Goal: Task Accomplishment & Management: Manage account settings

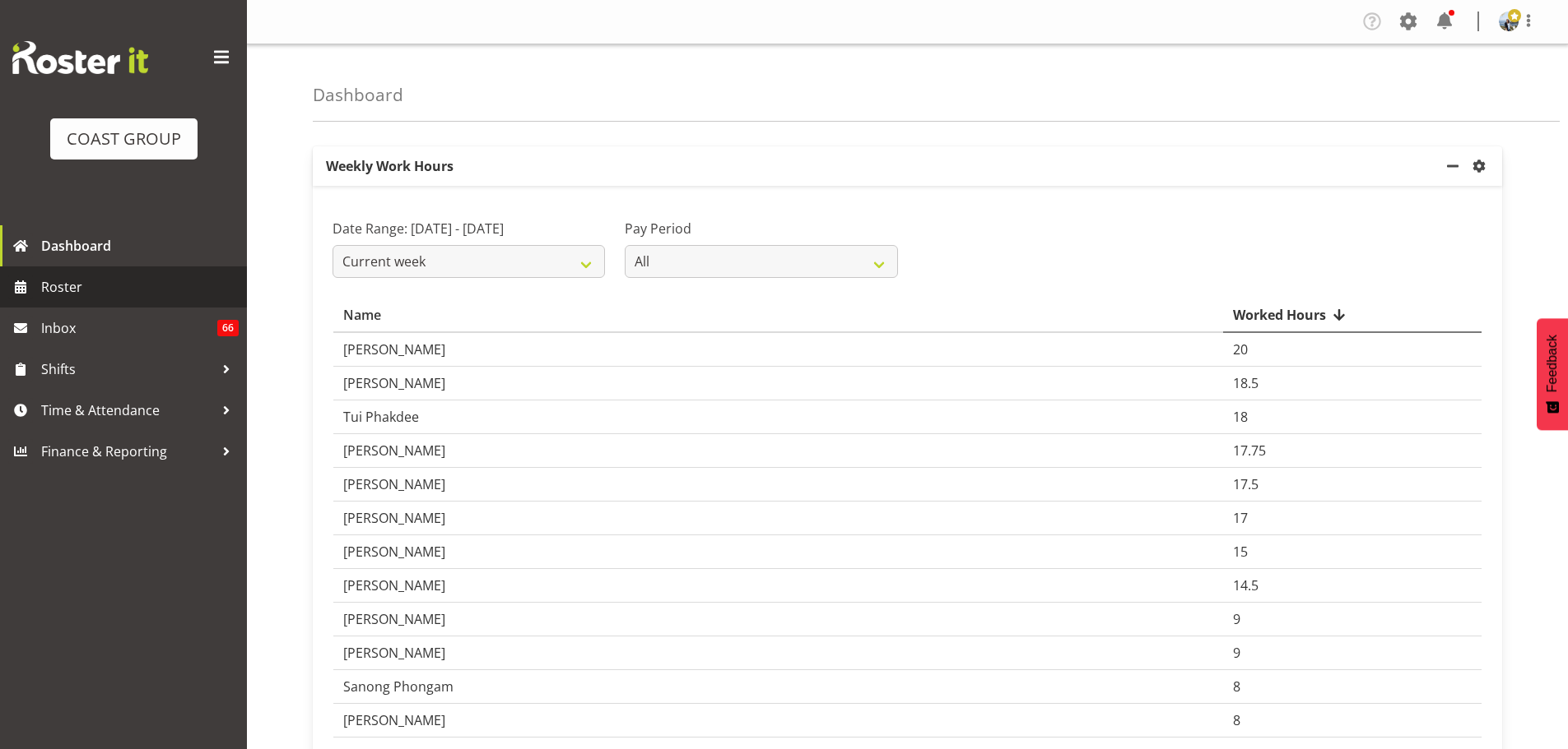
click at [57, 286] on span "Roster" at bounding box center [139, 287] width 197 height 25
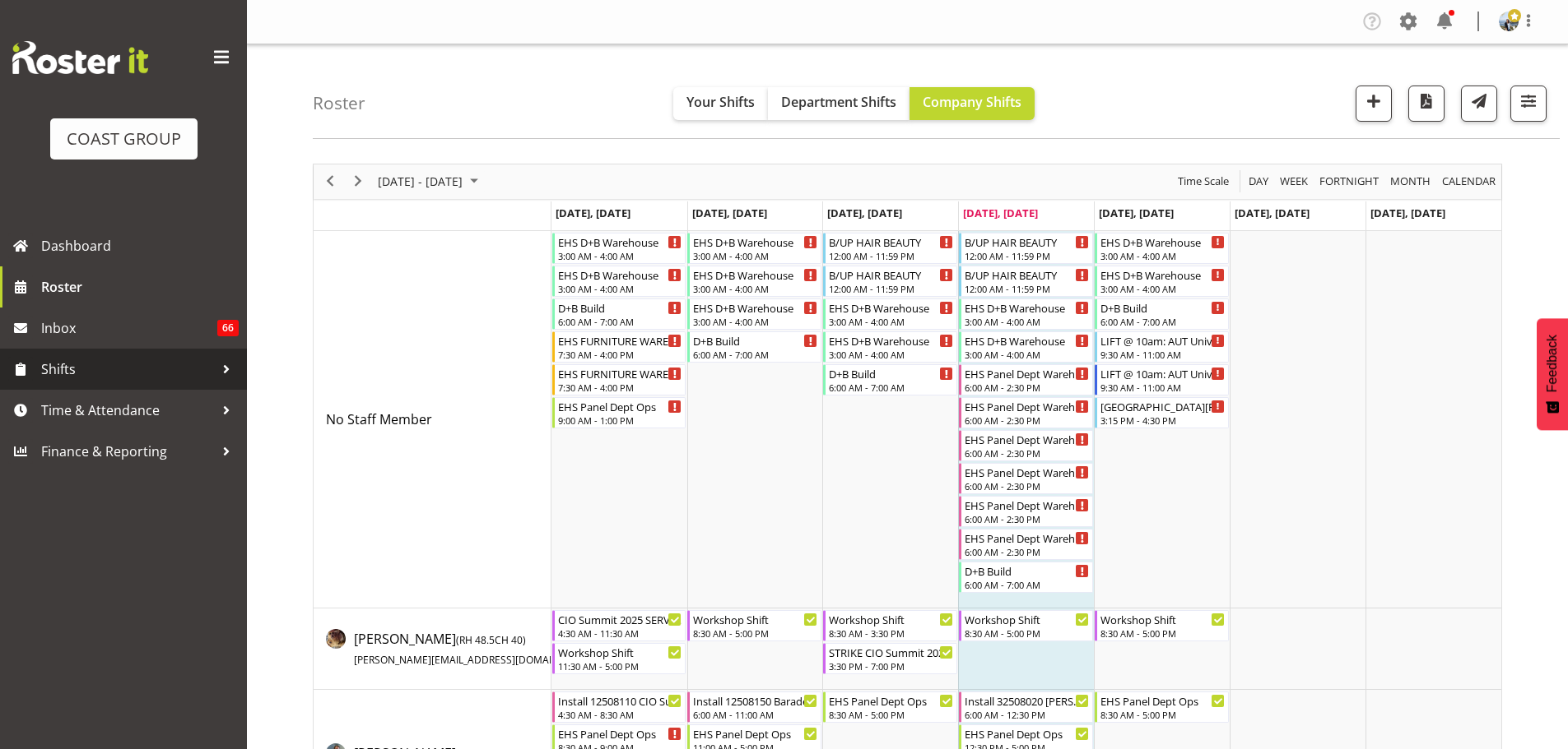
click at [65, 368] on span "Shifts" at bounding box center [127, 369] width 172 height 25
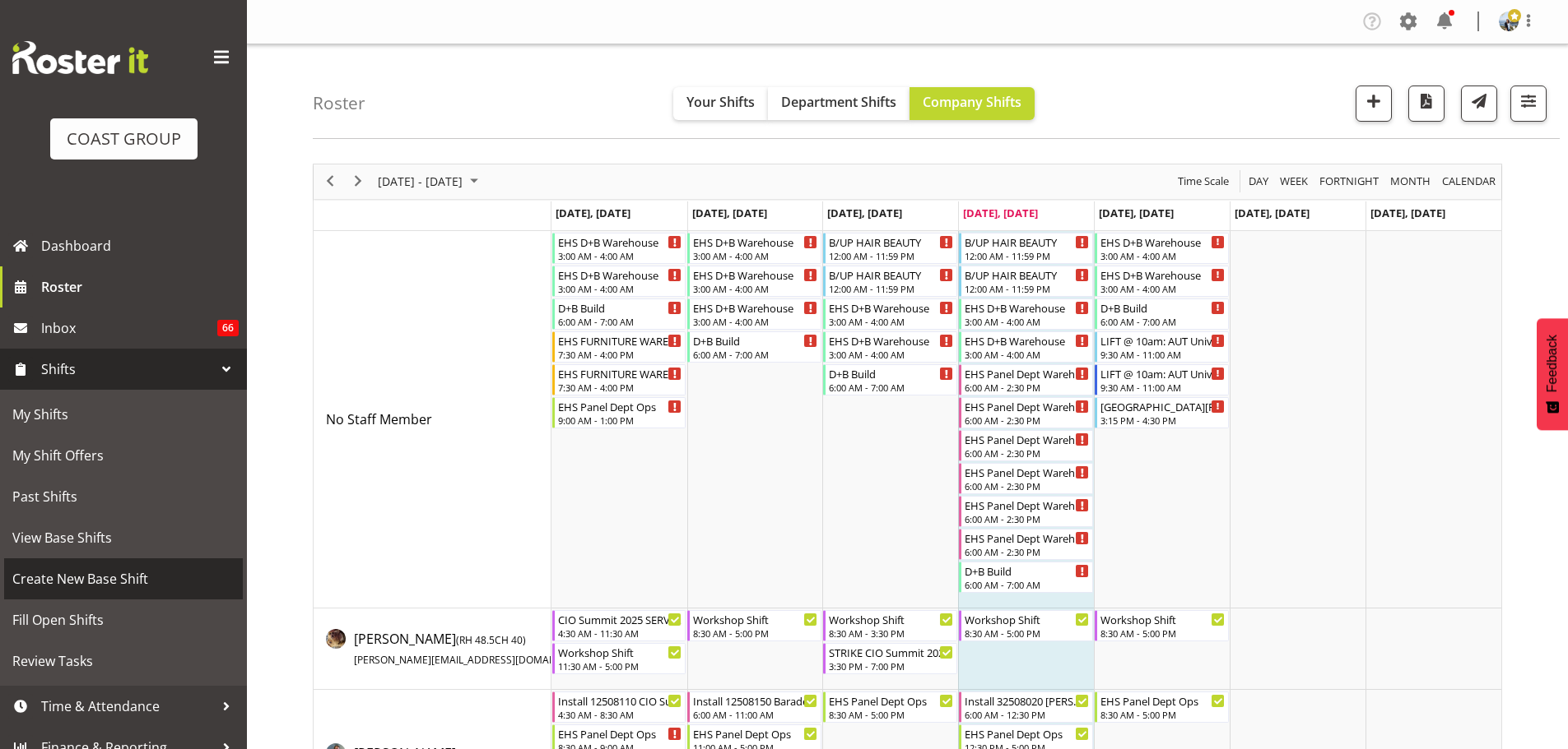
click at [100, 590] on span "Create New Base Shift" at bounding box center [123, 579] width 222 height 25
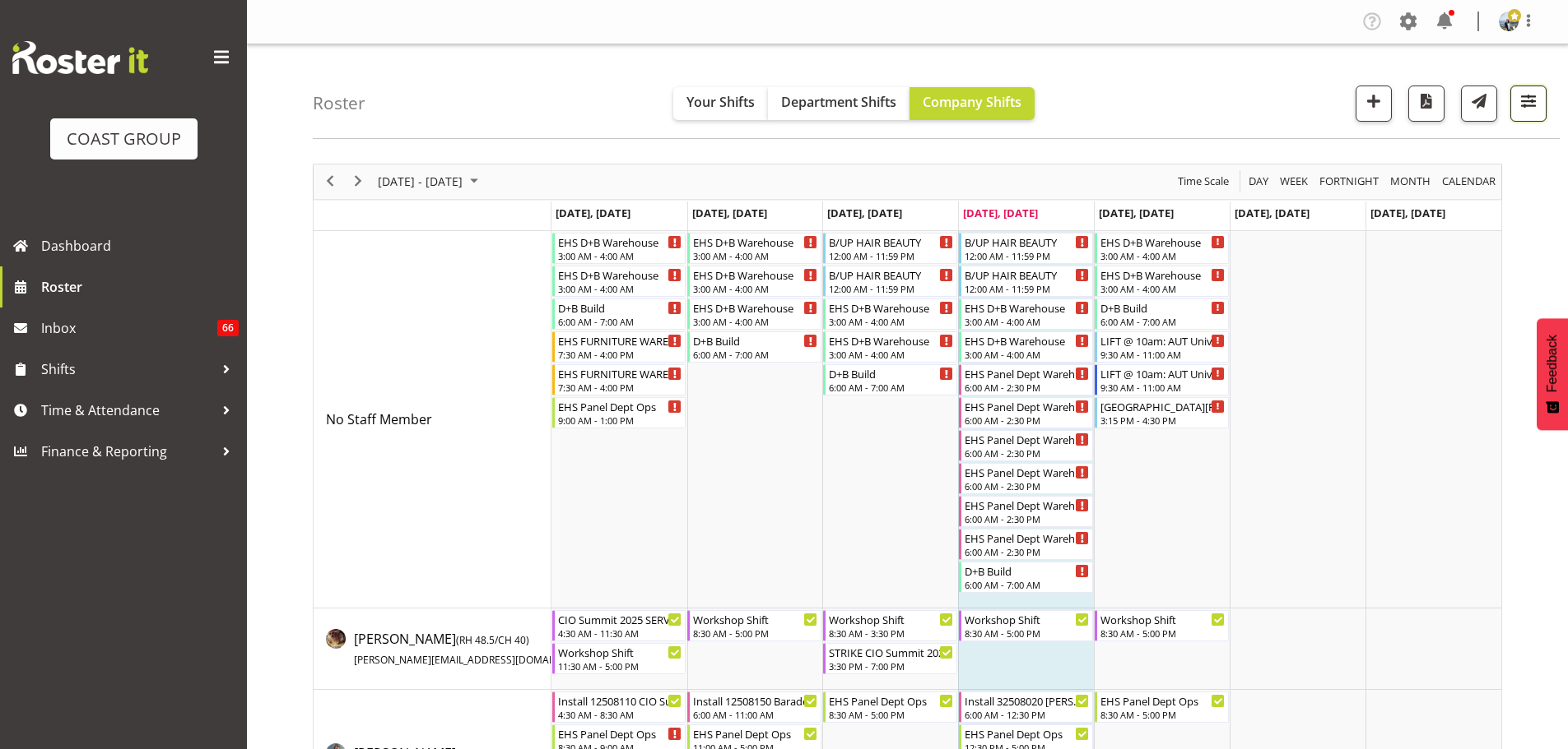
click at [1531, 100] on span "button" at bounding box center [1527, 101] width 21 height 21
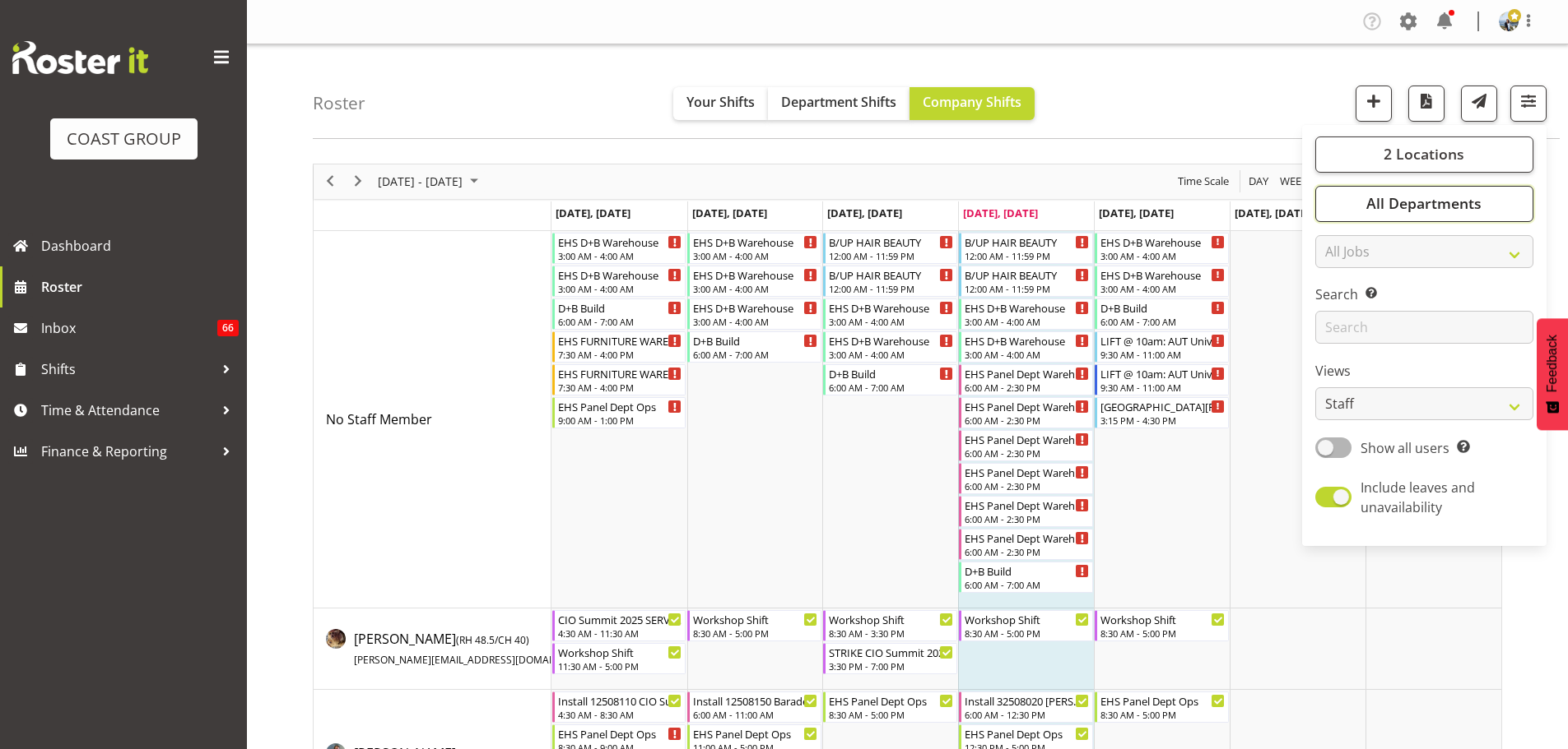
click at [1445, 199] on span "All Departments" at bounding box center [1424, 203] width 116 height 20
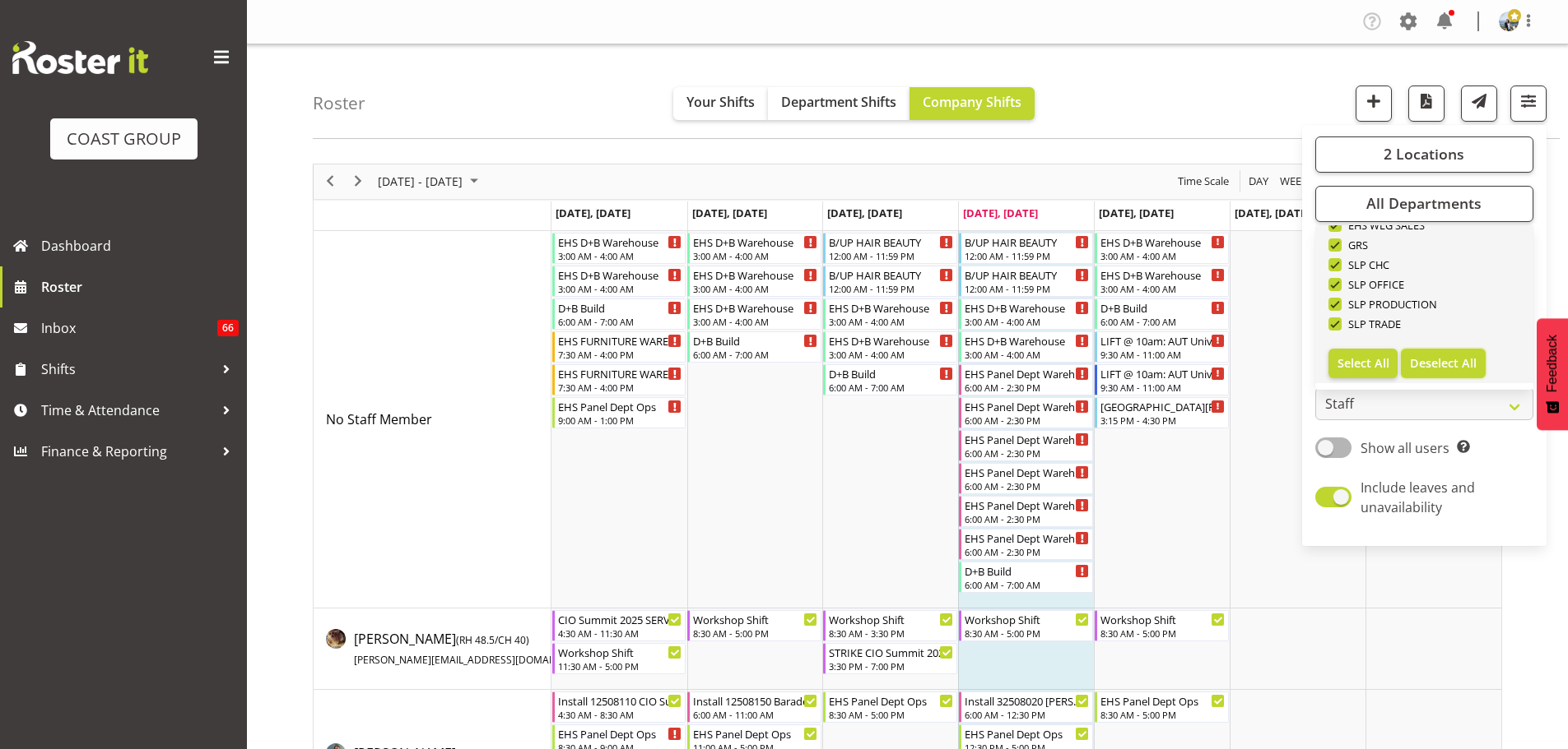
click at [1449, 363] on span "Deselect All" at bounding box center [1442, 364] width 67 height 16
checkbox input "false"
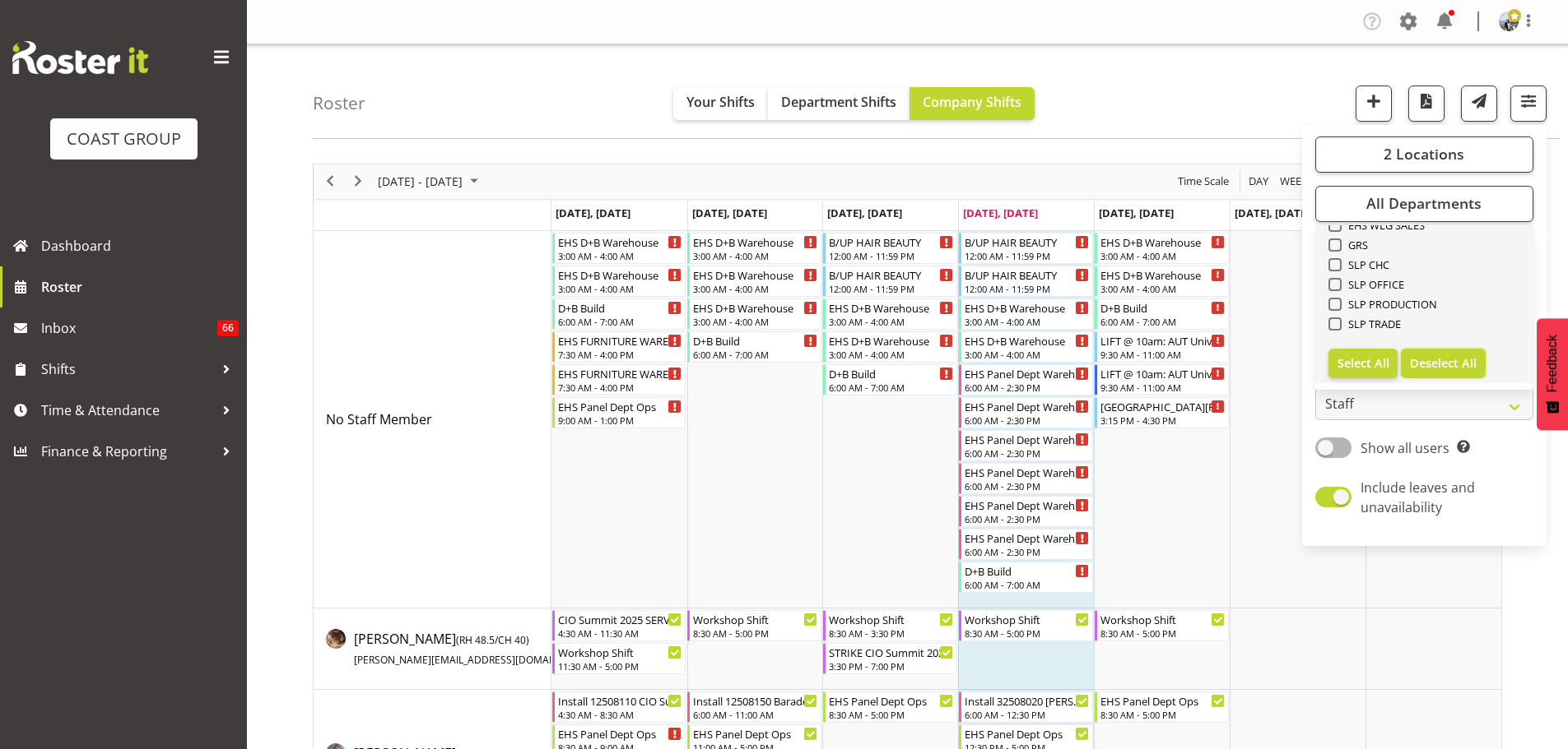
checkbox input "false"
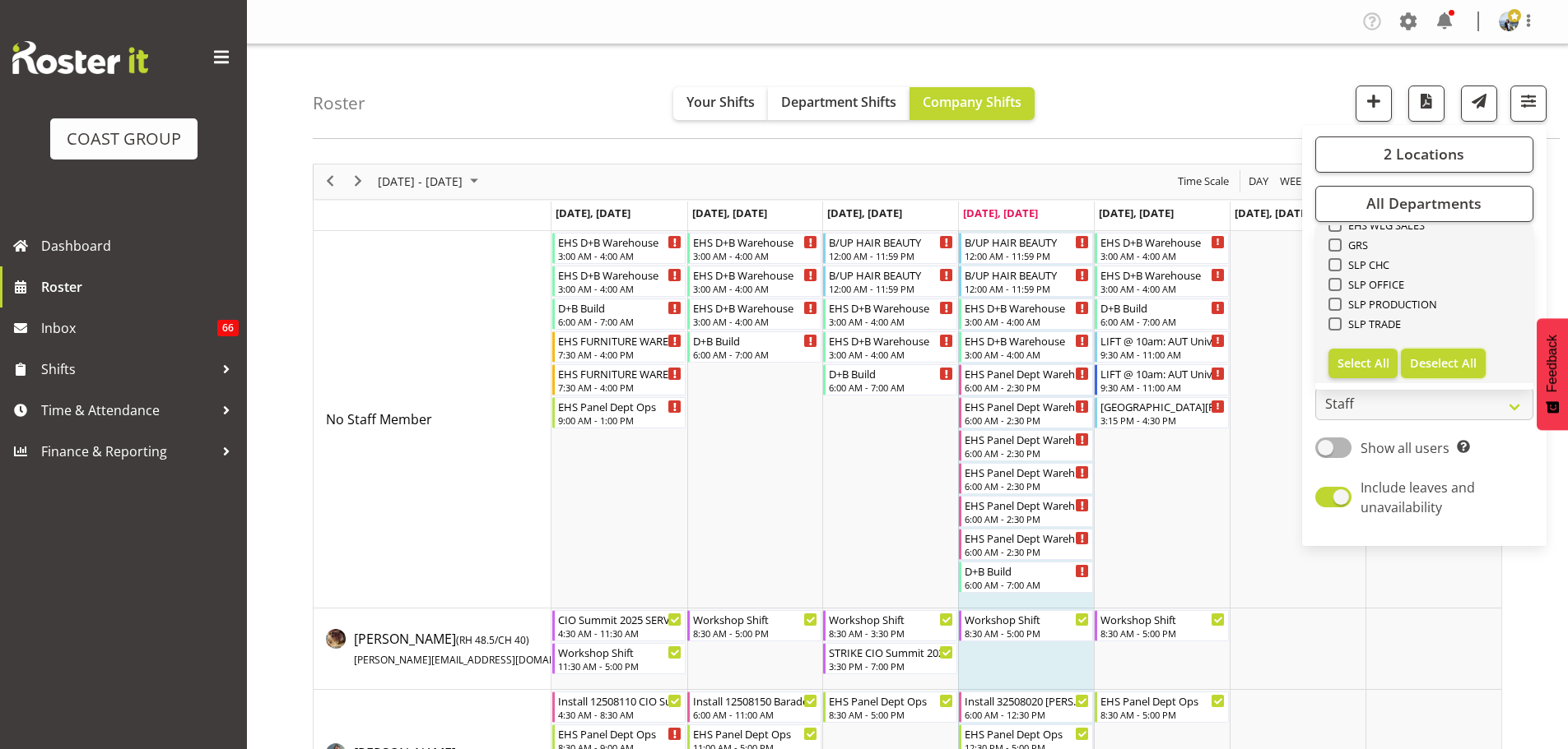
checkbox input "false"
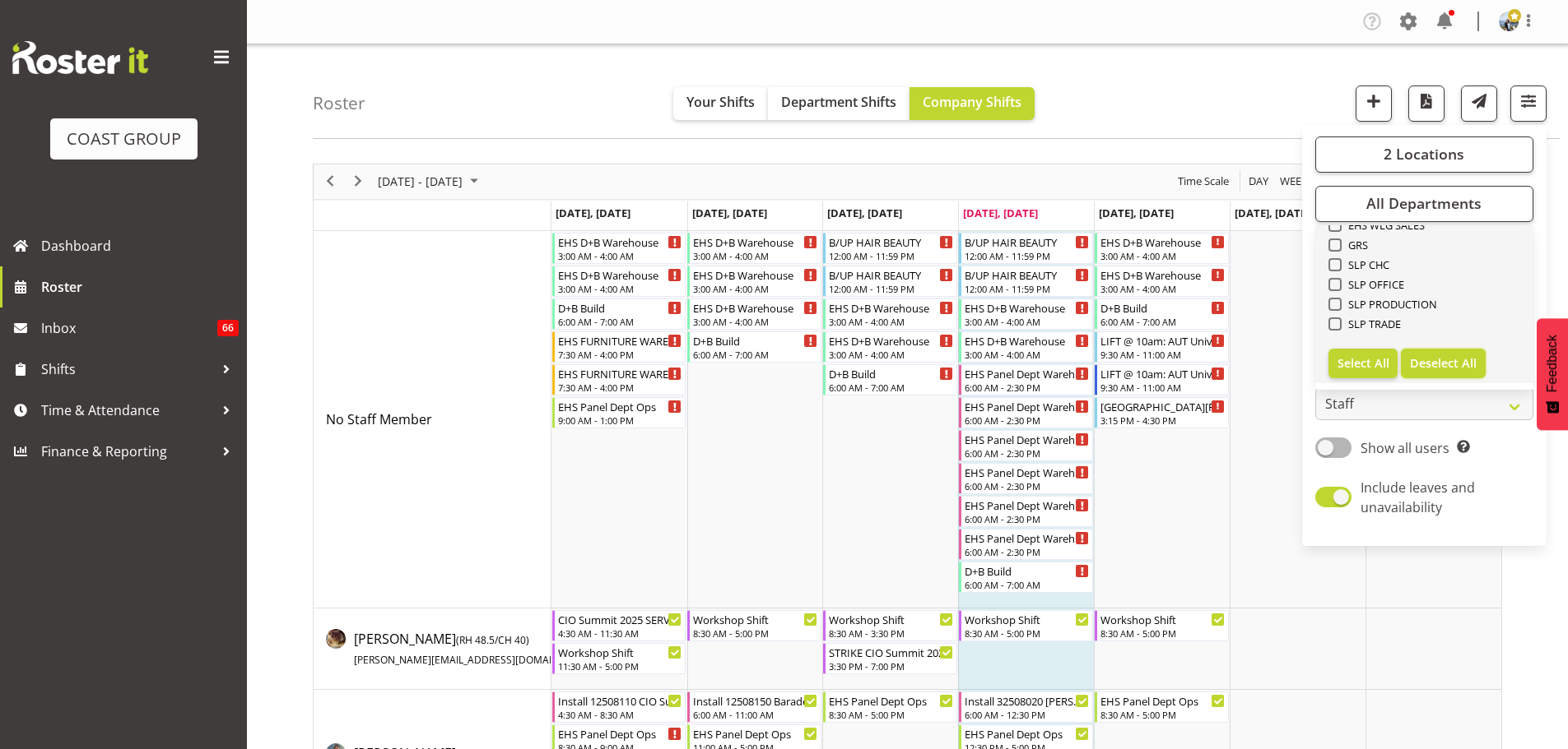
checkbox input "false"
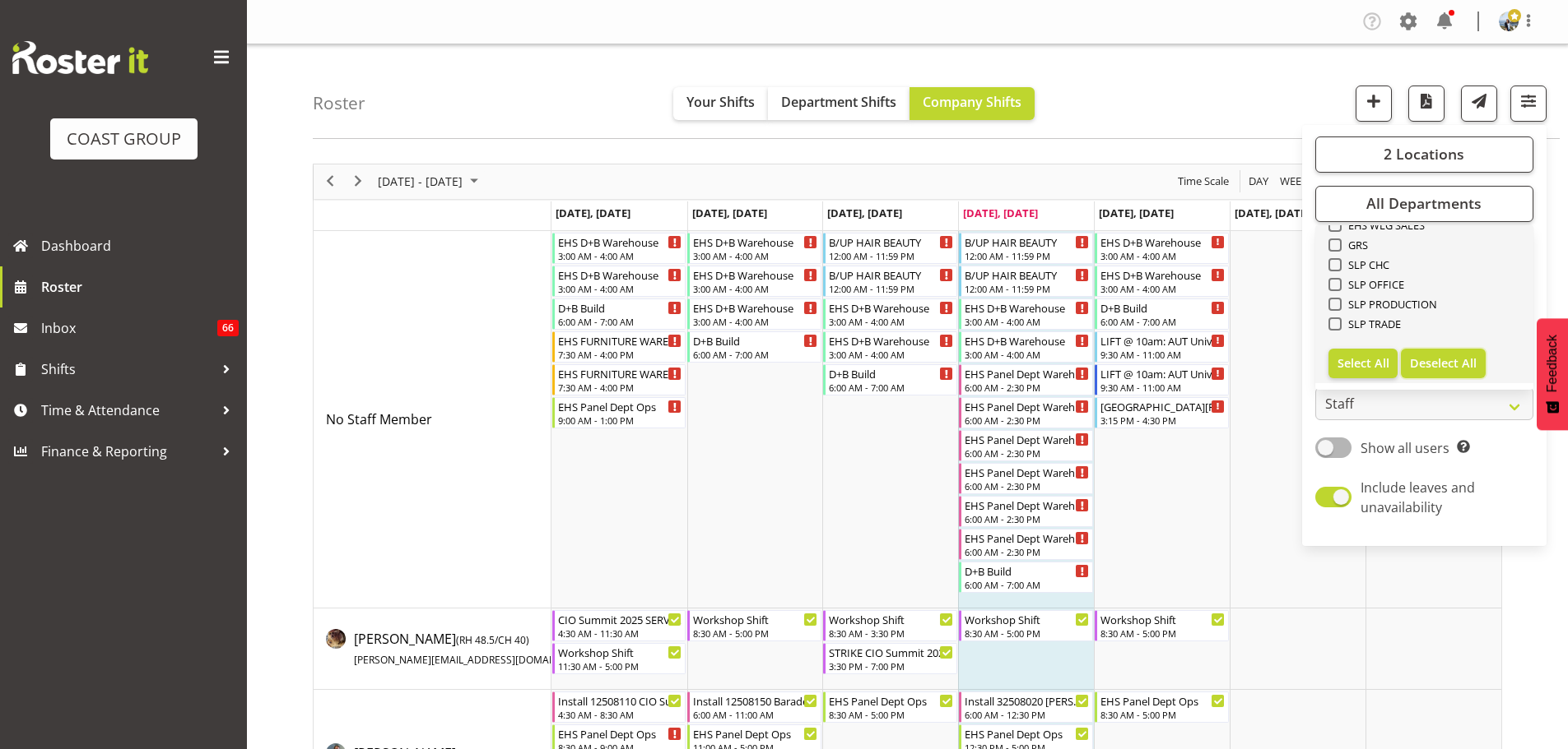
checkbox input "false"
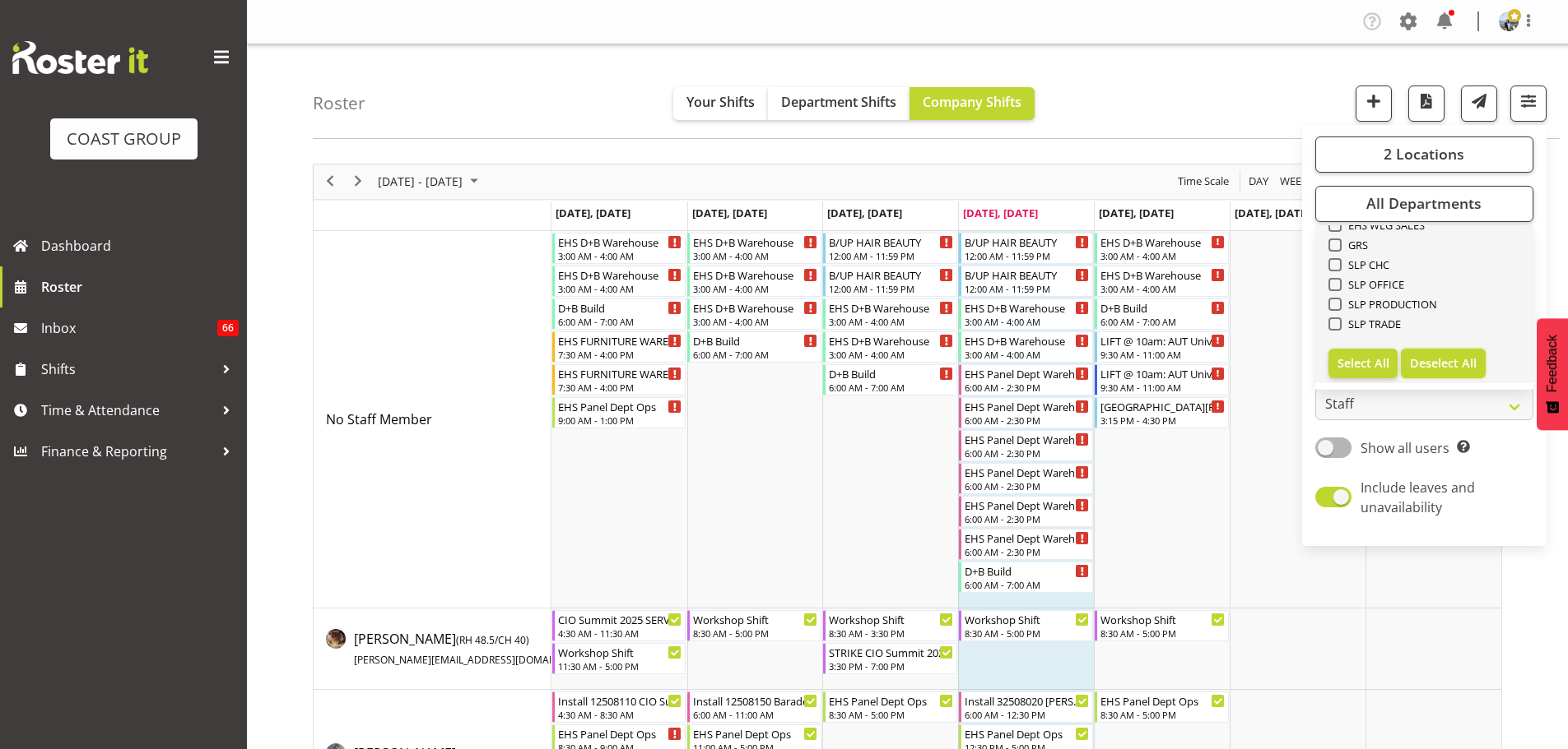
checkbox input "false"
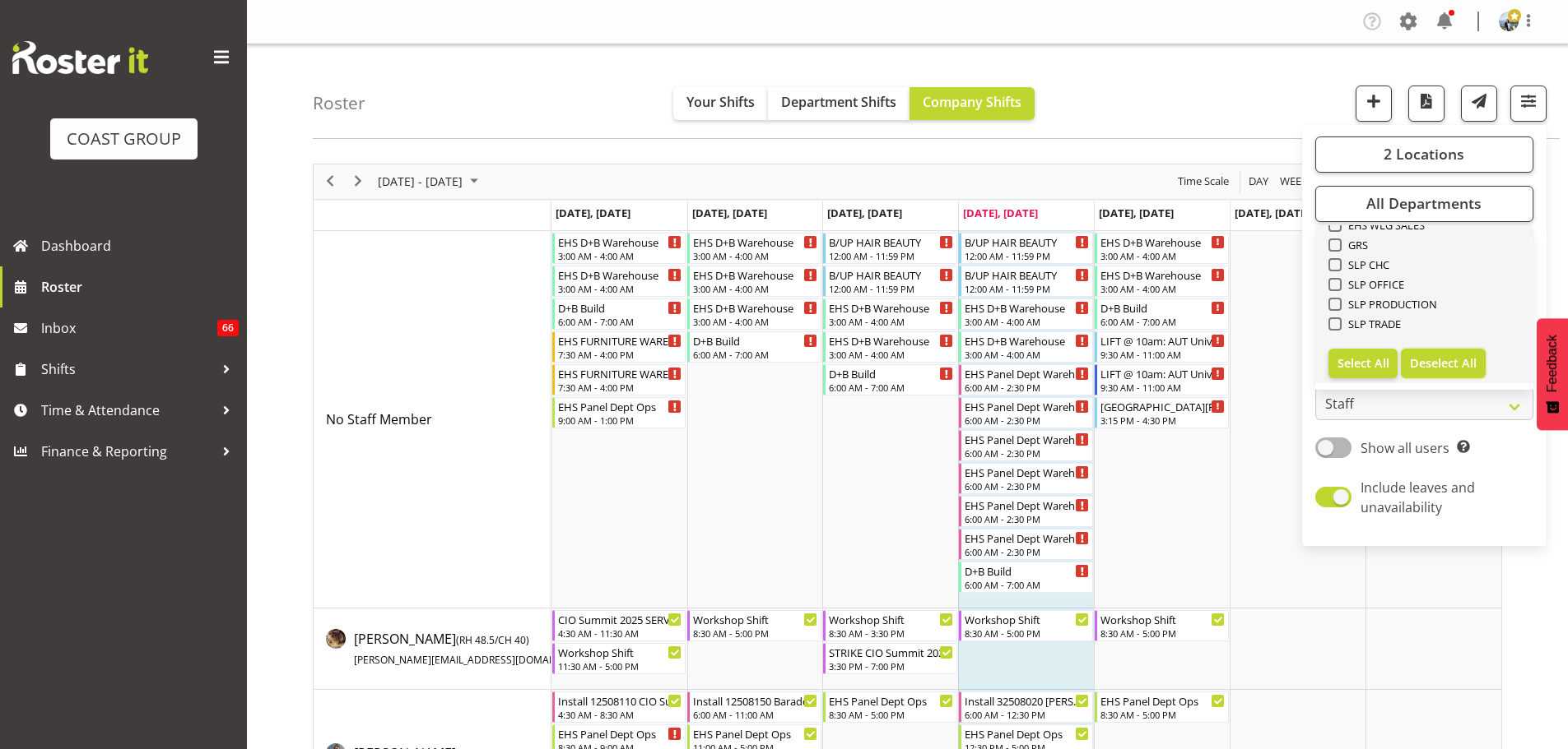
checkbox input "false"
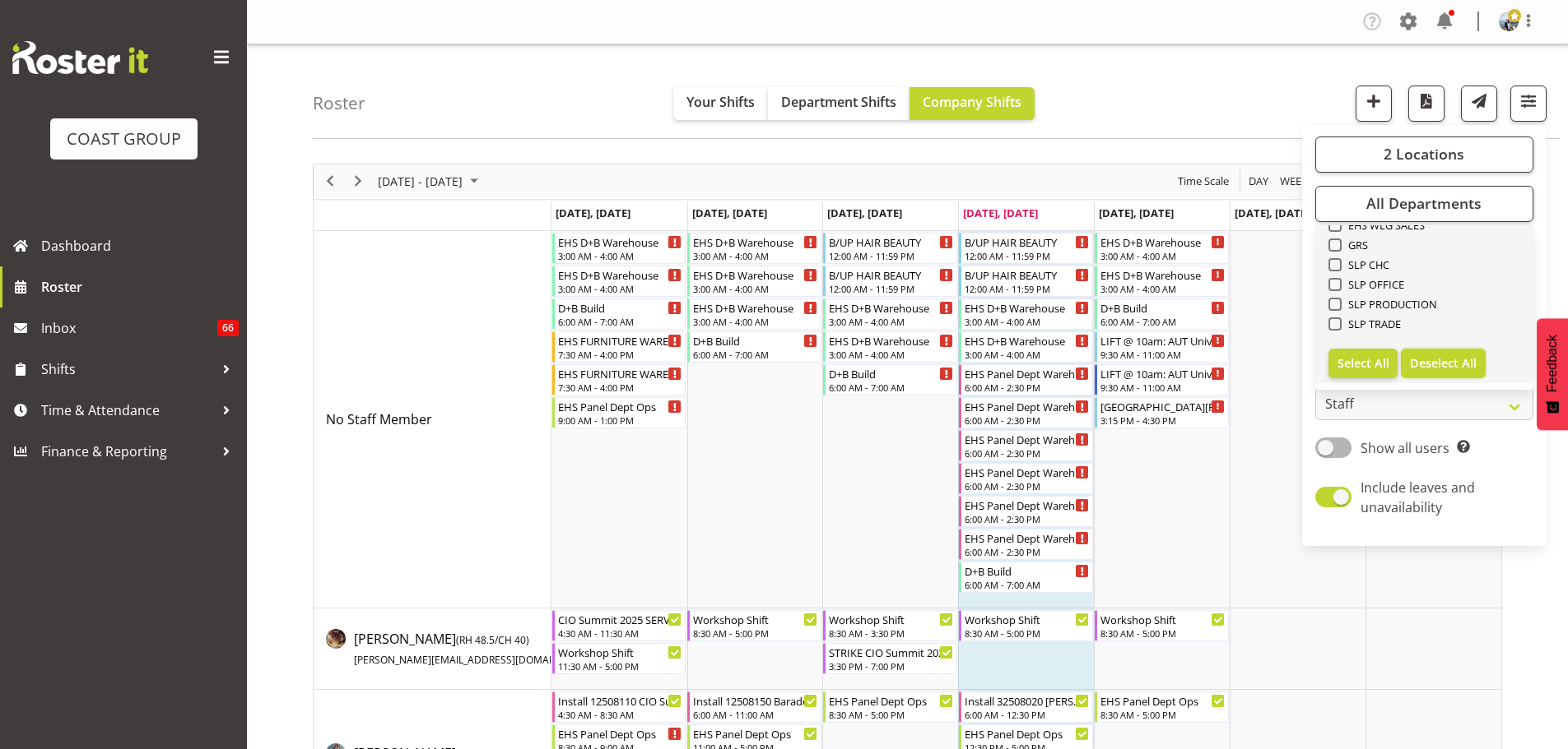
checkbox input "false"
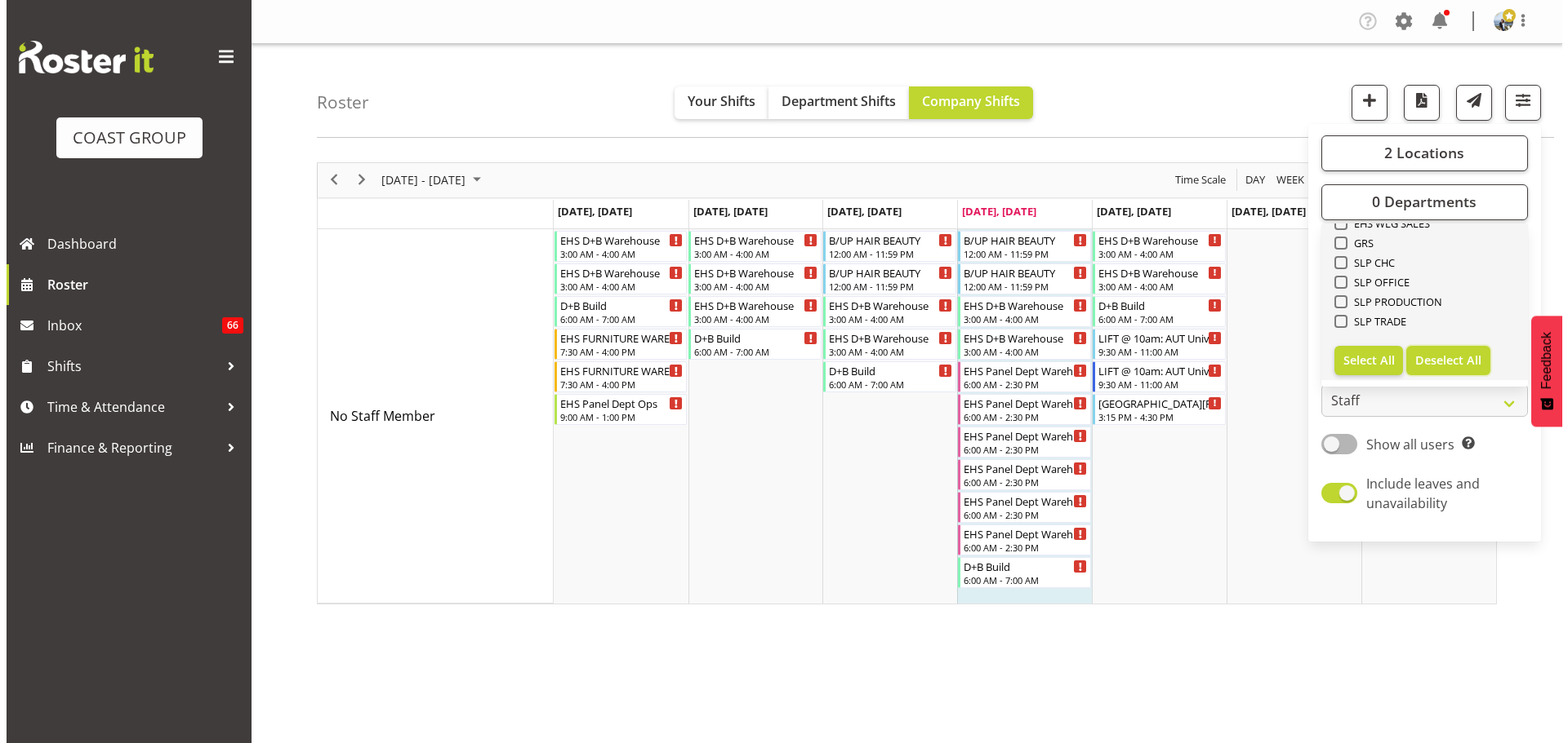
scroll to position [382, 0]
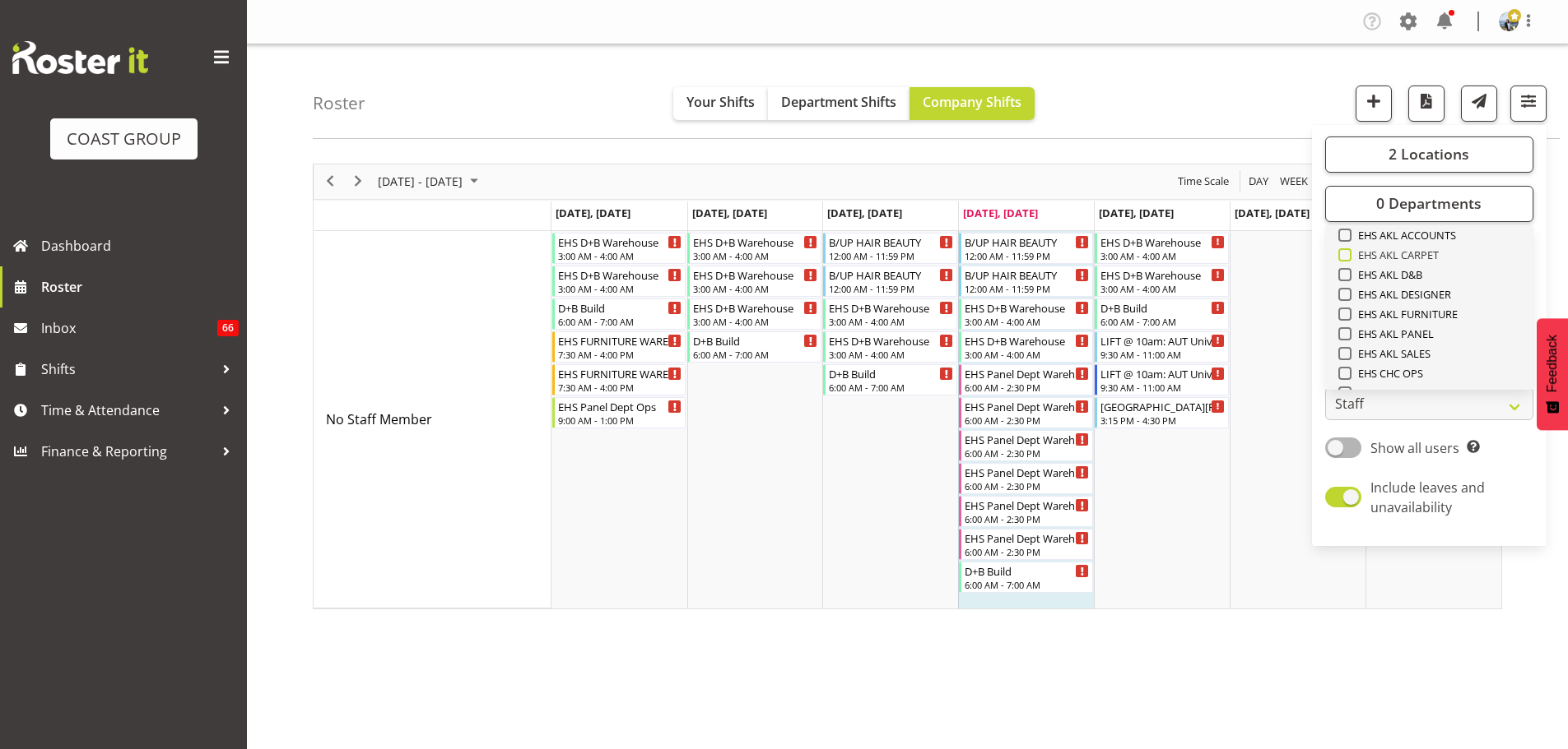
click at [1409, 258] on span "EHS AKL CARPET" at bounding box center [1395, 254] width 88 height 13
click at [1349, 258] on input "EHS AKL CARPET" at bounding box center [1343, 254] width 11 height 11
checkbox input "true"
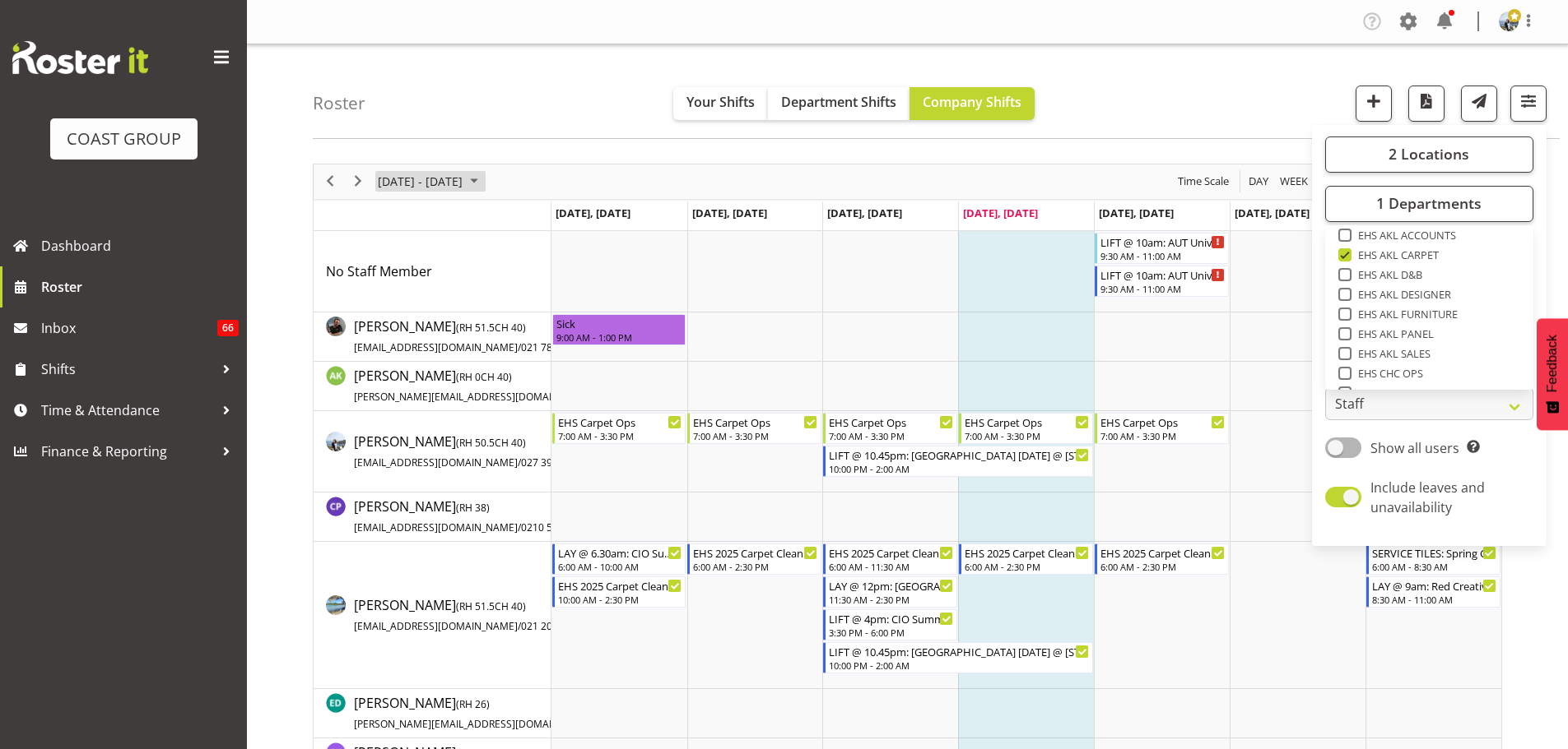
click at [464, 172] on span "[DATE] - [DATE]" at bounding box center [419, 181] width 88 height 21
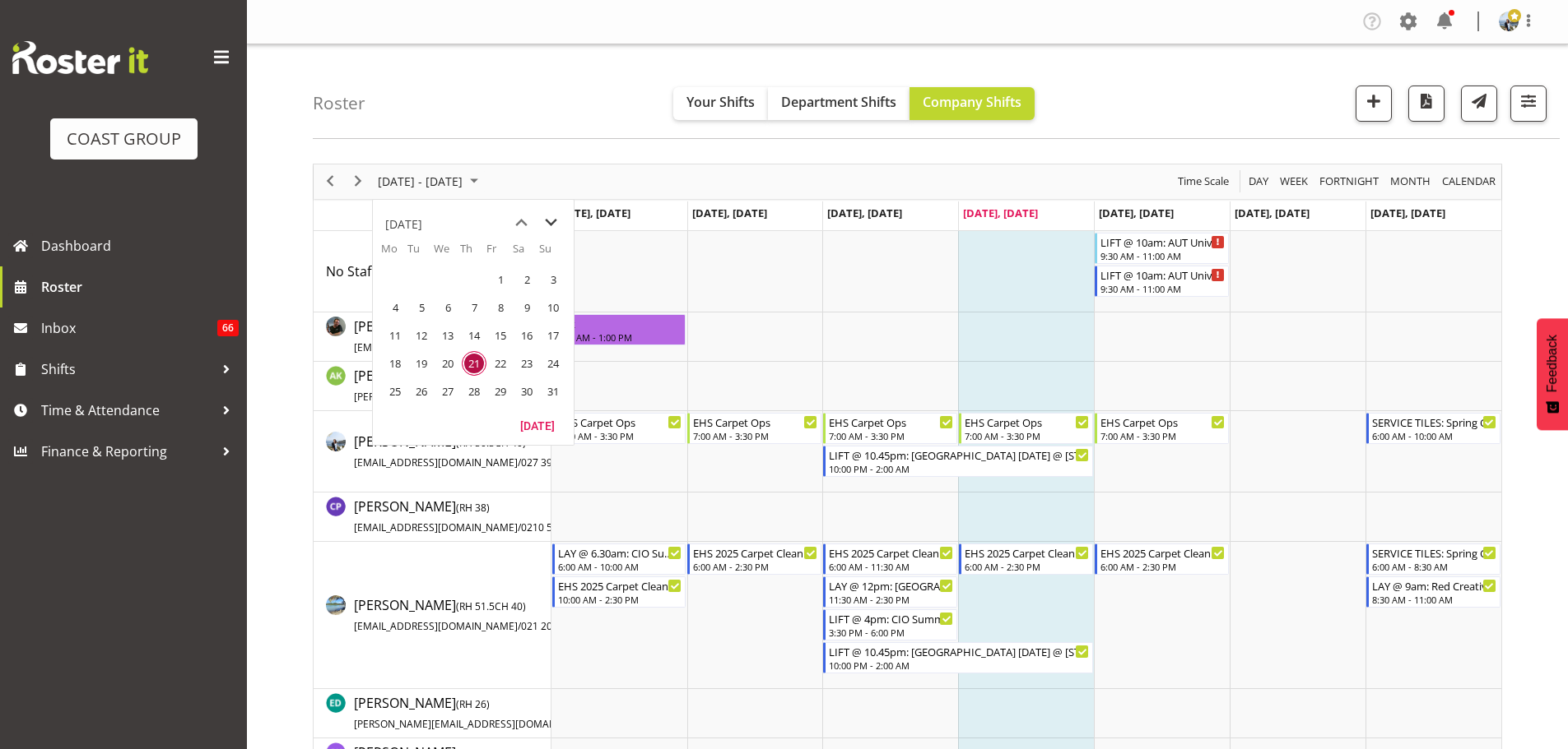
click at [551, 224] on span "next month" at bounding box center [551, 223] width 29 height 30
click at [428, 281] on span "2" at bounding box center [421, 279] width 25 height 25
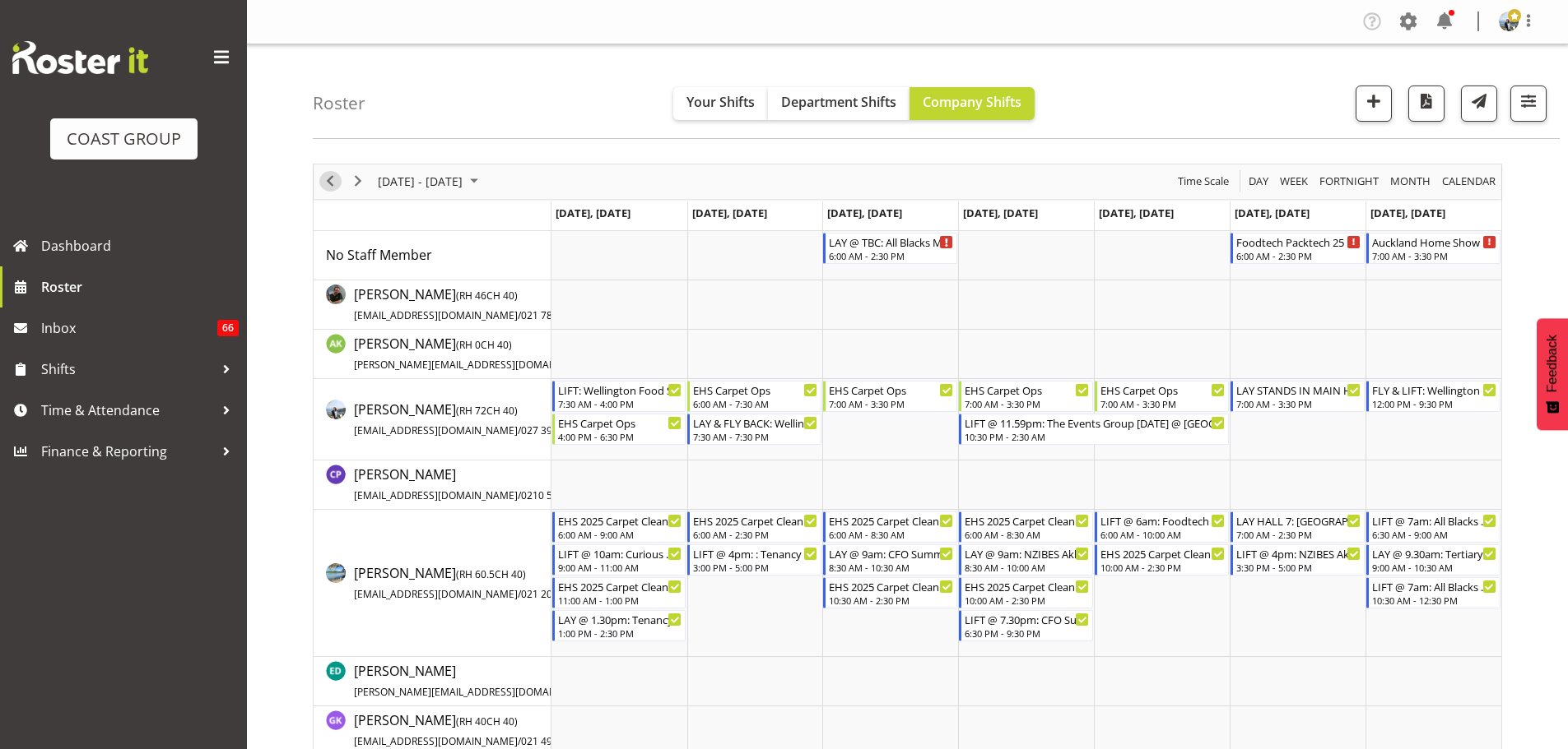
click at [319, 188] on div "previous period" at bounding box center [330, 181] width 28 height 35
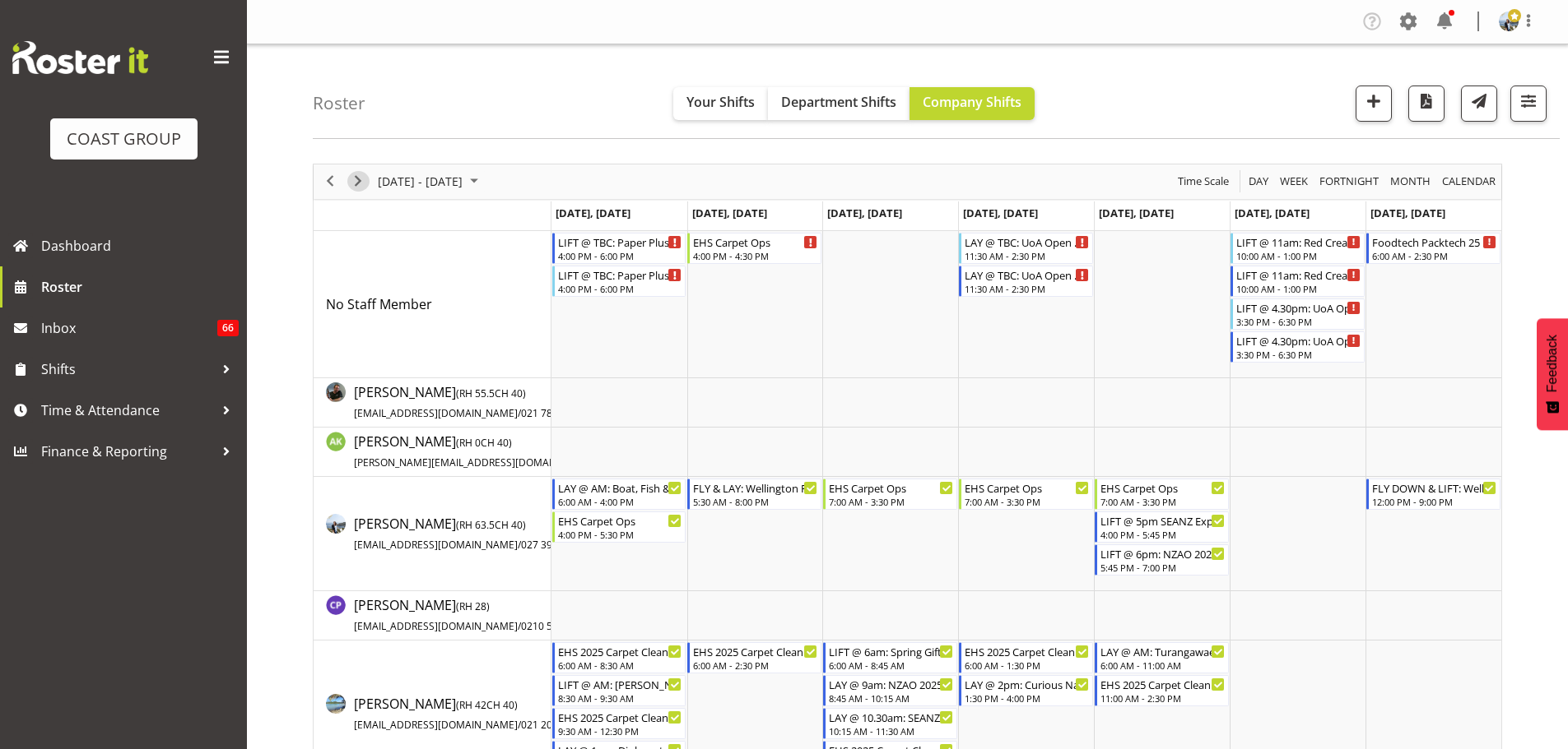
click at [353, 182] on span "Next" at bounding box center [358, 181] width 20 height 21
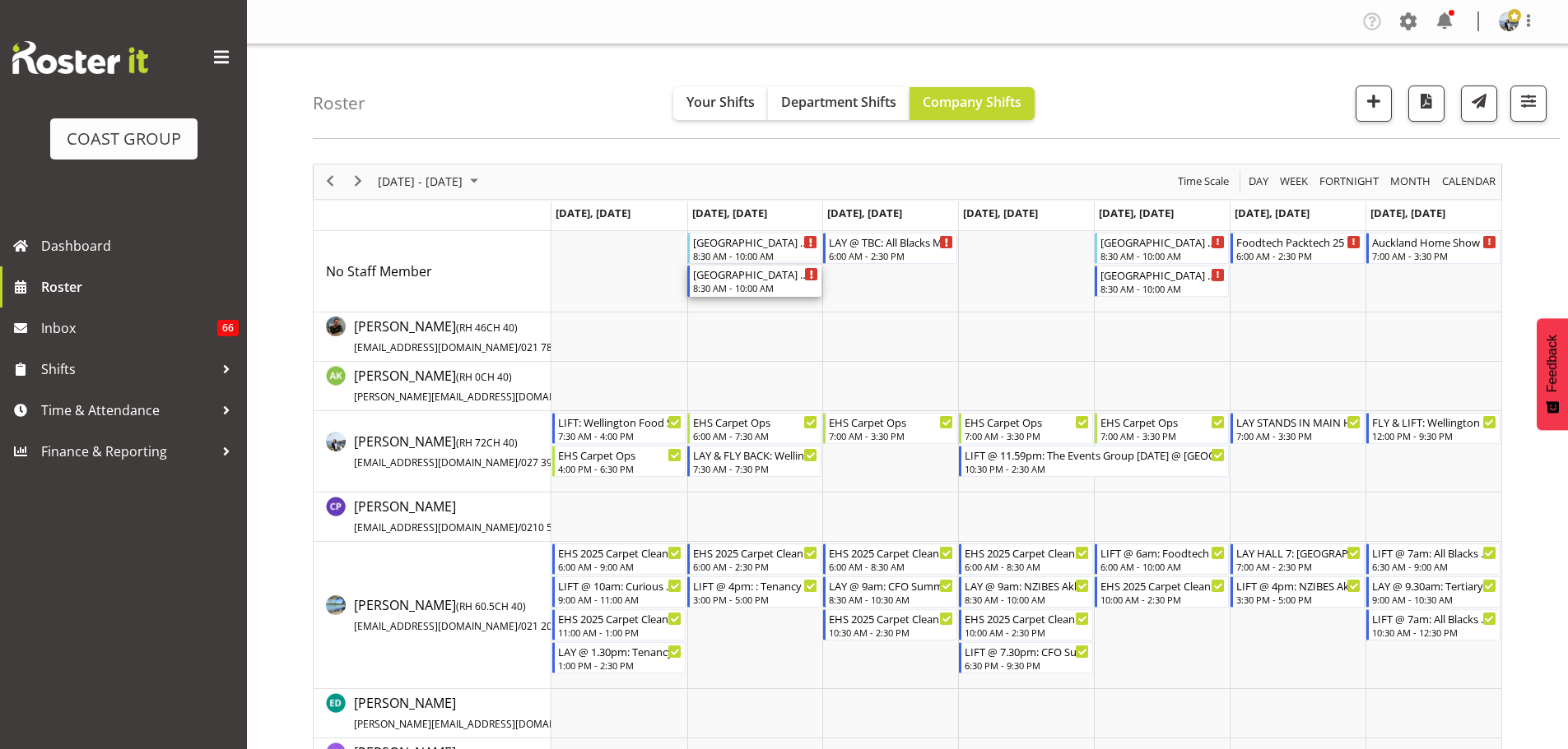
click at [762, 270] on div "Greenhithe School @ Sunnyview Road, Greenhithe" at bounding box center [755, 274] width 126 height 17
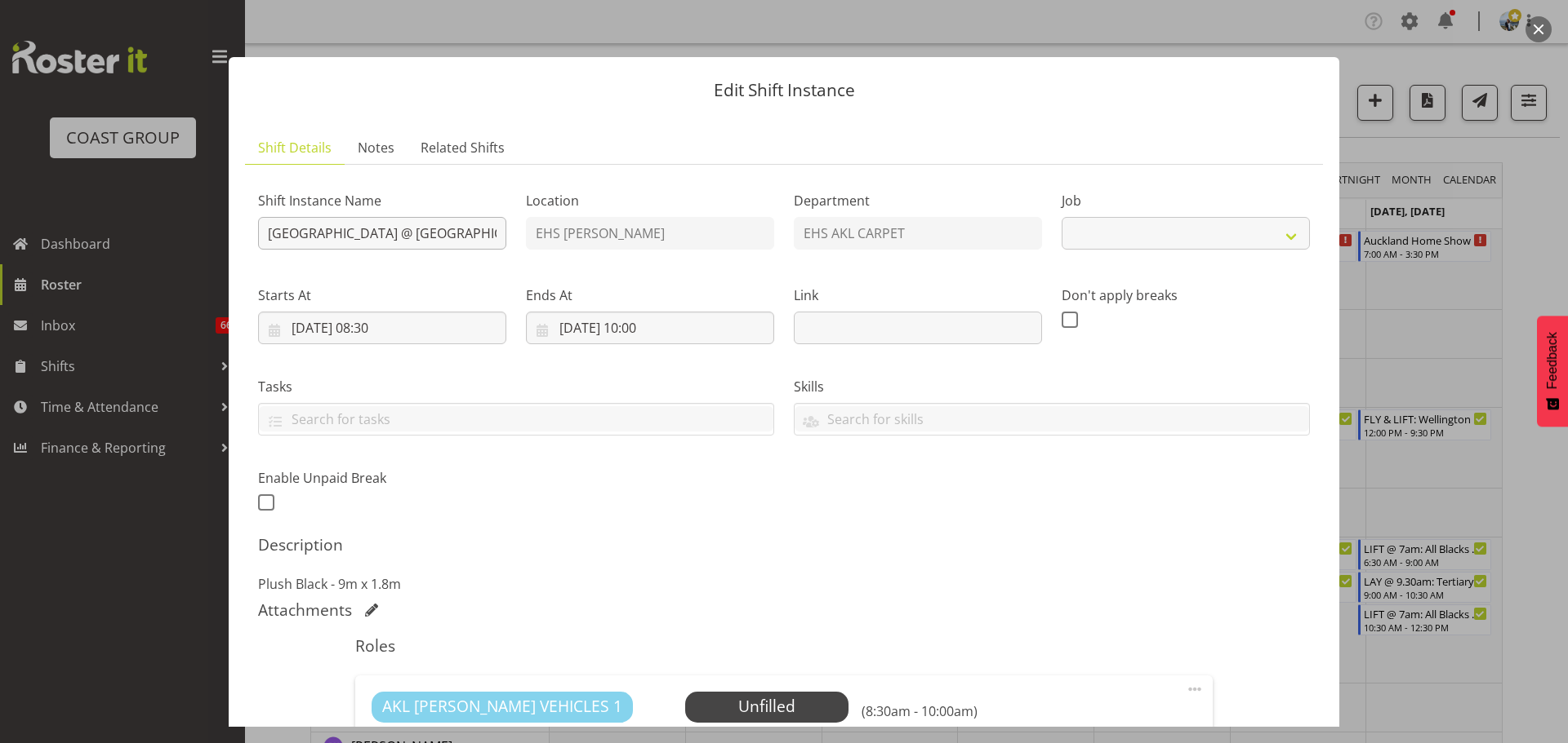
select select "8575"
click at [265, 231] on input "Greenhithe School @ Sunnyview Road, Greenhithe" at bounding box center [382, 233] width 248 height 33
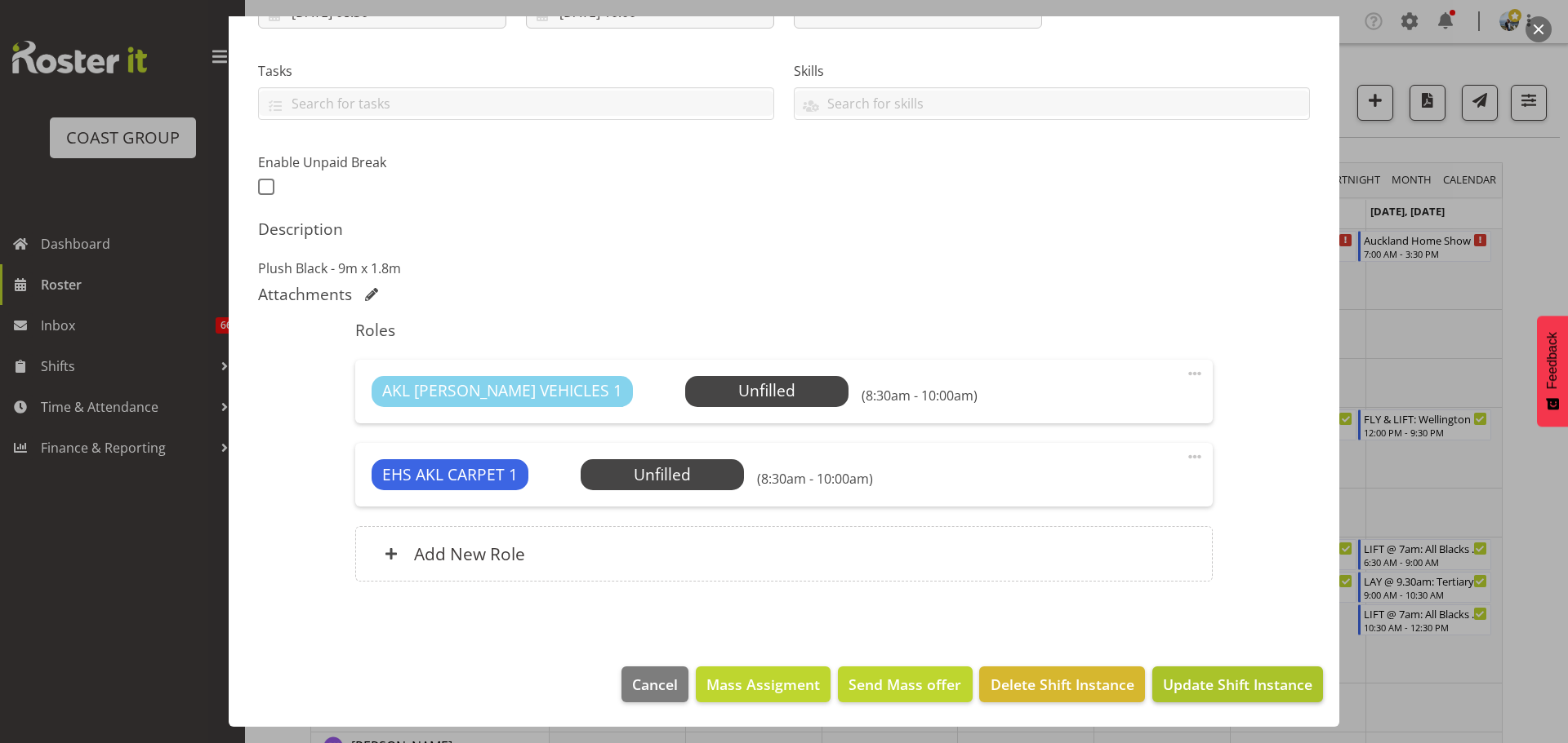
type input "LAY @ 9am: Greenhithe School @ Sunnyview Road, Greenhithe"
click at [1202, 695] on span "Update Shift Instance" at bounding box center [1237, 684] width 149 height 21
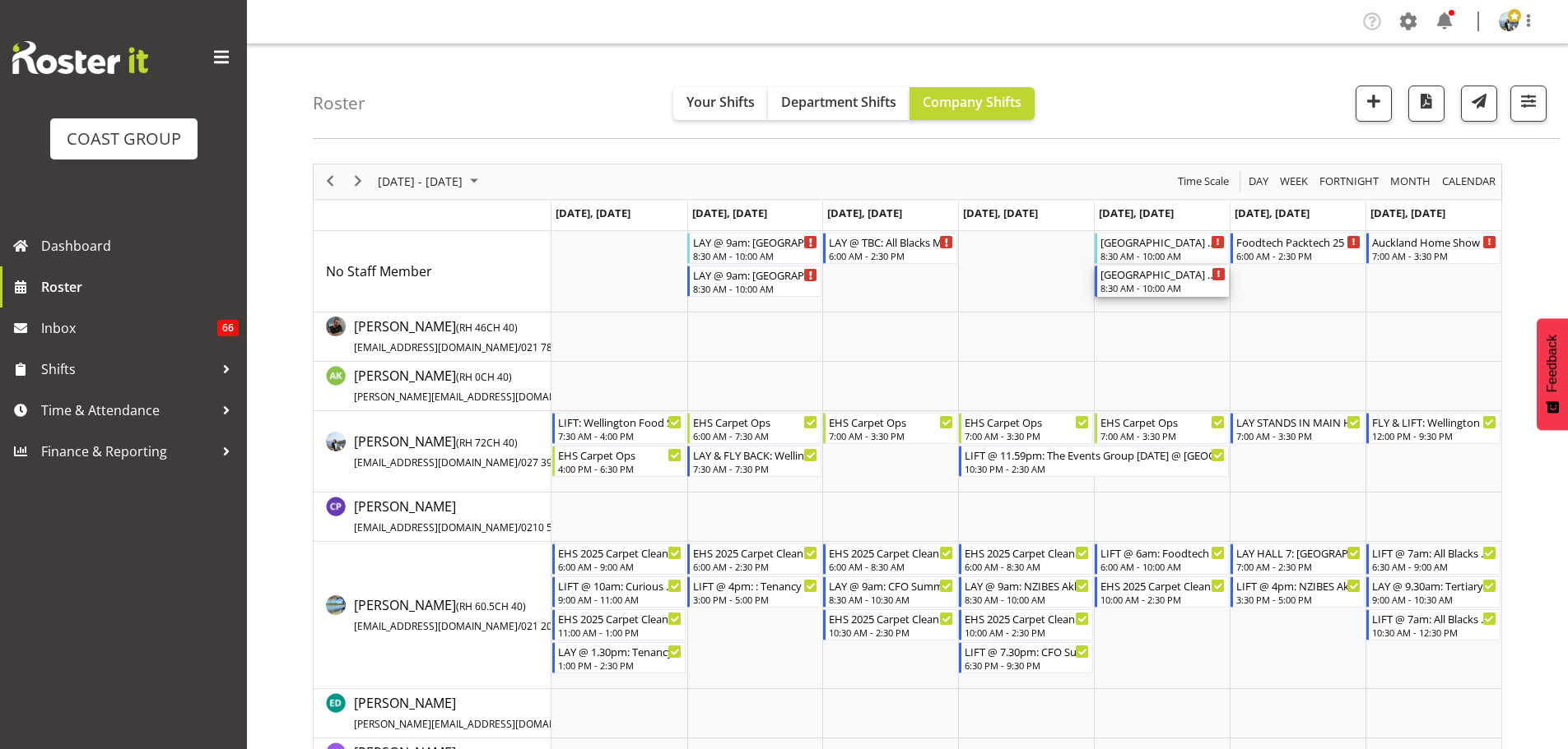
click at [1117, 277] on div "Greenhithe School @ Sunnyview Road, Greenhithe" at bounding box center [1163, 274] width 126 height 17
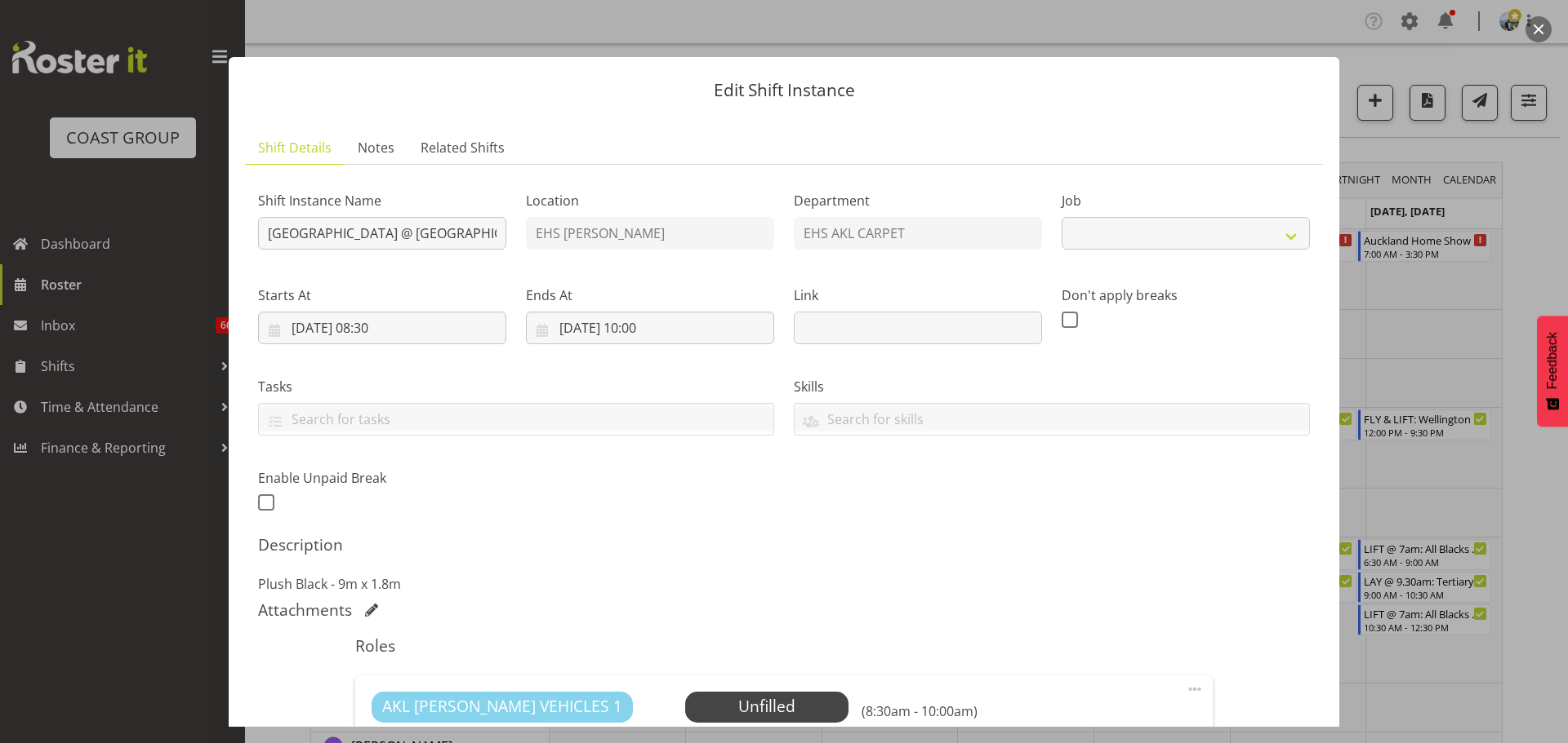
select select "8575"
click at [264, 229] on input "Greenhithe School @ Sunnyview Road, Greenhithe" at bounding box center [382, 233] width 248 height 33
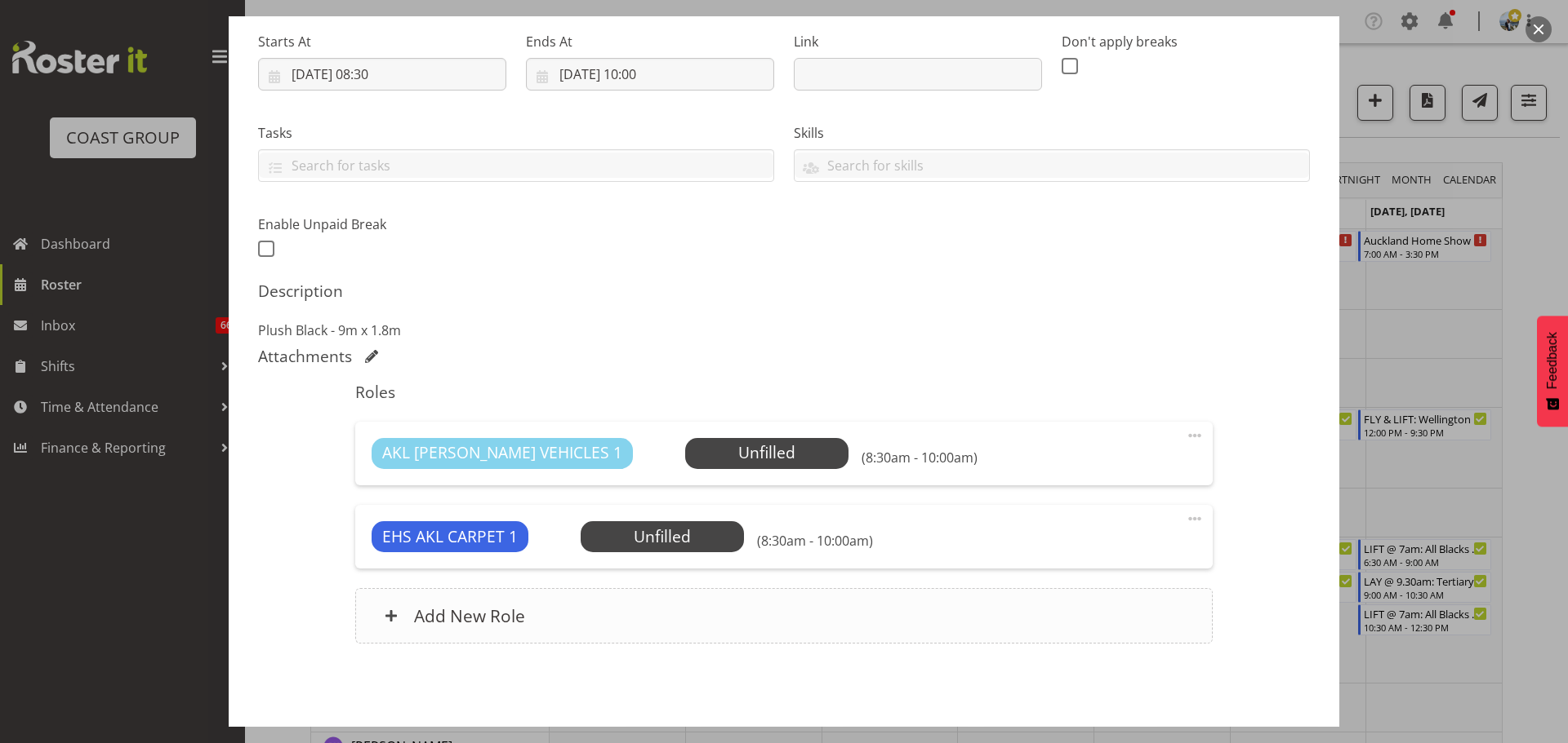
scroll to position [316, 0]
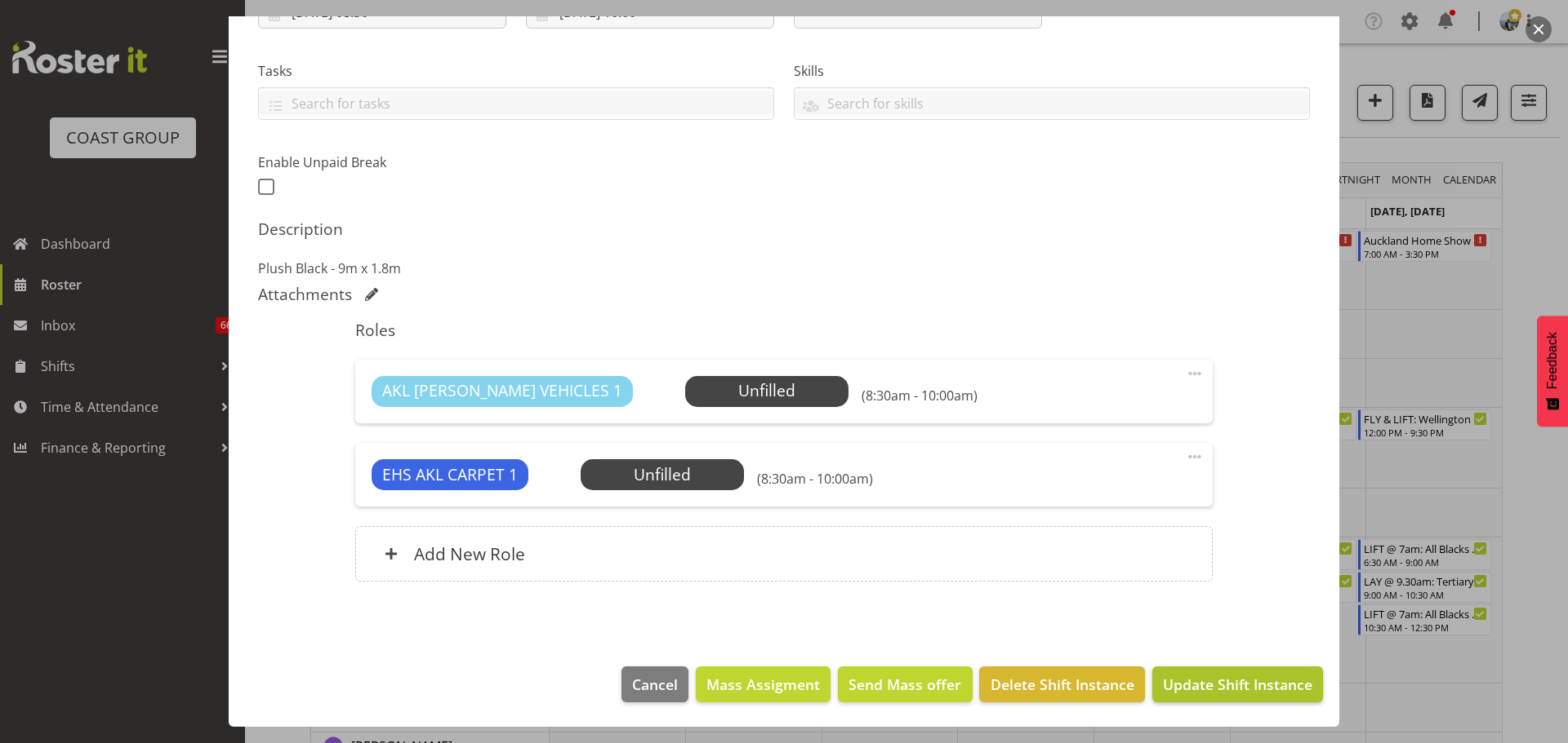
type input "LIFT @ 9am: Greenhithe School @ Sunnyview Road, Greenhithe"
click at [1210, 681] on span "Update Shift Instance" at bounding box center [1237, 684] width 149 height 21
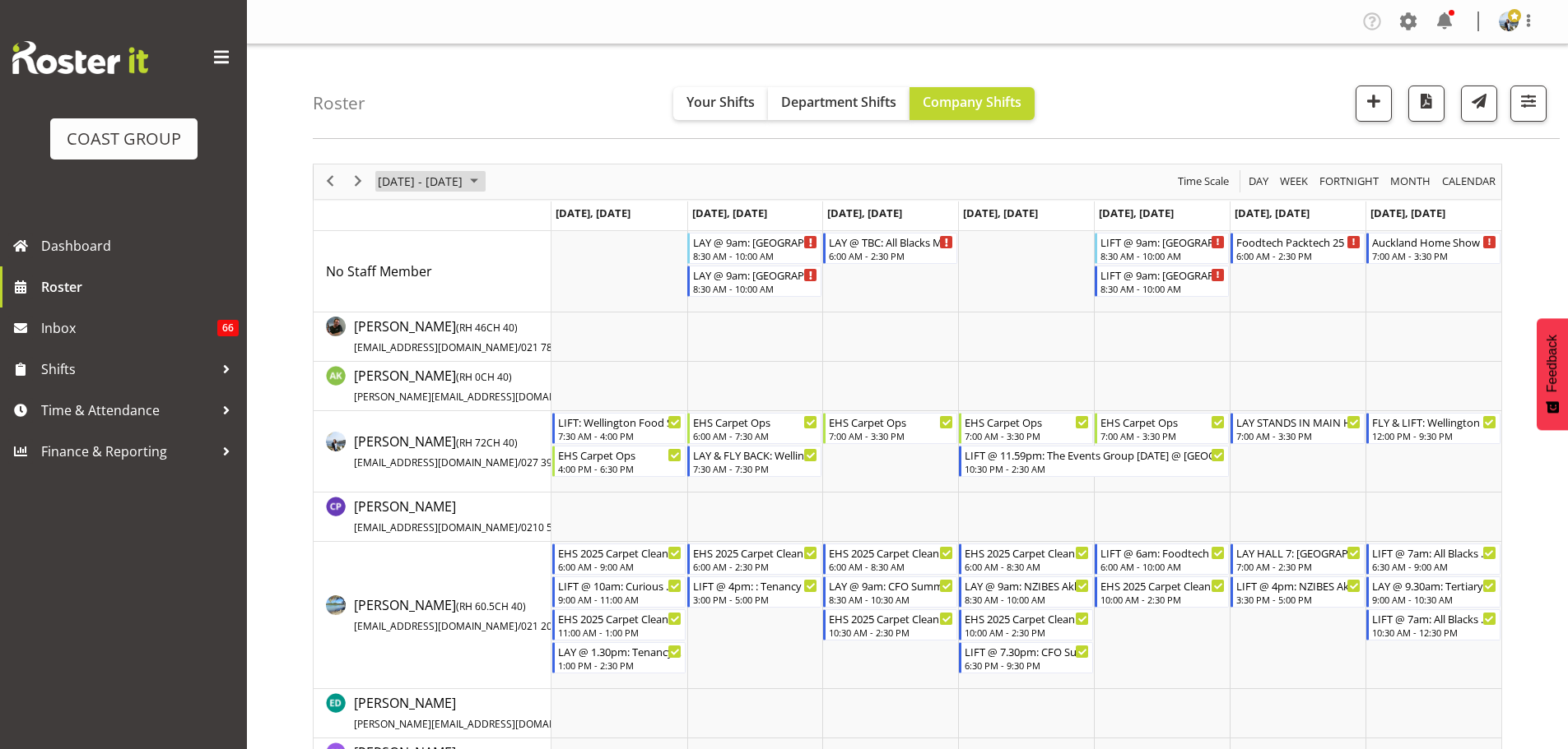
click at [401, 179] on span "September 01 - 07, 2025" at bounding box center [419, 181] width 88 height 21
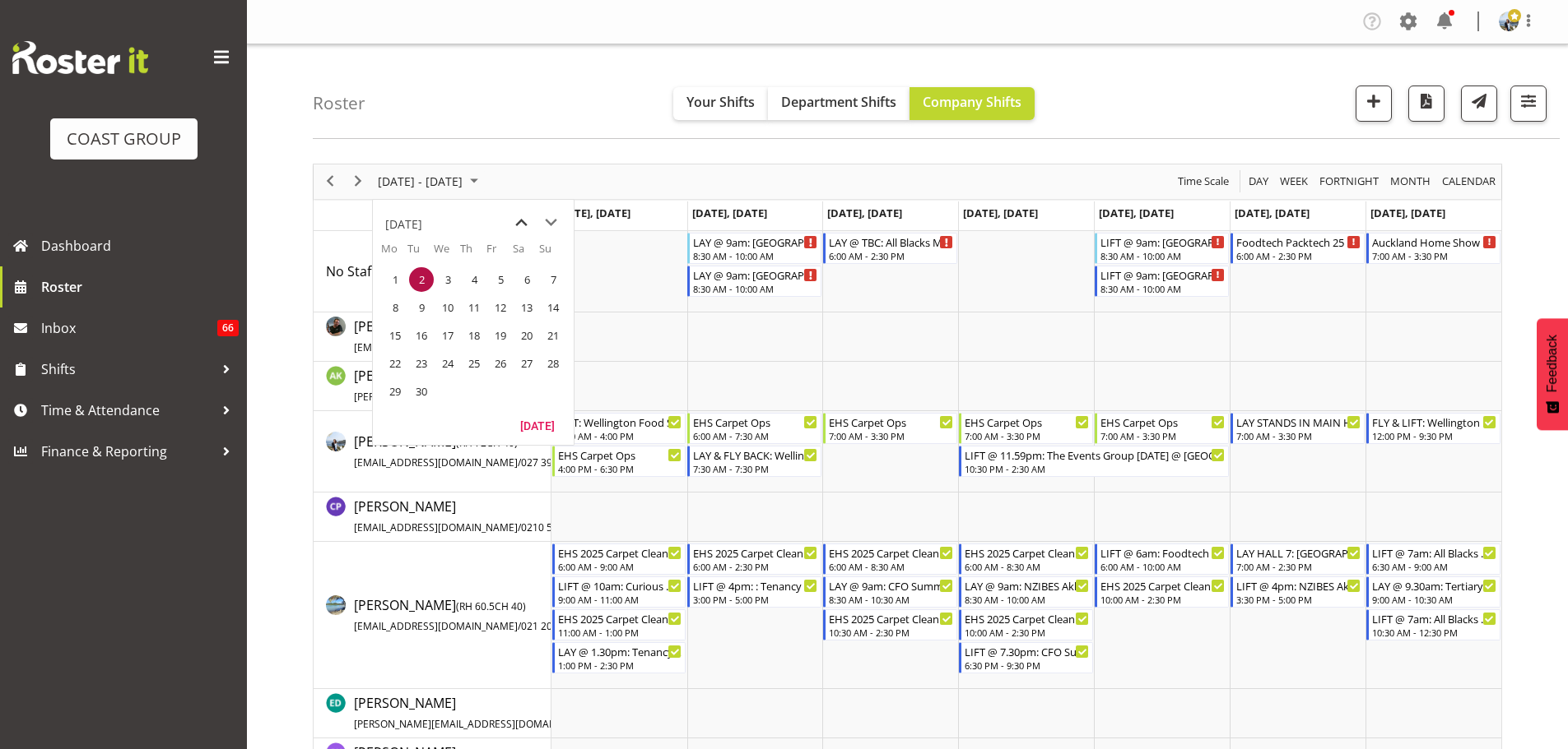
click at [519, 223] on span "previous month" at bounding box center [521, 223] width 29 height 30
click at [536, 357] on span "23" at bounding box center [526, 364] width 25 height 25
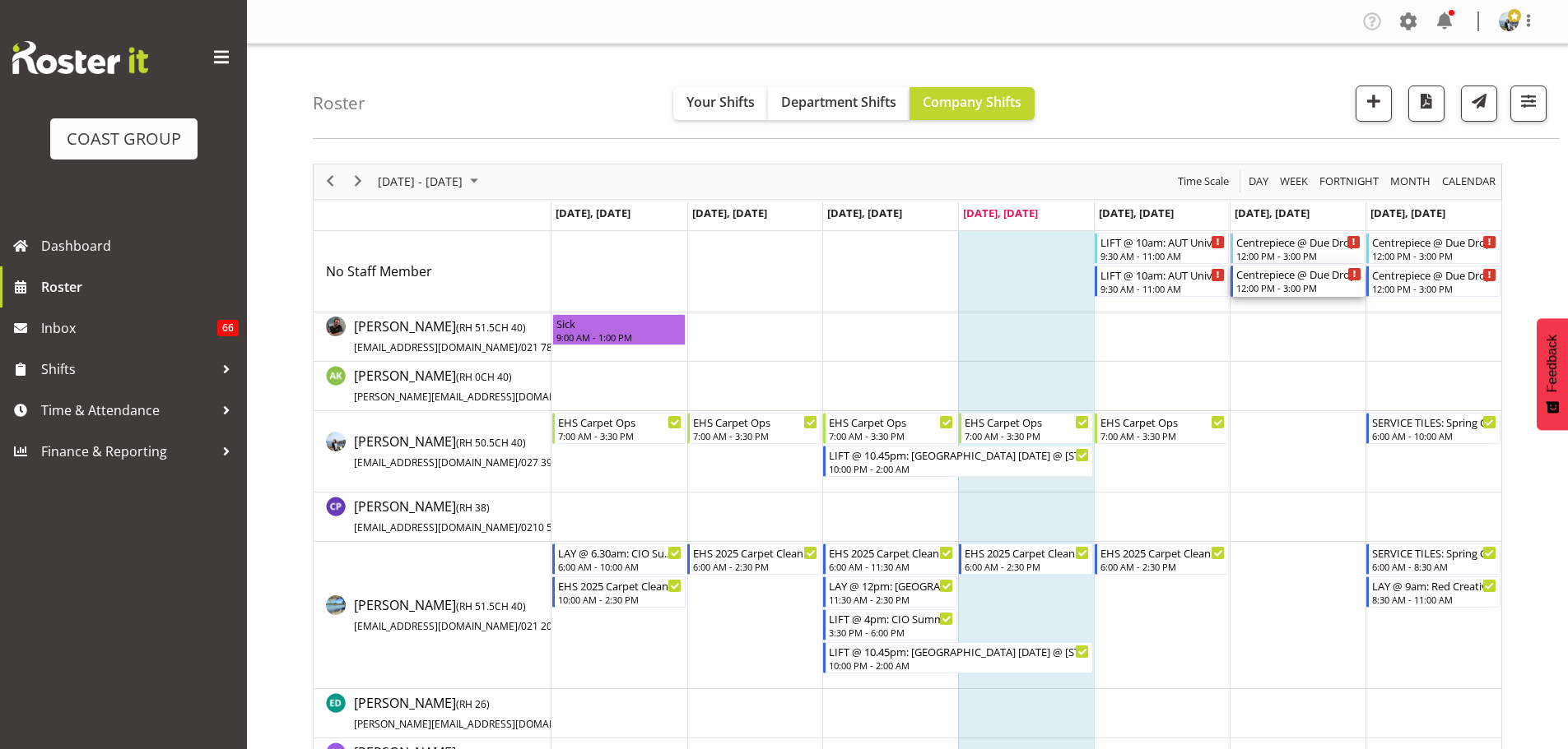
click at [1303, 287] on div "12:00 PM - 3:00 PM" at bounding box center [1299, 287] width 126 height 13
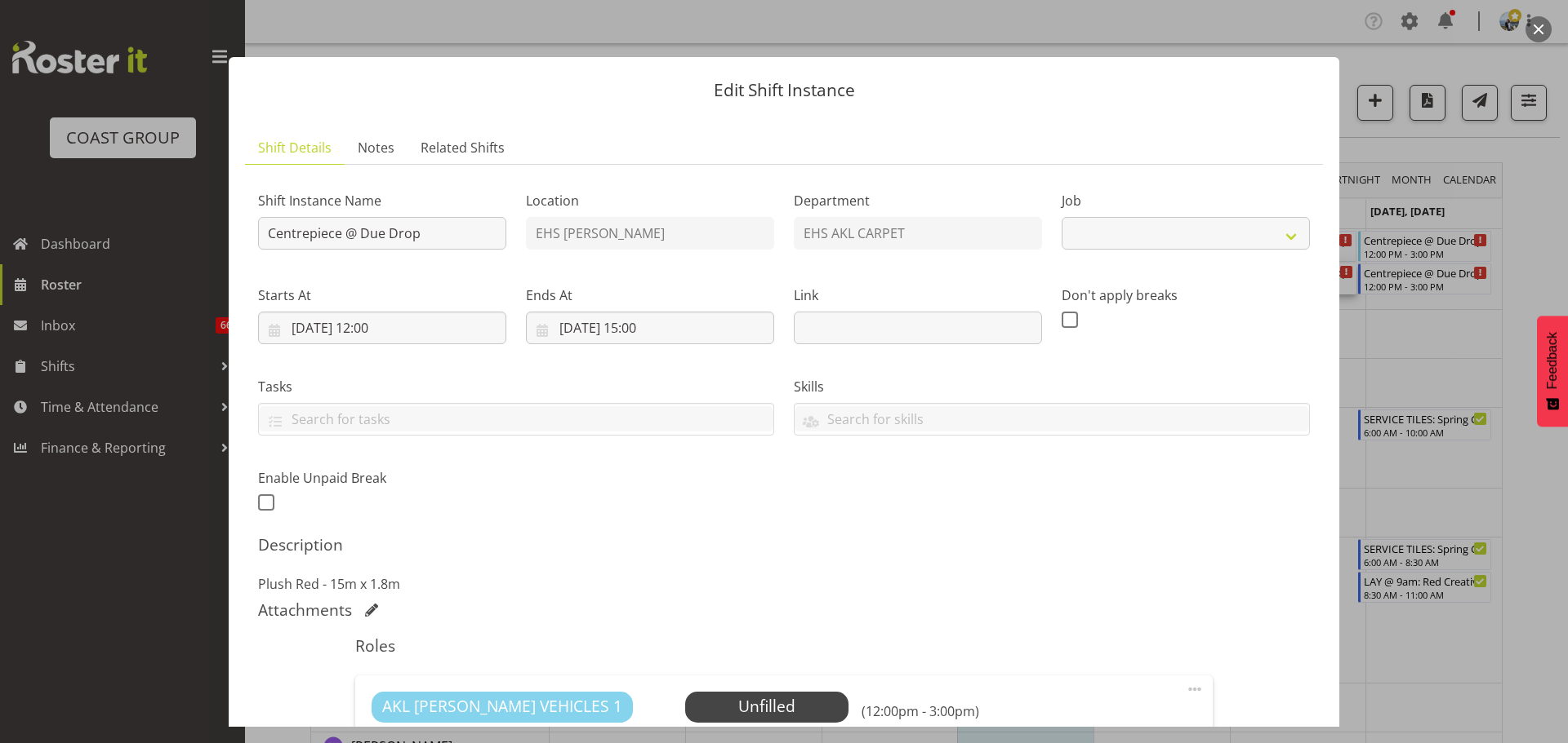
select select "8574"
click at [263, 233] on input "Centrepiece @ Due Drop" at bounding box center [382, 233] width 248 height 33
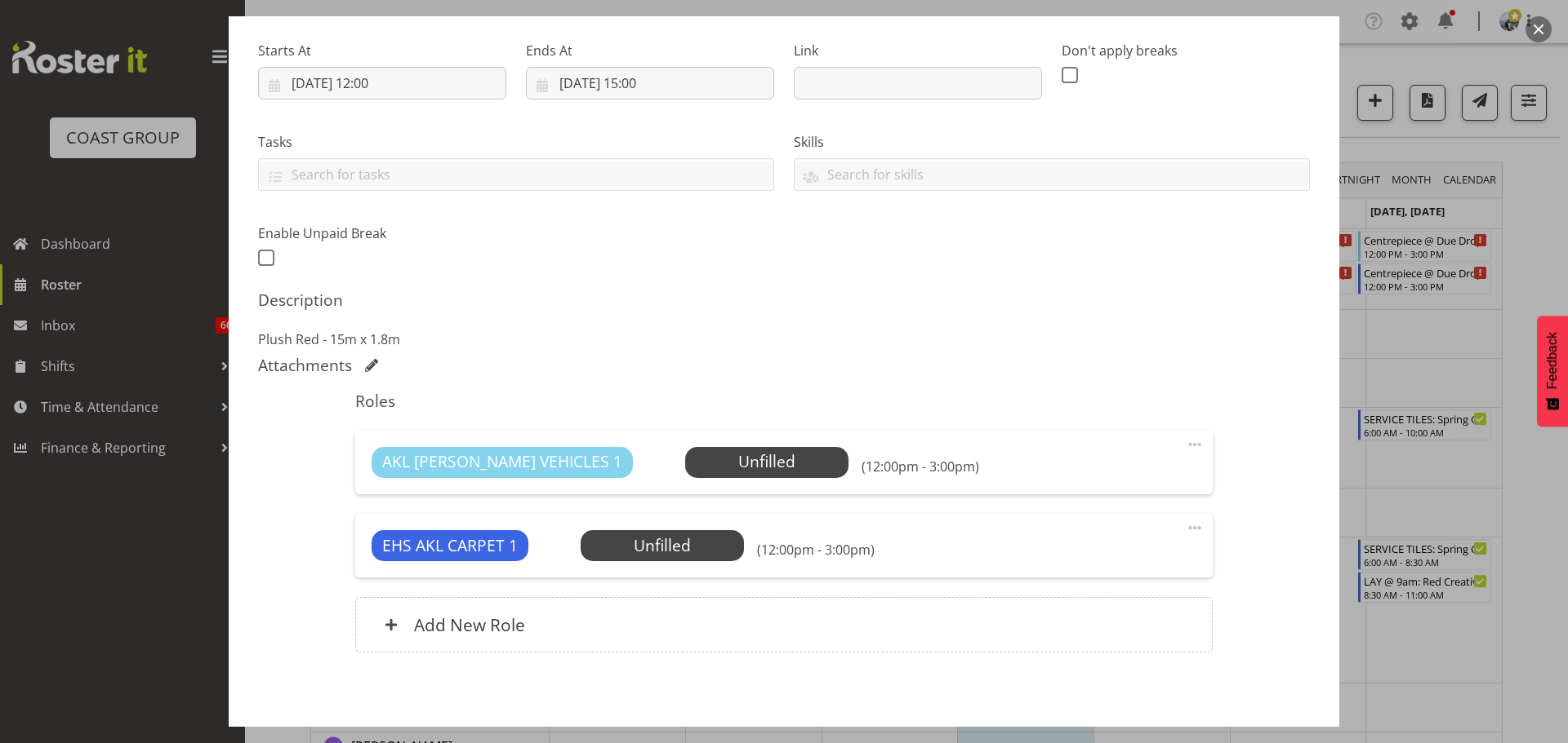
scroll to position [316, 0]
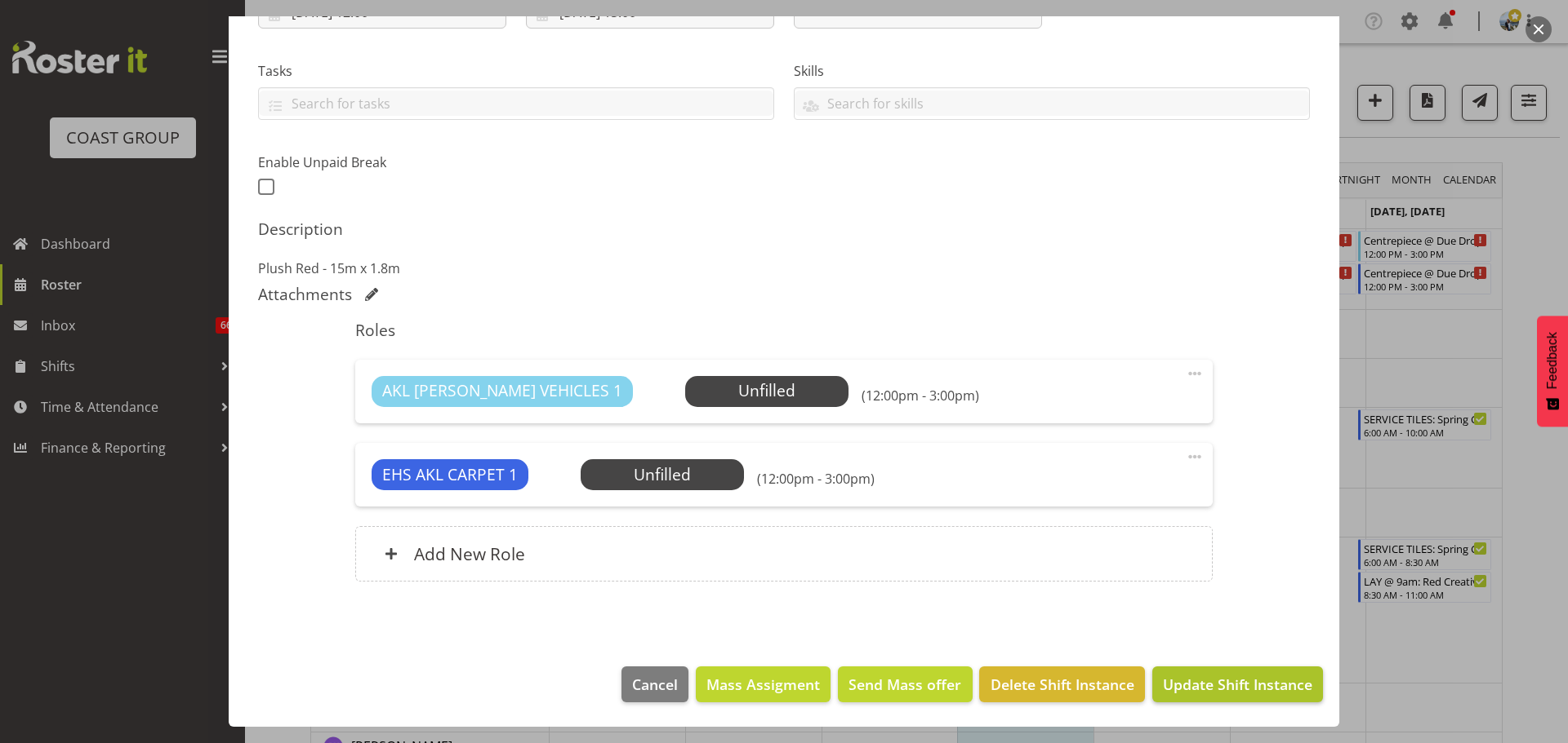
type input "LAY @ 1pm: Centrepiece @ Due Drop"
click at [1241, 680] on span "Update Shift Instance" at bounding box center [1237, 684] width 149 height 21
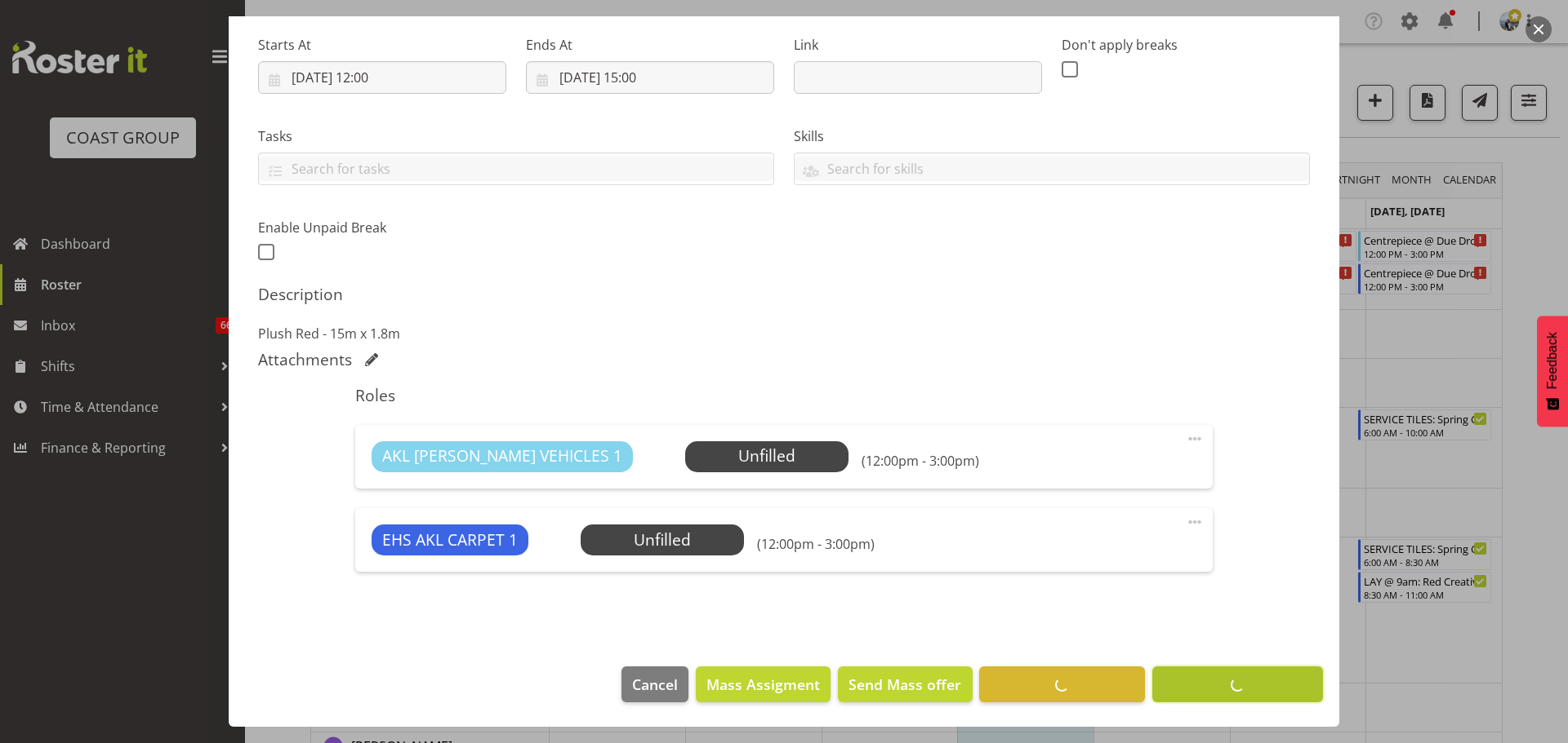
scroll to position [251, 0]
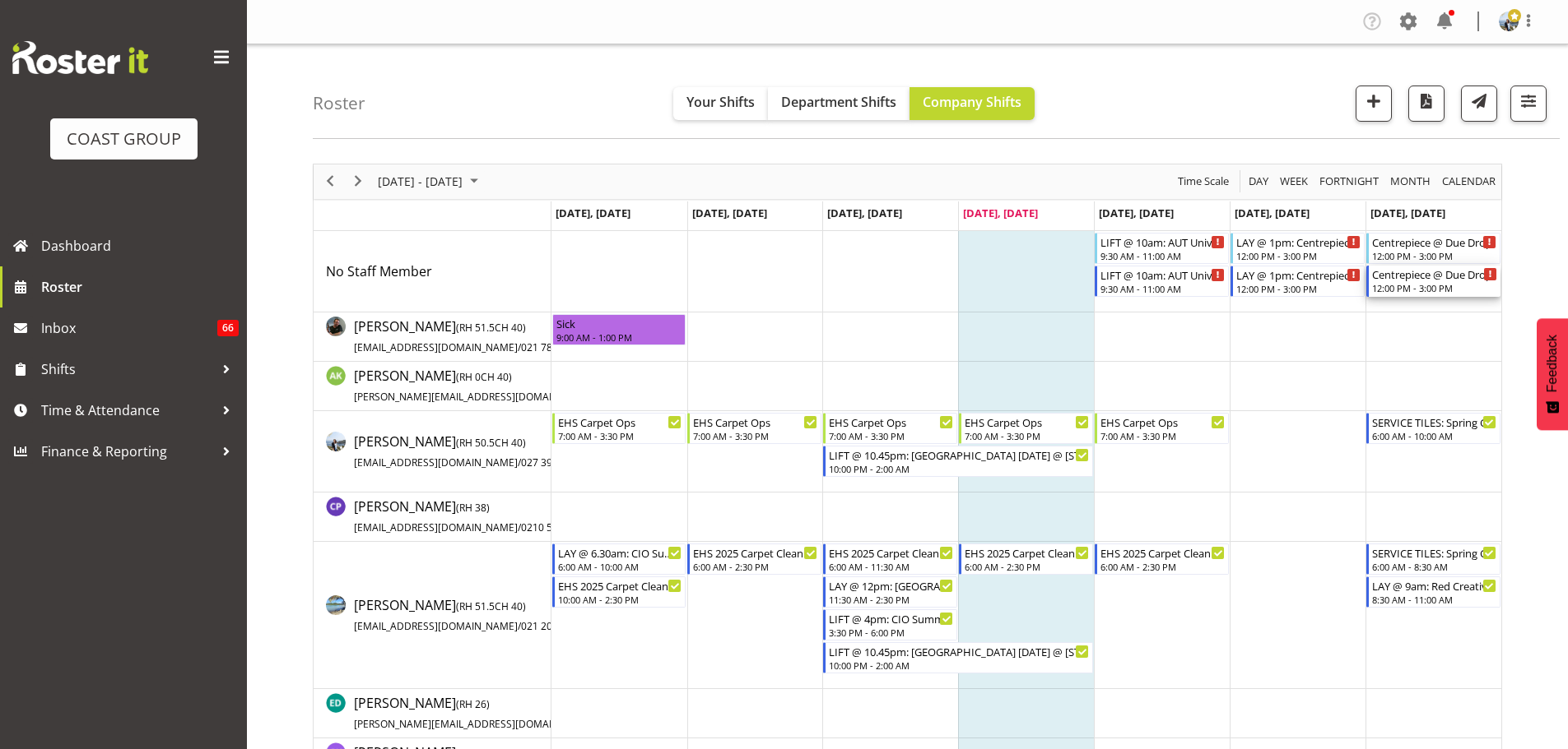
click at [1427, 286] on div "12:00 PM - 3:00 PM" at bounding box center [1435, 287] width 126 height 13
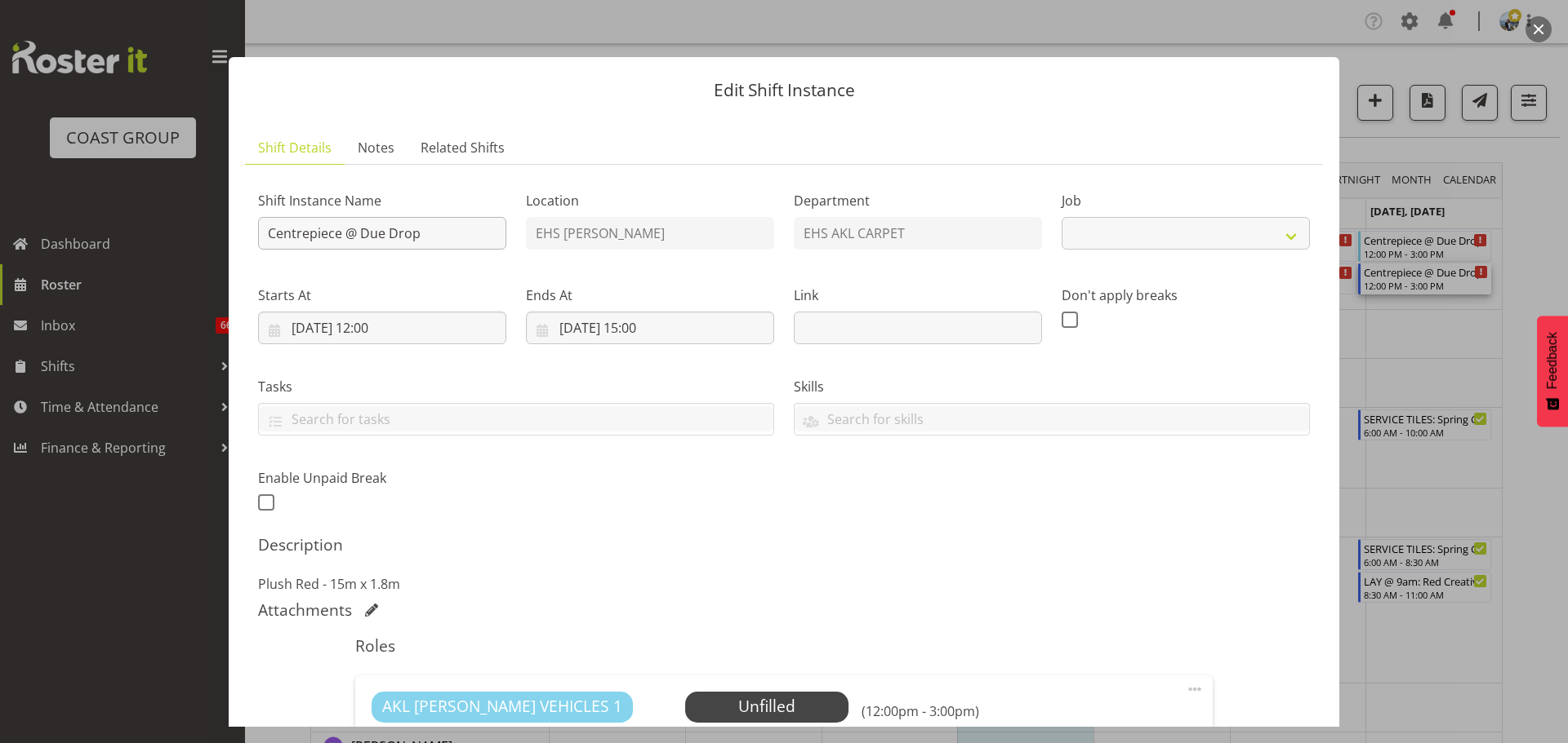
select select "8574"
click at [270, 232] on input "Centrepiece @ Due Drop" at bounding box center [382, 233] width 248 height 33
type input "LIFT @ 11.45pm: Centrepiece @ Due Drop"
click at [387, 339] on input "24/08/2025, 12:00" at bounding box center [382, 328] width 248 height 33
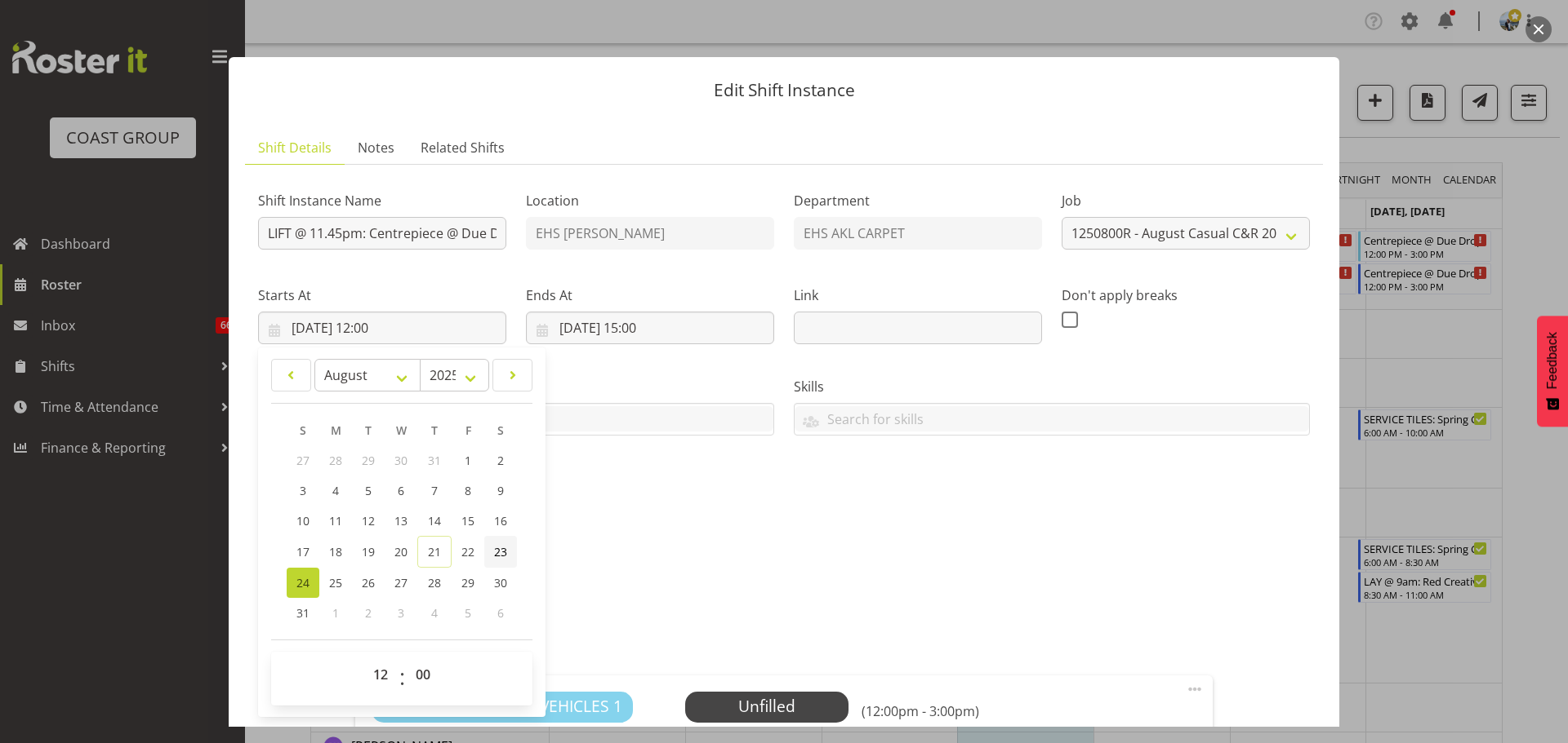
click at [495, 546] on span "23" at bounding box center [500, 552] width 13 height 16
type input "23/08/2025, 12:00"
click at [386, 673] on select "00 01 02 03 04 05 06 07 08 09 10 11 12 13 14 15 16 17 18 19 20 21 22 23" at bounding box center [382, 675] width 37 height 33
select select "22"
click at [364, 659] on select "00 01 02 03 04 05 06 07 08 09 10 11 12 13 14 15 16 17 18 19 20 21 22 23" at bounding box center [382, 675] width 37 height 33
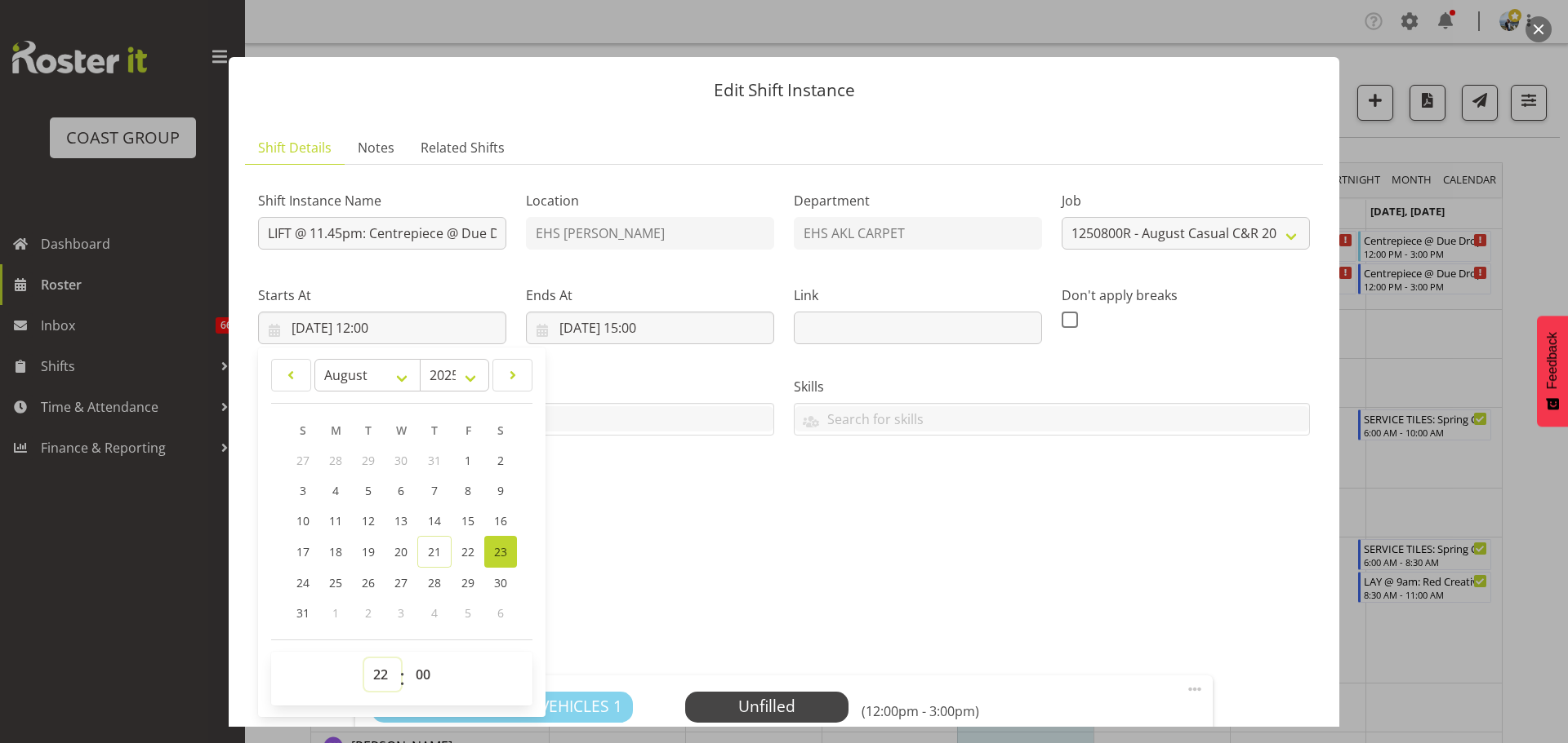
type input "23/08/2025, 22:00"
click at [653, 334] on input "24/08/2025, 15:00" at bounding box center [650, 328] width 248 height 33
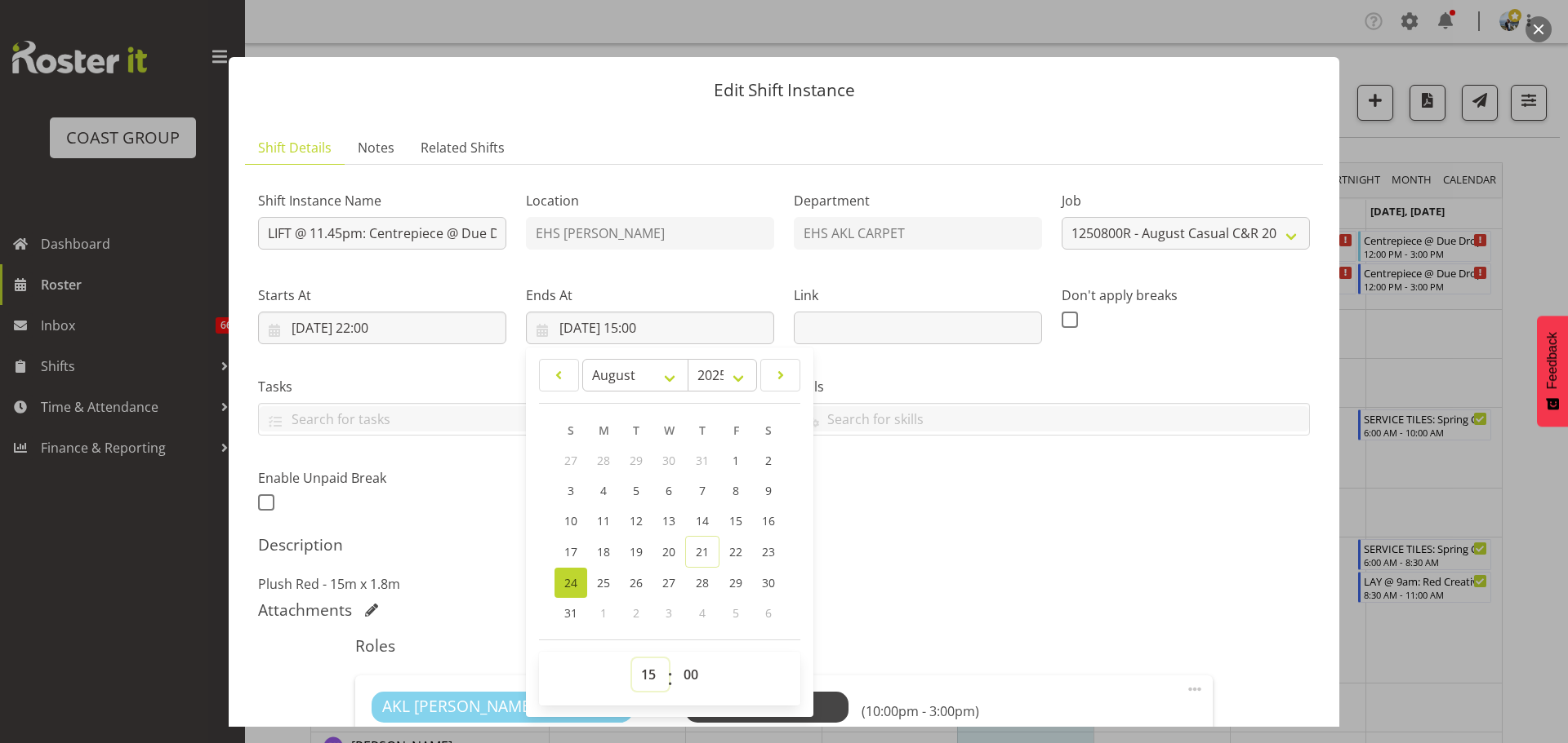
click at [651, 678] on select "00 01 02 03 04 05 06 07 08 09 10 11 12 13 14 15 16 17 18 19 20 21 22 23" at bounding box center [650, 675] width 37 height 33
select select "2"
click at [632, 659] on select "00 01 02 03 04 05 06 07 08 09 10 11 12 13 14 15 16 17 18 19 20 21 22 23" at bounding box center [650, 675] width 37 height 33
type input "24/08/2025, 02:00"
click at [1058, 496] on div "Shift Instance Name LIFT @ 11.45pm: Centrepiece @ Due Drop Location EHS RYMER D…" at bounding box center [784, 347] width 1072 height 358
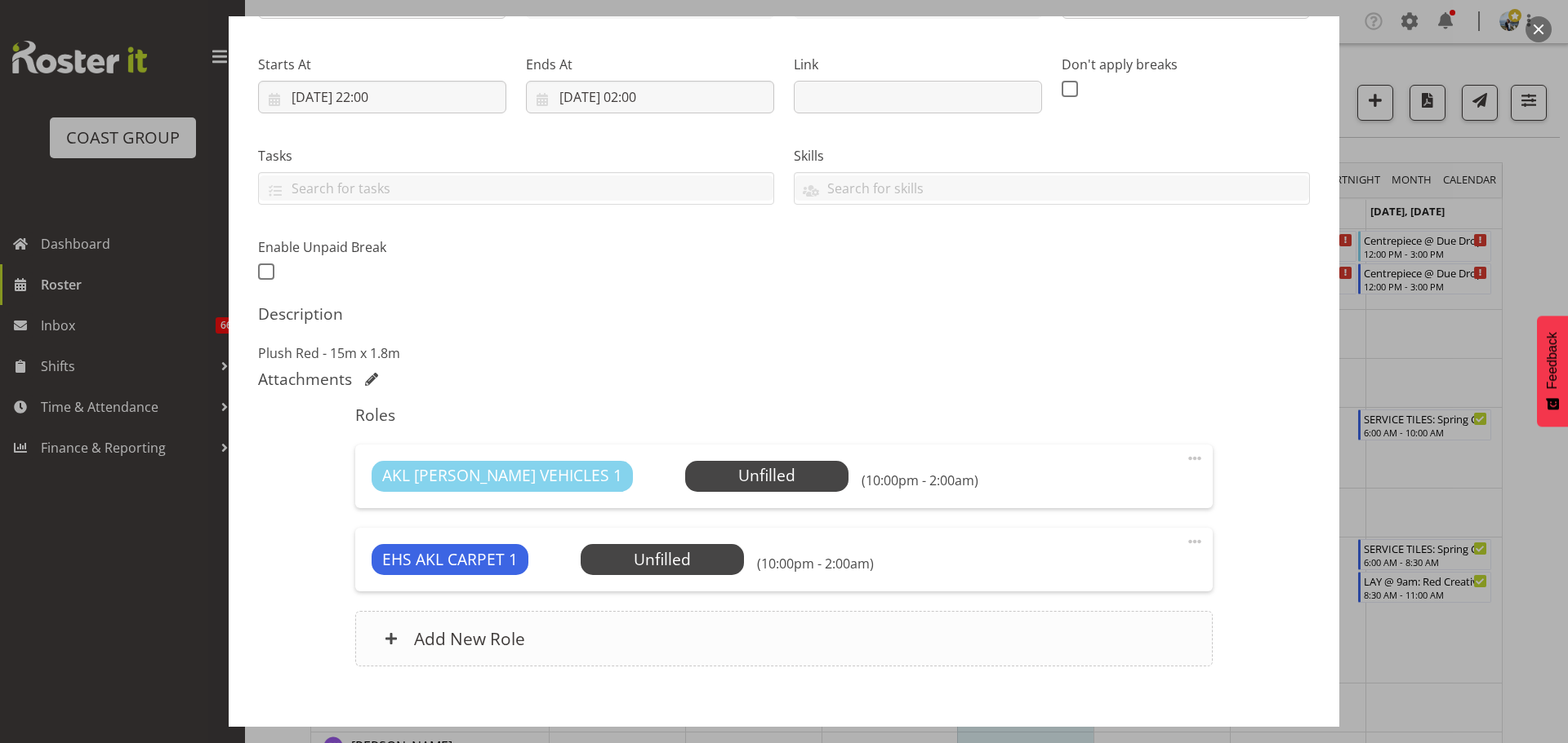
scroll to position [316, 0]
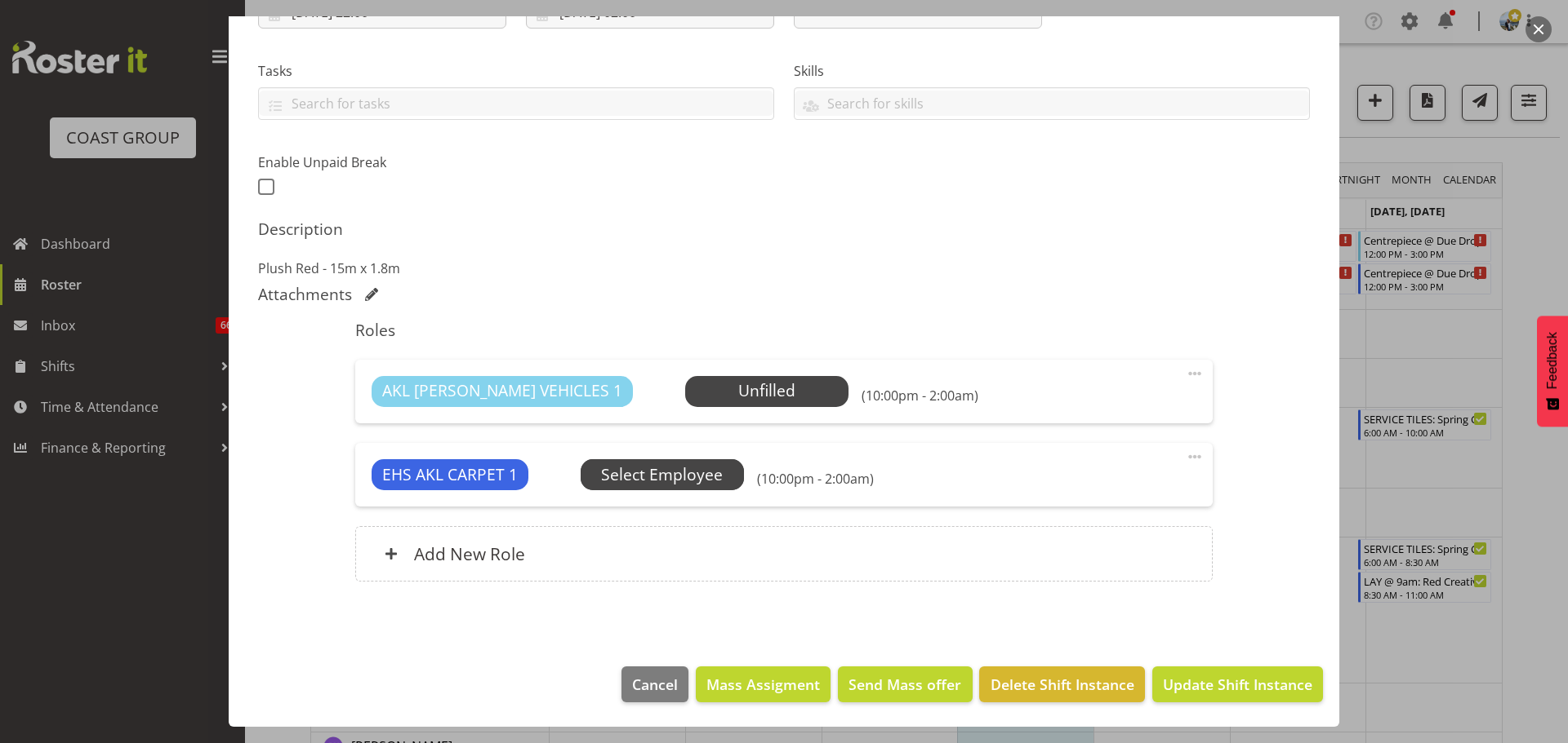
click at [0, 0] on span "Select Employee" at bounding box center [0, 0] width 0 height 0
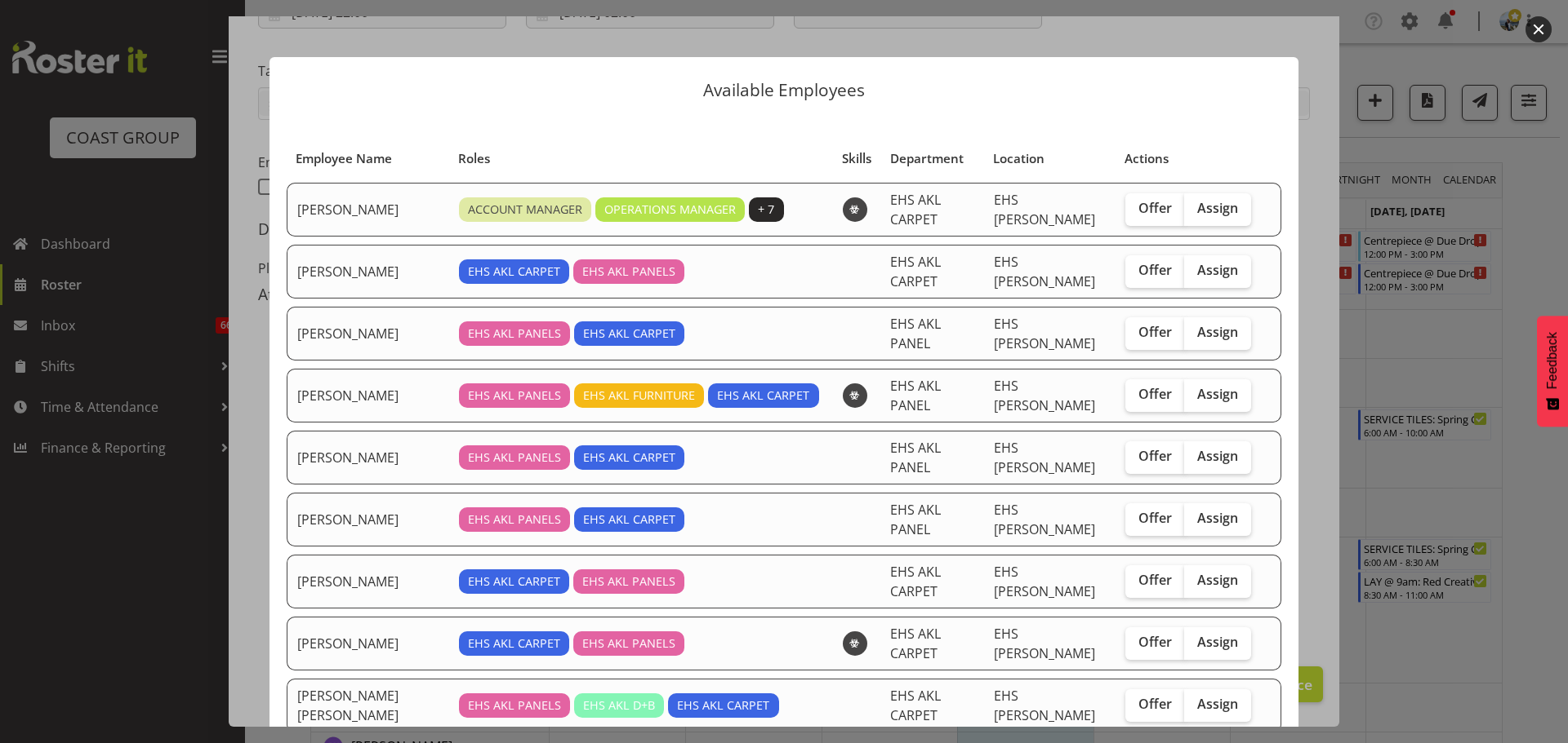
click at [1237, 195] on div "Offer Assign" at bounding box center [1187, 209] width 126 height 33
click at [1223, 200] on label "Assign" at bounding box center [1218, 209] width 67 height 33
click at [1194, 204] on input "Assign" at bounding box center [1189, 208] width 11 height 11
checkbox input "true"
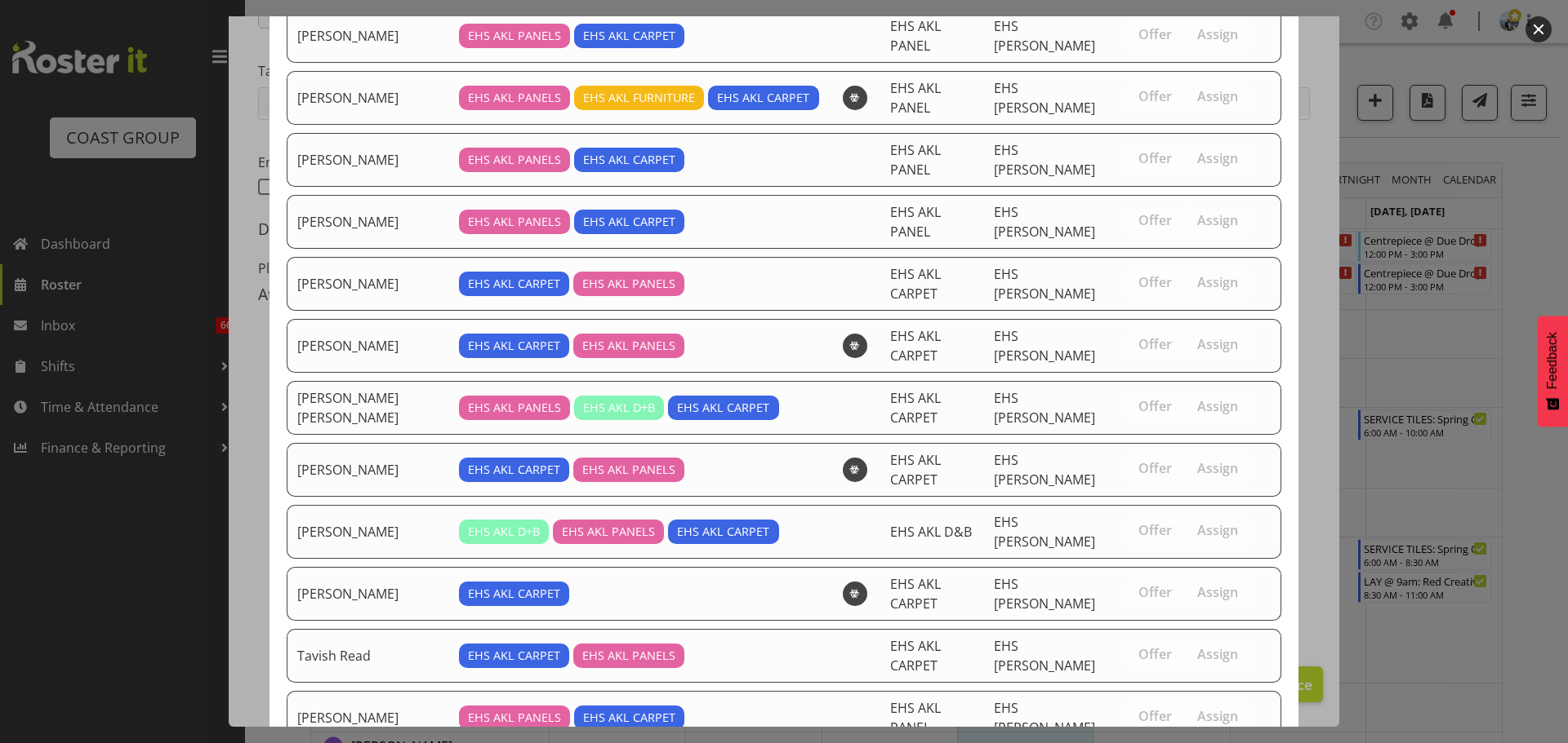
scroll to position [382, 0]
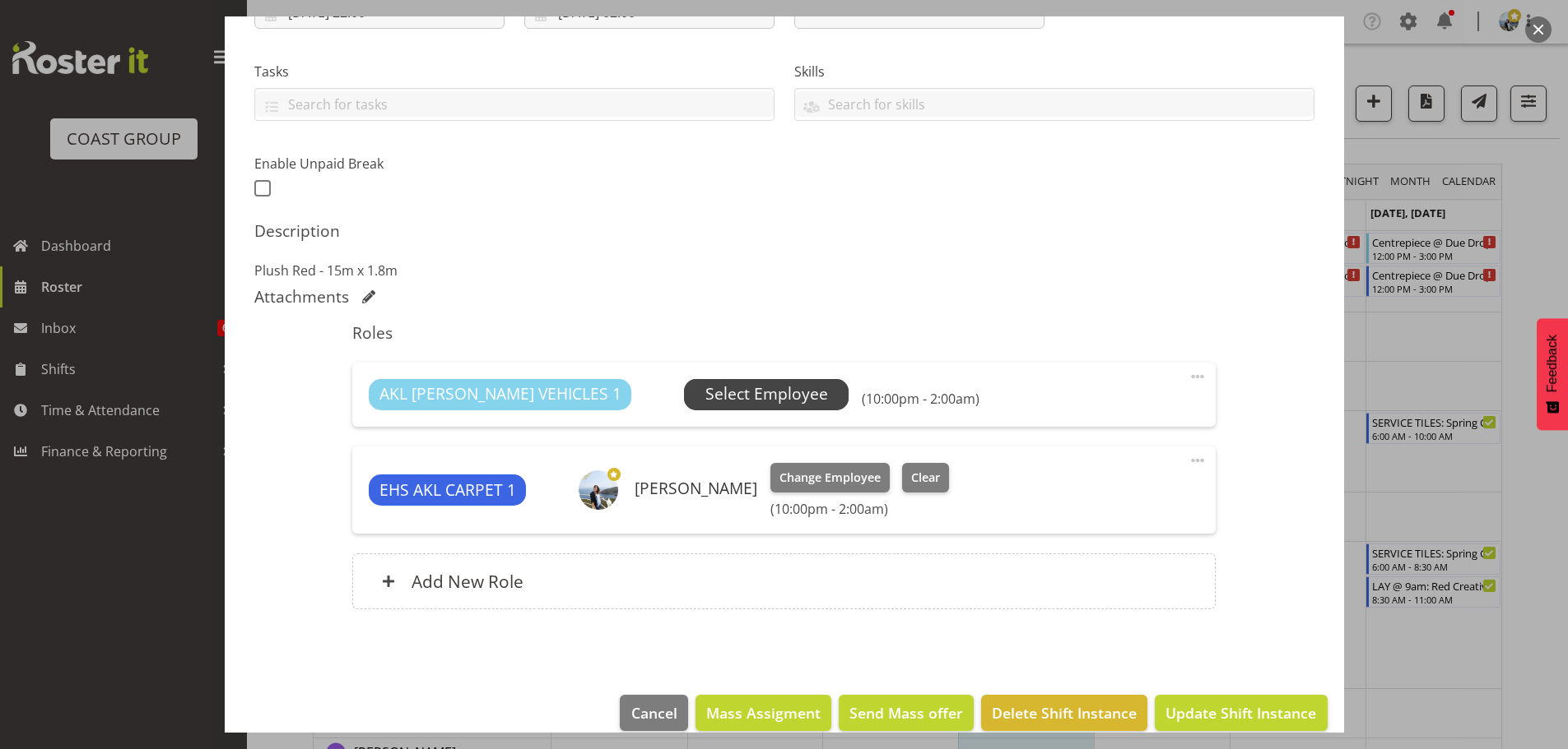
click at [705, 394] on span "Select Employee" at bounding box center [766, 394] width 123 height 24
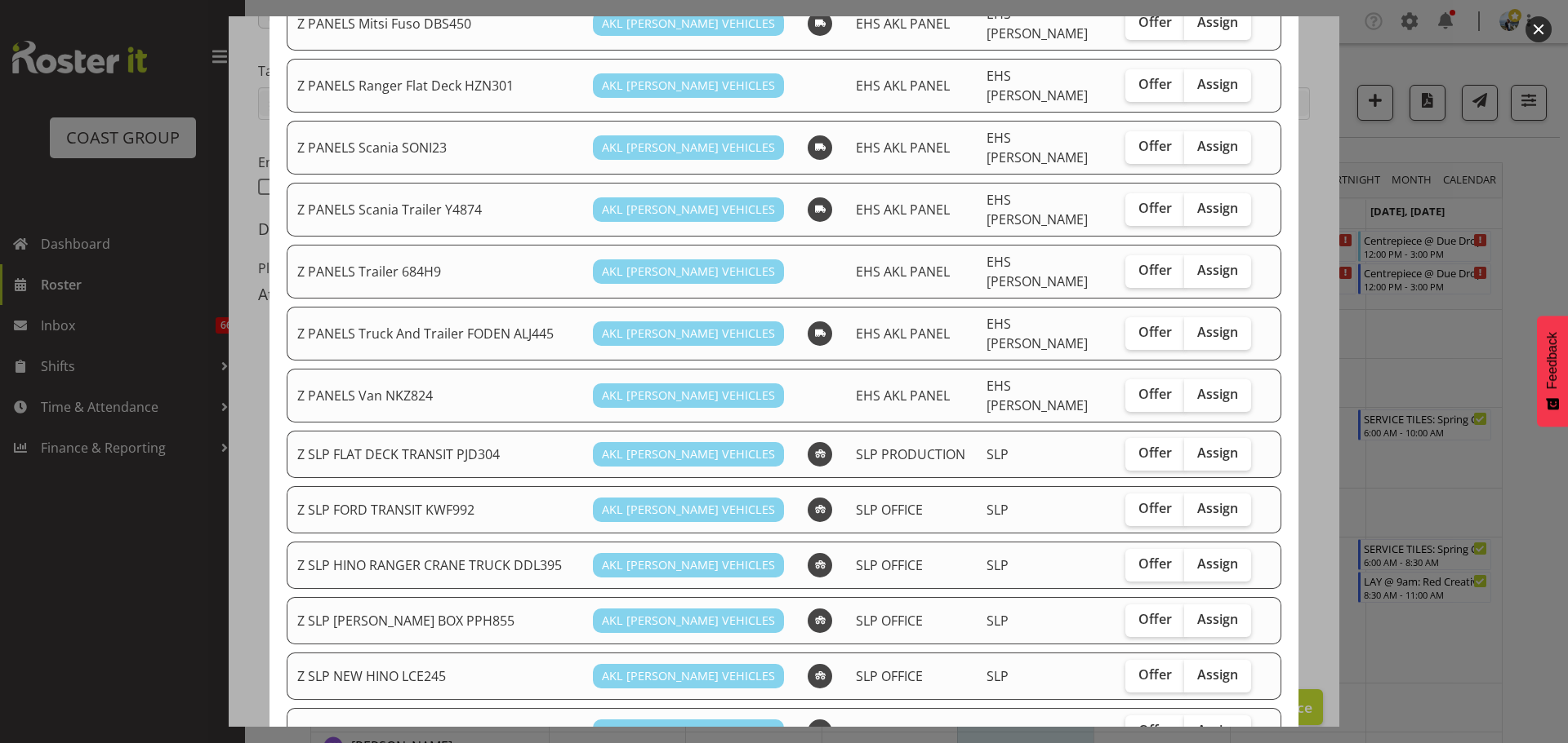
scroll to position [1192, 0]
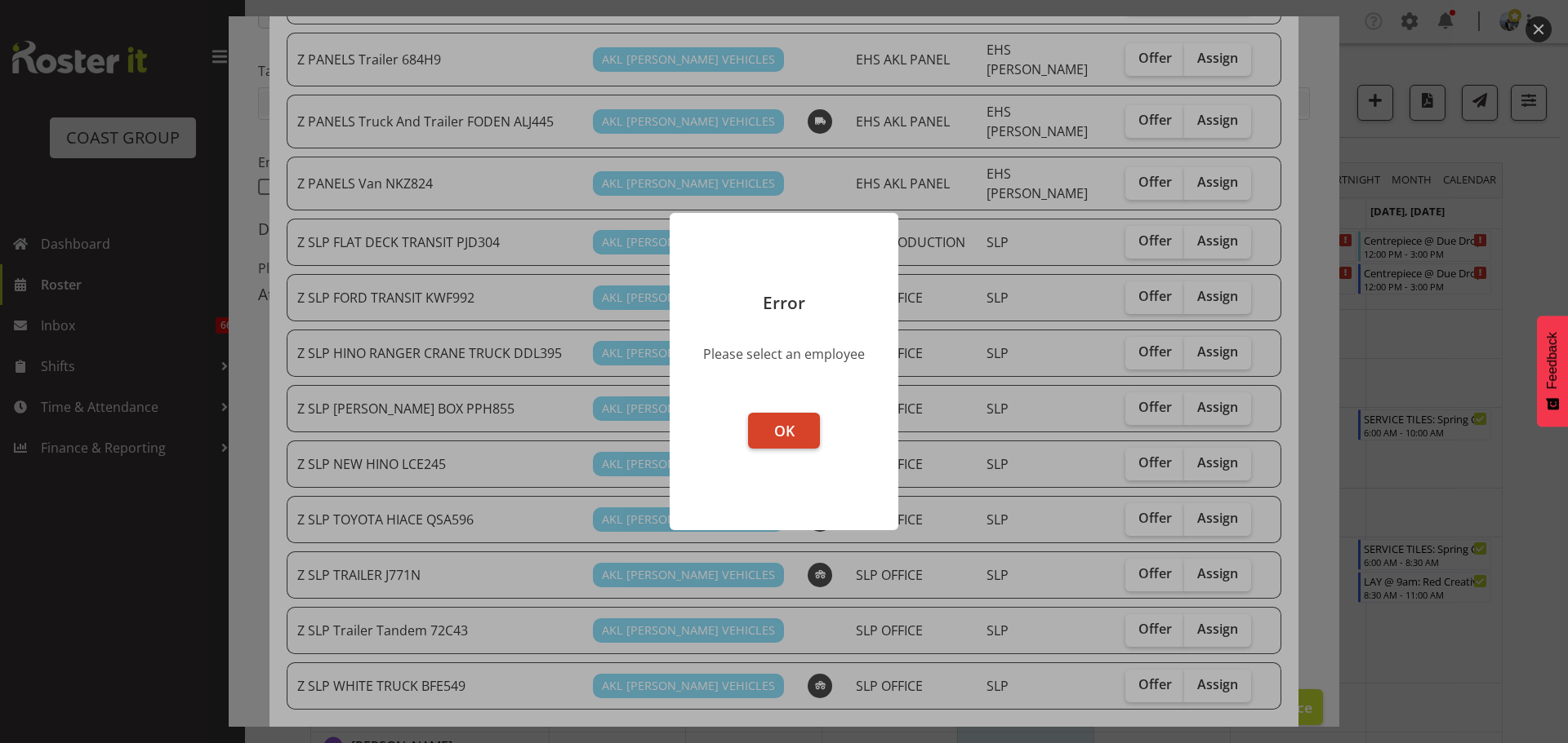
click at [767, 426] on button "OK" at bounding box center [784, 431] width 72 height 36
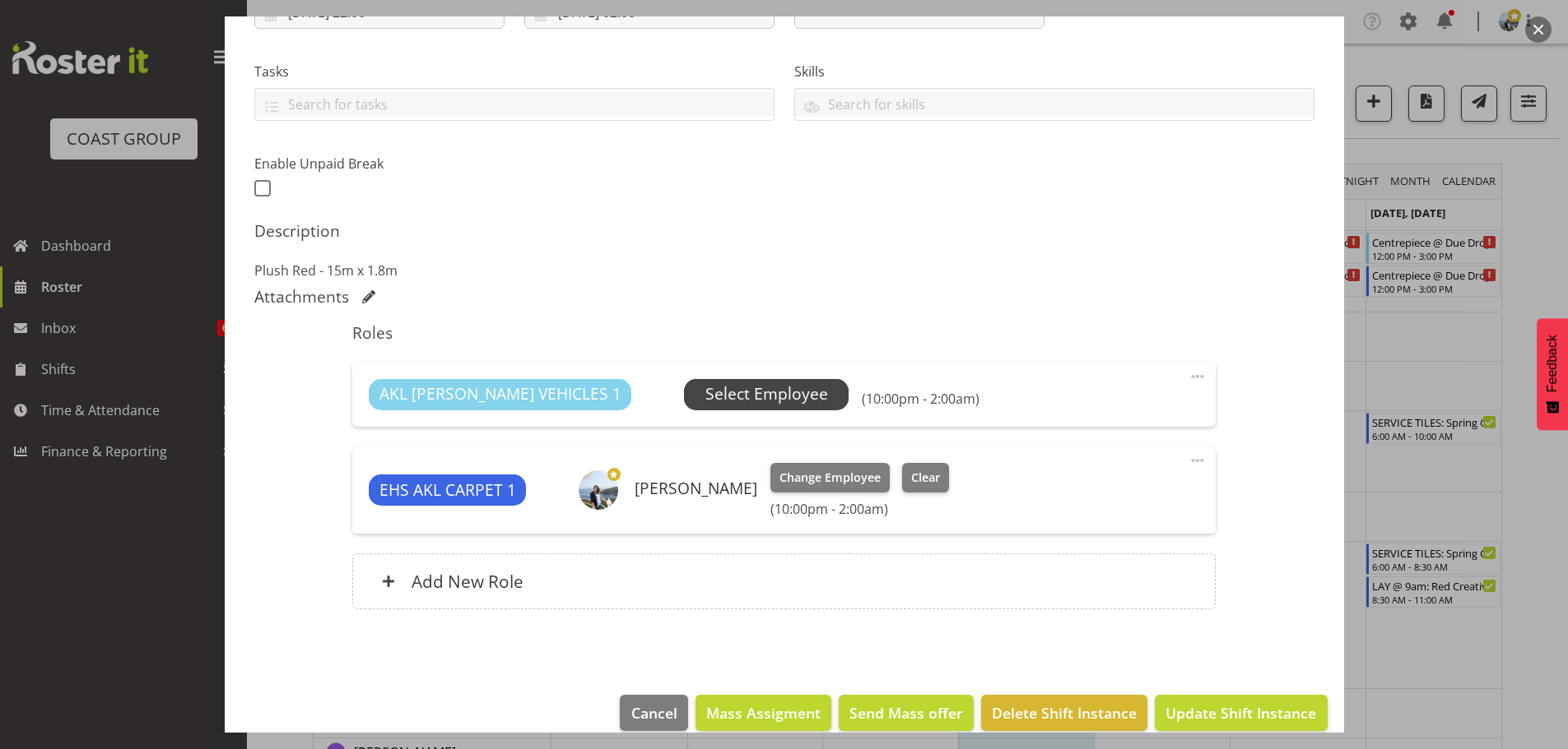
click at [740, 391] on span "Select Employee" at bounding box center [766, 394] width 123 height 24
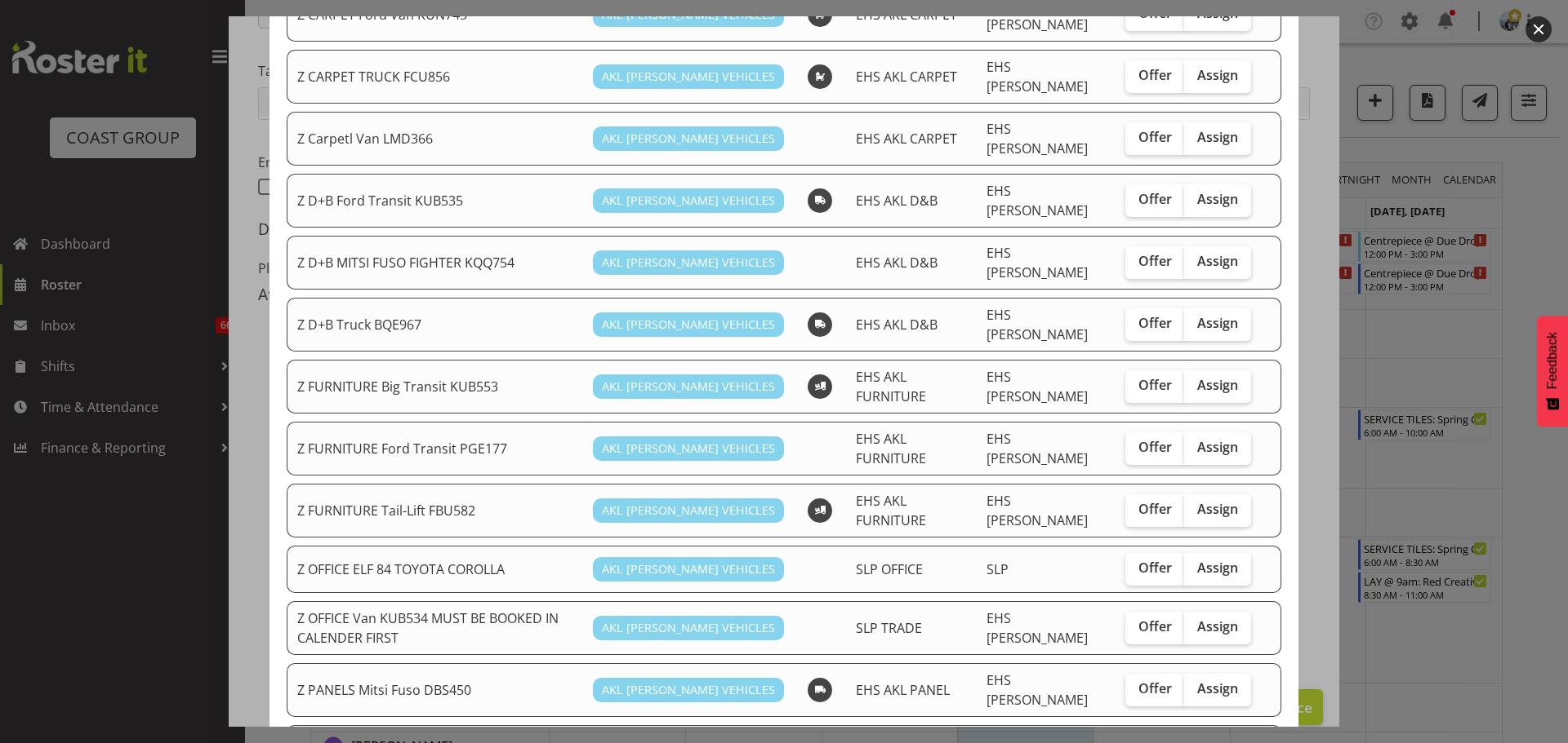
scroll to position [326, 0]
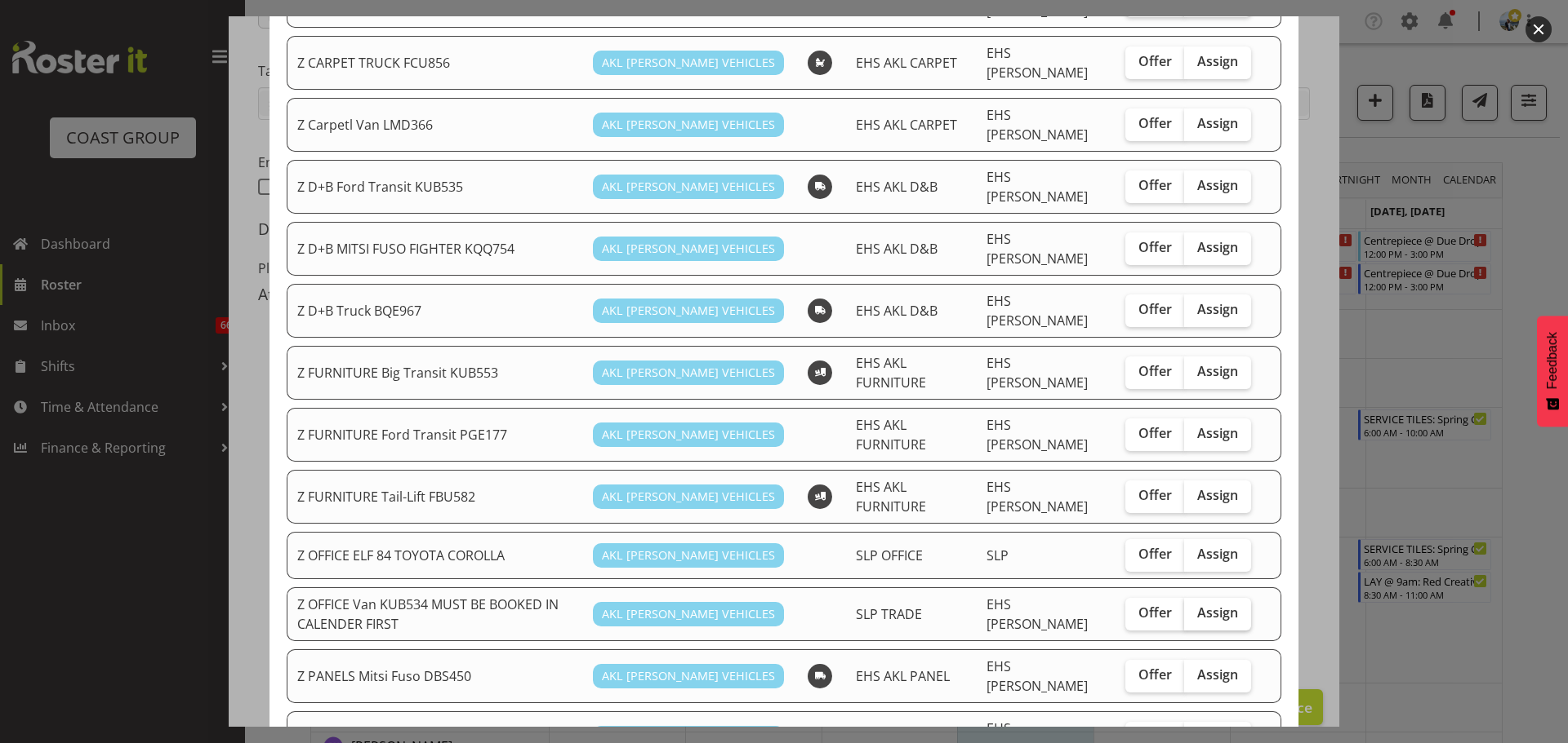
click at [1225, 605] on span "Assign" at bounding box center [1217, 613] width 41 height 17
click at [1194, 608] on input "Assign" at bounding box center [1189, 613] width 11 height 11
checkbox input "true"
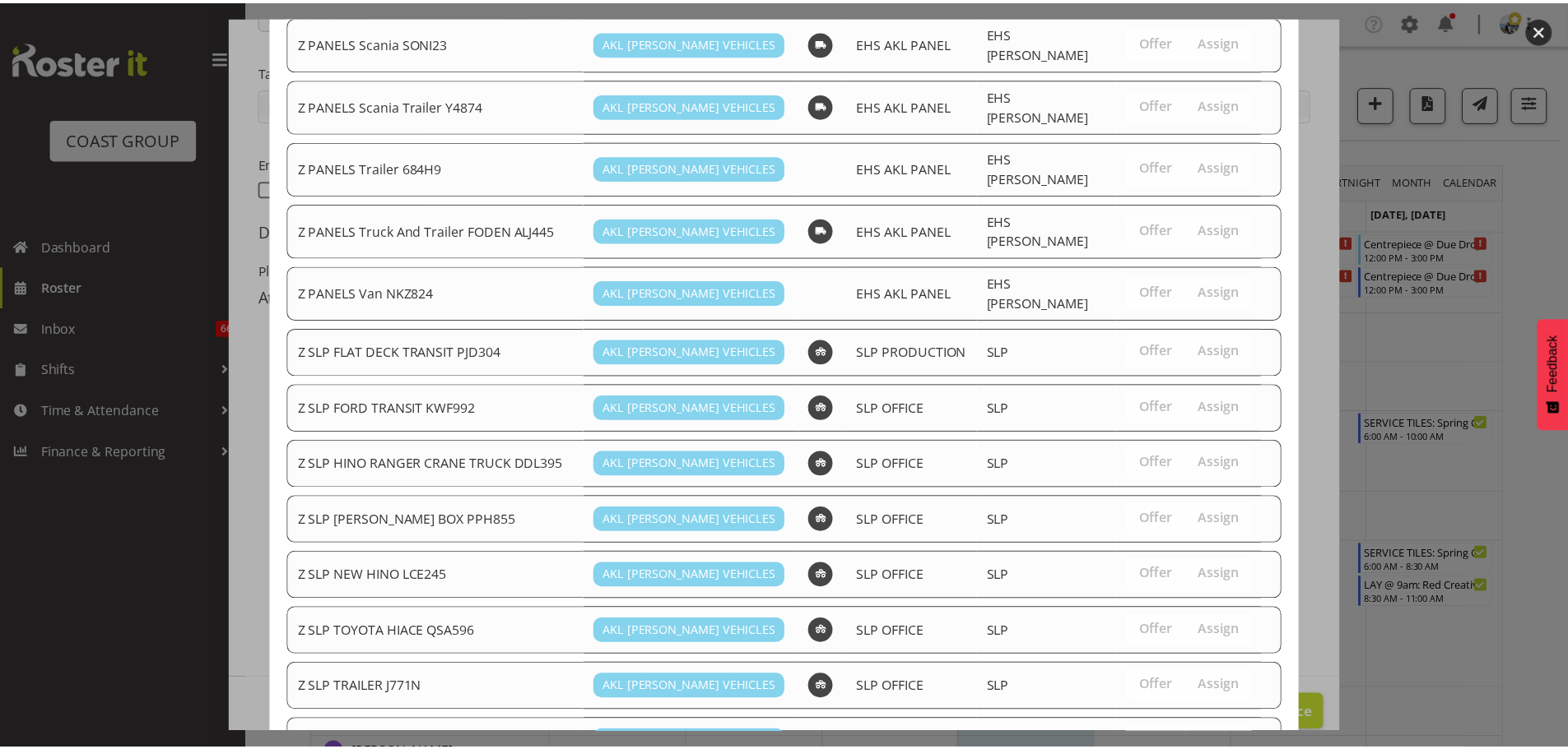
scroll to position [1201, 0]
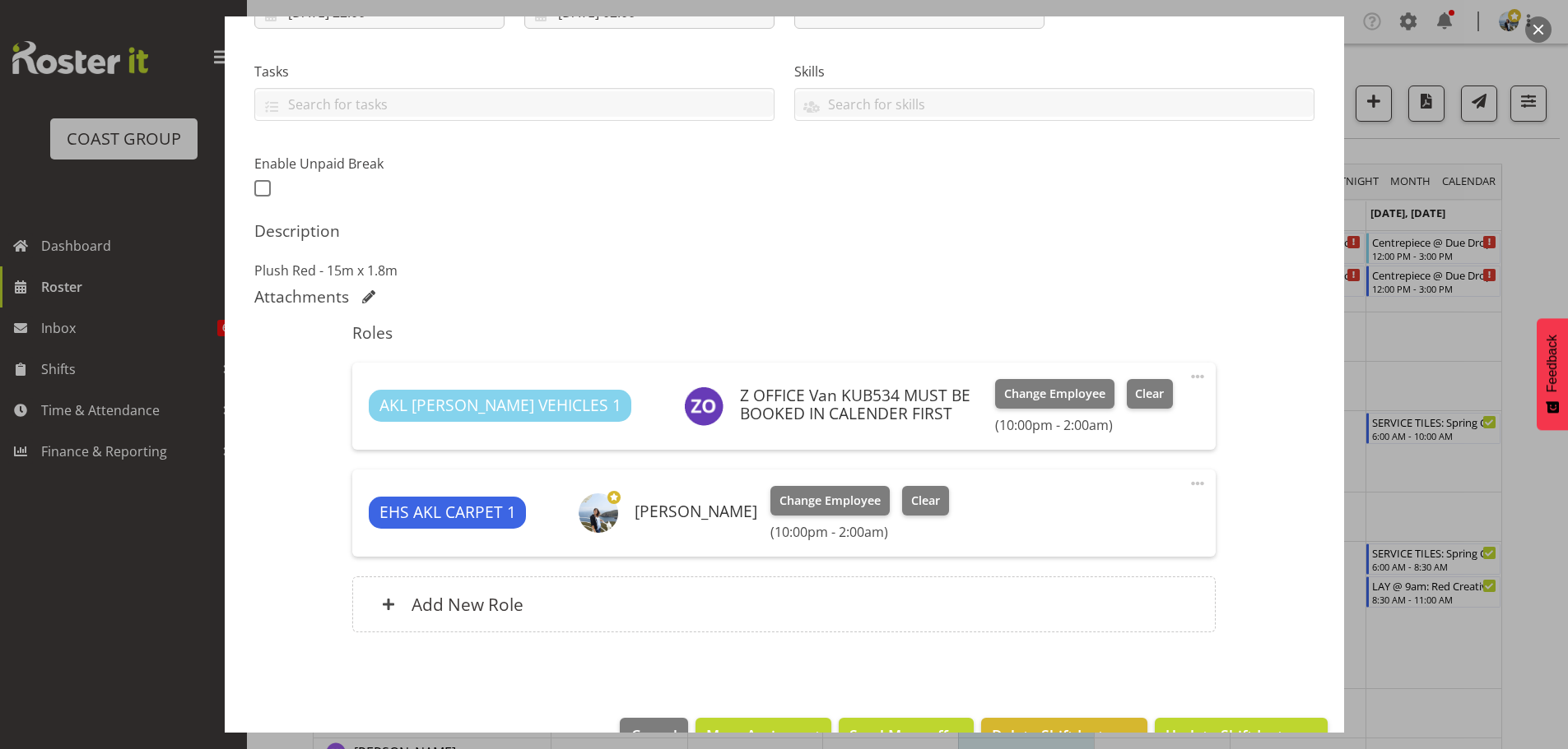
click at [1256, 716] on footer "Cancel Mass Assigment Send Mass offer Delete Shift Instance Update Shift Instan…" at bounding box center [783, 741] width 1119 height 78
click at [1256, 718] on button "Update Shift Instance" at bounding box center [1240, 736] width 172 height 36
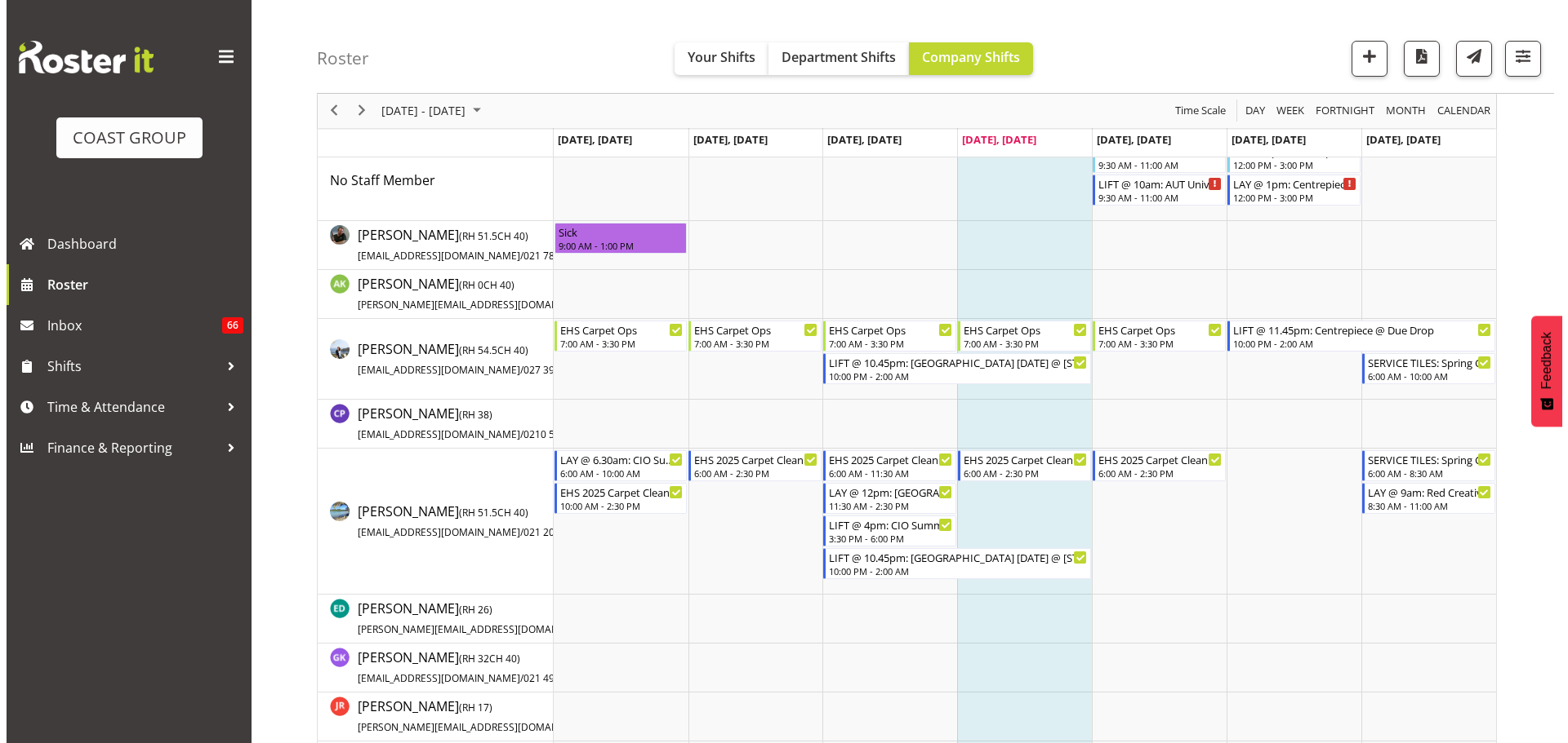
scroll to position [0, 0]
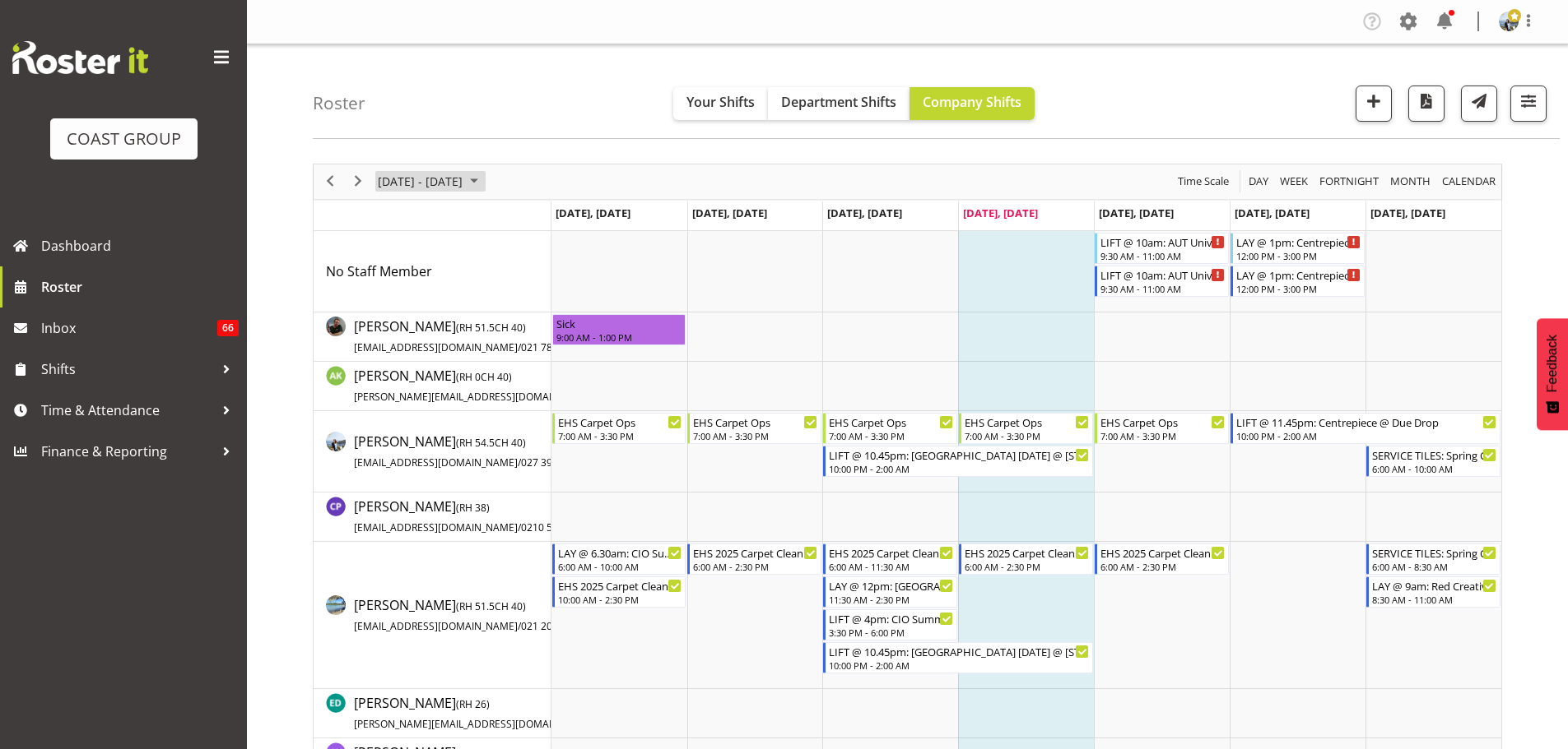
click at [411, 172] on span "[DATE] - [DATE]" at bounding box center [419, 181] width 88 height 21
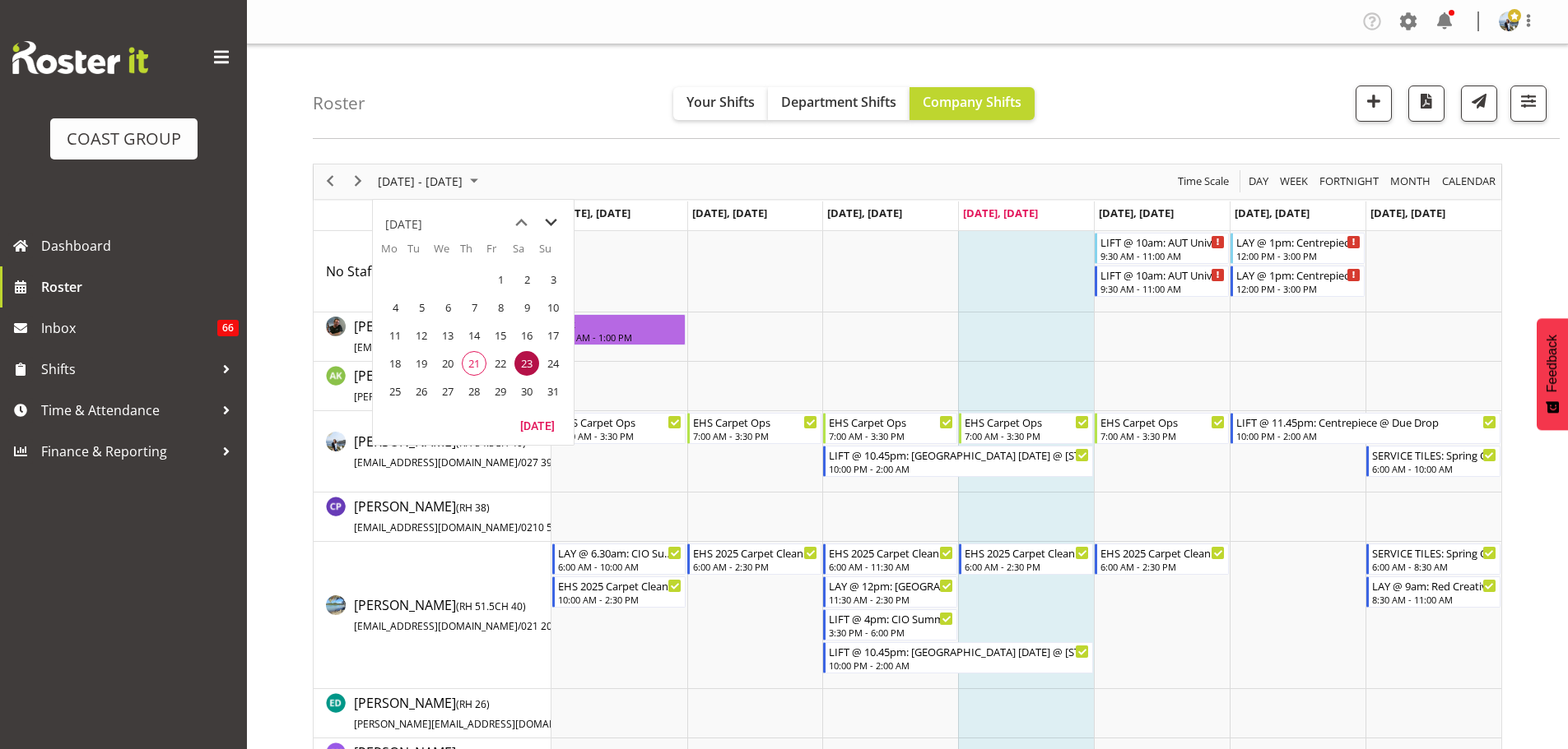
click at [557, 212] on span "next month" at bounding box center [551, 223] width 29 height 30
click at [553, 217] on span "next month" at bounding box center [551, 223] width 29 height 30
click at [469, 310] on span "9" at bounding box center [473, 308] width 25 height 25
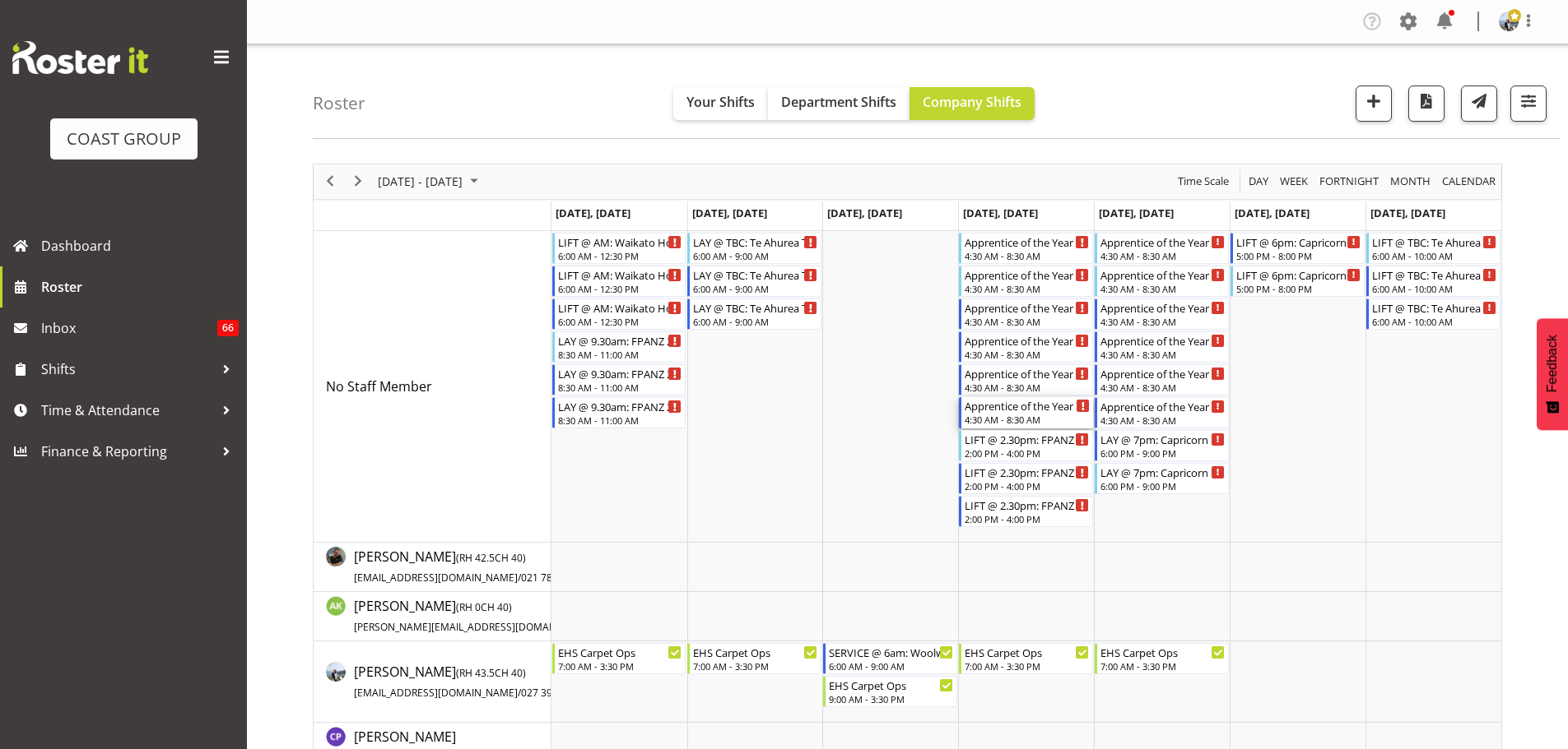
click at [1012, 402] on div "Apprentice of the Year '25 @ The Cloud" at bounding box center [1027, 405] width 126 height 17
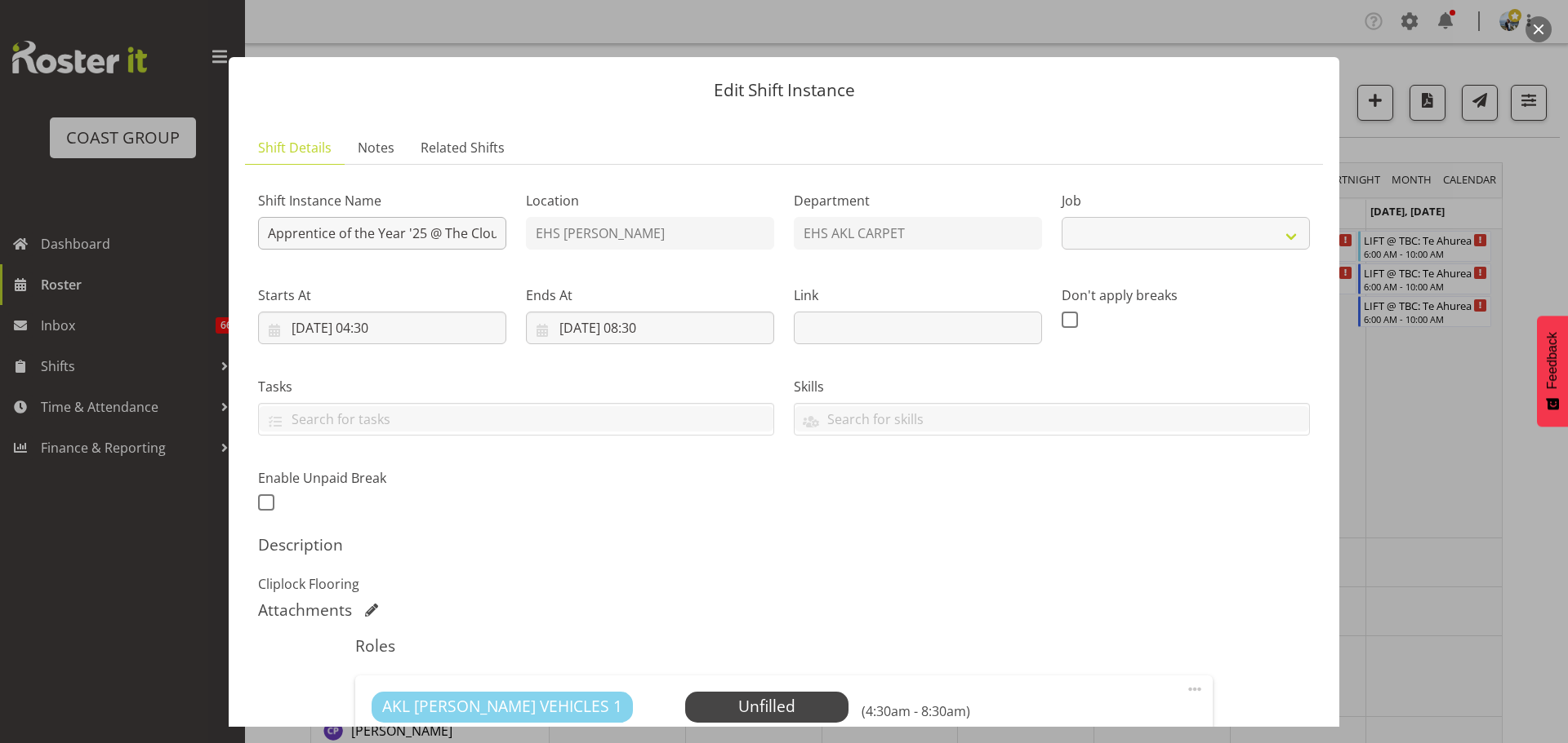
select select "10537"
click at [274, 227] on input "Apprentice of the Year '25 @ The Cloud" at bounding box center [382, 233] width 248 height 33
click at [269, 232] on input "Apprentice of the Year '25 @ The Cloud" at bounding box center [382, 233] width 248 height 33
click at [315, 232] on input "LAY @ 9am: Apprentice of the Year '25 @ The Cloud" at bounding box center [382, 233] width 248 height 33
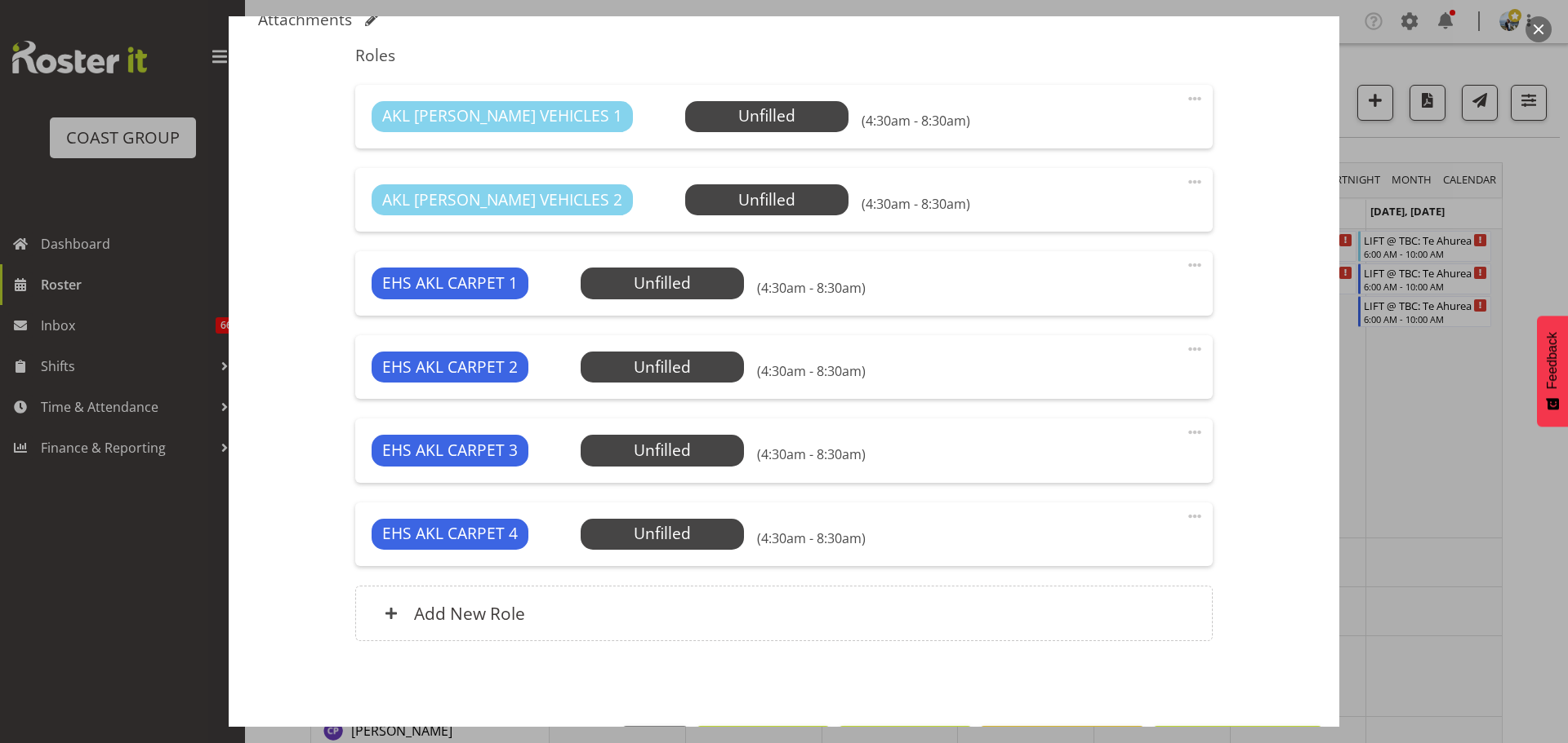
scroll to position [650, 0]
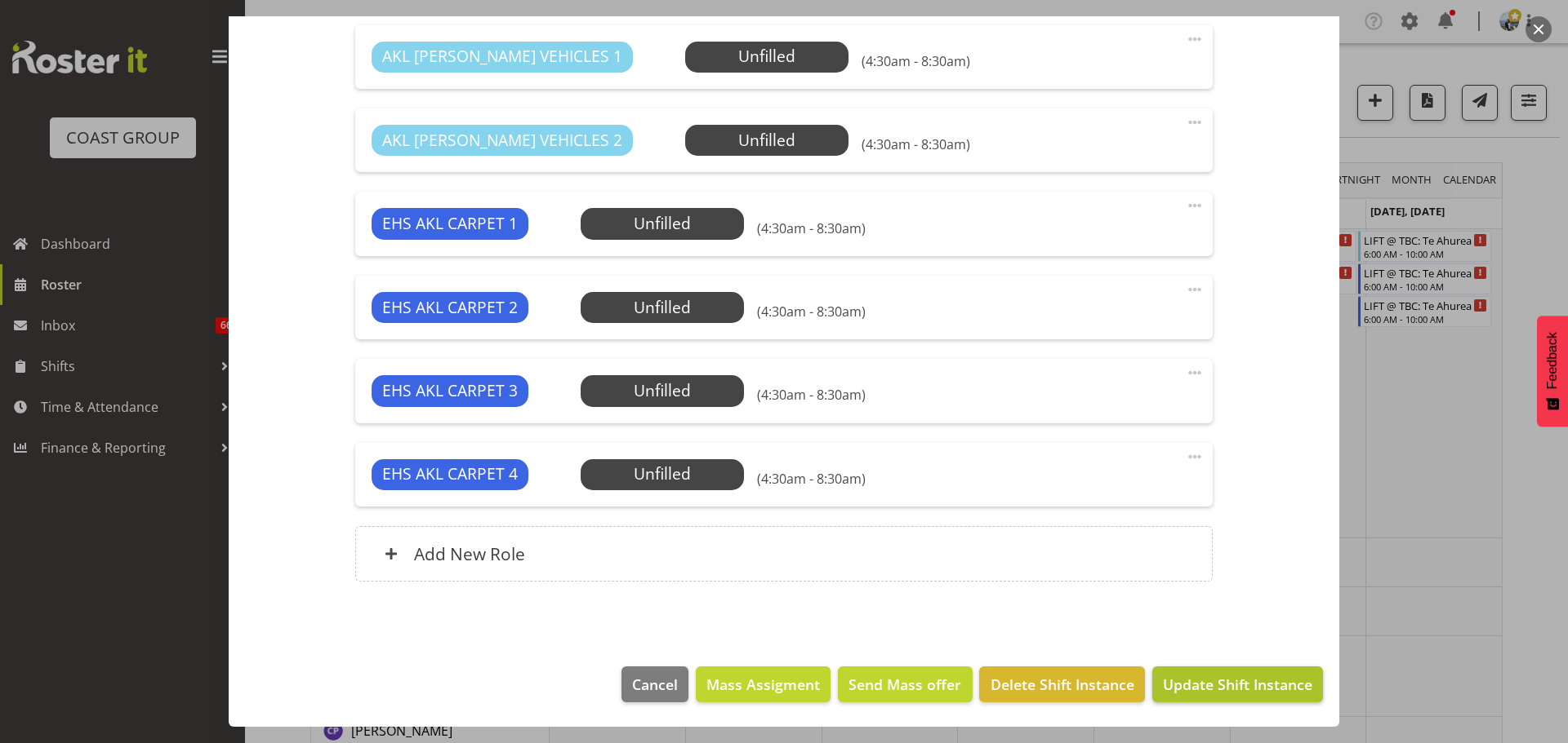
type input "LAY @ 5am: Apprentice of the Year '25 @ The Cloud"
click at [1164, 683] on span "Update Shift Instance" at bounding box center [1237, 684] width 149 height 21
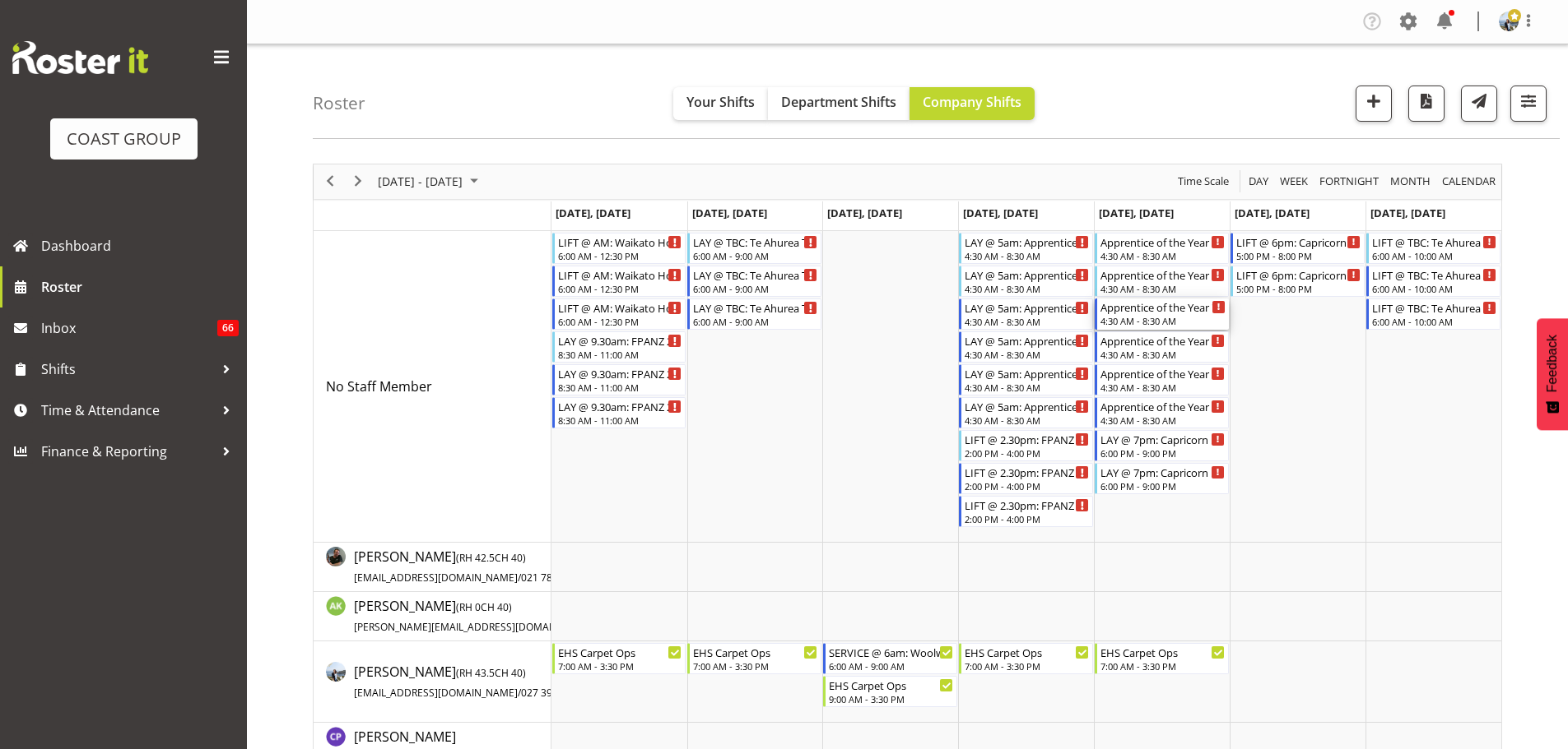
click at [1166, 304] on div "Apprentice of the Year '25 @ The Cloud" at bounding box center [1163, 307] width 126 height 17
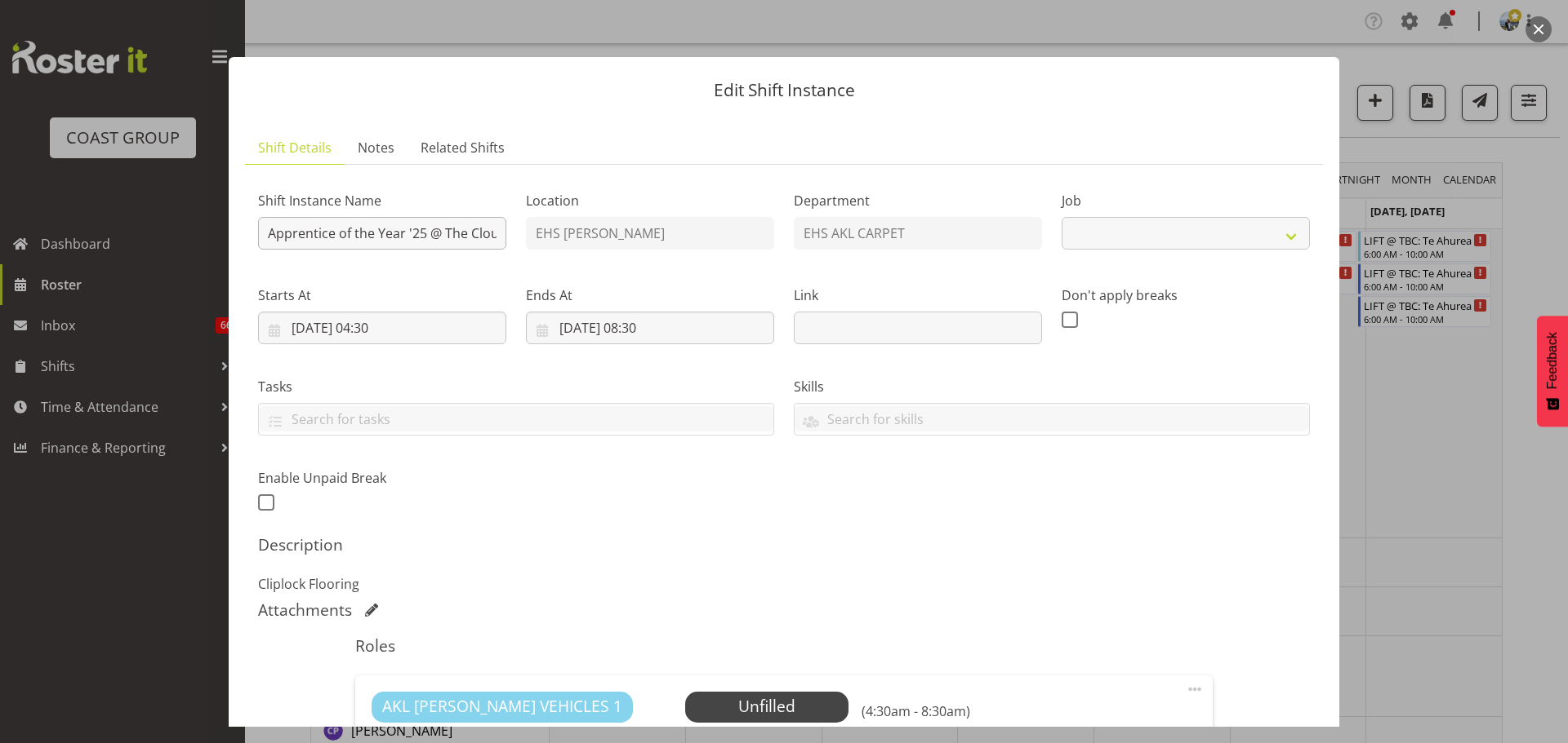
select select "10537"
click at [268, 237] on input "Apprentice of the Year '25 @ The Cloud" at bounding box center [382, 233] width 248 height 33
type input "LIFT @ 6.30pm: Apprentice of the Year '25 @ The Cloud"
click at [348, 326] on input "10/10/2025, 04:30" at bounding box center [382, 328] width 248 height 33
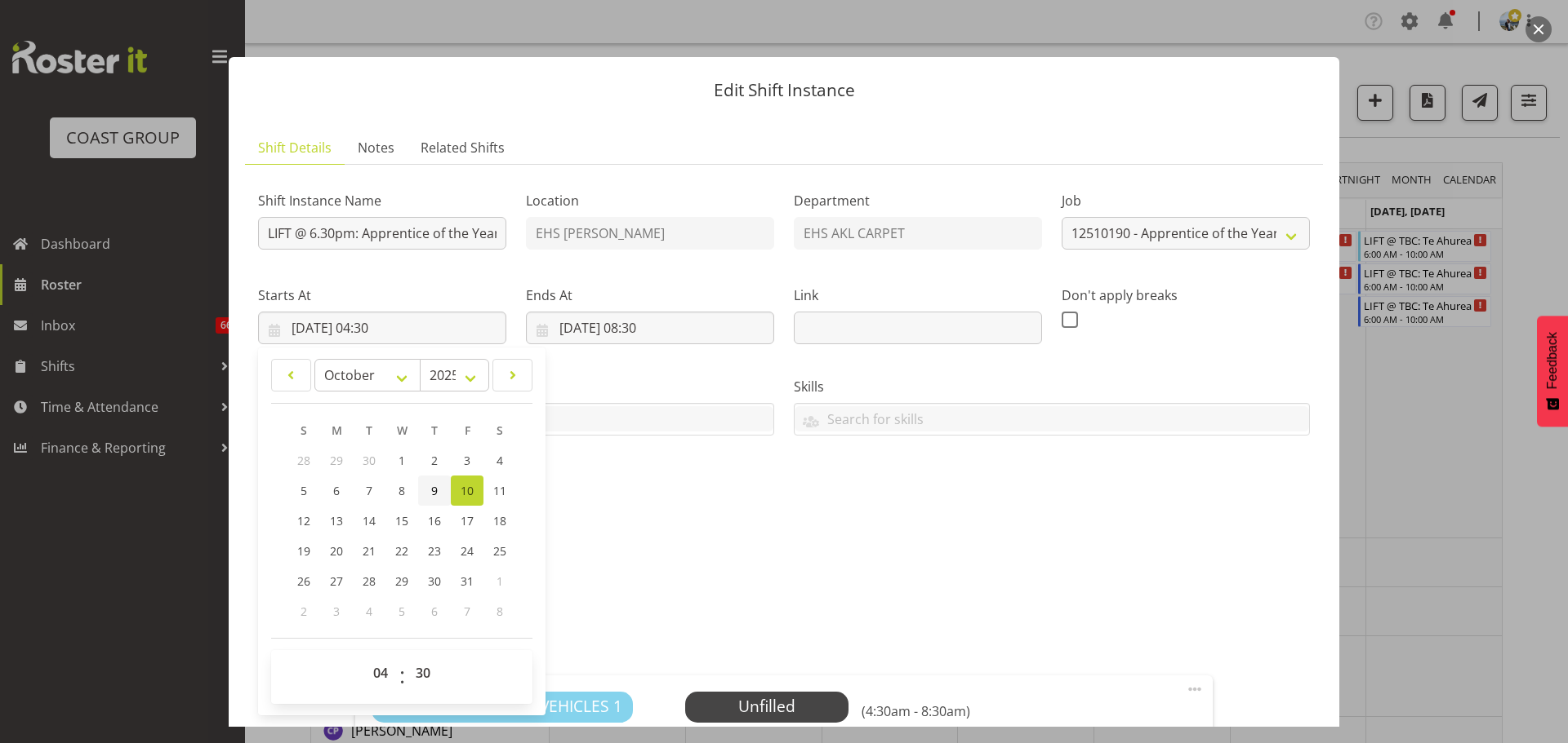
click at [434, 496] on span "9" at bounding box center [434, 491] width 7 height 16
type input "09/10/2025, 04:30"
click at [379, 671] on select "00 01 02 03 04 05 06 07 08 09 10 11 12 13 14 15 16 17 18 19 20 21 22 23" at bounding box center [382, 673] width 37 height 33
select select "17"
click at [364, 657] on select "00 01 02 03 04 05 06 07 08 09 10 11 12 13 14 15 16 17 18 19 20 21 22 23" at bounding box center [382, 673] width 37 height 33
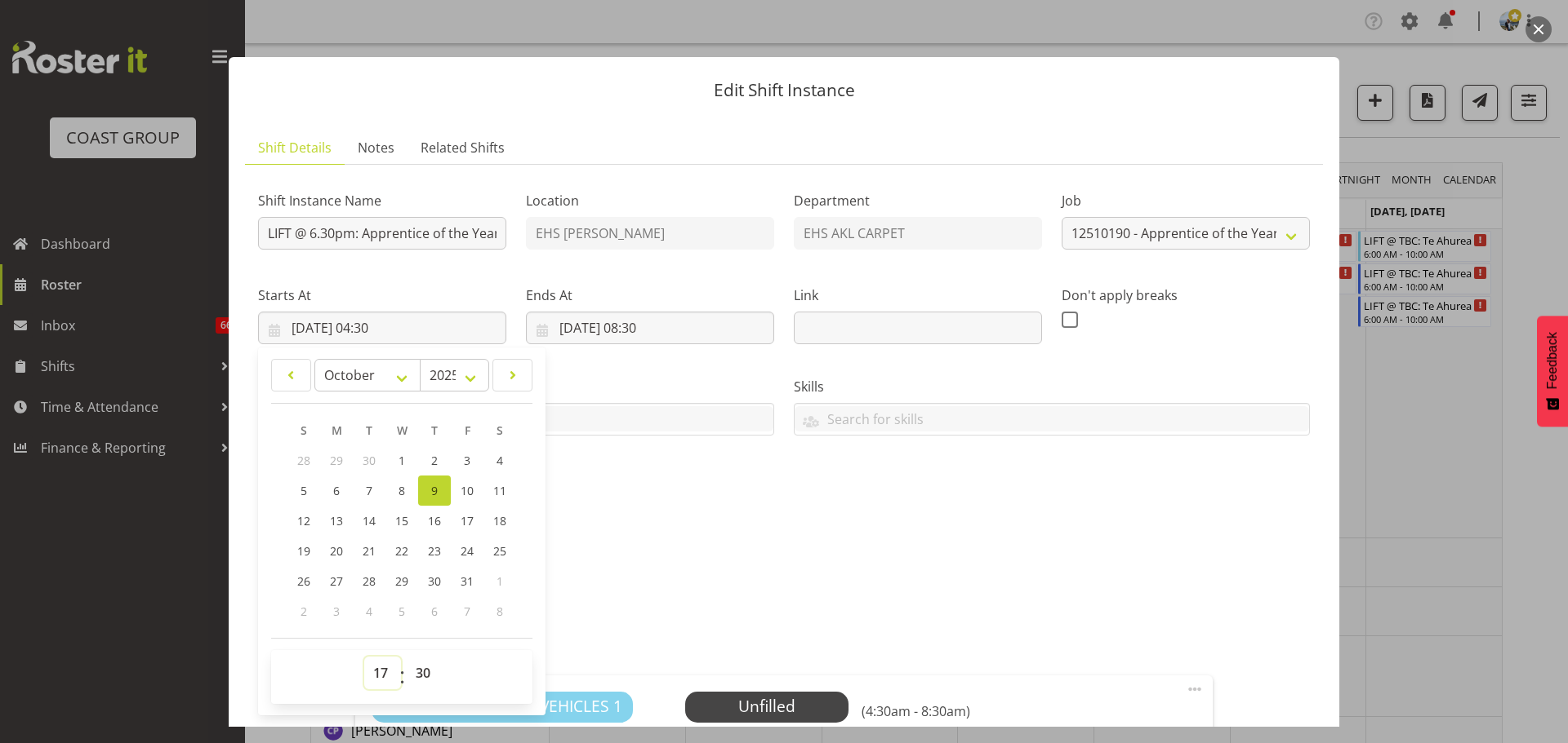
type input "09/10/2025, 17:30"
click at [645, 346] on div "Ends At 10/10/2025, 08:30 January February March April May June July August Sep…" at bounding box center [650, 308] width 268 height 92
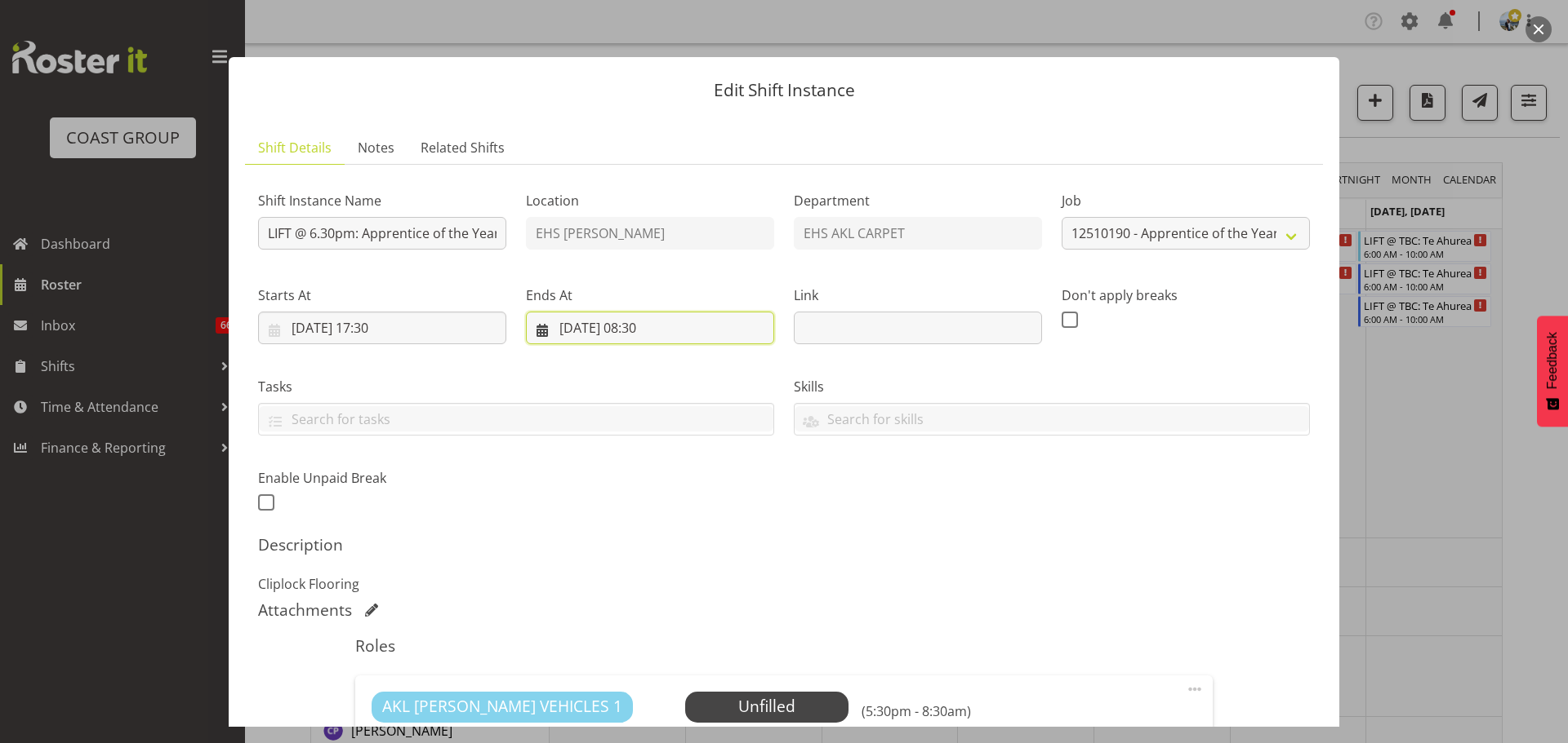
click at [645, 332] on input "10/10/2025, 08:30" at bounding box center [650, 328] width 248 height 33
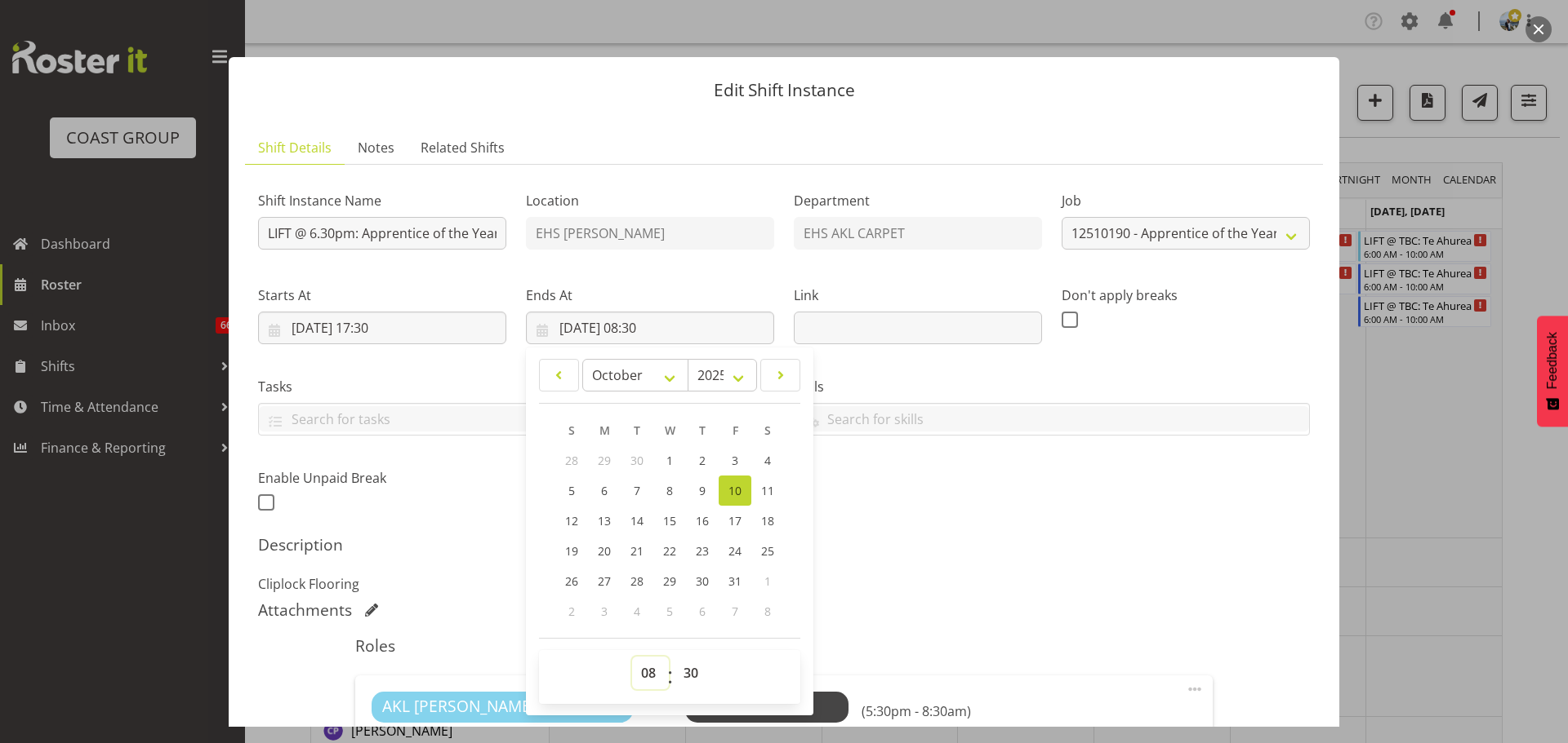
click at [633, 676] on select "00 01 02 03 04 05 06 07 08 09 10 11 12 13 14 15 16 17 18 19 20 21 22 23" at bounding box center [650, 673] width 37 height 33
select select "20"
click at [632, 657] on select "00 01 02 03 04 05 06 07 08 09 10 11 12 13 14 15 16 17 18 19 20 21 22 23" at bounding box center [650, 673] width 37 height 33
type input "10/10/2025, 20:30"
click at [1192, 579] on p "Cliplock Flooring" at bounding box center [784, 584] width 1052 height 20
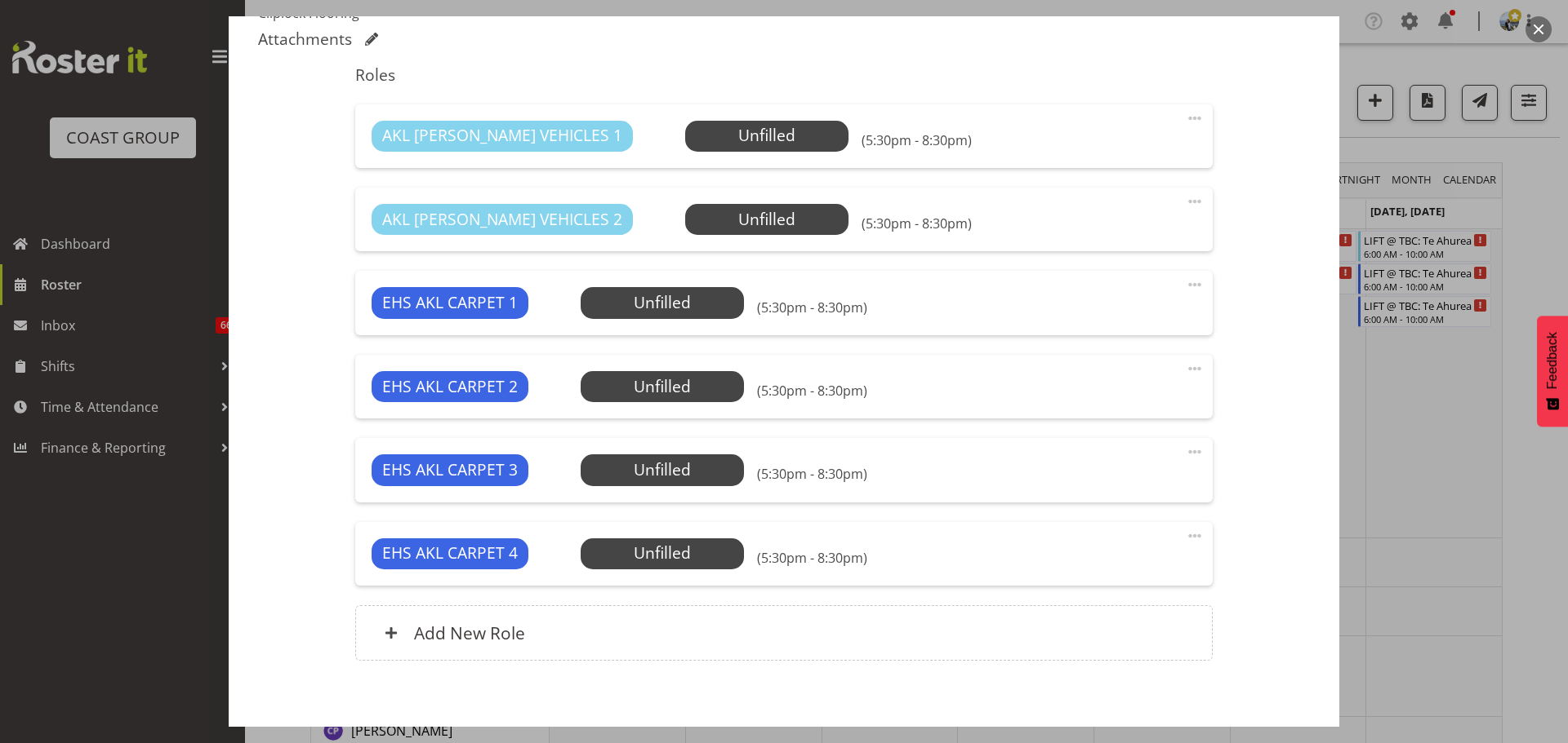
scroll to position [650, 0]
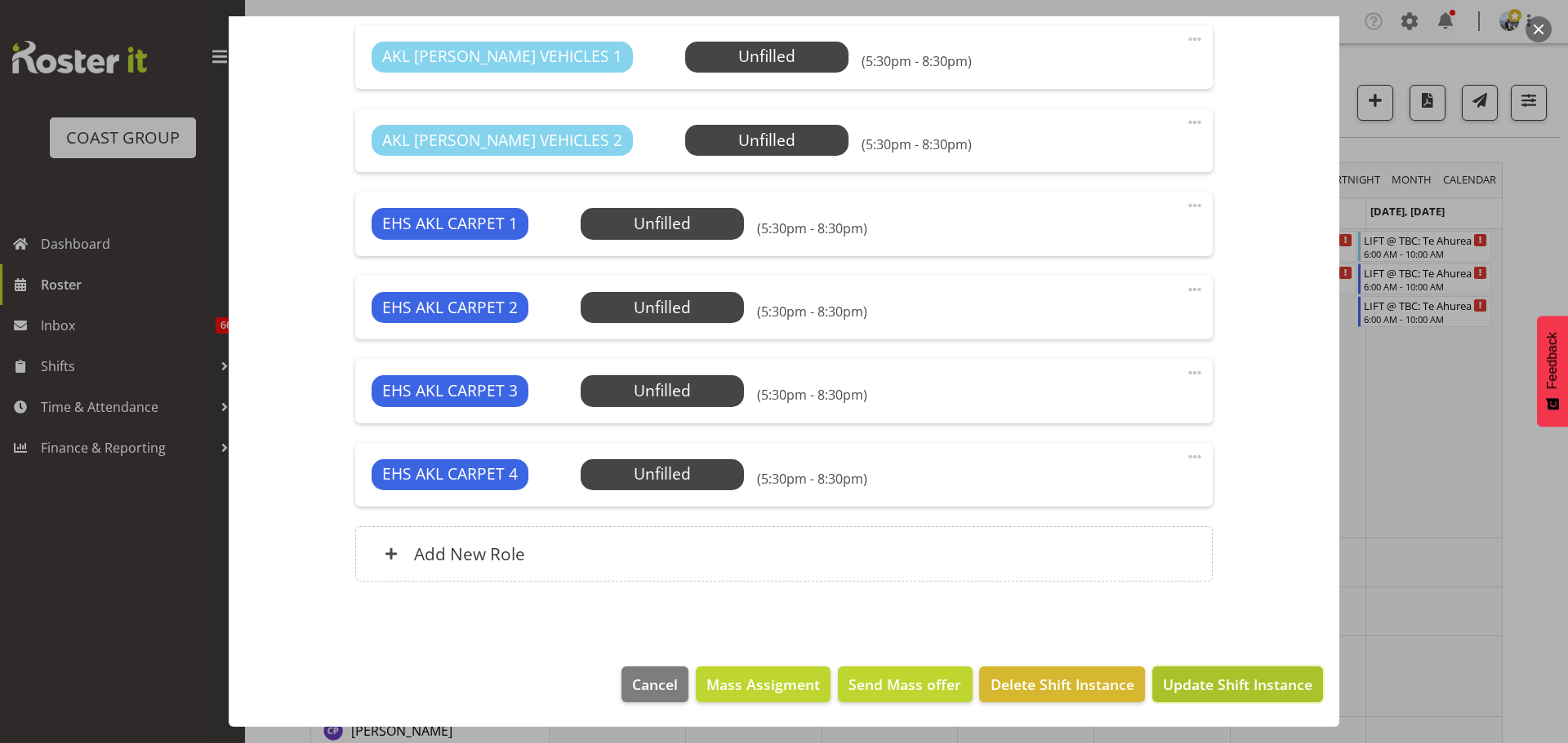
click at [1271, 681] on span "Update Shift Instance" at bounding box center [1237, 684] width 149 height 21
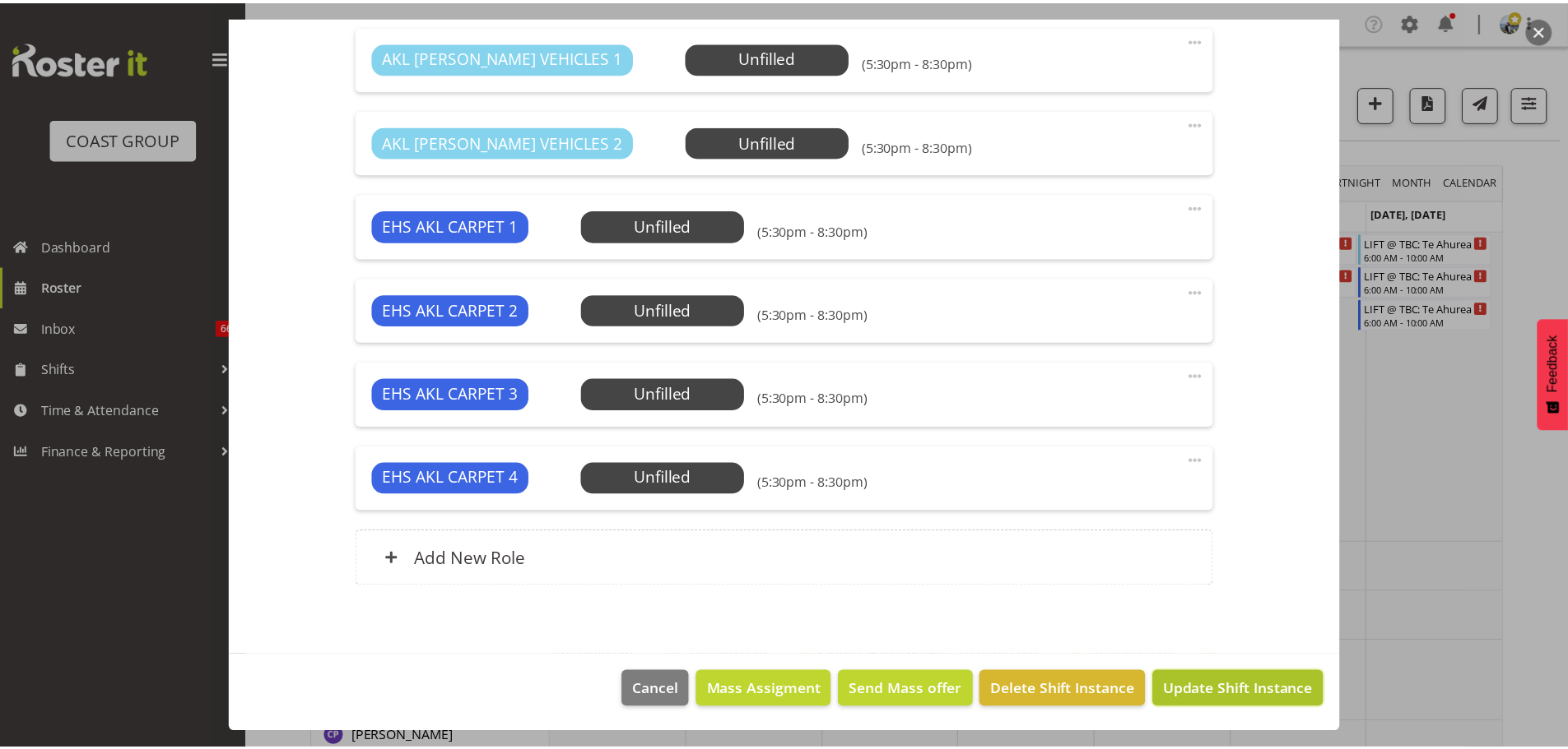
scroll to position [590, 0]
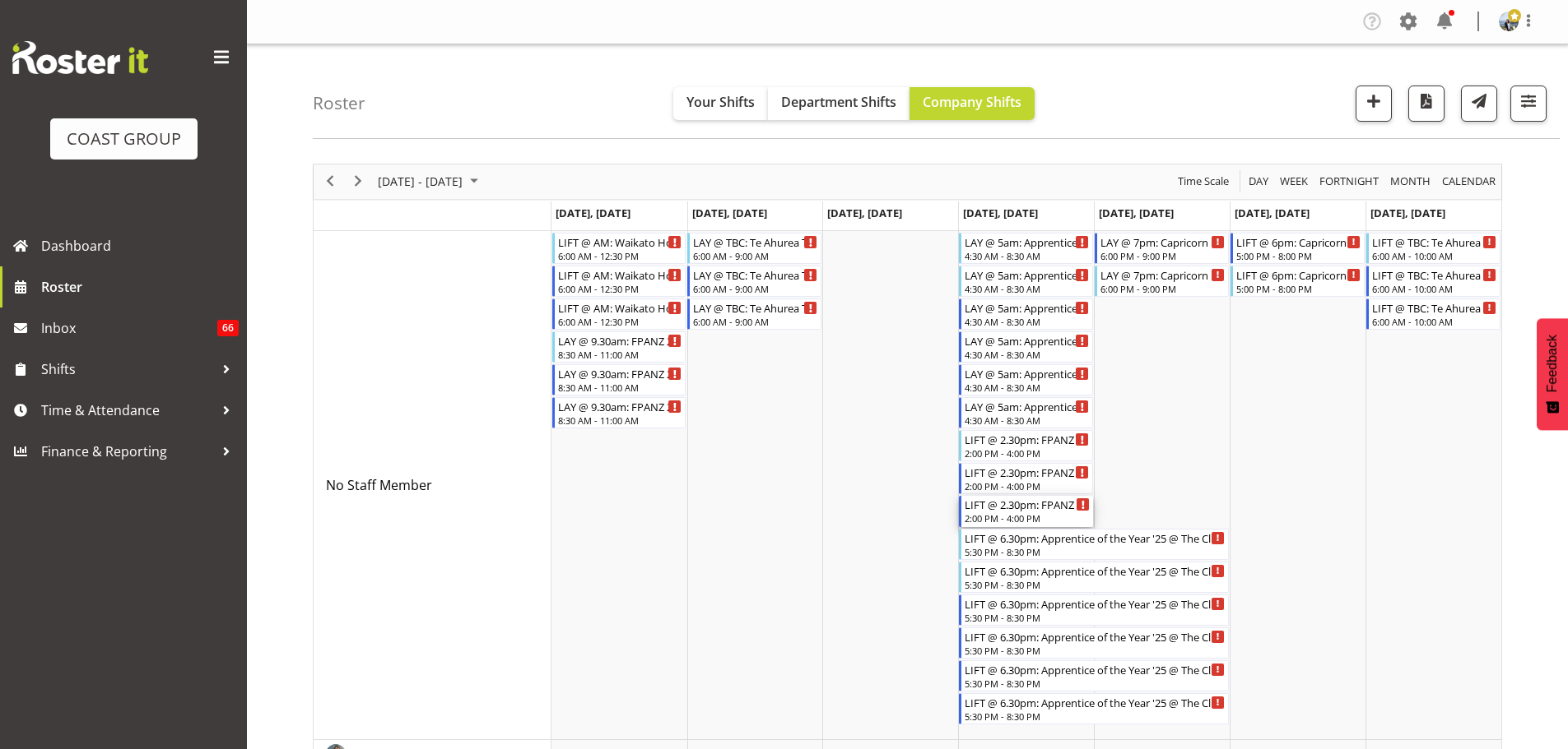
click at [992, 511] on div "LIFT @ 2.30pm: FPANZ 25 @ Viaduct Events Centre" at bounding box center [1027, 504] width 126 height 17
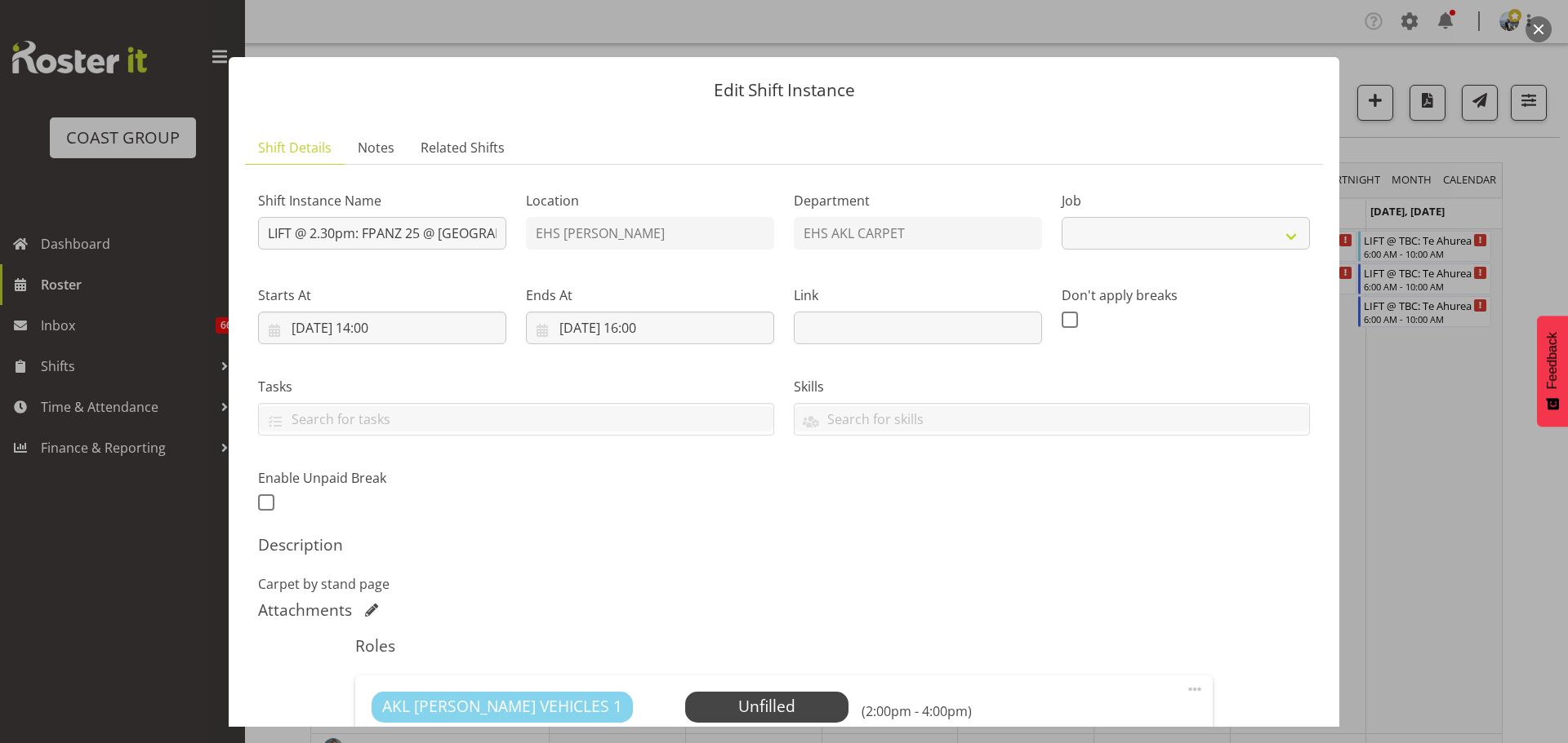
select select "10517"
click at [1426, 497] on div at bounding box center [784, 372] width 1568 height 743
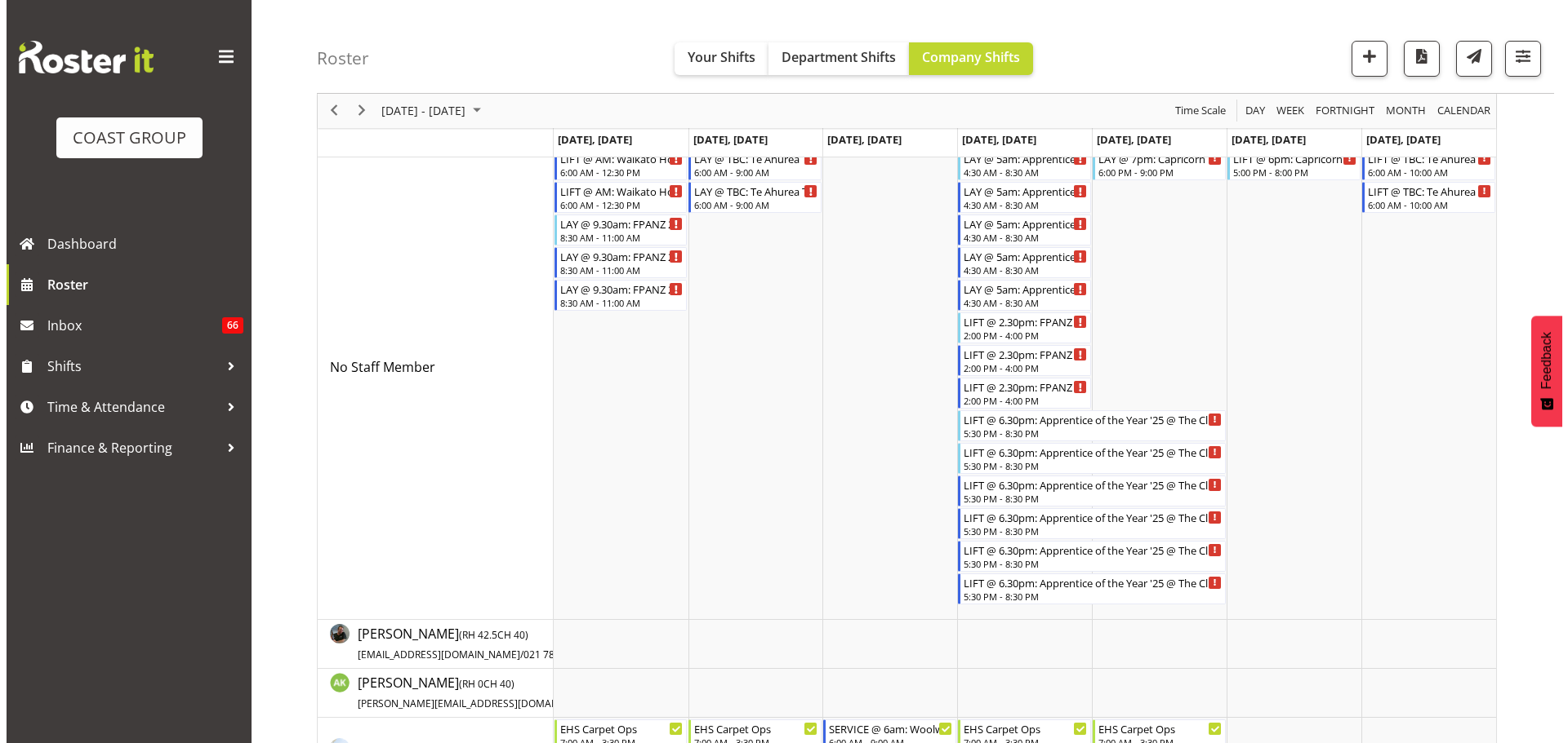
scroll to position [82, 0]
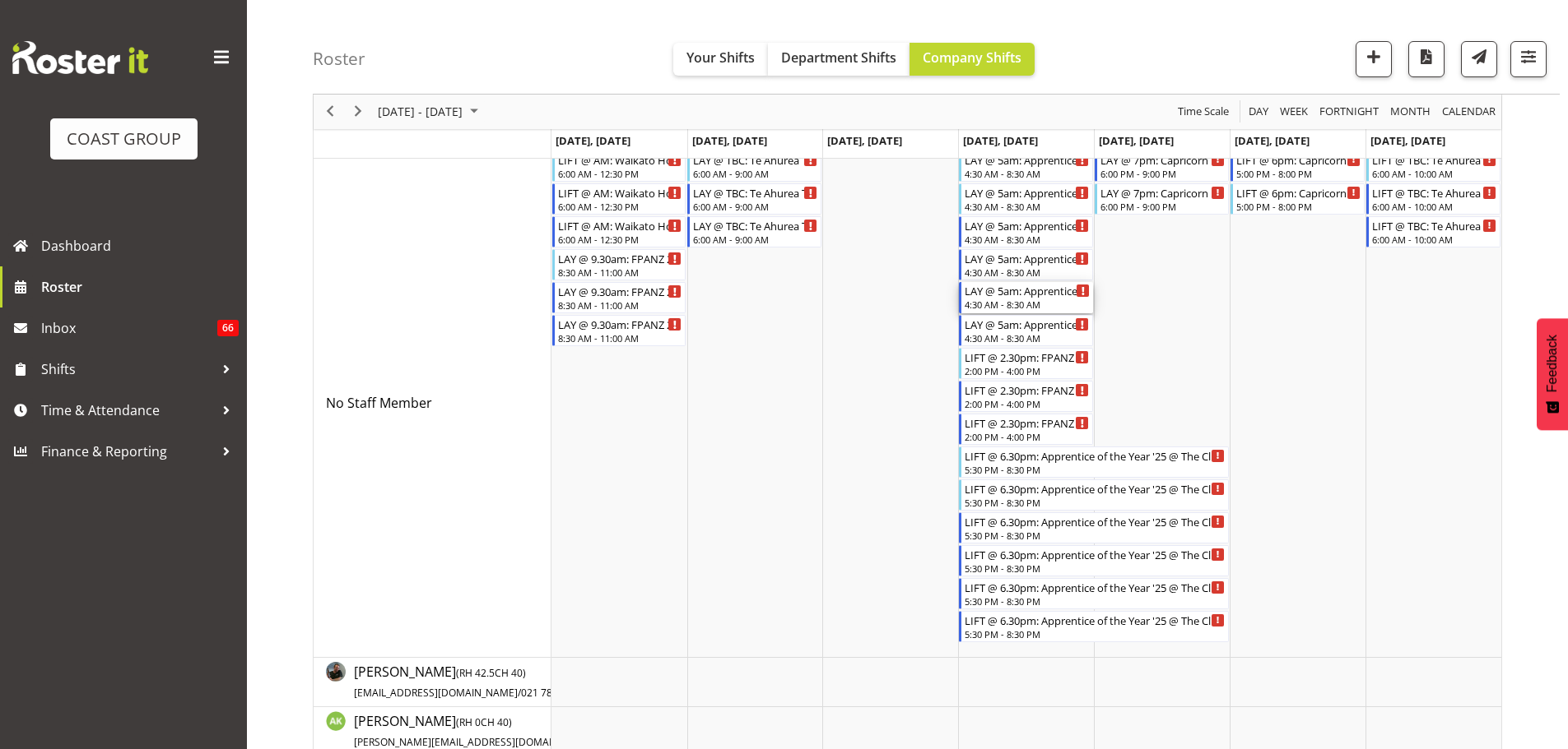
click at [1032, 302] on div "4:30 AM - 8:30 AM" at bounding box center [1027, 304] width 126 height 13
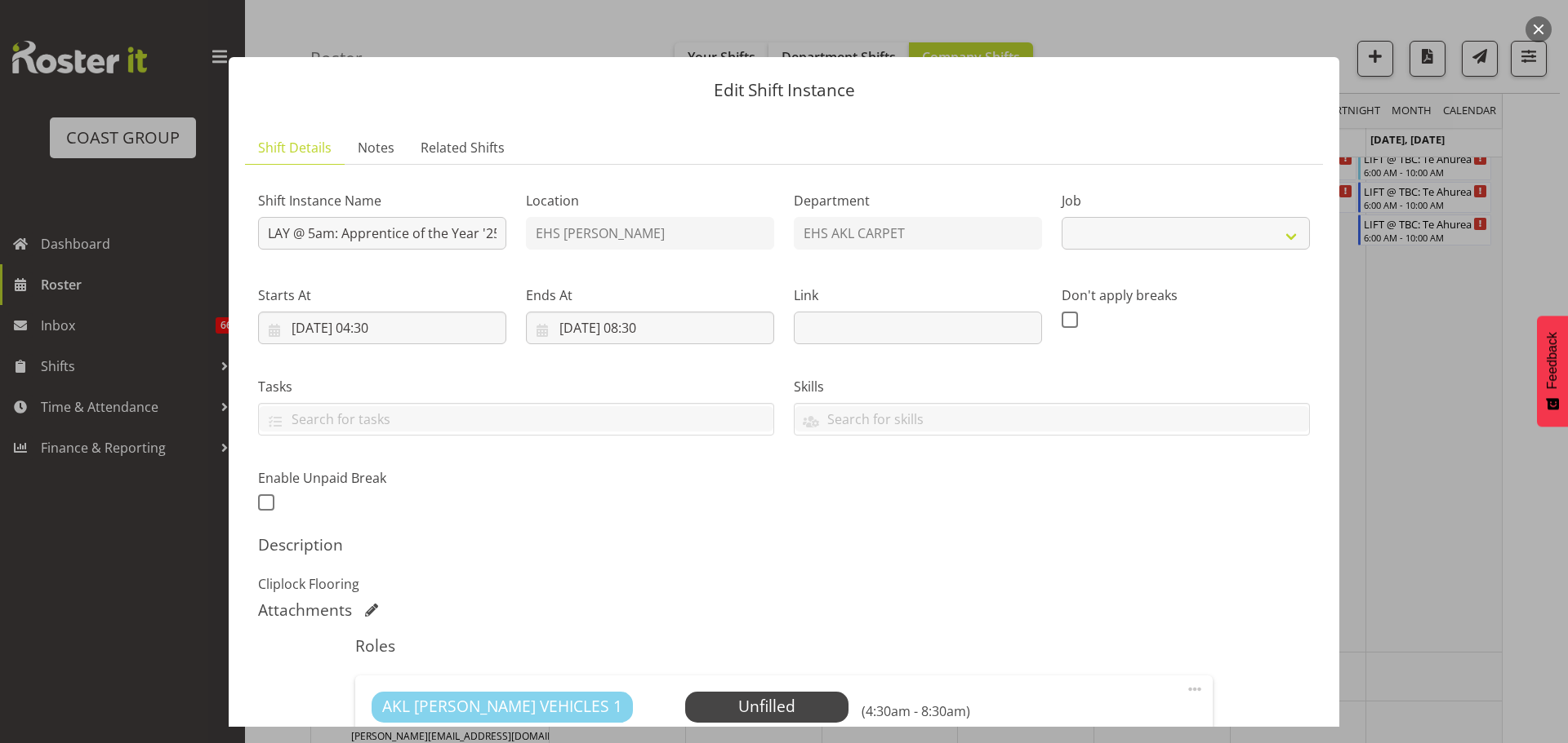
select select "10537"
click at [662, 326] on input "09/10/2025, 08:30" at bounding box center [650, 328] width 248 height 33
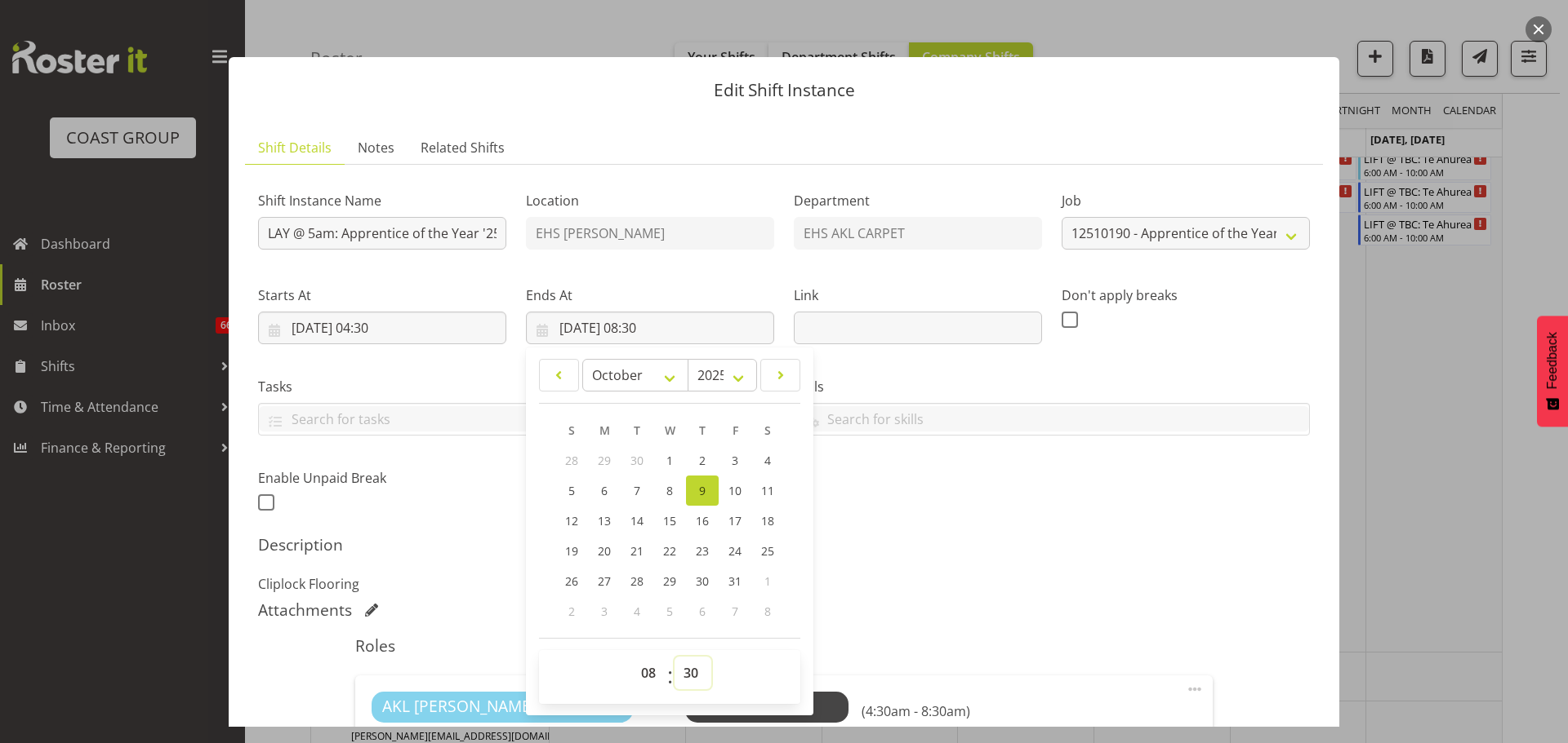
click at [699, 658] on select "00 01 02 03 04 05 06 07 08 09 10 11 12 13 14 15 16 17 18 19 20 21 22 23 24 25 2…" at bounding box center [692, 673] width 37 height 33
select select "0"
type input "09/10/2025, 08:00"
click at [1192, 552] on h5 "Description" at bounding box center [784, 545] width 1052 height 20
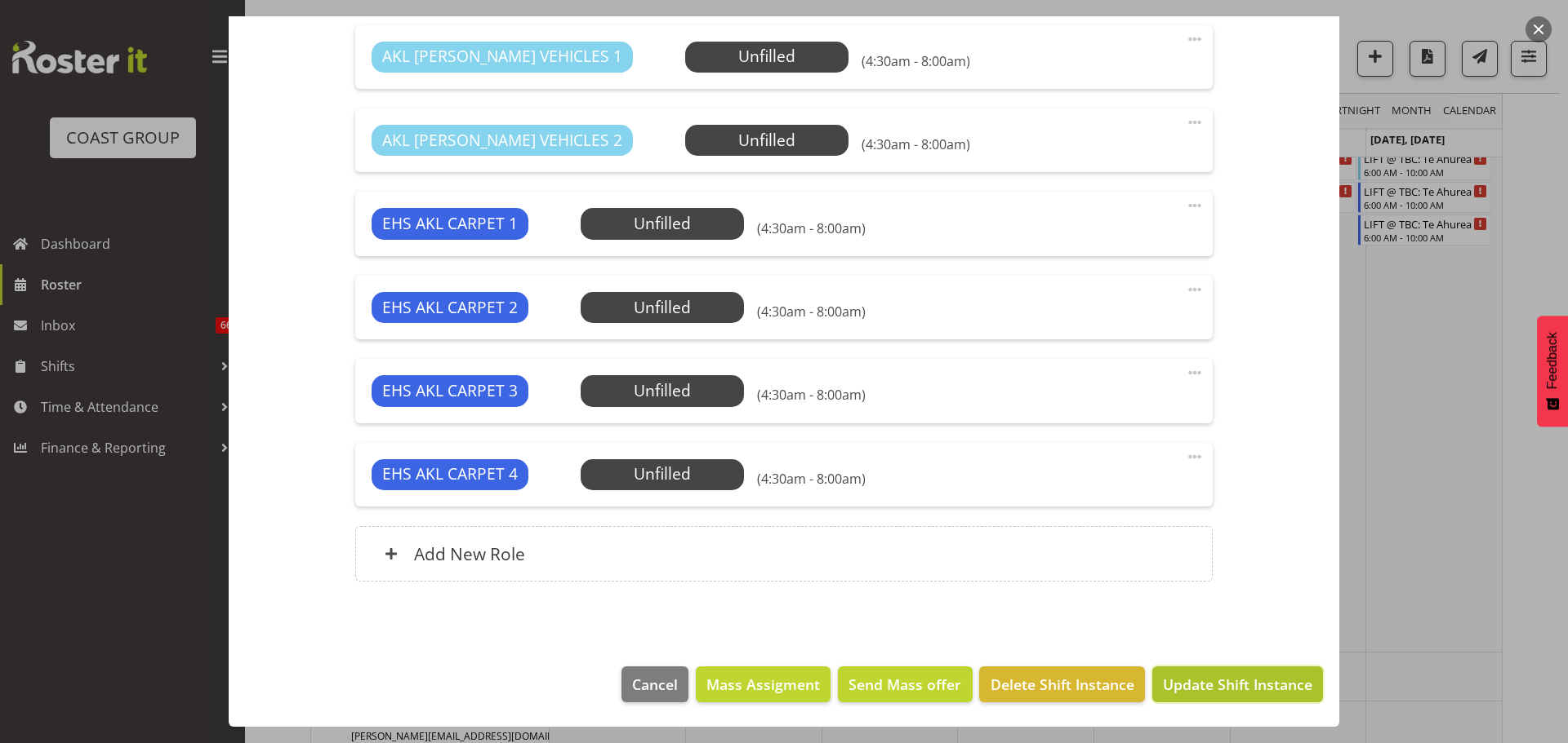
click at [1300, 694] on button "Update Shift Instance" at bounding box center [1237, 685] width 171 height 36
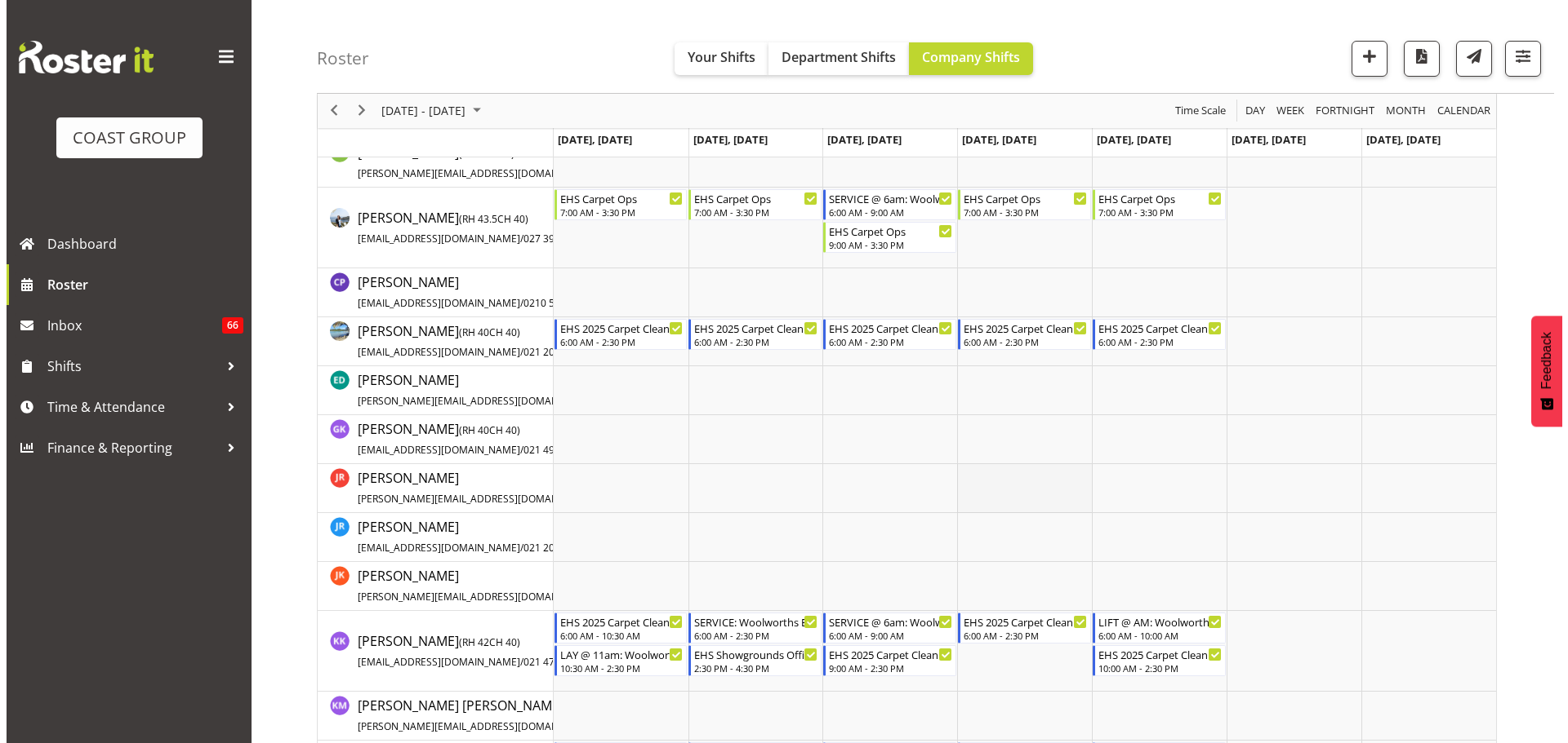
scroll to position [653, 0]
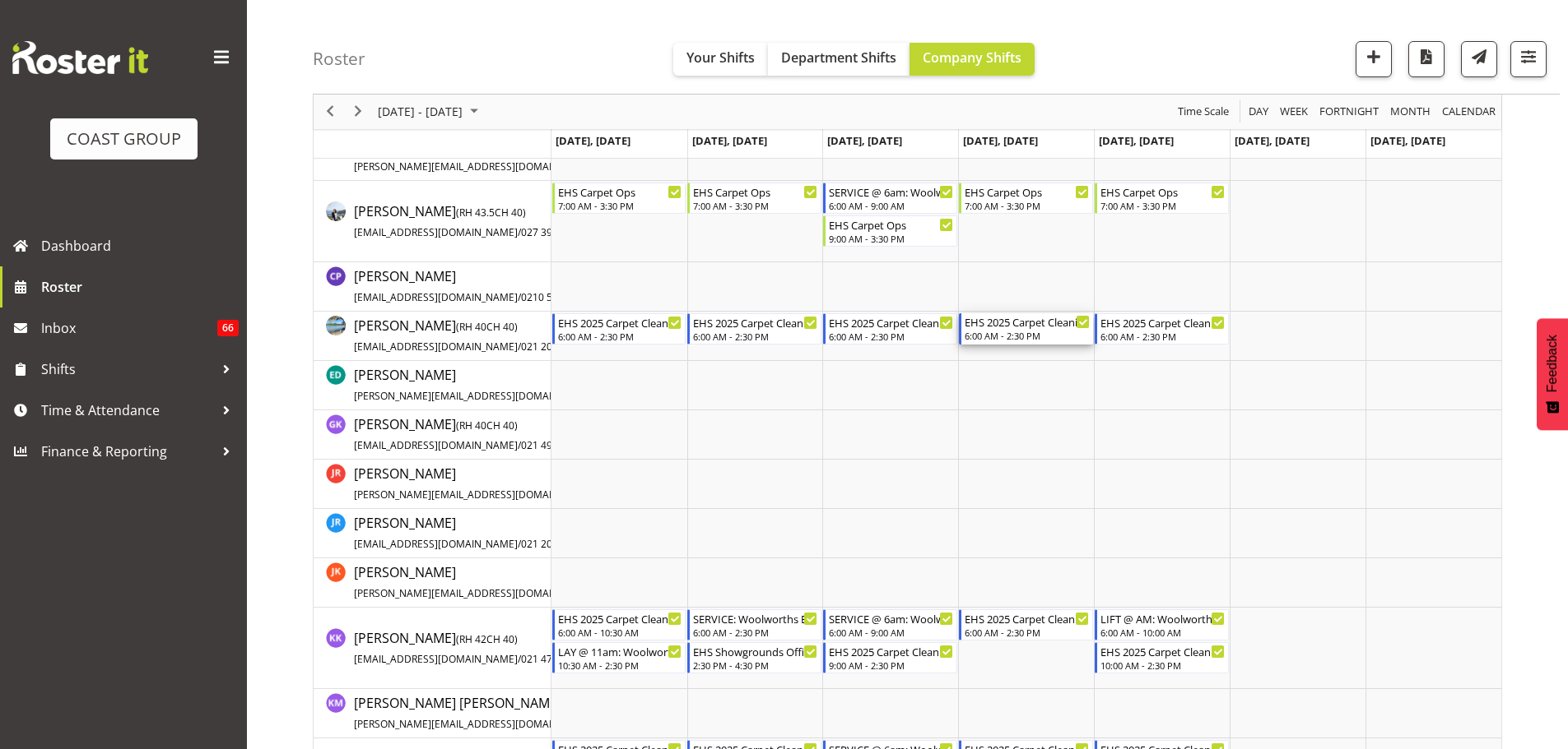
click at [1019, 339] on div "6:00 AM - 2:30 PM" at bounding box center [1027, 335] width 126 height 13
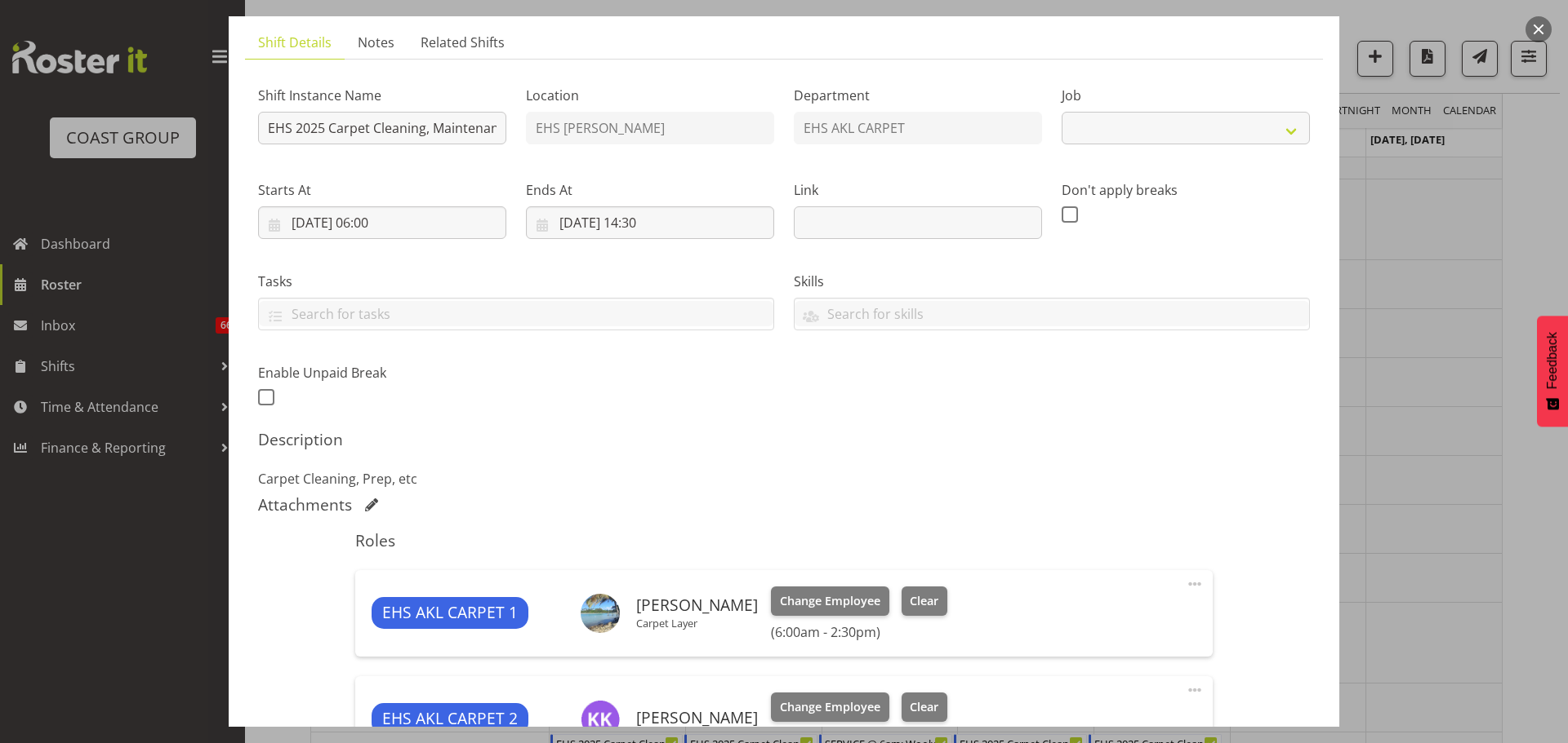
select select "69"
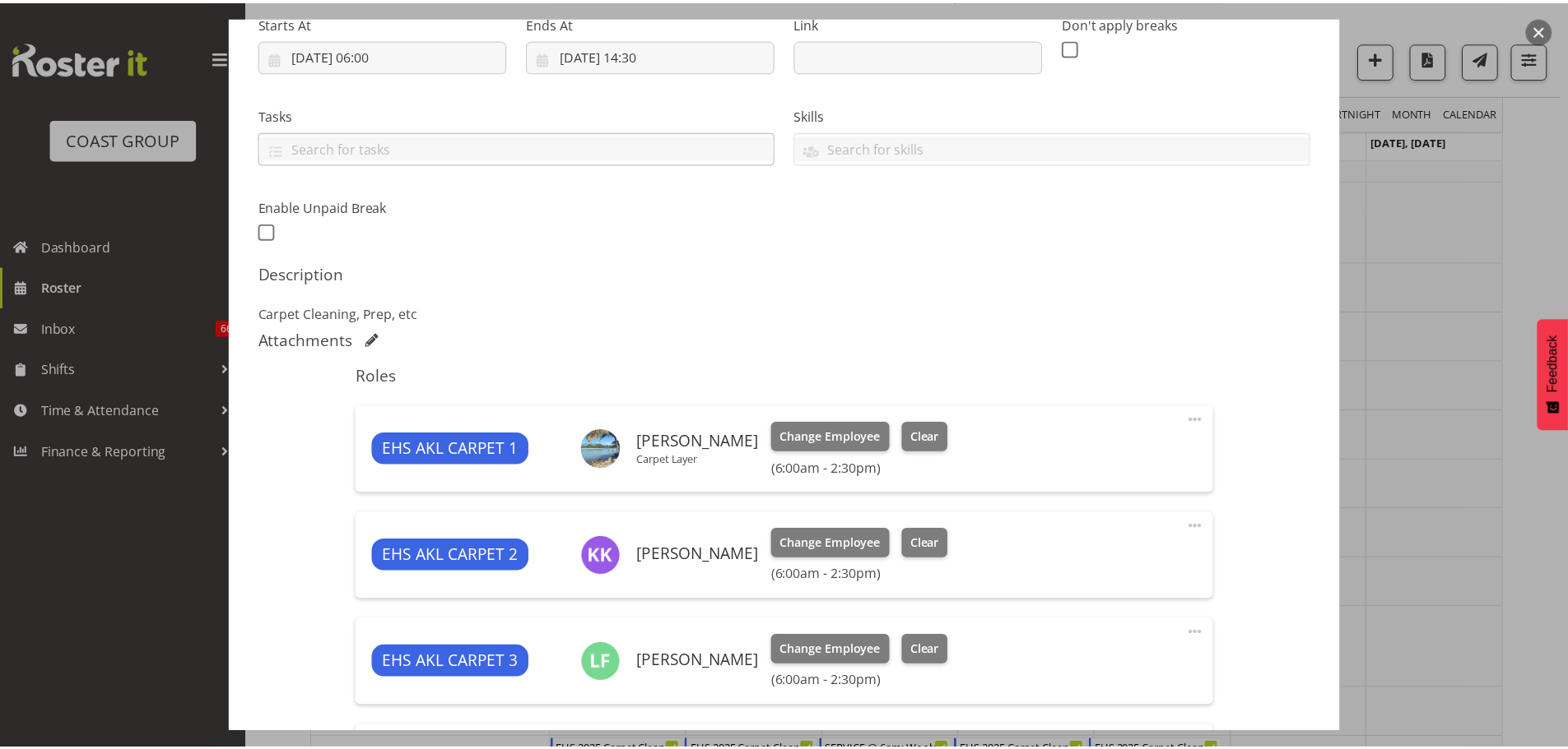
scroll to position [247, 0]
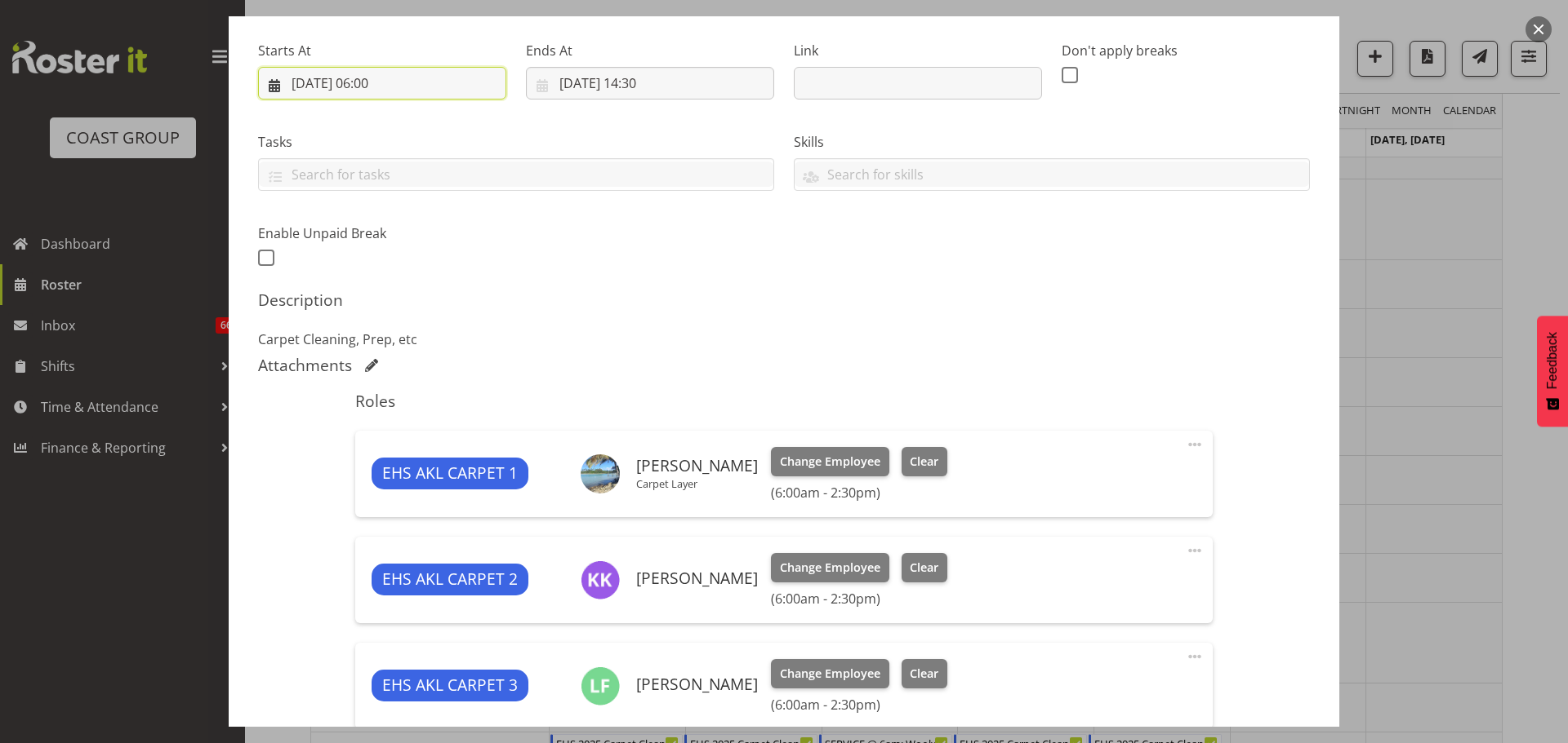
click at [377, 82] on input "09/10/2025, 06:00" at bounding box center [382, 83] width 248 height 33
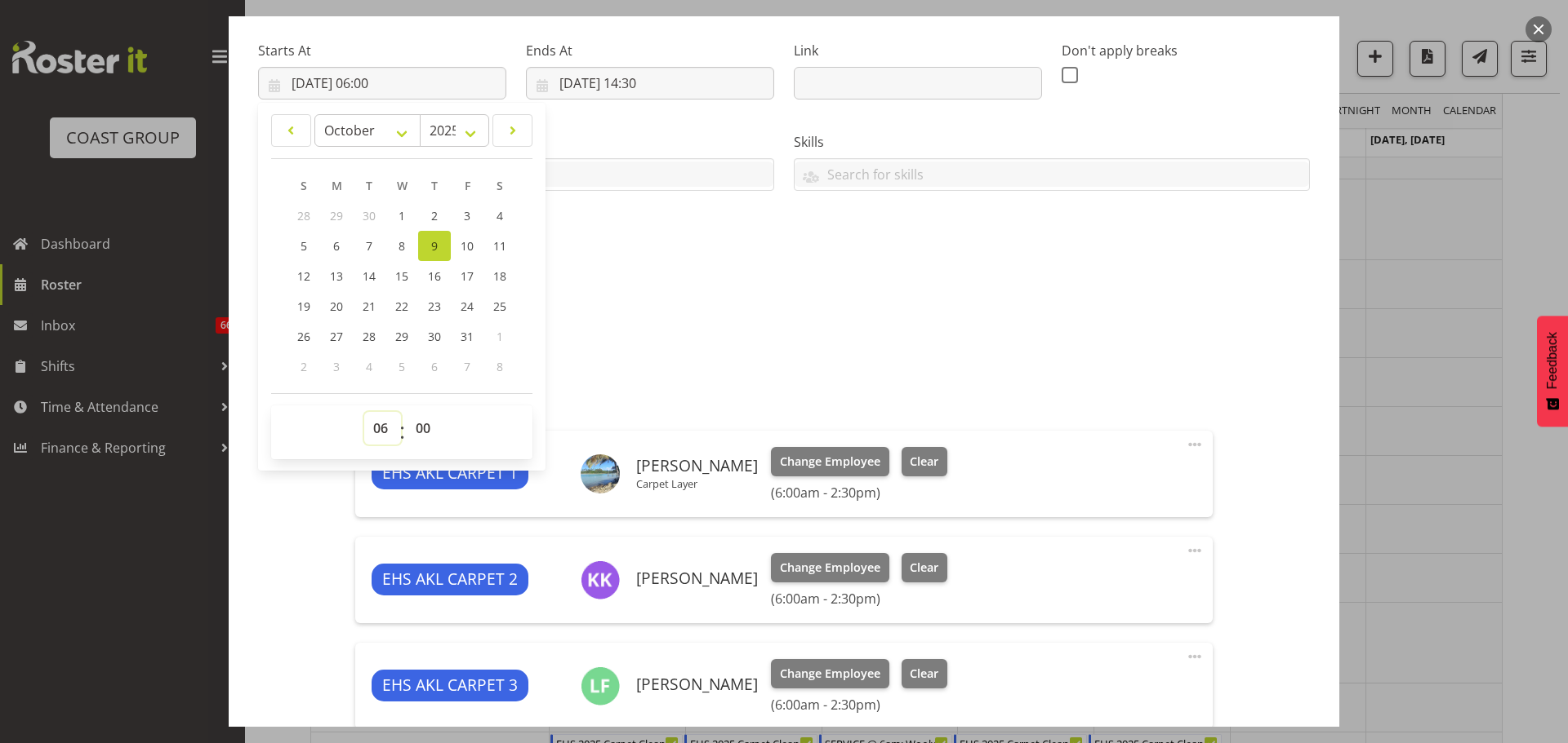
click at [385, 437] on select "00 01 02 03 04 05 06 07 08 09 10 11 12 13 14 15 16 17 18 19 20 21 22 23" at bounding box center [382, 428] width 37 height 33
select select "8"
click at [364, 412] on select "00 01 02 03 04 05 06 07 08 09 10 11 12 13 14 15 16 17 18 19 20 21 22 23" at bounding box center [382, 428] width 37 height 33
type input "09/10/2025, 08:00"
click at [1137, 311] on div "Description Carpet Cleaning, Prep, etc" at bounding box center [784, 319] width 1052 height 58
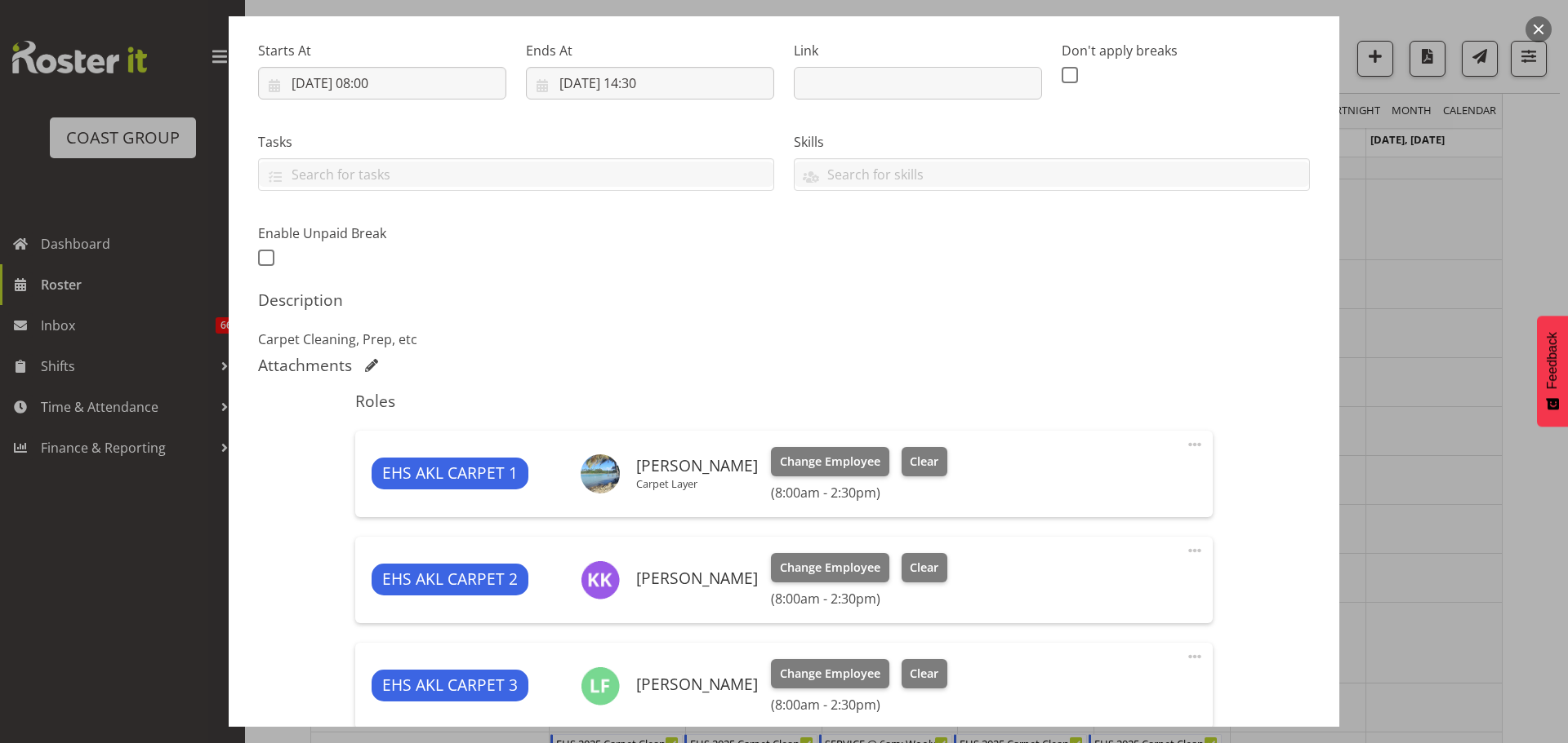
click at [1185, 555] on span at bounding box center [1195, 551] width 20 height 20
click at [1075, 578] on link "Edit" at bounding box center [1126, 587] width 157 height 30
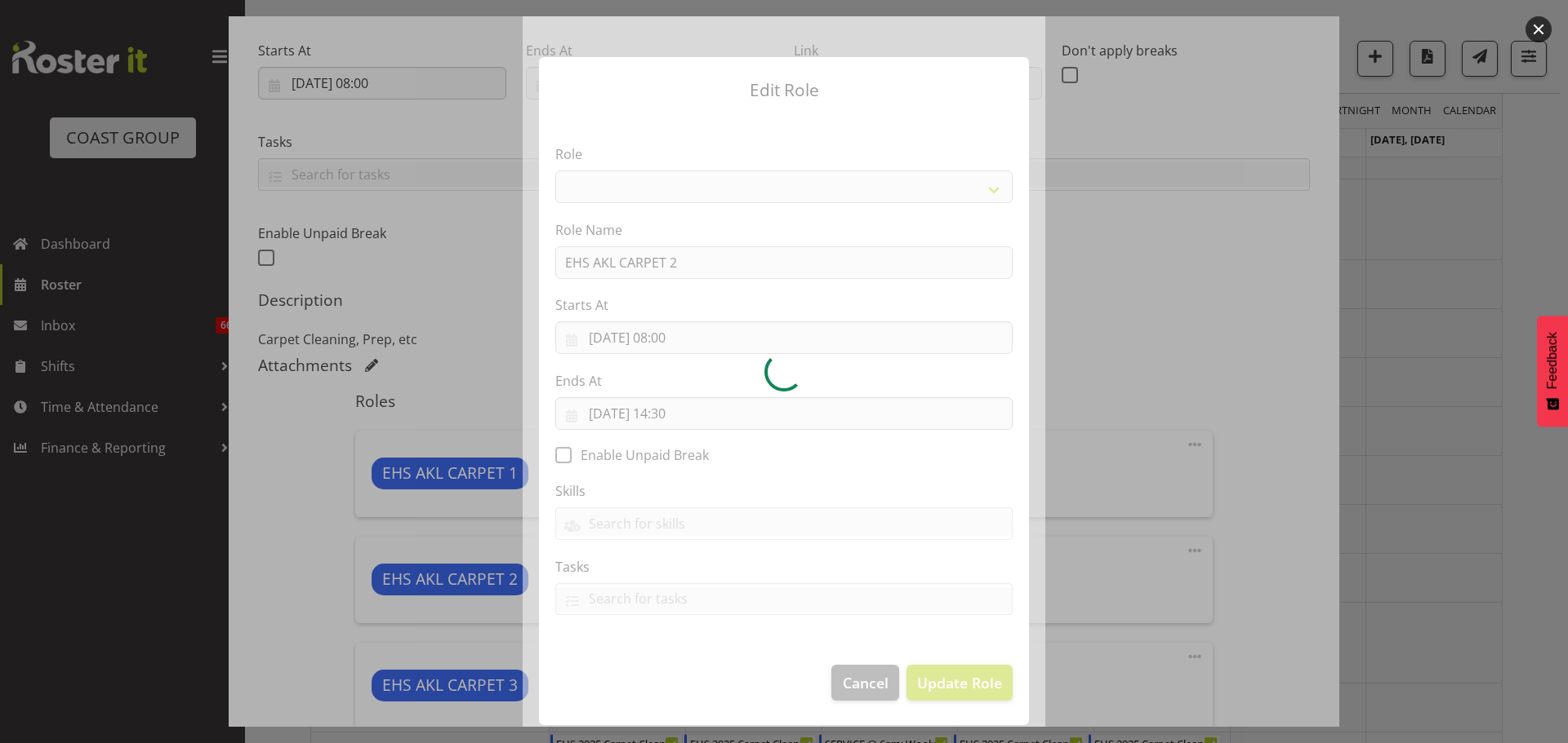
select select "190"
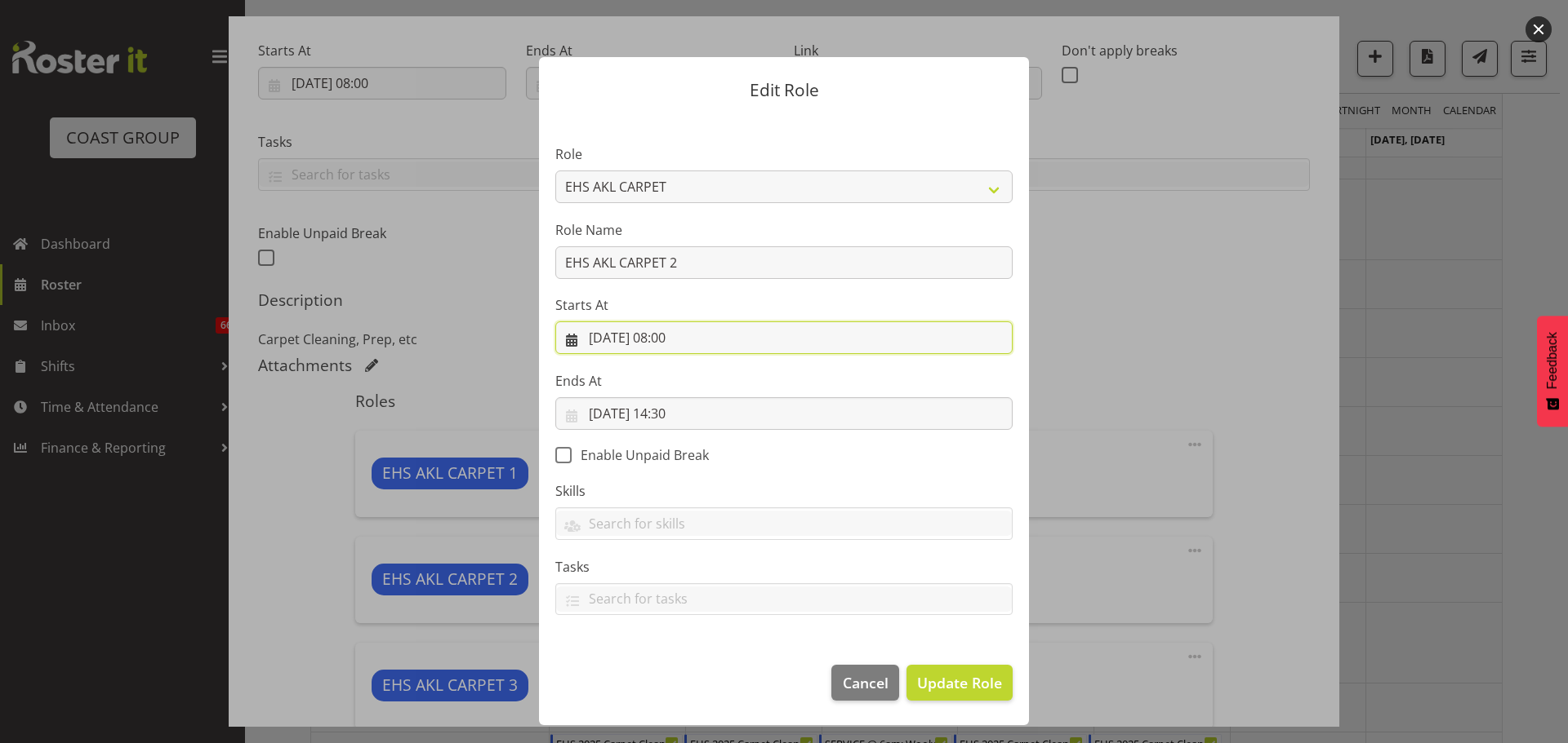
click at [683, 339] on input "09/10/2025, 08:00" at bounding box center [784, 337] width 458 height 33
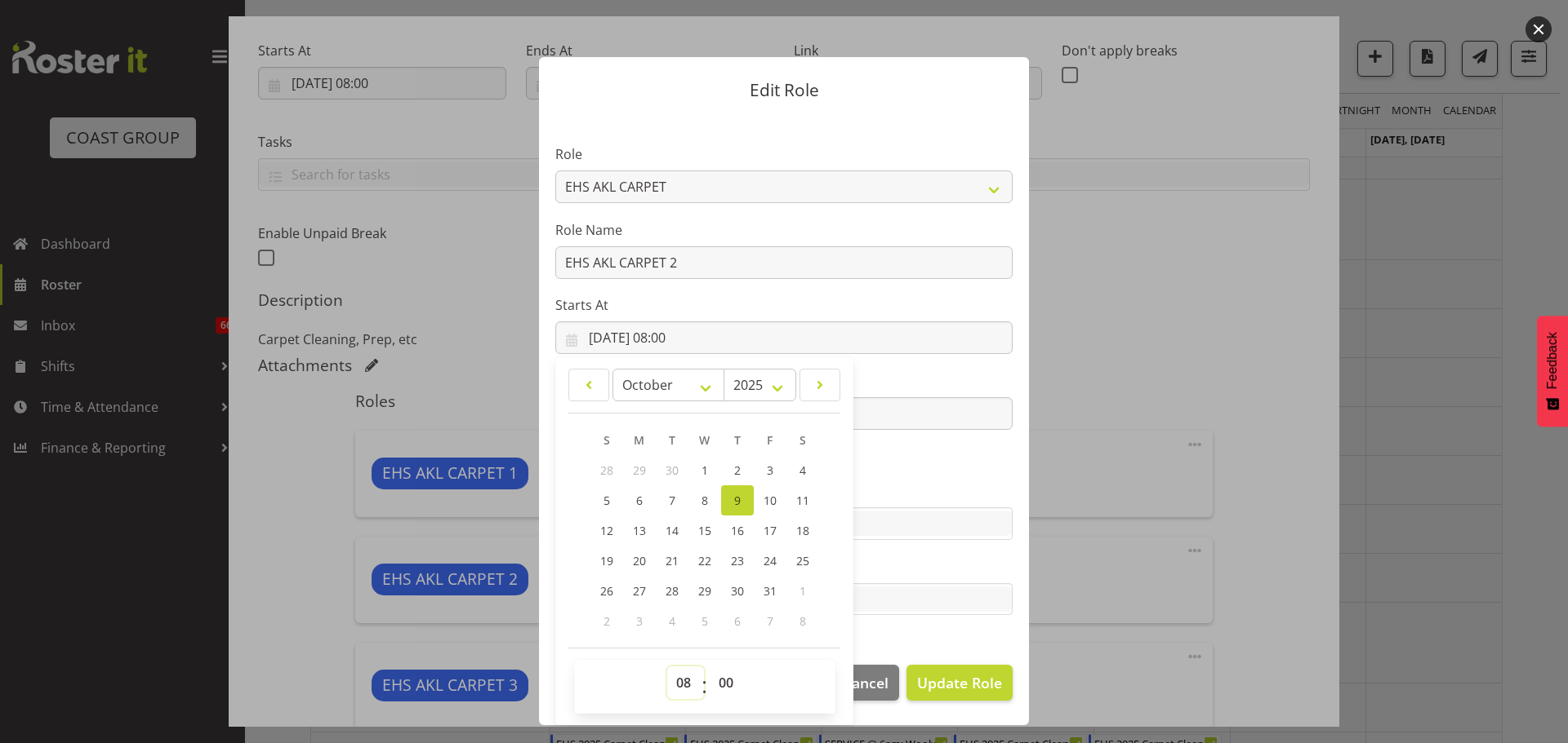
drag, startPoint x: 690, startPoint y: 681, endPoint x: 686, endPoint y: 673, distance: 8.9
click at [690, 681] on select "00 01 02 03 04 05 06 07 08 09 10 11 12 13 14 15 16 17 18 19 20 21 22 23" at bounding box center [685, 683] width 37 height 33
select select "6"
click at [667, 667] on select "00 01 02 03 04 05 06 07 08 09 10 11 12 13 14 15 16 17 18 19 20 21 22 23" at bounding box center [685, 683] width 37 height 33
type input "09/10/2025, 06:00"
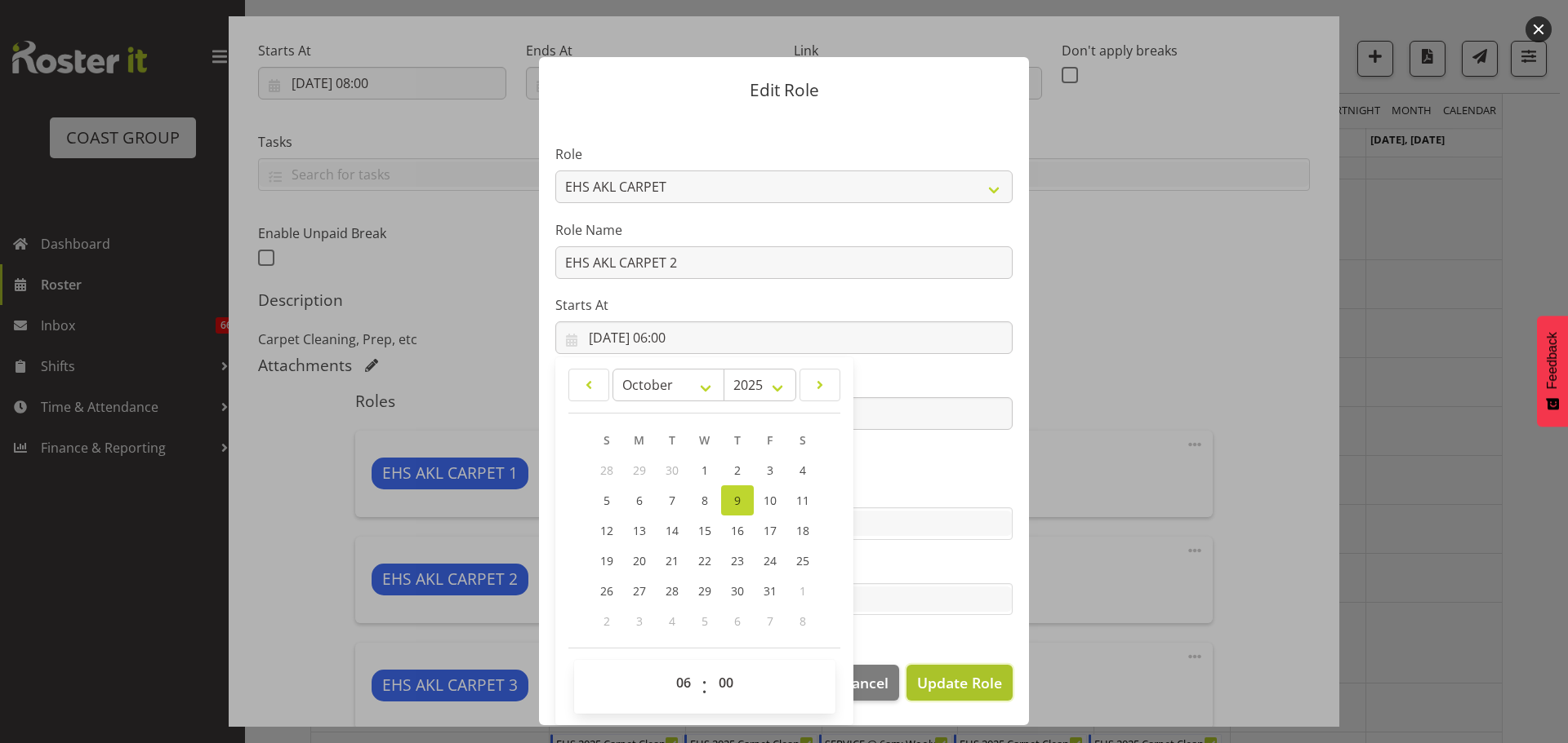
click at [984, 689] on span "Update Role" at bounding box center [960, 683] width 85 height 21
select select
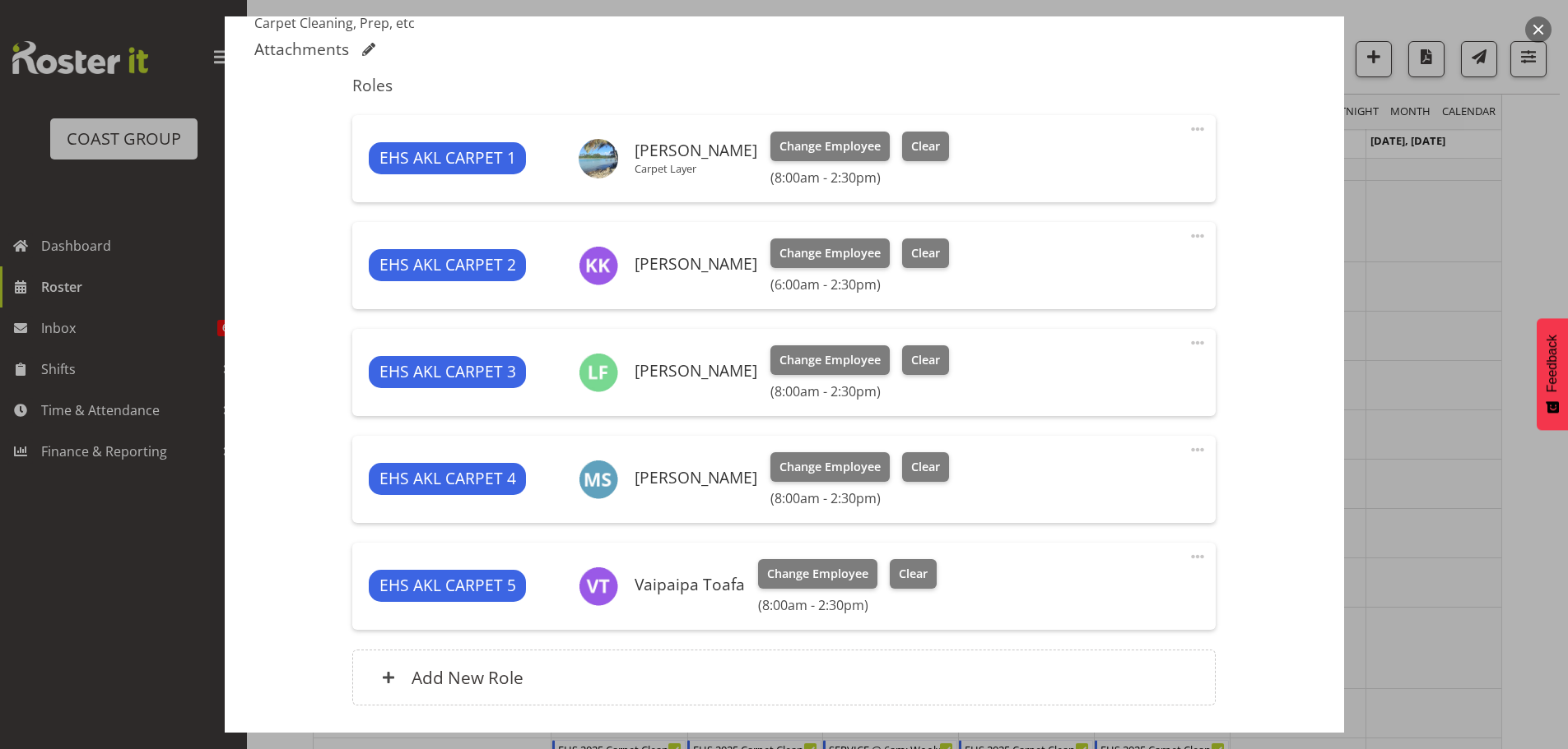
scroll to position [576, 0]
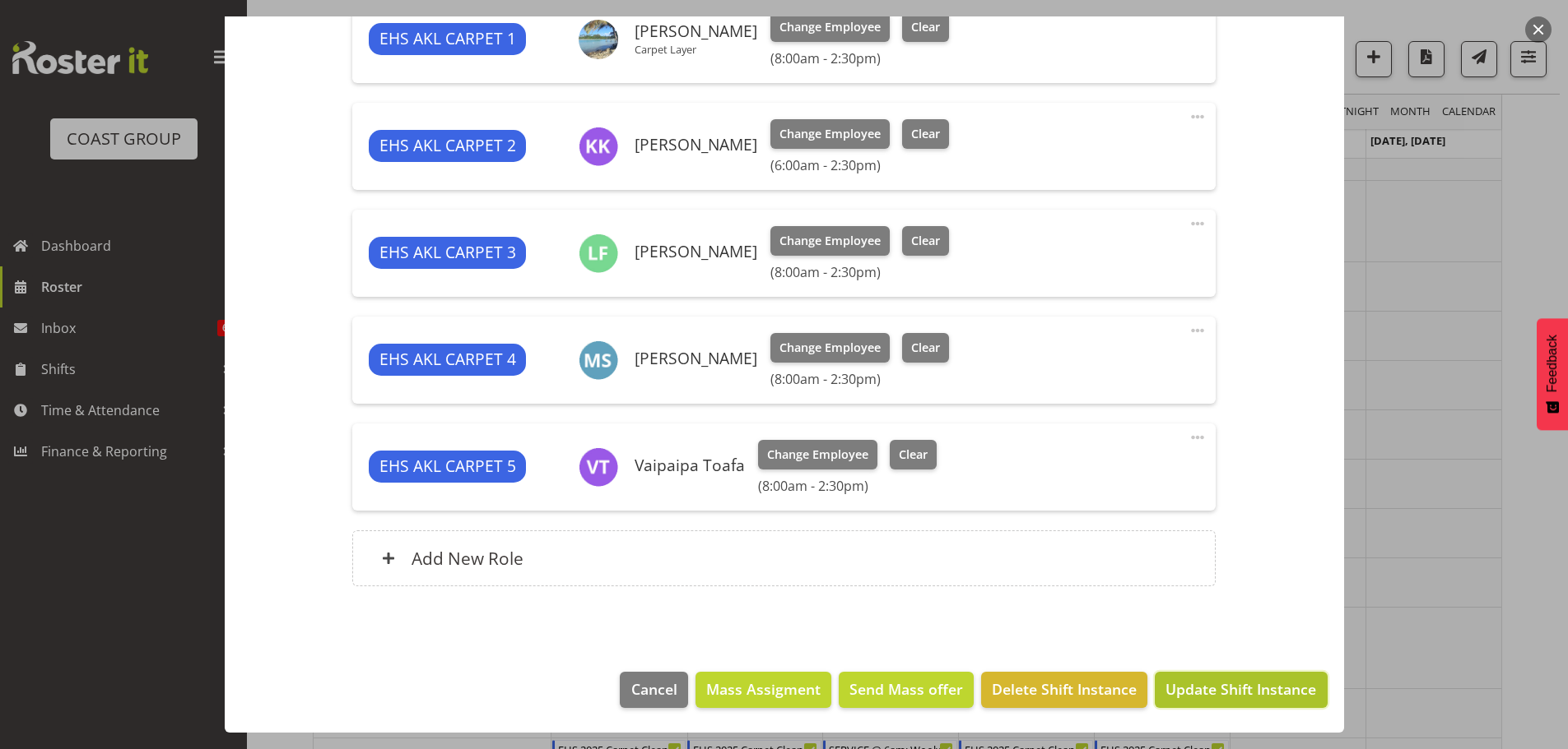
click at [1198, 703] on button "Update Shift Instance" at bounding box center [1240, 690] width 172 height 36
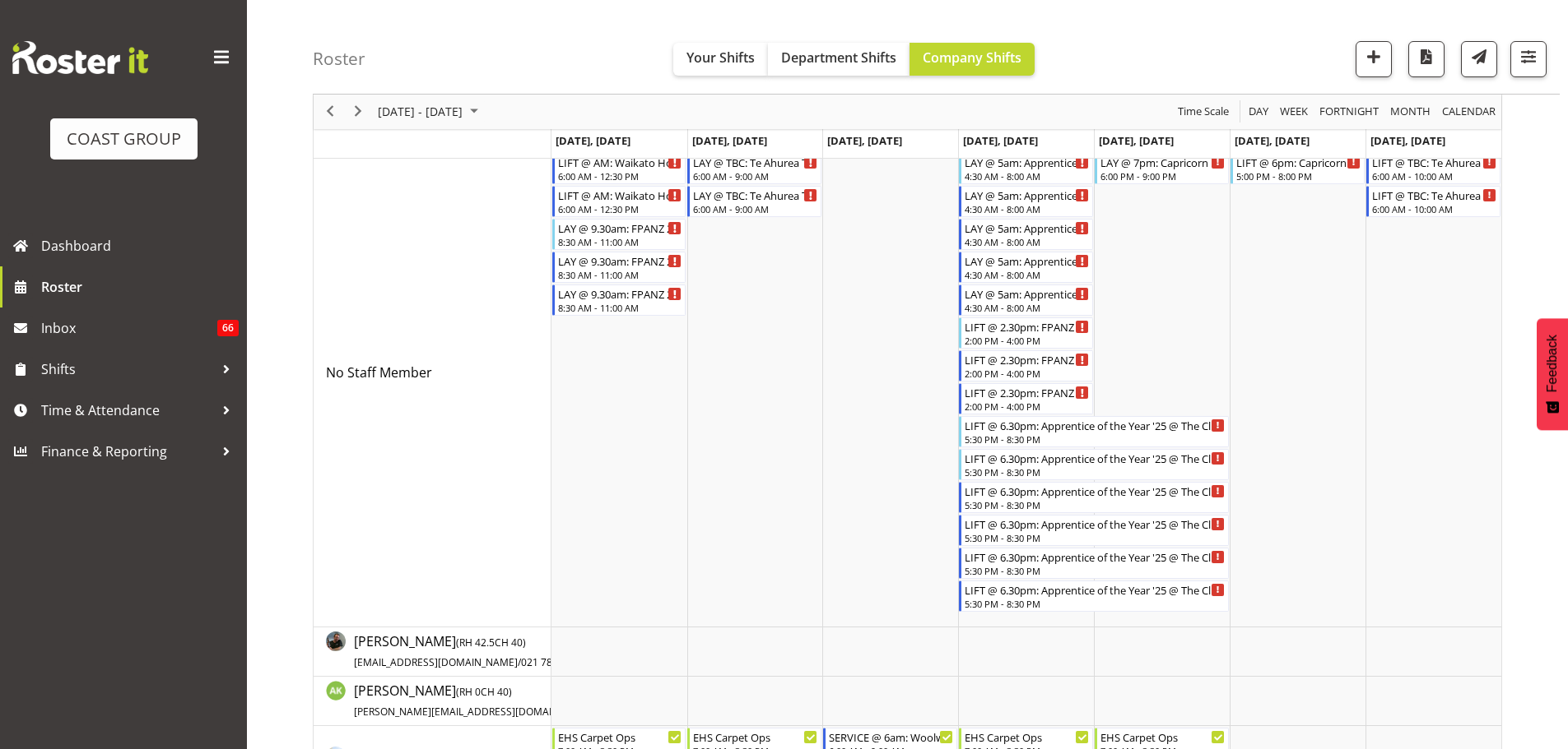
scroll to position [0, 0]
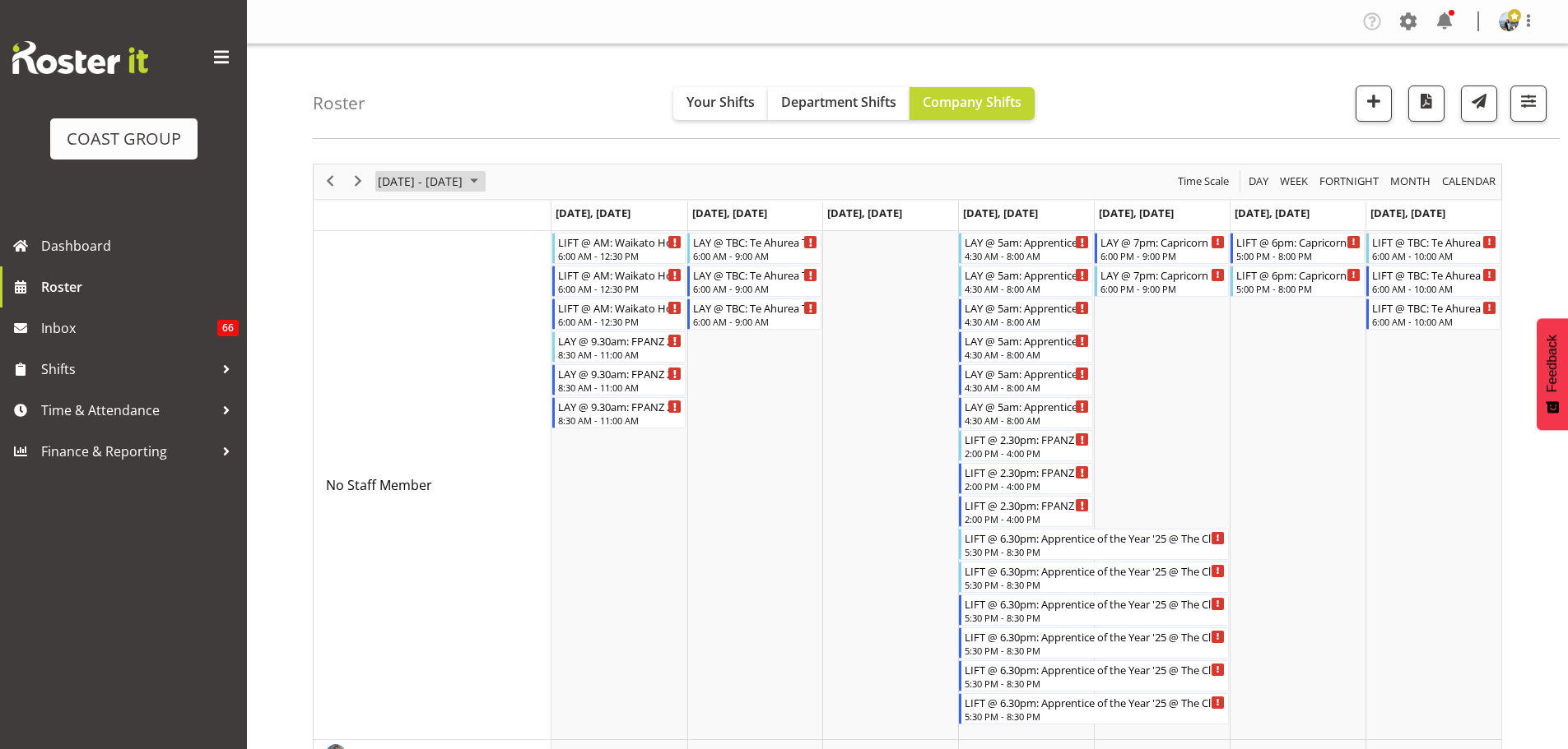
click at [401, 189] on span "October 06 - 12, 2025" at bounding box center [419, 181] width 88 height 21
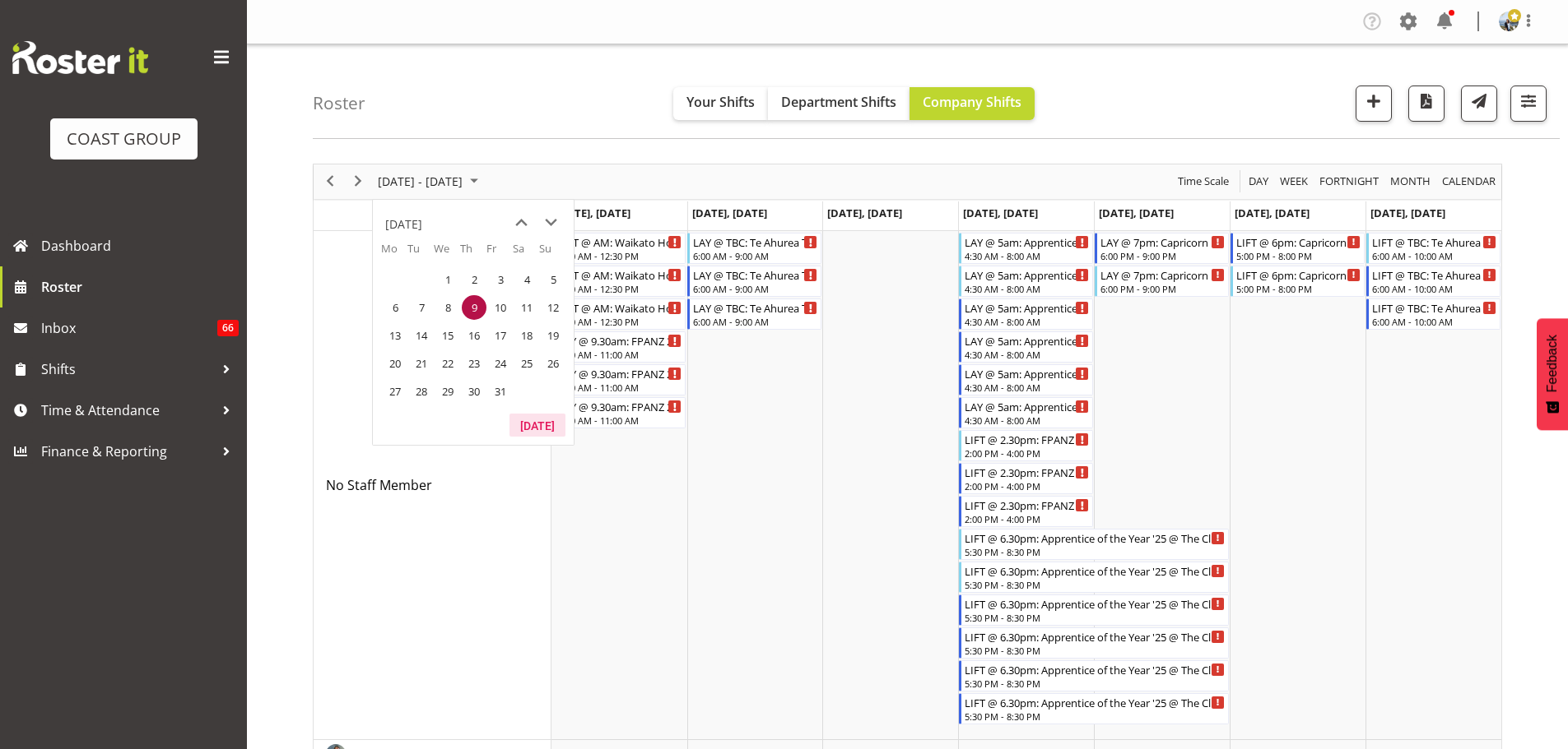
click at [537, 423] on button "[DATE]" at bounding box center [537, 424] width 56 height 23
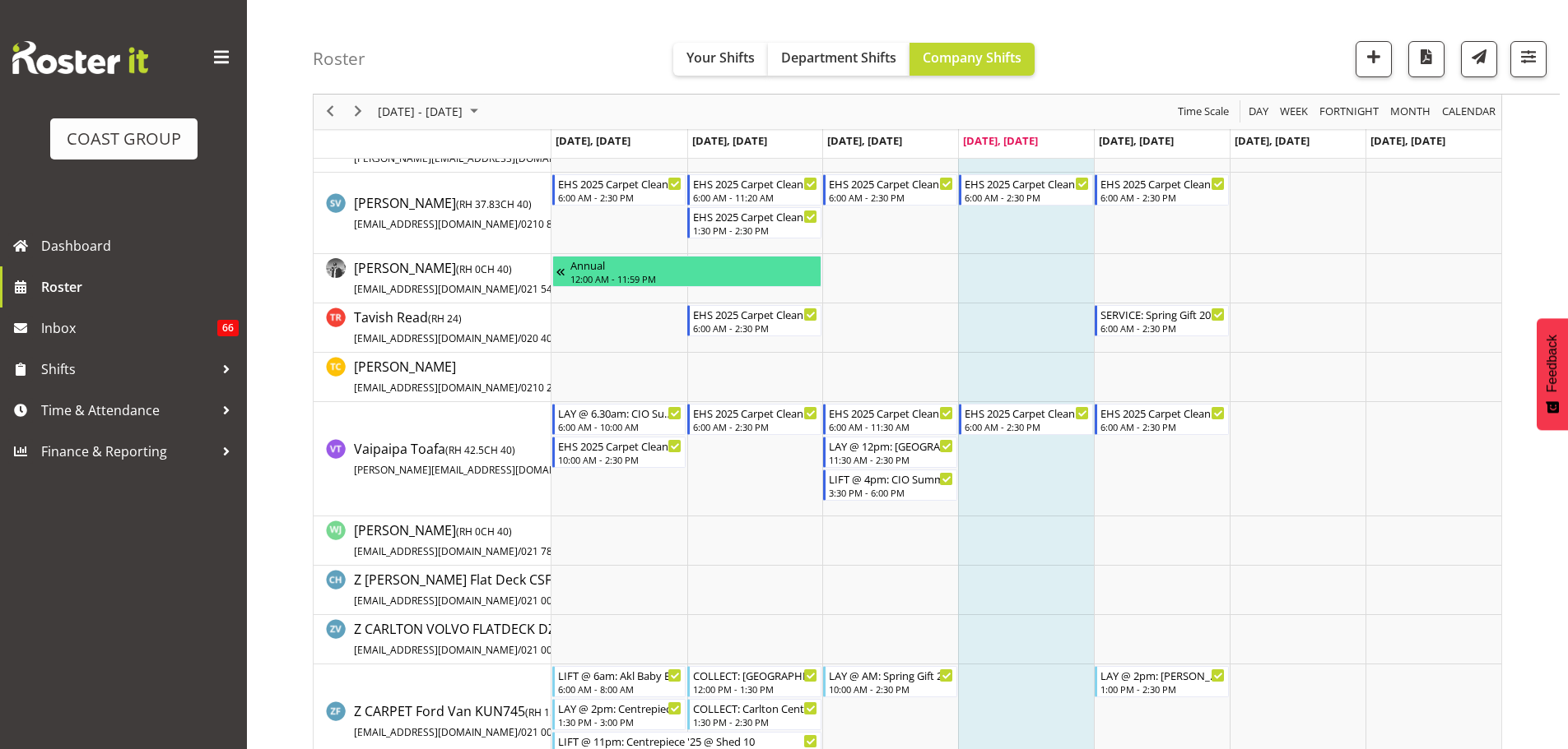
scroll to position [1357, 0]
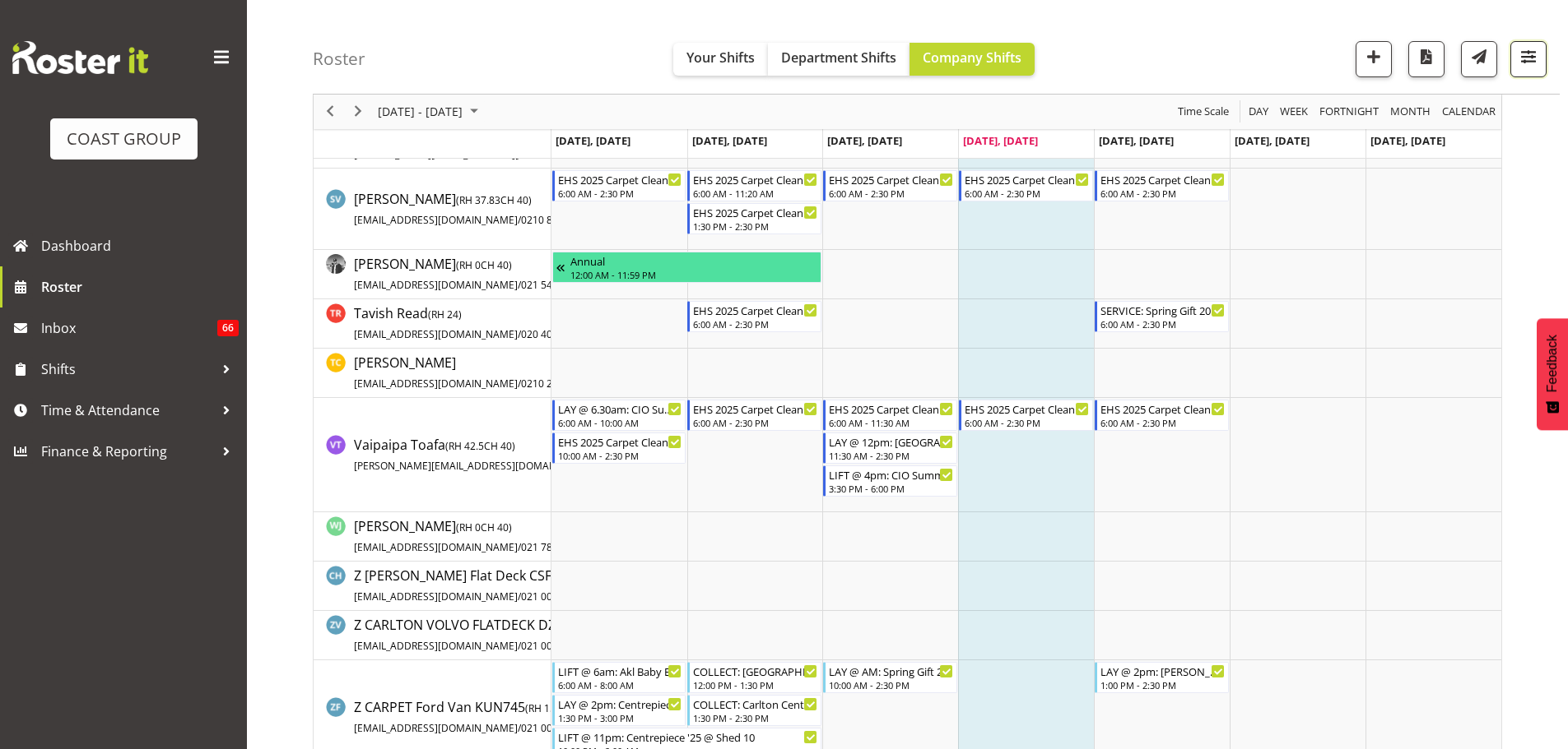
click at [1540, 59] on button "button" at bounding box center [1528, 59] width 36 height 36
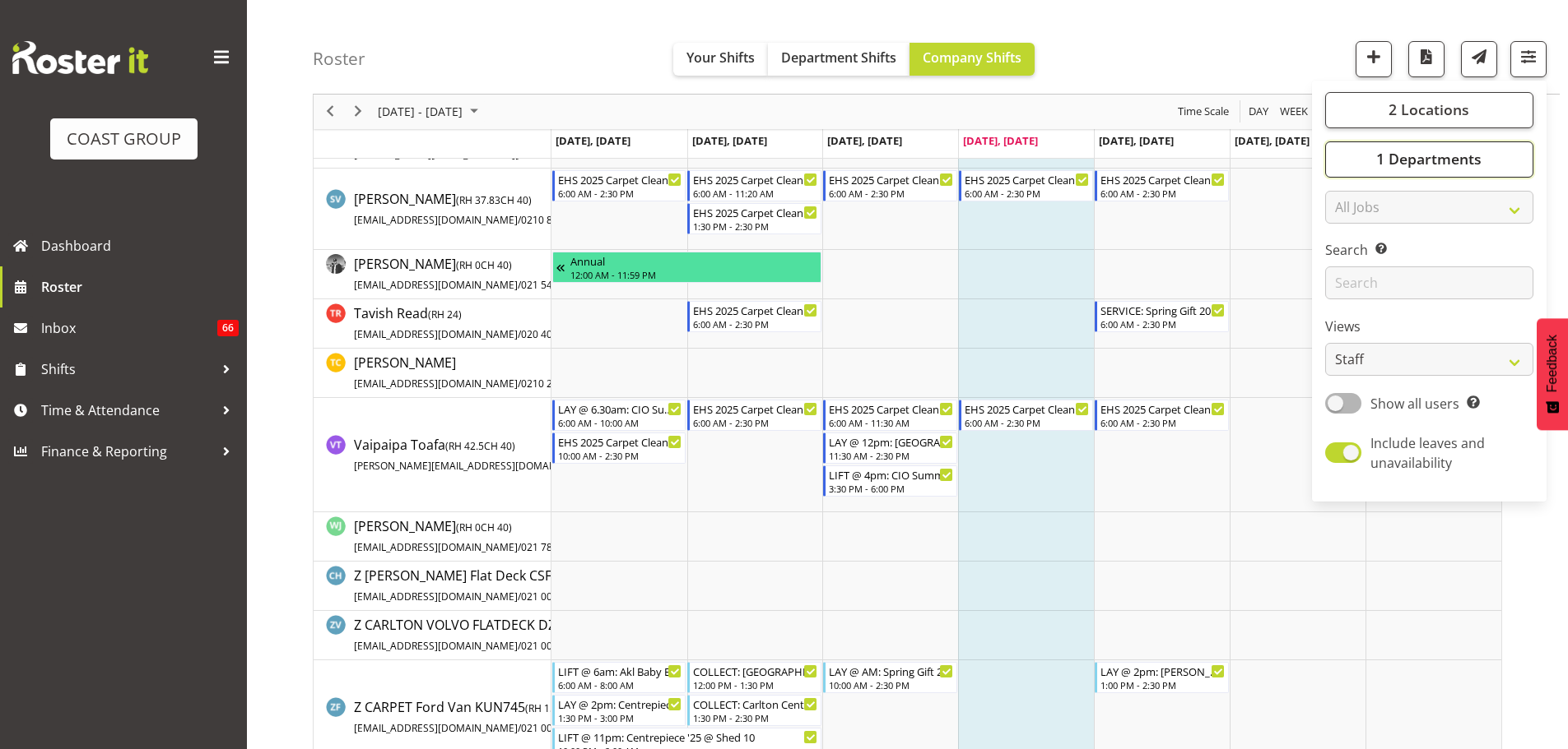
click at [1468, 159] on span "1 Departments" at bounding box center [1429, 159] width 106 height 20
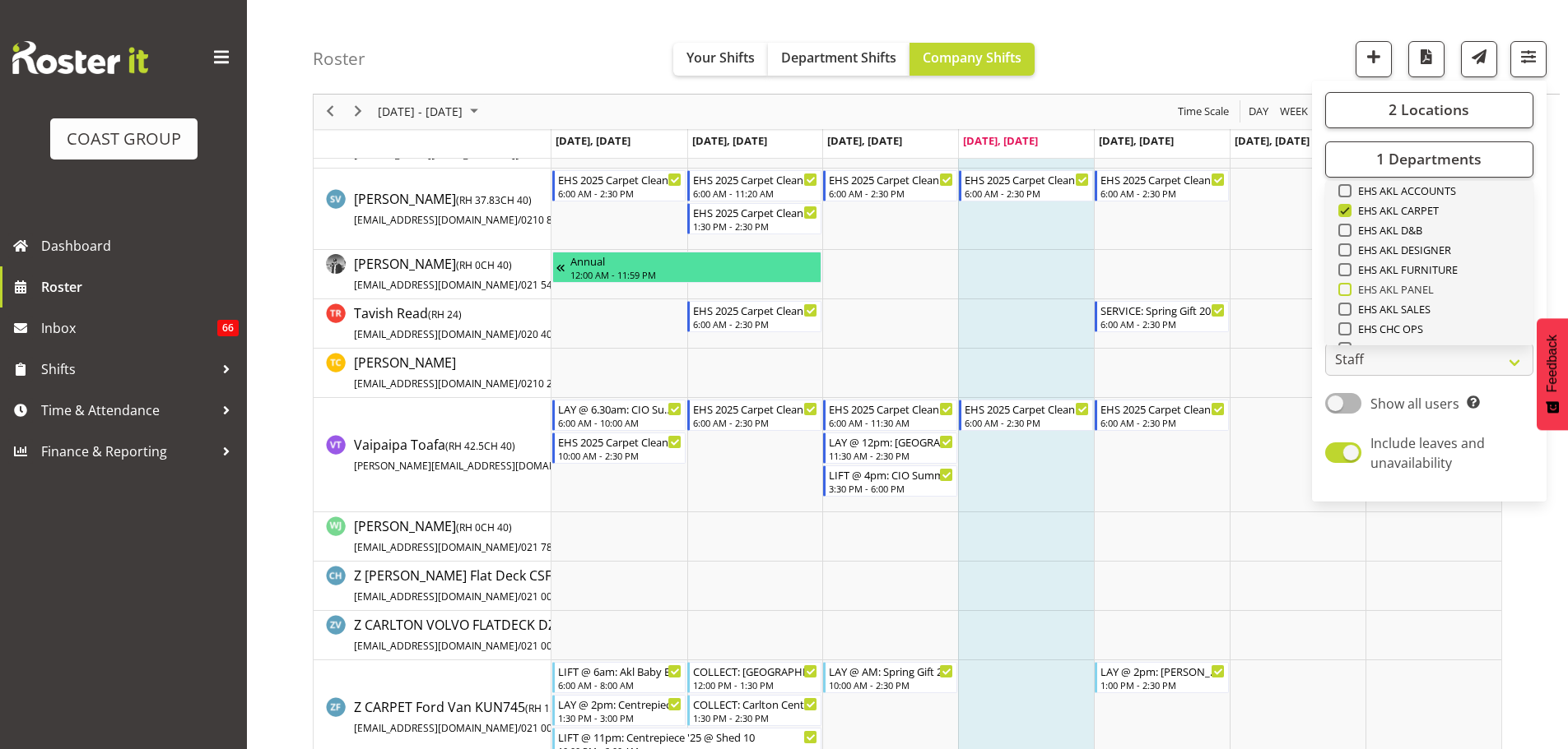
click at [1412, 291] on span "EHS AKL PANEL" at bounding box center [1392, 289] width 83 height 13
click at [1349, 291] on input "EHS AKL PANEL" at bounding box center [1343, 290] width 11 height 11
checkbox input "true"
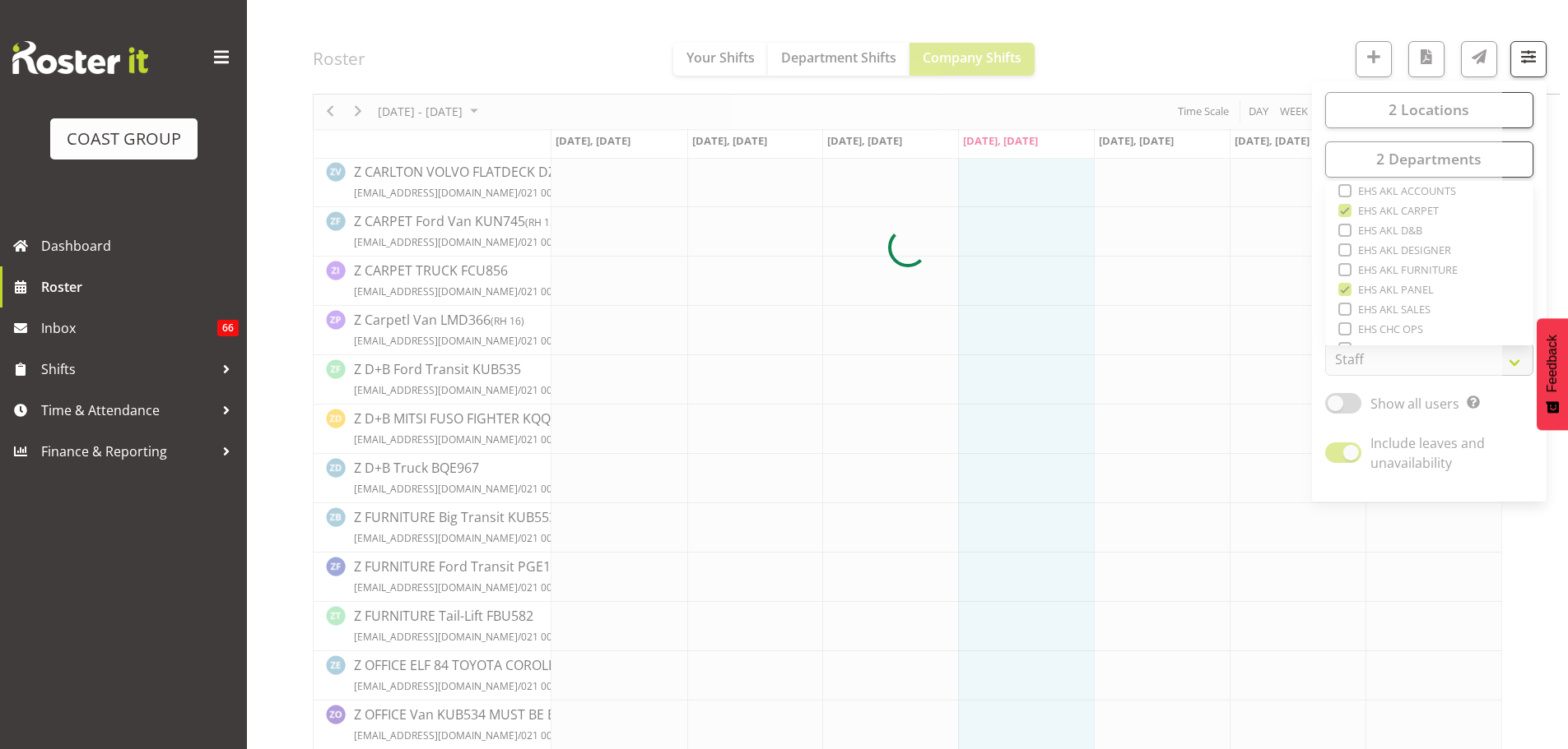
click at [1556, 583] on div "August 18 - 24, 2025 Today Day Week Fortnight Month calendar Month Agenda Time …" at bounding box center [940, 248] width 1255 height 2906
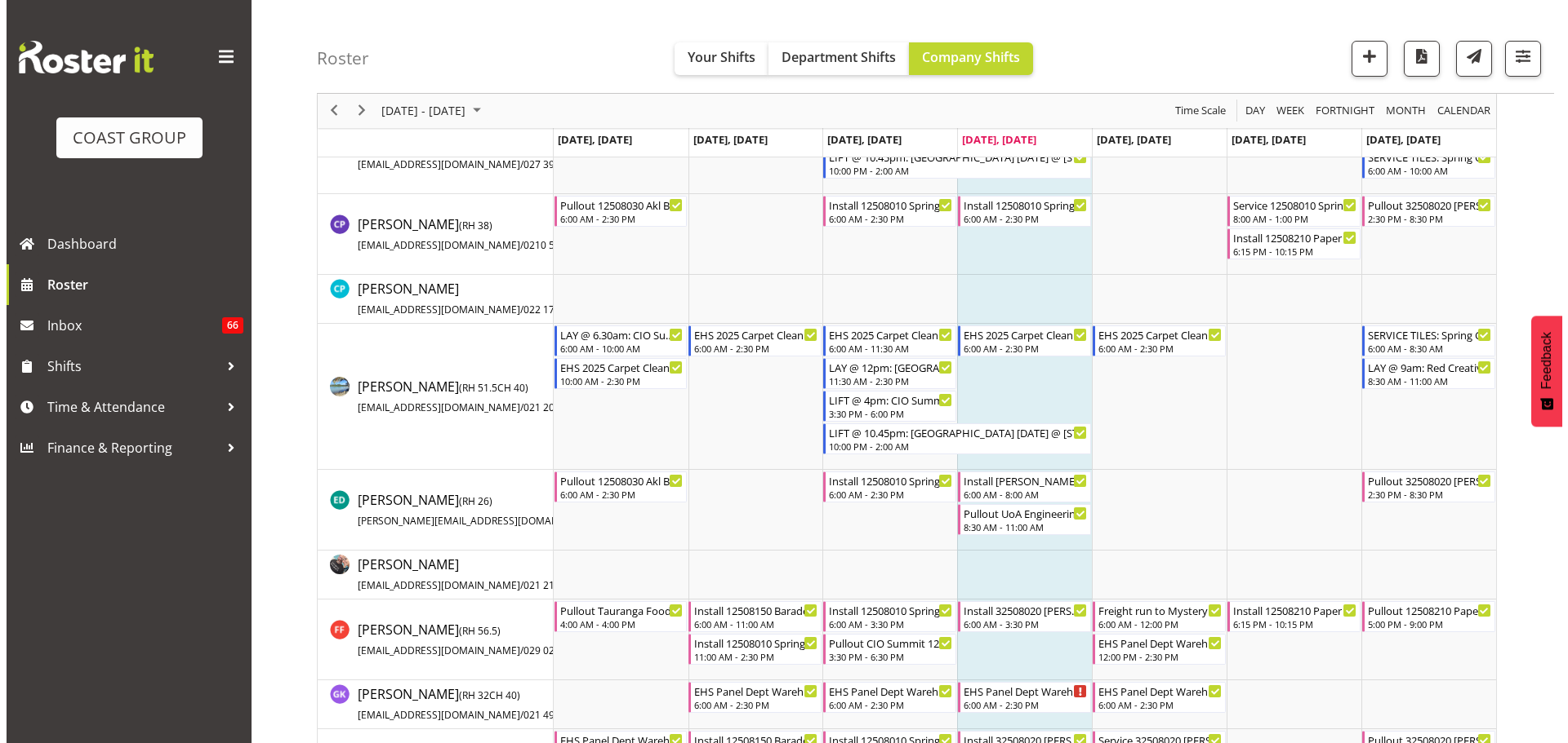
scroll to position [326, 0]
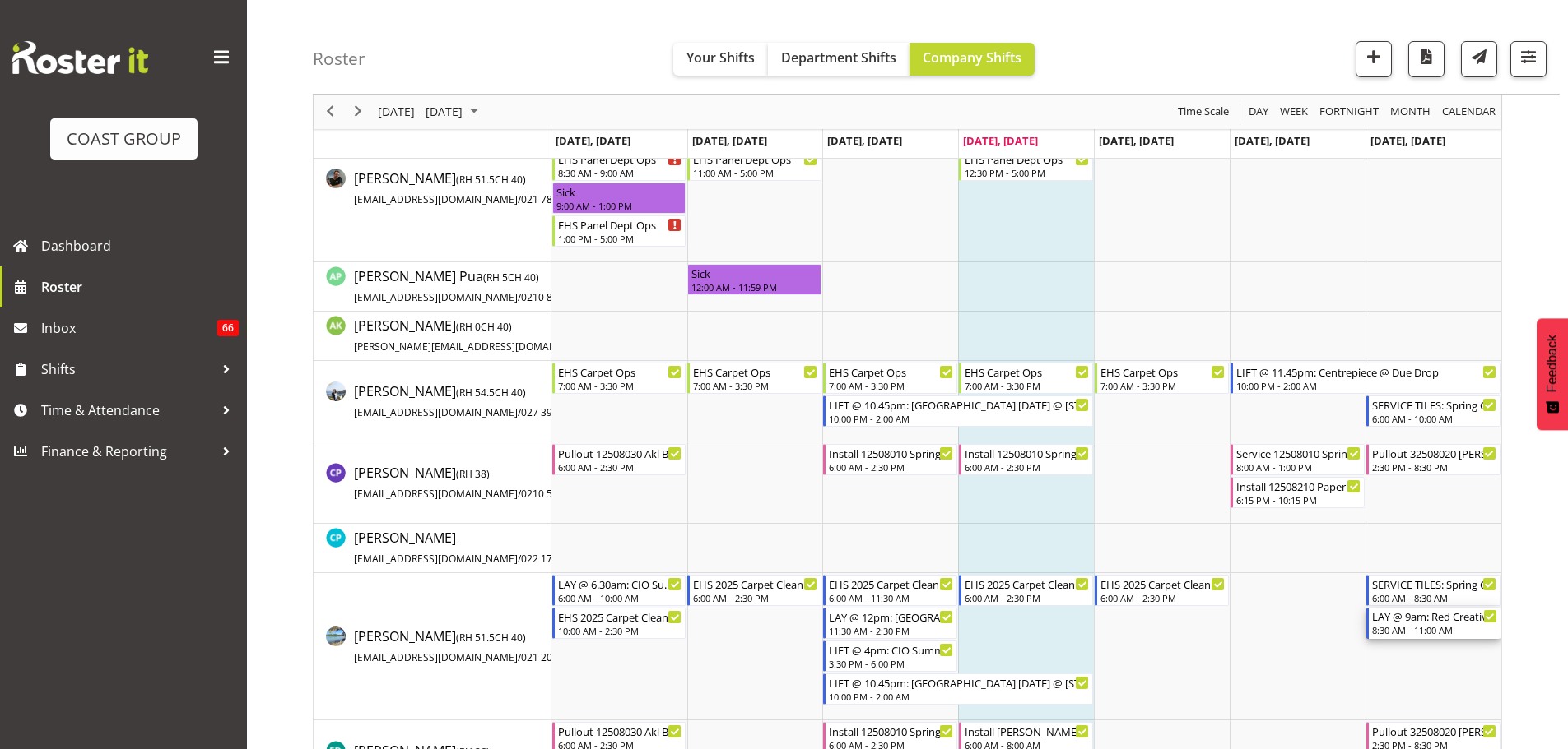
click at [1403, 626] on div "8:30 AM - 11:00 AM" at bounding box center [1435, 629] width 126 height 13
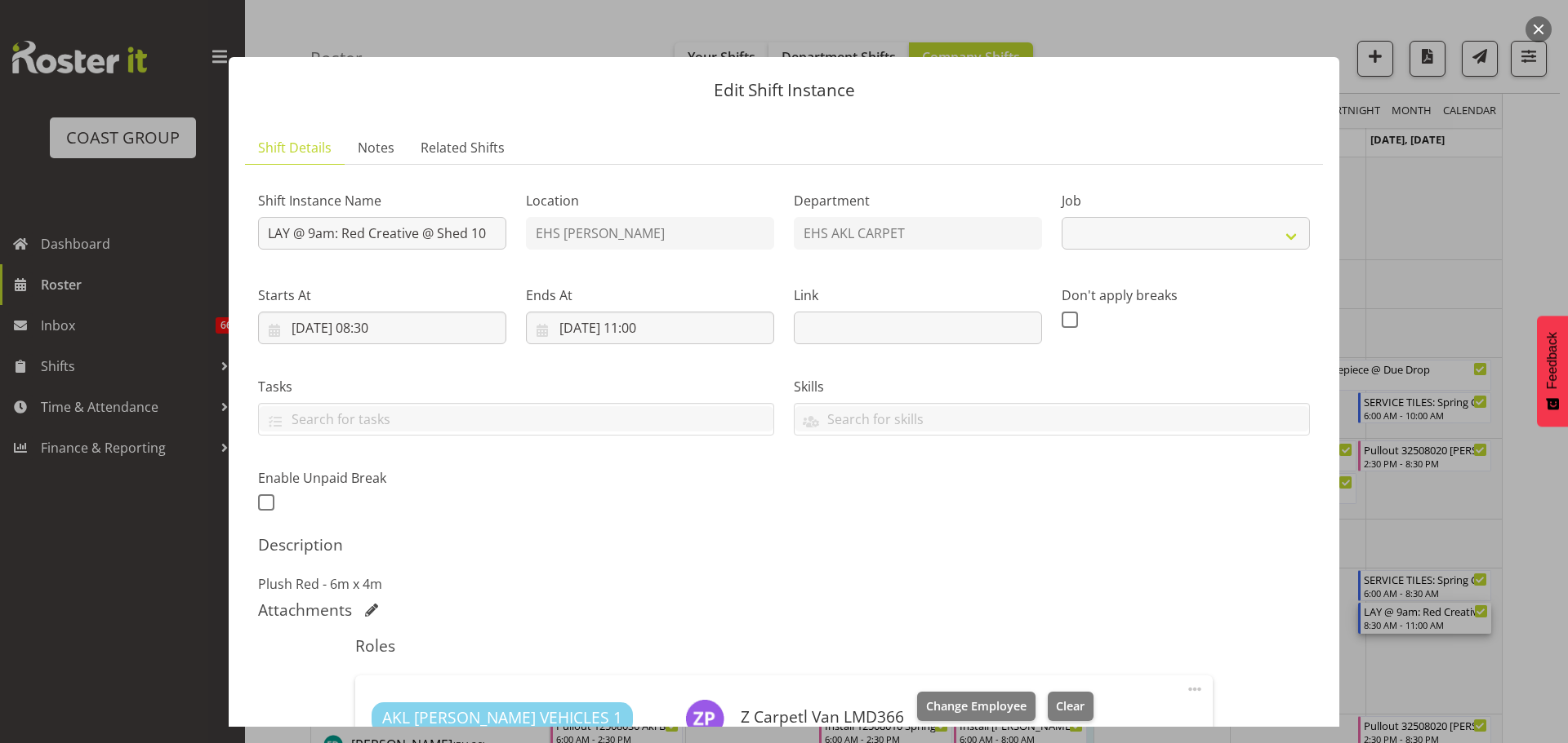
select select "8574"
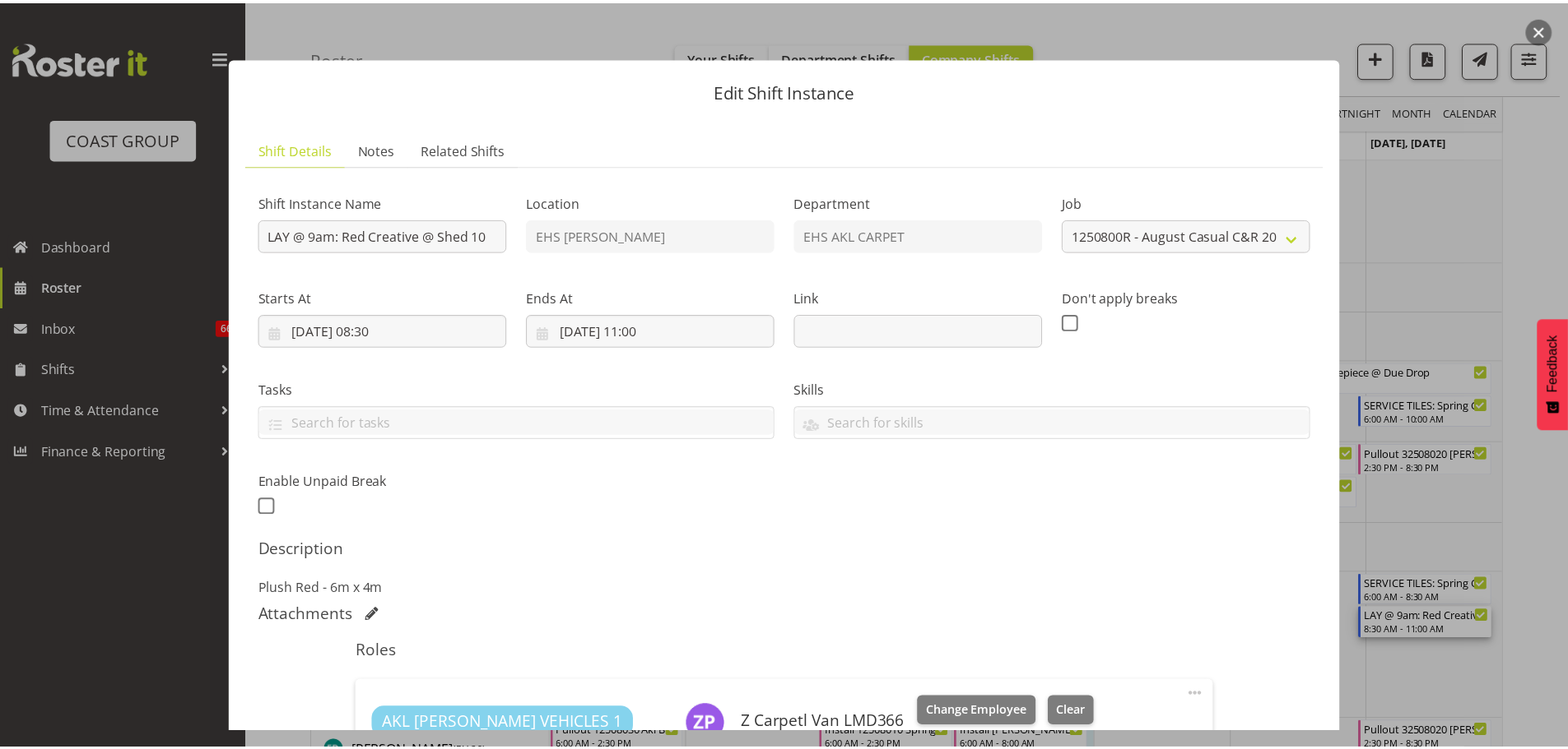
scroll to position [247, 0]
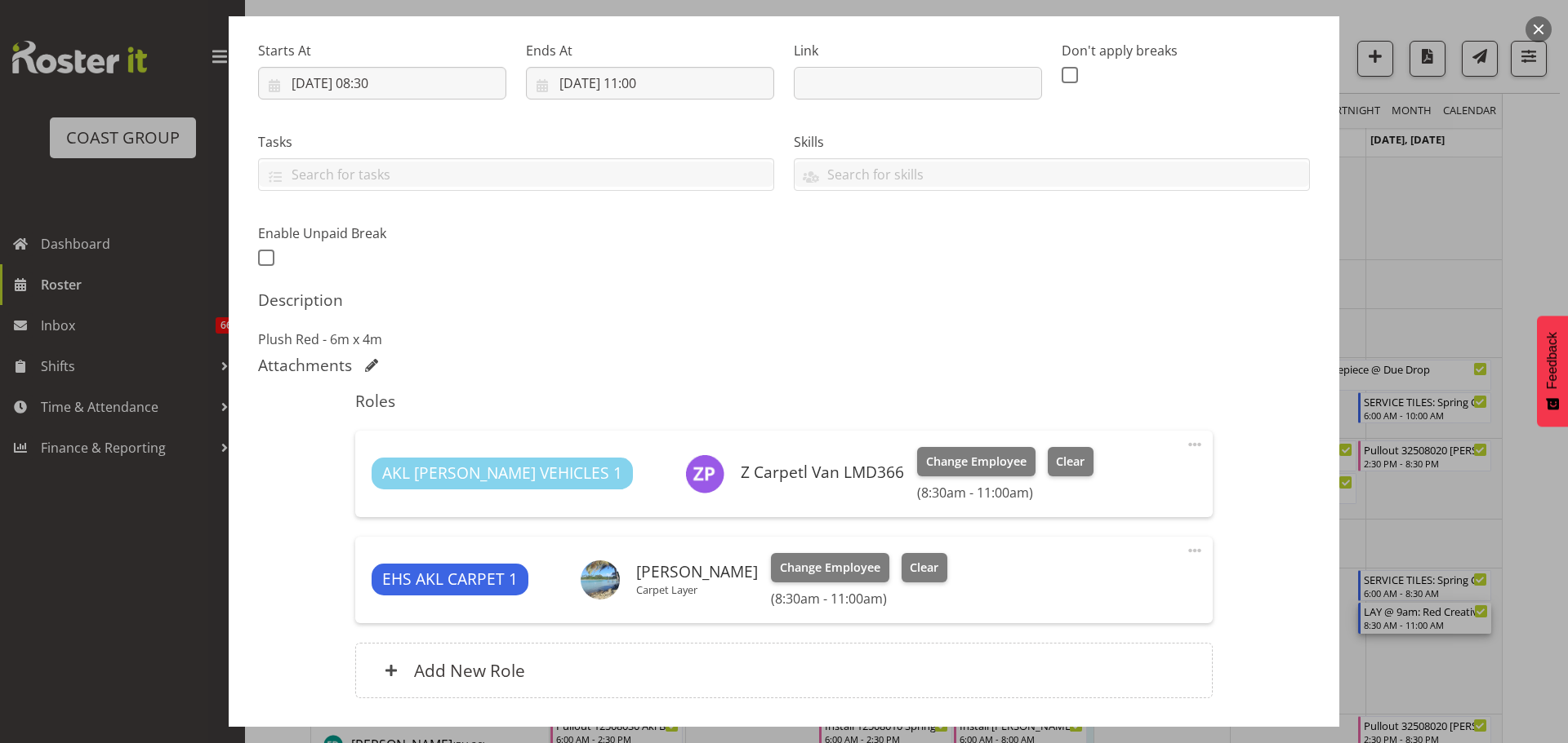
click at [1511, 619] on div at bounding box center [784, 372] width 1568 height 743
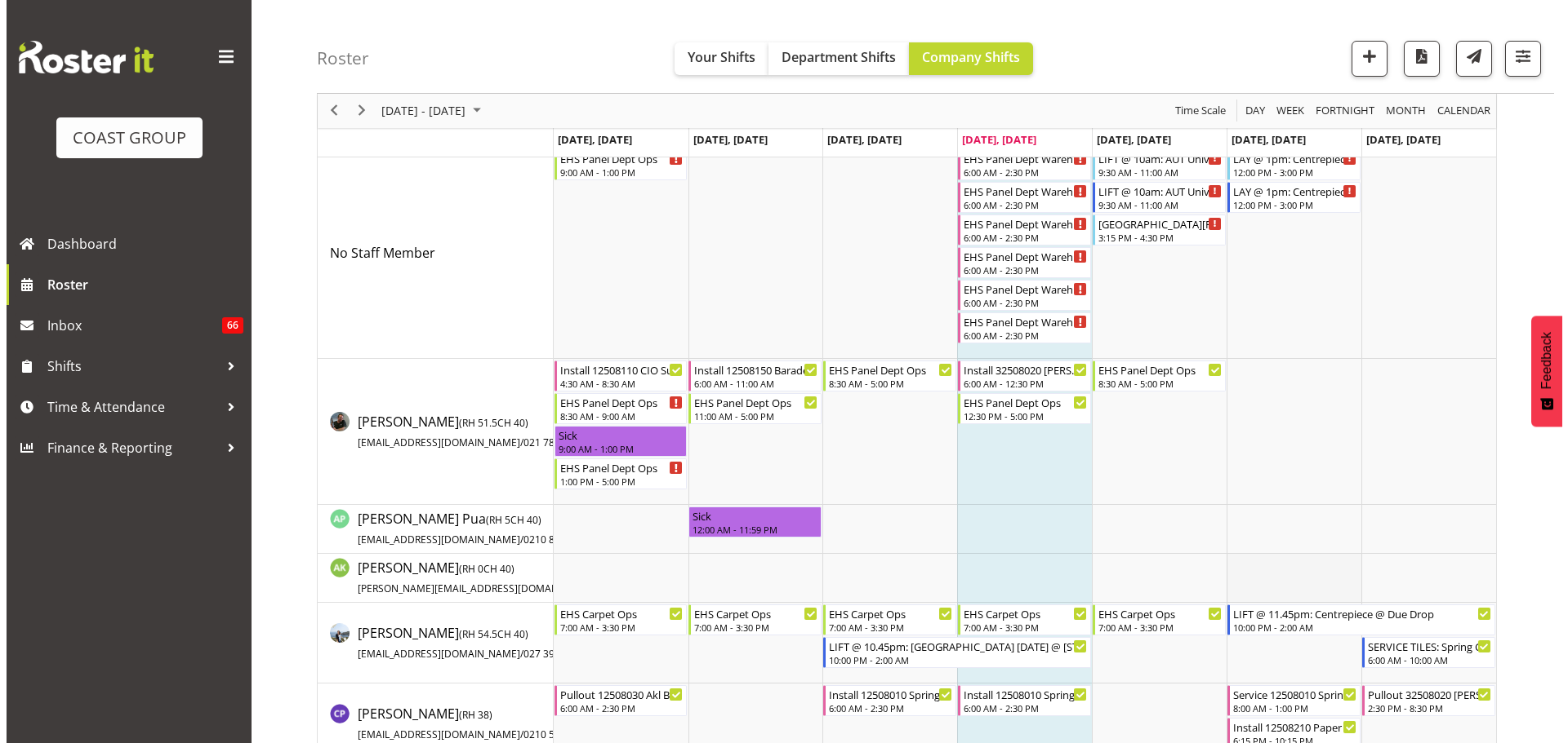
scroll to position [0, 0]
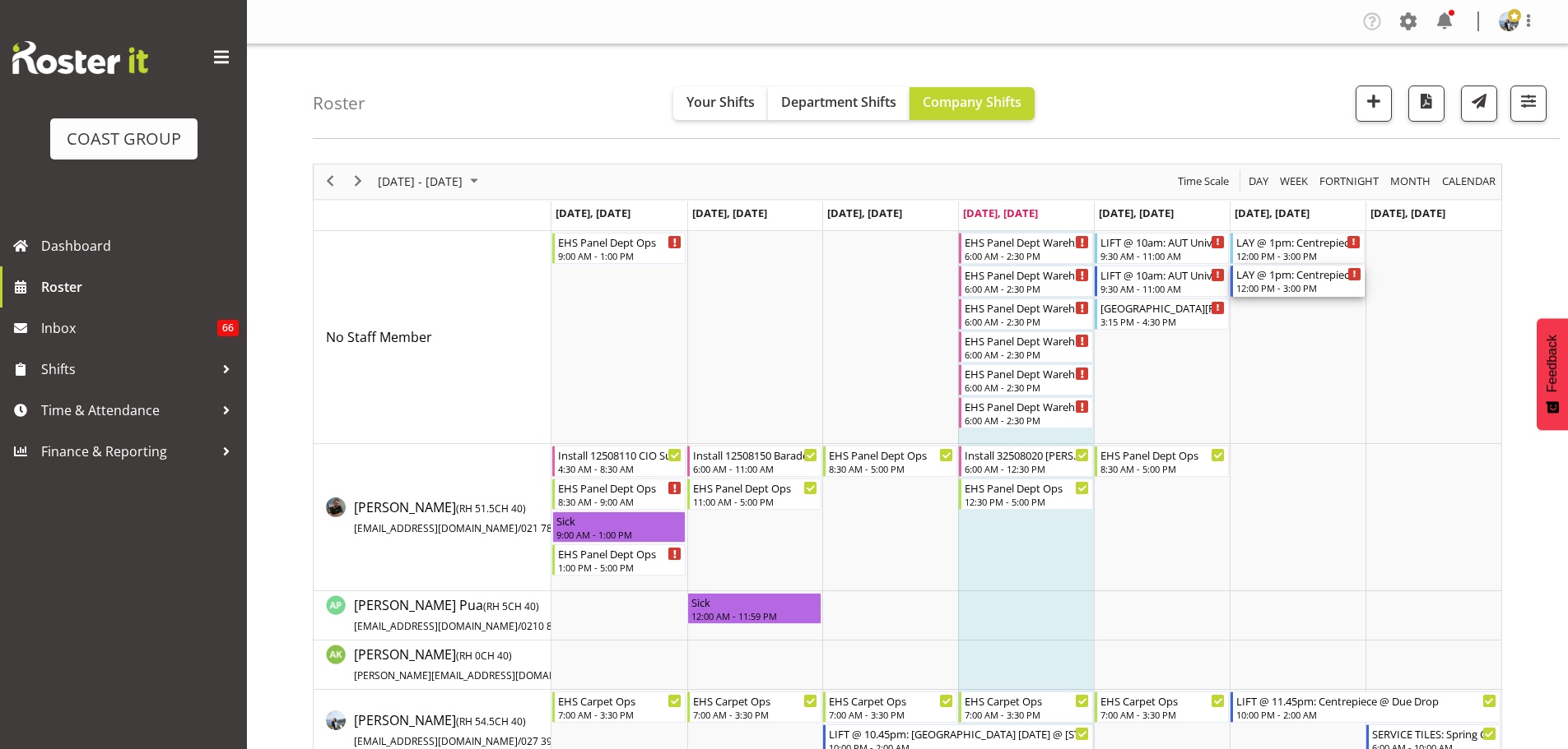
click at [1297, 286] on div "12:00 PM - 3:00 PM" at bounding box center [1299, 287] width 126 height 13
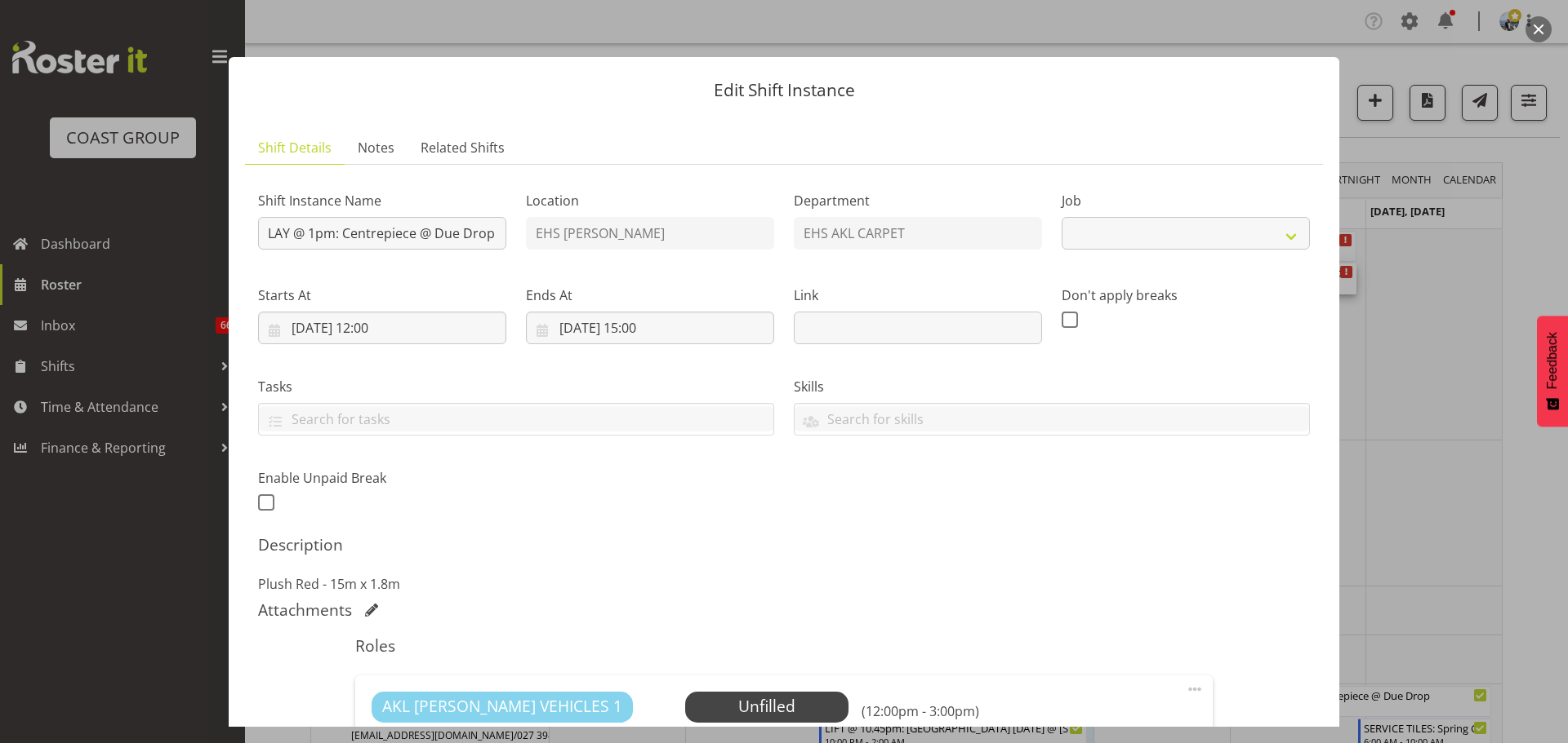
select select "8574"
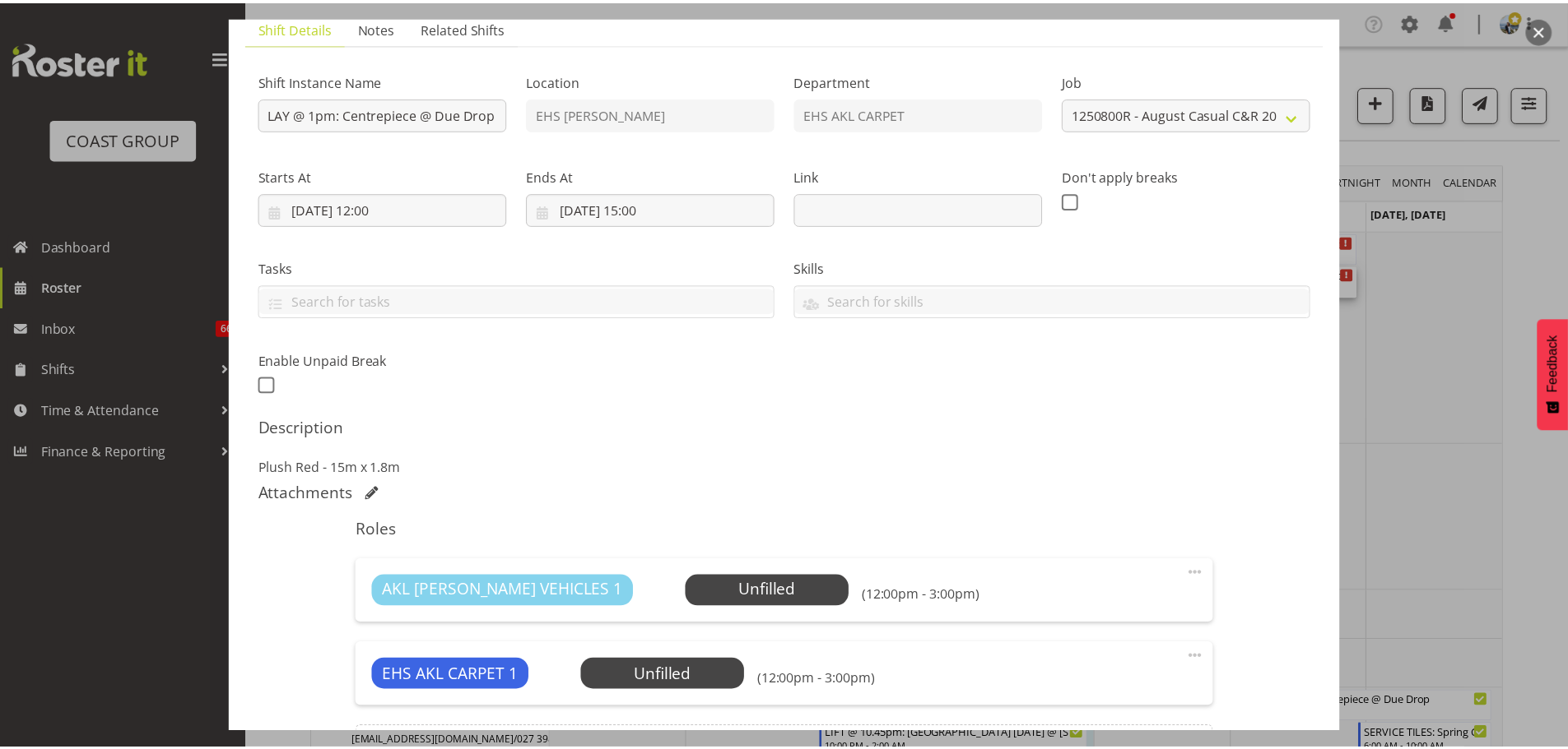
scroll to position [319, 0]
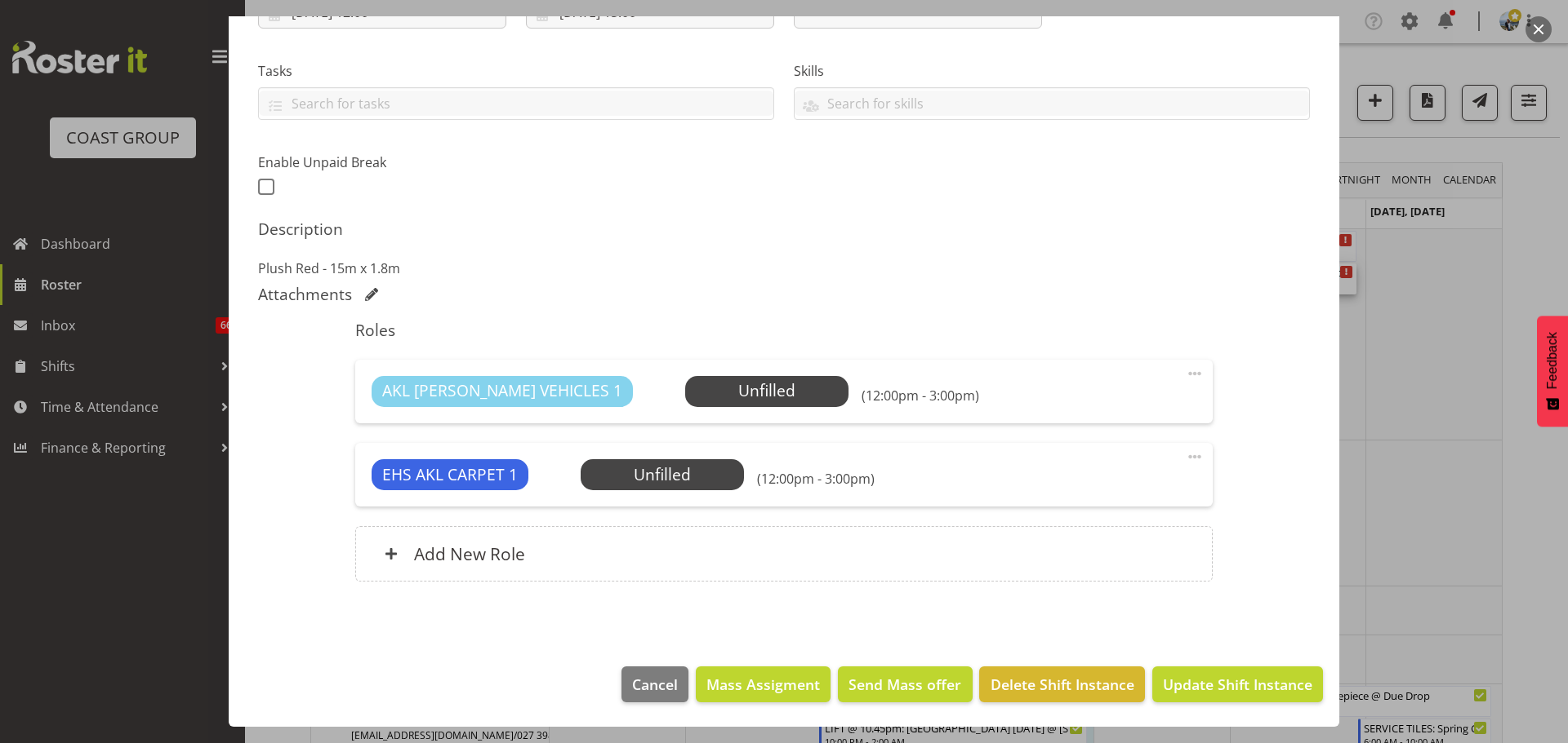
click at [1523, 501] on div at bounding box center [784, 372] width 1568 height 743
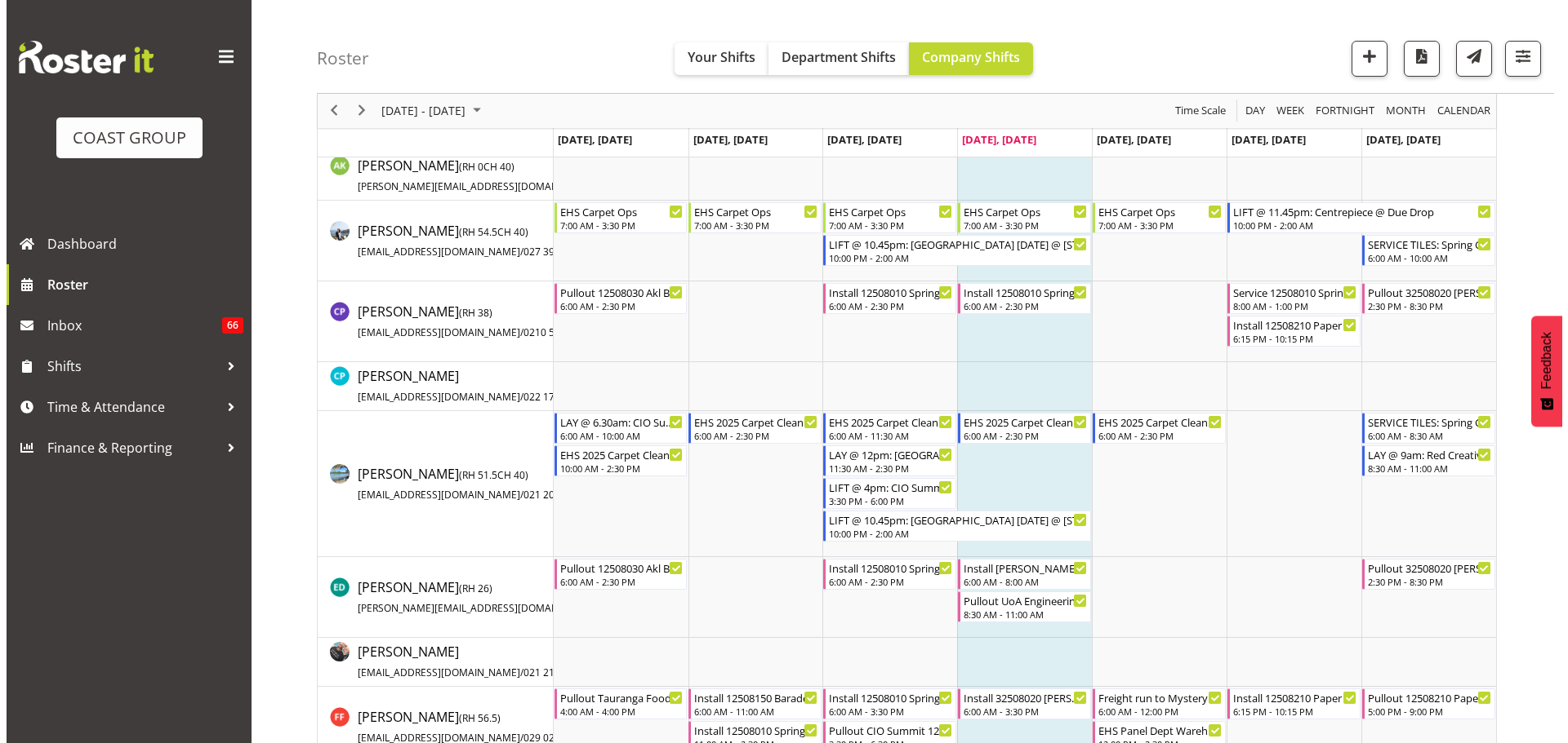
scroll to position [245, 0]
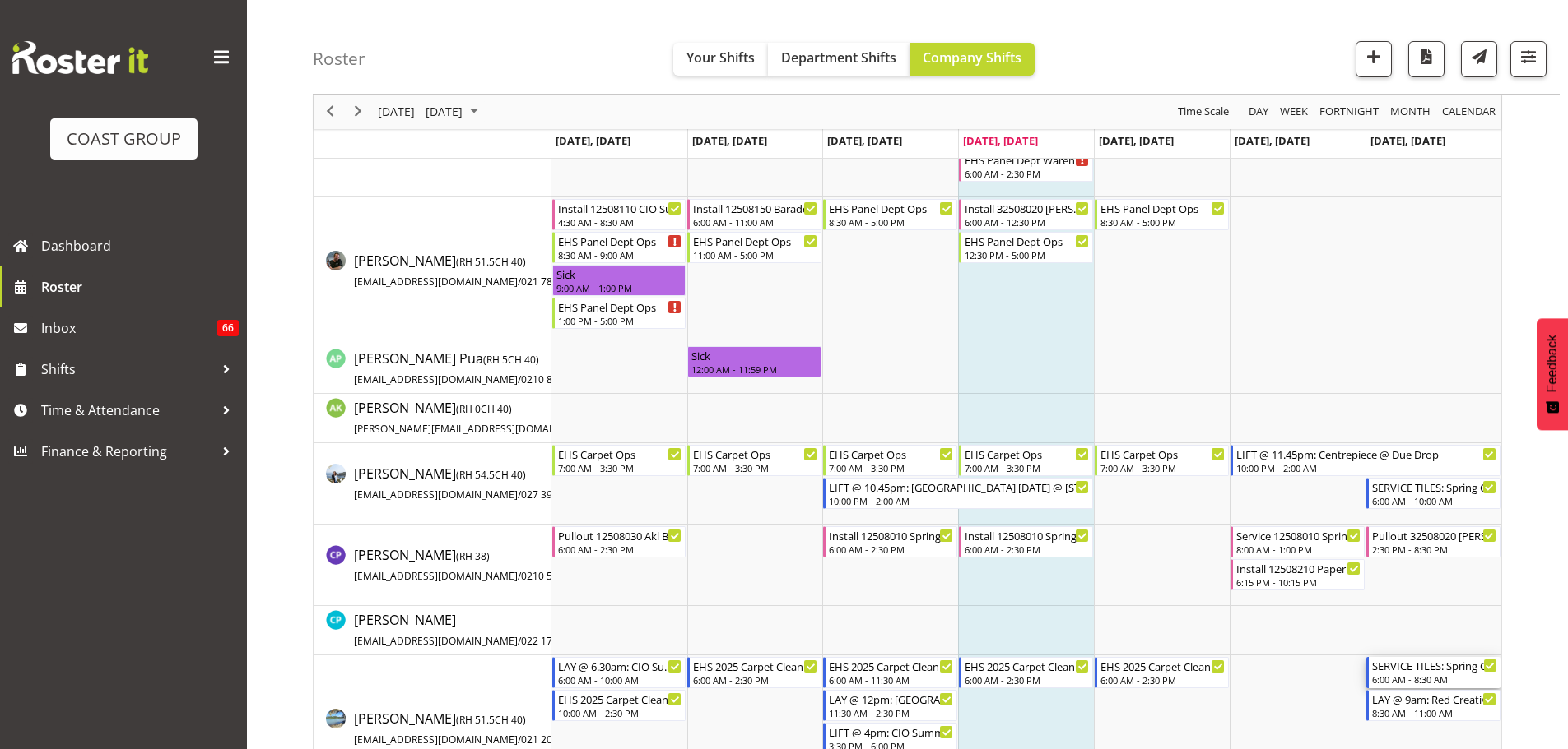
click at [1438, 672] on div "SERVICE TILES: Spring Gift 2025 @ [GEOGRAPHIC_DATA] Showgrounds" at bounding box center [1435, 665] width 126 height 17
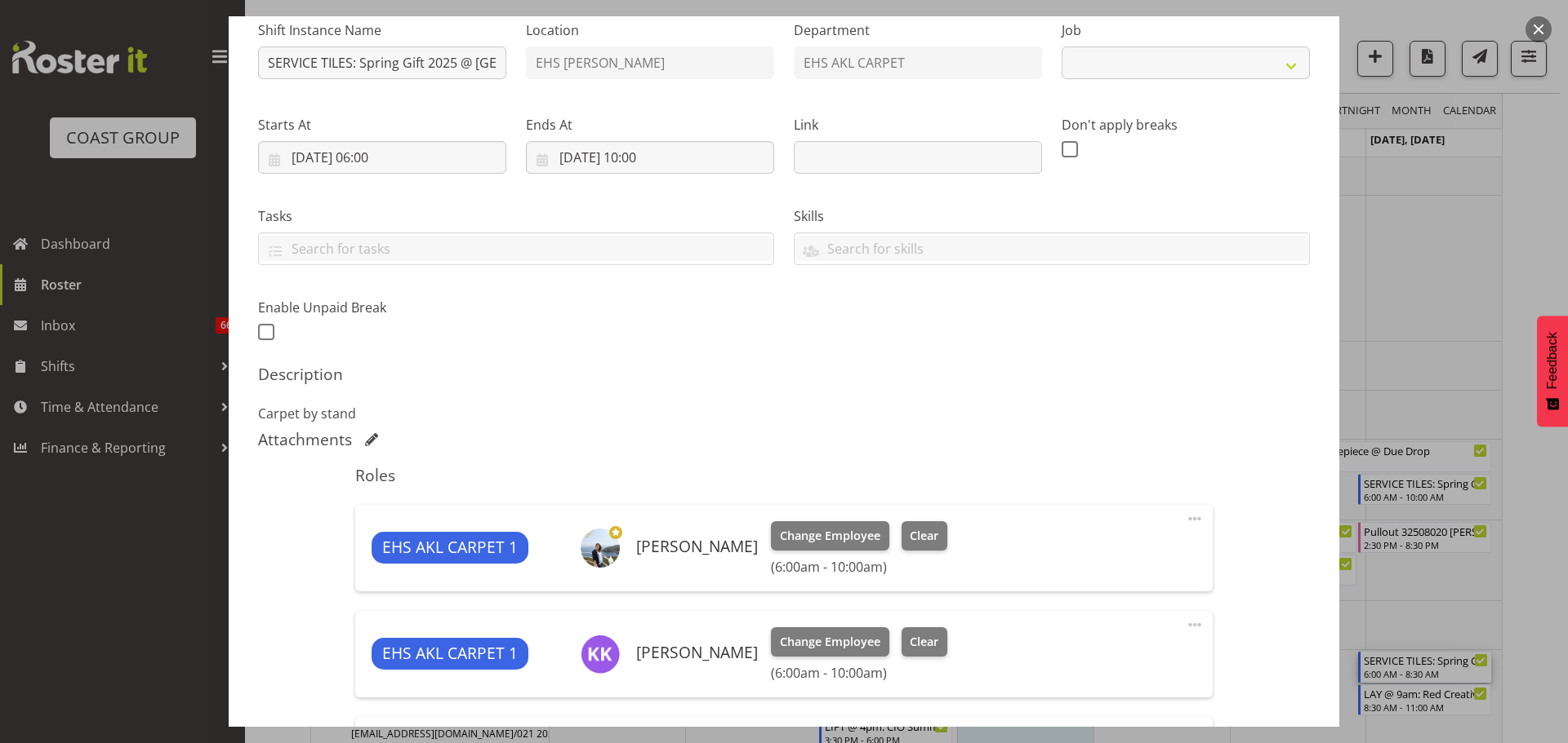
select select "8514"
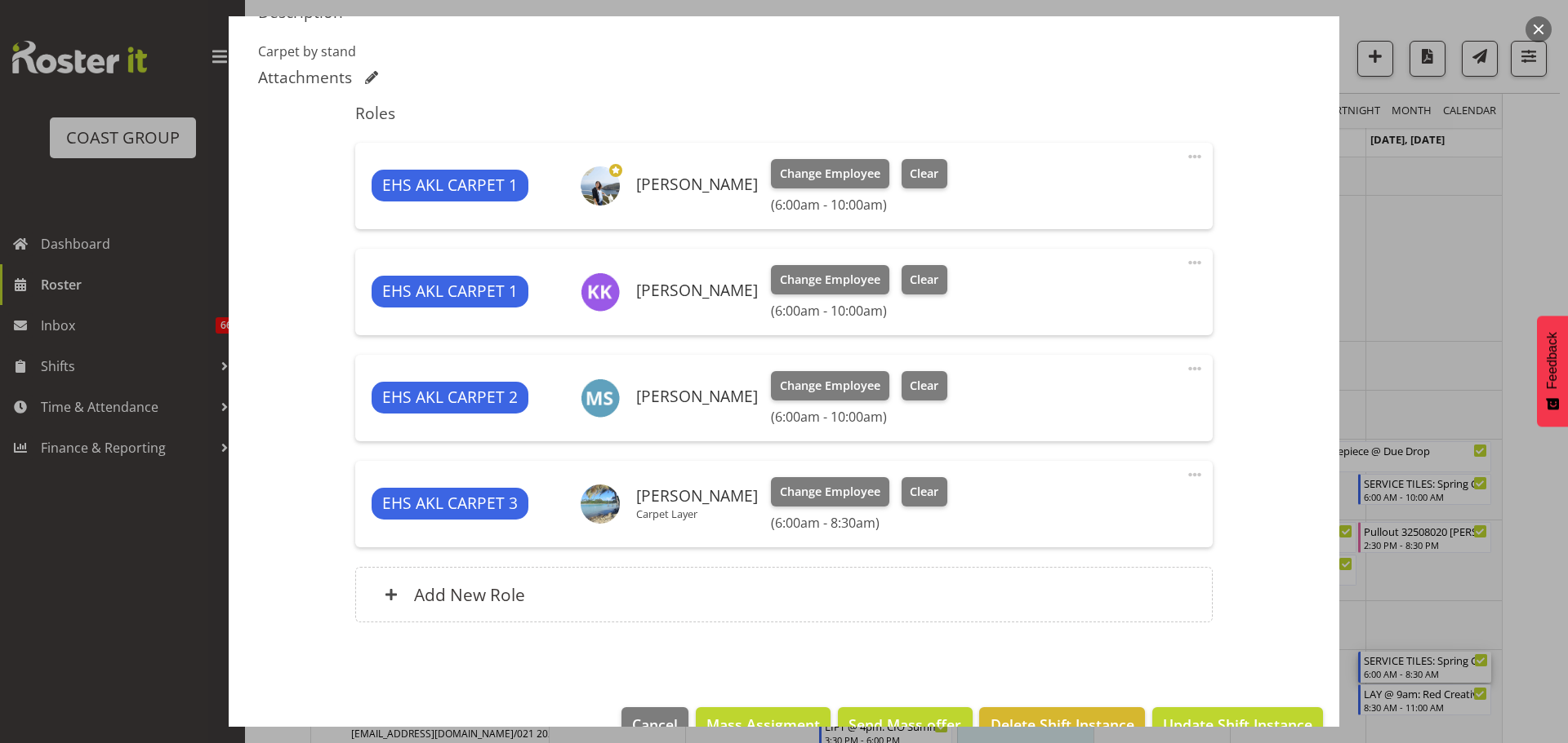
scroll to position [574, 0]
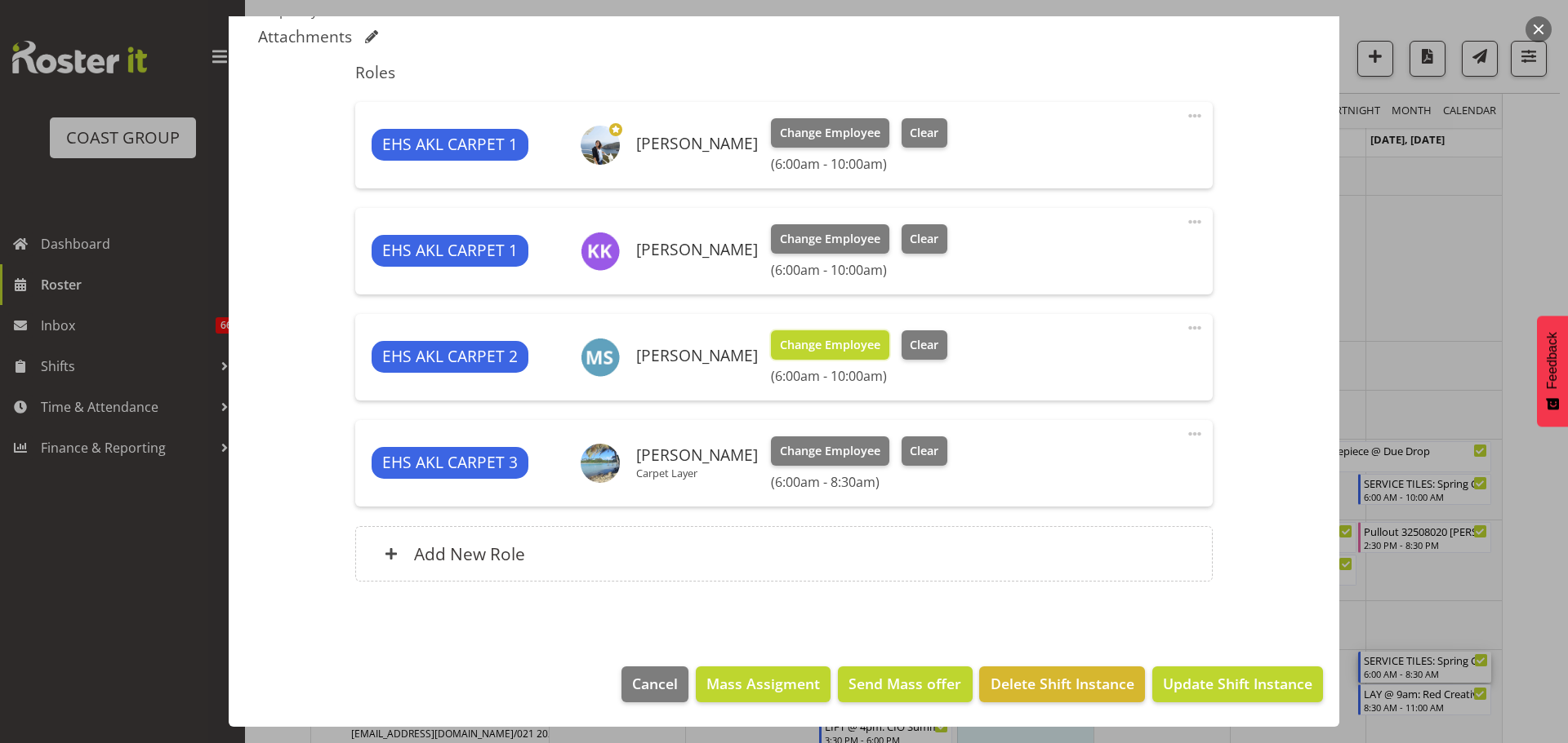
click at [819, 338] on span "Change Employee" at bounding box center [830, 345] width 101 height 18
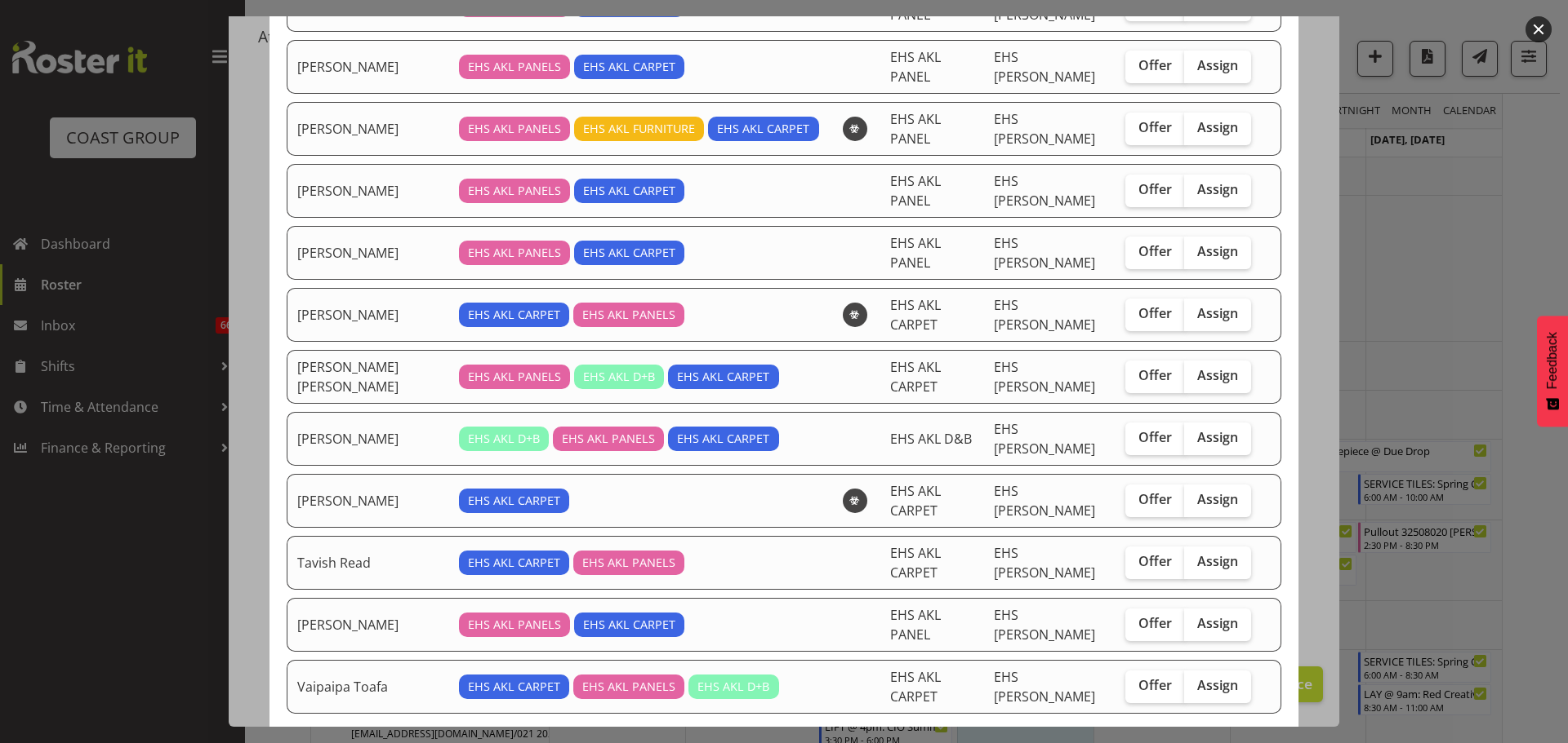
scroll to position [215, 0]
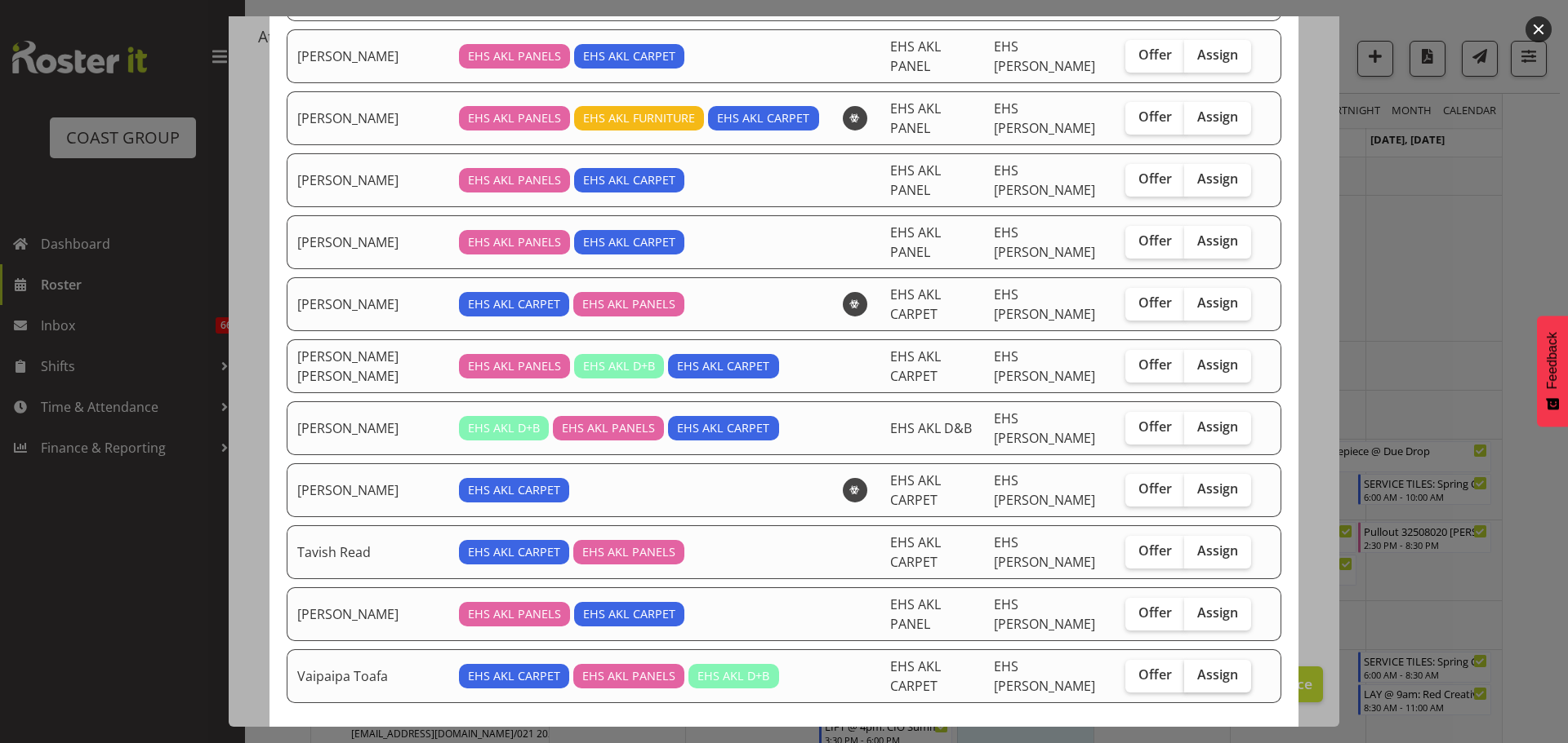
click at [1213, 660] on label "Assign" at bounding box center [1218, 676] width 67 height 33
click at [1194, 670] on input "Assign" at bounding box center [1189, 675] width 11 height 11
checkbox input "true"
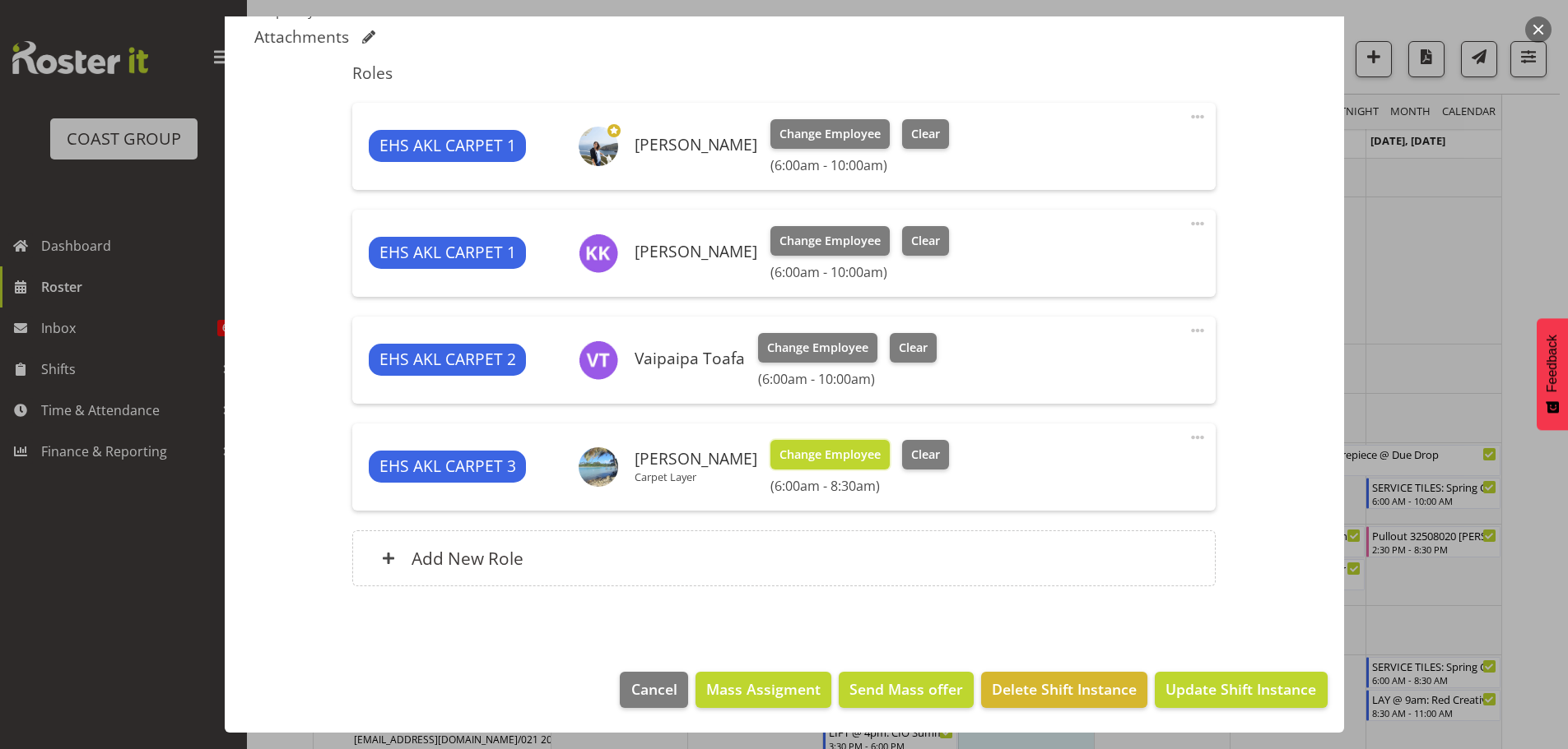
click at [890, 467] on button "Change Employee" at bounding box center [830, 455] width 120 height 30
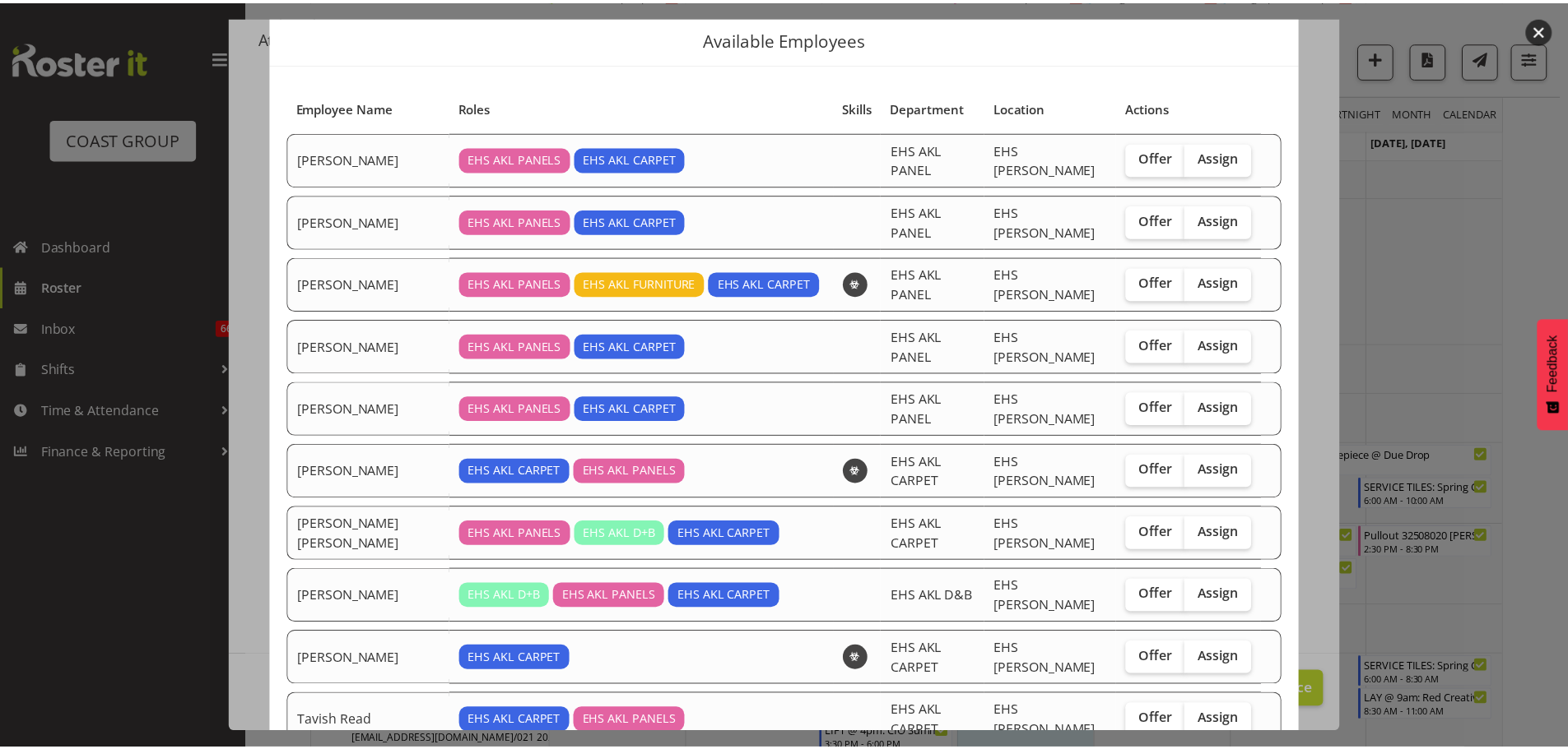
scroll to position [161, 0]
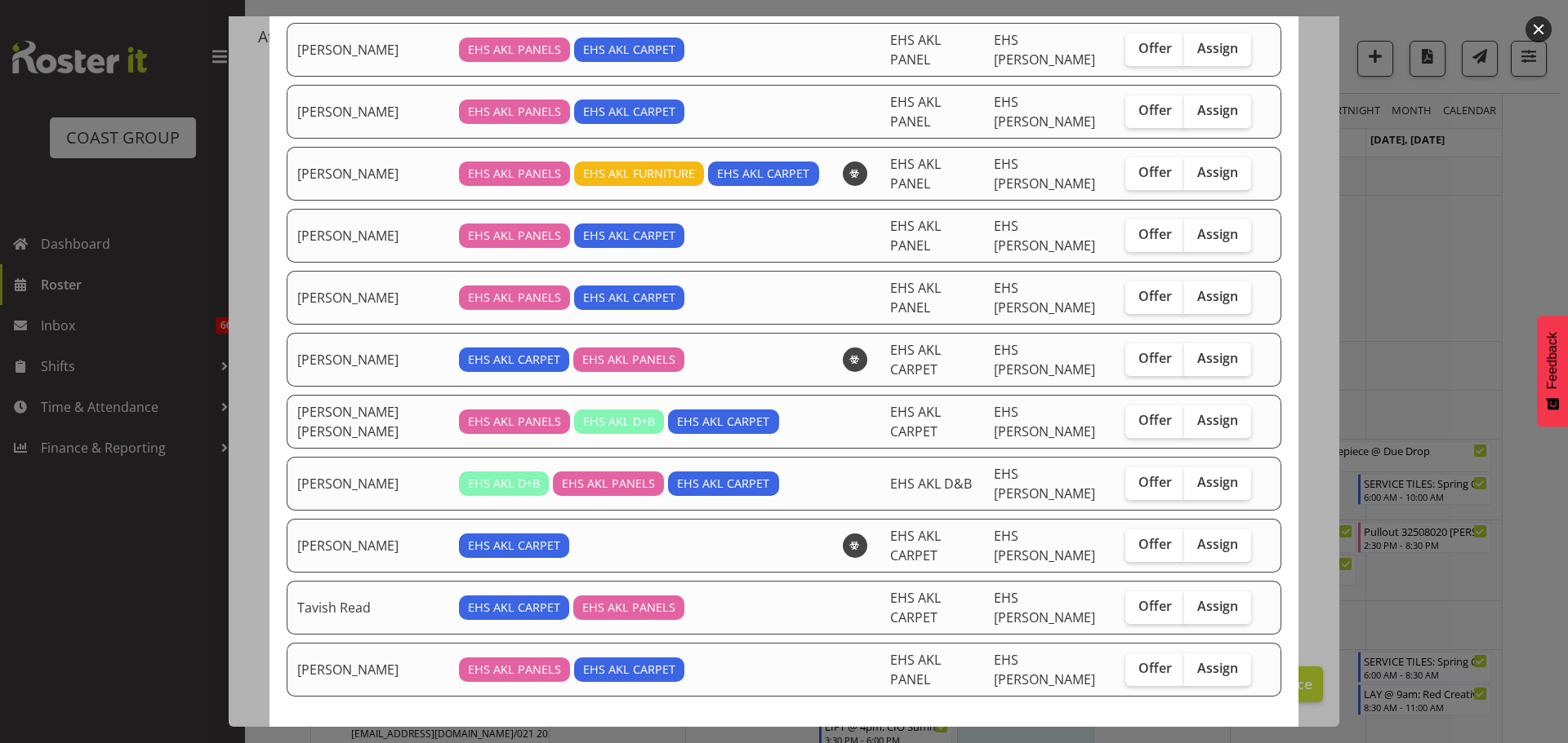
click at [915, 743] on span "Close" at bounding box center [927, 756] width 38 height 21
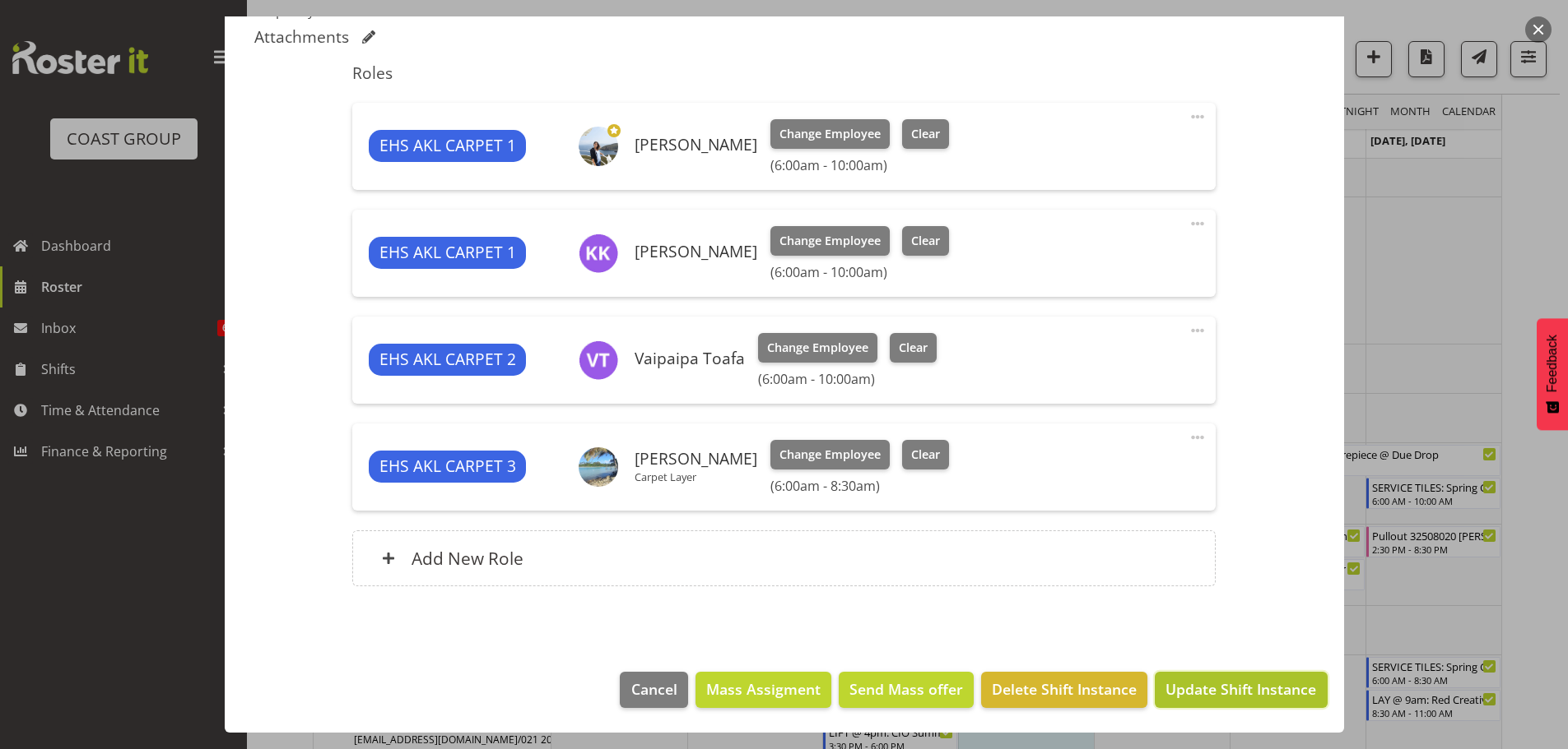
click at [1259, 682] on span "Update Shift Instance" at bounding box center [1240, 688] width 150 height 21
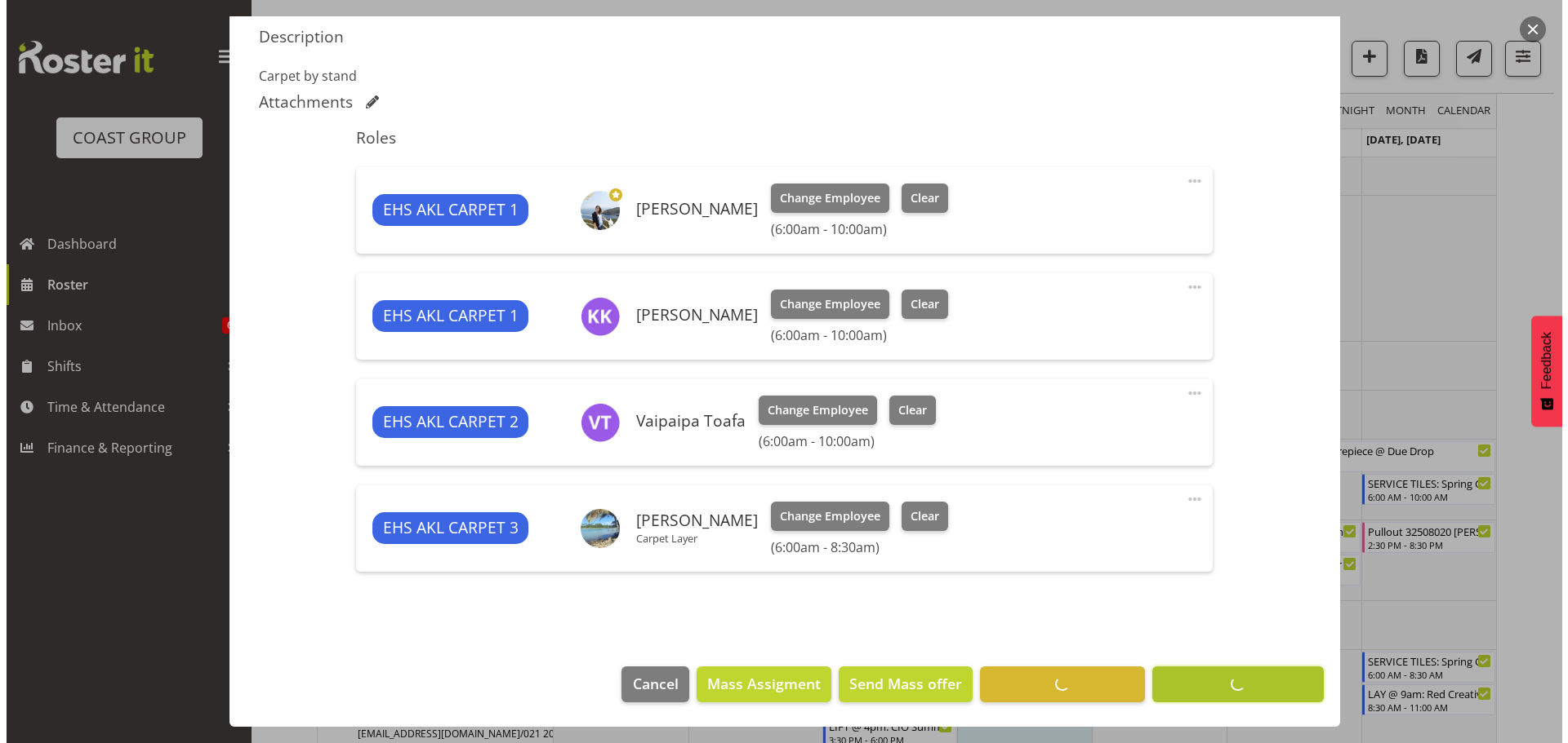
scroll to position [509, 0]
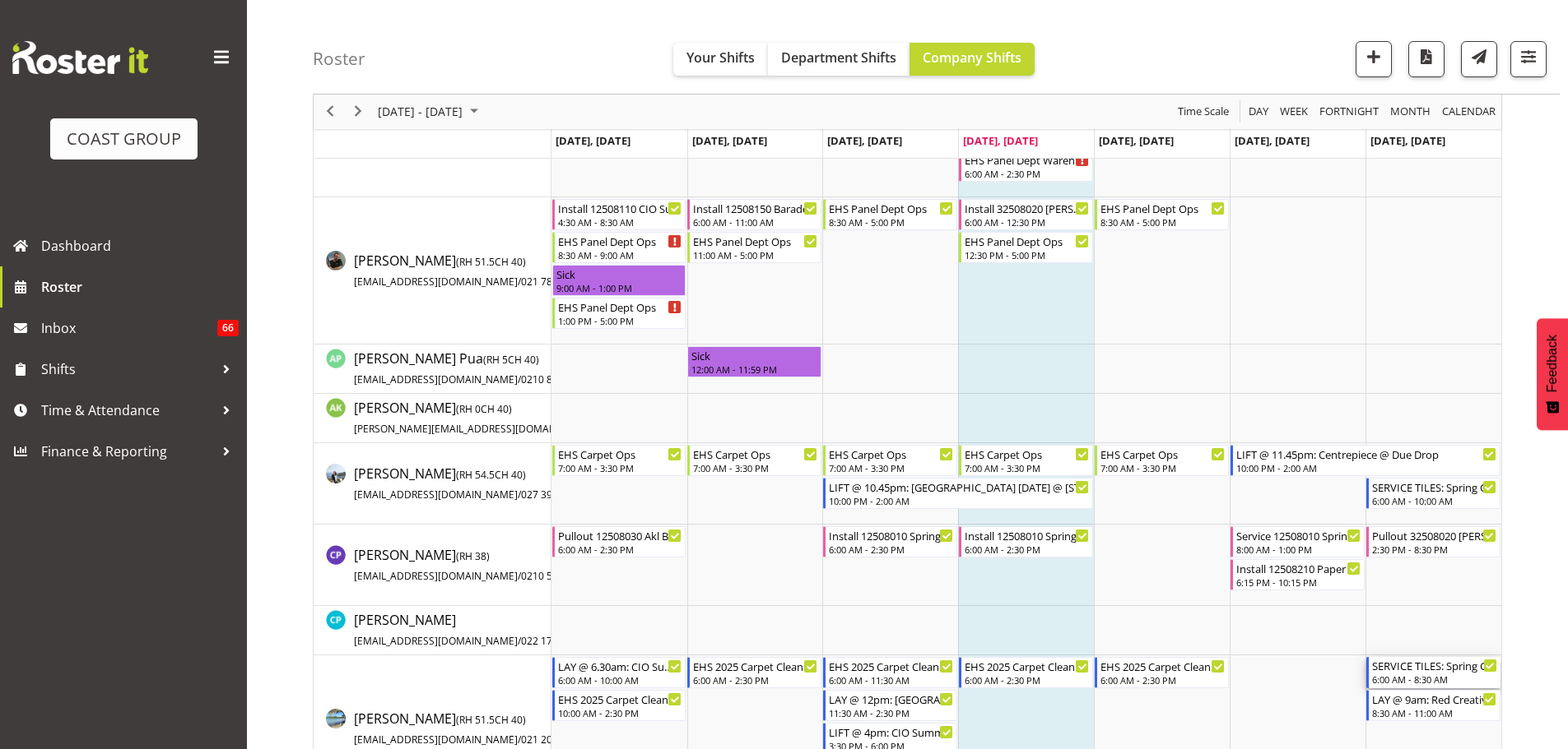
click at [1434, 670] on div "SERVICE TILES: Spring Gift 2025 @ [GEOGRAPHIC_DATA] Showgrounds" at bounding box center [1435, 665] width 126 height 17
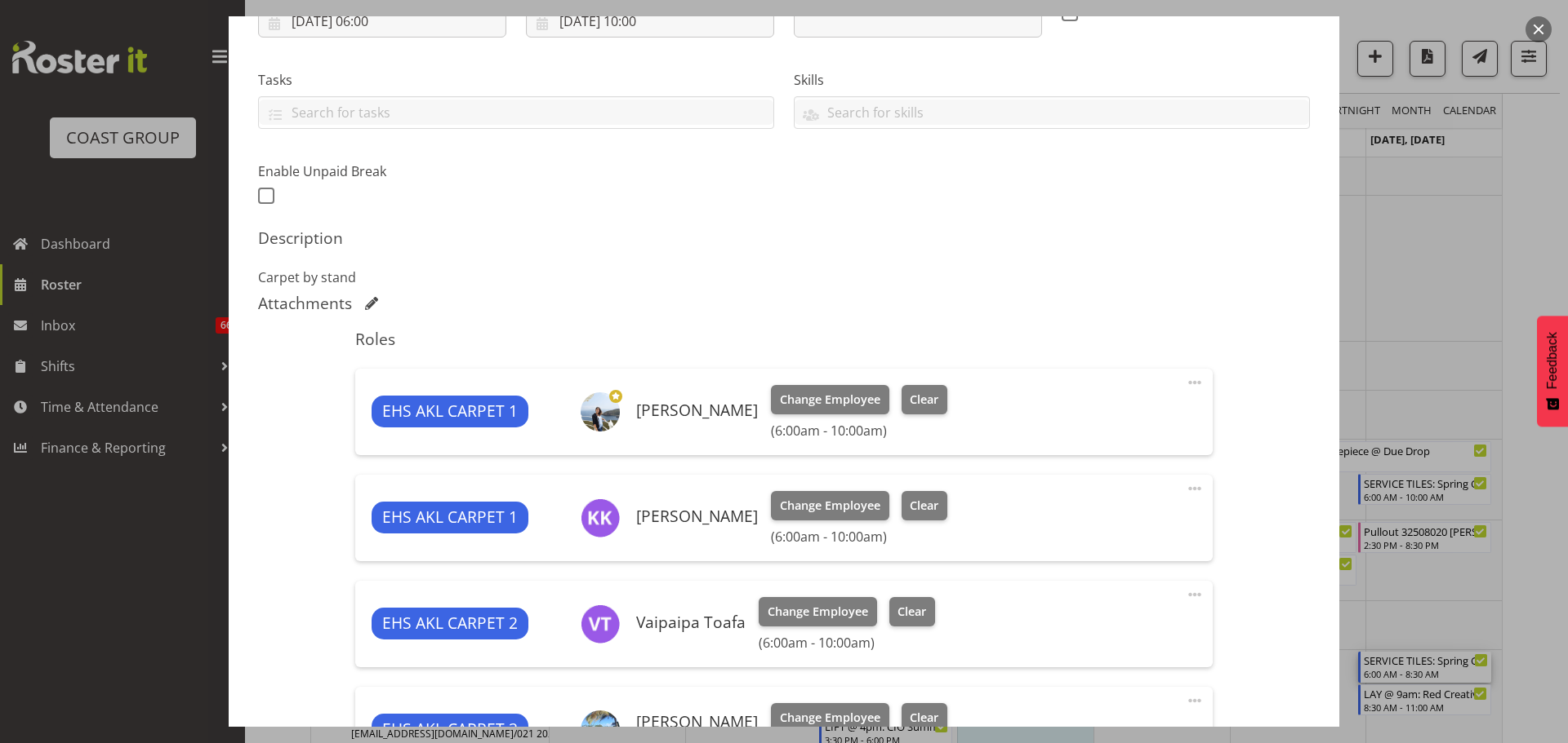
select select "8514"
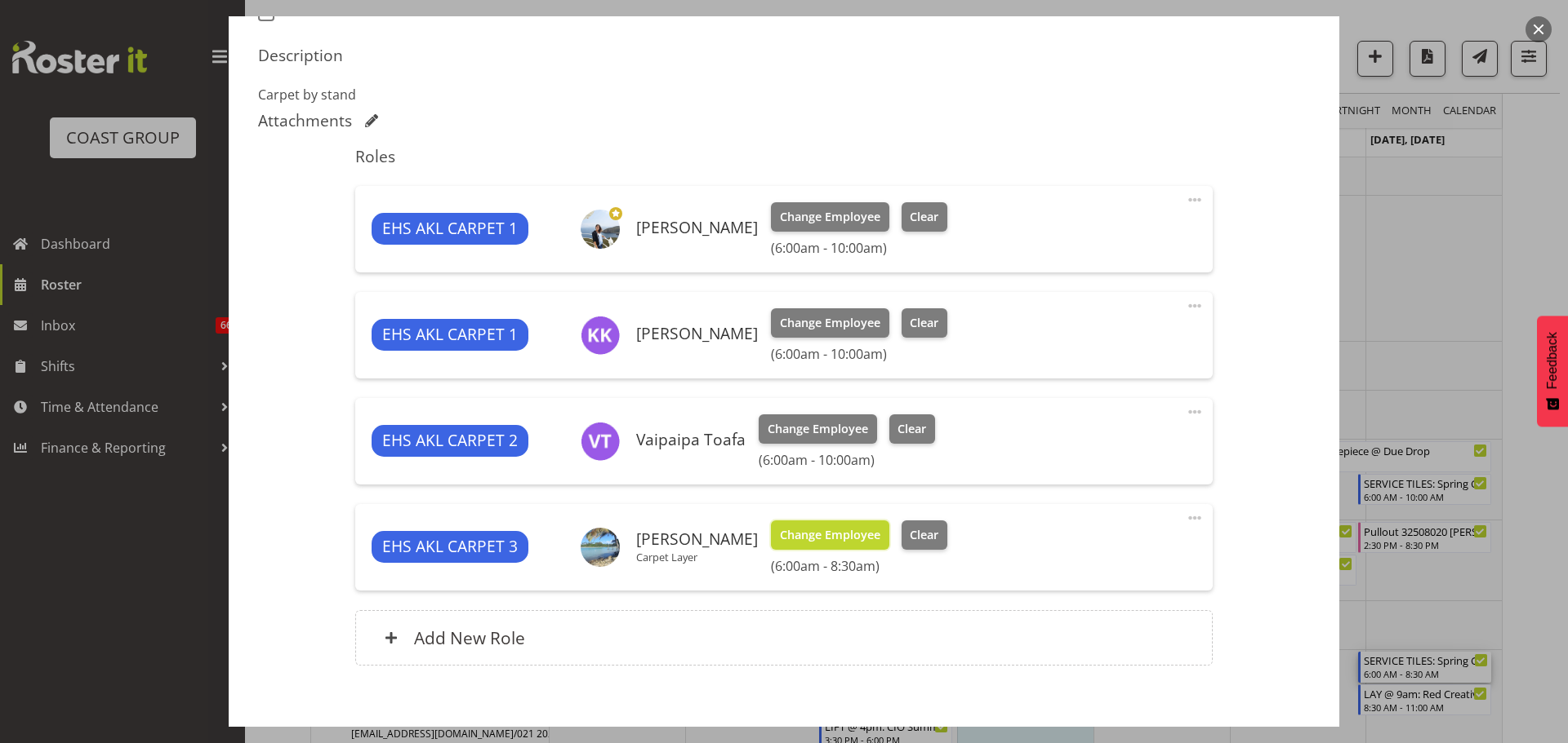
click at [875, 541] on span "Change Employee" at bounding box center [830, 536] width 101 height 18
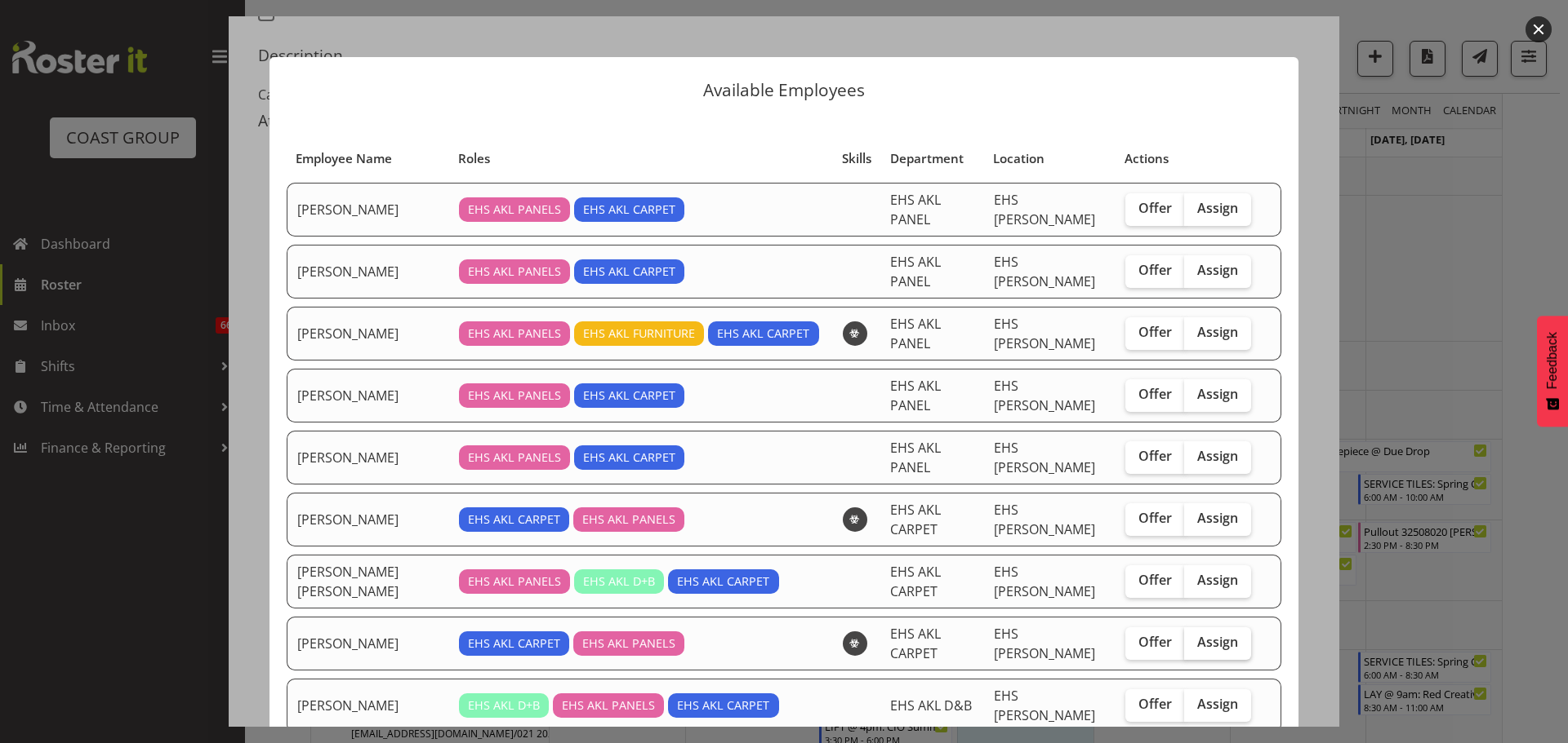
click at [1215, 634] on span "Assign" at bounding box center [1217, 642] width 41 height 17
click at [1194, 637] on input "Assign" at bounding box center [1189, 642] width 11 height 11
checkbox input "true"
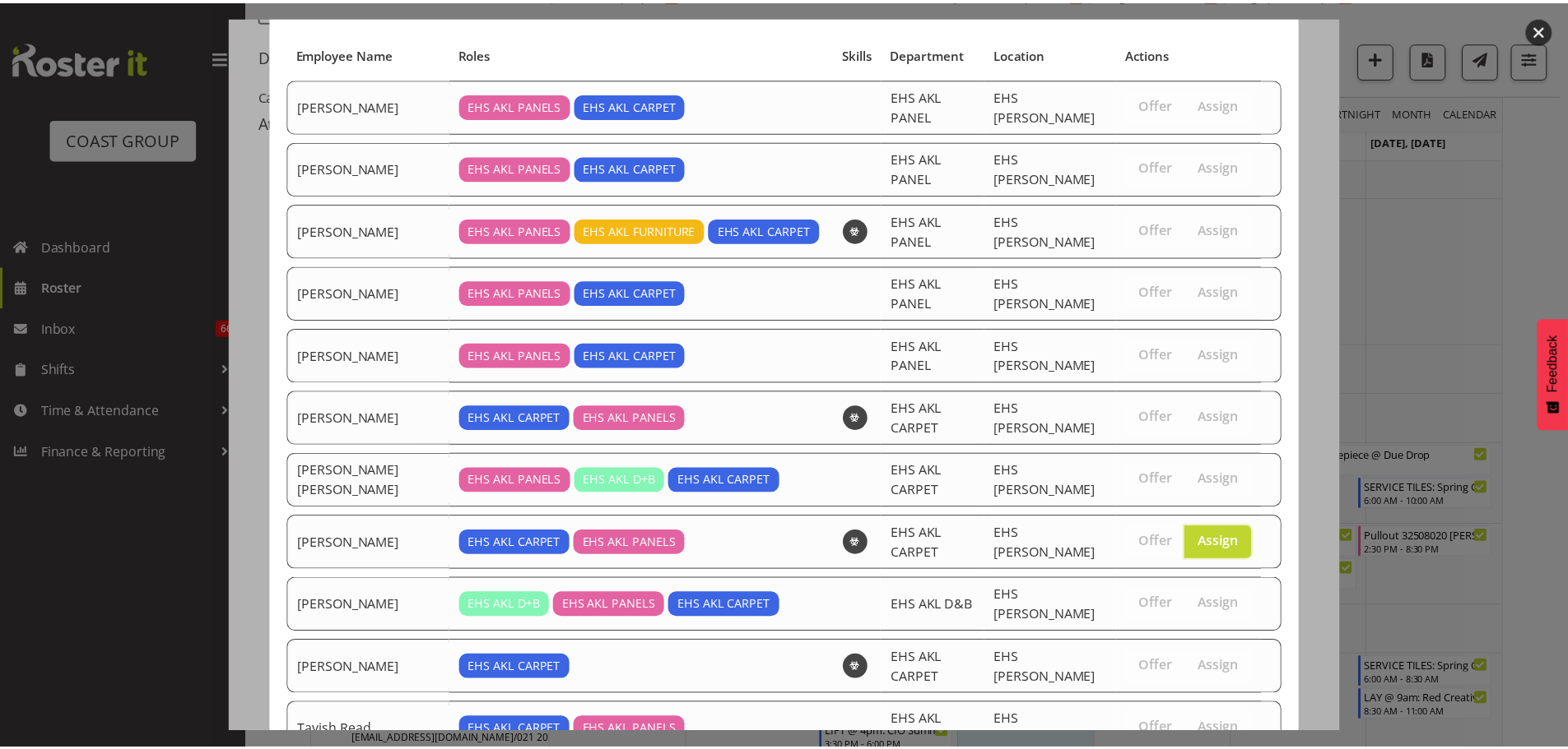
scroll to position [217, 0]
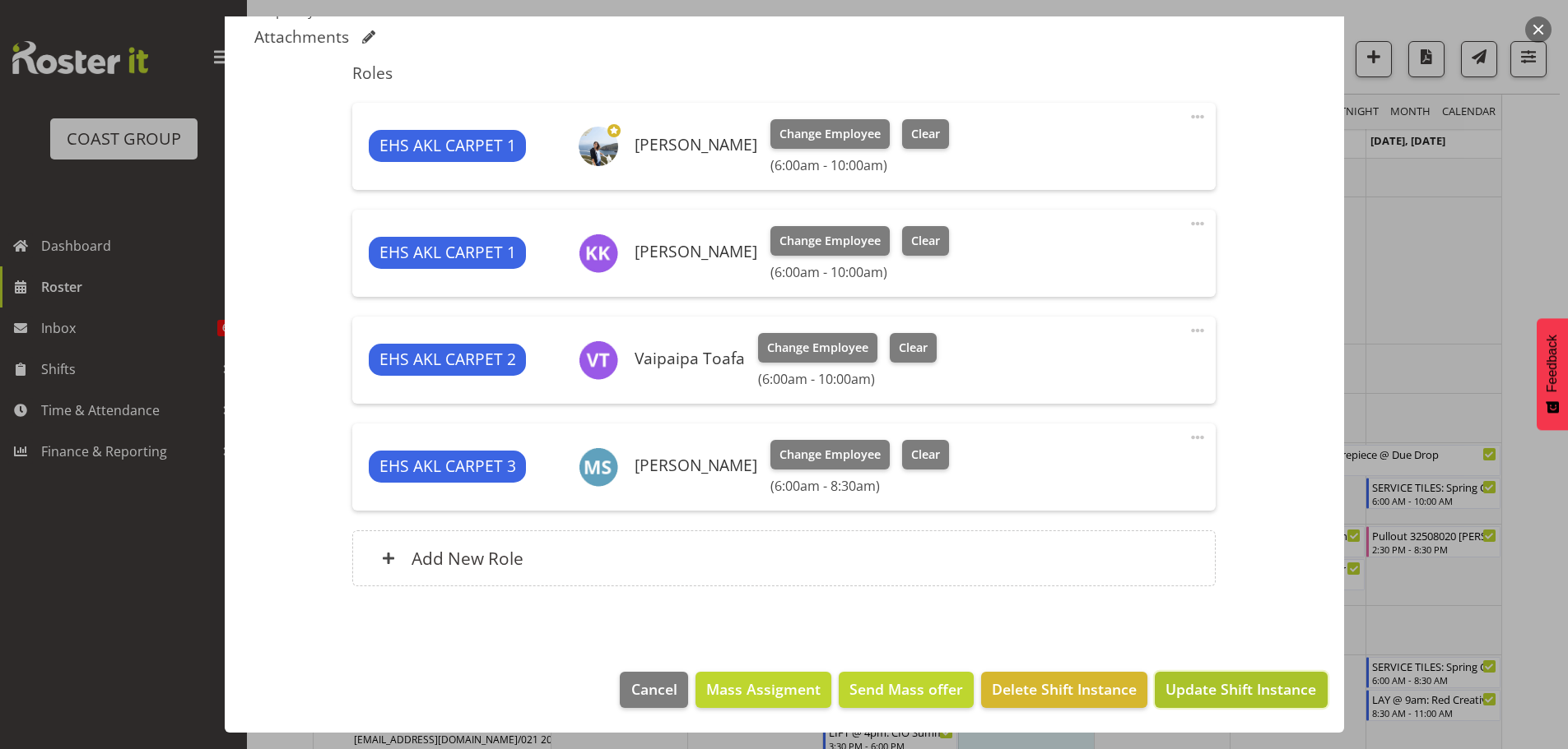
click at [1253, 695] on span "Update Shift Instance" at bounding box center [1240, 688] width 150 height 21
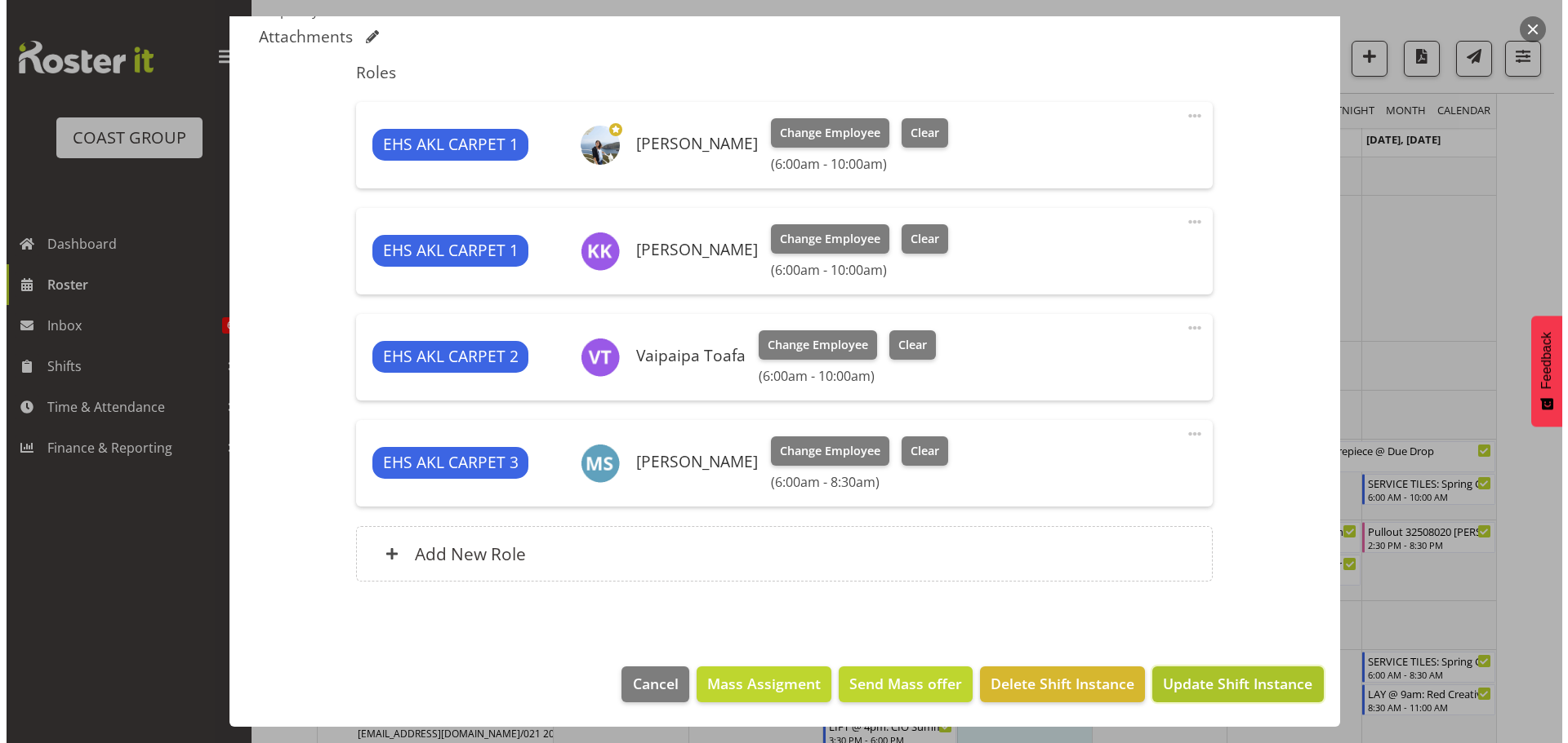
scroll to position [509, 0]
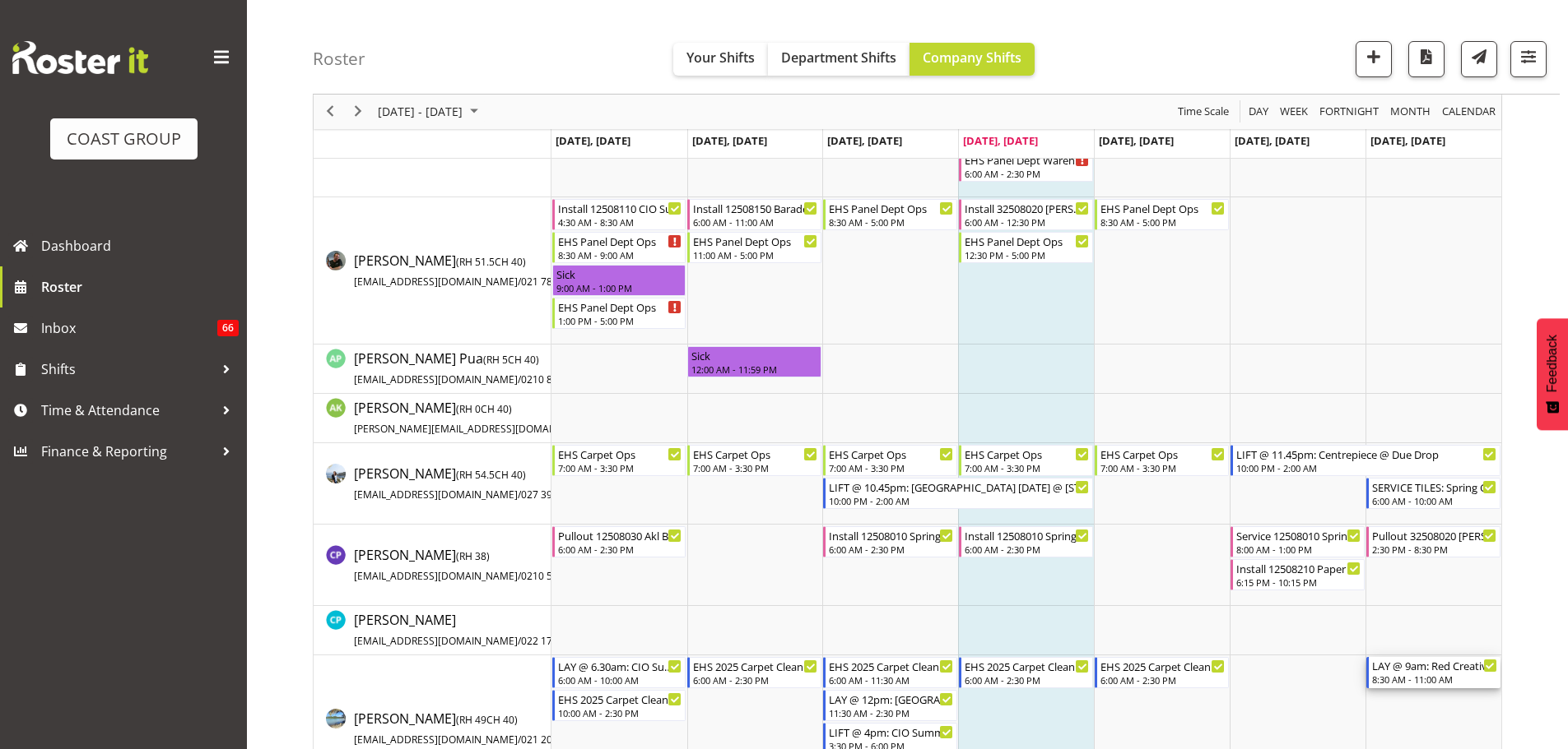
click at [1412, 671] on div "LAY @ 9am: Red Creative @ Shed 10" at bounding box center [1435, 665] width 126 height 17
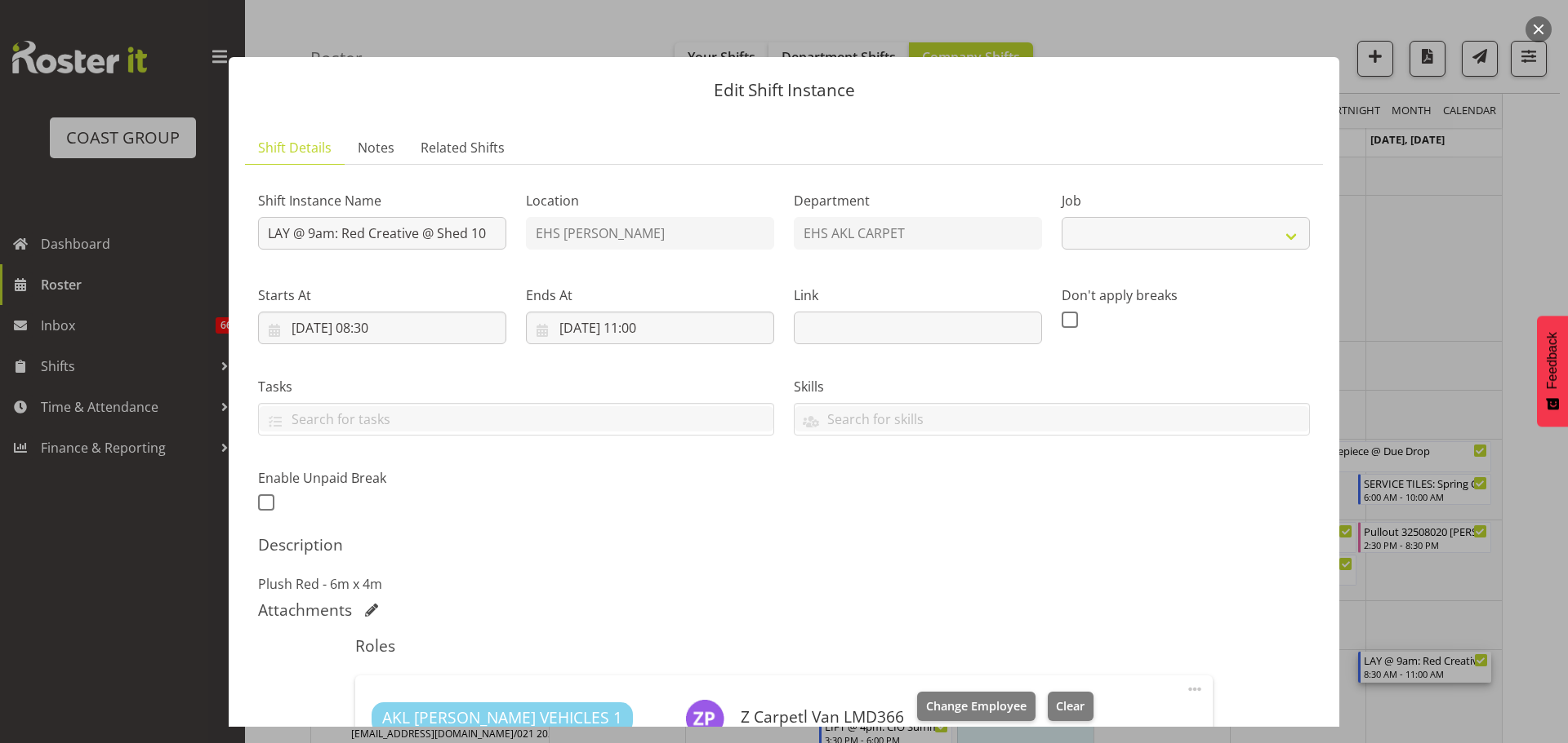
select select "8574"
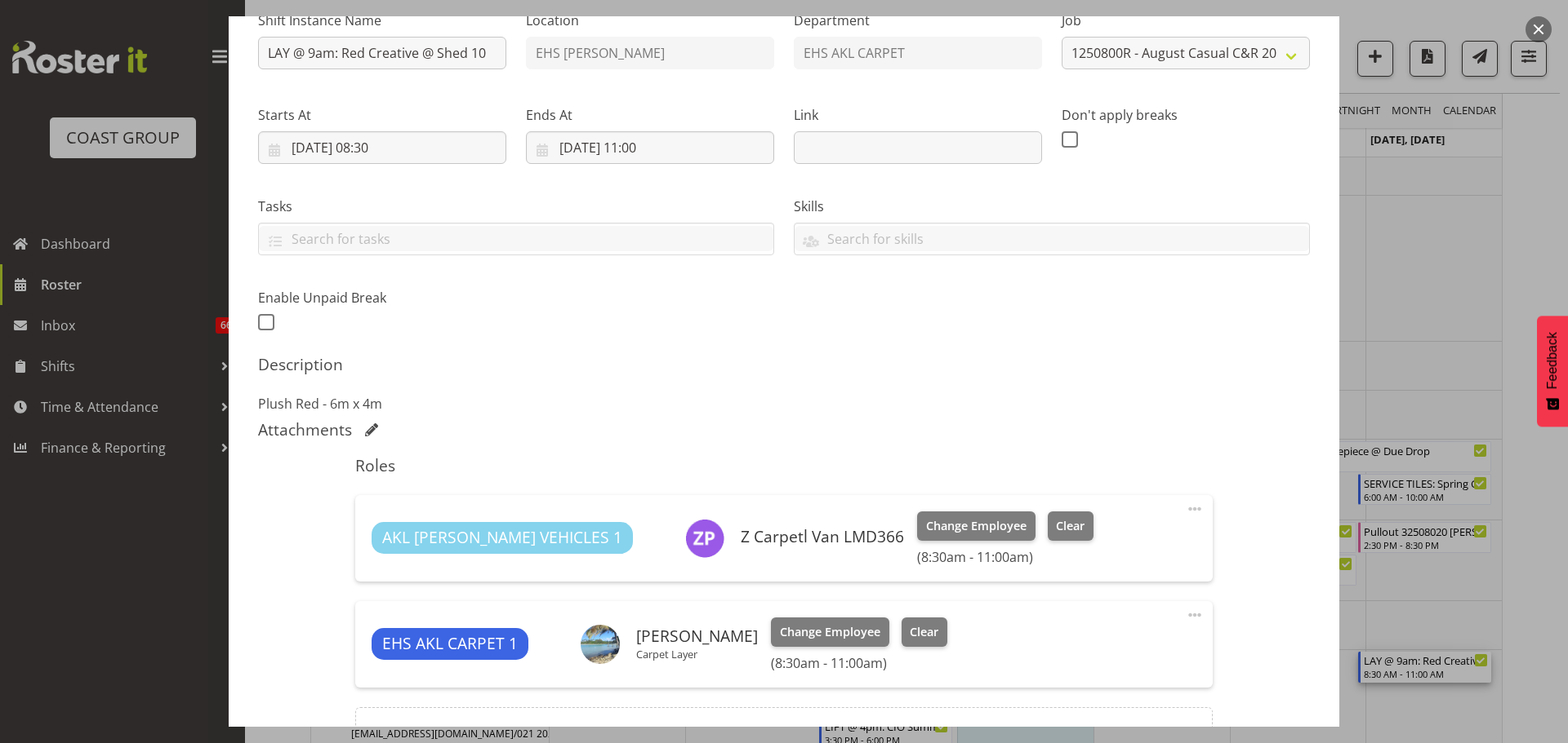
scroll to position [362, 0]
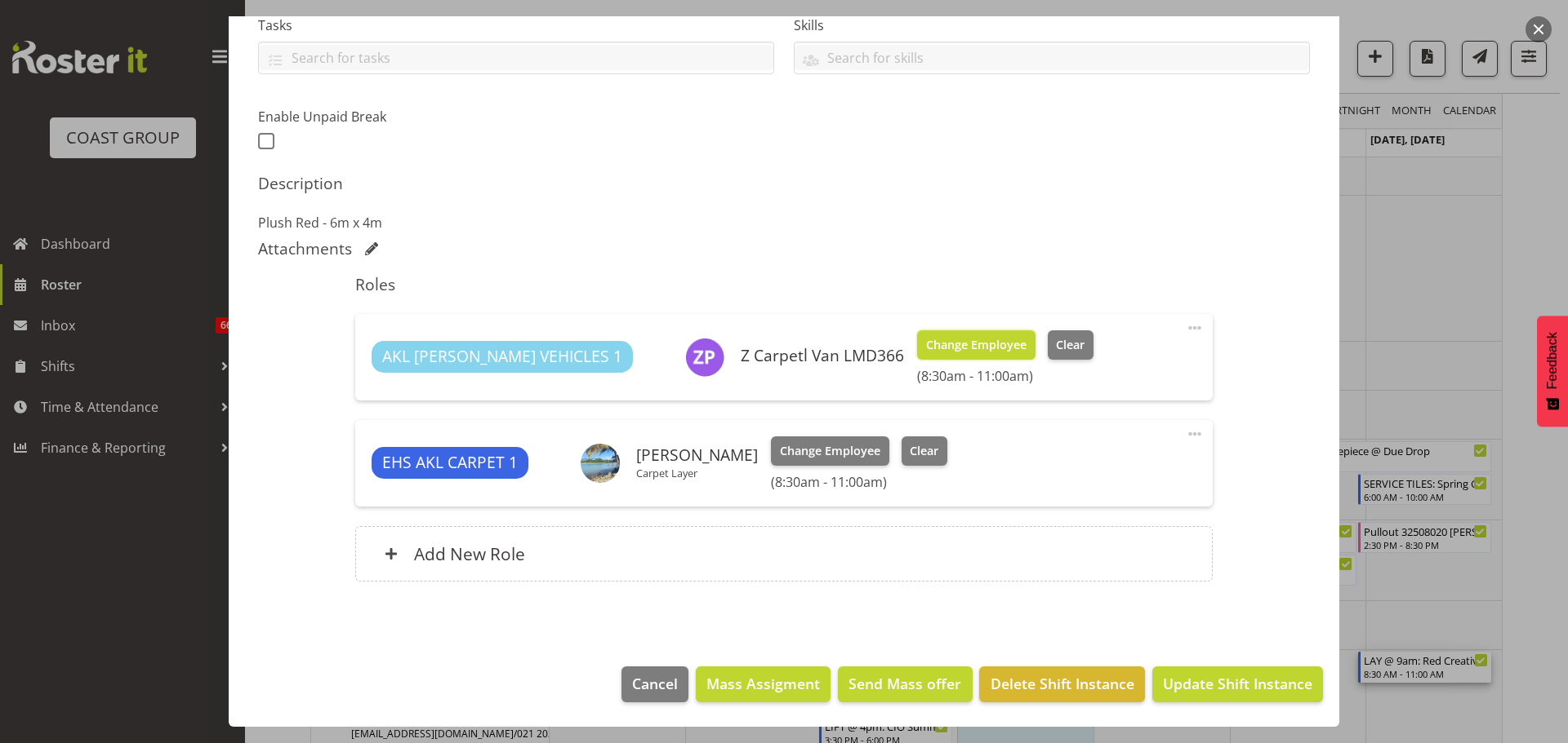
click at [926, 336] on span "Change Employee" at bounding box center [977, 345] width 101 height 18
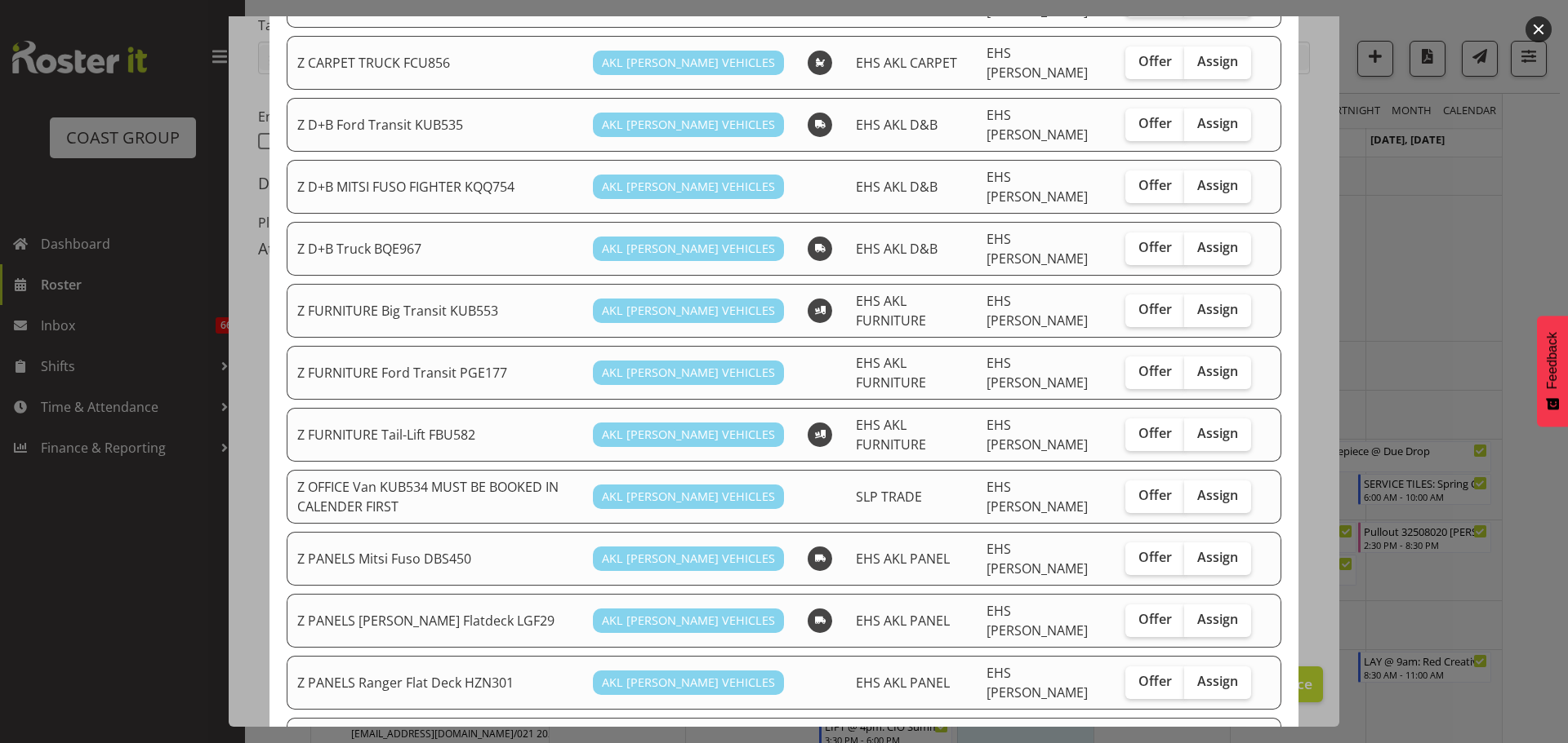
scroll to position [408, 0]
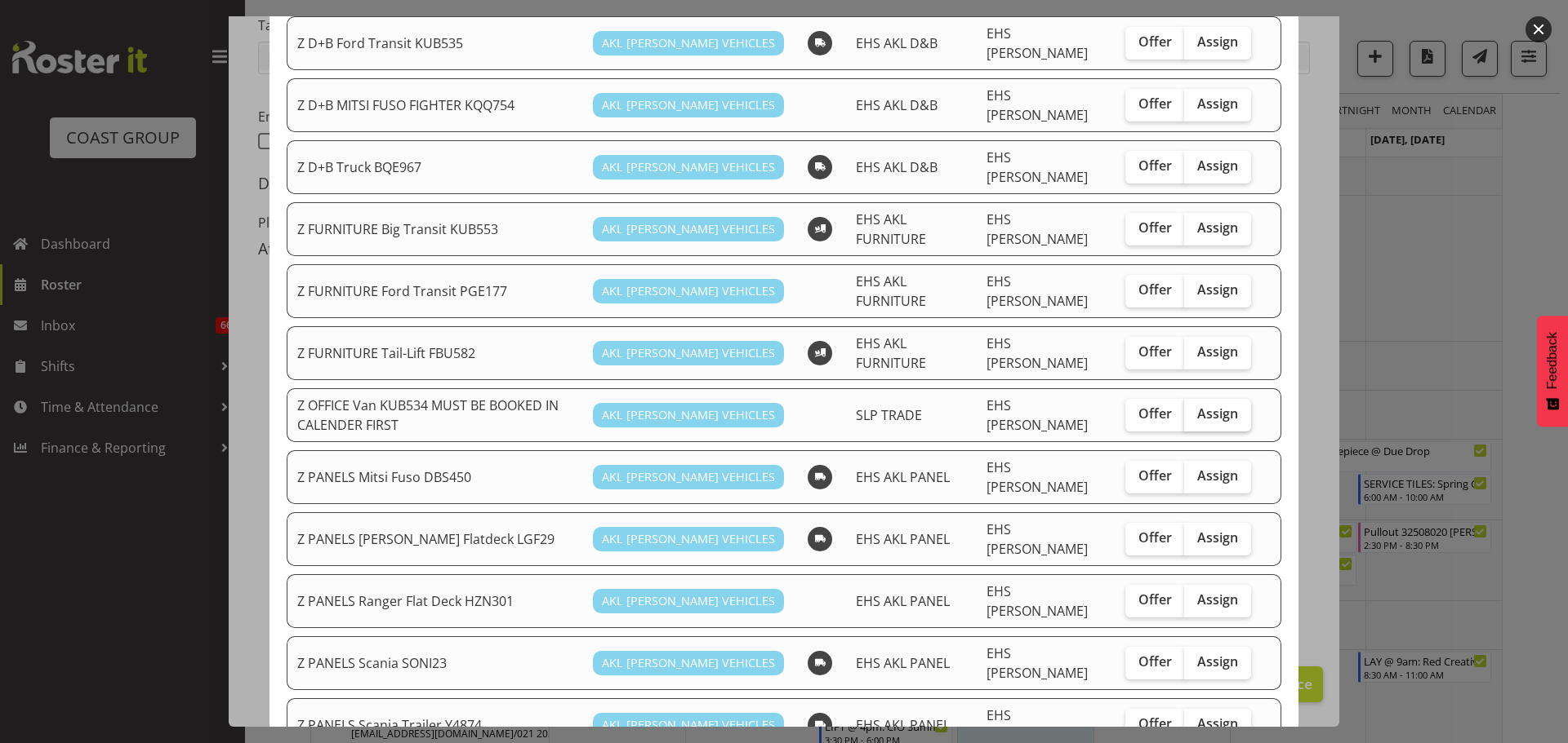
click at [1208, 406] on span "Assign" at bounding box center [1217, 414] width 41 height 17
click at [1194, 409] on input "Assign" at bounding box center [1189, 414] width 11 height 11
checkbox input "true"
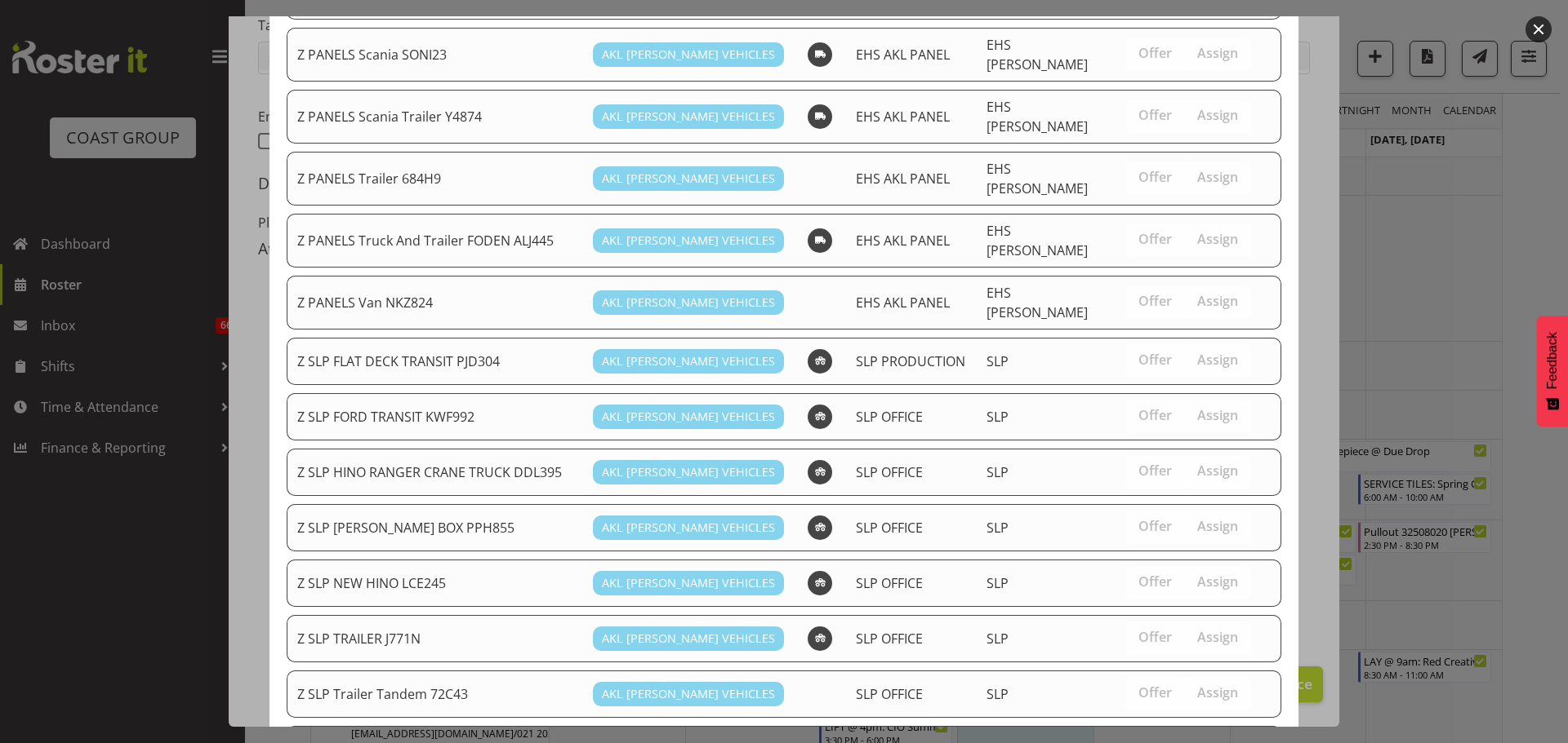
scroll to position [1081, 0]
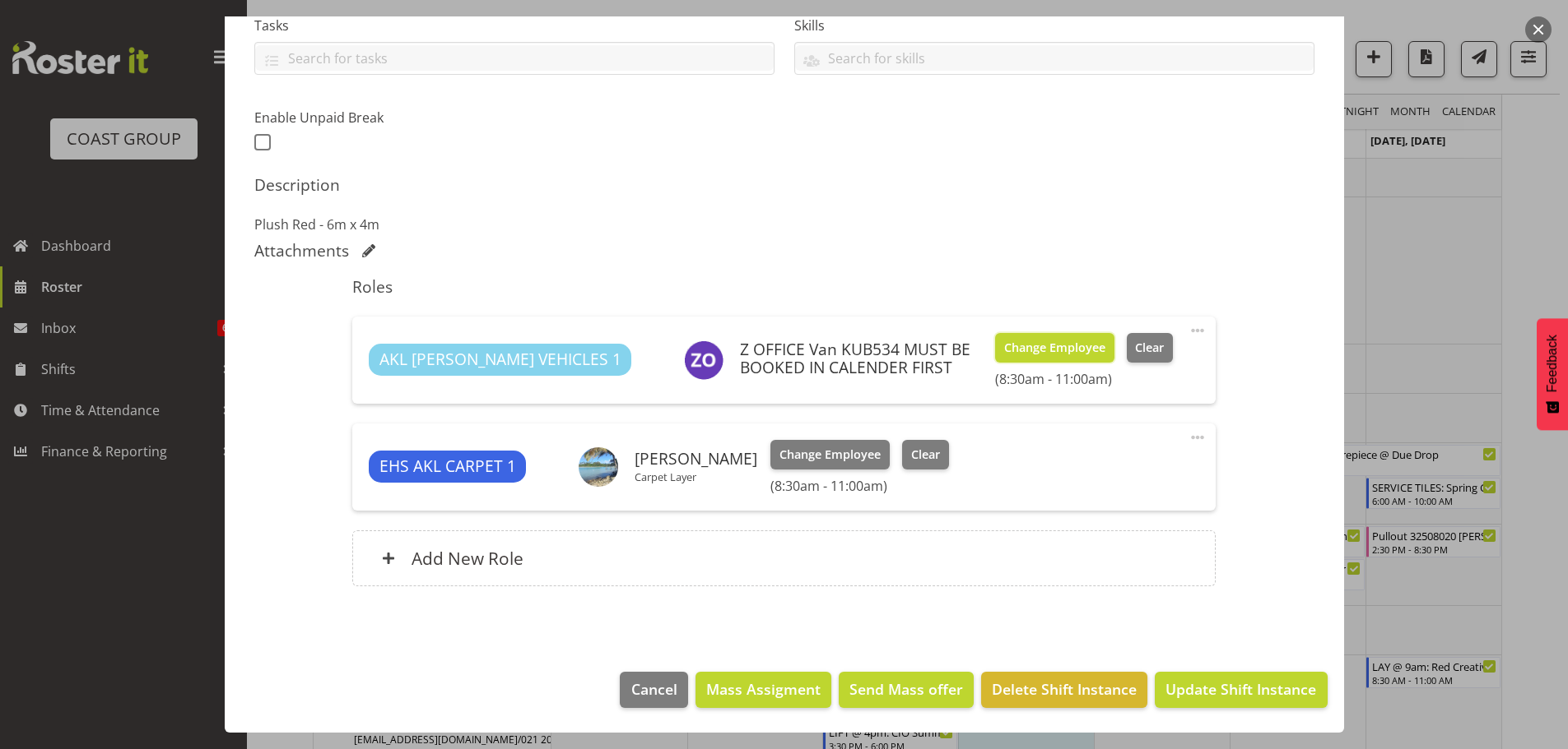
click at [1076, 348] on span "Change Employee" at bounding box center [1055, 348] width 102 height 18
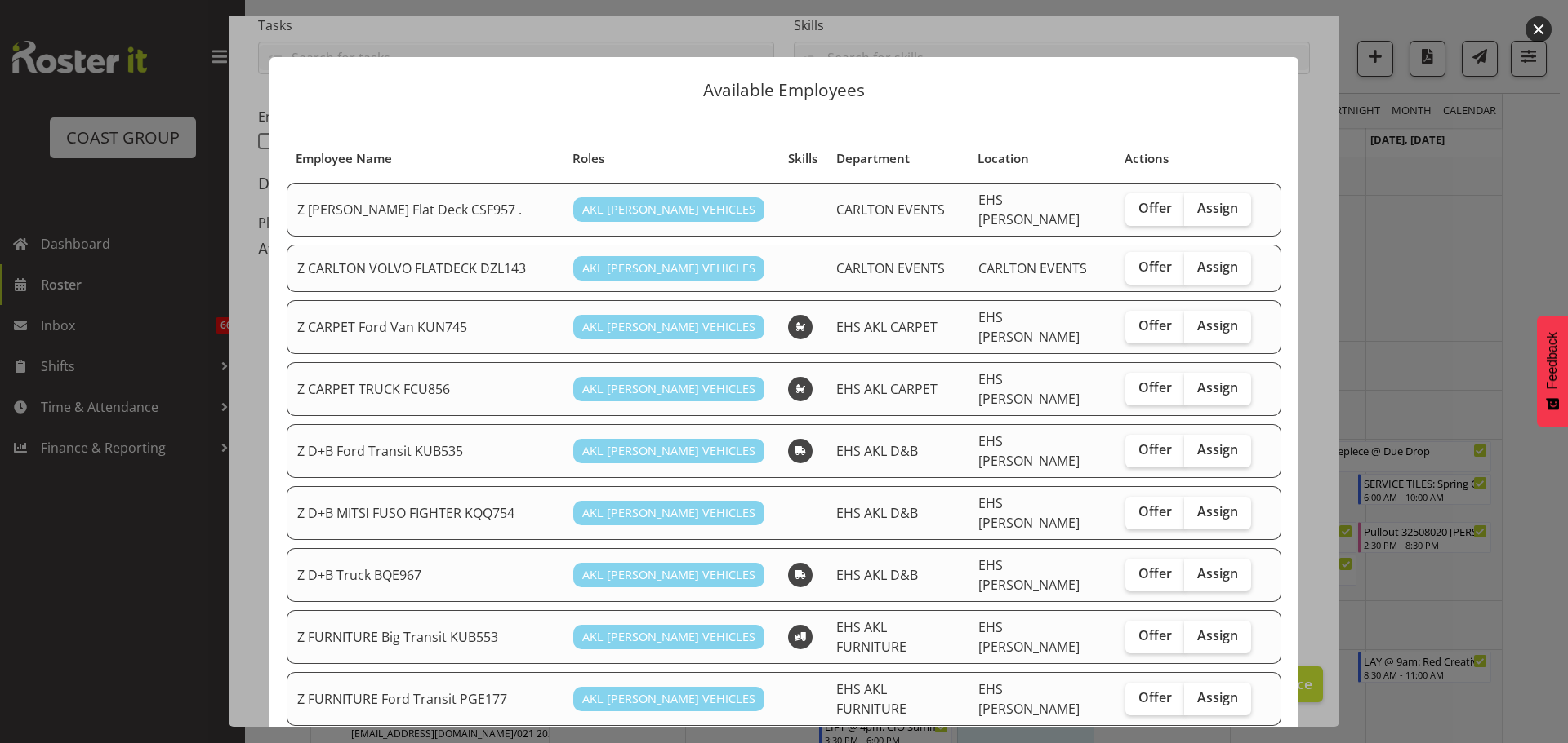
click at [1446, 342] on div at bounding box center [784, 372] width 1568 height 743
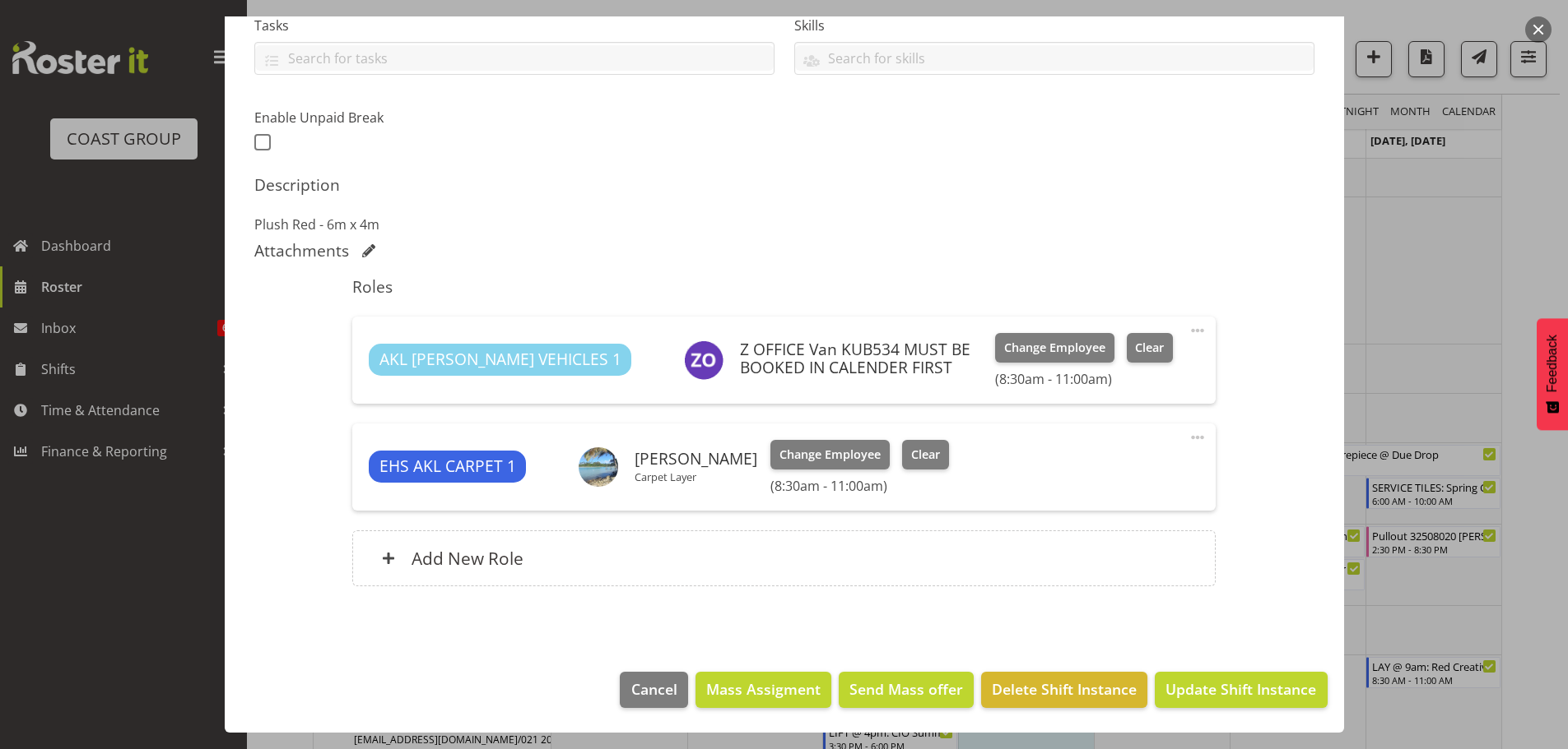
click at [1457, 345] on div at bounding box center [784, 374] width 1568 height 749
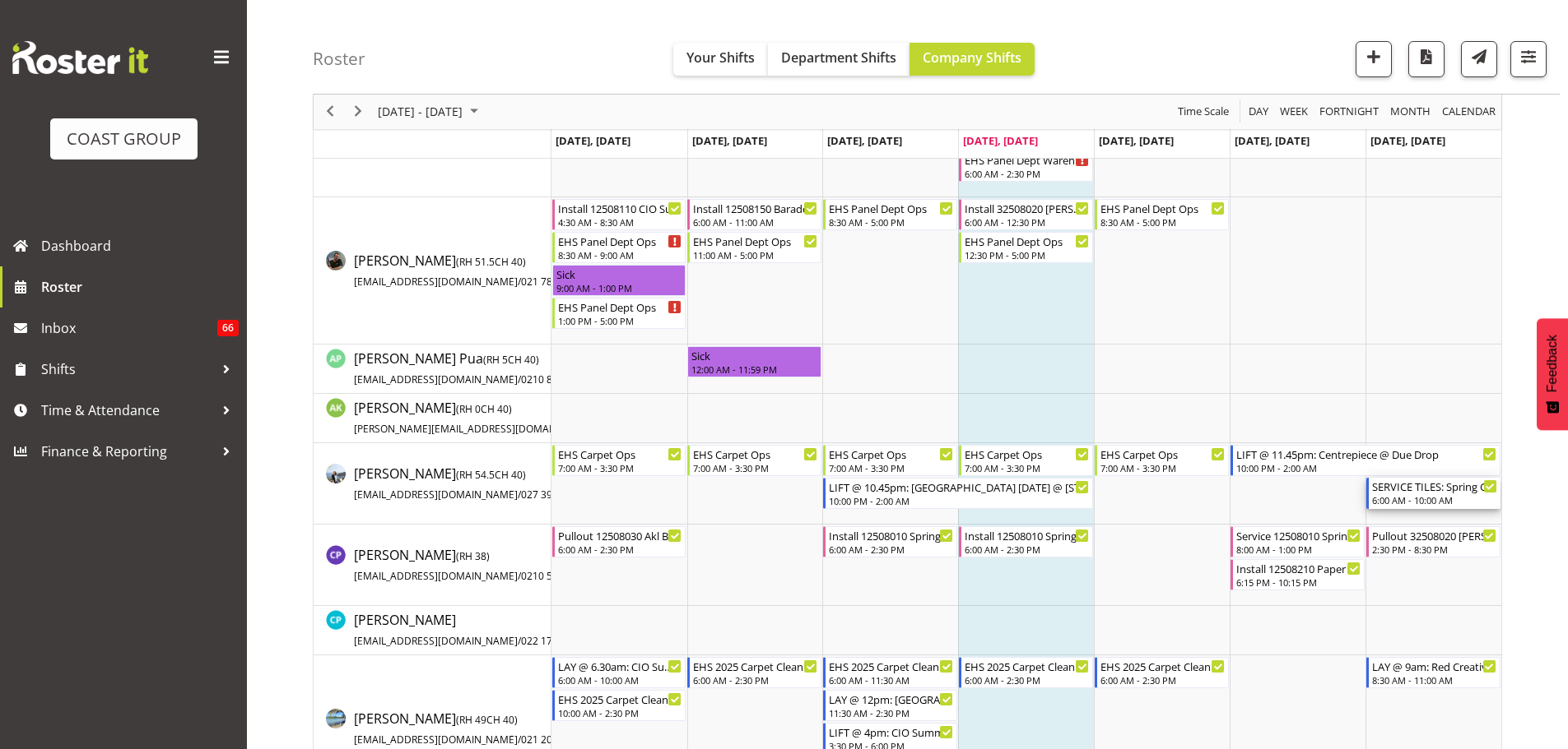
click at [1411, 486] on div "SERVICE TILES: Spring Gift 2025 @ [GEOGRAPHIC_DATA] Showgrounds" at bounding box center [1435, 486] width 126 height 17
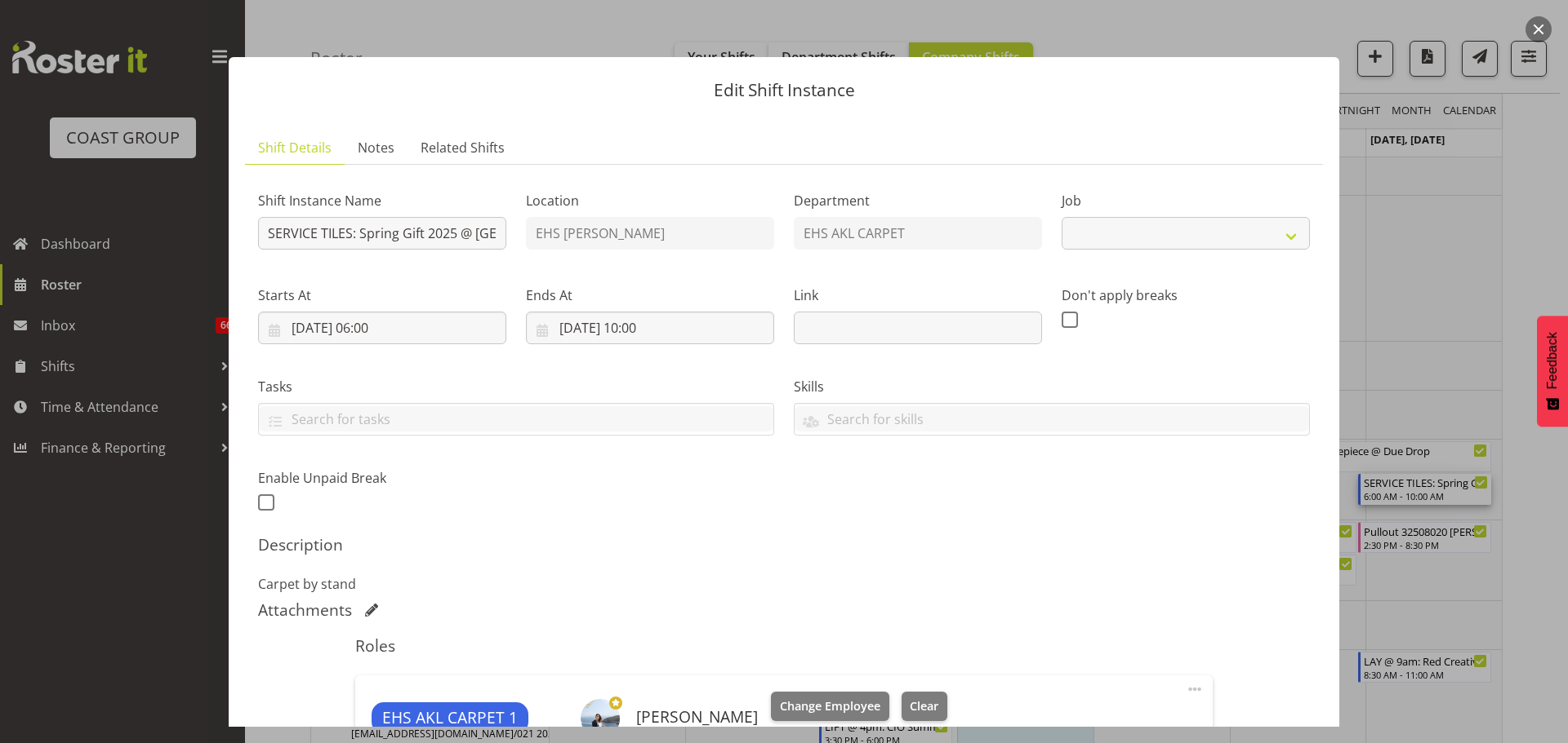
select select "8514"
click at [1510, 649] on div at bounding box center [784, 372] width 1568 height 743
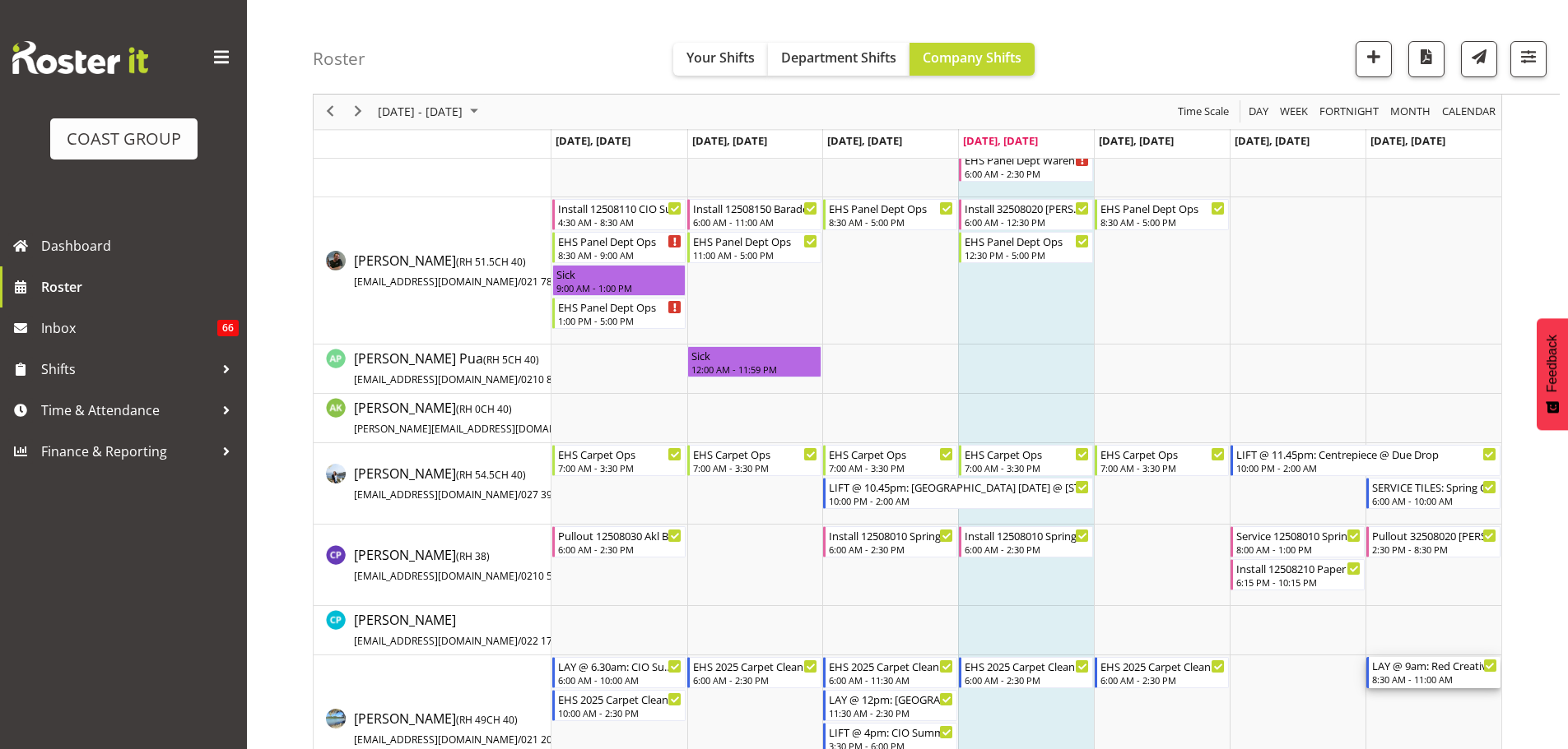
click at [1396, 672] on div "LAY @ 9am: Red Creative @ Shed 10" at bounding box center [1435, 665] width 126 height 17
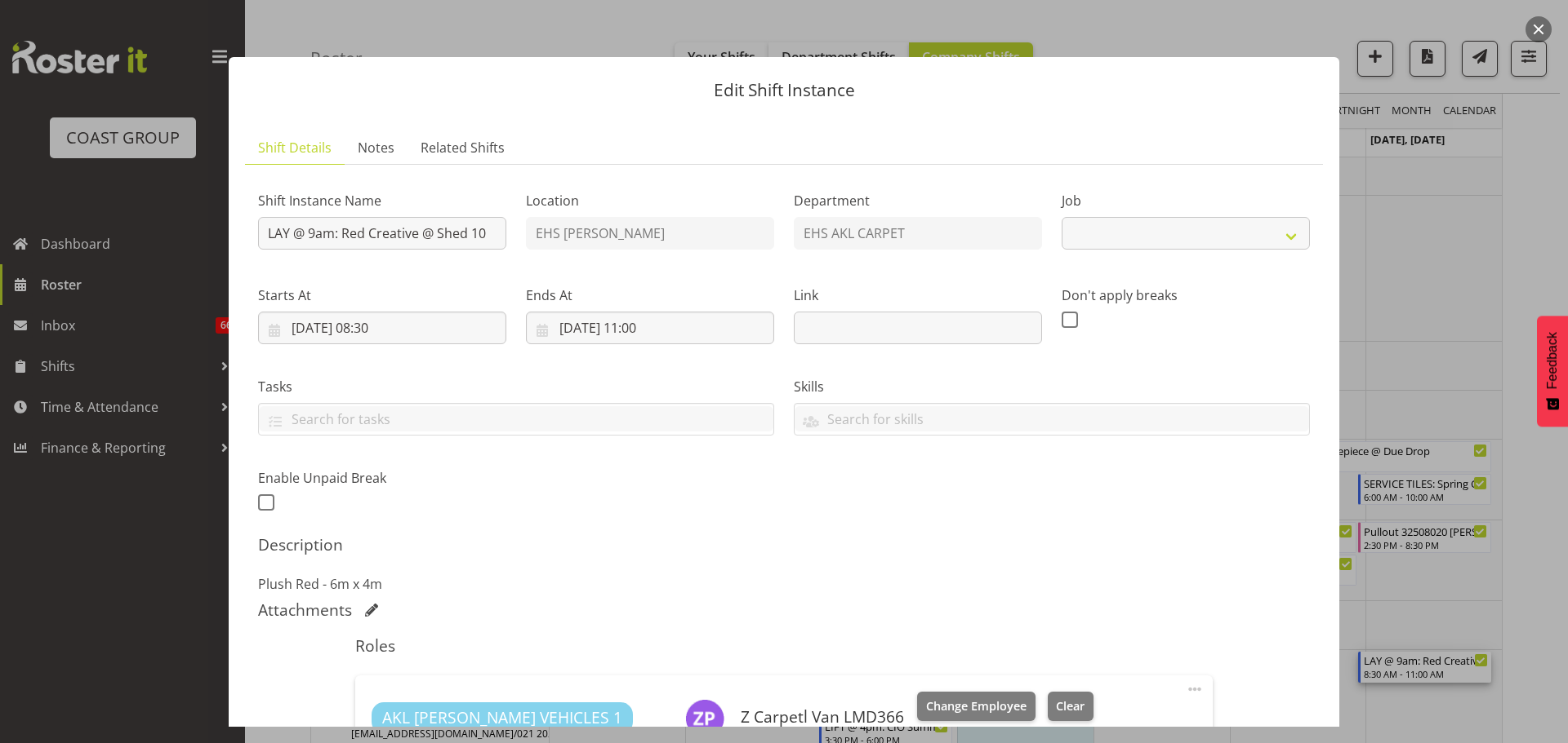
select select "8574"
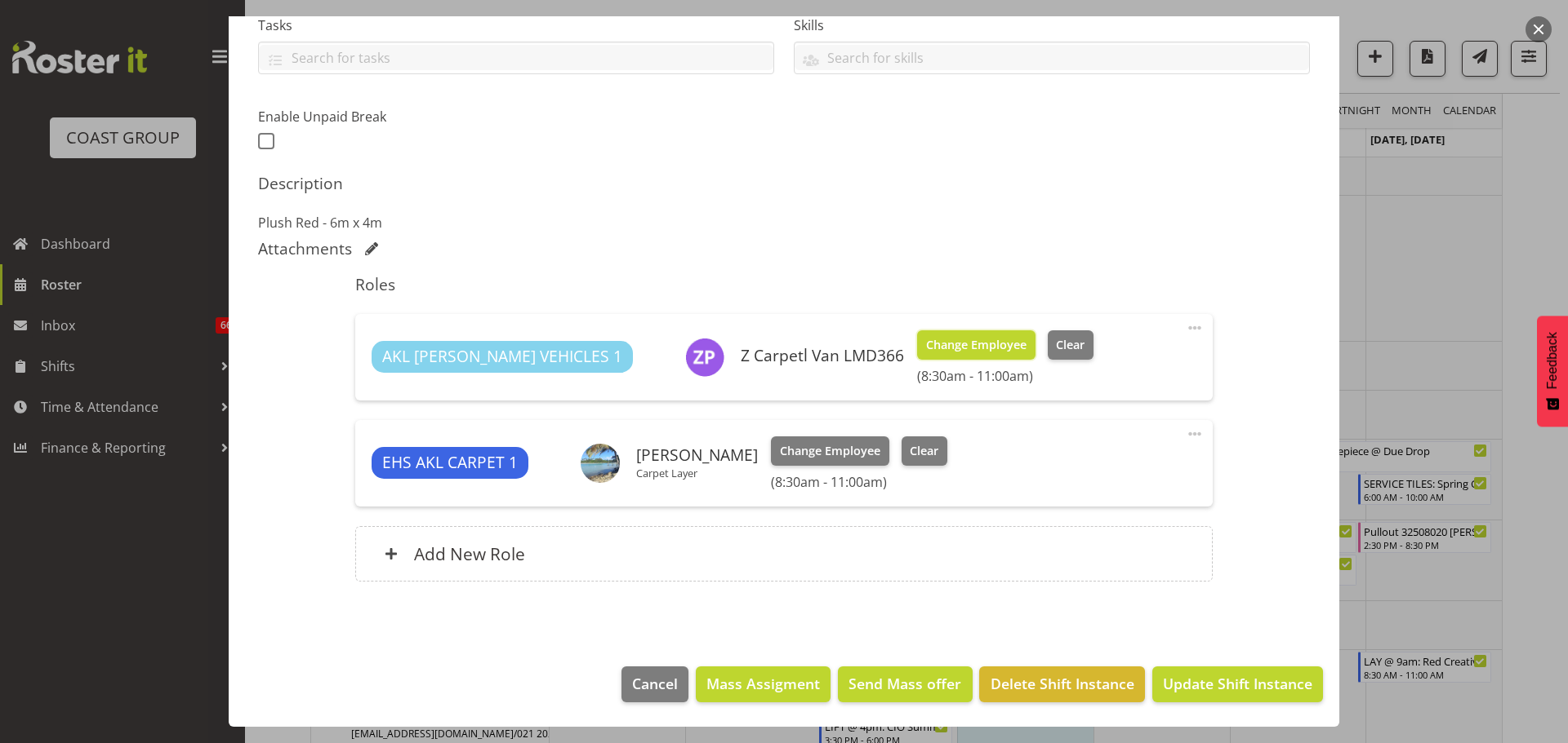
click at [926, 345] on span "Change Employee" at bounding box center [977, 345] width 101 height 18
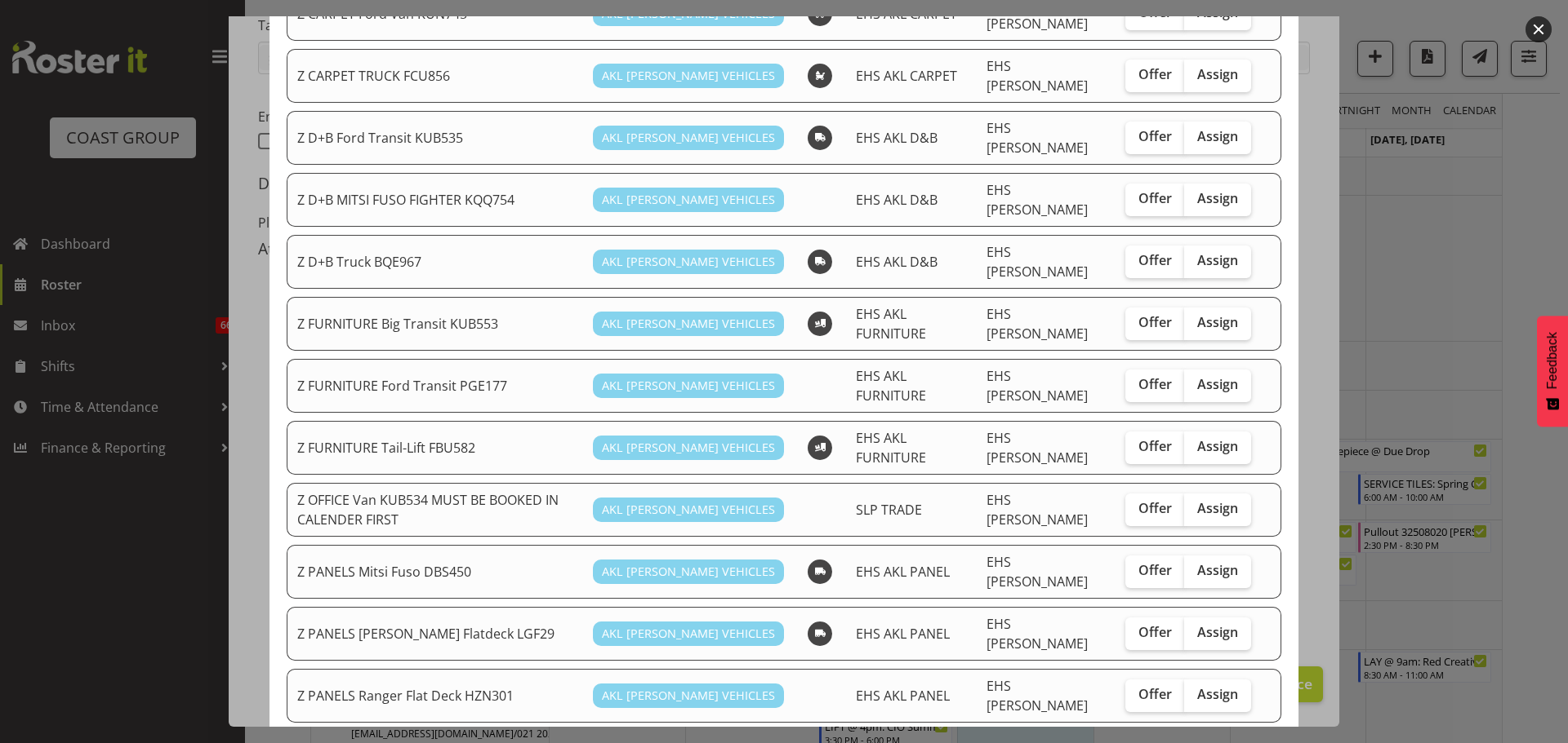
scroll to position [490, 0]
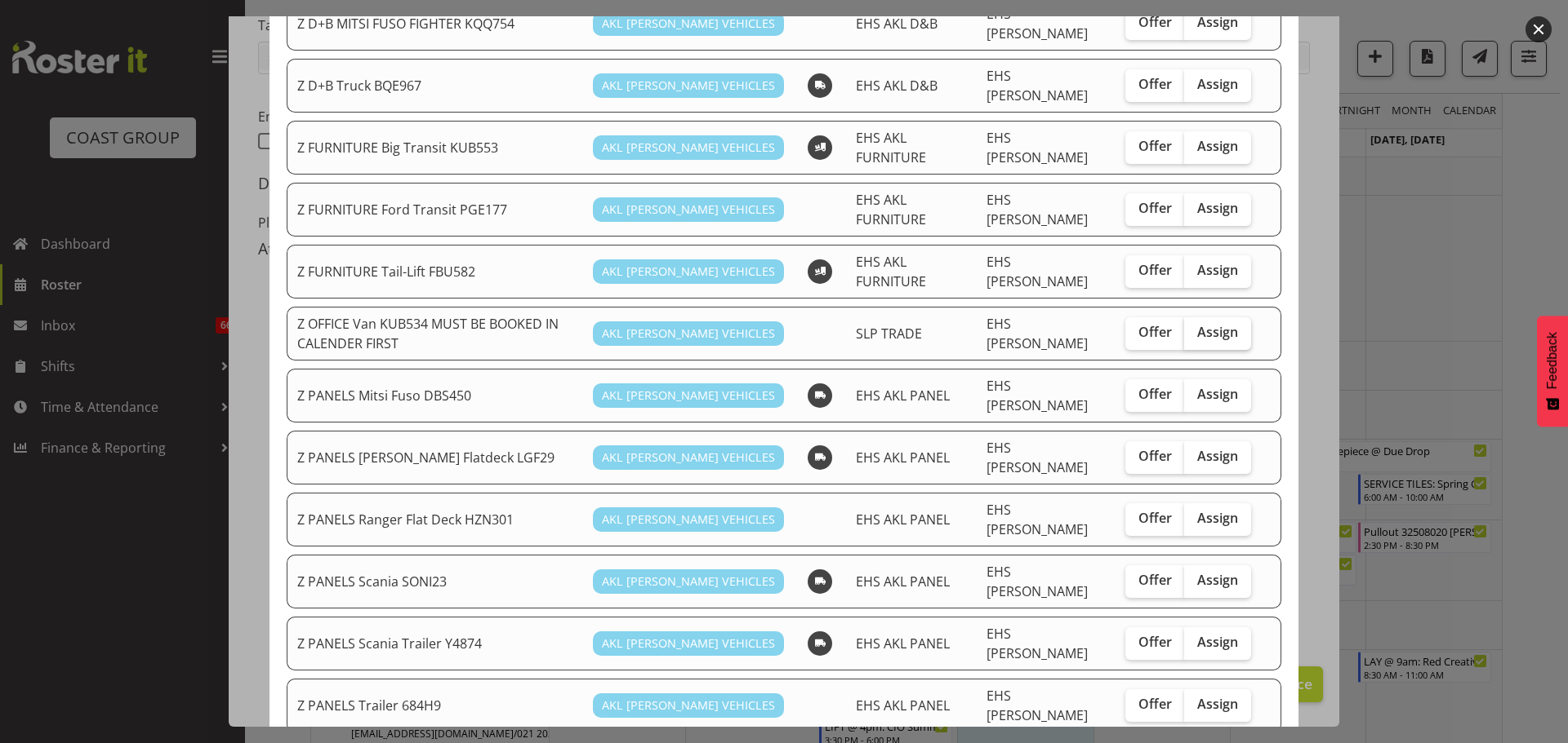
click at [1206, 317] on label "Assign" at bounding box center [1218, 333] width 67 height 33
click at [1194, 327] on input "Assign" at bounding box center [1189, 332] width 11 height 11
checkbox input "true"
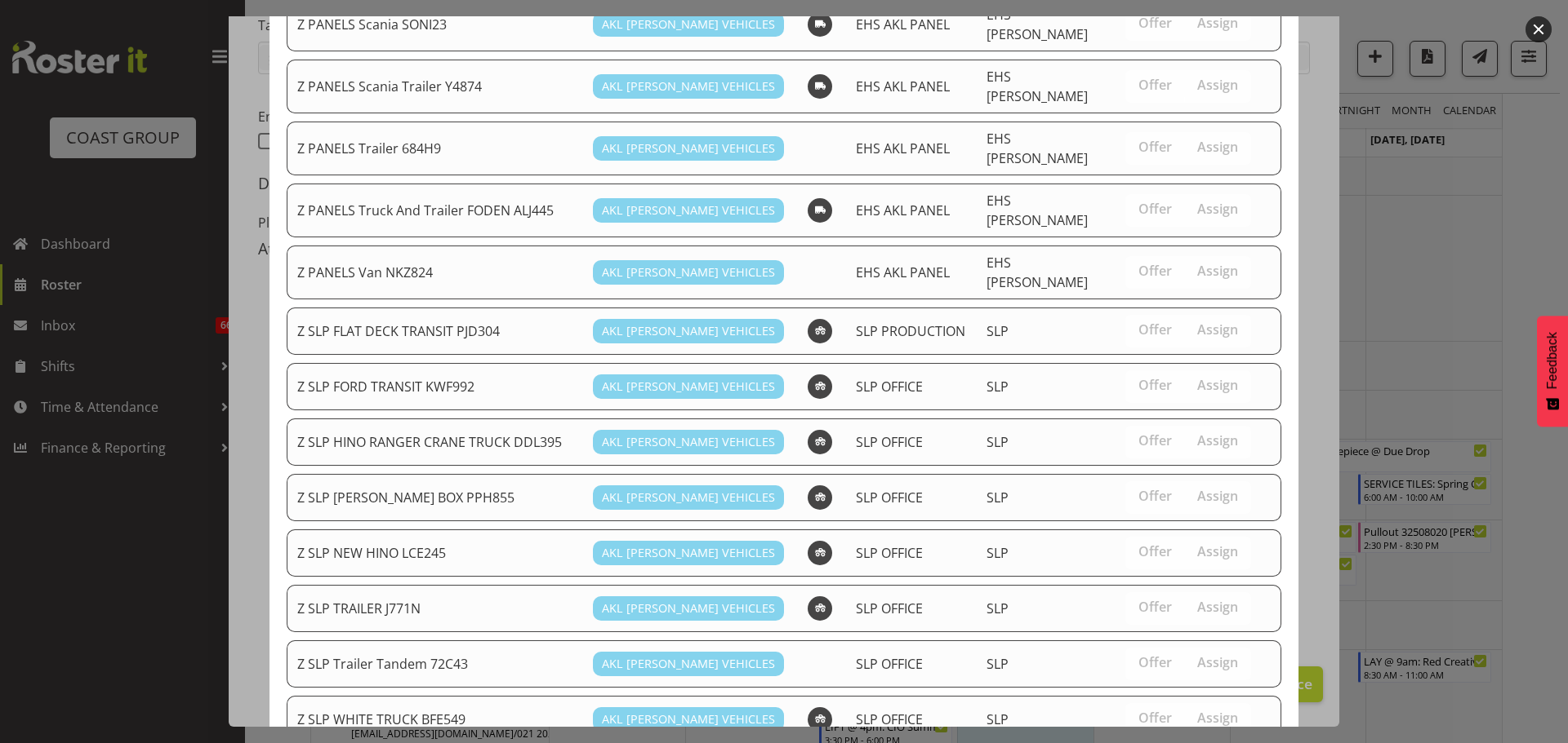
scroll to position [1081, 0]
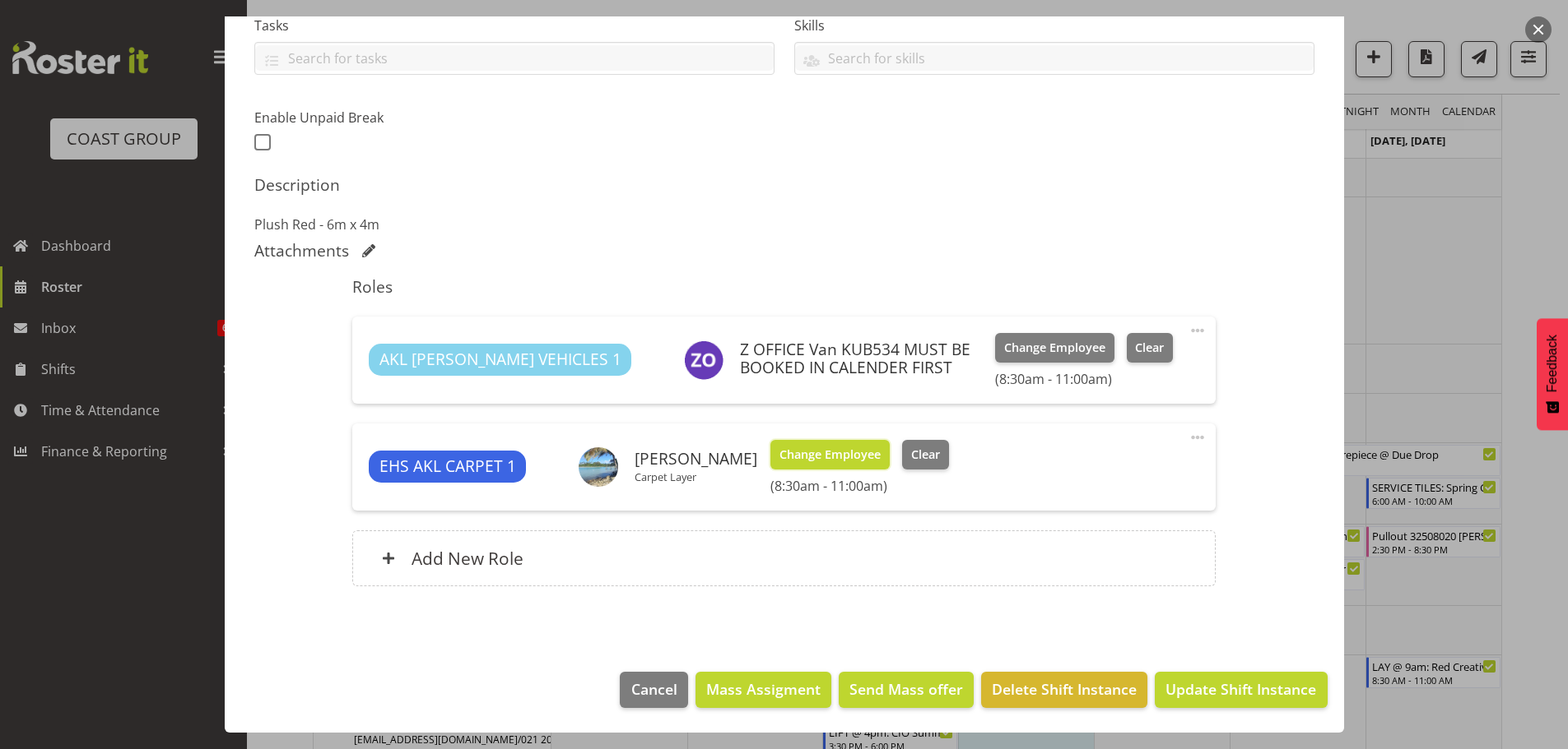
click at [866, 450] on span "Change Employee" at bounding box center [830, 455] width 102 height 18
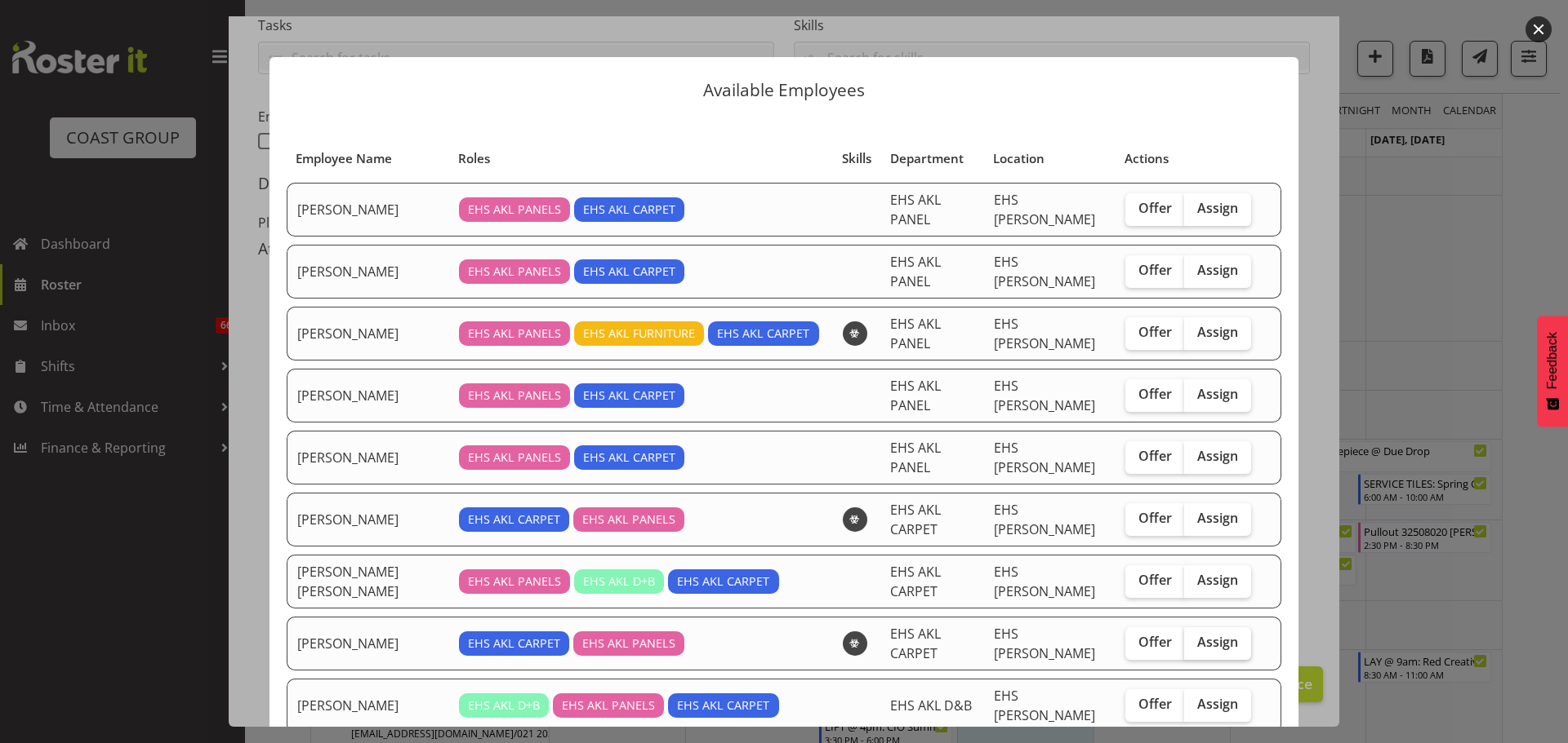
click at [1199, 634] on span "Assign" at bounding box center [1217, 642] width 41 height 17
click at [1194, 637] on input "Assign" at bounding box center [1189, 642] width 11 height 11
checkbox input "true"
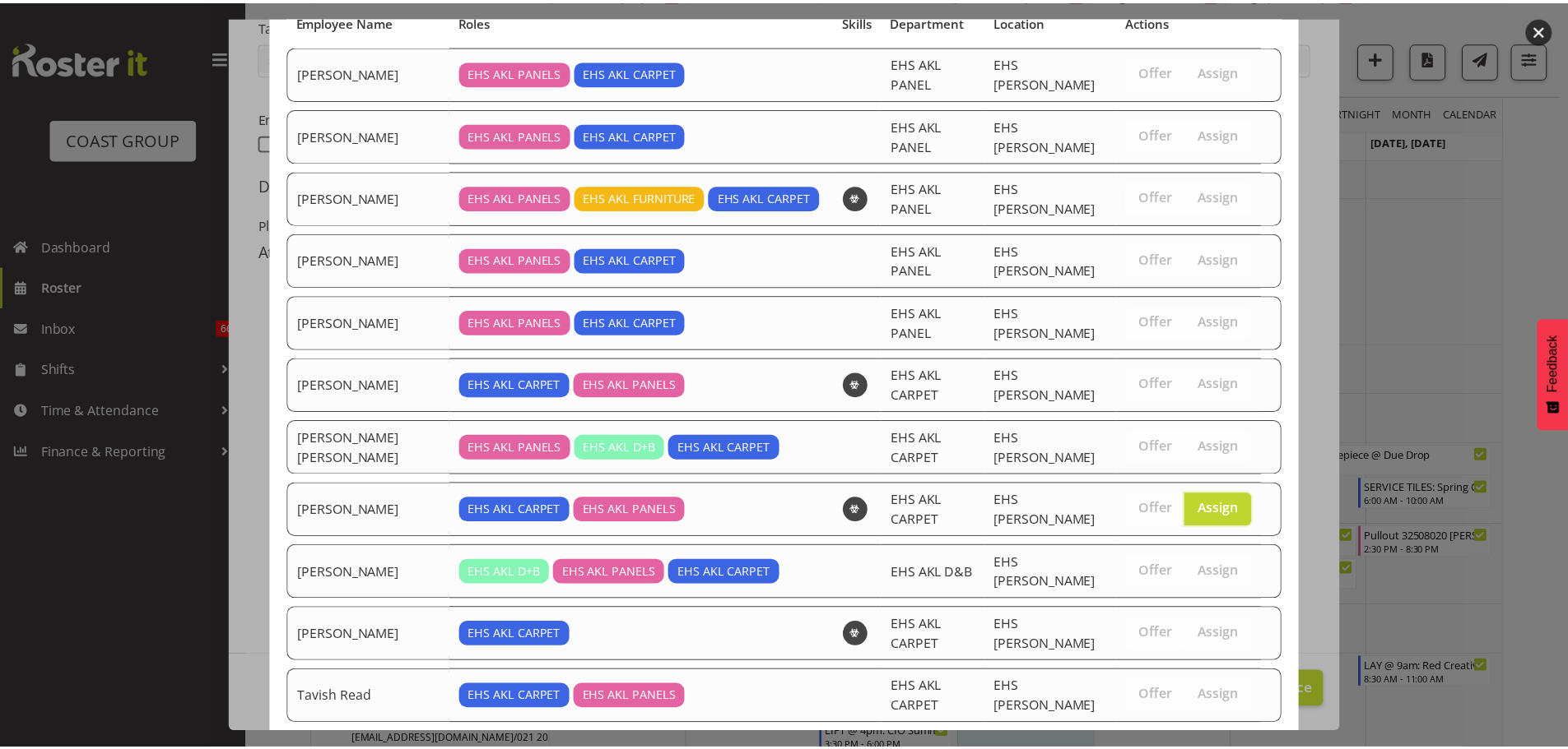
scroll to position [217, 0]
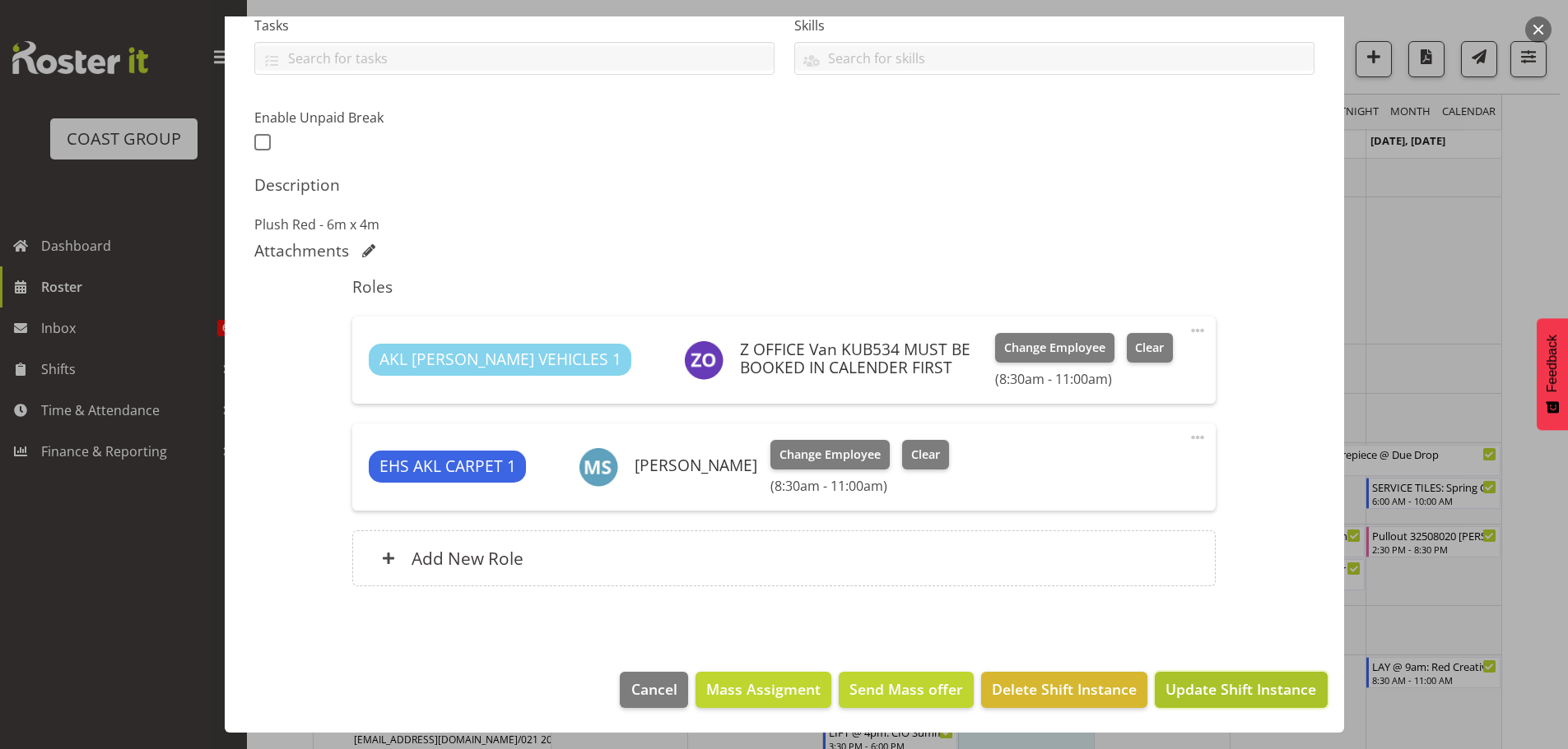
click at [1279, 689] on span "Update Shift Instance" at bounding box center [1240, 688] width 150 height 21
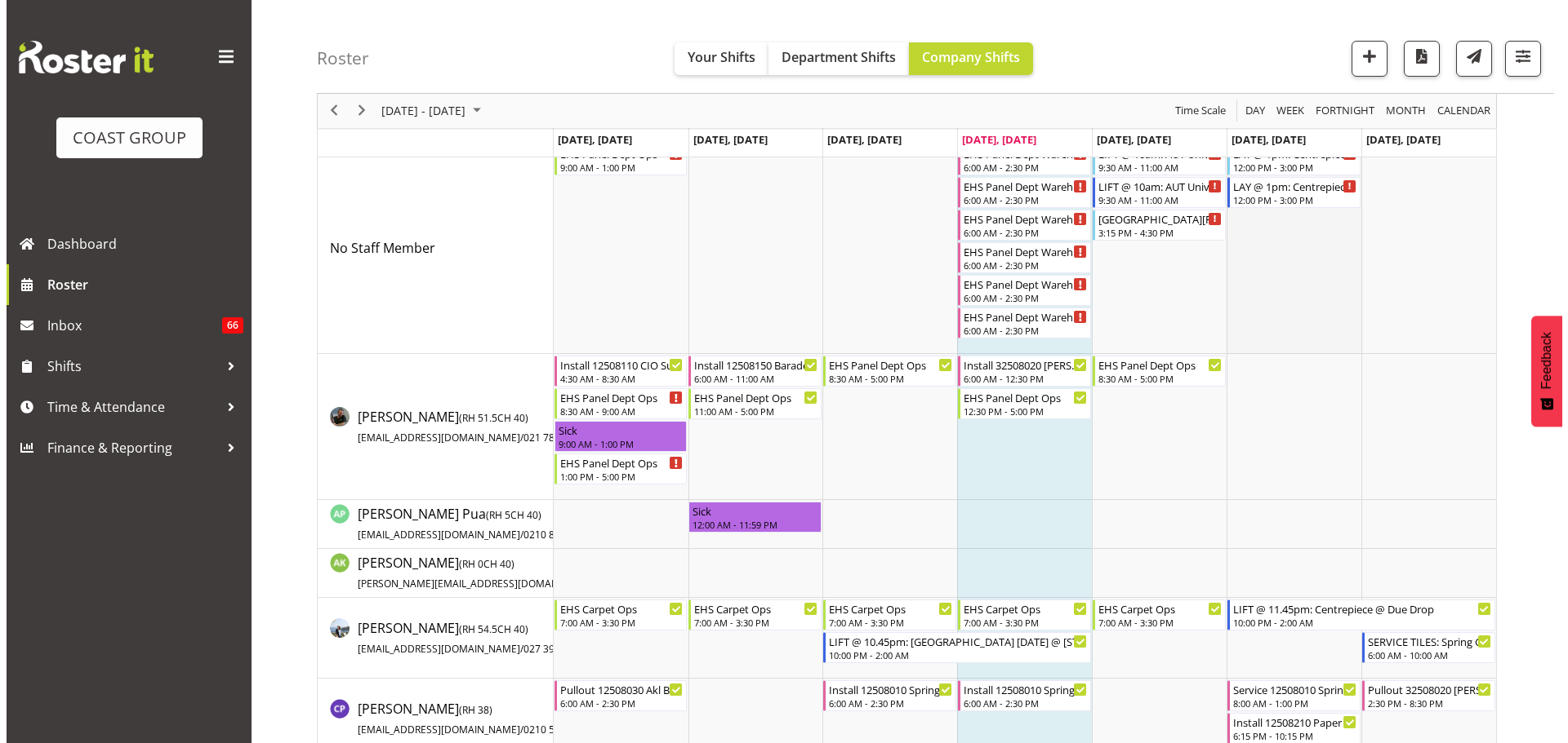
scroll to position [82, 0]
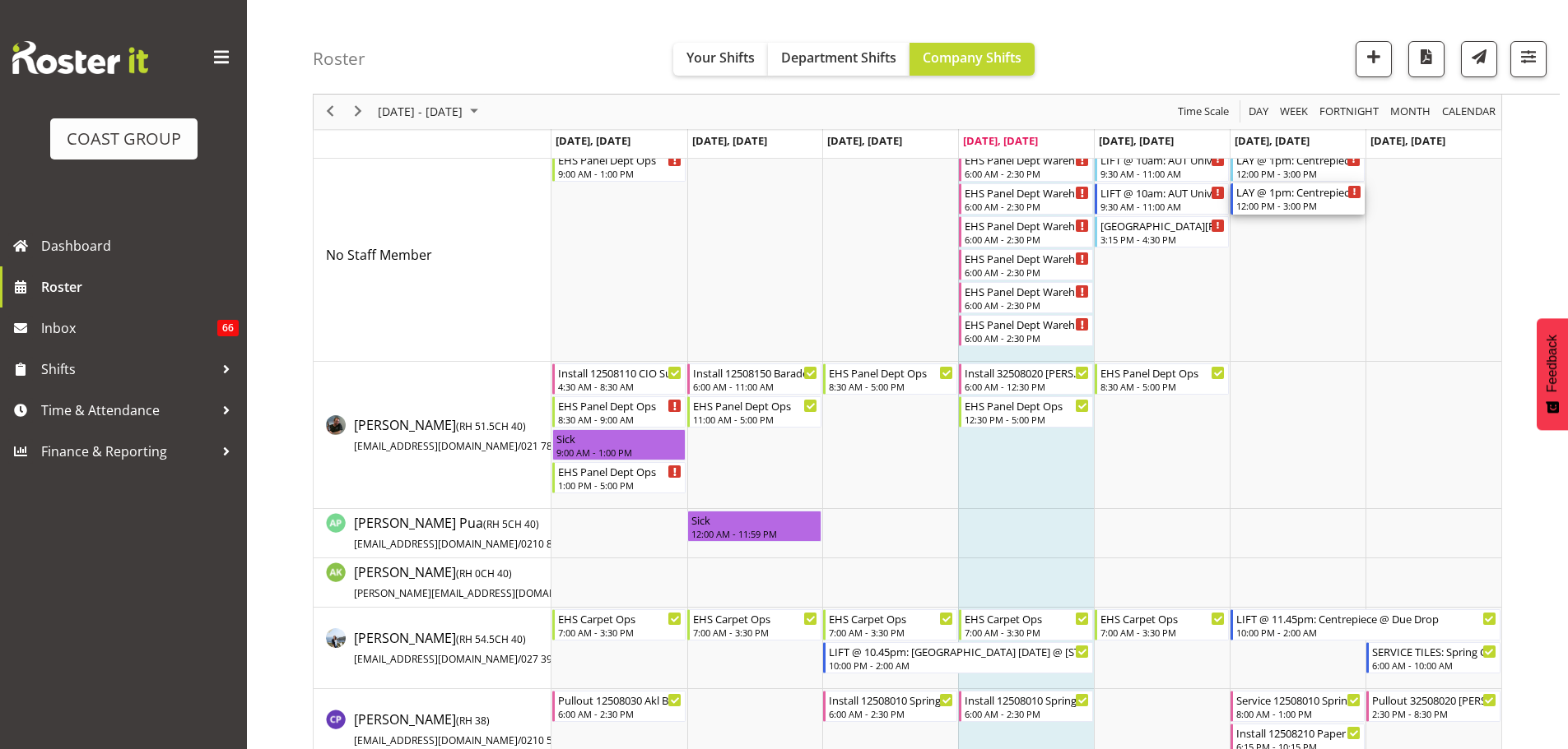
click at [1278, 199] on div "LAY @ 1pm: Centrepiece @ Due Drop" at bounding box center [1299, 191] width 126 height 17
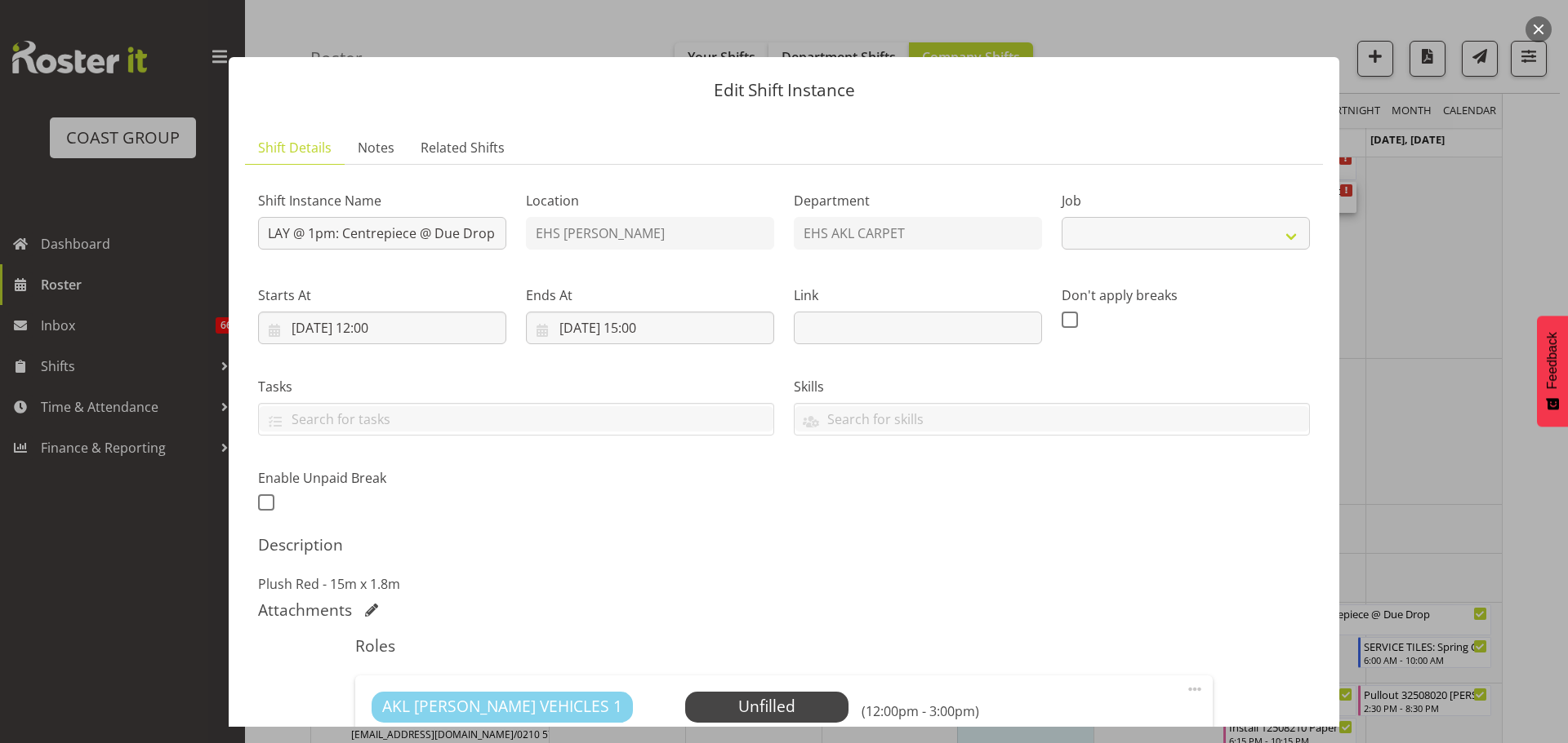
select select "8574"
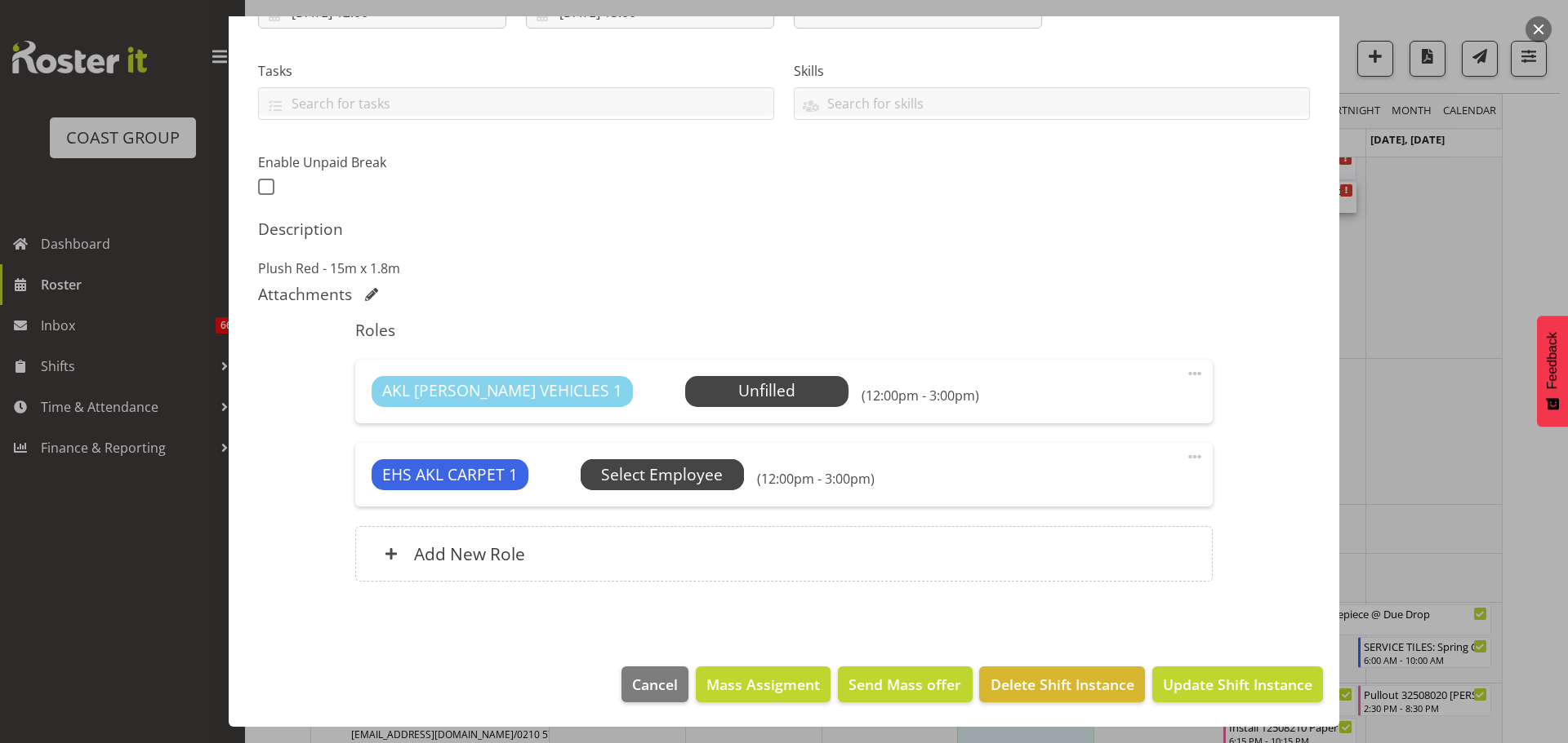
click at [0, 0] on span "Select Employee" at bounding box center [0, 0] width 0 height 0
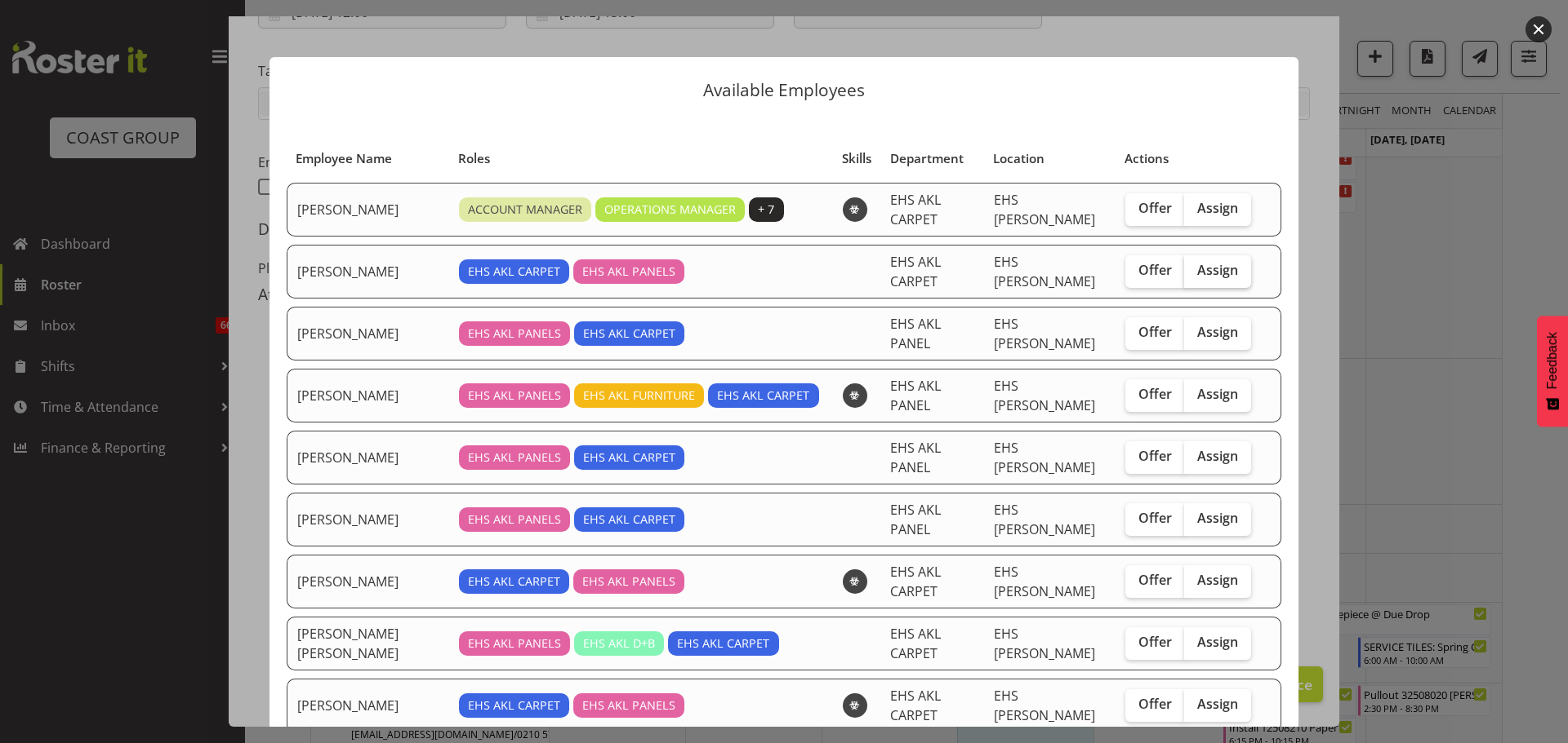
click at [1197, 262] on span "Assign" at bounding box center [1217, 270] width 41 height 17
click at [1194, 265] on input "Assign" at bounding box center [1189, 270] width 11 height 11
checkbox input "true"
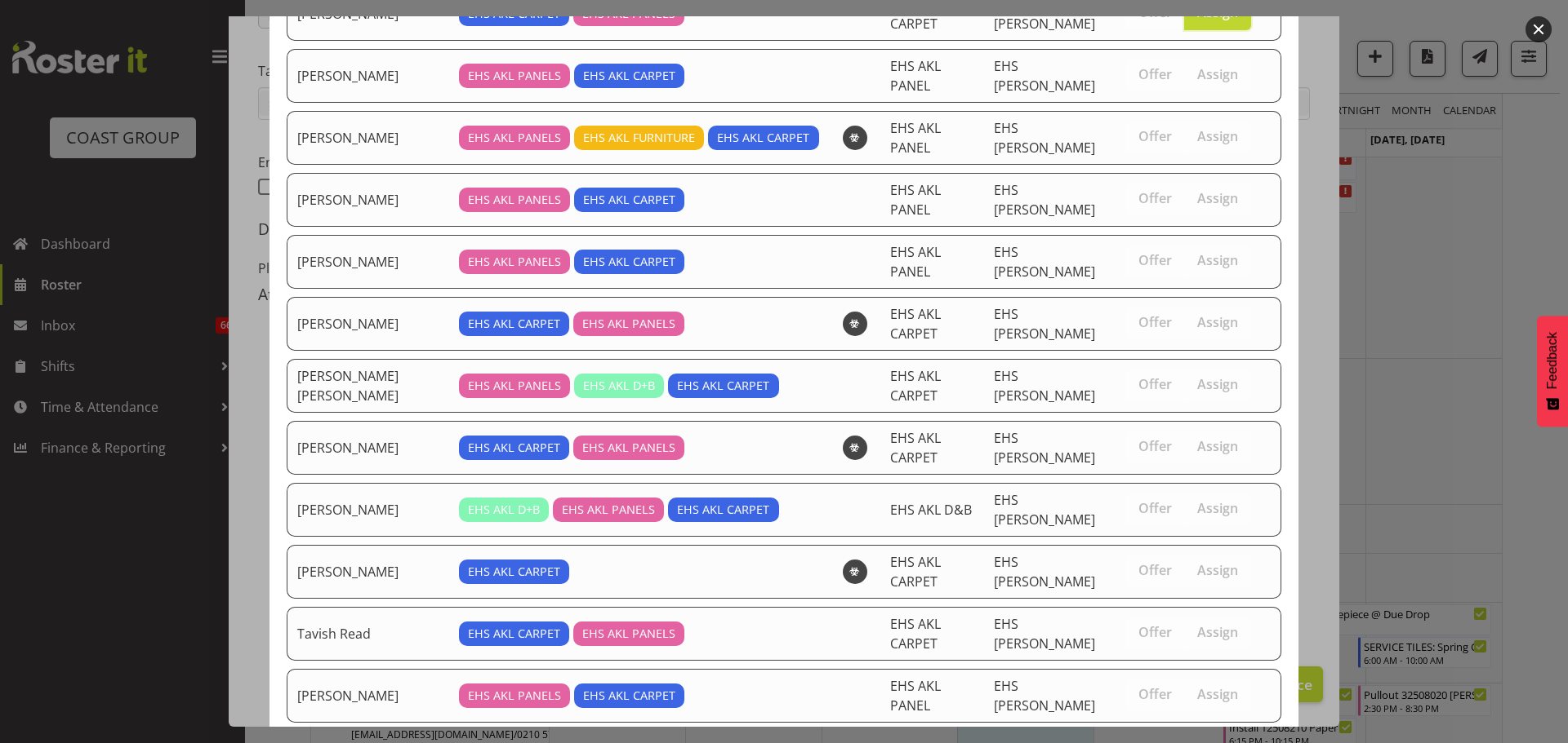
scroll to position [326, 0]
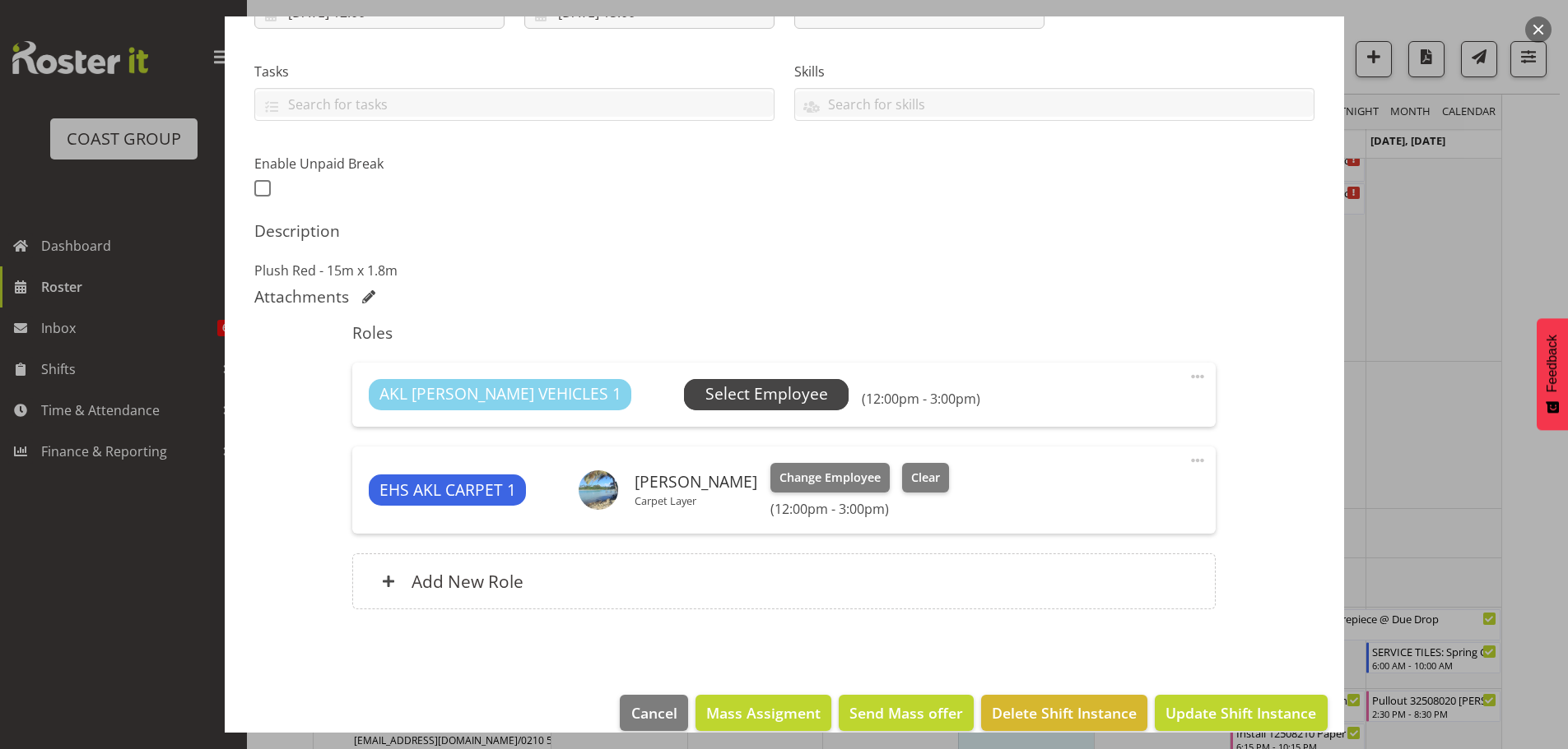
click at [707, 396] on span "Select Employee" at bounding box center [766, 394] width 123 height 24
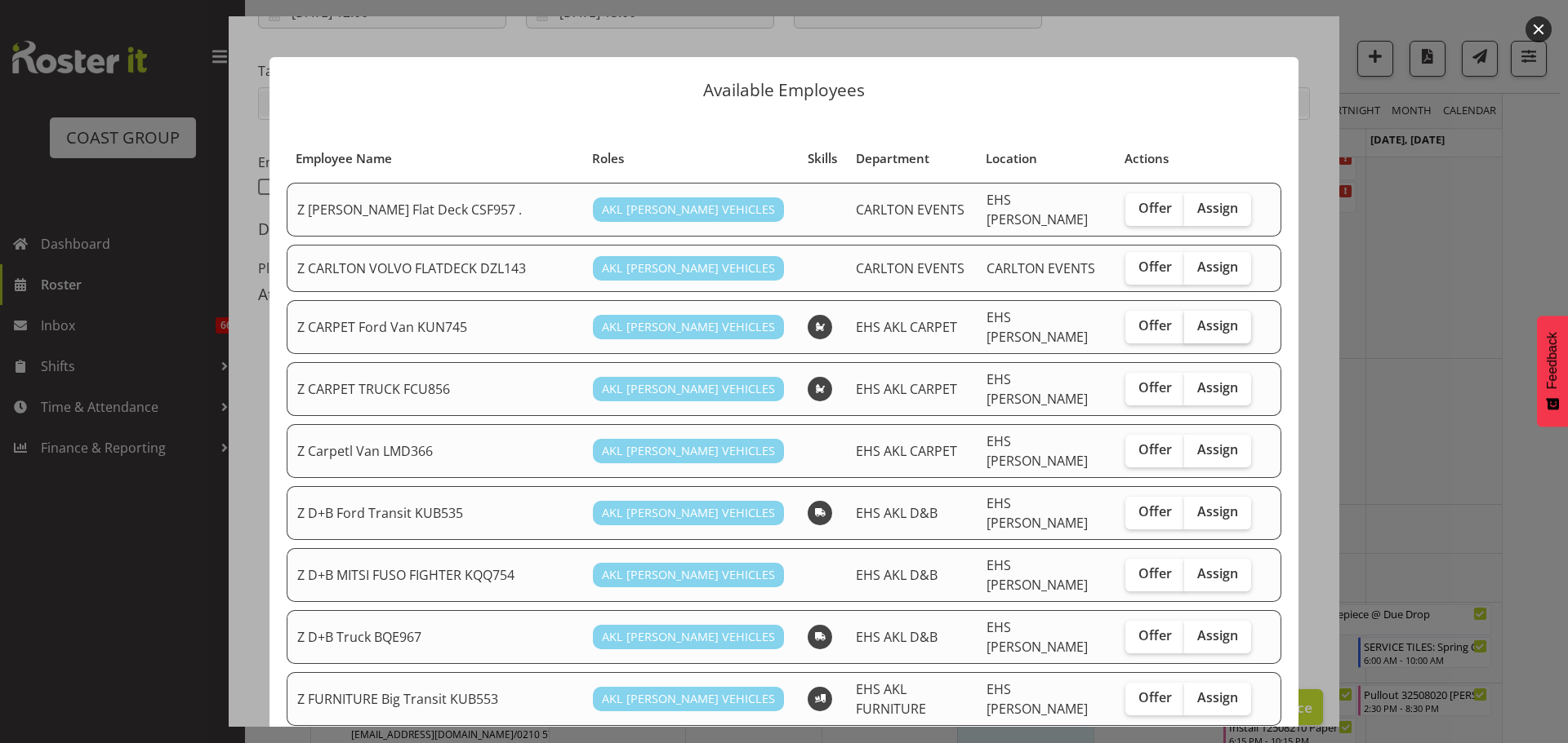
click at [1227, 322] on label "Assign" at bounding box center [1218, 327] width 67 height 33
click at [1194, 322] on input "Assign" at bounding box center [1189, 326] width 11 height 11
checkbox input "true"
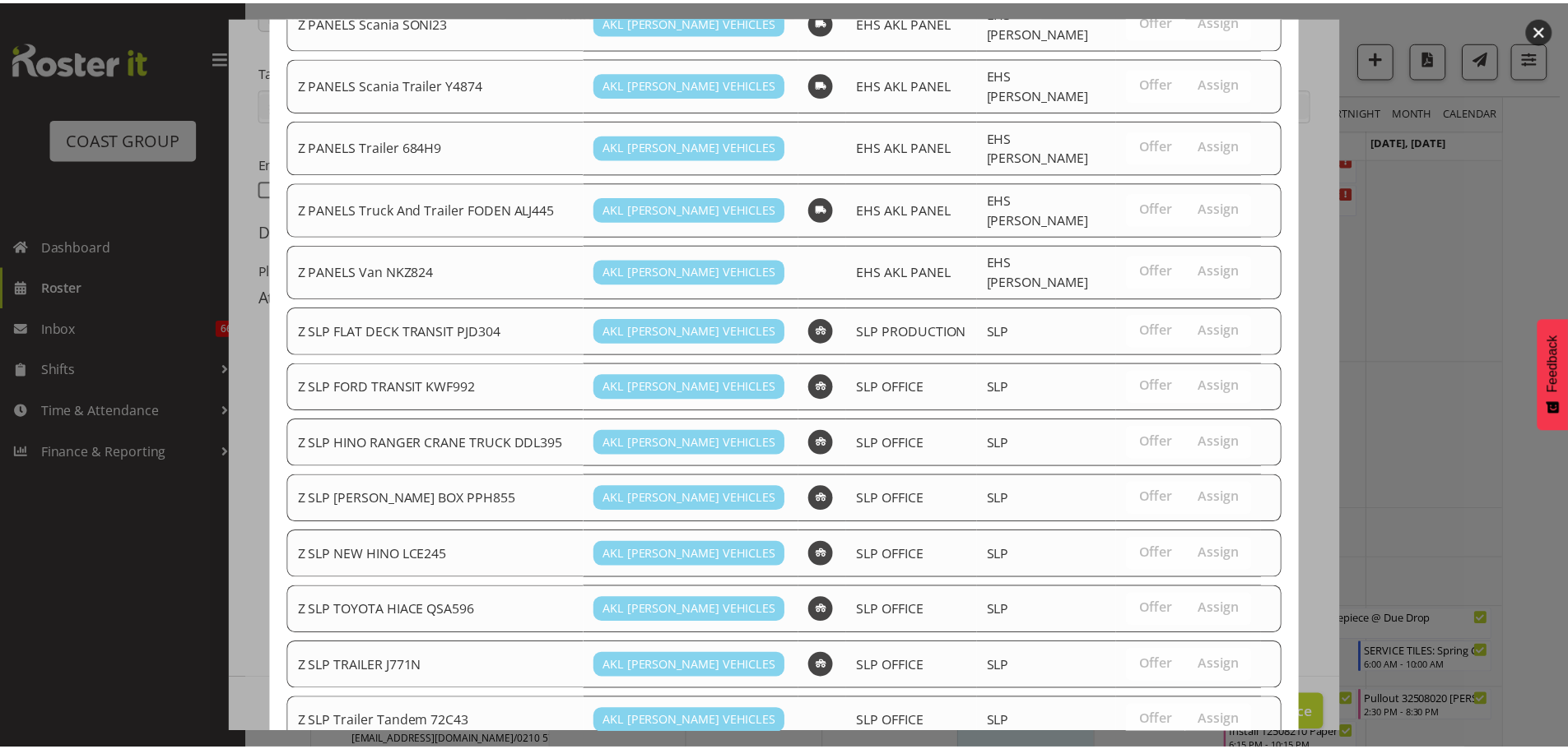
scroll to position [1257, 0]
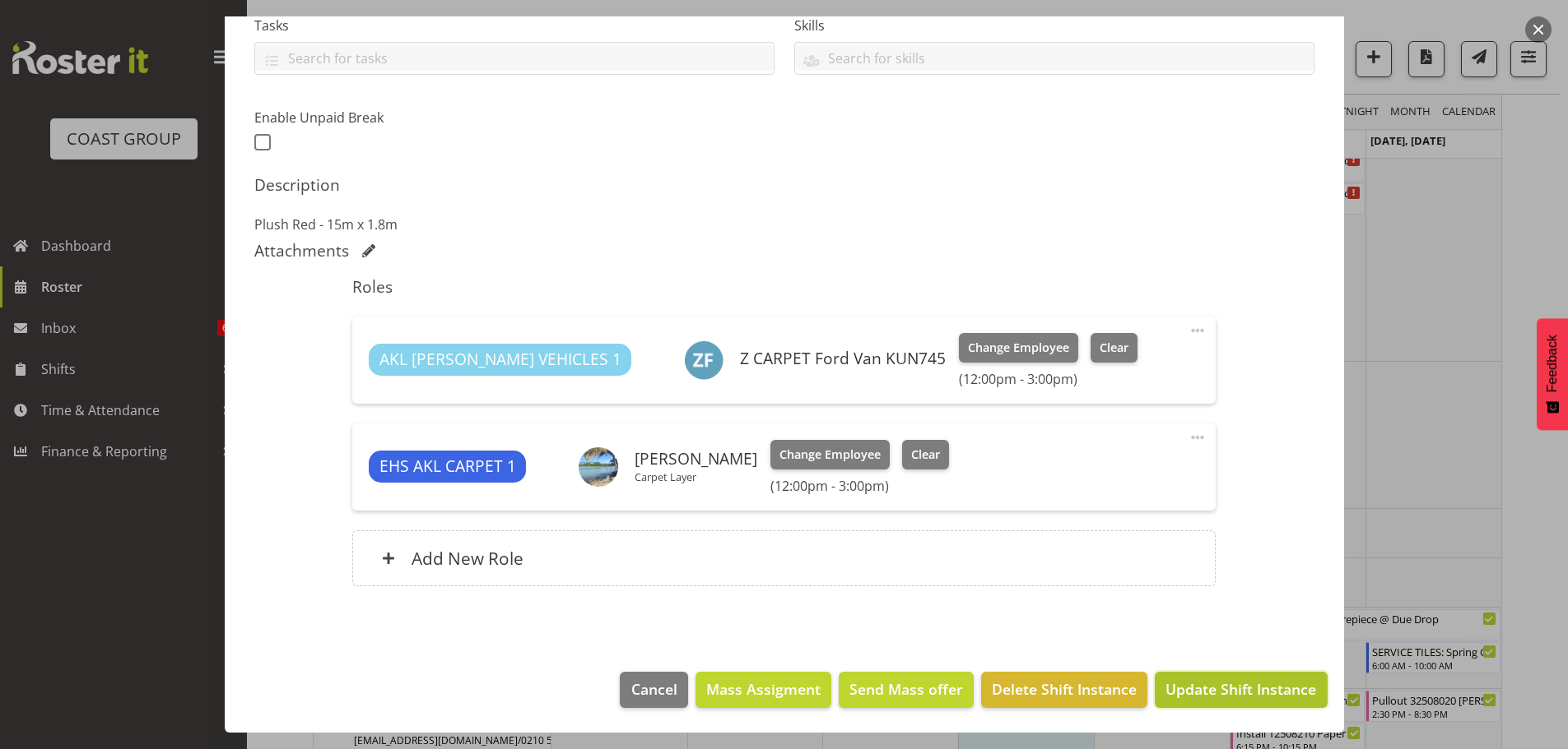
click at [1247, 683] on span "Update Shift Instance" at bounding box center [1240, 688] width 150 height 21
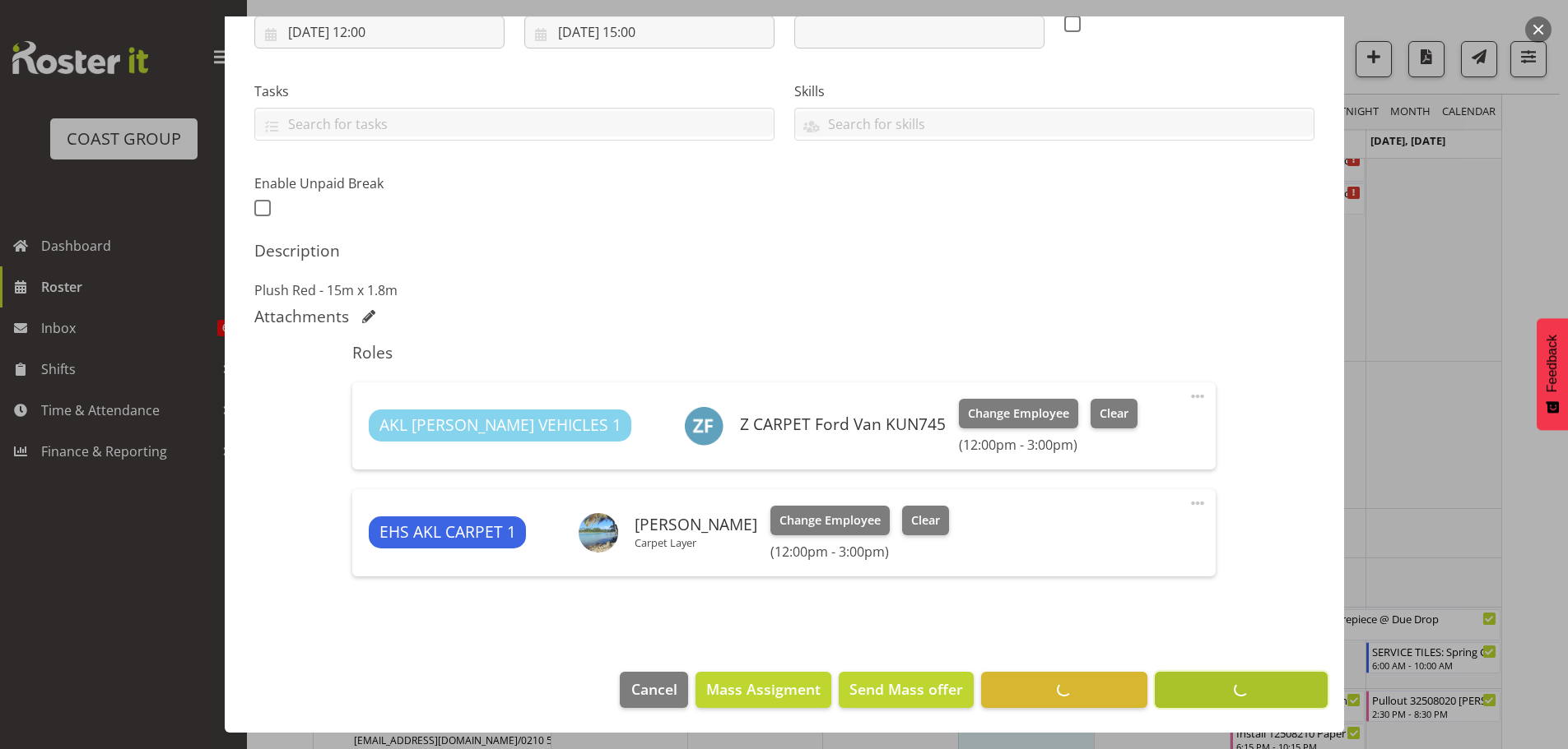
scroll to position [299, 0]
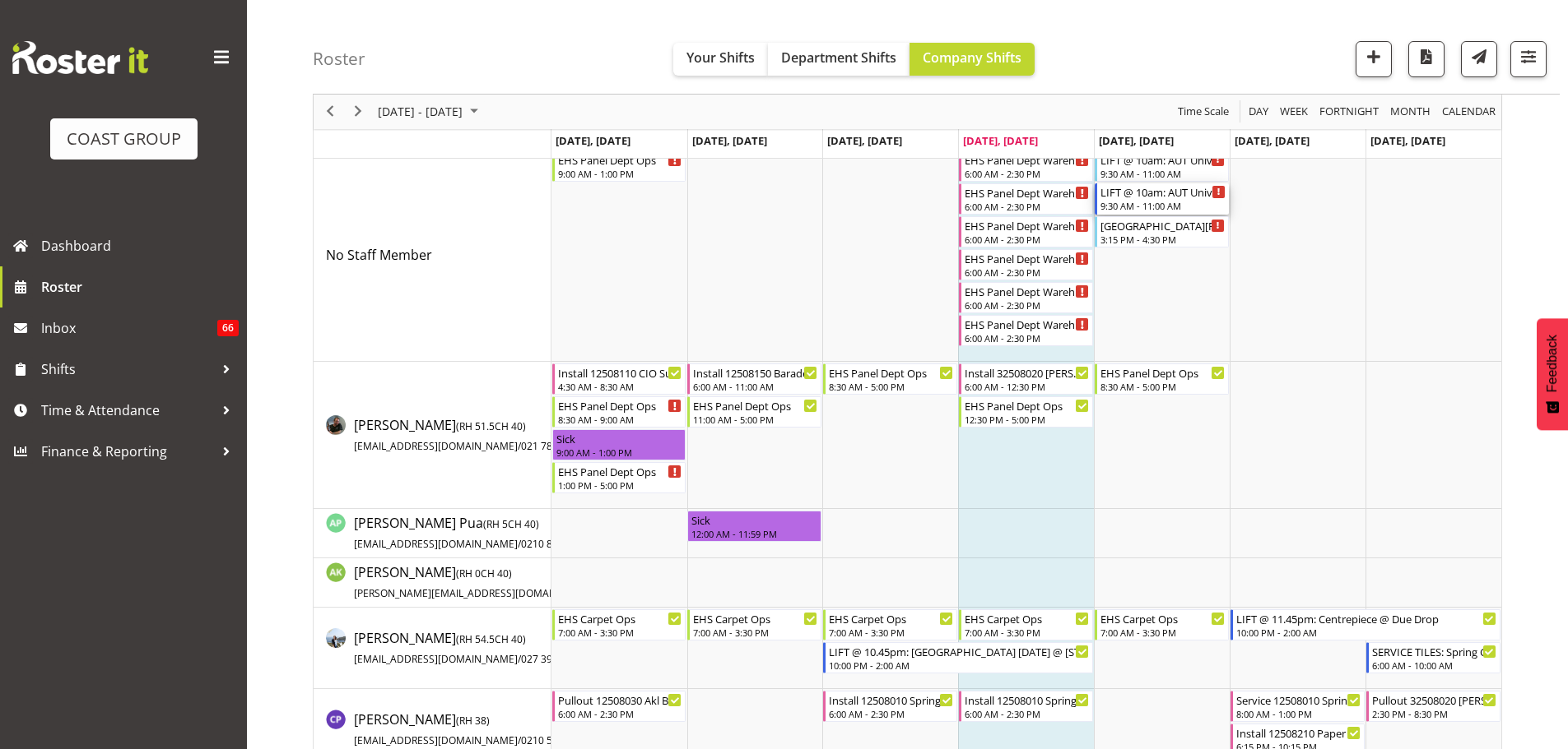
click at [1166, 196] on div "LIFT @ 10am: AUT University @ Mayoral Drive, Akl CBD" at bounding box center [1163, 191] width 126 height 17
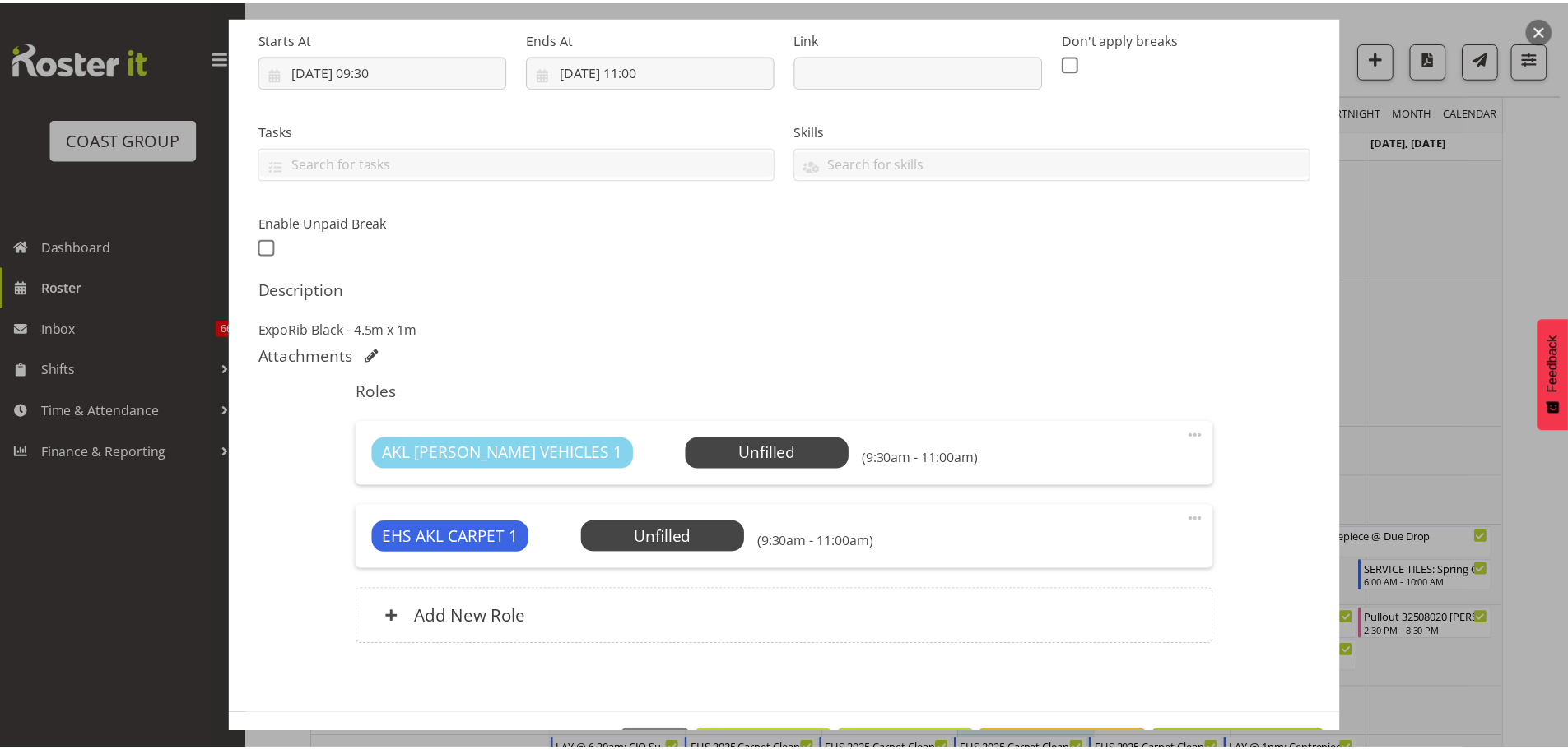
scroll to position [319, 0]
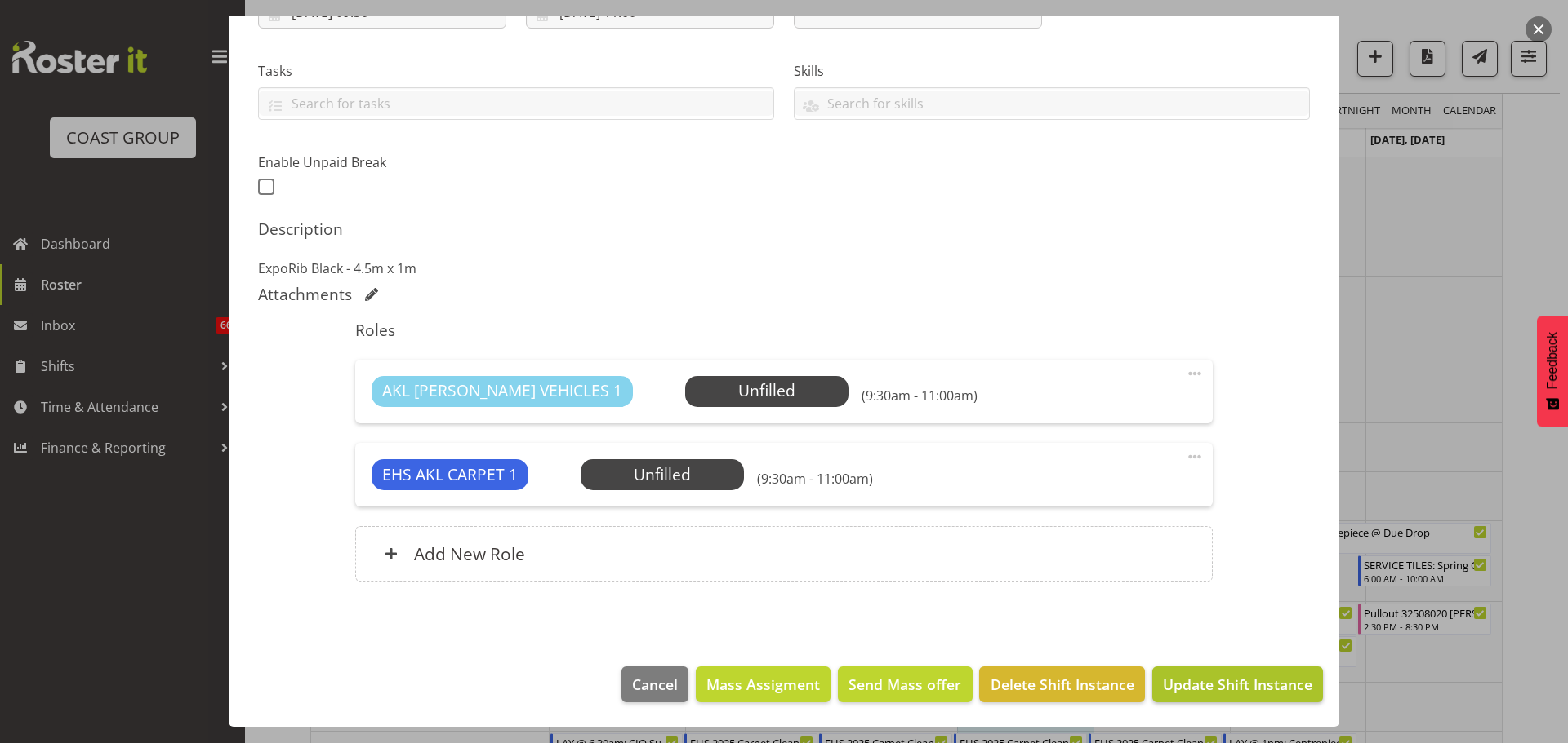
select select "8574"
click at [1071, 677] on span "Delete Shift Instance" at bounding box center [1062, 684] width 143 height 21
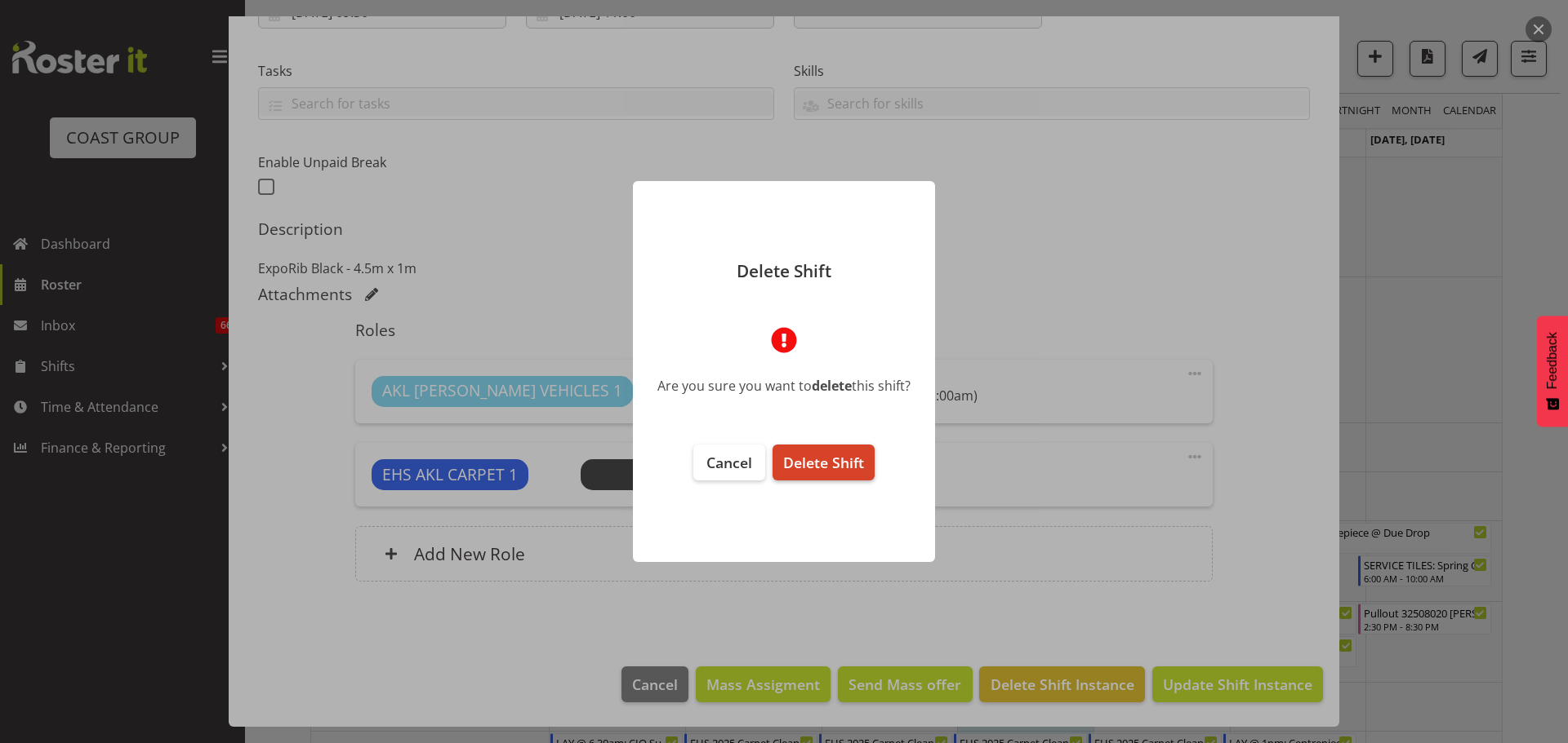
click at [856, 469] on span "Delete Shift" at bounding box center [824, 462] width 81 height 20
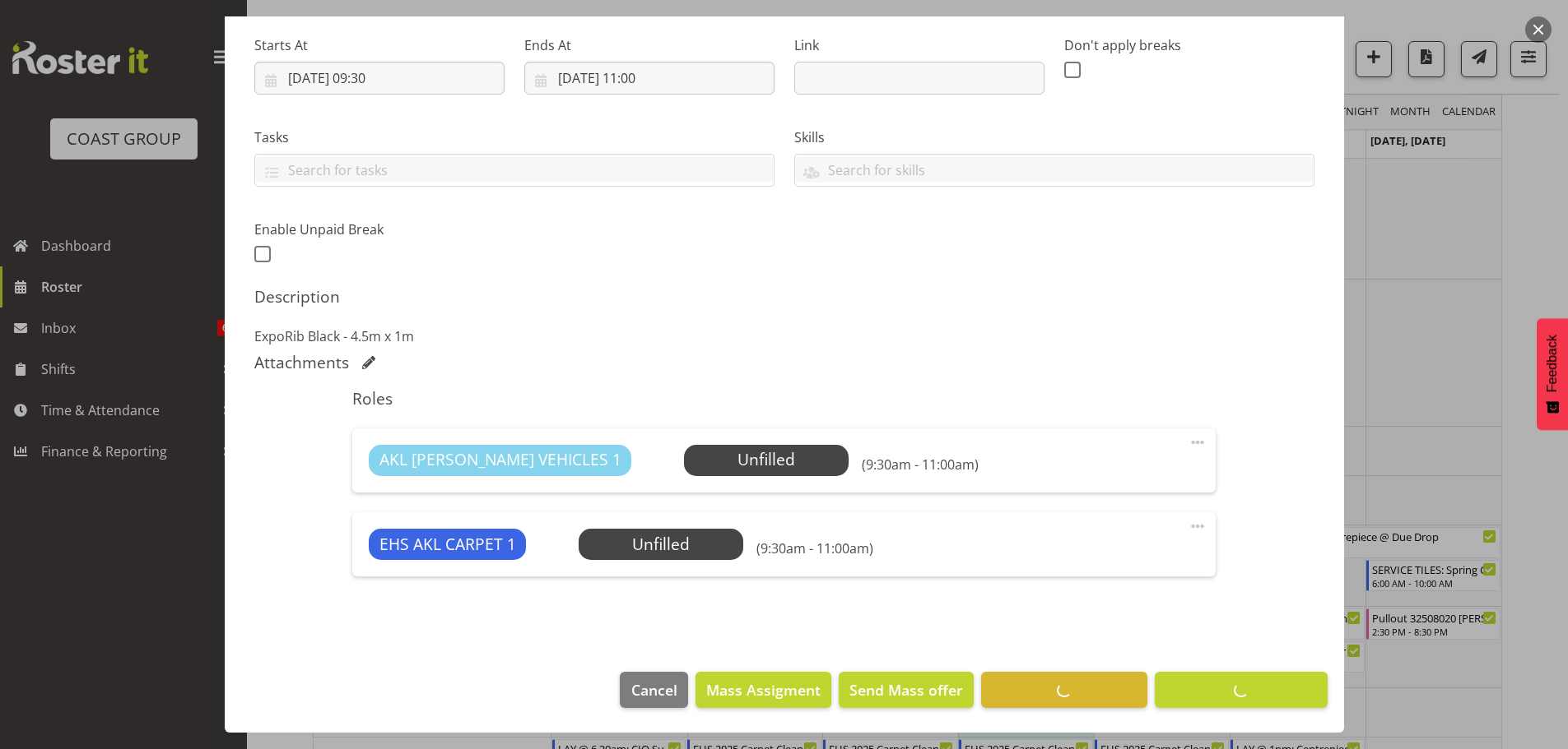
scroll to position [253, 0]
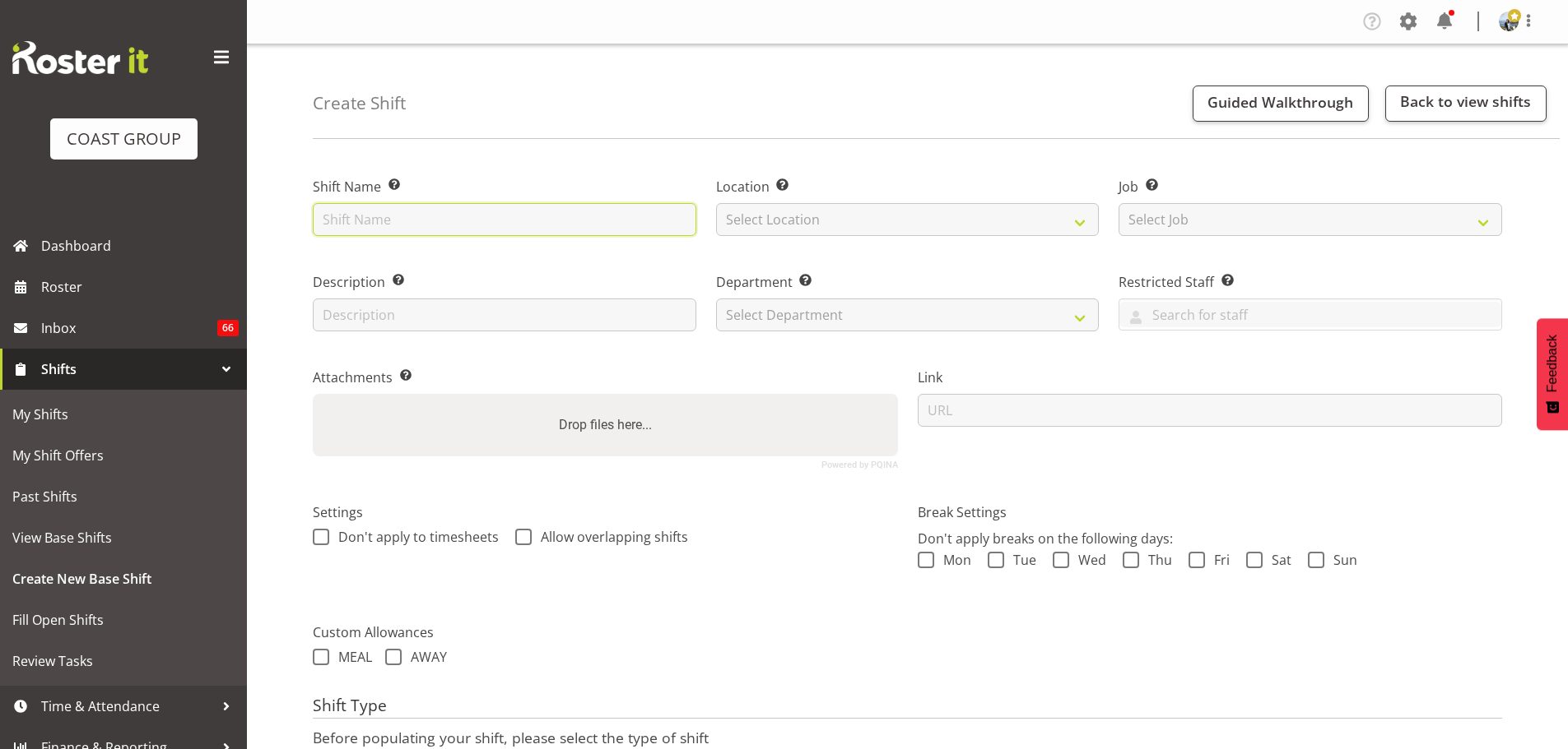
click at [461, 224] on input "text" at bounding box center [504, 219] width 384 height 33
click at [584, 219] on input "Greenhithe School @" at bounding box center [504, 219] width 384 height 33
type input "Greenhithe School @ Sunnyview Road, Greenhithe"
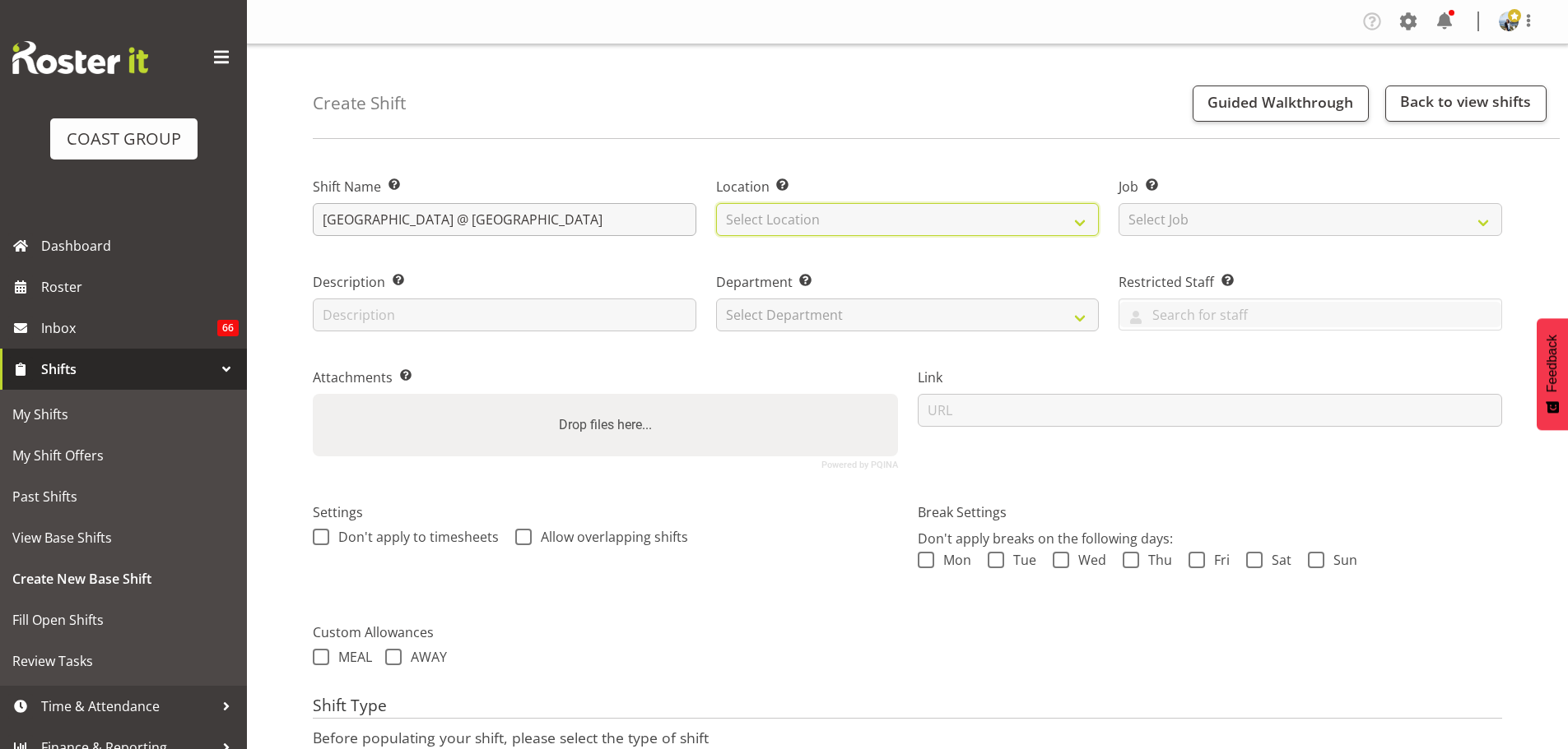
select select "35"
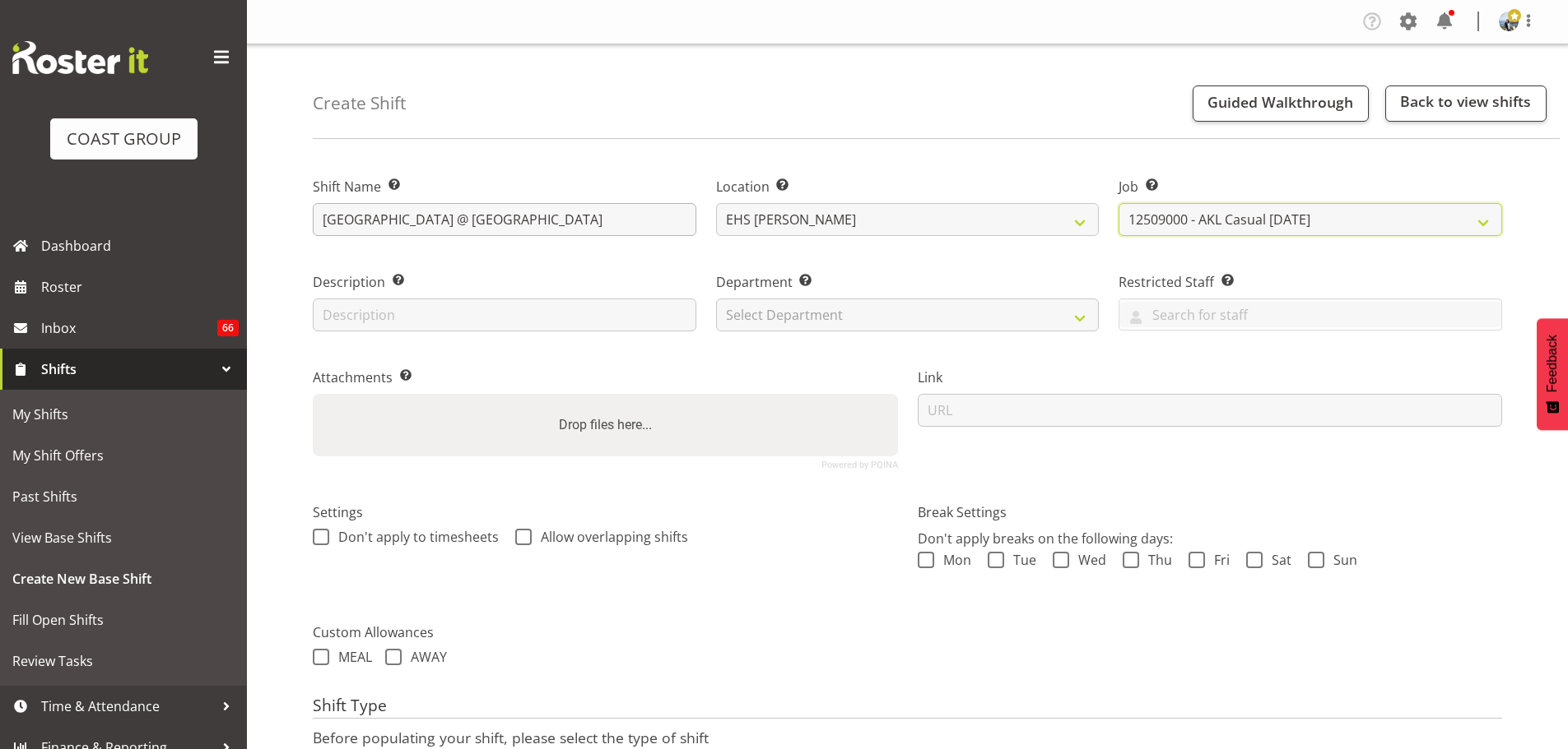
select select "8575"
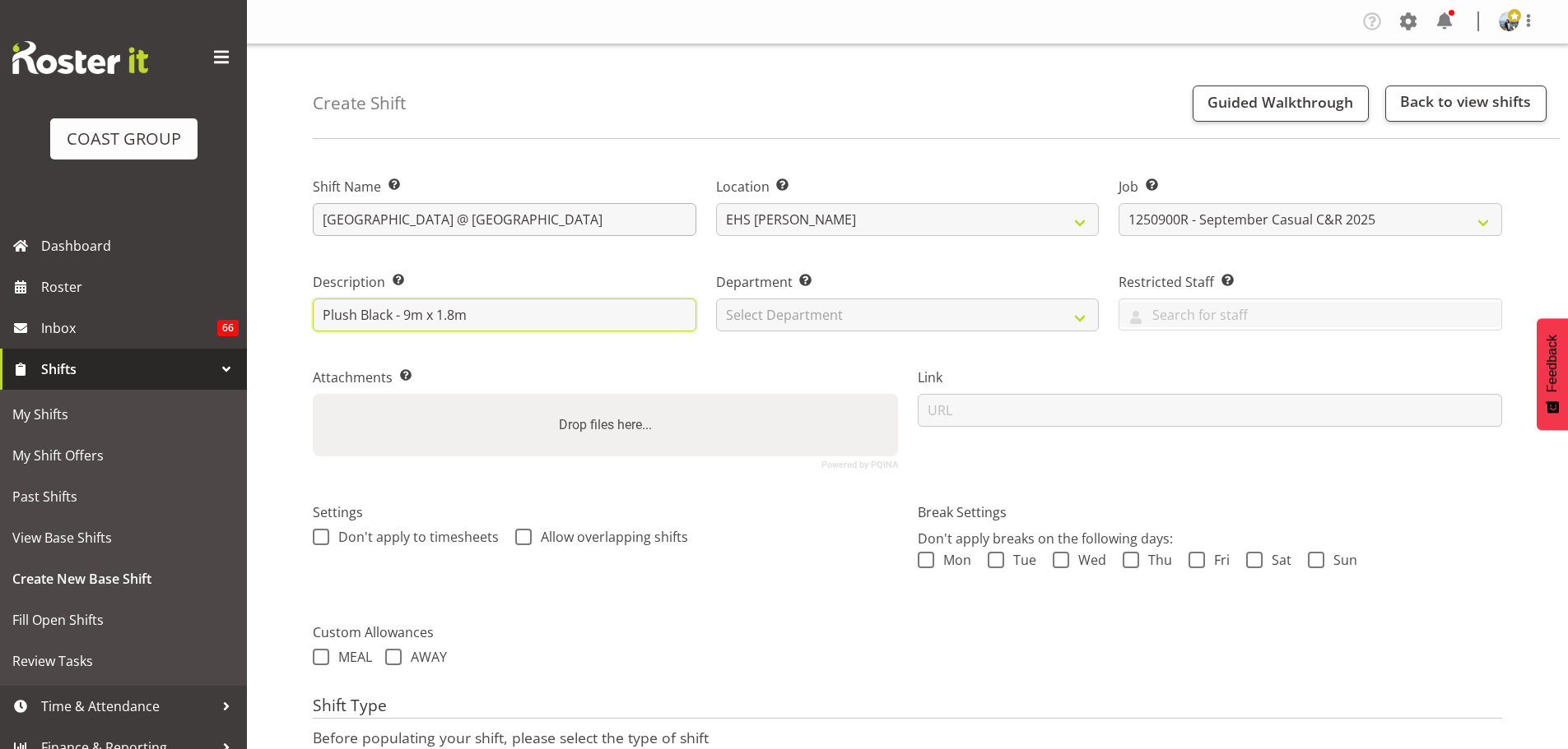
type input "Plush Black - 9m x 1.8m"
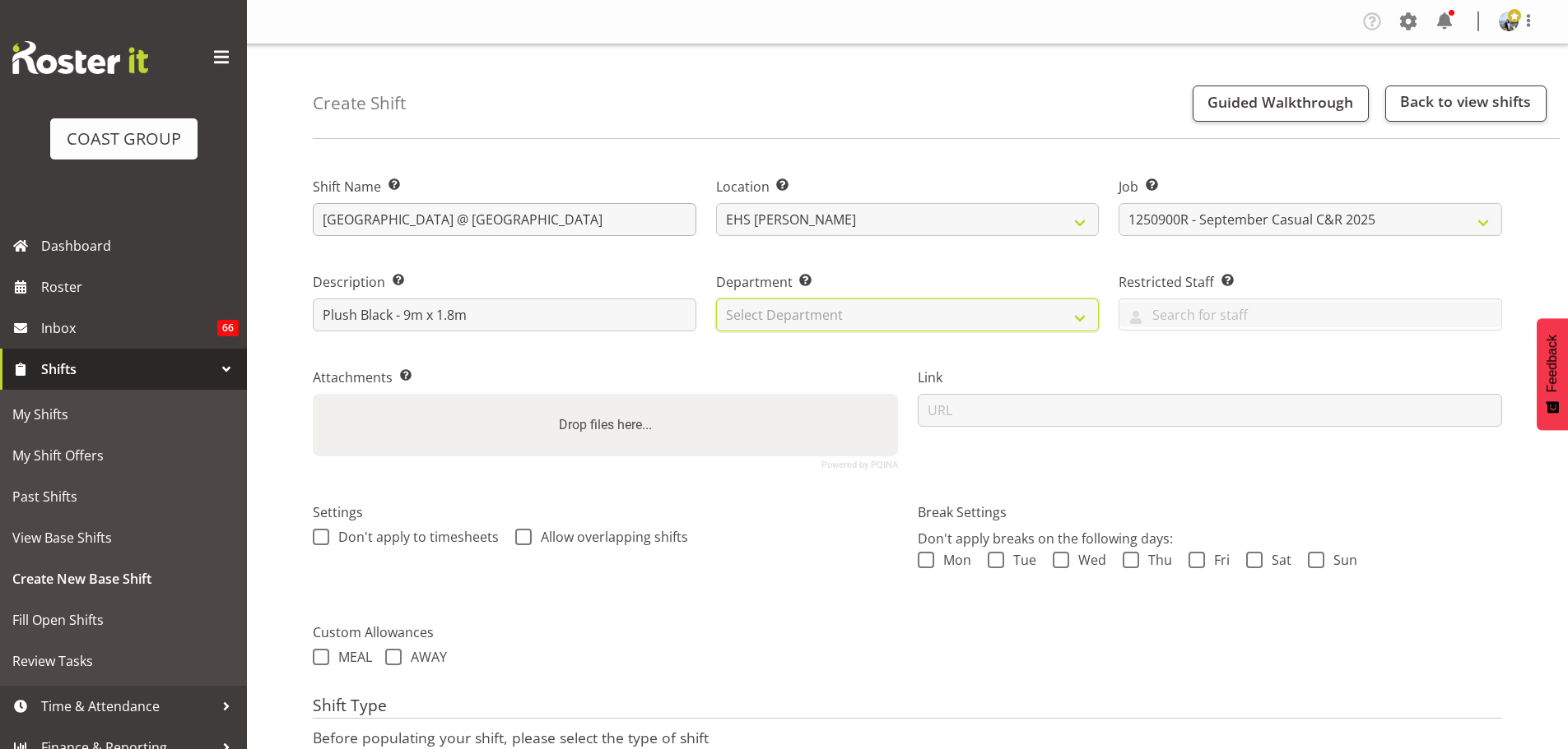
select select "35"
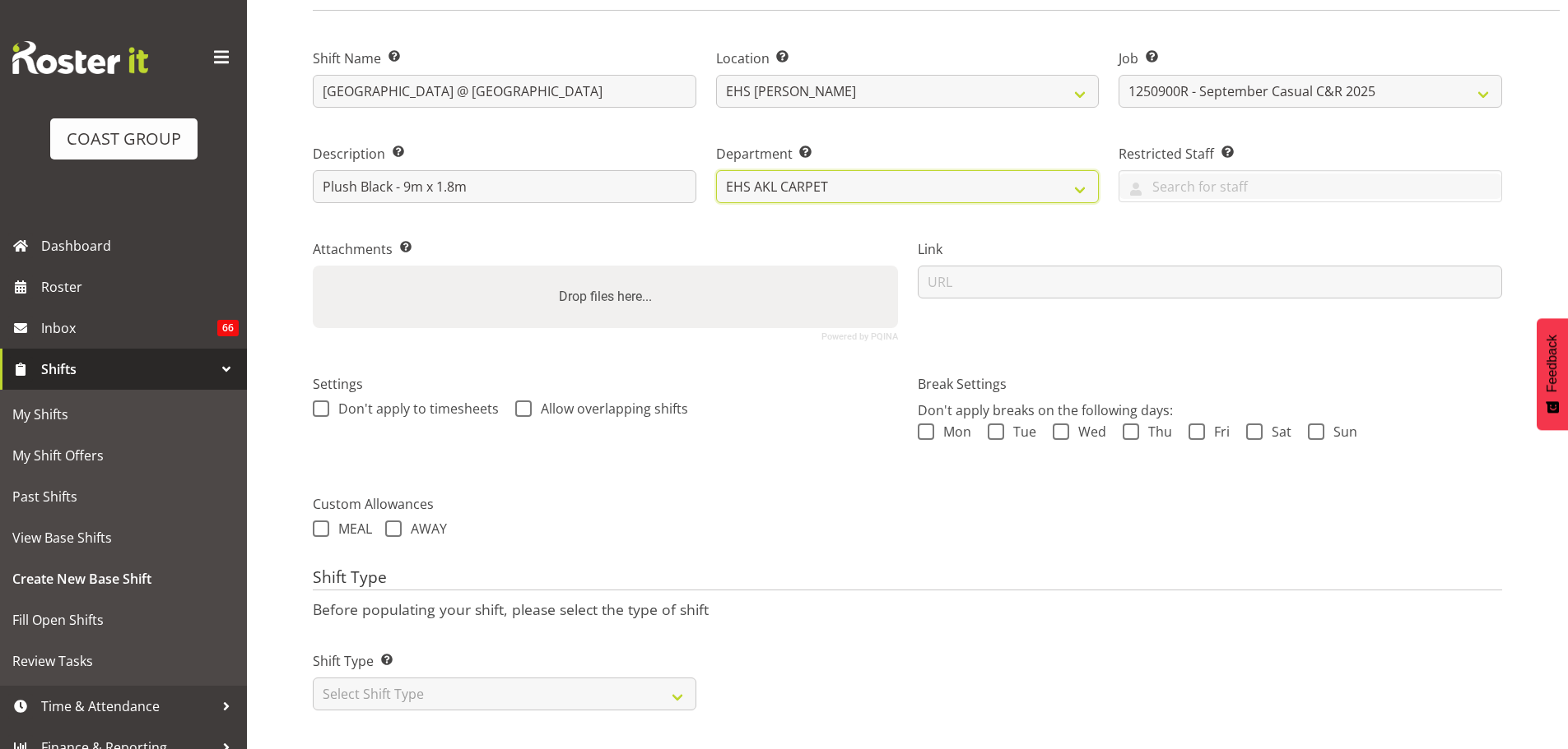
scroll to position [140, 0]
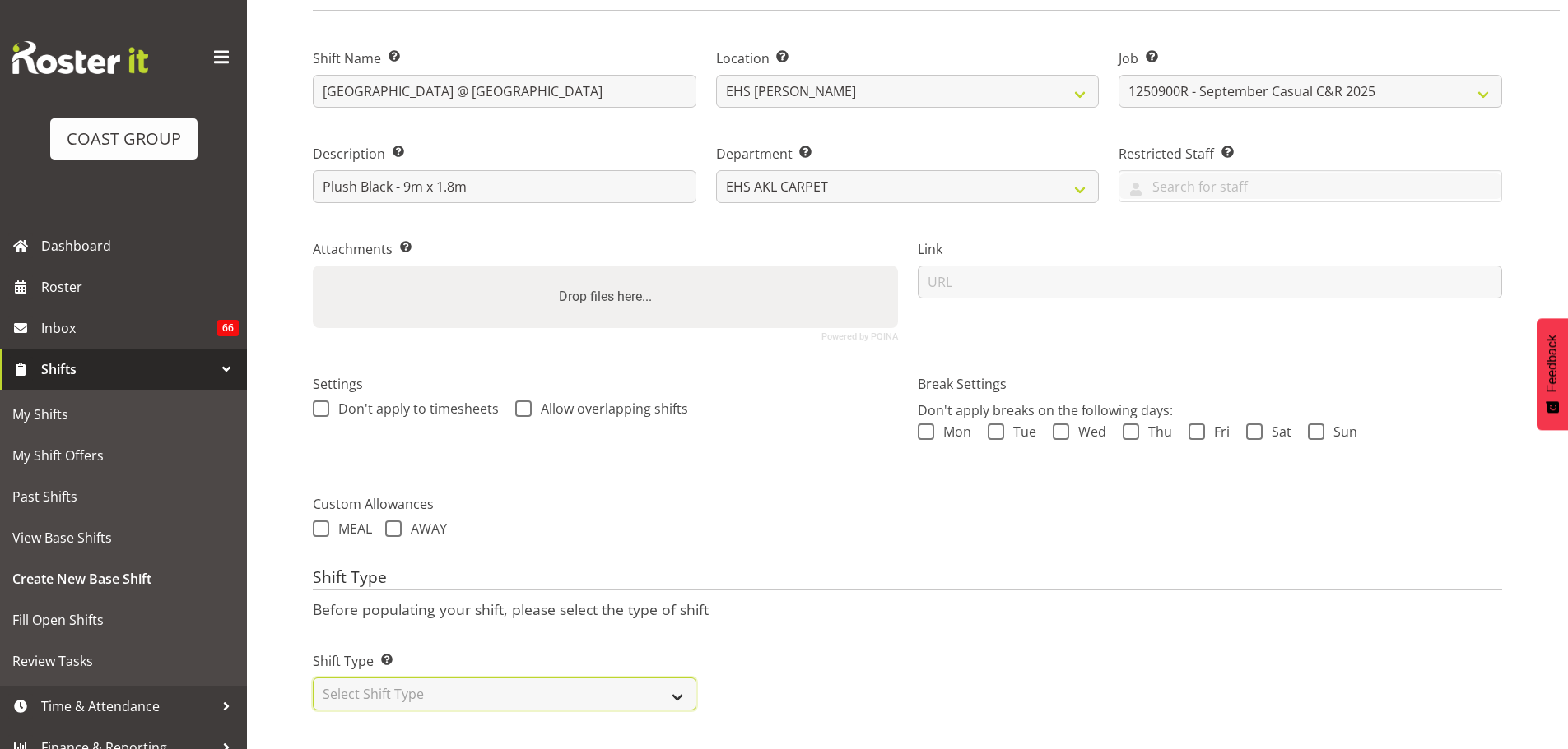
click at [472, 678] on select "Select Shift Type One Off Shift Recurring Shift Rotating Shift" at bounding box center [504, 694] width 384 height 33
select select "recurring"
click at [313, 678] on select "Select Shift Type One Off Shift Recurring Shift Rotating Shift" at bounding box center [504, 694] width 384 height 33
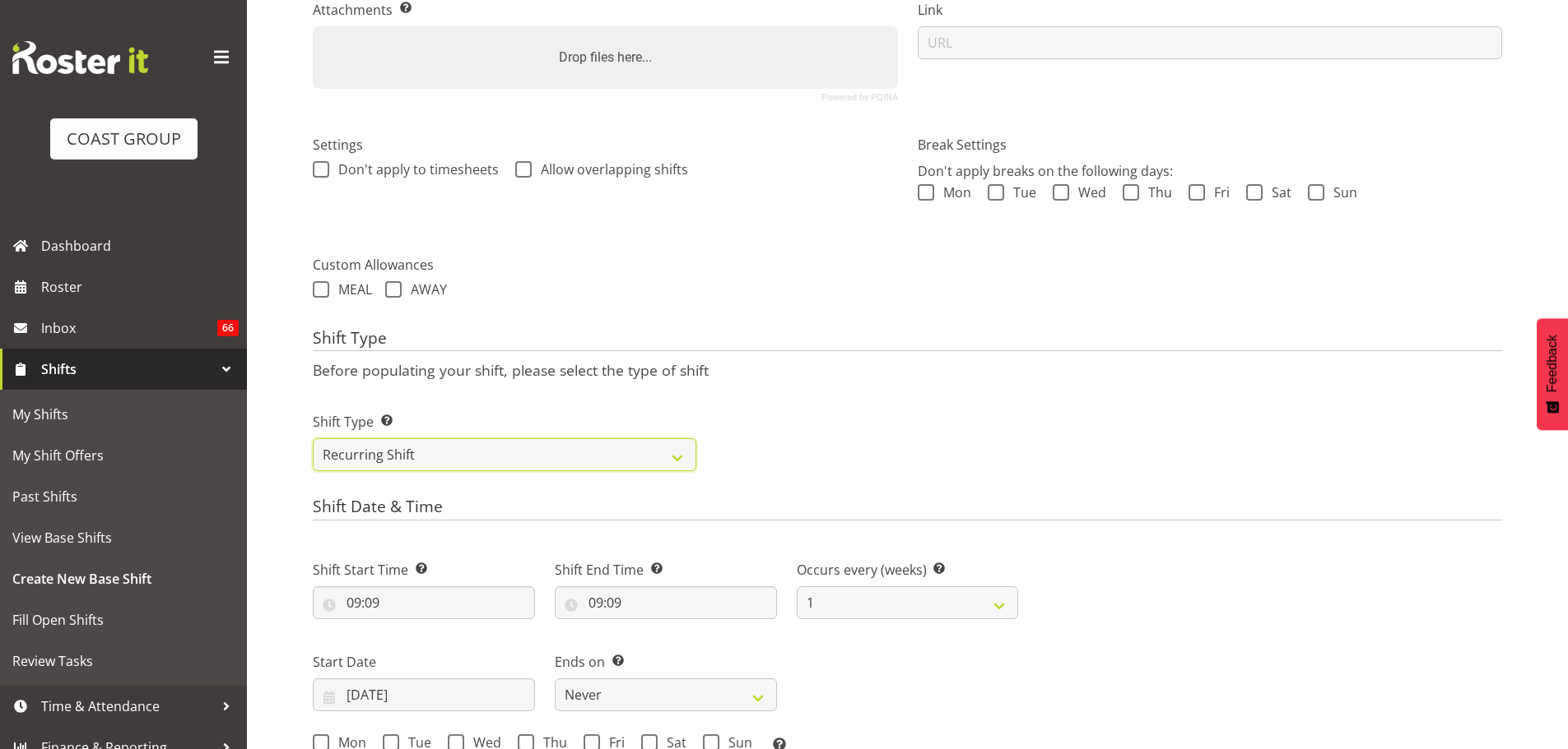
scroll to position [387, 0]
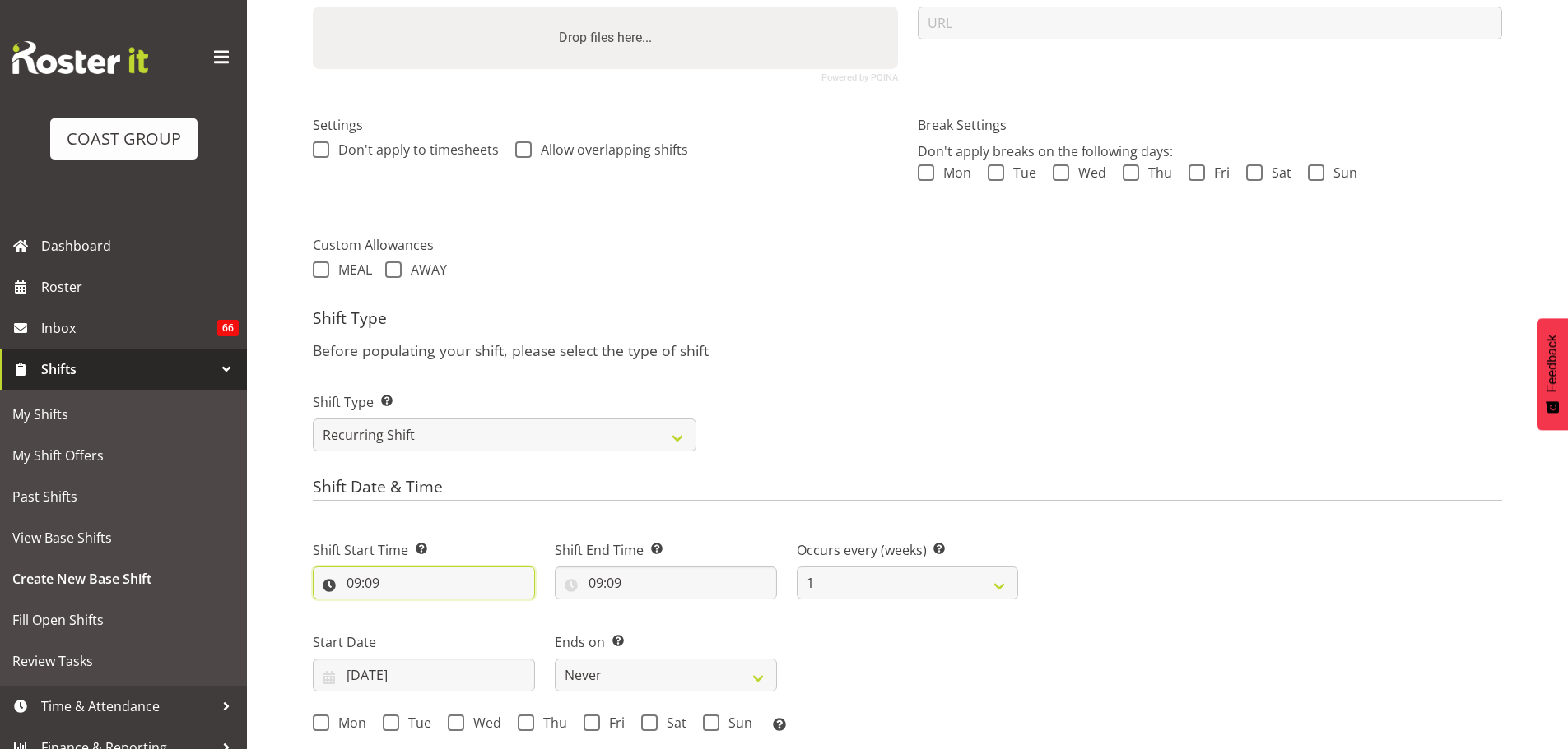
click at [372, 594] on input "09:09" at bounding box center [423, 583] width 222 height 33
click at [414, 628] on select "00 01 02 03 04 05 06 07 08 09 10 11 12 13 14 15 16 17 18 19 20 21 22 23" at bounding box center [424, 625] width 37 height 33
select select "8"
click at [406, 610] on select "00 01 02 03 04 05 06 07 08 09 10 11 12 13 14 15 16 17 18 19 20 21 22 23" at bounding box center [424, 625] width 37 height 33
type input "08:09"
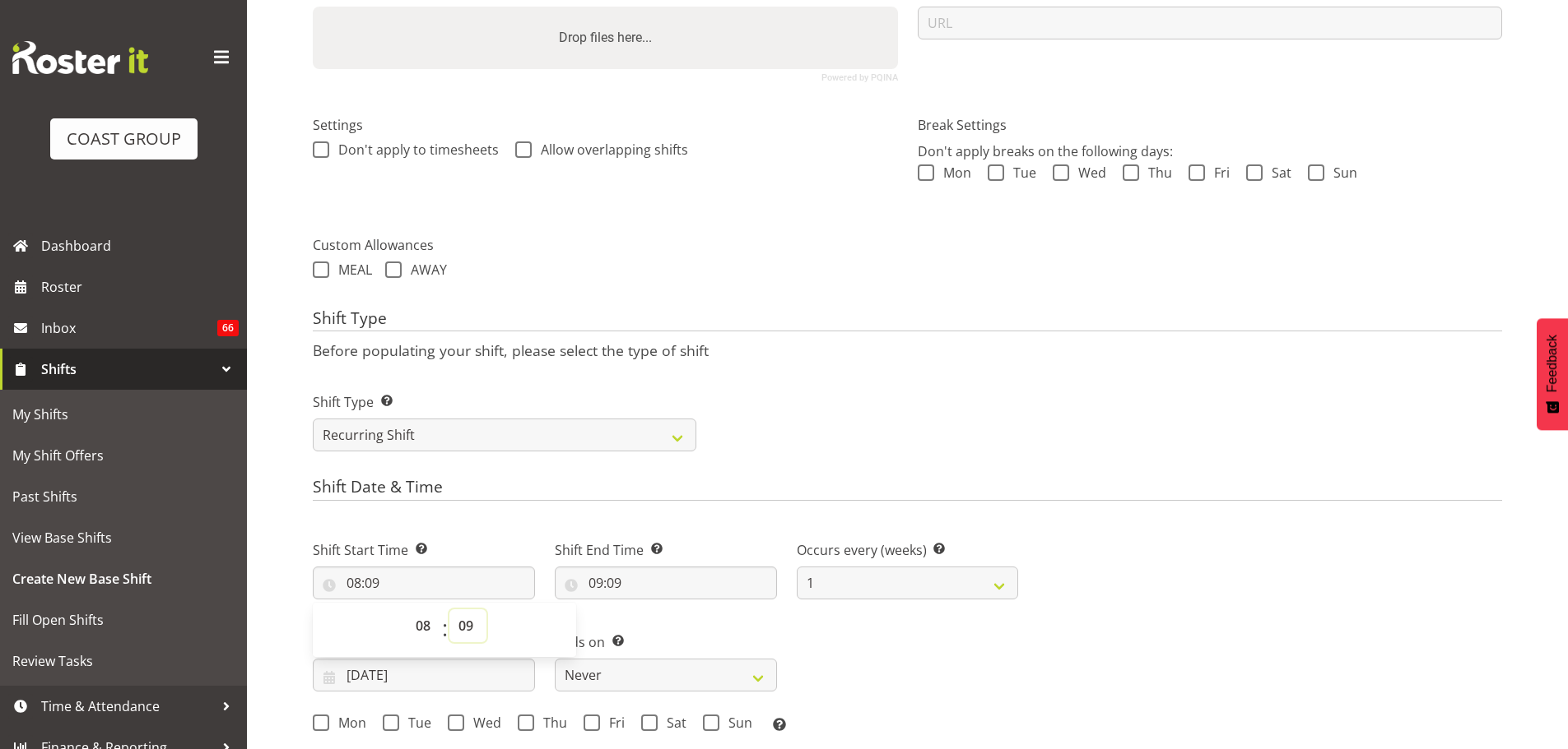
click at [461, 631] on select "00 01 02 03 04 05 06 07 08 09 10 11 12 13 14 15 16 17 18 19 20 21 22 23 24 25 2…" at bounding box center [467, 625] width 37 height 33
select select "30"
type input "08:30"
click at [599, 581] on input "09:09" at bounding box center [665, 583] width 222 height 33
click at [662, 626] on select "00 01 02 03 04 05 06 07 08 09 10 11 12 13 14 15 16 17 18 19 20 21 22 23" at bounding box center [666, 625] width 37 height 33
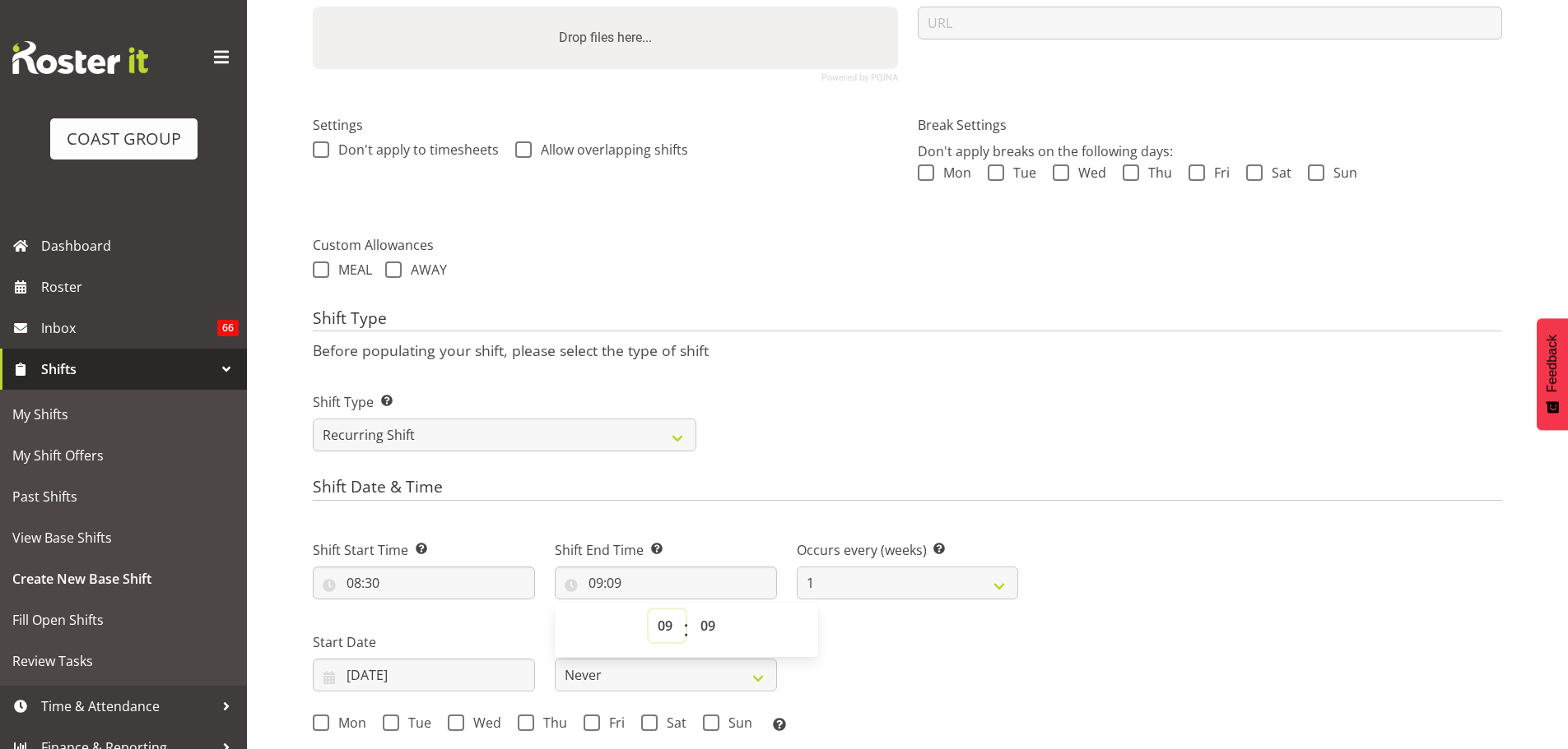
select select "10"
click at [649, 610] on select "00 01 02 03 04 05 06 07 08 09 10 11 12 13 14 15 16 17 18 19 20 21 22 23" at bounding box center [666, 625] width 37 height 33
type input "10:09"
click at [710, 620] on select "00 01 02 03 04 05 06 07 08 09 10 11 12 13 14 15 16 17 18 19 20 21 22 23 24 25 2…" at bounding box center [709, 625] width 37 height 33
select select "0"
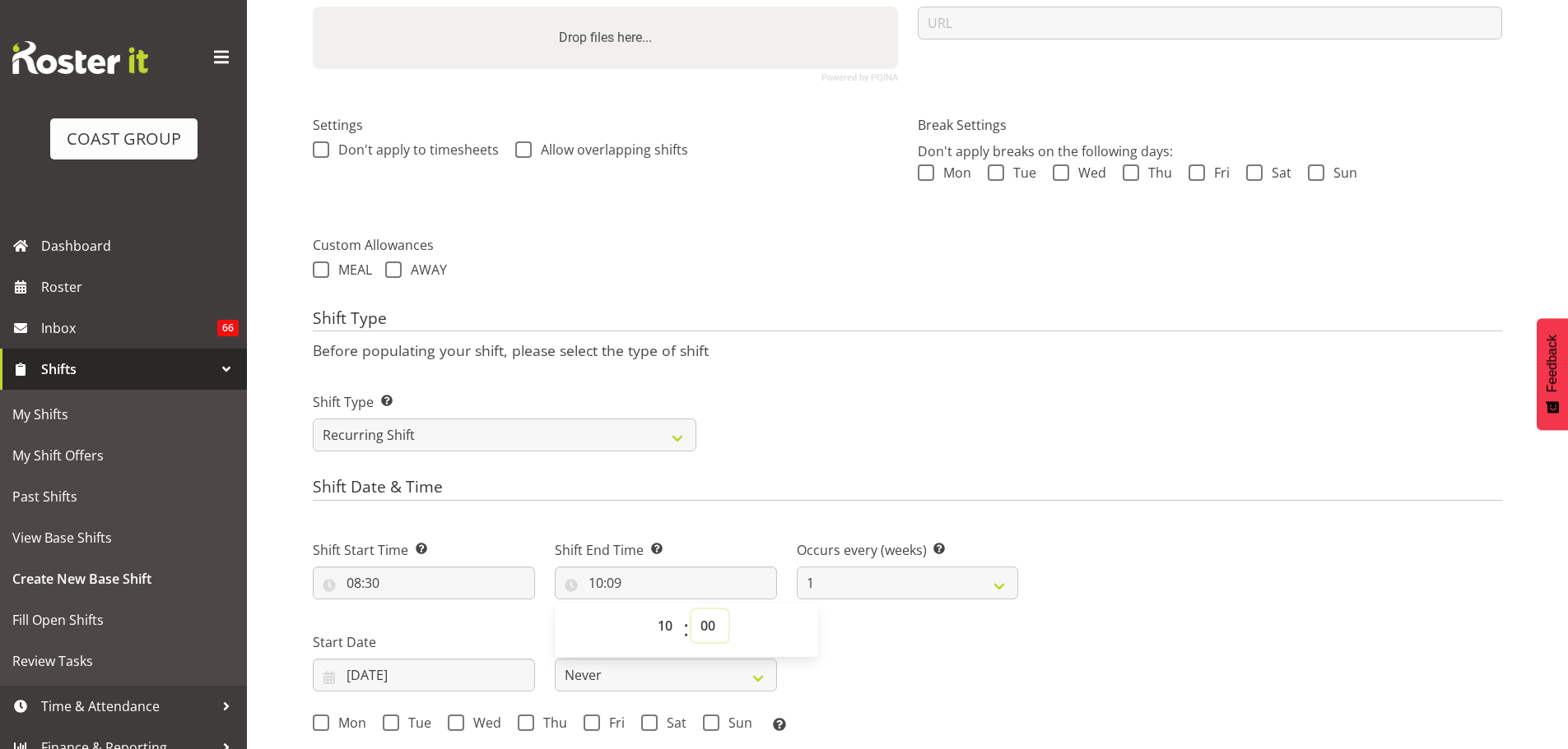
click at [691, 610] on select "00 01 02 03 04 05 06 07 08 09 10 11 12 13 14 15 16 17 18 19 20 21 22 23 24 25 2…" at bounding box center [709, 625] width 37 height 33
type input "10:00"
drag, startPoint x: 1170, startPoint y: 573, endPoint x: 1046, endPoint y: 600, distance: 126.9
click at [1170, 574] on div "Next Shifts" at bounding box center [1270, 652] width 484 height 270
click at [423, 661] on input "[DATE]" at bounding box center [423, 675] width 222 height 33
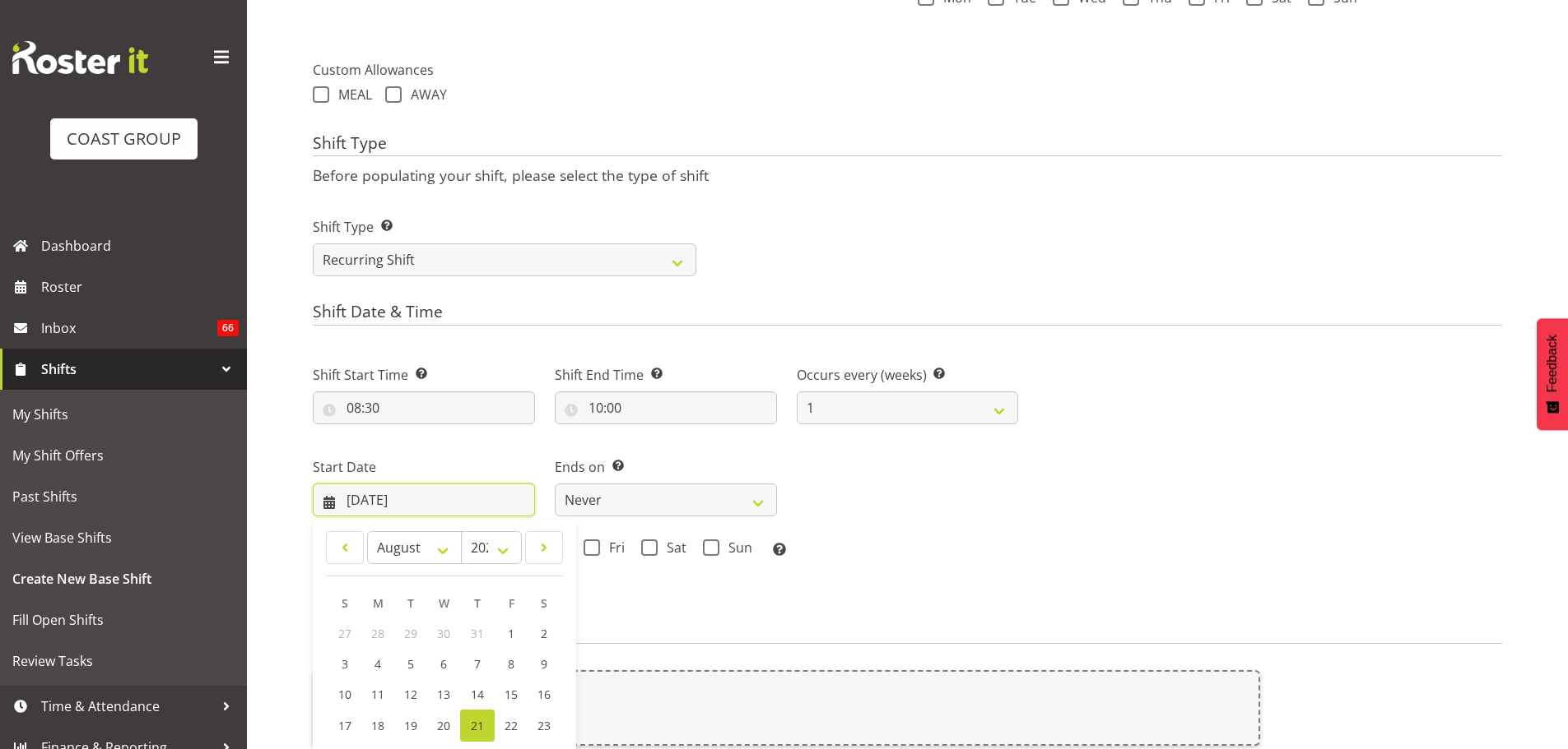
scroll to position [799, 0]
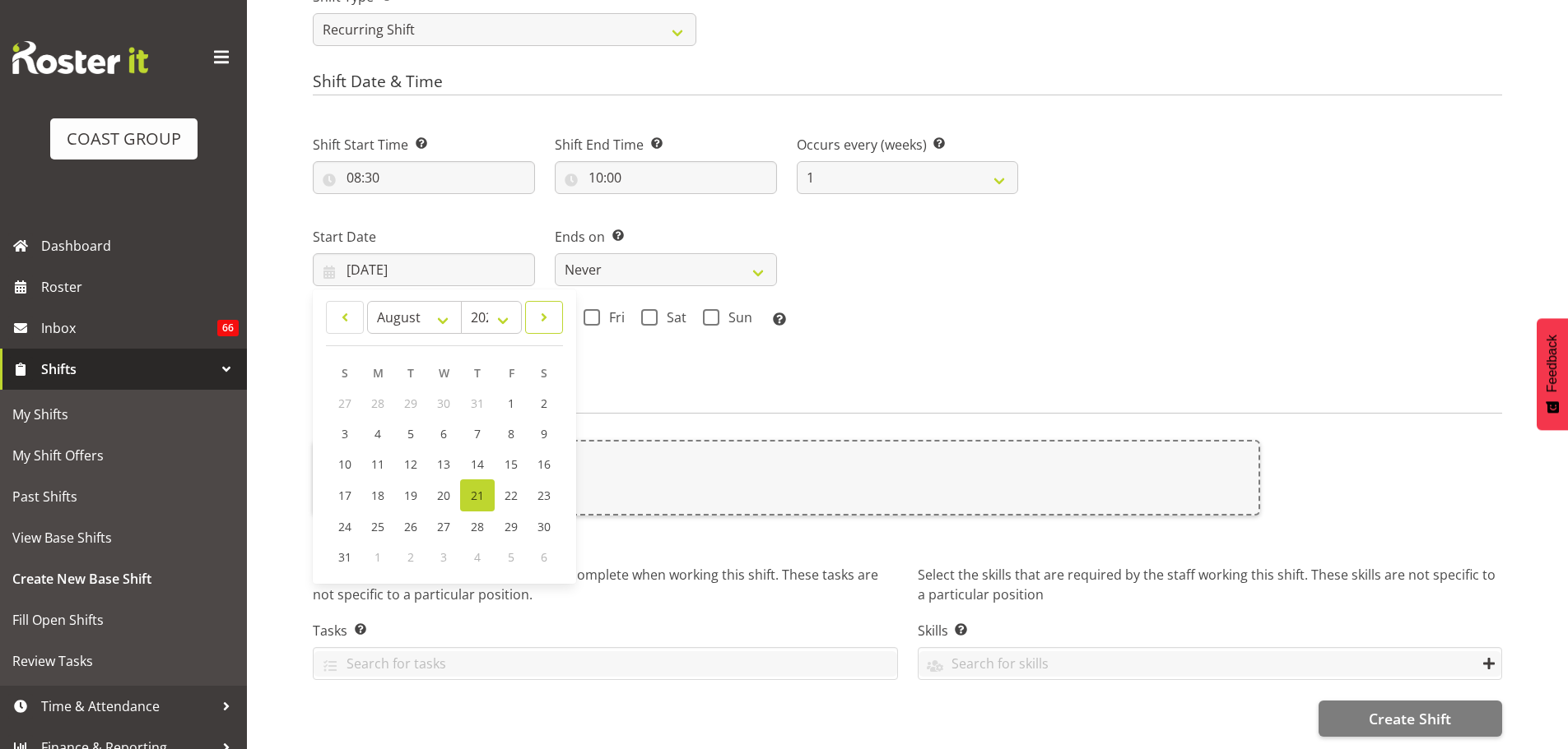
click at [532, 311] on link at bounding box center [544, 317] width 38 height 33
select select "8"
click at [415, 399] on link "2" at bounding box center [410, 403] width 33 height 31
type input "02/09/2025"
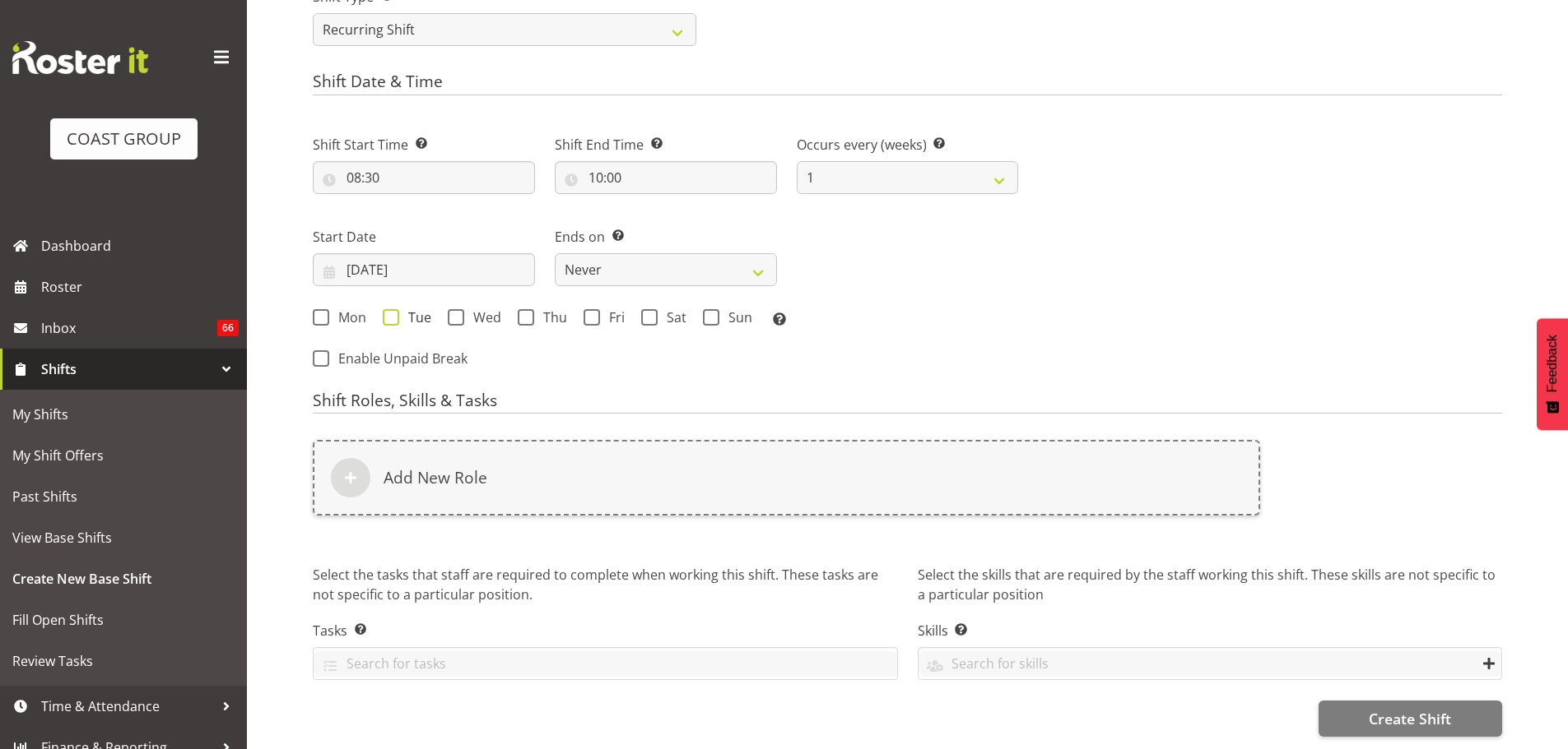
click at [400, 312] on span "Tue" at bounding box center [415, 318] width 32 height 17
click at [393, 312] on input "Tue" at bounding box center [388, 317] width 11 height 11
checkbox input "true"
click at [564, 314] on span "Thu" at bounding box center [550, 318] width 33 height 17
click at [528, 314] on input "Thu" at bounding box center [523, 317] width 11 height 11
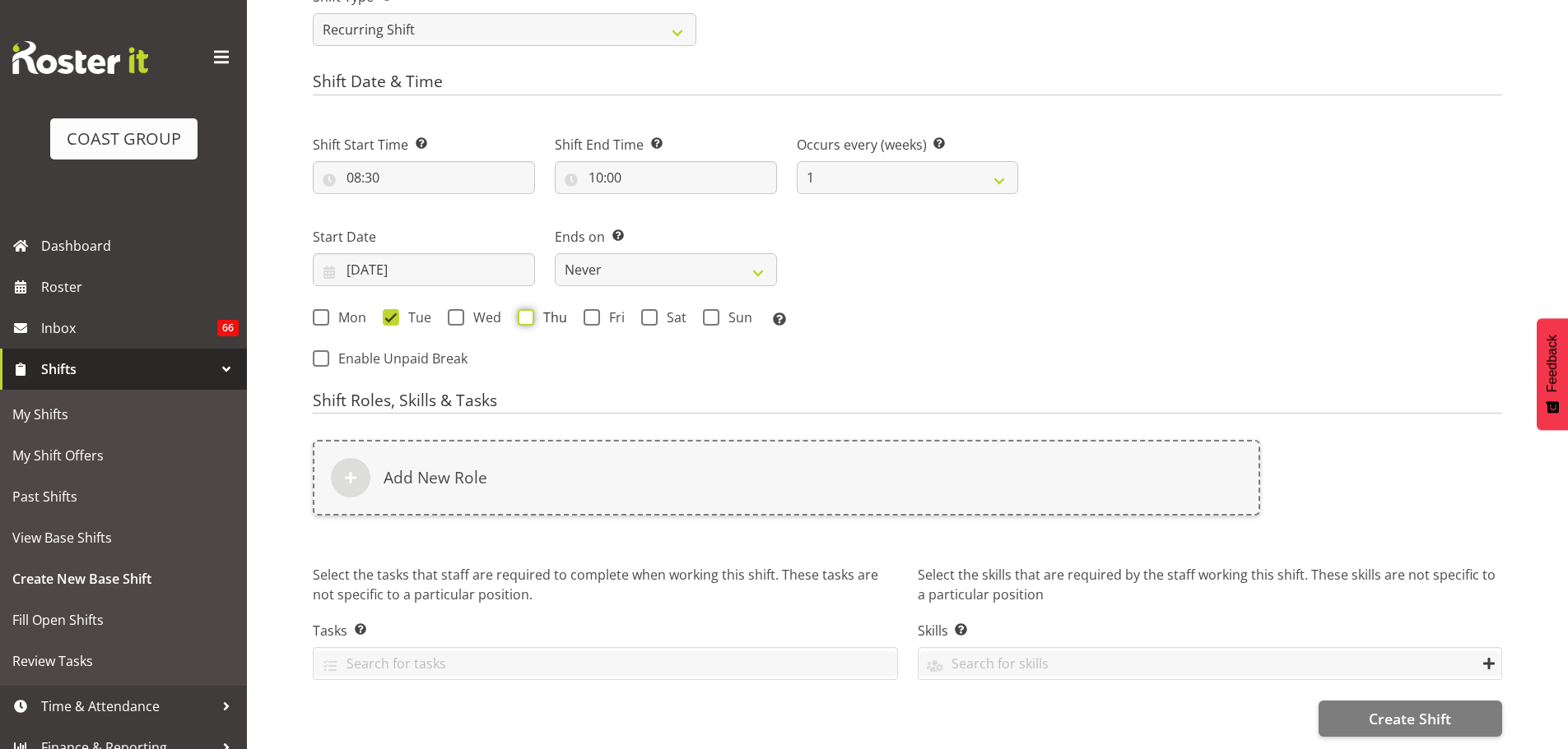
checkbox input "true"
click at [658, 258] on select "Never On Date" at bounding box center [665, 269] width 222 height 33
select select "date"
click at [555, 253] on select "Never On Date" at bounding box center [665, 269] width 222 height 33
click at [919, 263] on input "21/08/2025" at bounding box center [908, 269] width 222 height 33
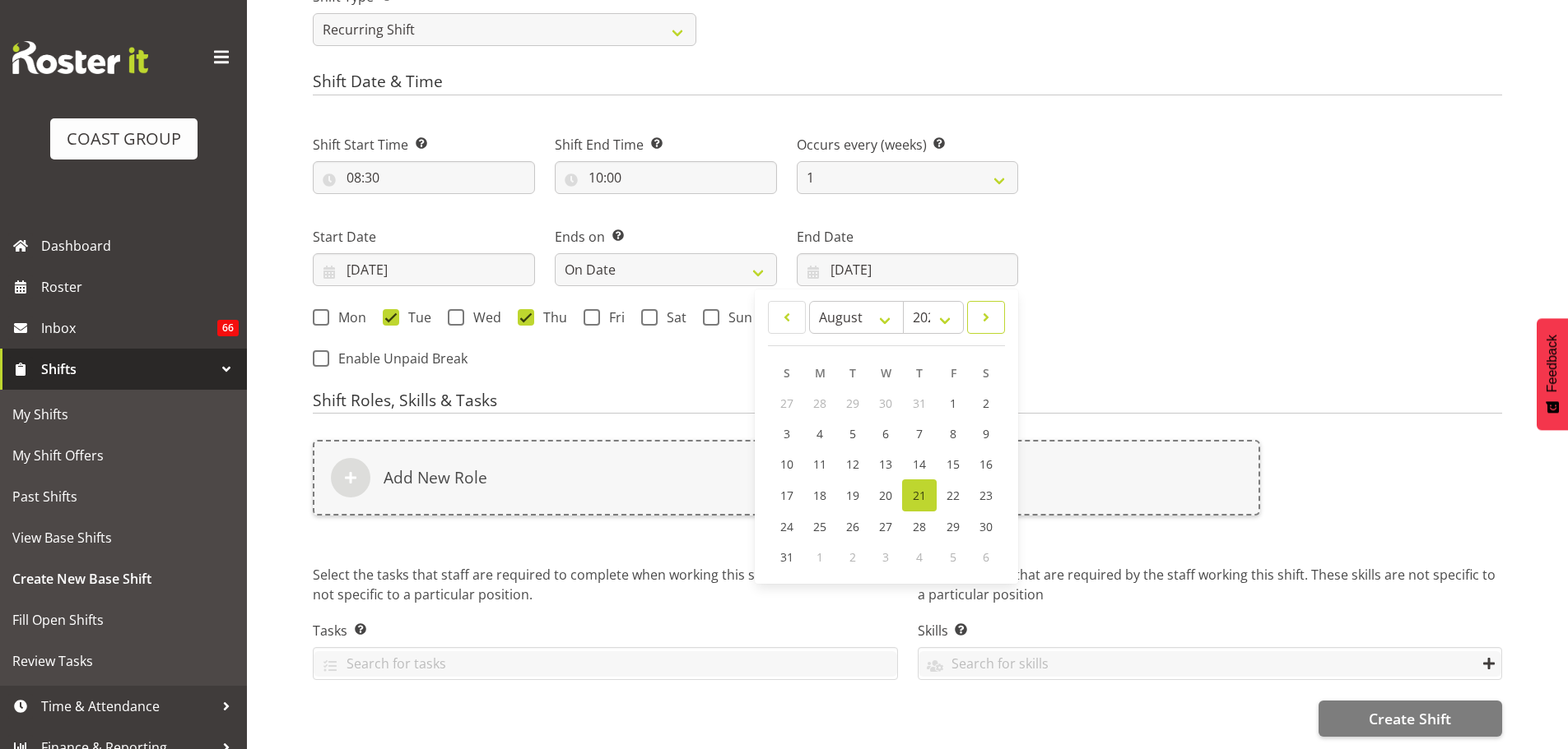
click at [988, 325] on link at bounding box center [986, 317] width 38 height 33
select select "8"
click at [986, 404] on span "6" at bounding box center [984, 403] width 7 height 16
type input "06/09/2025"
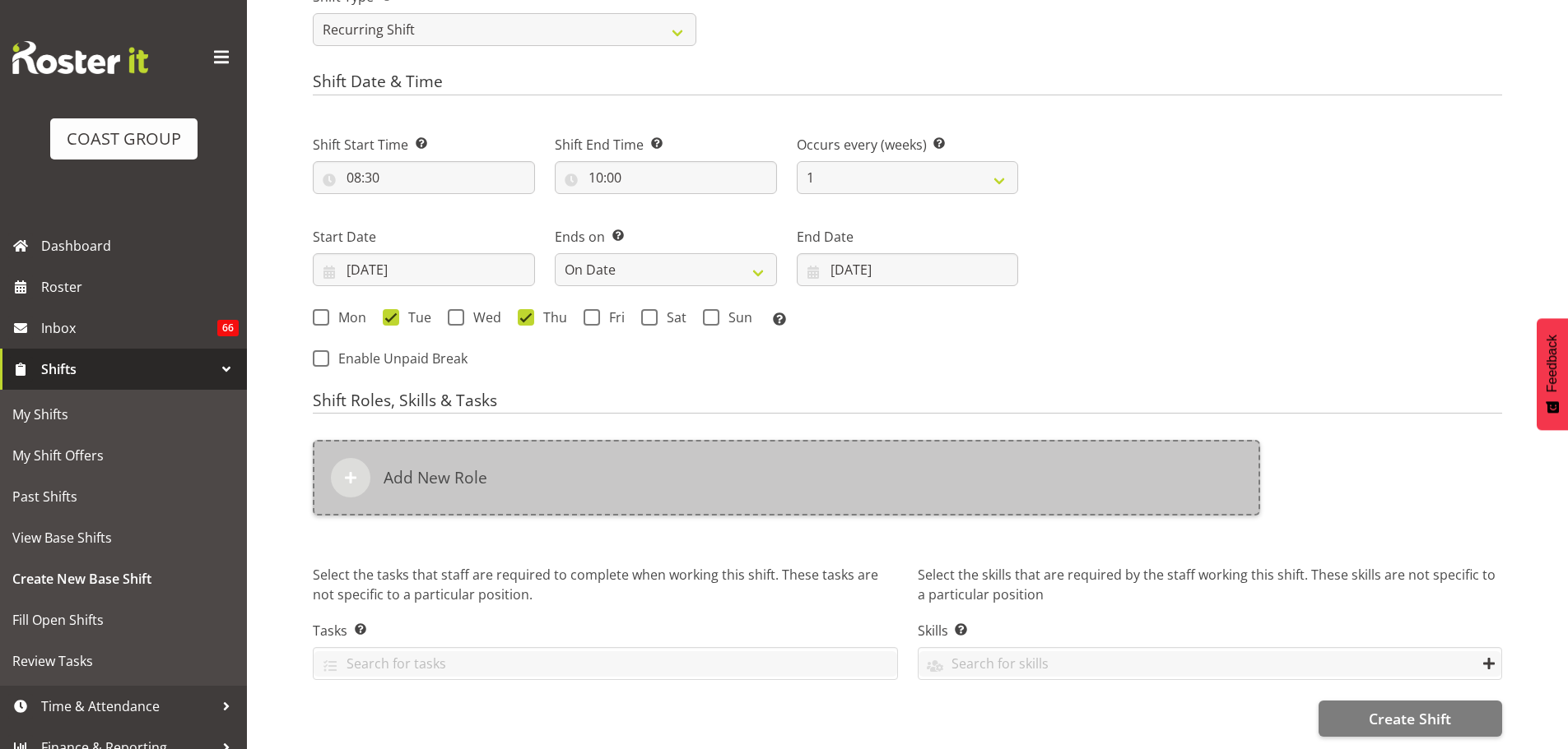
click at [807, 449] on div "Add New Role" at bounding box center [786, 478] width 947 height 76
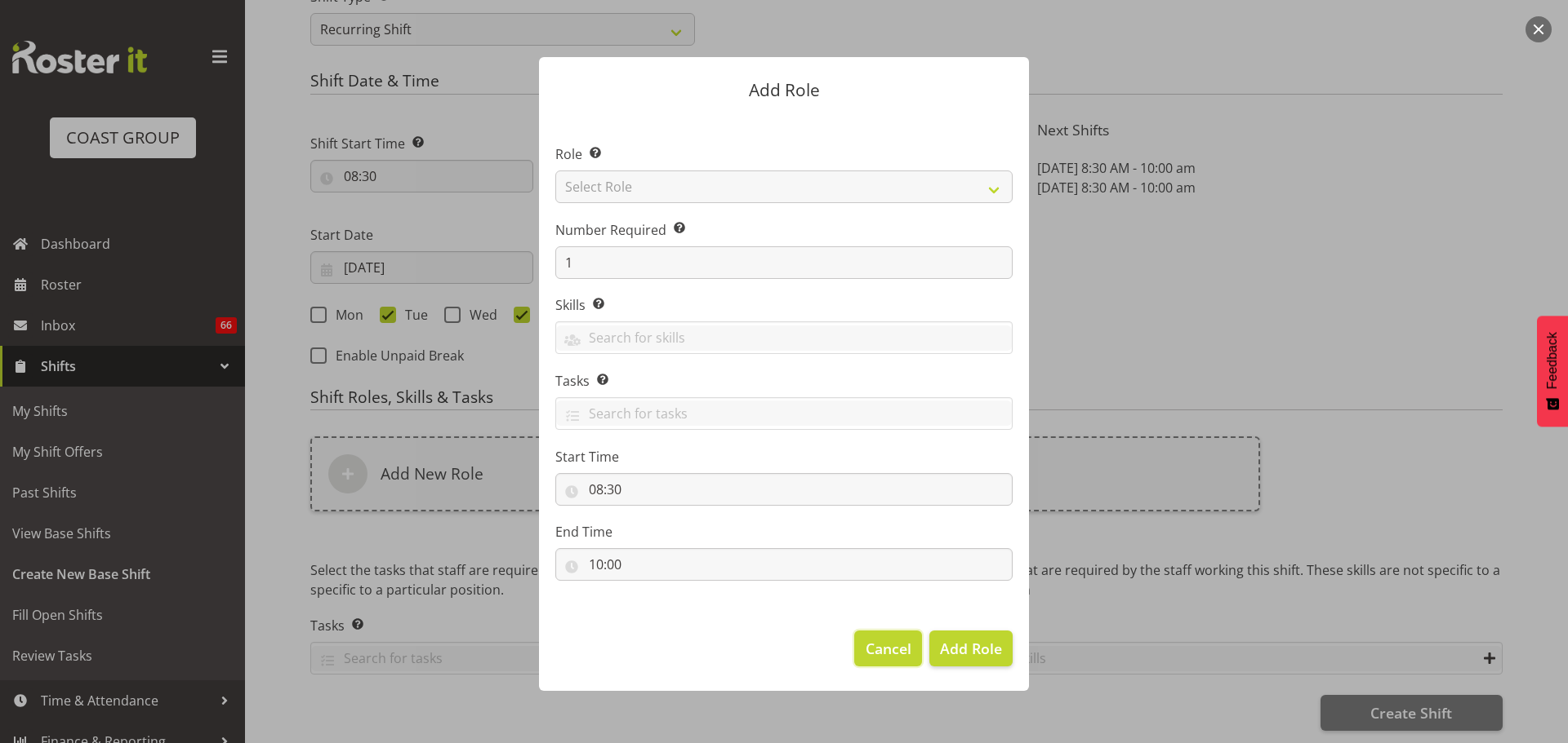
click at [882, 648] on span "Cancel" at bounding box center [889, 648] width 45 height 21
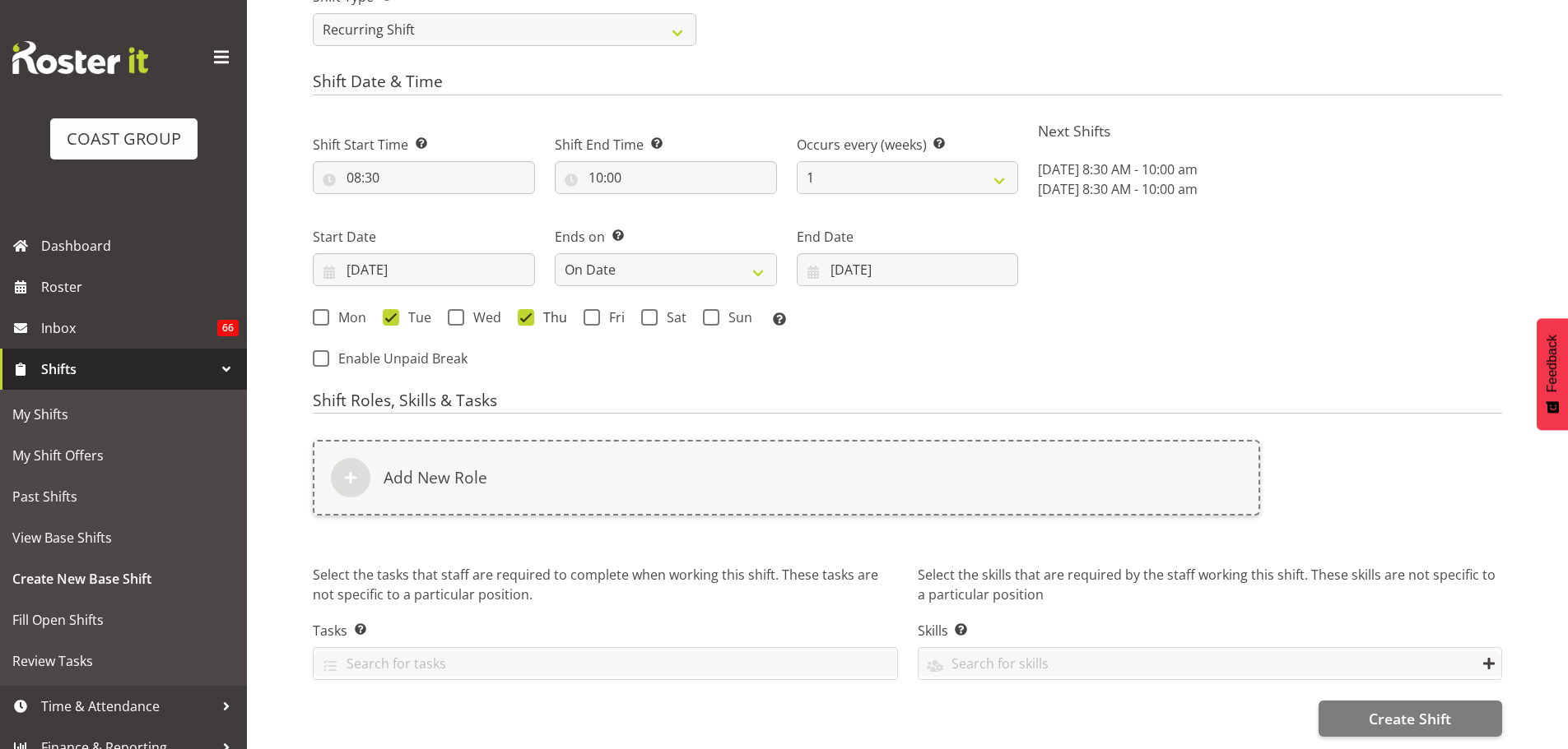
click at [529, 314] on span at bounding box center [526, 318] width 17 height 17
click at [528, 314] on input "Thu" at bounding box center [523, 317] width 11 height 11
checkbox input "false"
click at [600, 314] on span "Fri" at bounding box center [612, 318] width 25 height 17
click at [594, 314] on input "Fri" at bounding box center [589, 317] width 11 height 11
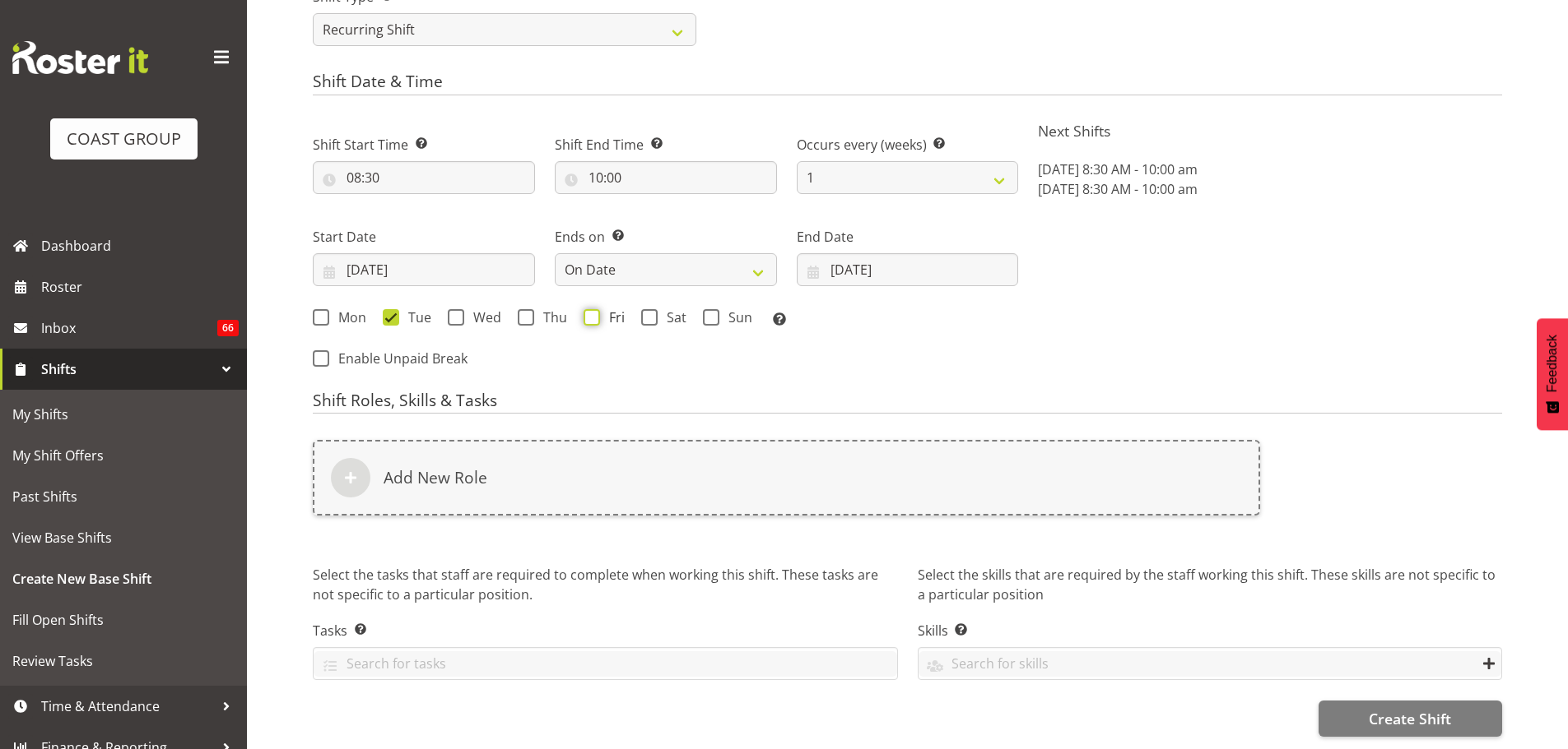
checkbox input "true"
click at [872, 267] on input "06/09/2025" at bounding box center [908, 269] width 222 height 33
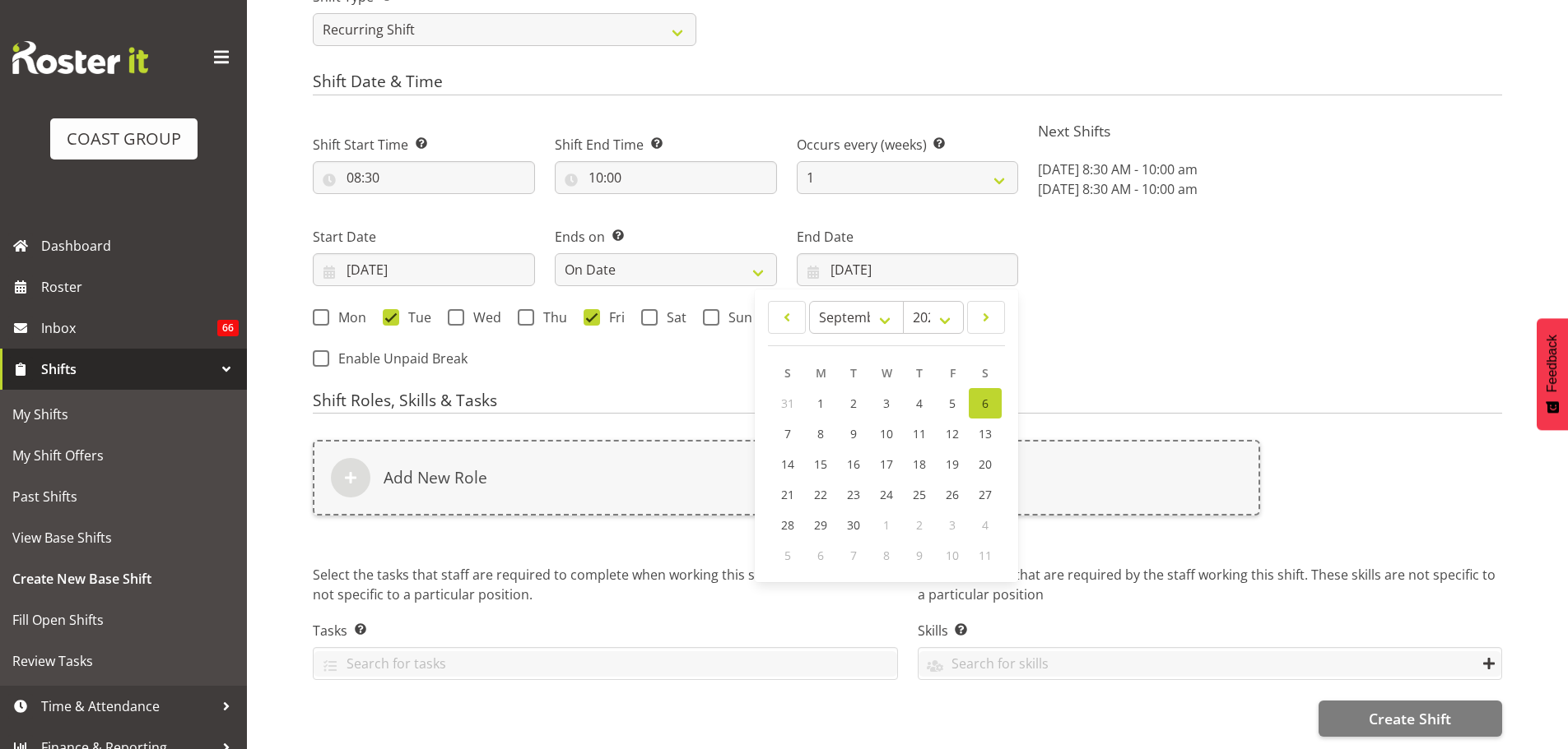
click at [976, 394] on link "6" at bounding box center [984, 403] width 33 height 31
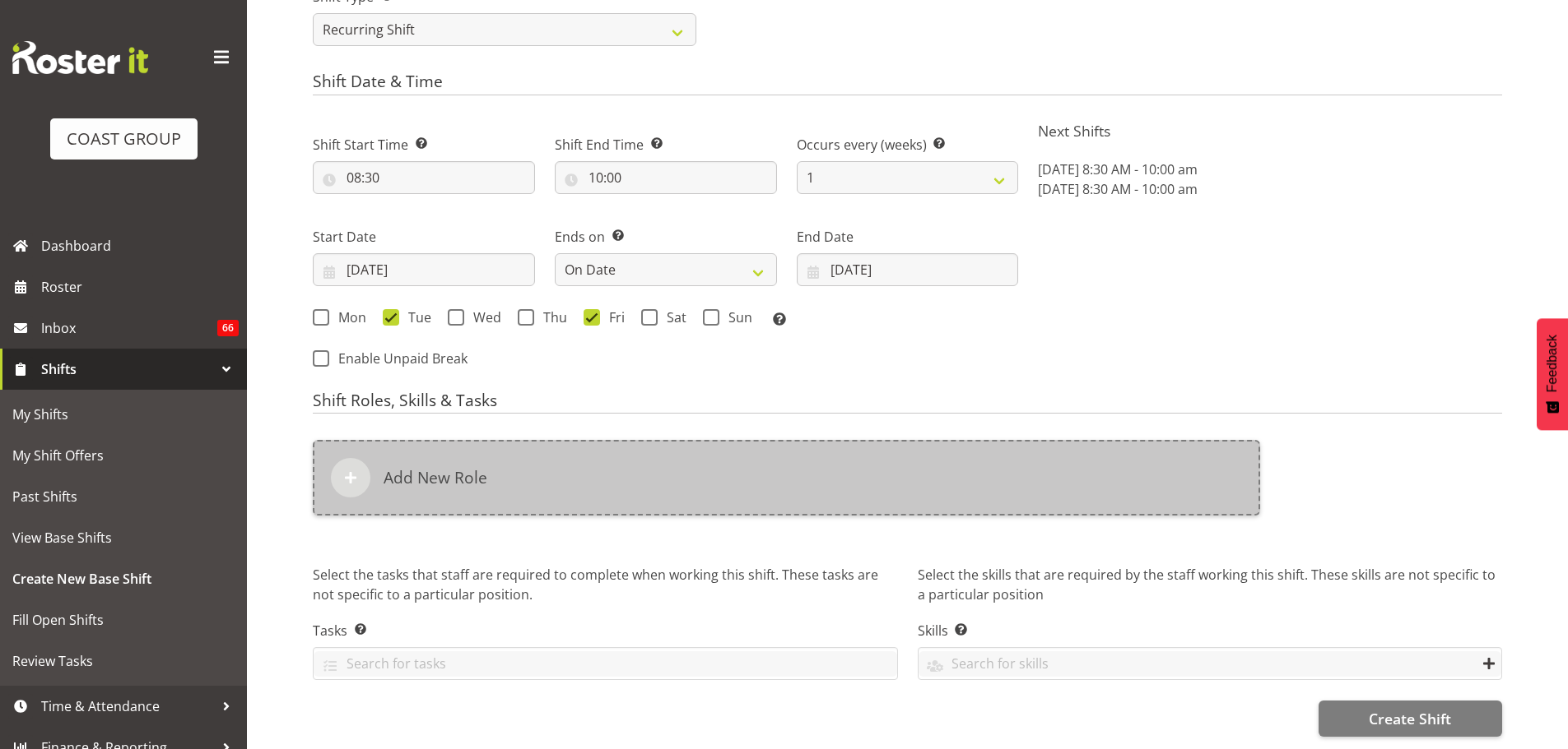
click at [910, 444] on div "Add New Role" at bounding box center [786, 478] width 947 height 76
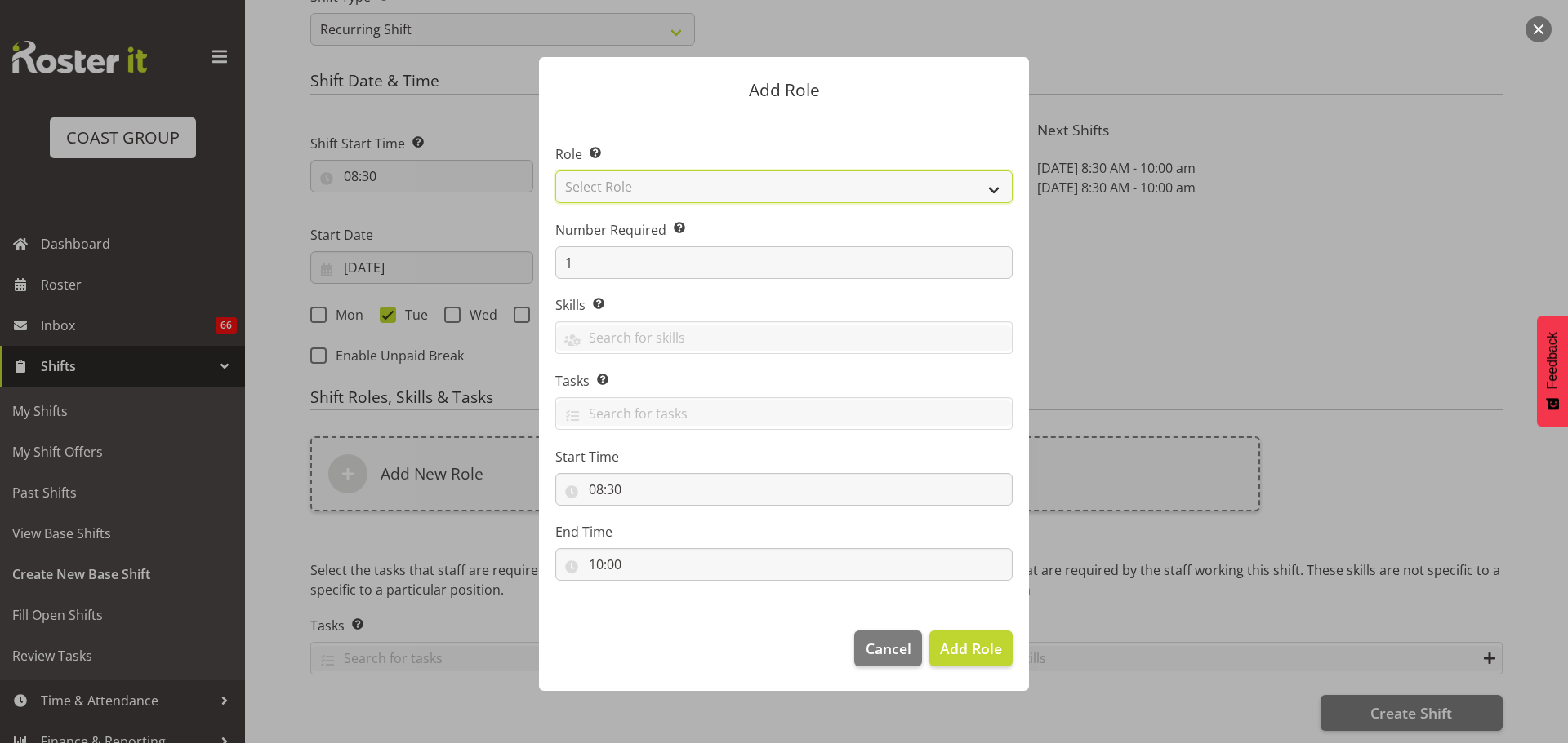
click at [847, 195] on select "Select Role ACCOUNT MANAGER ACCOUNT MANAGER DW ACCOUNTS AKL DIANNA VEHICLES AKL…" at bounding box center [784, 187] width 458 height 33
select select "81"
click at [556, 171] on select "Select Role ACCOUNT MANAGER ACCOUNT MANAGER DW ACCOUNTS AKL DIANNA VEHICLES AKL…" at bounding box center [784, 187] width 458 height 33
click at [966, 659] on span "Add Role" at bounding box center [971, 648] width 62 height 21
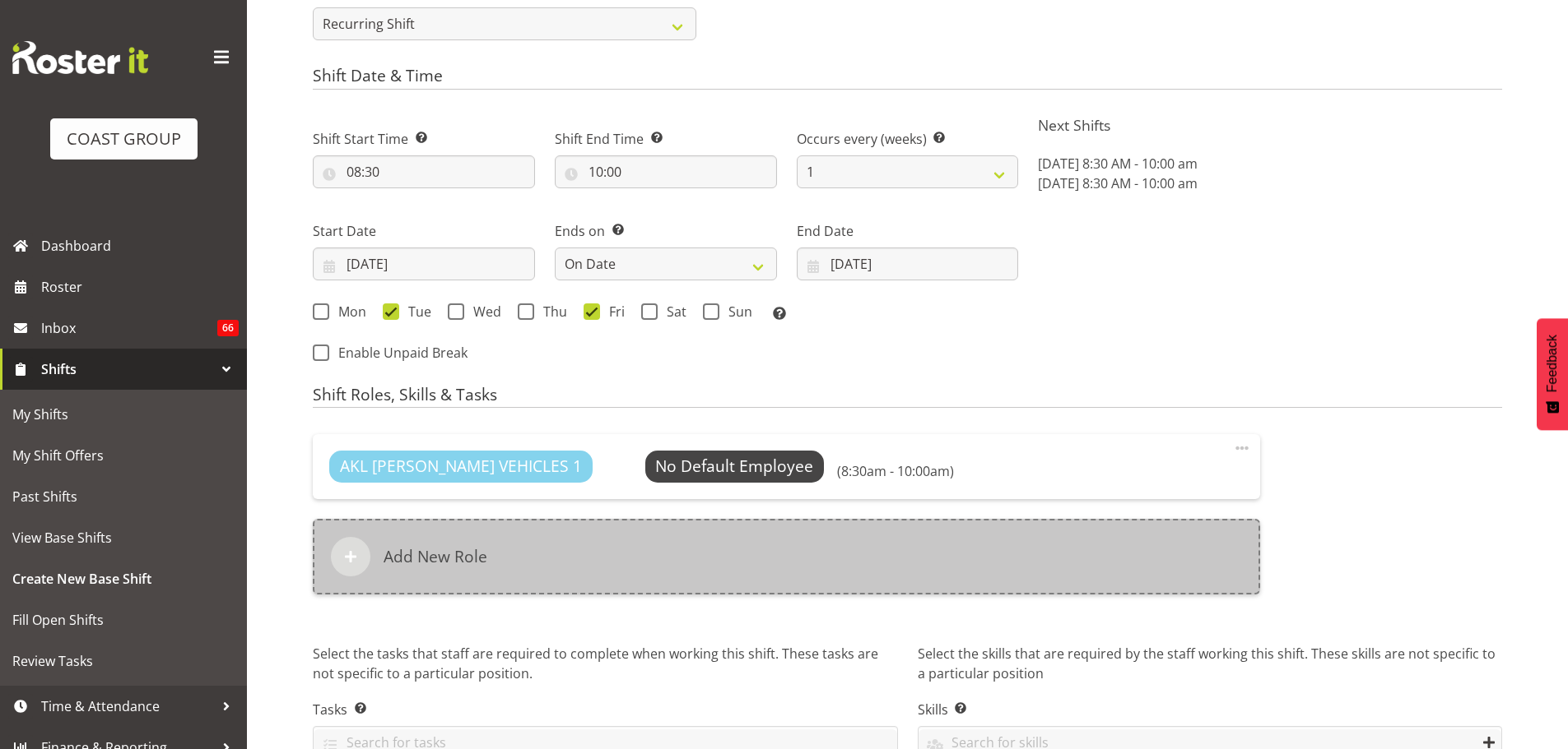
click at [654, 580] on div "Add New Role" at bounding box center [786, 557] width 947 height 76
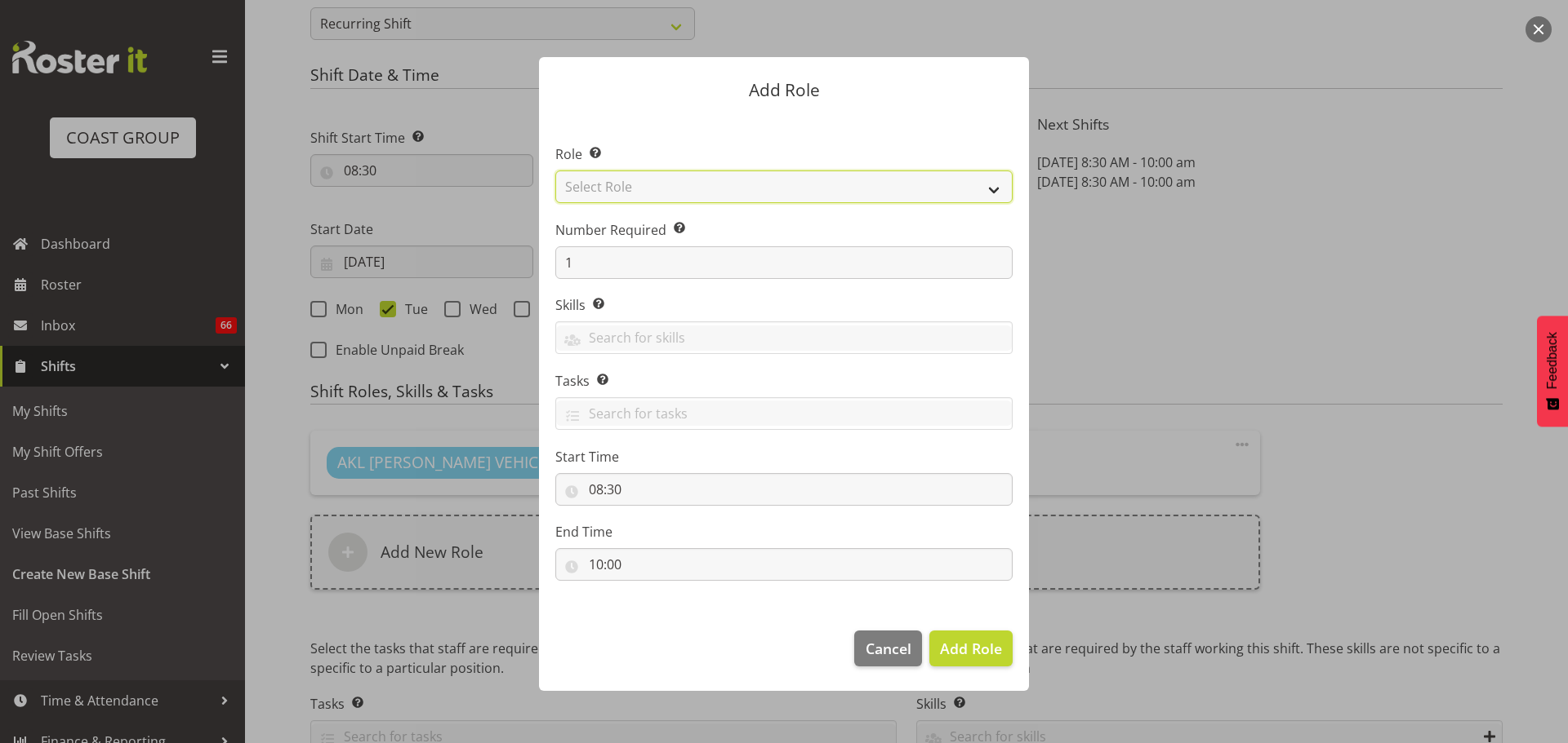
click at [620, 197] on select "Select Role ACCOUNT MANAGER ACCOUNT MANAGER DW ACCOUNTS AKL DIANNA VEHICLES AKL…" at bounding box center [784, 187] width 458 height 33
select select "190"
click at [556, 171] on select "Select Role ACCOUNT MANAGER ACCOUNT MANAGER DW ACCOUNTS AKL DIANNA VEHICLES AKL…" at bounding box center [784, 187] width 458 height 33
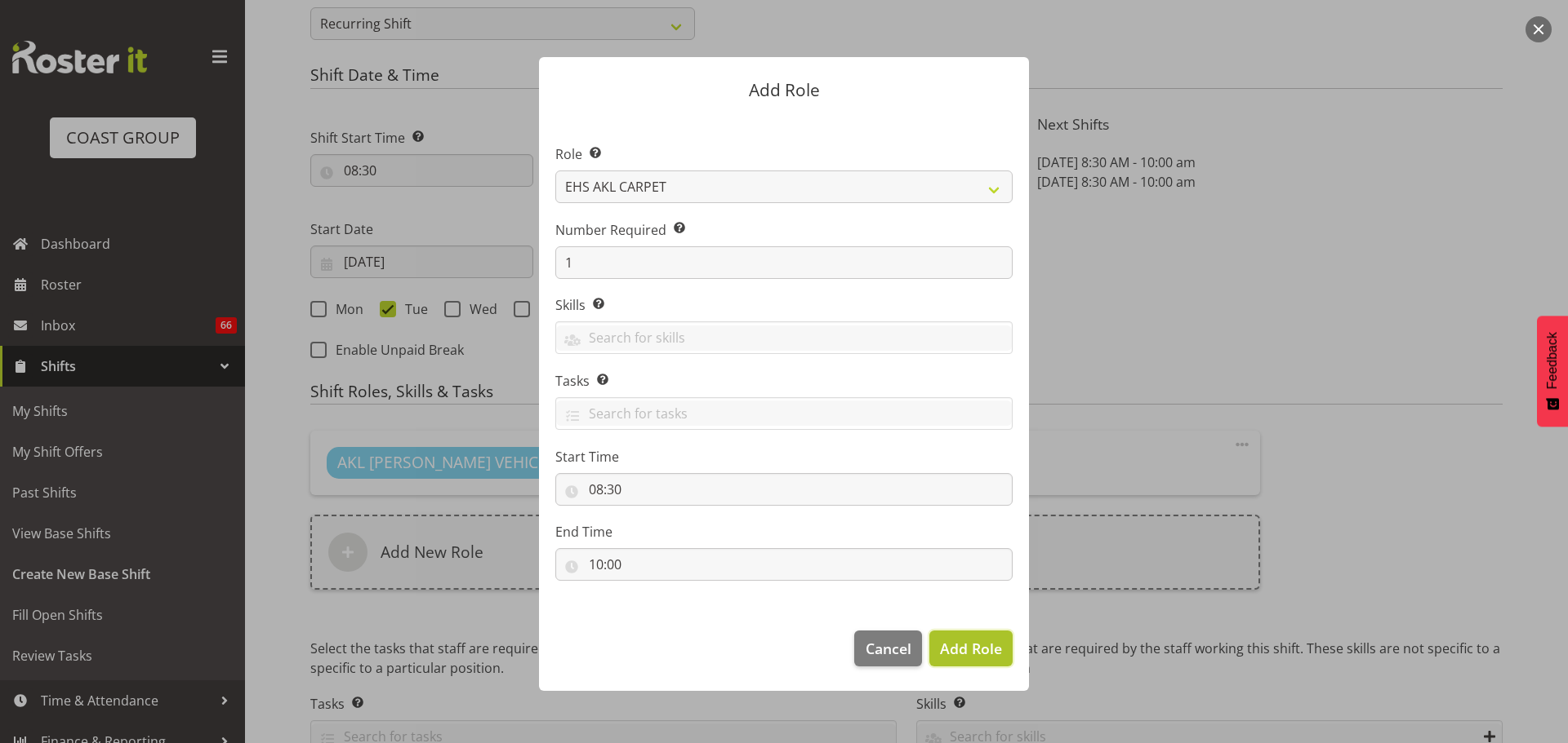
click at [966, 630] on button "Add Role" at bounding box center [971, 648] width 83 height 36
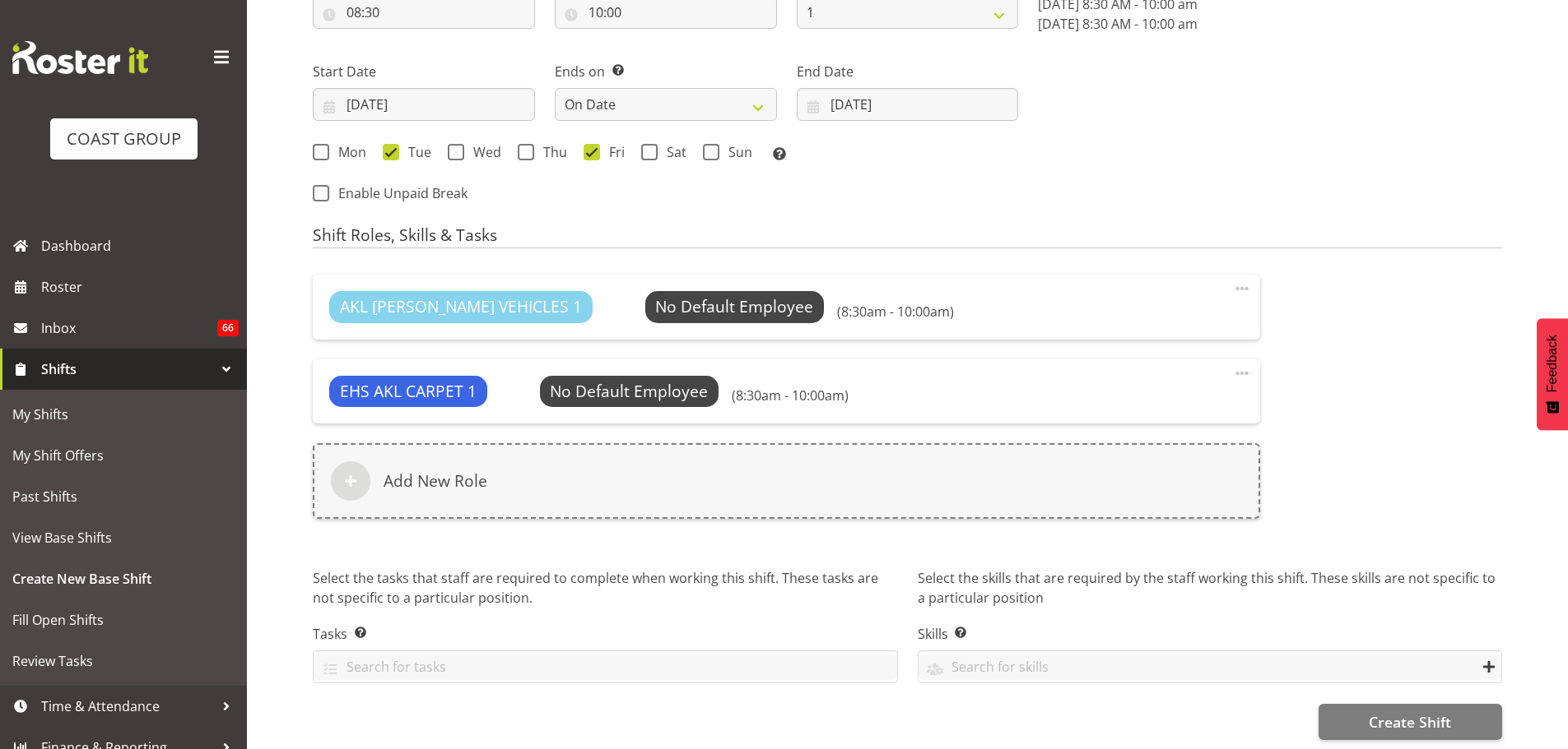
scroll to position [974, 0]
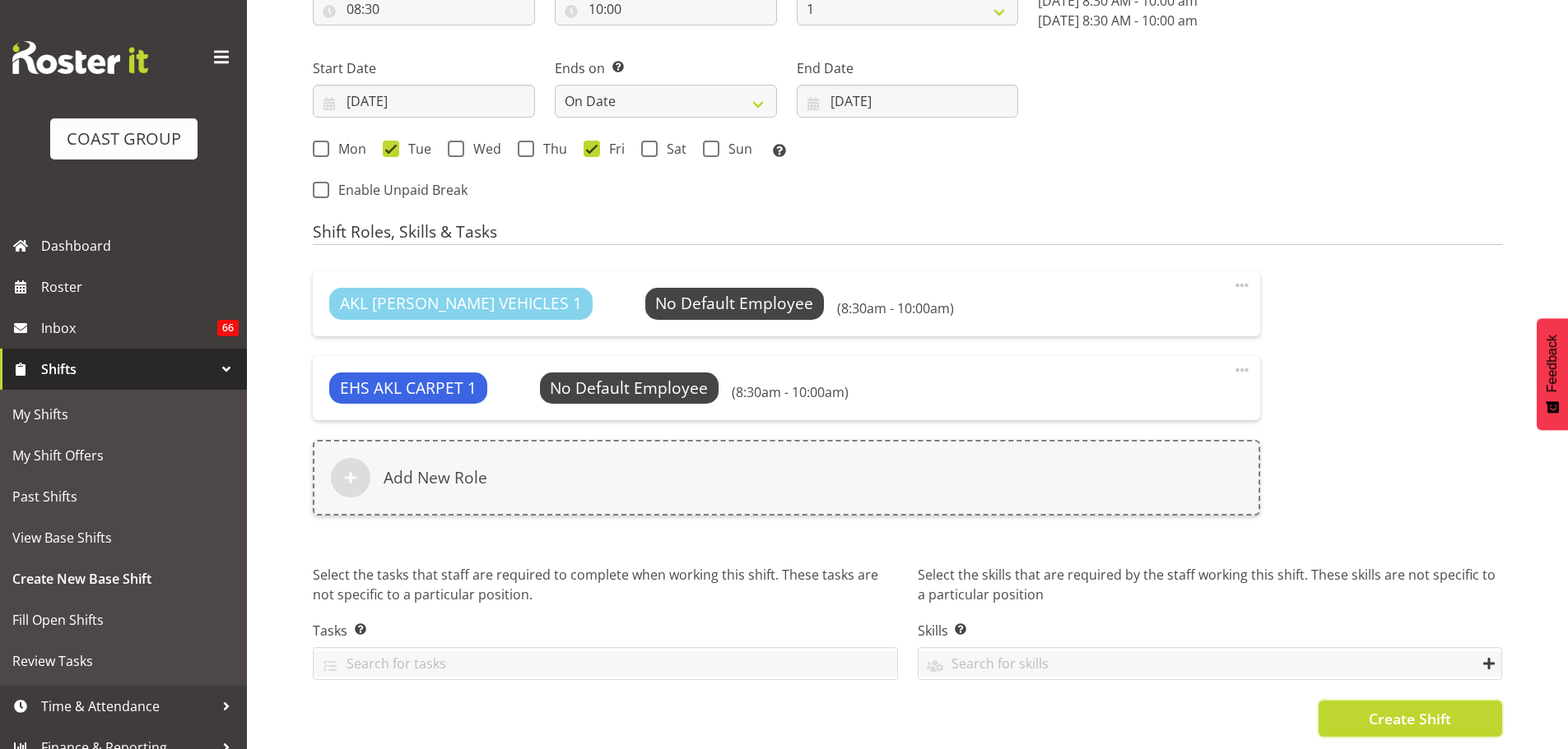
click at [1431, 711] on span "Create Shift" at bounding box center [1410, 718] width 83 height 21
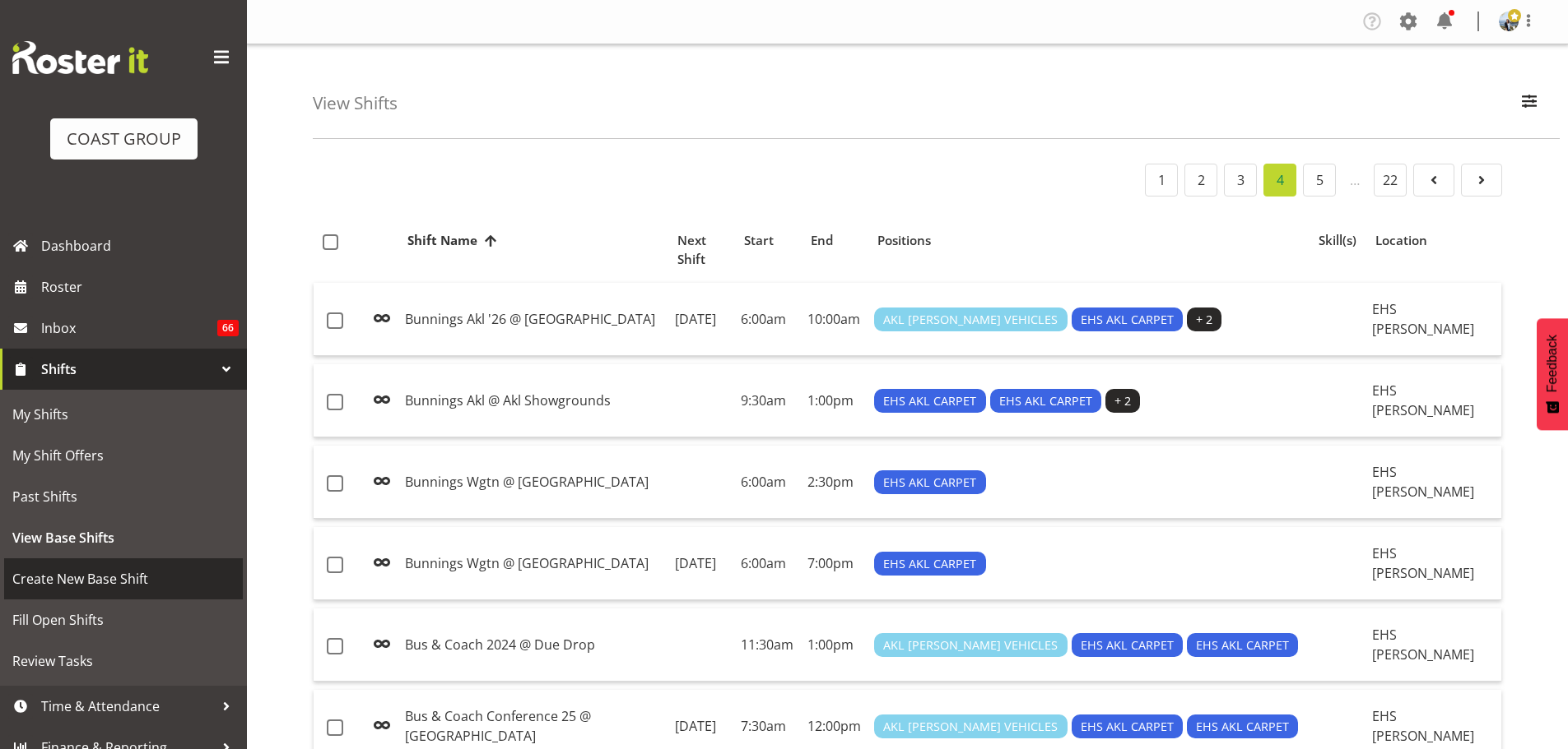
click at [93, 570] on span "Create New Base Shift" at bounding box center [123, 579] width 222 height 25
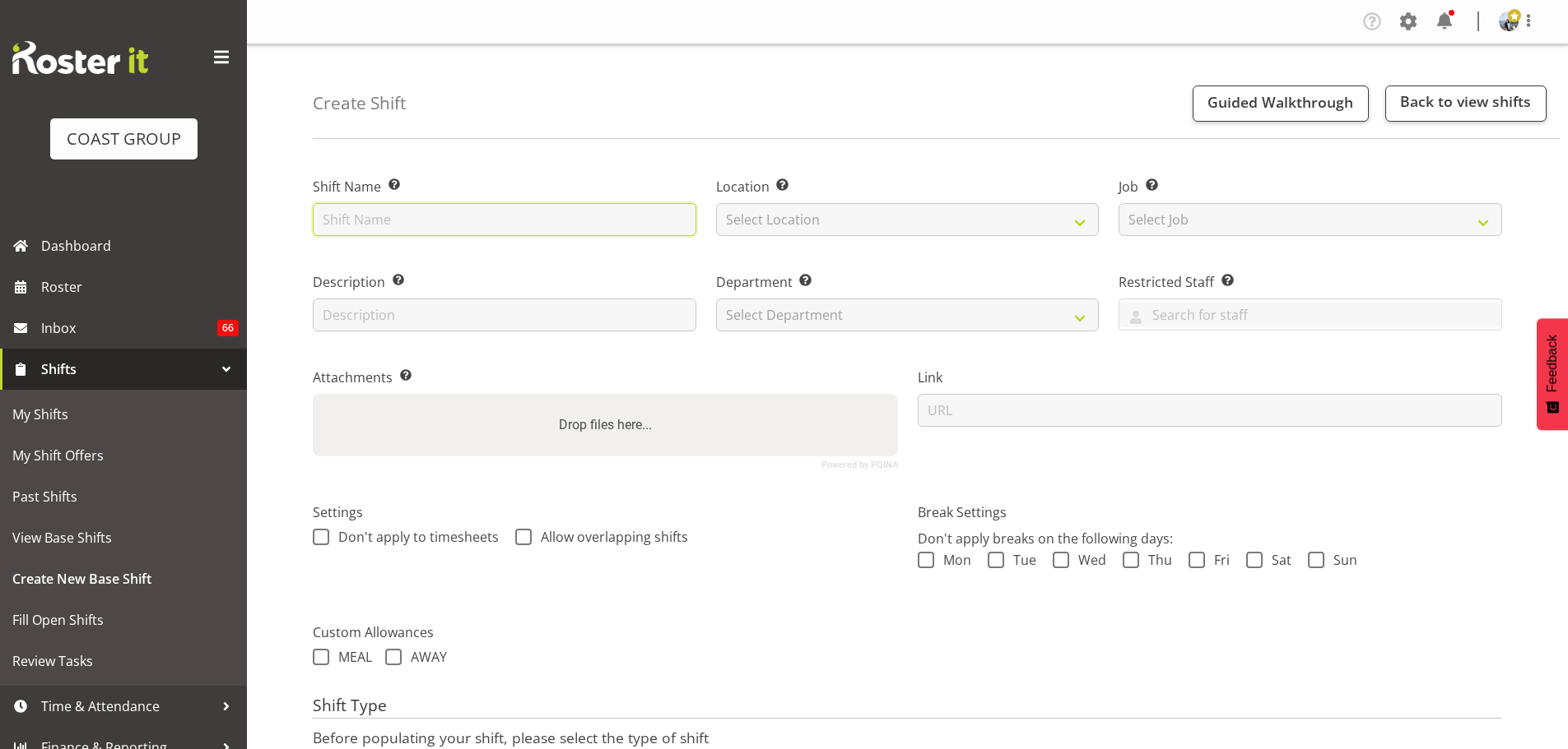
click at [447, 222] on input "text" at bounding box center [504, 219] width 384 height 33
type input "Centrepiece @ Due Drop"
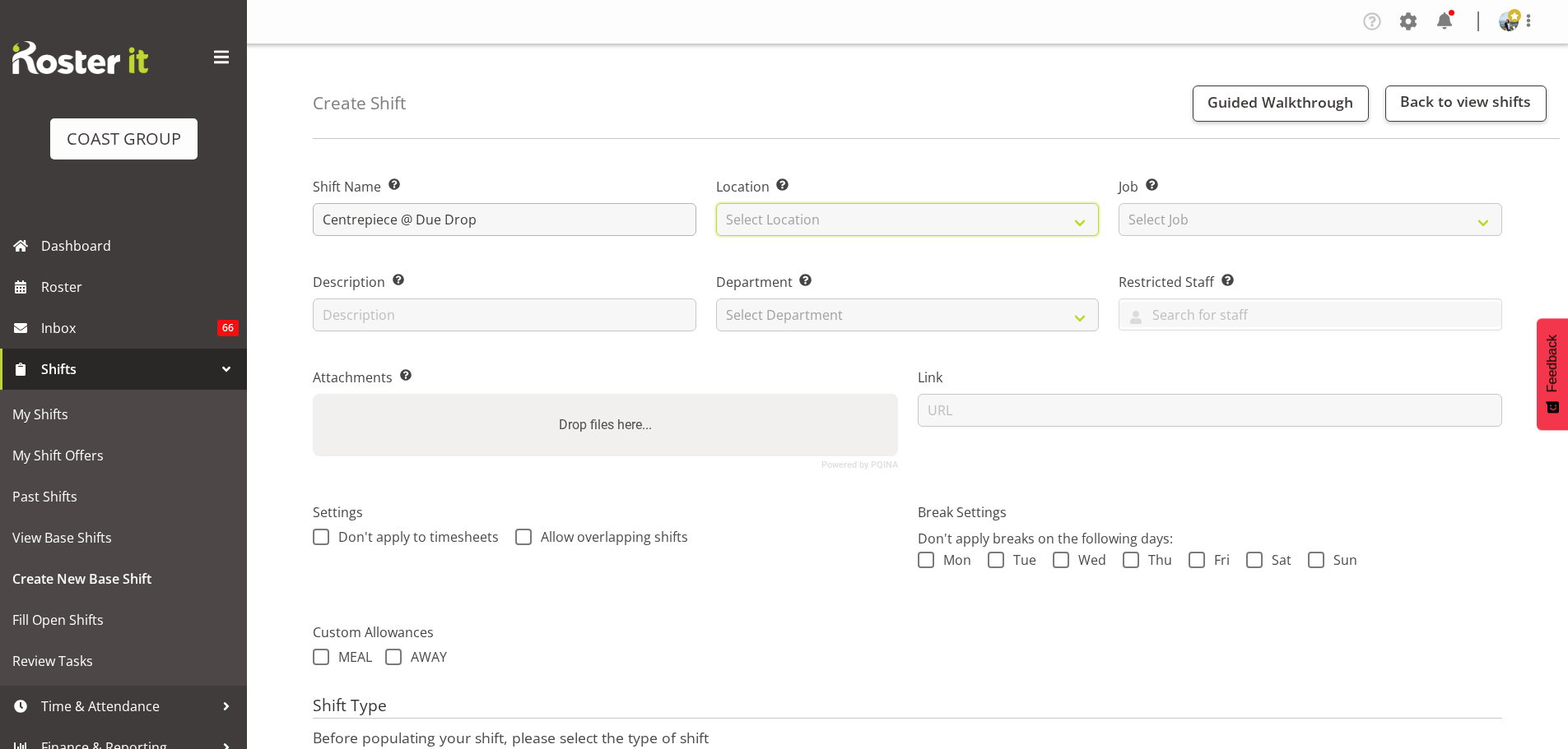
select select "35"
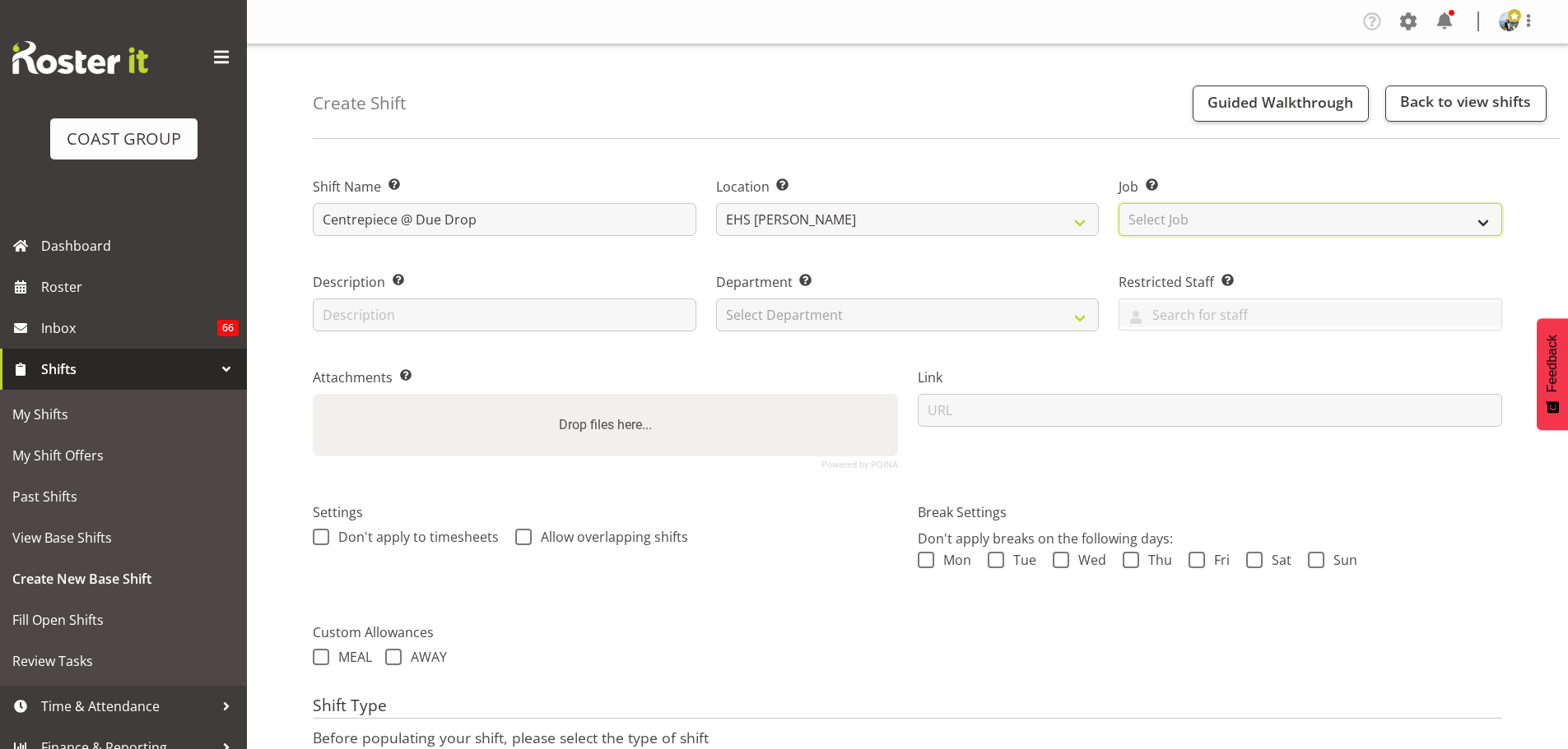
click at [1241, 222] on select "Select Job Create new job 1 Carlton Events 1 [PERSON_NAME][GEOGRAPHIC_DATA] 1 […" at bounding box center [1310, 219] width 384 height 33
select select "8574"
click at [1119, 203] on select "Select Job Create new job 1 Carlton Events 1 [PERSON_NAME][GEOGRAPHIC_DATA] 1 […" at bounding box center [1310, 219] width 384 height 33
click at [385, 285] on label "Description Provide a description of the shift if required." at bounding box center [504, 282] width 384 height 20
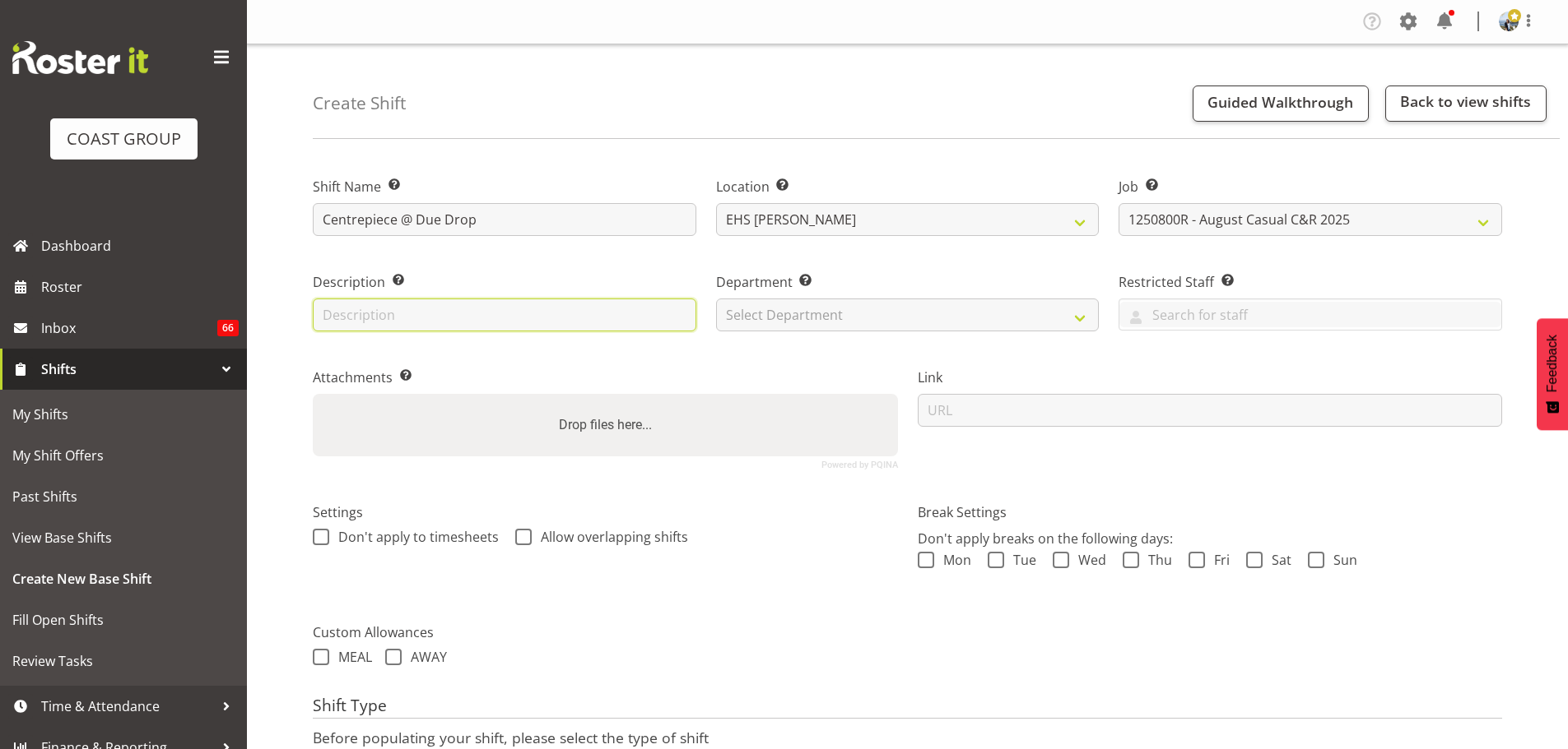
click at [385, 300] on input "text" at bounding box center [504, 315] width 384 height 33
type input "Plush Red - 15m x 1.8m"
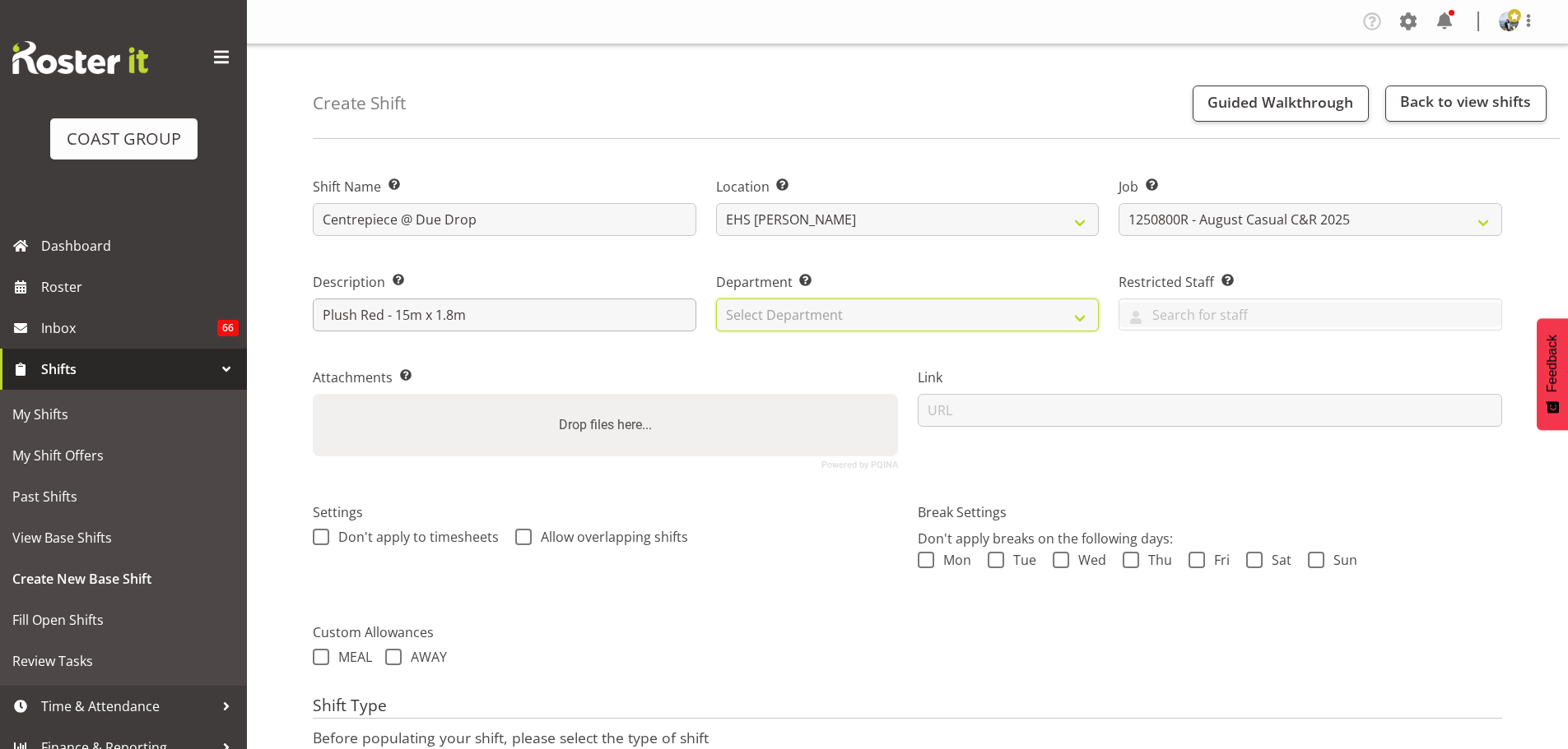
select select "35"
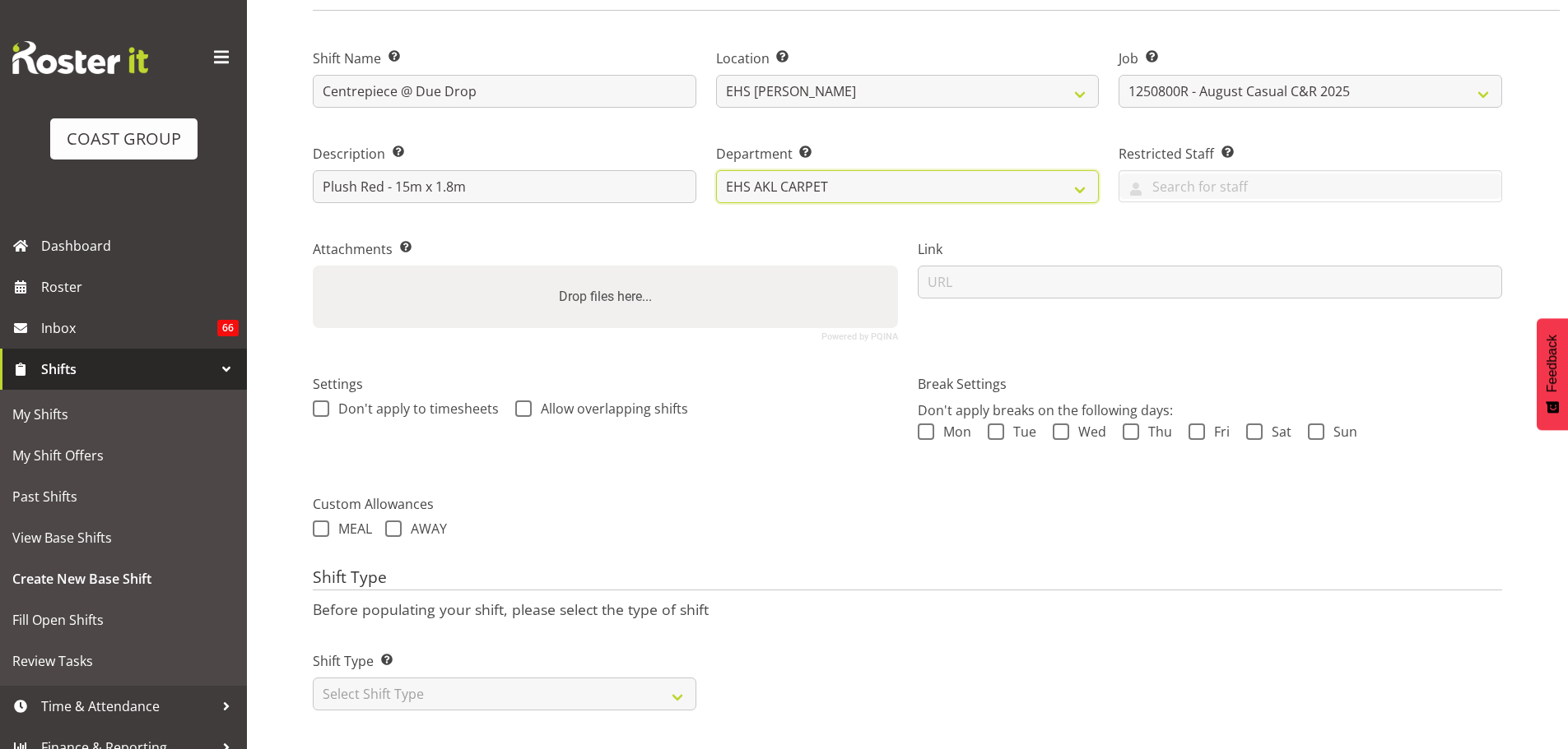
scroll to position [140, 0]
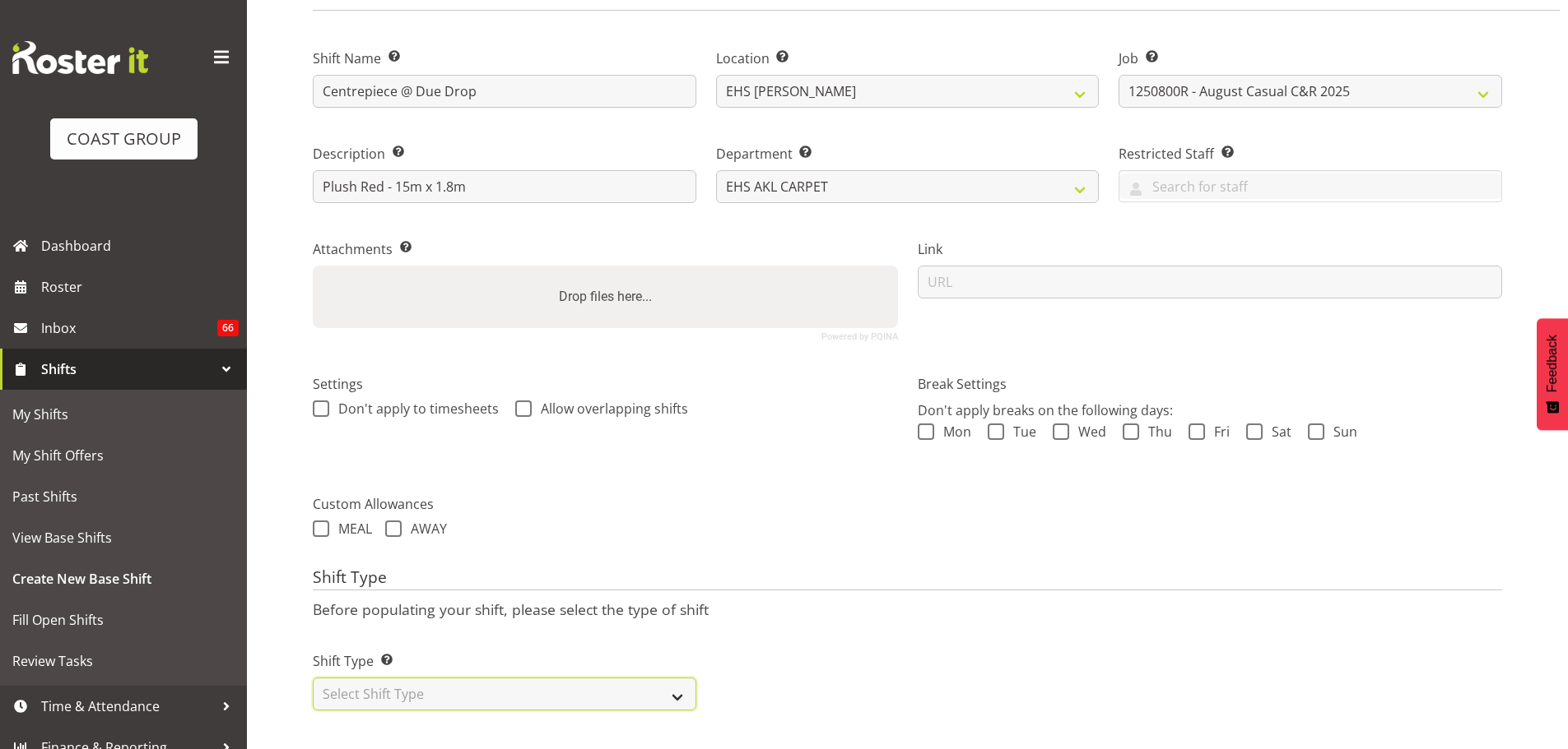
click at [628, 681] on select "Select Shift Type One Off Shift Recurring Shift Rotating Shift" at bounding box center [504, 694] width 384 height 33
select select "recurring"
click at [313, 678] on select "Select Shift Type One Off Shift Recurring Shift Rotating Shift" at bounding box center [504, 694] width 384 height 33
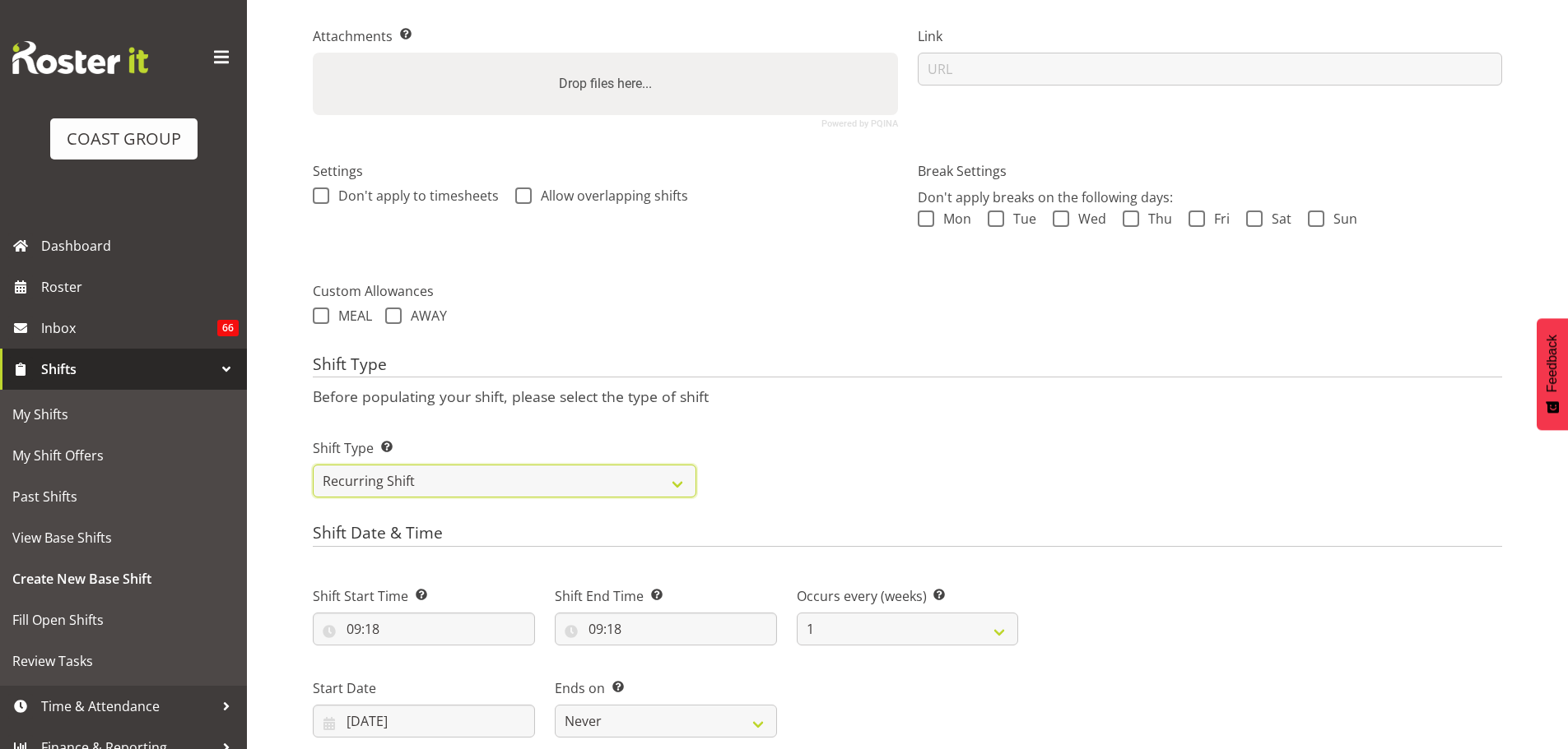
scroll to position [552, 0]
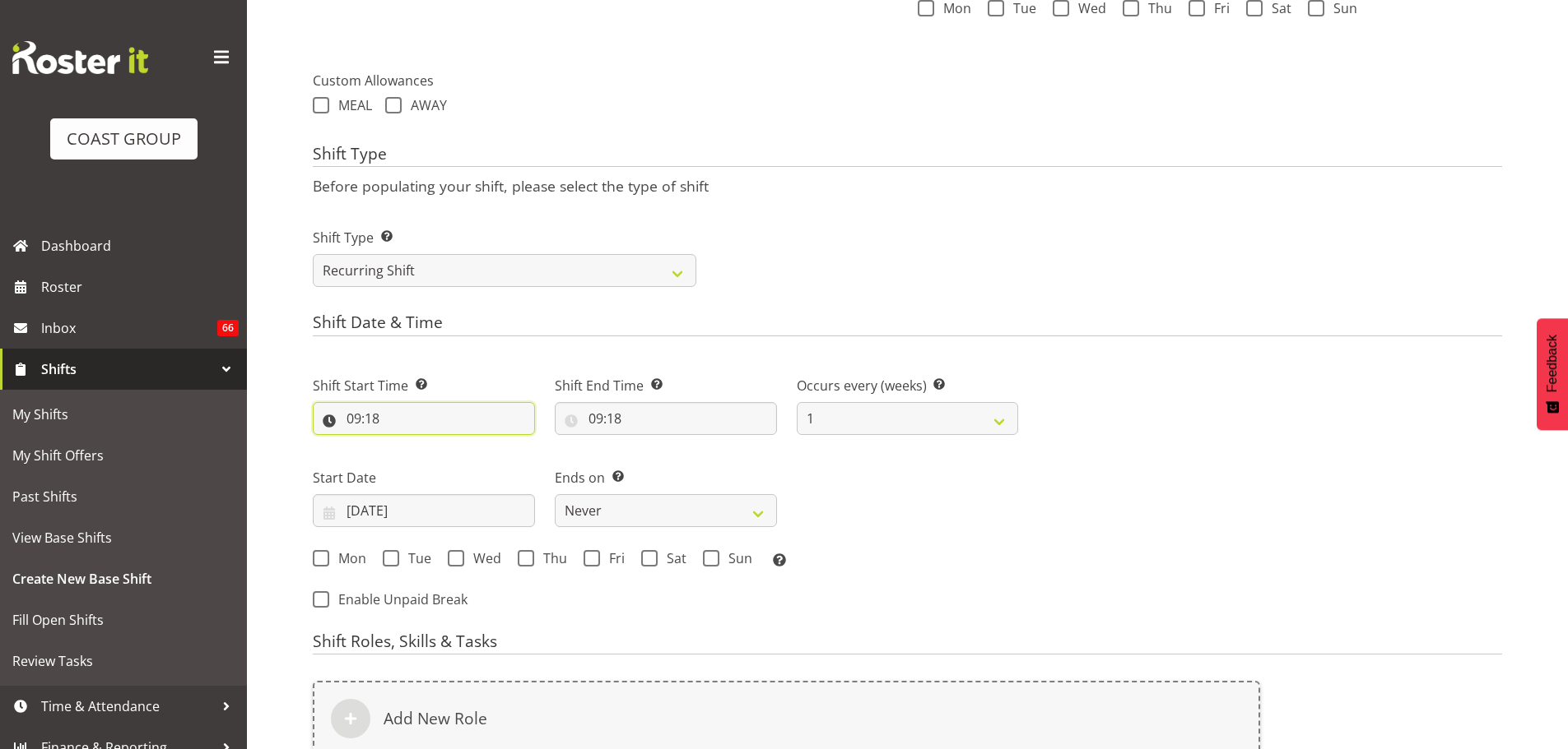
click at [367, 417] on input "09:18" at bounding box center [423, 418] width 222 height 33
click at [432, 456] on select "00 01 02 03 04 05 06 07 08 09 10 11 12 13 14 15 16 17 18 19 20 21 22 23" at bounding box center [424, 461] width 37 height 33
select select "12"
click at [406, 445] on select "00 01 02 03 04 05 06 07 08 09 10 11 12 13 14 15 16 17 18 19 20 21 22 23" at bounding box center [424, 461] width 37 height 33
type input "12:18"
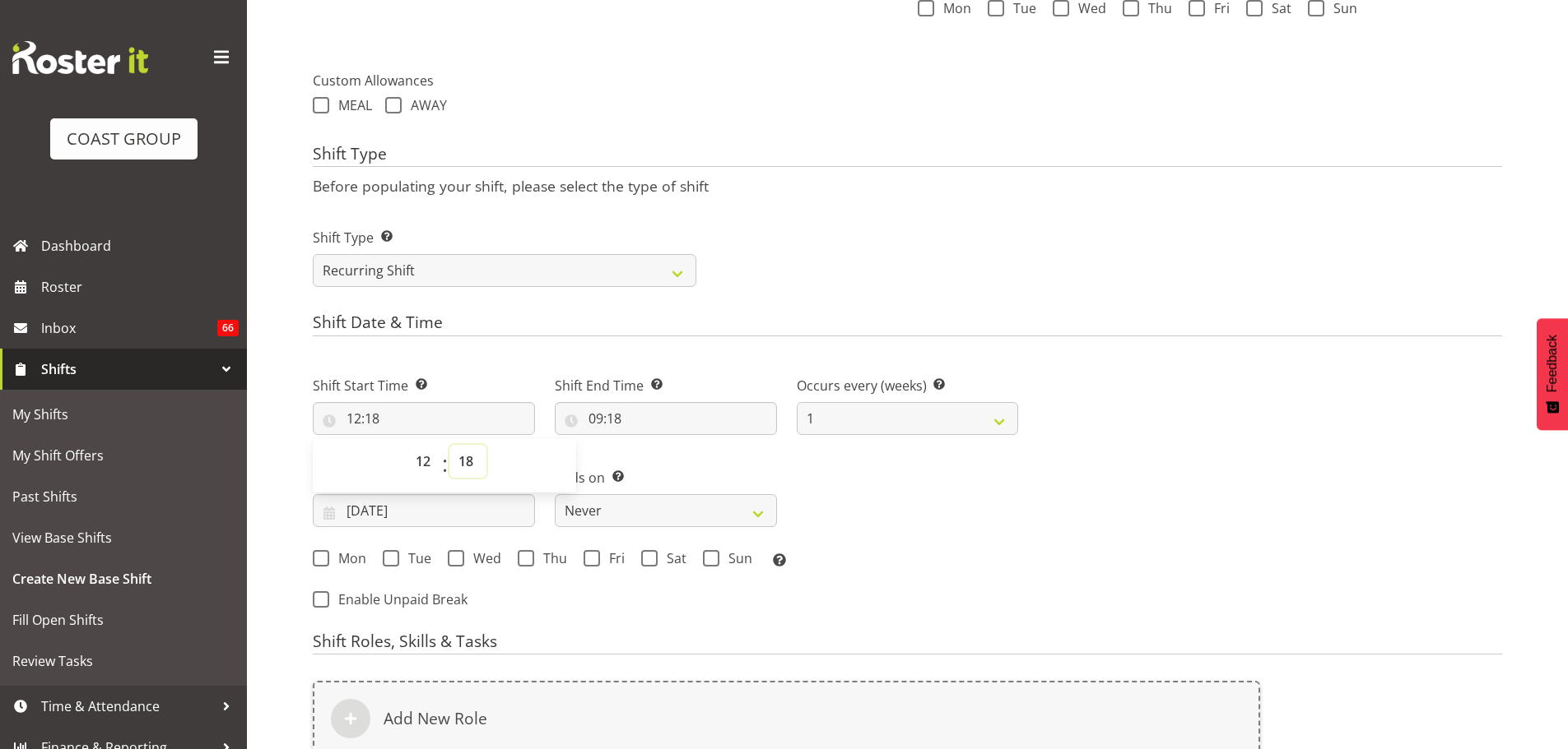
drag, startPoint x: 470, startPoint y: 466, endPoint x: 469, endPoint y: 457, distance: 9.1
click at [470, 466] on select "00 01 02 03 04 05 06 07 08 09 10 11 12 13 14 15 16 17 18 19 20 21 22 23 24 25 2…" at bounding box center [467, 461] width 37 height 33
select select "0"
type input "12:00"
click at [614, 417] on input "09:18" at bounding box center [665, 418] width 222 height 33
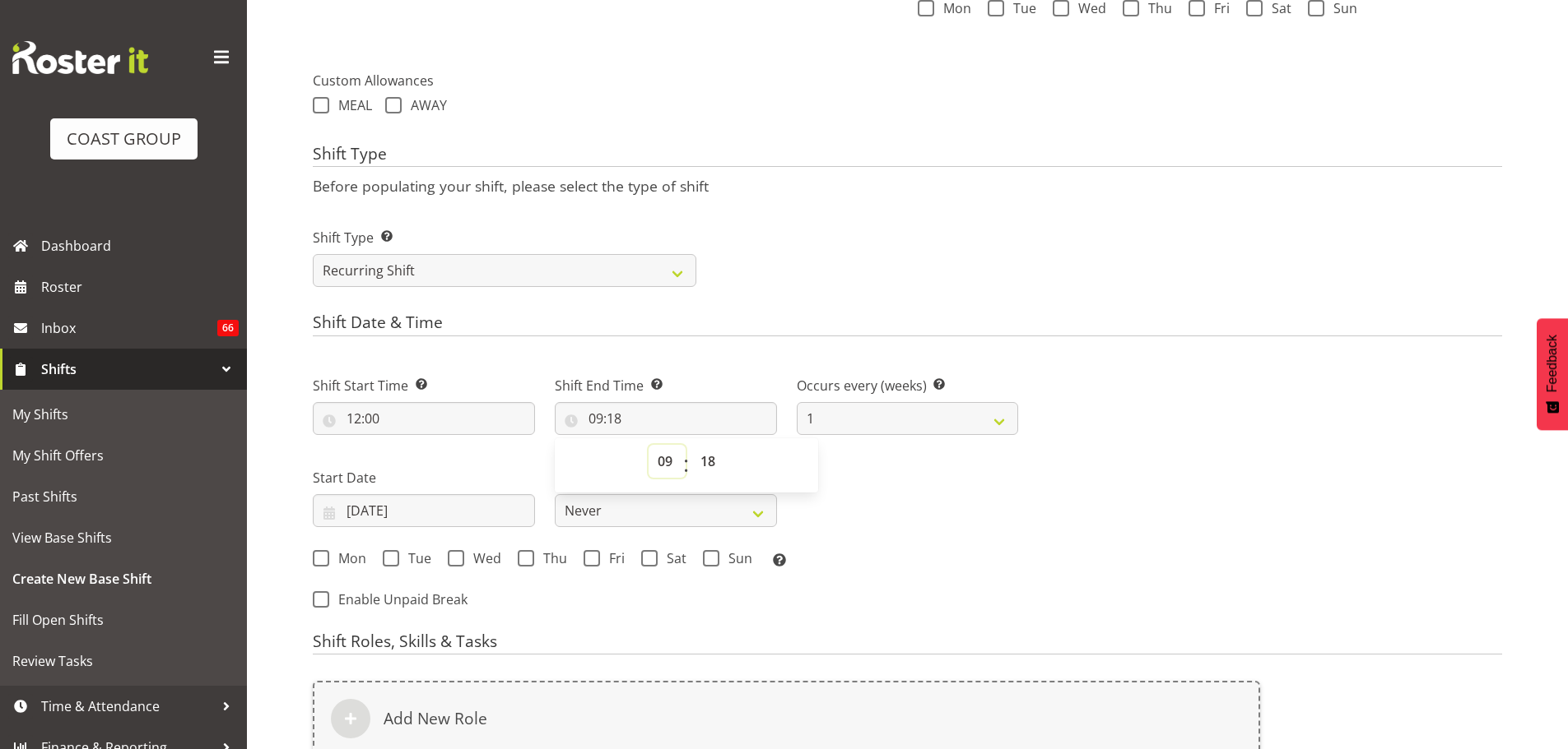
click at [659, 448] on select "00 01 02 03 04 05 06 07 08 09 10 11 12 13 14 15 16 17 18 19 20 21 22 23" at bounding box center [666, 461] width 37 height 33
select select "15"
click at [649, 445] on select "00 01 02 03 04 05 06 07 08 09 10 11 12 13 14 15 16 17 18 19 20 21 22 23" at bounding box center [666, 461] width 37 height 33
type input "15:18"
click at [699, 460] on select "00 01 02 03 04 05 06 07 08 09 10 11 12 13 14 15 16 17 18 19 20 21 22 23 24 25 2…" at bounding box center [709, 461] width 37 height 33
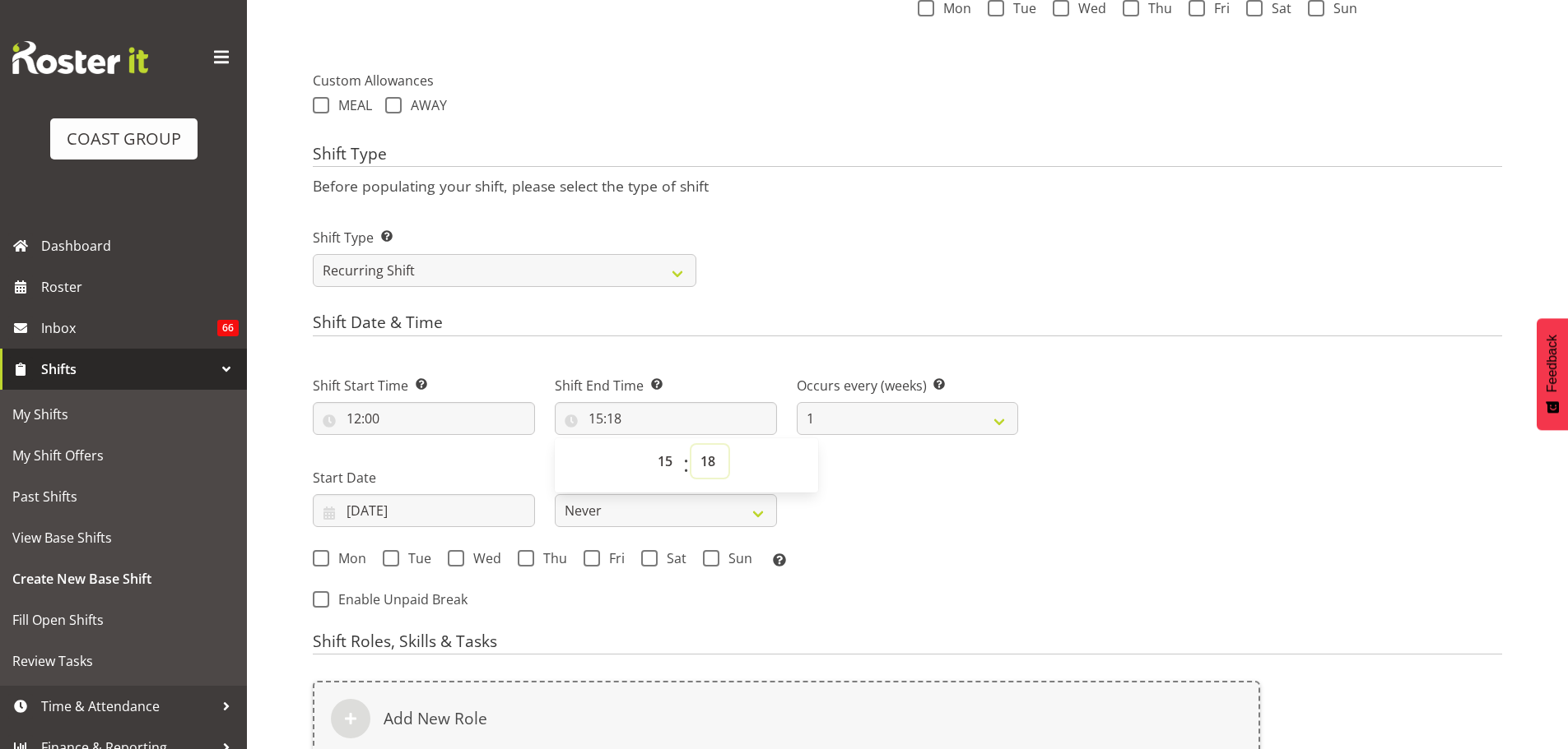
select select "0"
type input "15:00"
click at [1050, 485] on div "Next Shifts" at bounding box center [1270, 487] width 484 height 270
click at [393, 508] on input "[DATE]" at bounding box center [423, 510] width 222 height 33
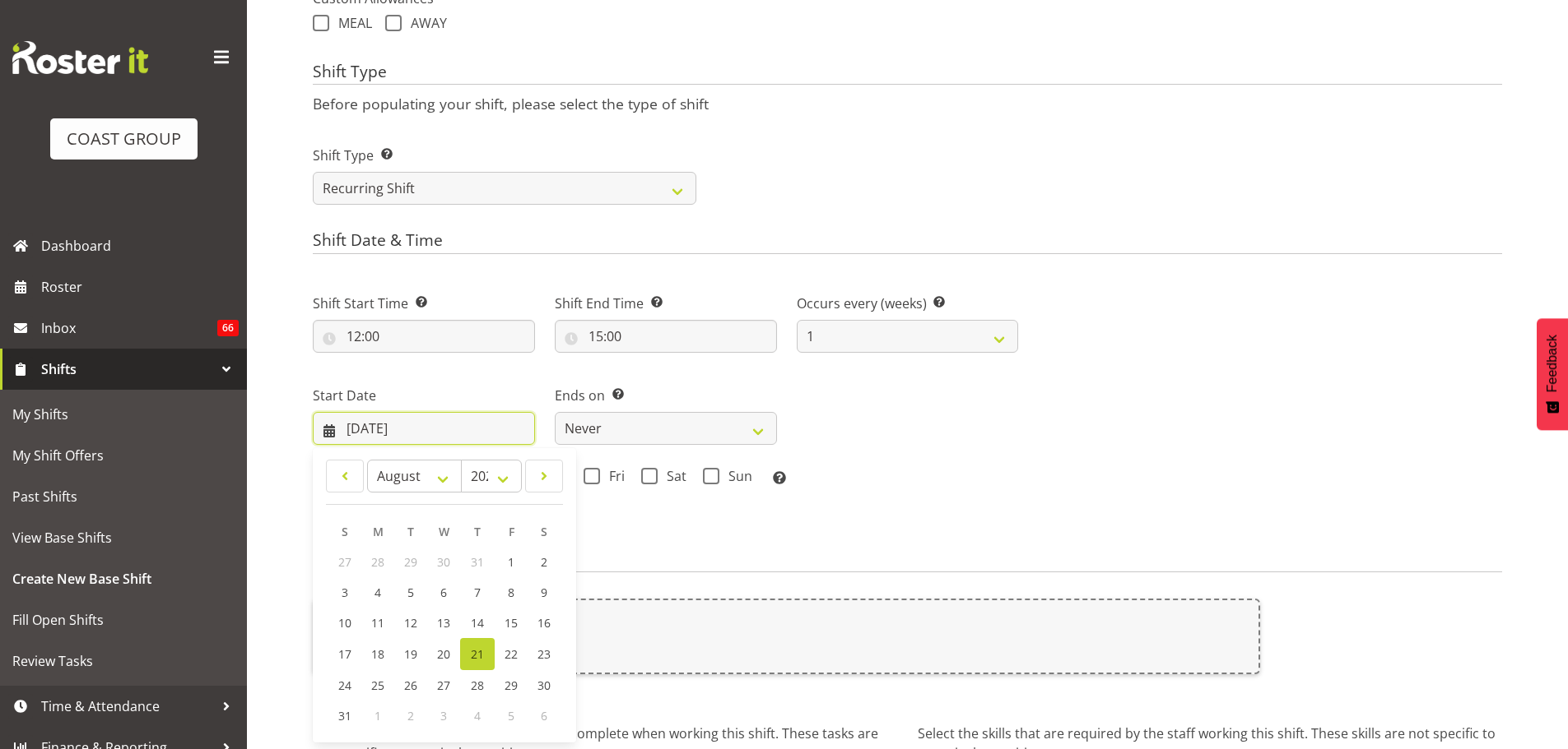
scroll to position [799, 0]
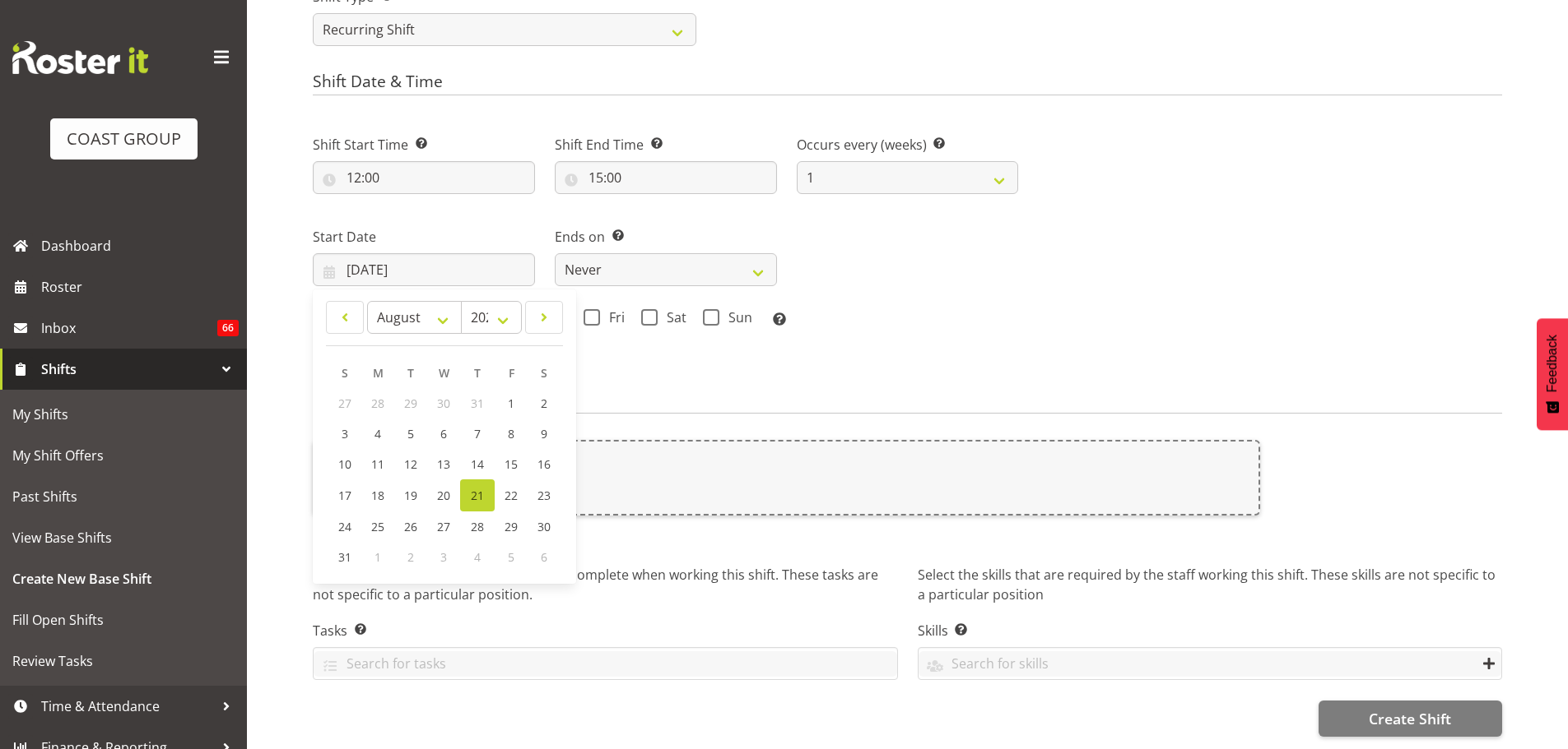
click at [943, 338] on div "Shift Start Time Set the time of the day you wish this shift to start 12:00 00 …" at bounding box center [665, 246] width 725 height 270
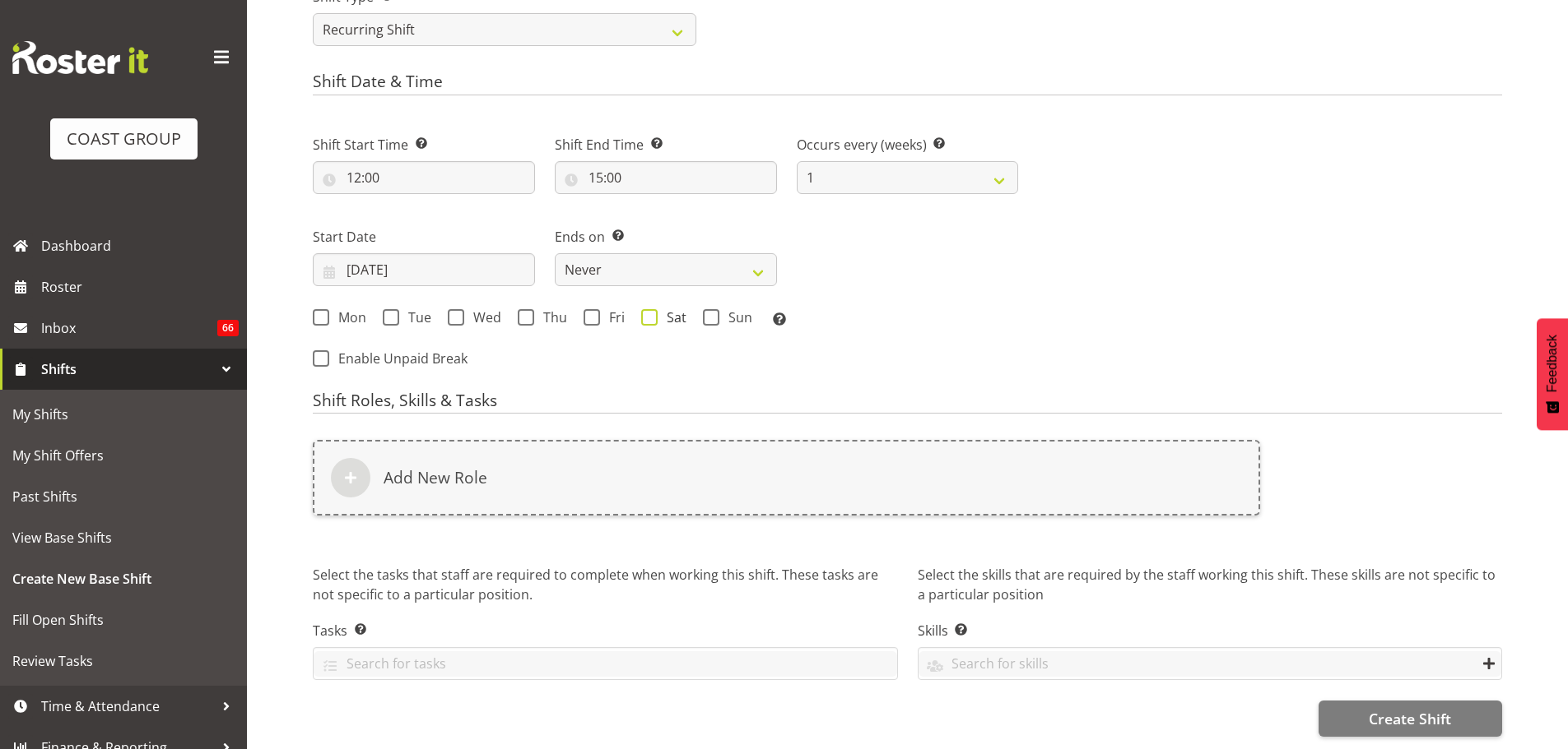
drag, startPoint x: 653, startPoint y: 311, endPoint x: 673, endPoint y: 309, distance: 20.1
click at [653, 310] on span at bounding box center [649, 318] width 17 height 17
click at [652, 312] on input "Sat" at bounding box center [646, 317] width 11 height 11
checkbox input "true"
click at [702, 310] on span at bounding box center [710, 318] width 17 height 17
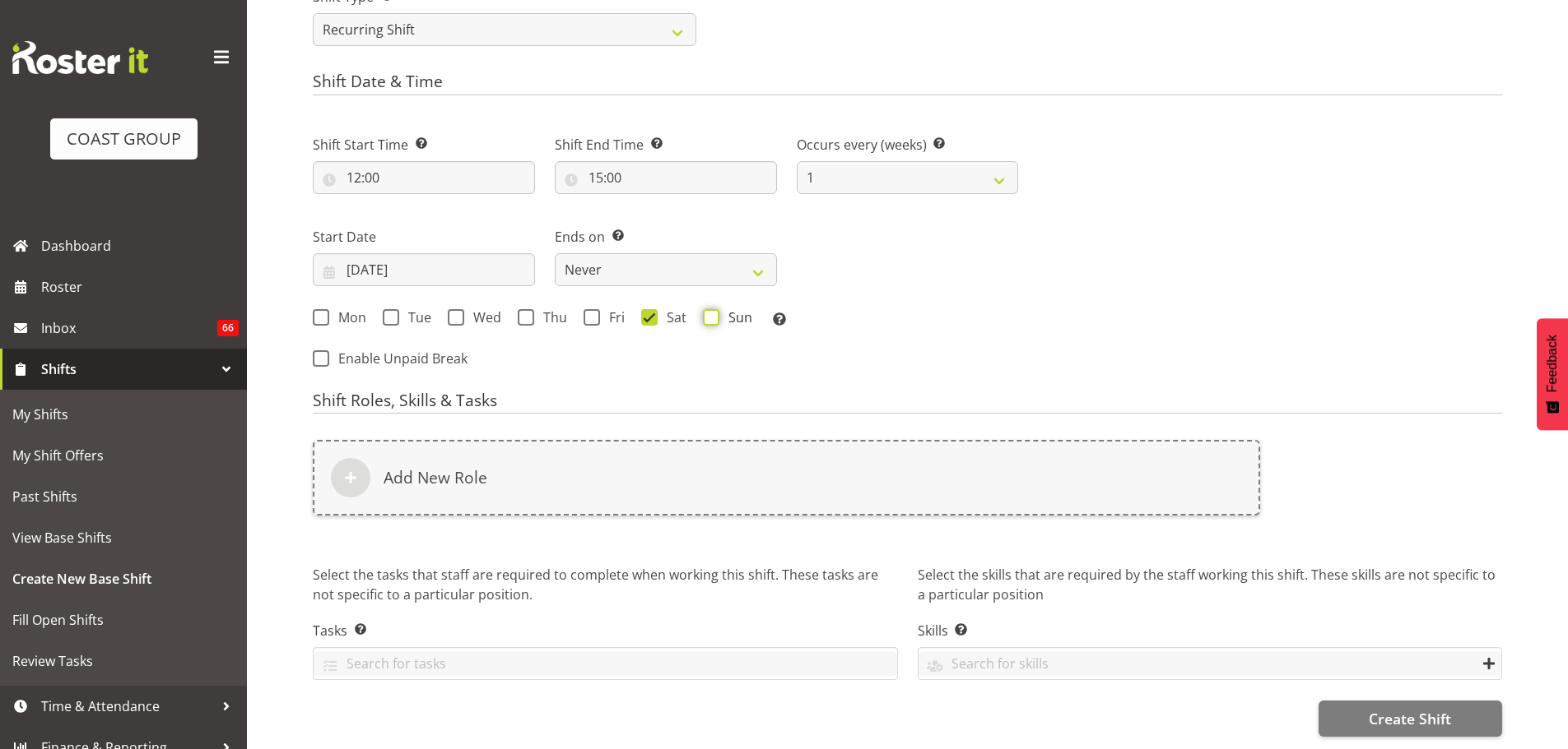
click at [702, 312] on input "Sun" at bounding box center [707, 317] width 11 height 11
checkbox input "true"
click at [453, 281] on div "Start Date 21/08/2025 January February March April May June July August Septemb…" at bounding box center [423, 250] width 242 height 93
click at [452, 269] on input "21/08/2025" at bounding box center [423, 269] width 222 height 33
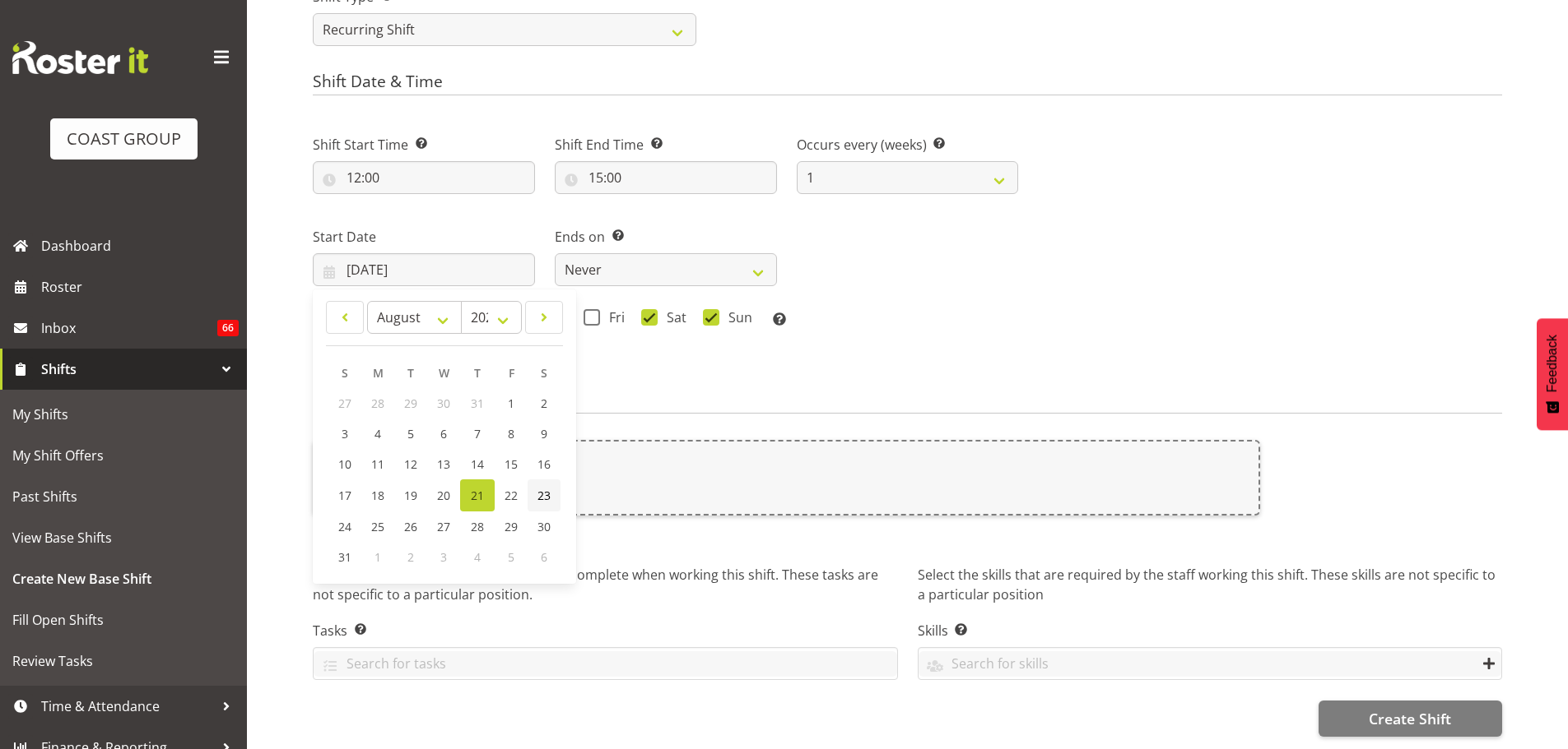
click at [539, 492] on span "23" at bounding box center [543, 496] width 13 height 16
type input "23/08/2025"
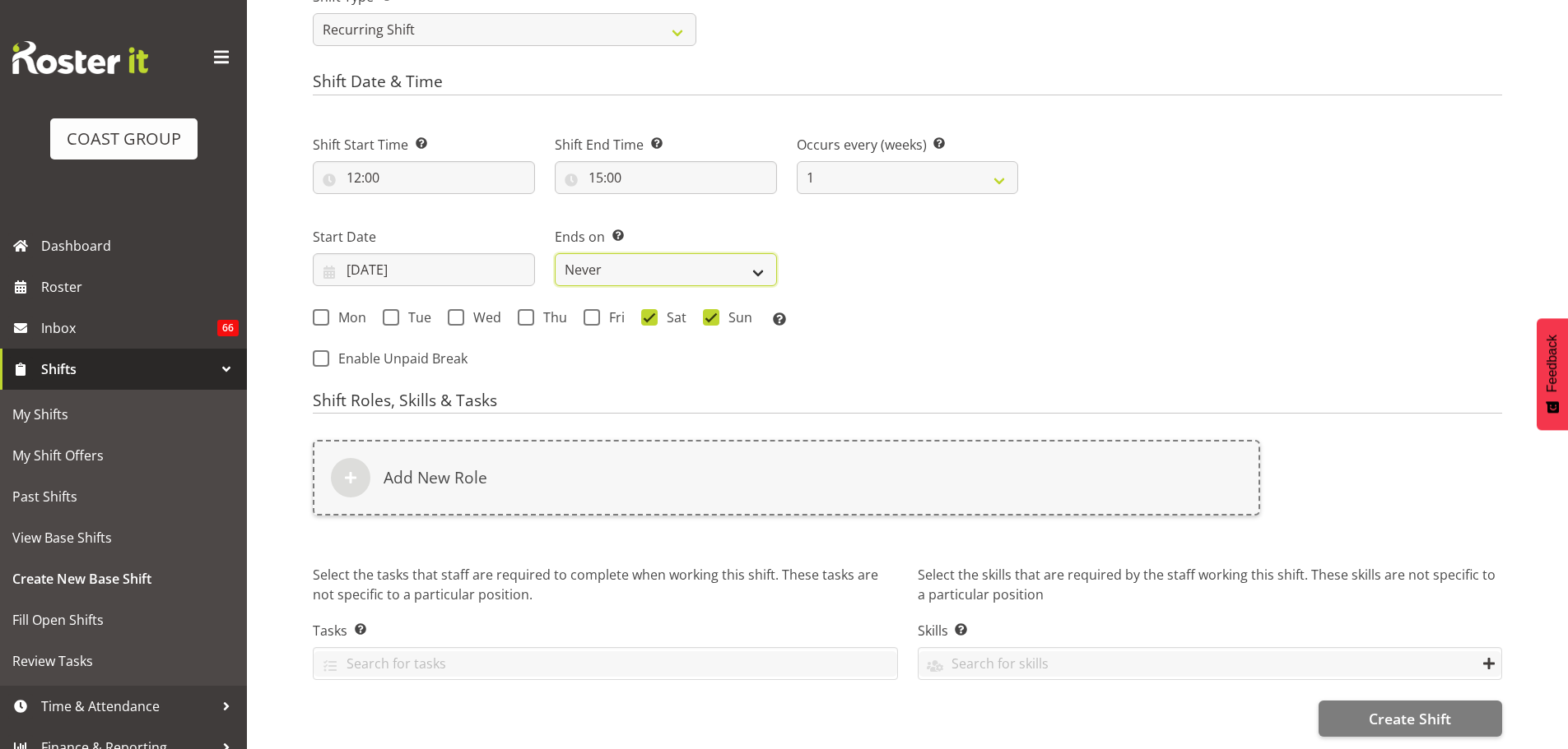
click at [624, 266] on select "Never On Date" at bounding box center [665, 269] width 222 height 33
select select "date"
click at [555, 253] on select "Never On Date" at bounding box center [665, 269] width 222 height 33
select select "7"
select select "2025"
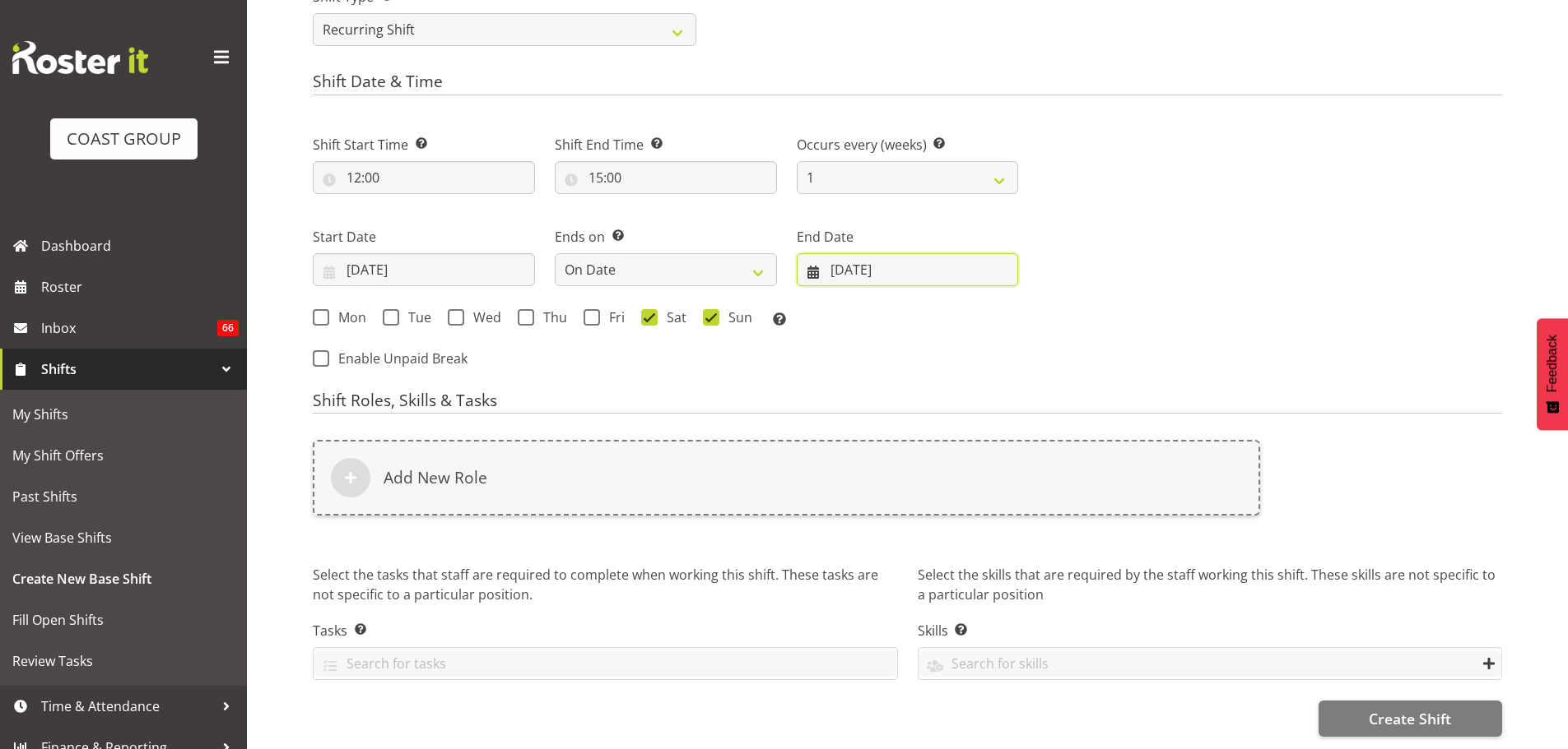
click at [919, 267] on input "21/08/2025" at bounding box center [908, 269] width 222 height 33
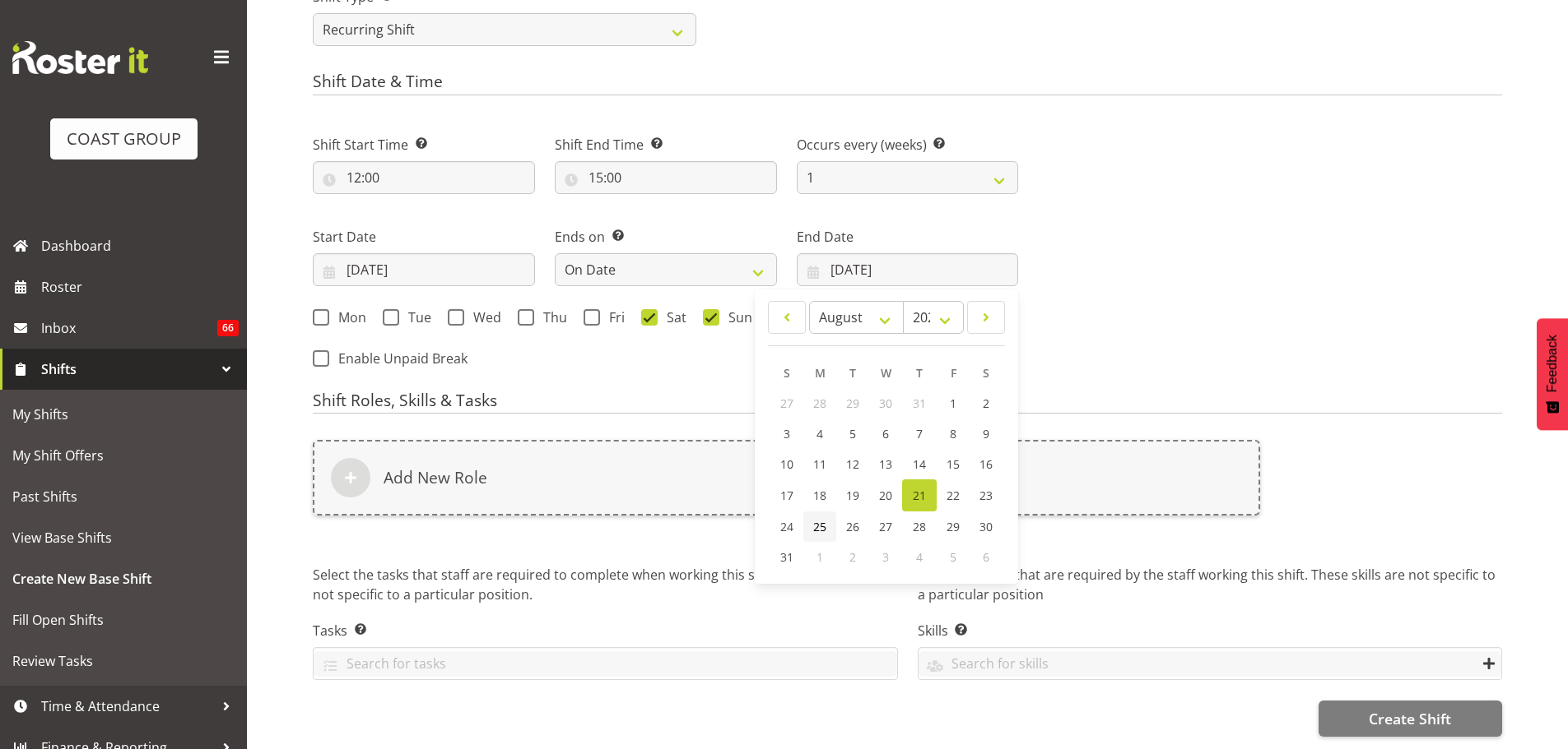
click at [826, 521] on span "25" at bounding box center [819, 527] width 13 height 16
type input "25/08/2025"
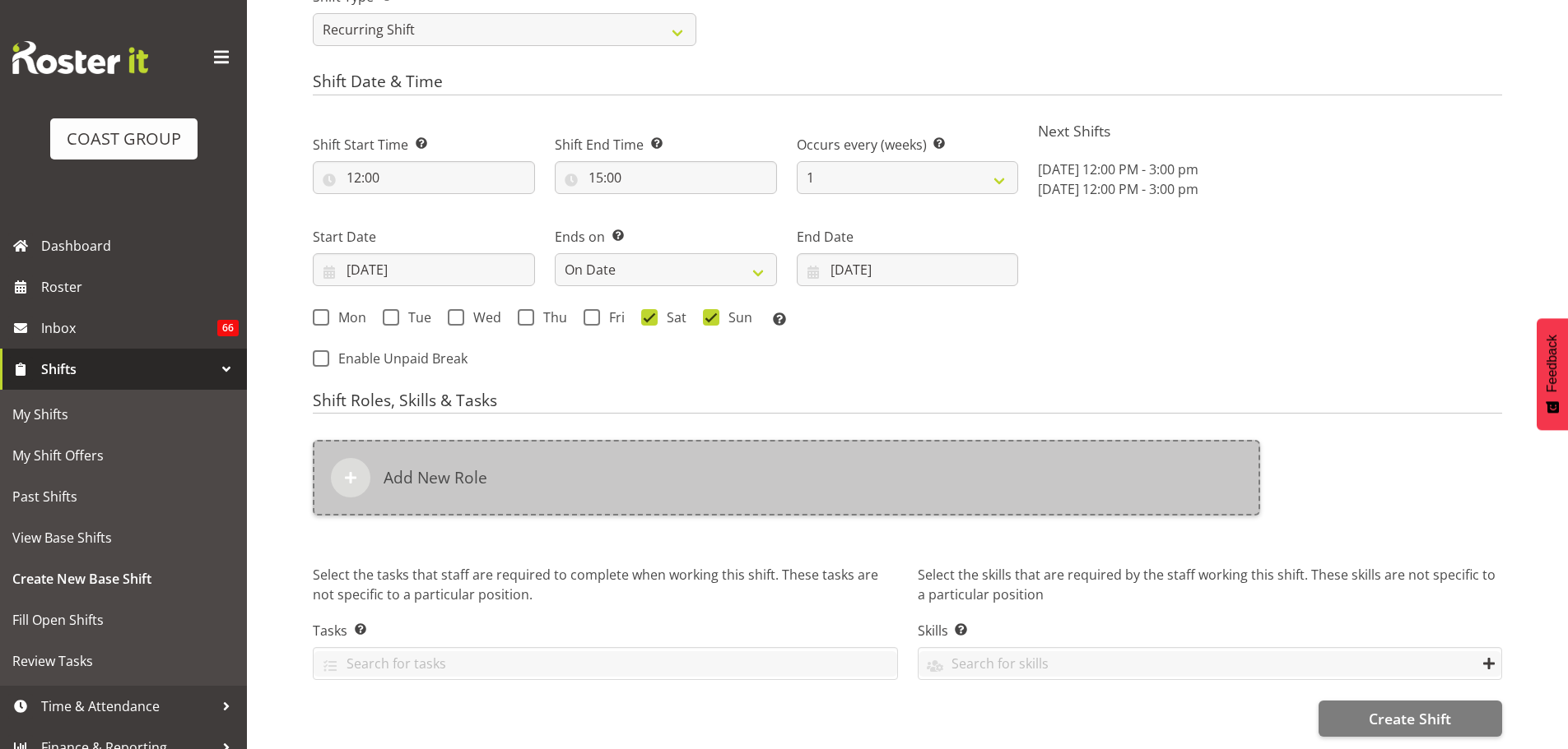
click at [793, 460] on div "Add New Role" at bounding box center [786, 478] width 947 height 76
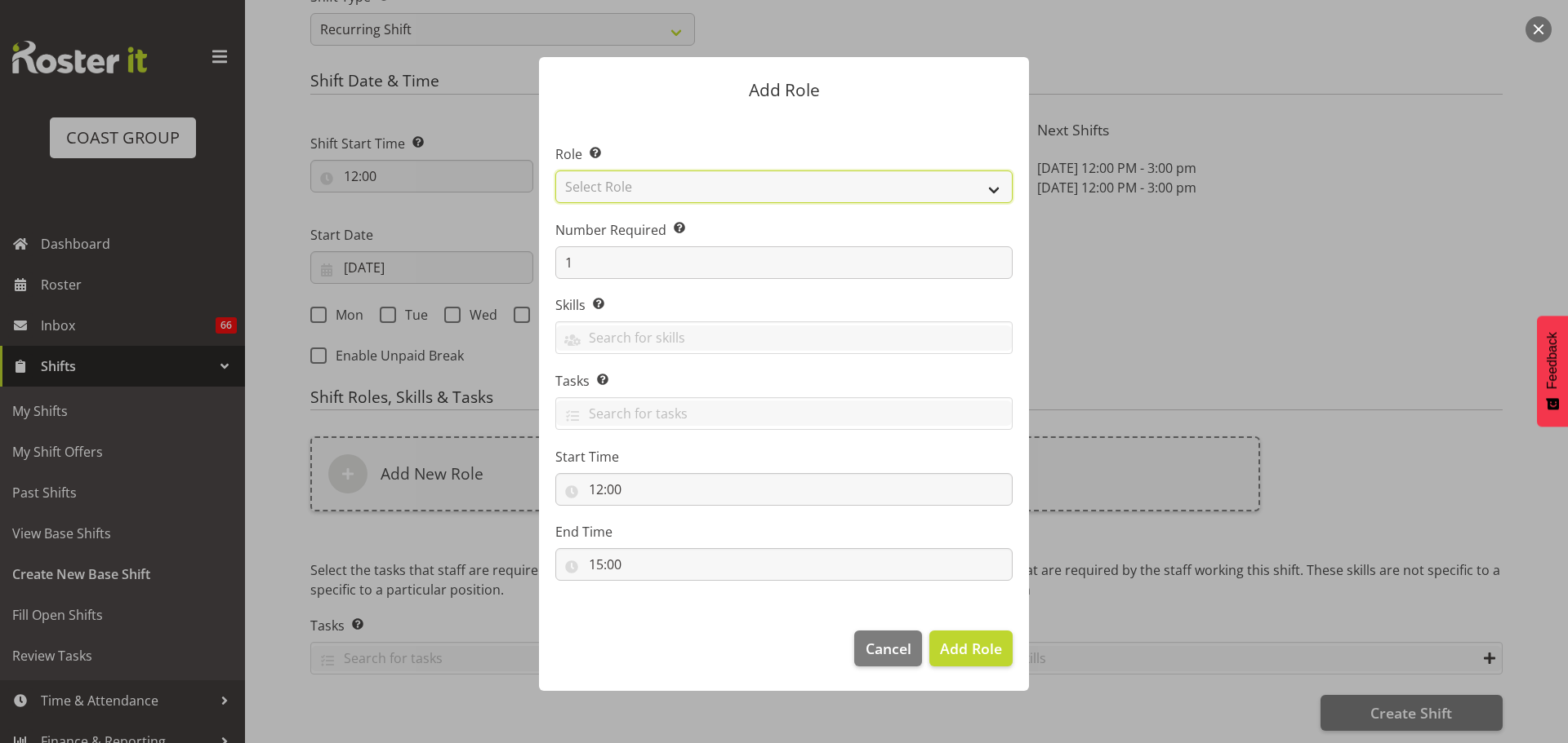
click at [788, 185] on select "Select Role ACCOUNT MANAGER ACCOUNT MANAGER DW ACCOUNTS AKL DIANNA VEHICLES AKL…" at bounding box center [784, 187] width 458 height 33
select select "81"
click at [556, 171] on select "Select Role ACCOUNT MANAGER ACCOUNT MANAGER DW ACCOUNTS AKL DIANNA VEHICLES AKL…" at bounding box center [784, 187] width 458 height 33
click at [989, 651] on span "Add Role" at bounding box center [971, 649] width 62 height 20
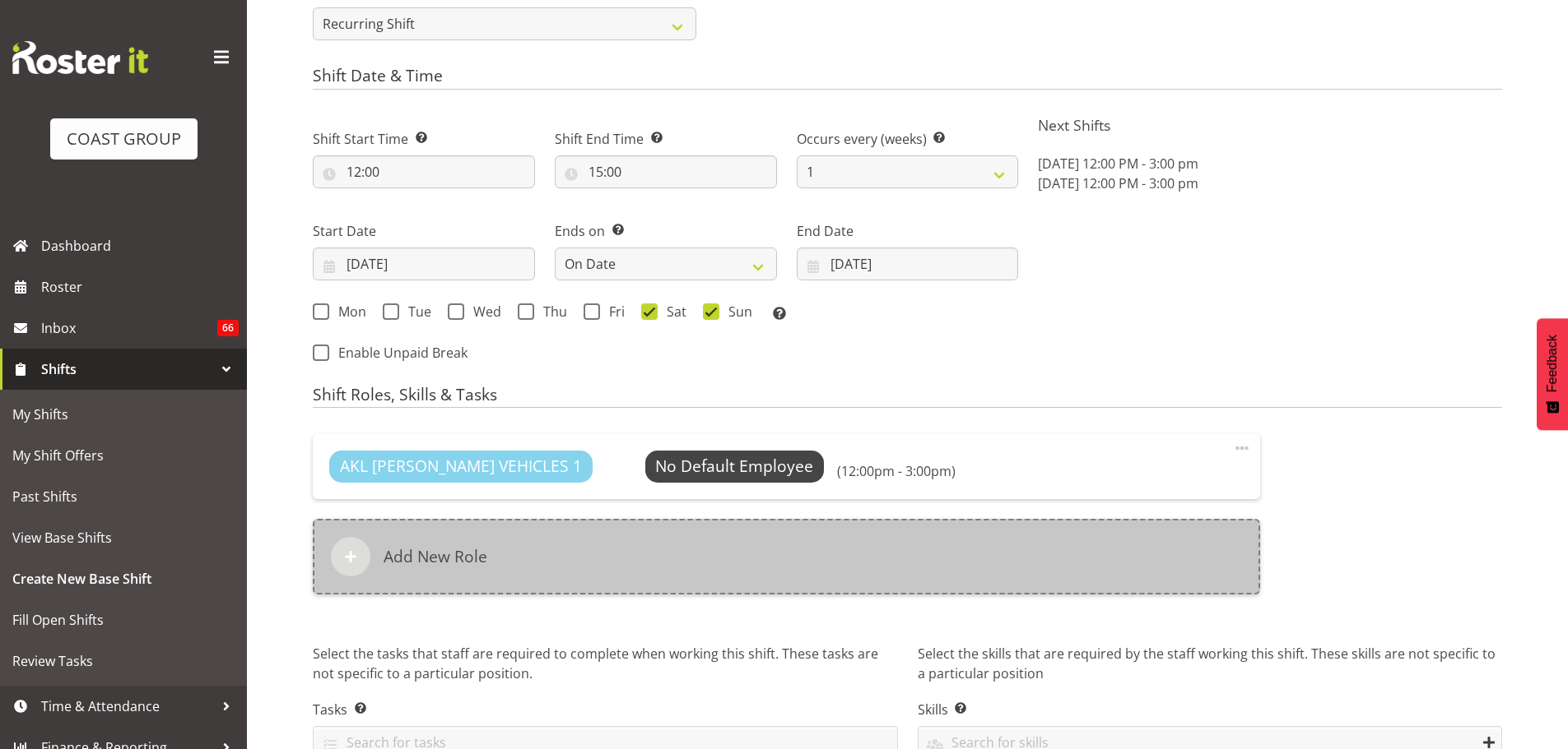
click at [590, 563] on div "Add New Role" at bounding box center [786, 557] width 947 height 76
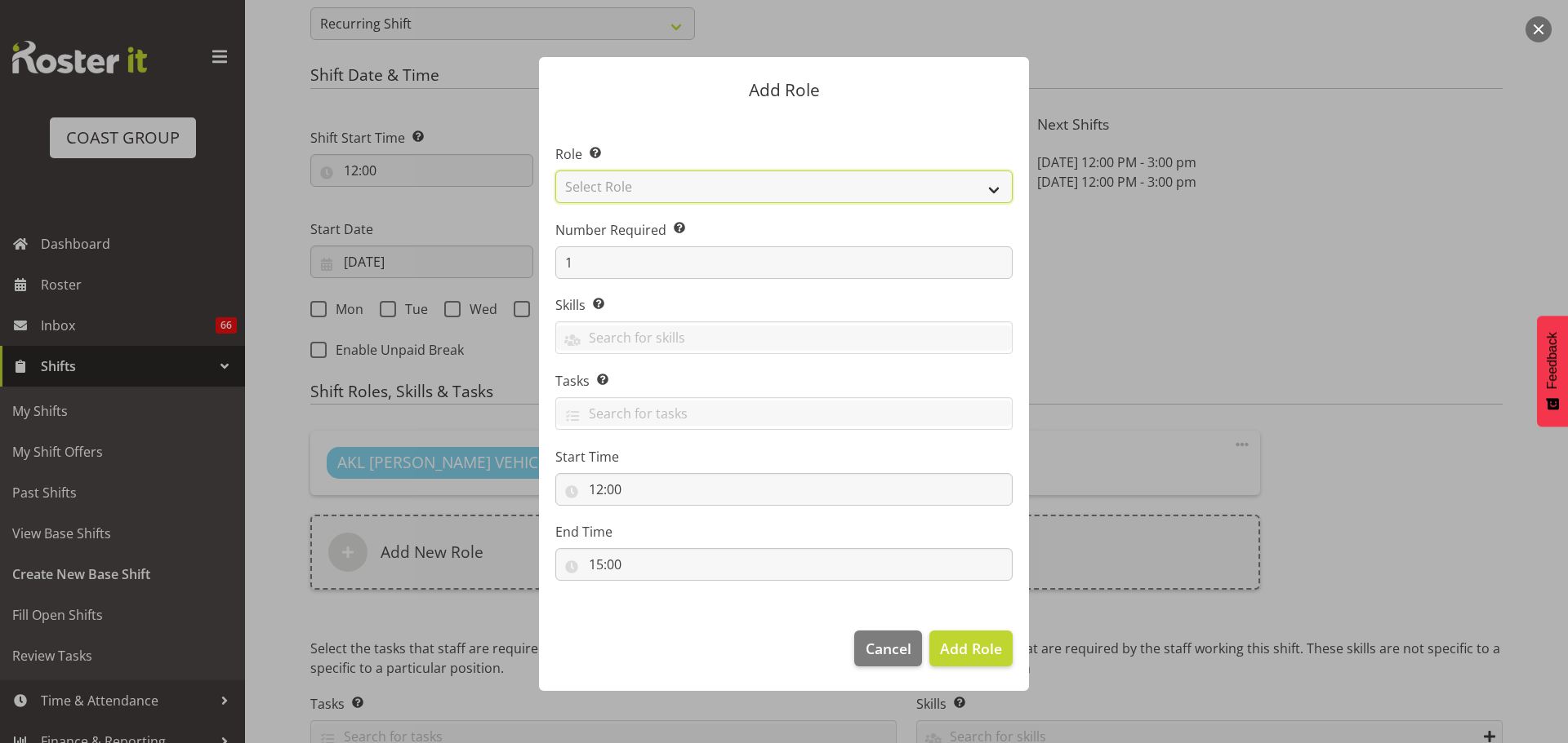
click at [664, 187] on select "Select Role ACCOUNT MANAGER ACCOUNT MANAGER DW ACCOUNTS AKL DIANNA VEHICLES AKL…" at bounding box center [784, 187] width 458 height 33
select select "190"
click at [556, 171] on select "Select Role ACCOUNT MANAGER ACCOUNT MANAGER DW ACCOUNTS AKL DIANNA VEHICLES AKL…" at bounding box center [784, 187] width 458 height 33
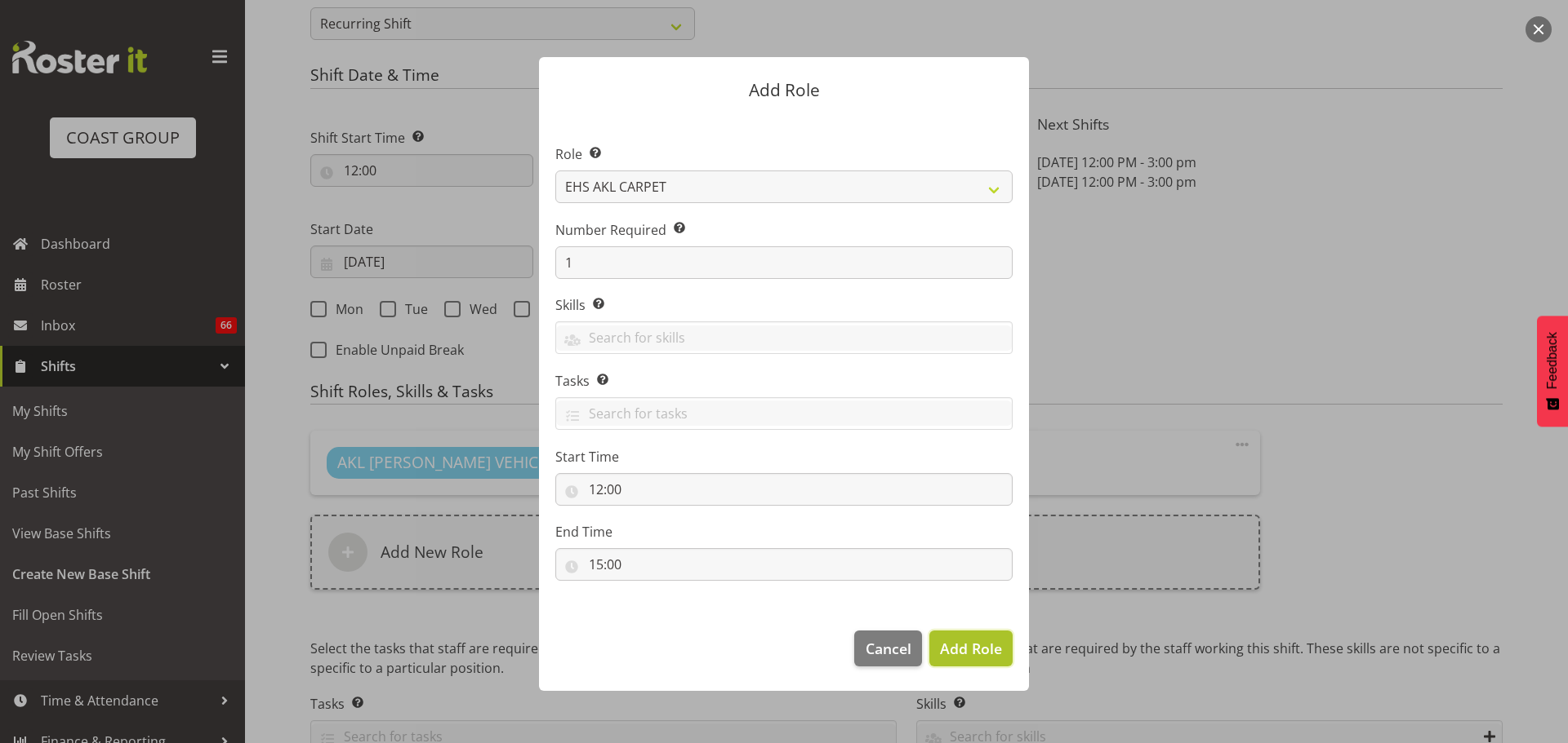
click at [955, 648] on span "Add Role" at bounding box center [971, 649] width 62 height 20
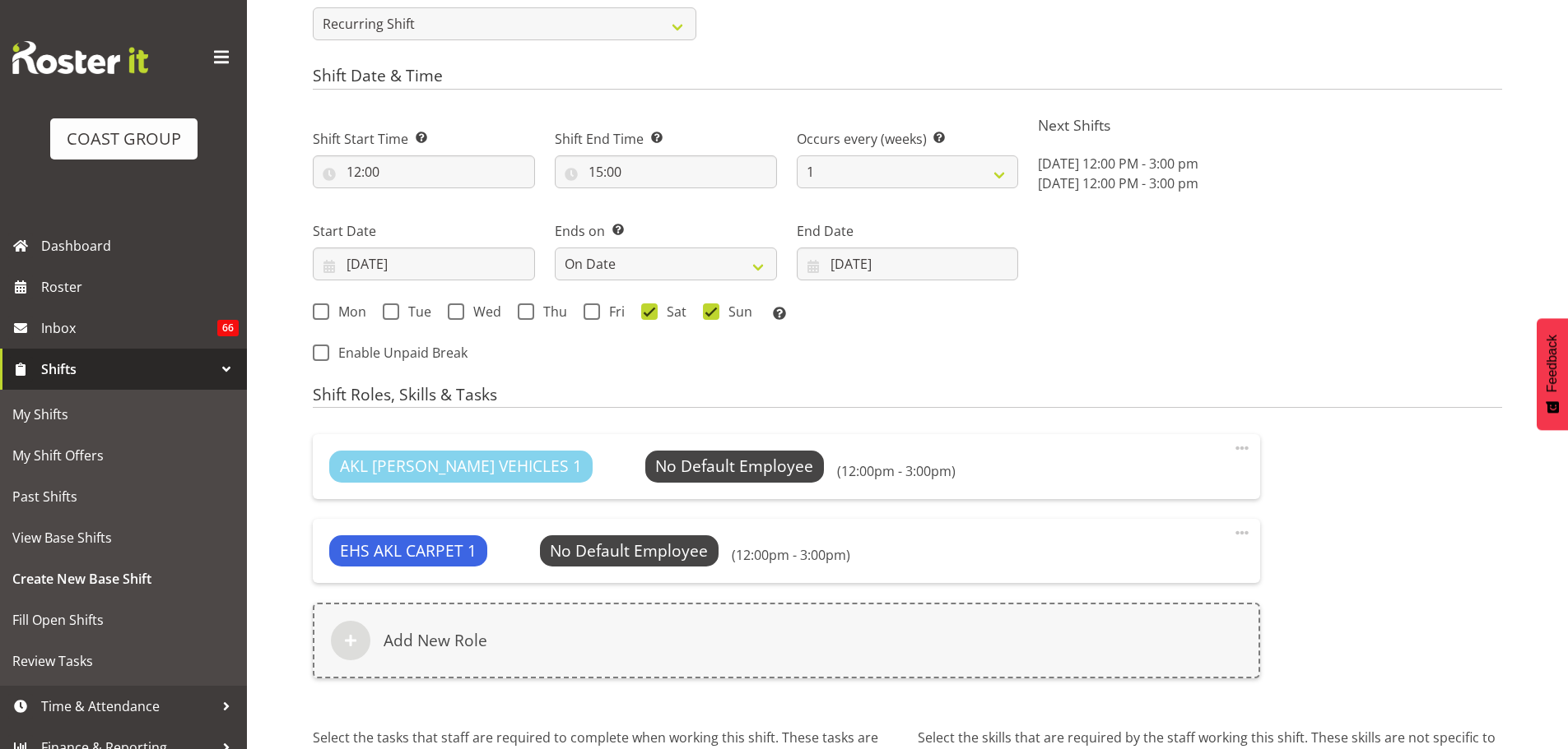
scroll to position [974, 0]
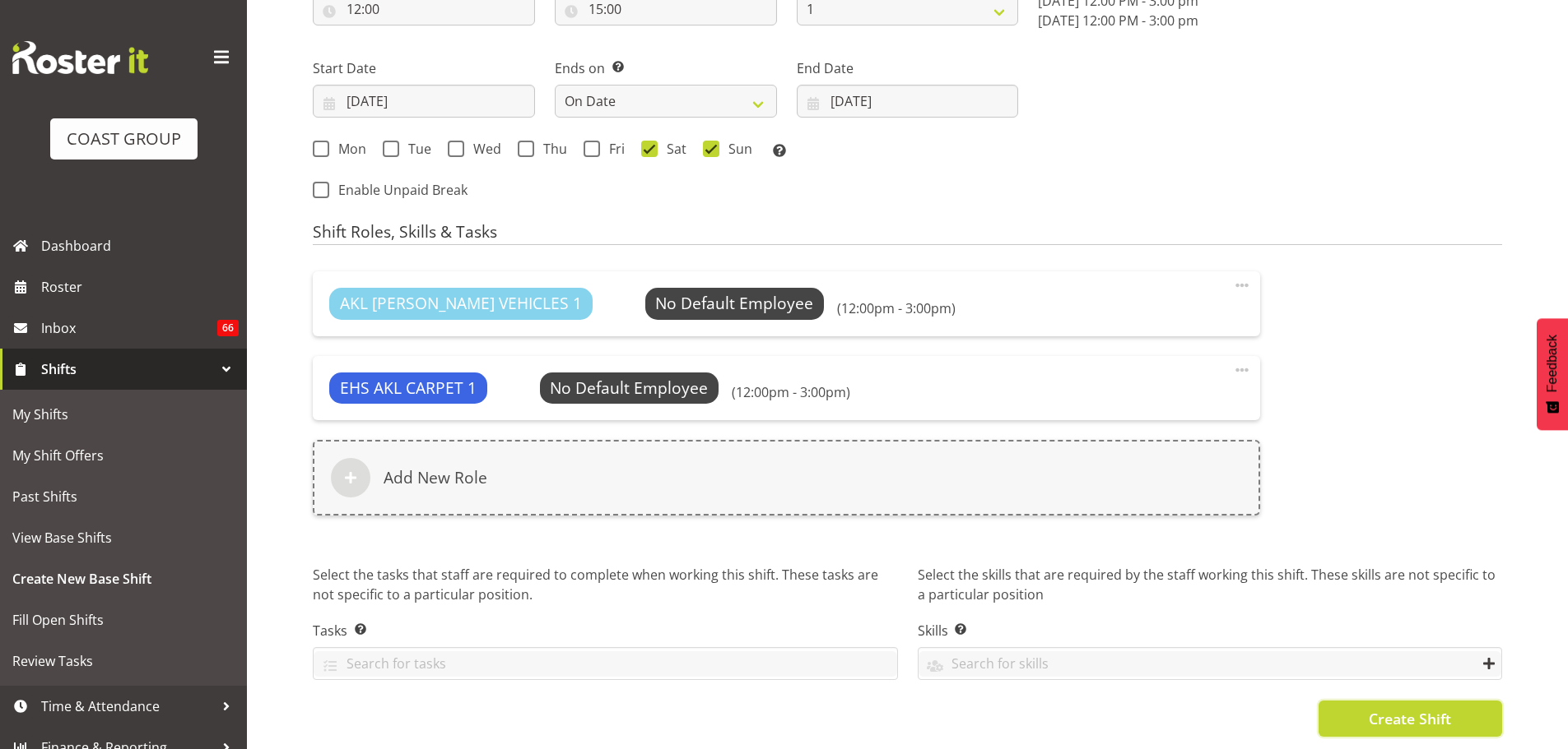
click at [1450, 711] on span "Create Shift" at bounding box center [1410, 718] width 83 height 21
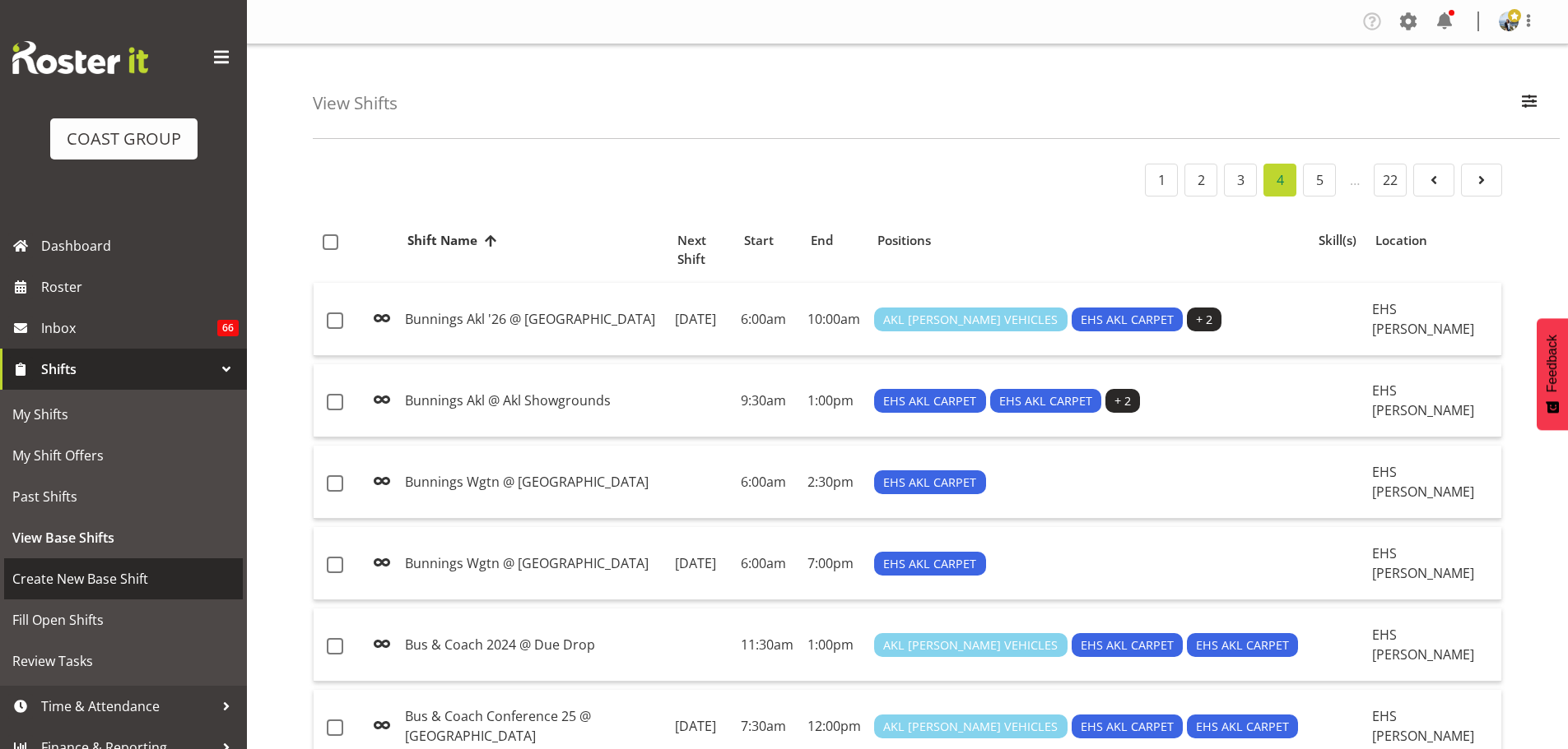
click at [89, 580] on span "Create New Base Shift" at bounding box center [123, 579] width 222 height 25
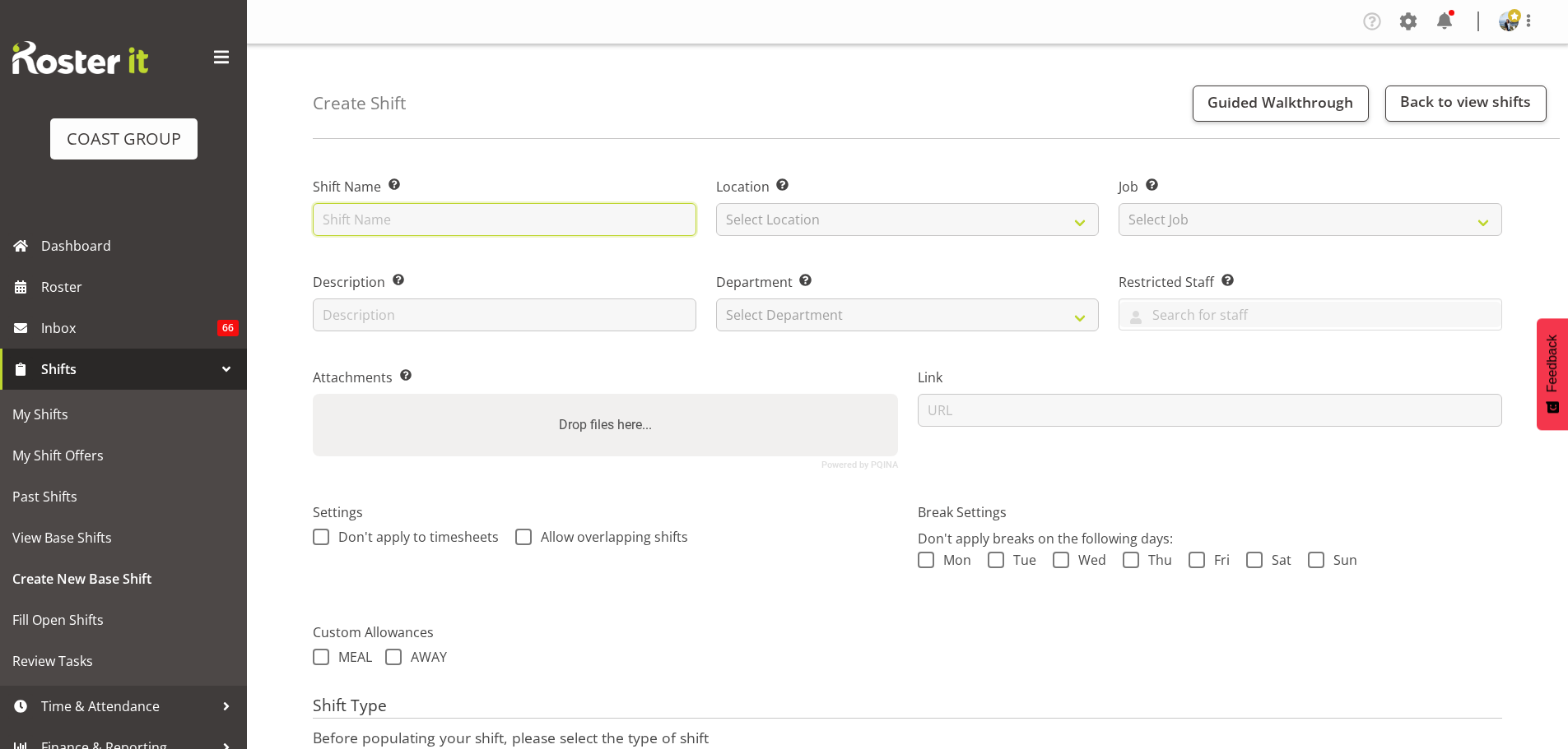
click at [442, 229] on input "text" at bounding box center [504, 219] width 384 height 33
type input "Apprentice of the Year '25 @ The Cloud"
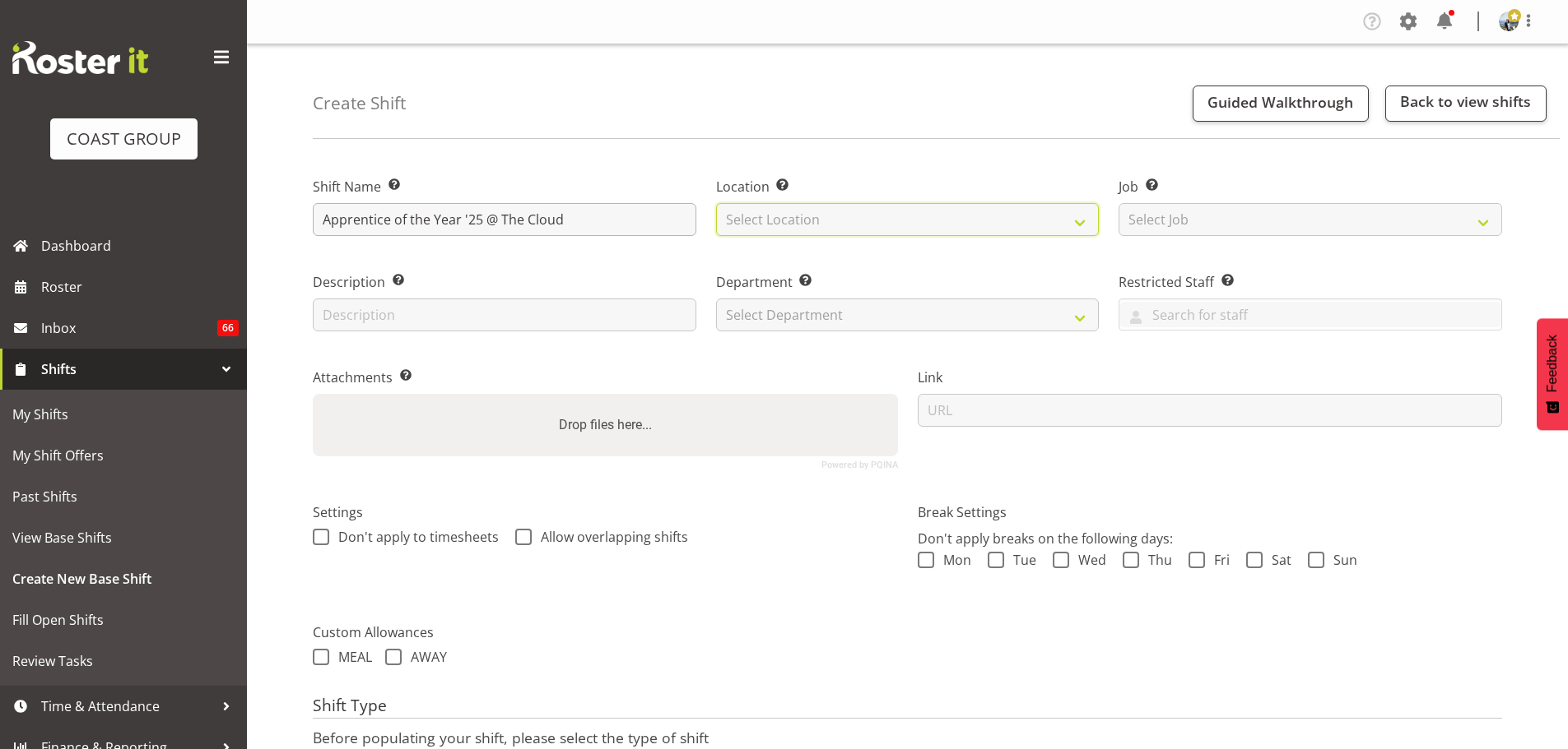
select select "35"
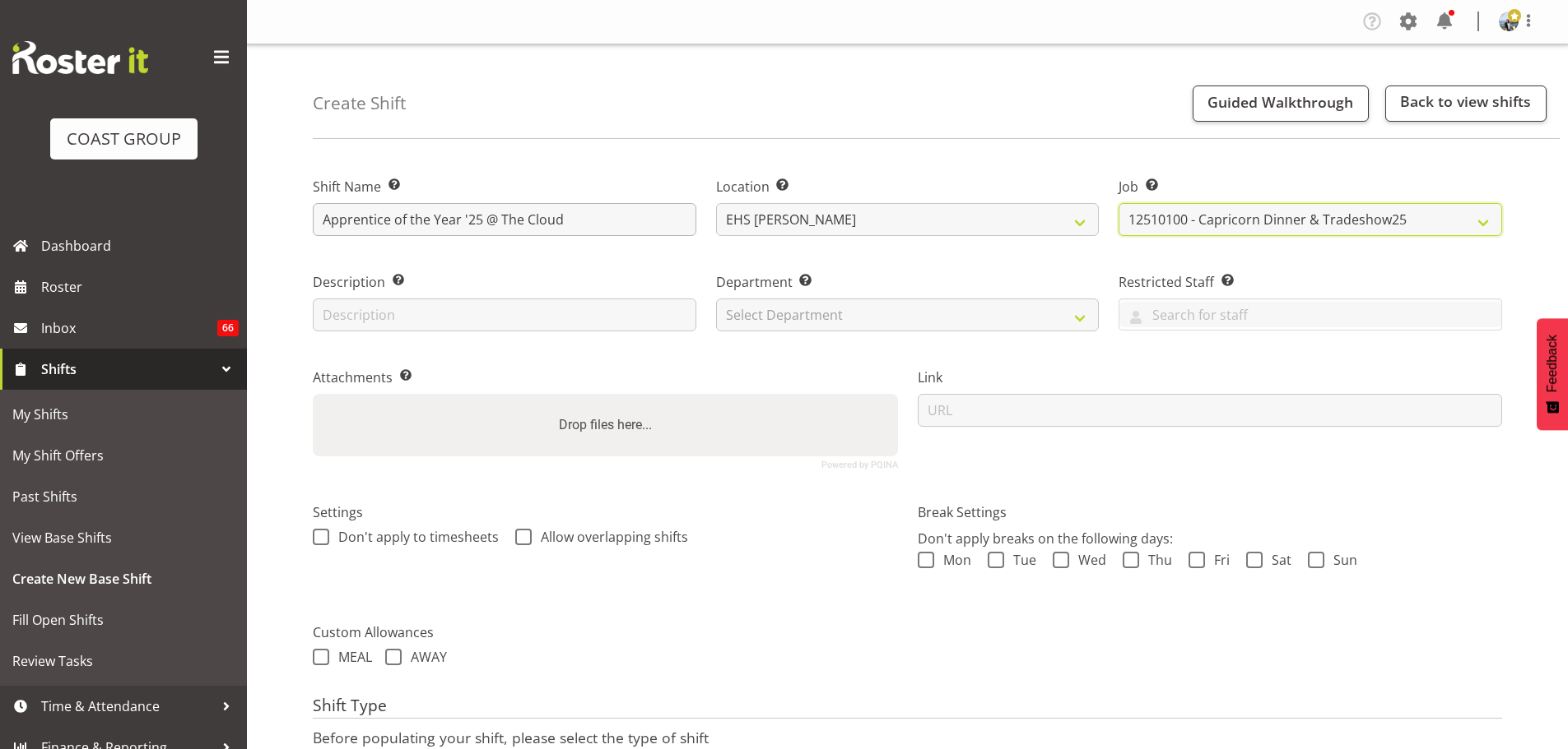
select select "10537"
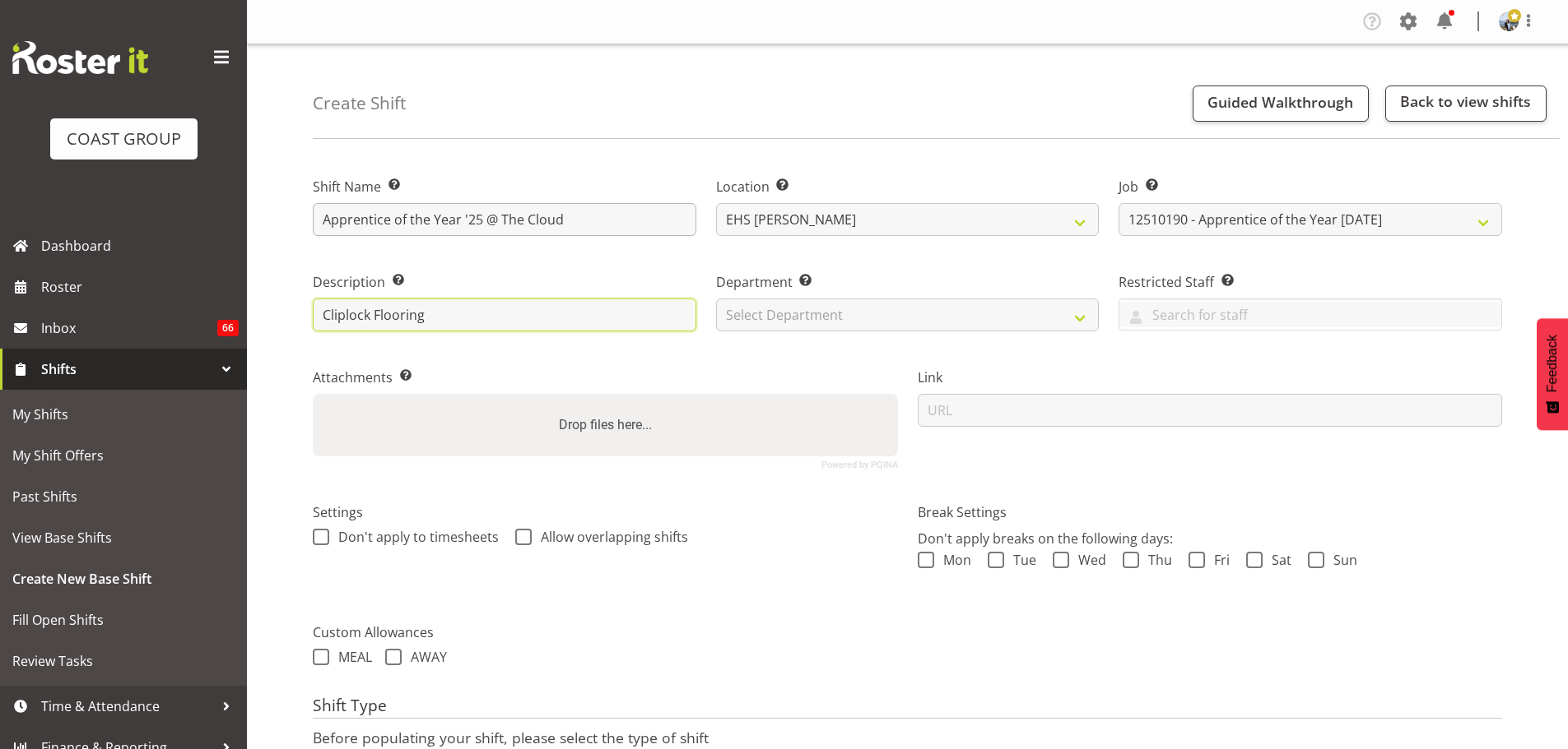
type input "Cliplock Flooring"
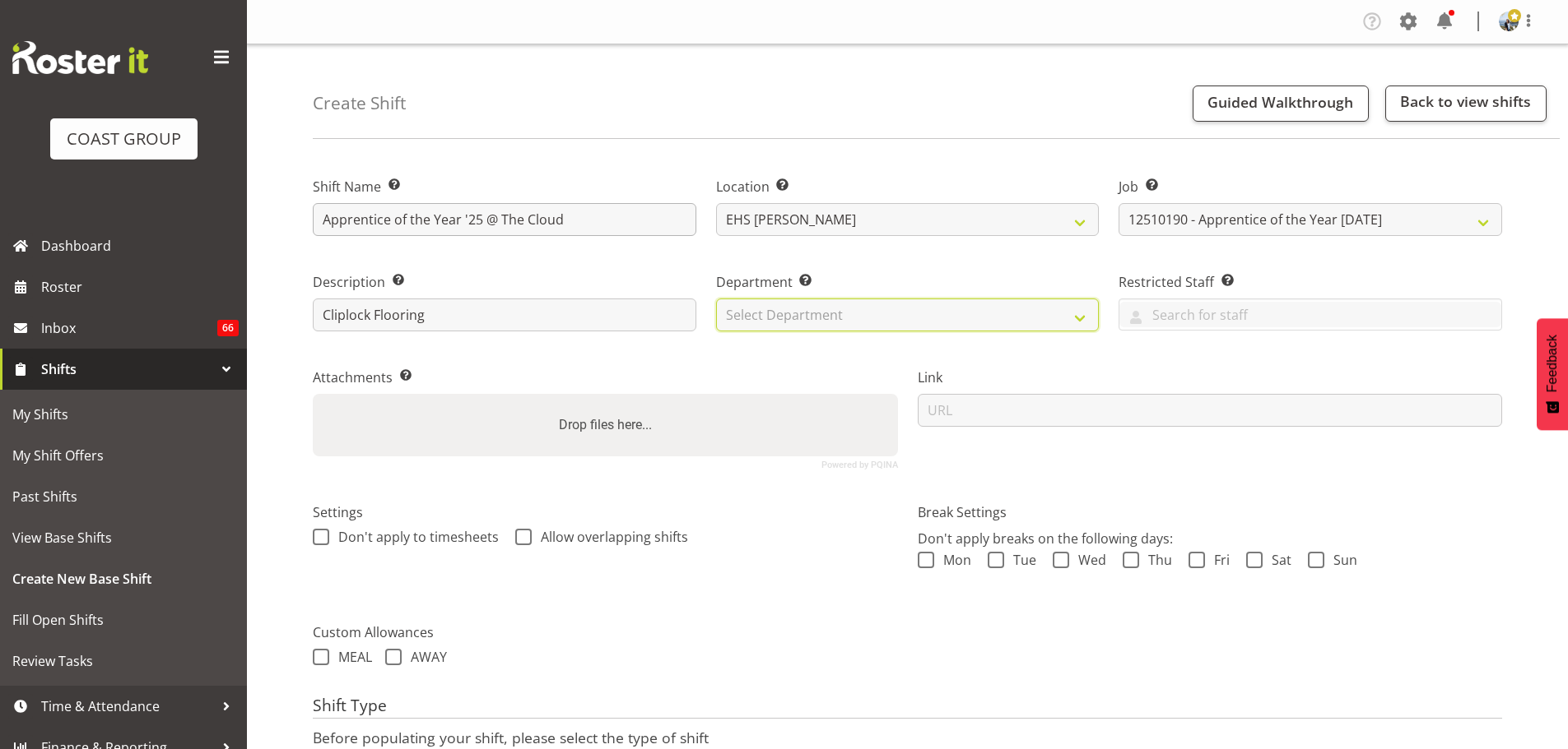
select select "35"
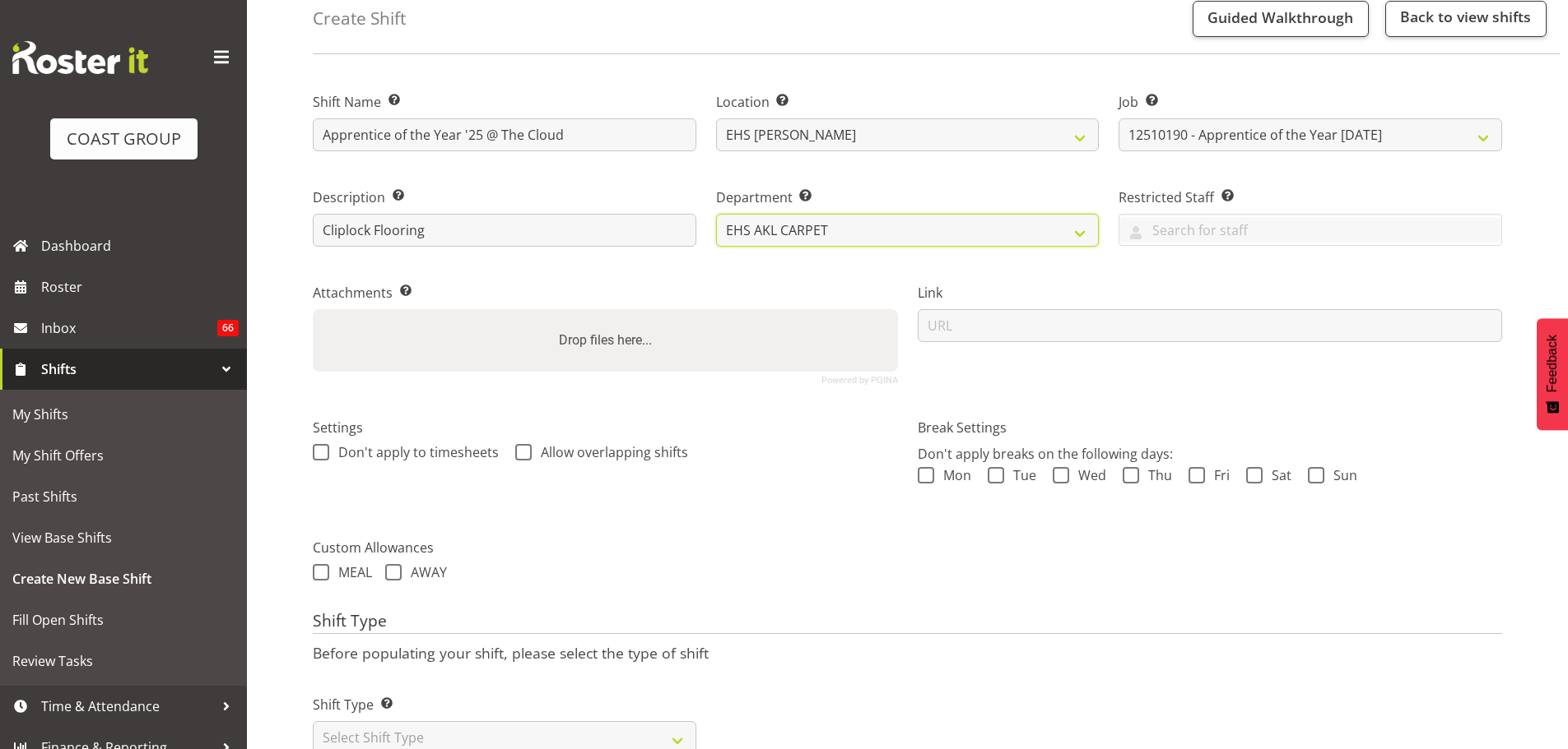
scroll to position [140, 0]
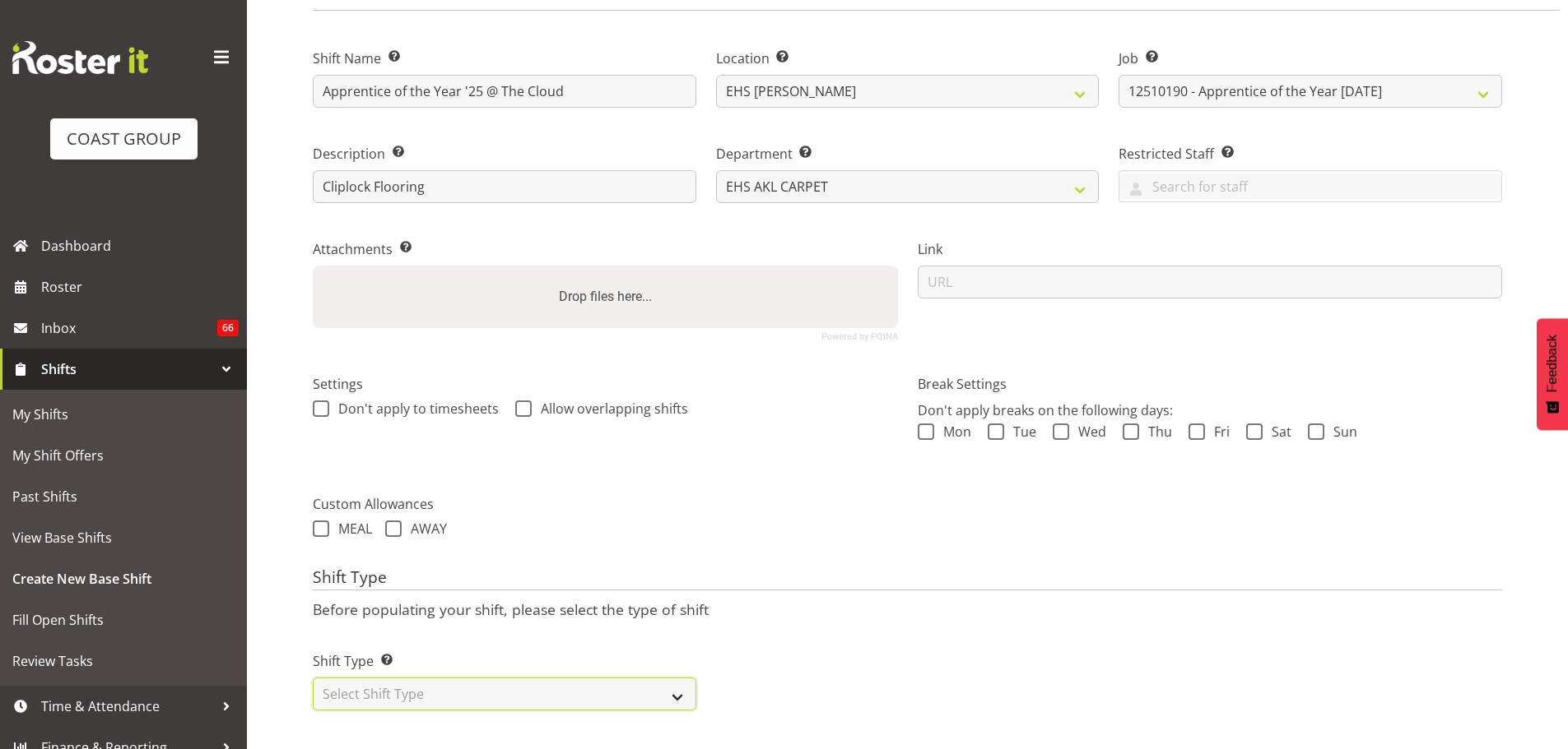
click at [505, 678] on select "Select Shift Type One Off Shift Recurring Shift Rotating Shift" at bounding box center [504, 694] width 384 height 33
select select "recurring"
click at [313, 678] on select "Select Shift Type One Off Shift Recurring Shift Rotating Shift" at bounding box center [504, 694] width 384 height 33
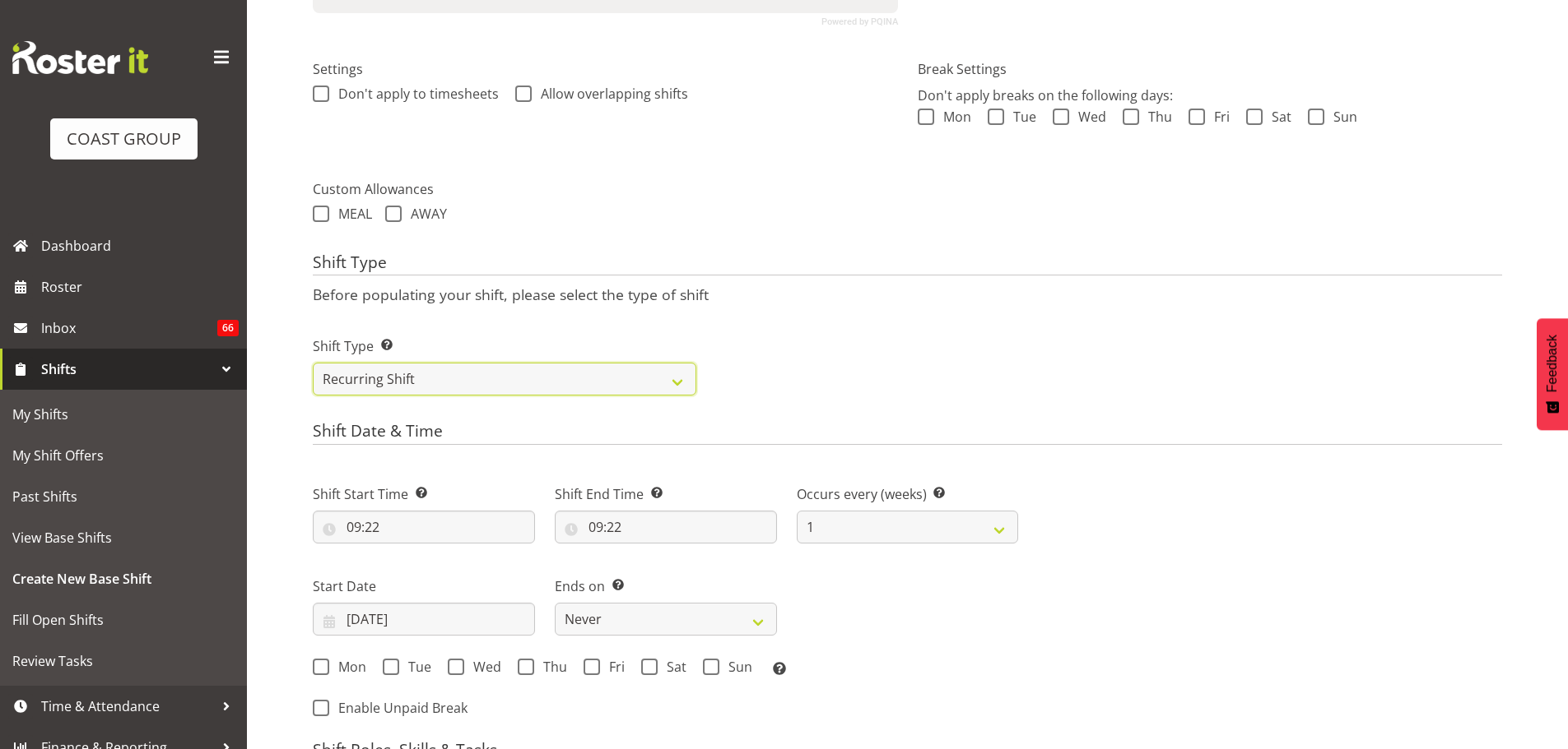
scroll to position [470, 0]
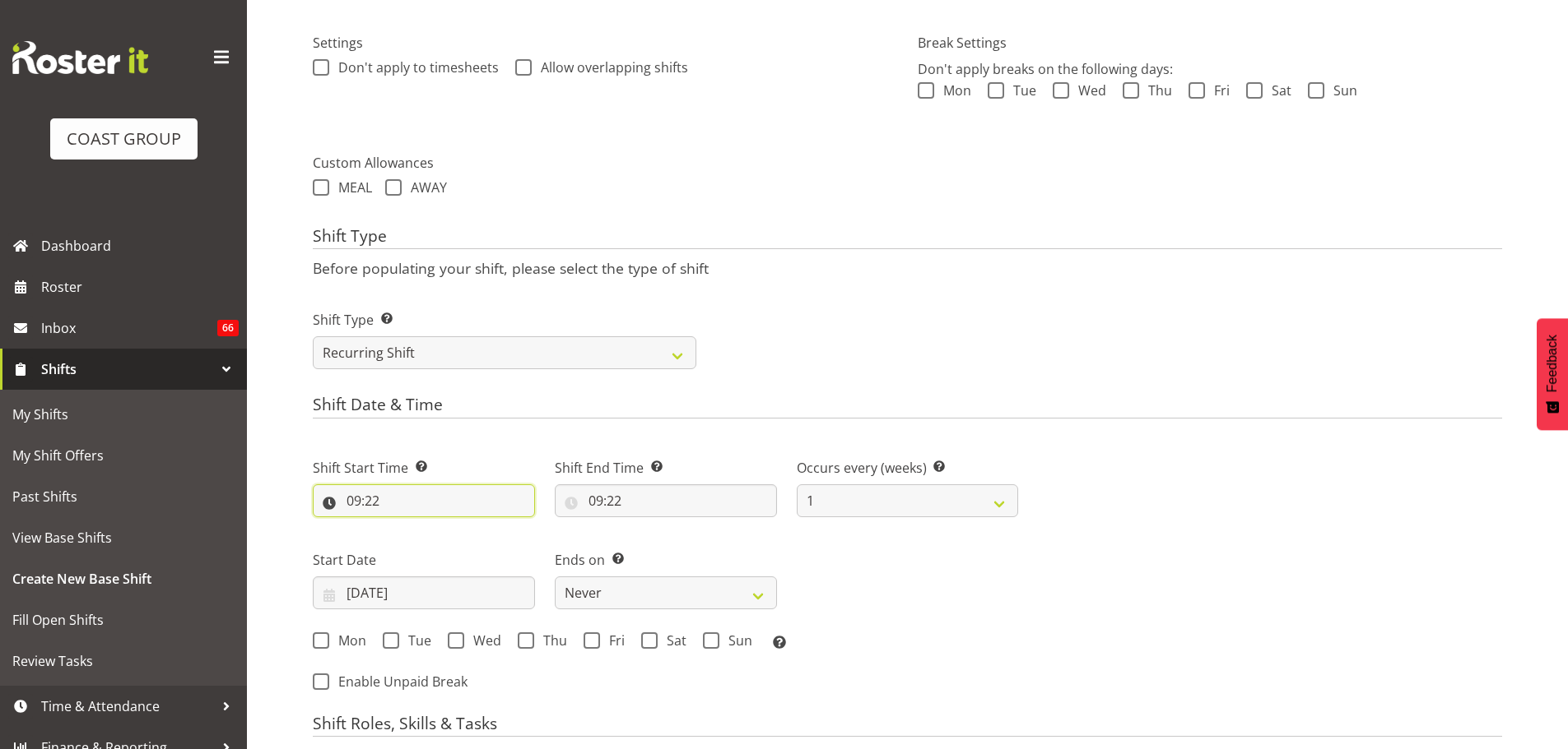
click at [370, 499] on input "09:22" at bounding box center [423, 501] width 222 height 33
click at [415, 552] on select "00 01 02 03 04 05 06 07 08 09 10 11 12 13 14 15 16 17 18 19 20 21 22 23" at bounding box center [424, 543] width 37 height 33
select select "4"
click at [406, 527] on select "00 01 02 03 04 05 06 07 08 09 10 11 12 13 14 15 16 17 18 19 20 21 22 23" at bounding box center [424, 543] width 37 height 33
type input "04:22"
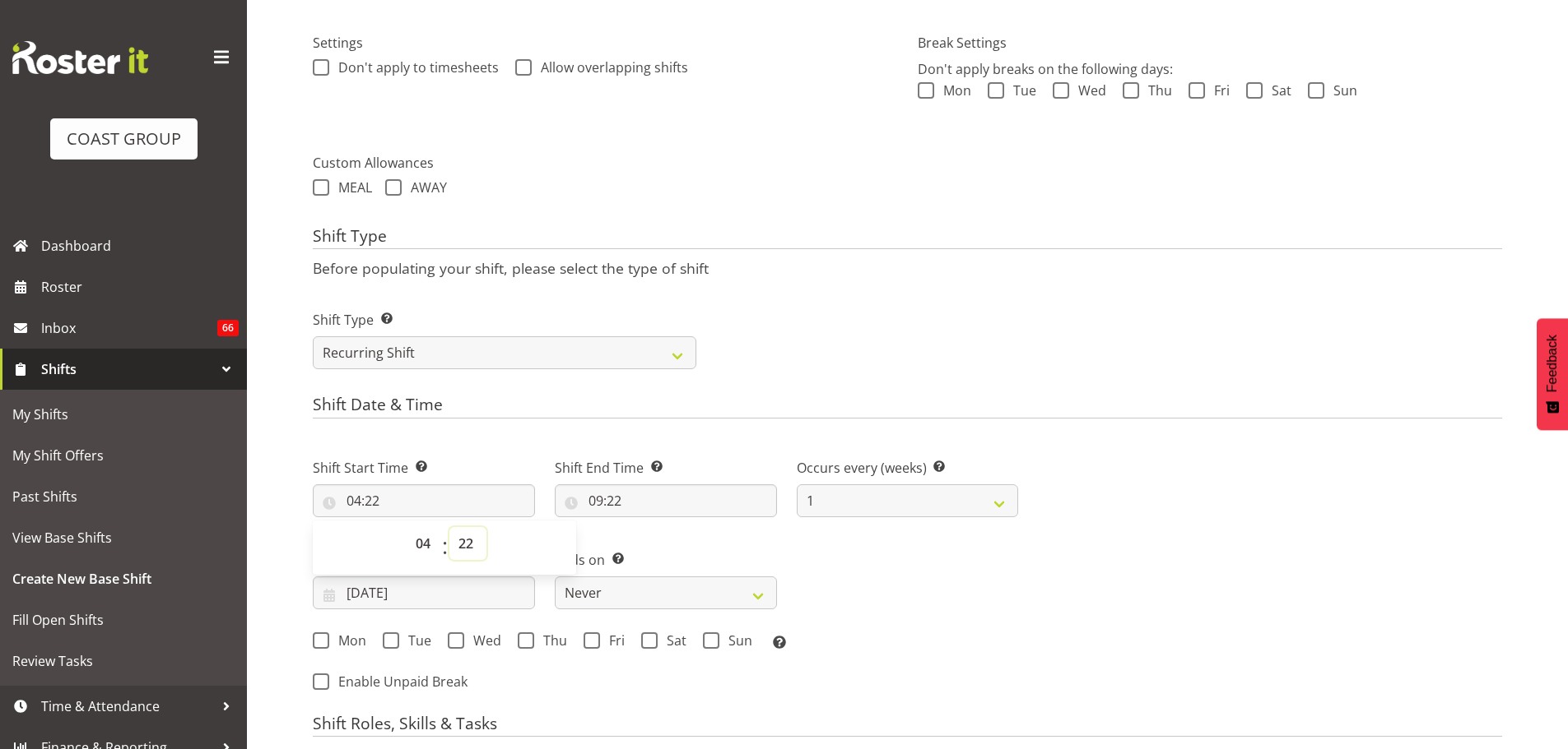
click at [473, 546] on select "00 01 02 03 04 05 06 07 08 09 10 11 12 13 14 15 16 17 18 19 20 21 22 23 24 25 2…" at bounding box center [467, 543] width 37 height 33
select select "30"
type input "04:30"
click at [622, 495] on input "09:22" at bounding box center [665, 501] width 222 height 33
click at [672, 545] on select "00 01 02 03 04 05 06 07 08 09 10 11 12 13 14 15 16 17 18 19 20 21 22 23" at bounding box center [666, 543] width 37 height 33
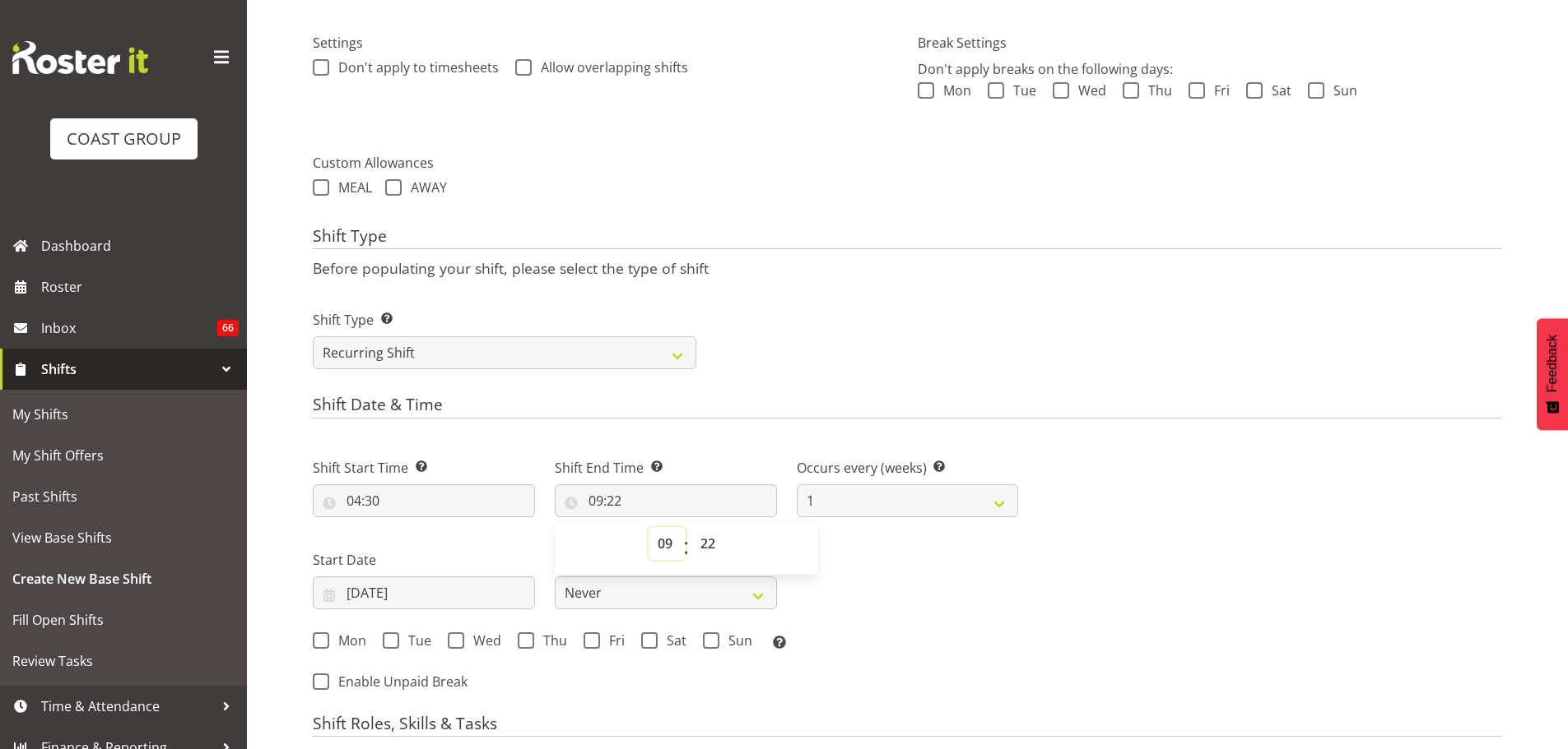
select select "8"
click at [649, 527] on select "00 01 02 03 04 05 06 07 08 09 10 11 12 13 14 15 16 17 18 19 20 21 22 23" at bounding box center [666, 543] width 37 height 33
type input "08:22"
click at [702, 546] on select "00 01 02 03 04 05 06 07 08 09 10 11 12 13 14 15 16 17 18 19 20 21 22 23 24 25 2…" at bounding box center [709, 543] width 37 height 33
select select "30"
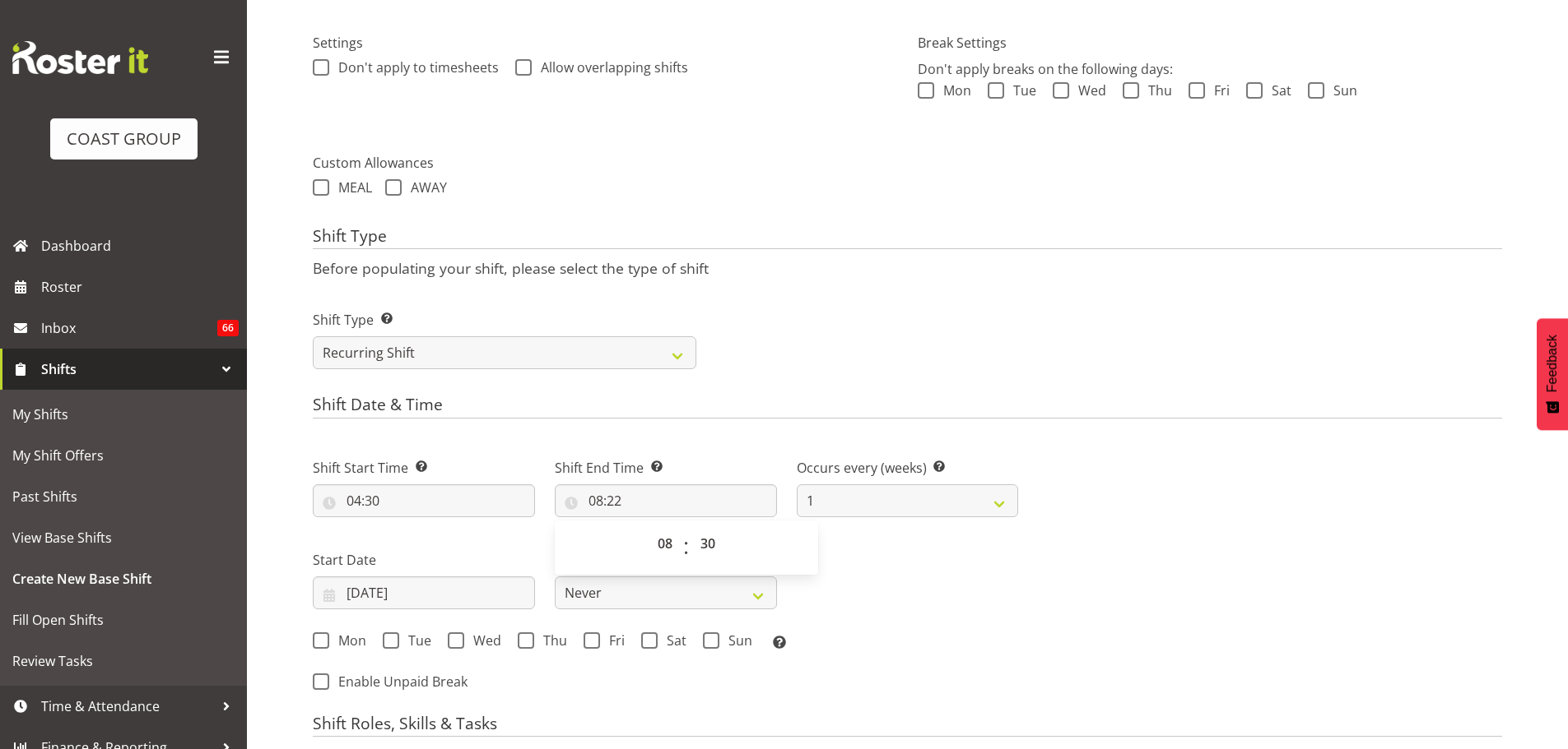
type input "08:30"
click at [876, 602] on div "Shift Start Time Set the time of the day you wish this shift to start 04:30 00 …" at bounding box center [665, 550] width 725 height 229
click at [375, 598] on input "[DATE]" at bounding box center [423, 593] width 222 height 33
click at [540, 643] on span at bounding box center [544, 641] width 17 height 20
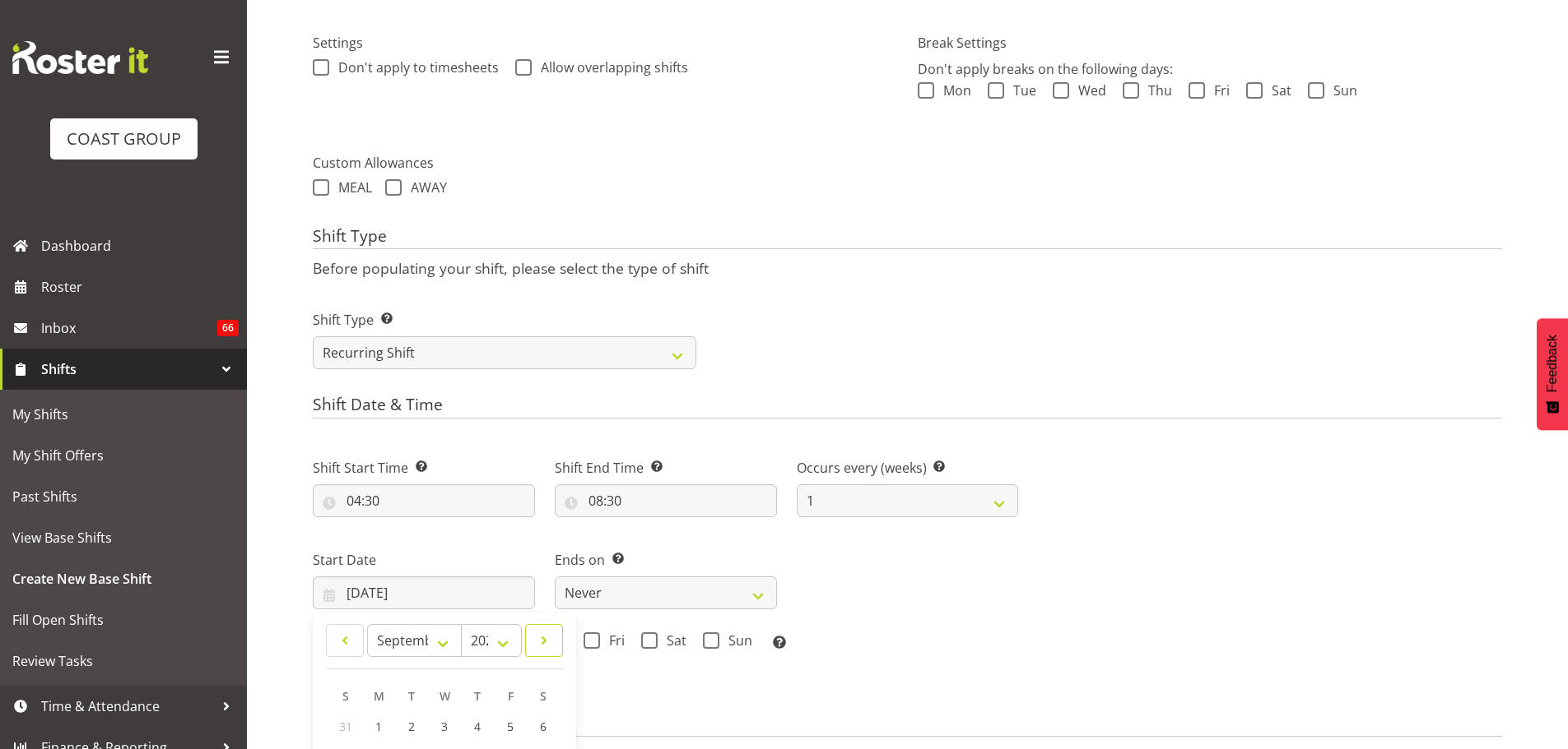
select select "9"
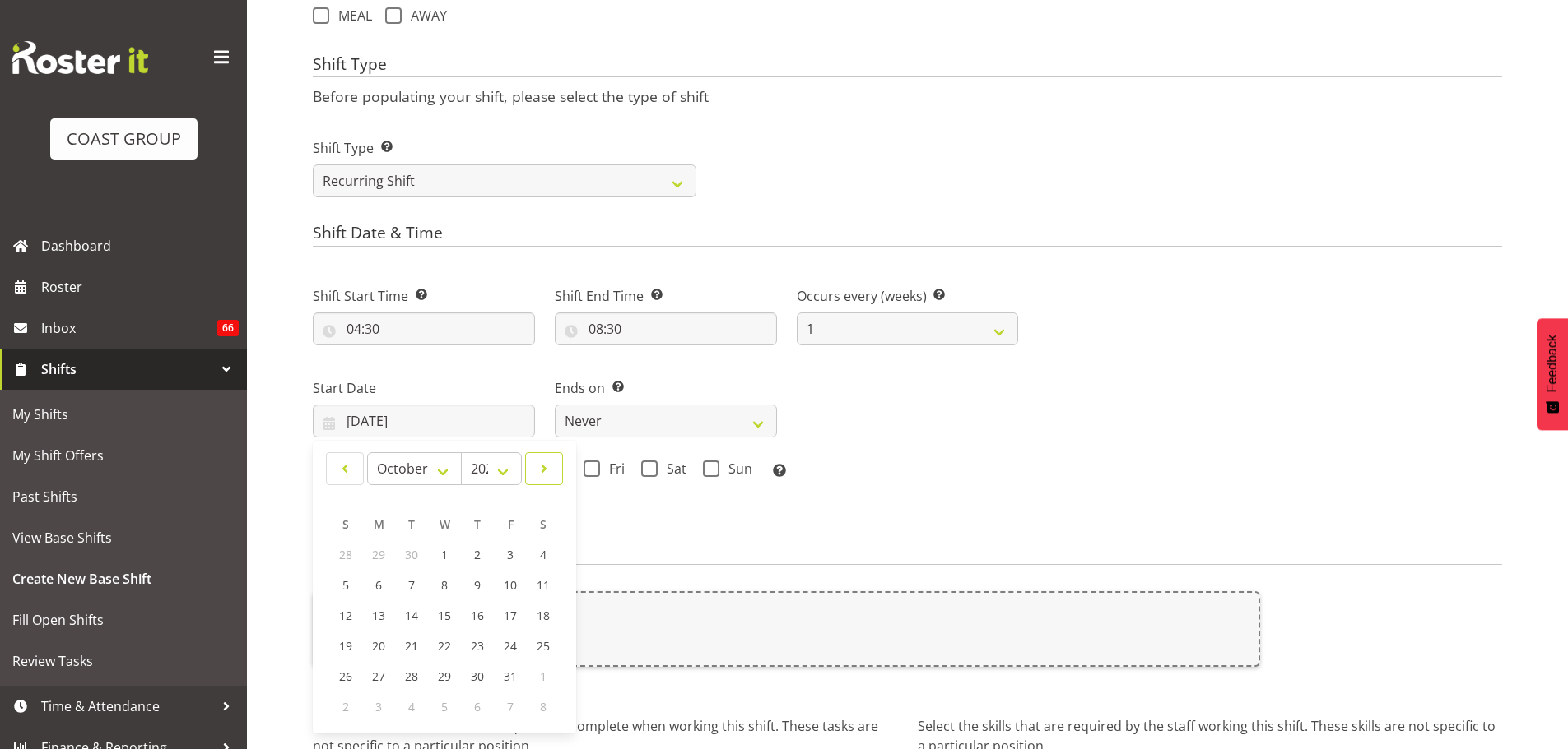
scroll to position [799, 0]
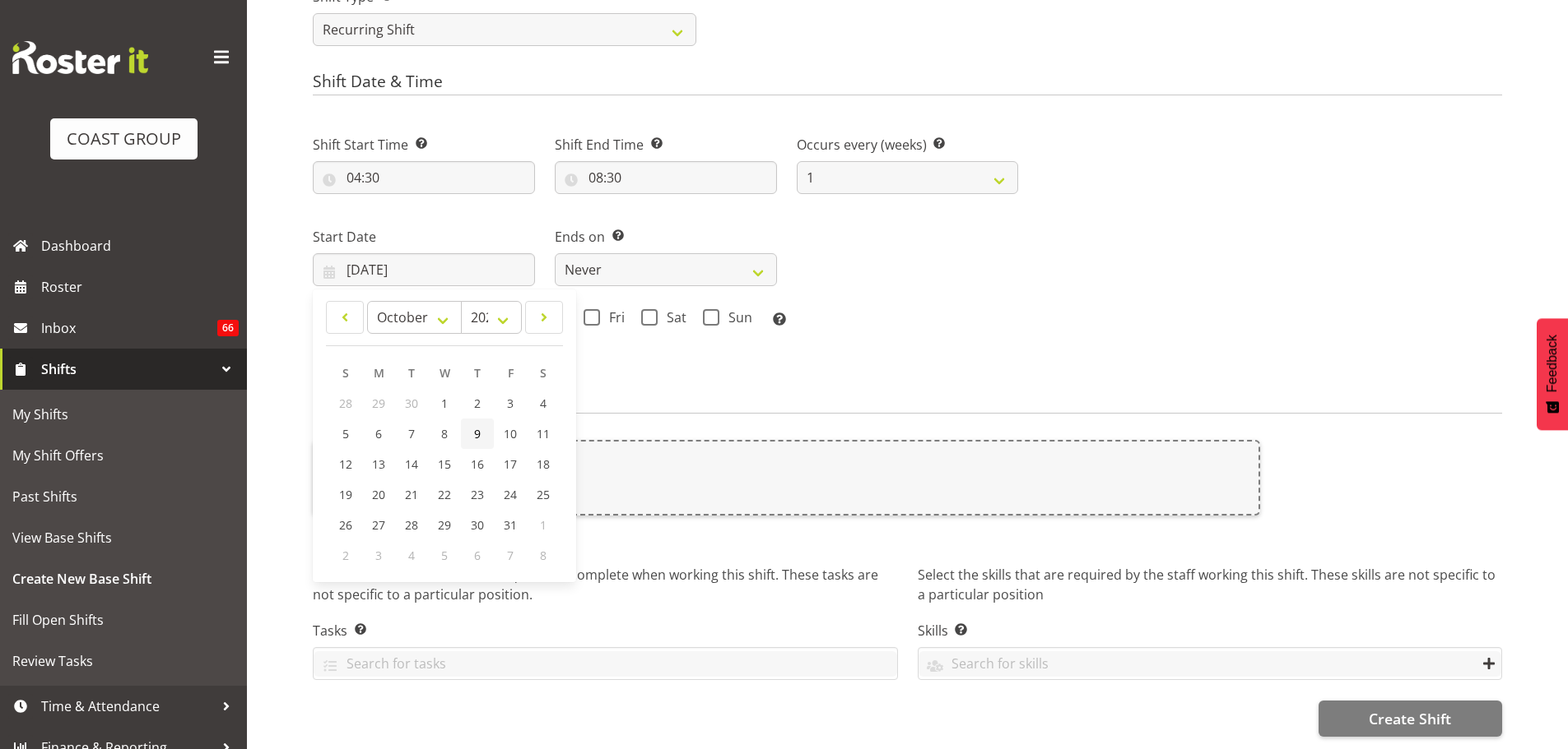
click at [474, 426] on span "9" at bounding box center [477, 434] width 7 height 16
type input "[DATE]"
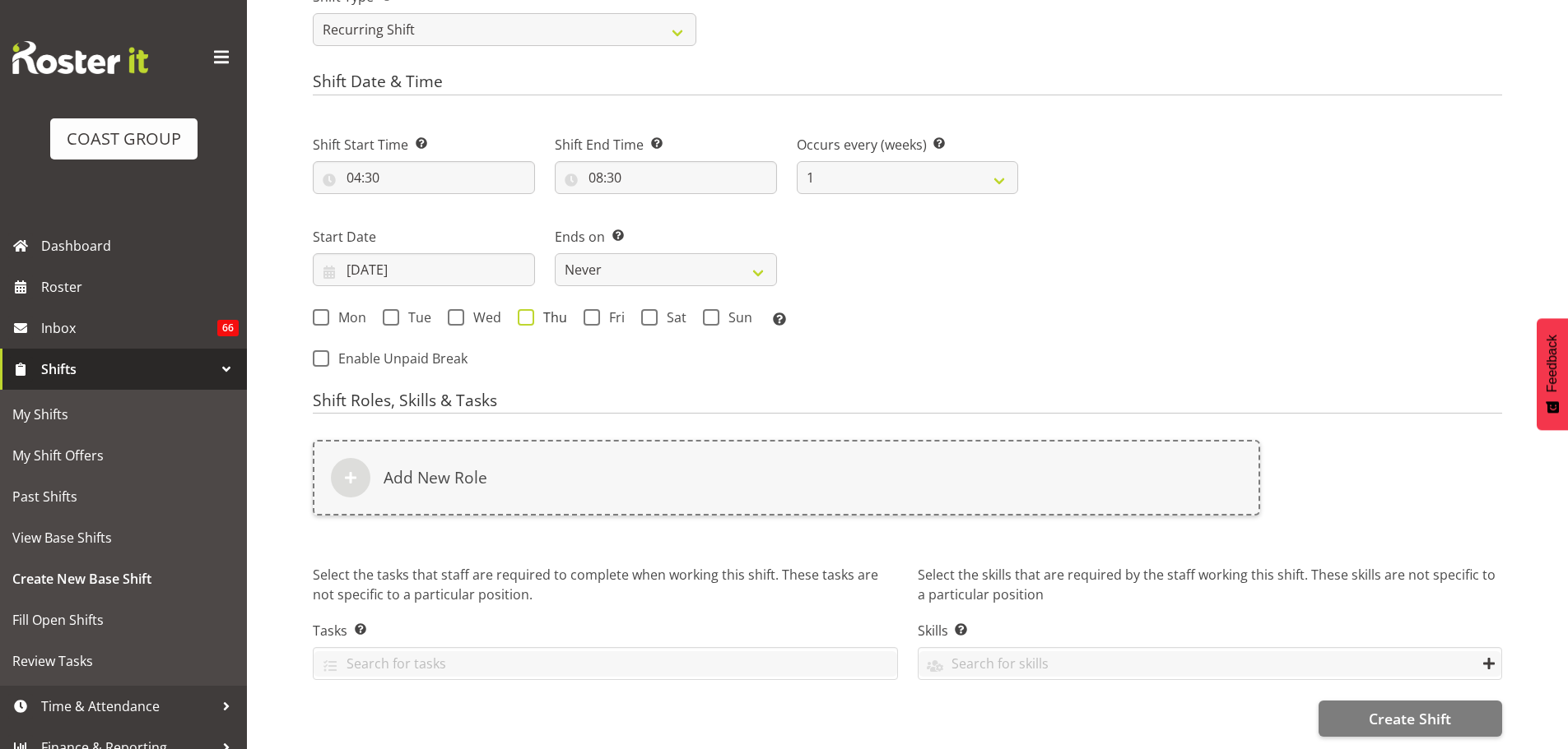
click at [542, 310] on span "Thu" at bounding box center [550, 318] width 33 height 17
click at [528, 312] on input "Thu" at bounding box center [523, 317] width 11 height 11
checkbox input "true"
click at [592, 310] on span at bounding box center [592, 318] width 17 height 17
click at [592, 312] on input "Fri" at bounding box center [589, 317] width 11 height 11
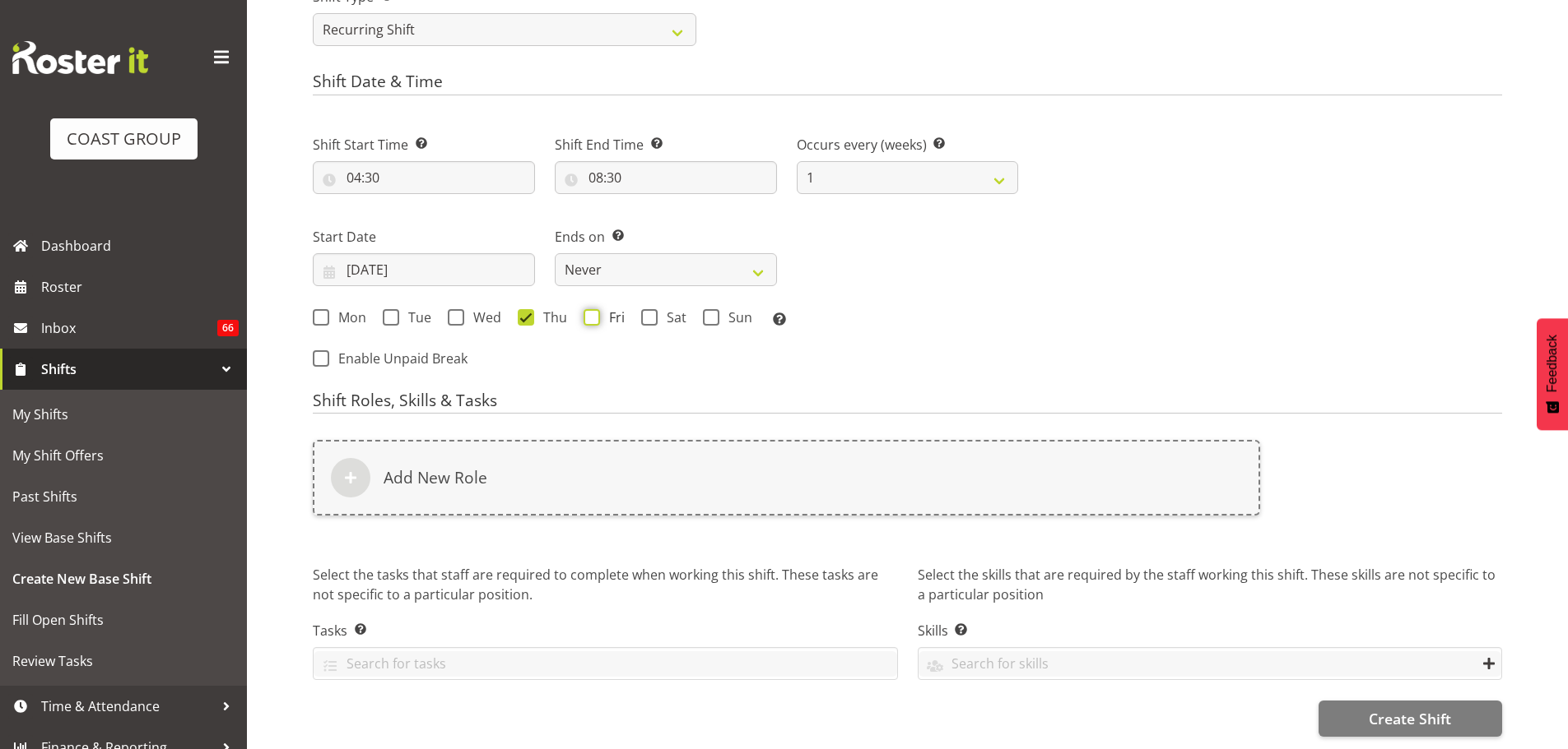
checkbox input "true"
click at [617, 256] on select "Never On Date" at bounding box center [665, 269] width 222 height 33
select select "date"
click at [555, 253] on select "Never On Date" at bounding box center [665, 269] width 222 height 33
click at [911, 270] on input "[DATE]" at bounding box center [908, 269] width 222 height 33
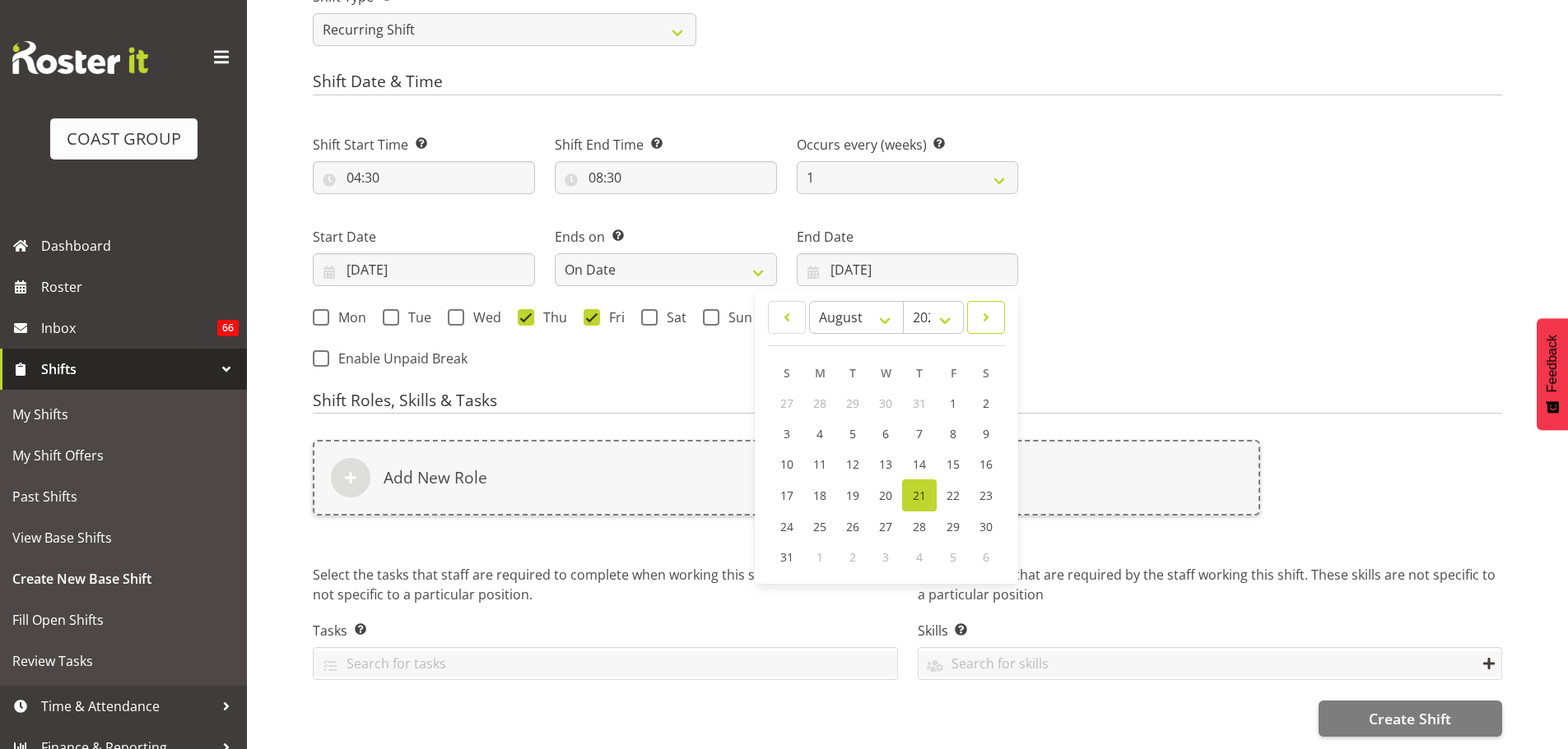
click at [996, 310] on link at bounding box center [986, 317] width 38 height 33
select select "9"
click at [996, 428] on link "11" at bounding box center [984, 433] width 33 height 31
type input "[DATE]"
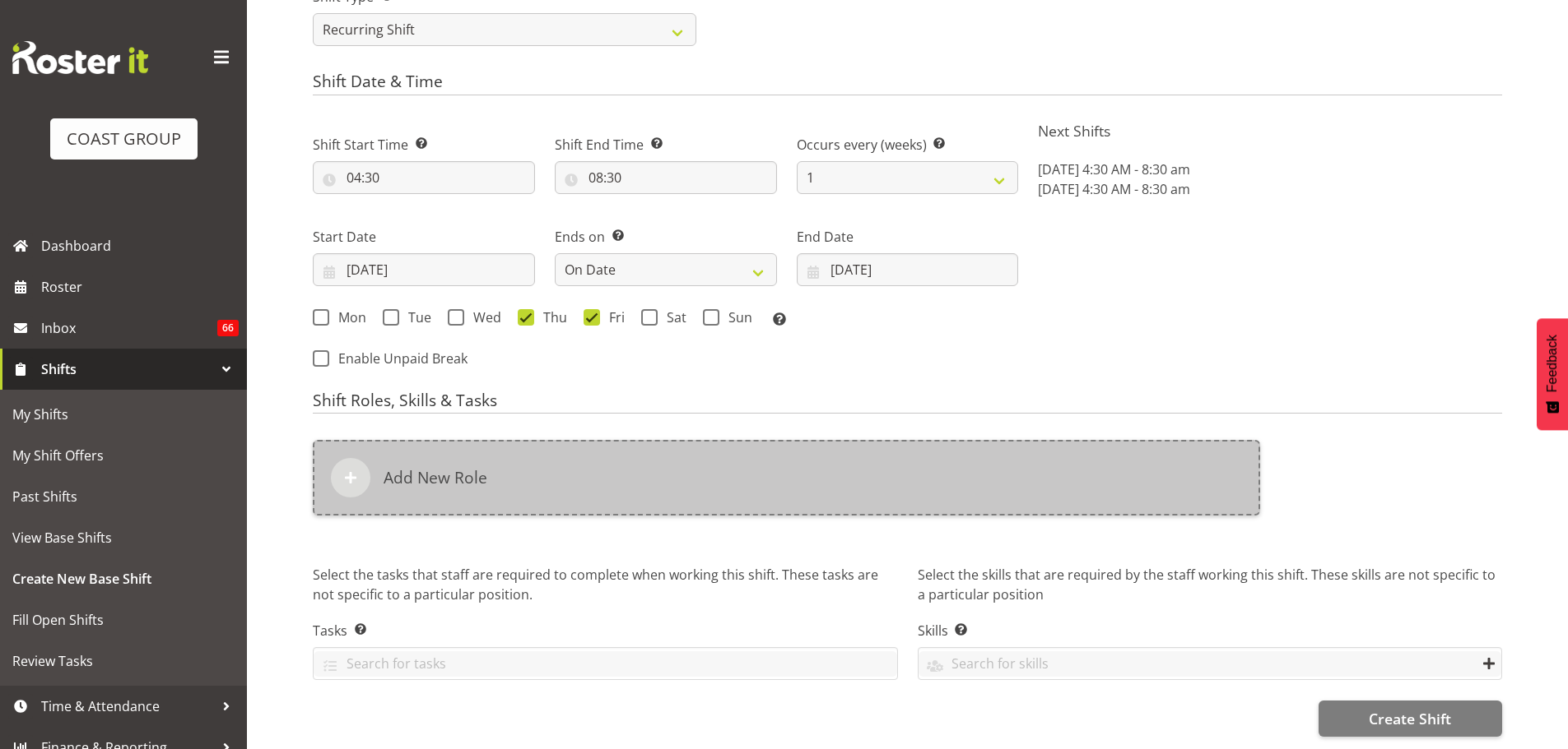
click at [955, 454] on div "Add New Role" at bounding box center [786, 478] width 947 height 76
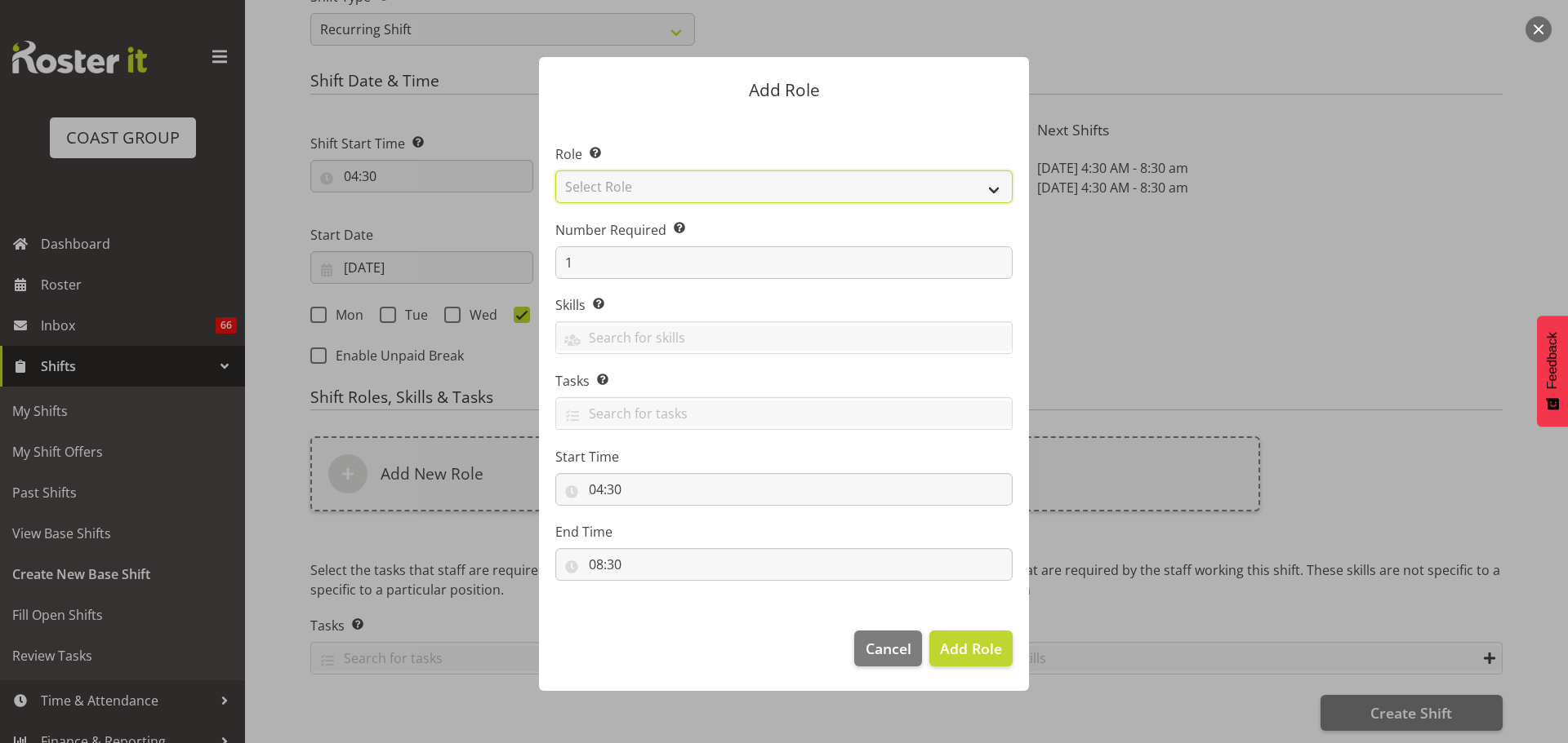
click at [891, 185] on select "Select Role ACCOUNT MANAGER ACCOUNT MANAGER DW ACCOUNTS [PERSON_NAME] VEHICLES …" at bounding box center [784, 187] width 458 height 33
select select "81"
click at [556, 171] on select "Select Role ACCOUNT MANAGER ACCOUNT MANAGER DW ACCOUNTS [PERSON_NAME] VEHICLES …" at bounding box center [784, 187] width 458 height 33
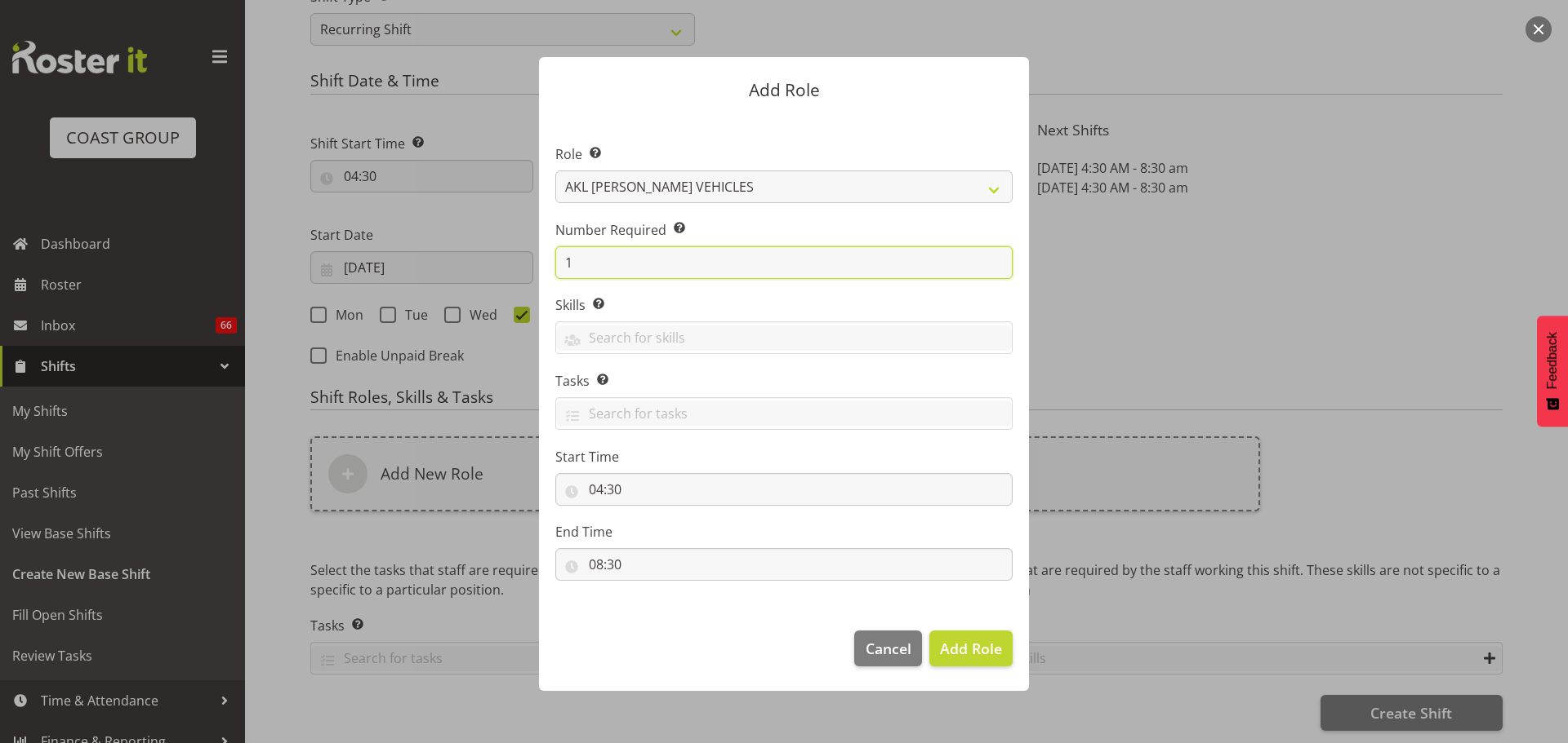
drag, startPoint x: 631, startPoint y: 250, endPoint x: 443, endPoint y: 256, distance: 188.1
click at [445, 256] on form "Add Role Role Select the role you wish to add to the shift. ACCOUNT MANAGER ACC…" at bounding box center [783, 372] width 784 height 710
type input "2"
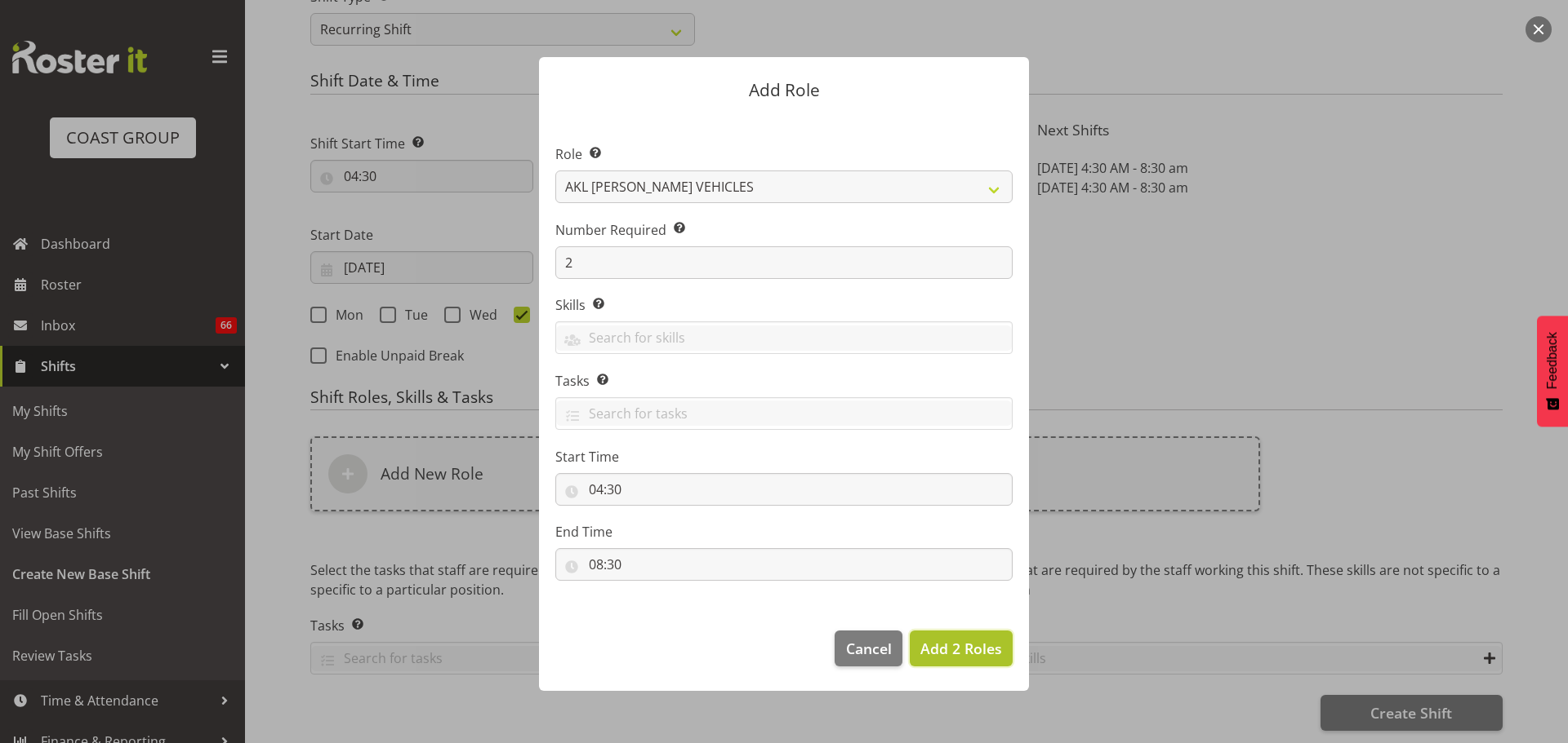
click at [968, 653] on span "Add 2 Roles" at bounding box center [961, 649] width 82 height 20
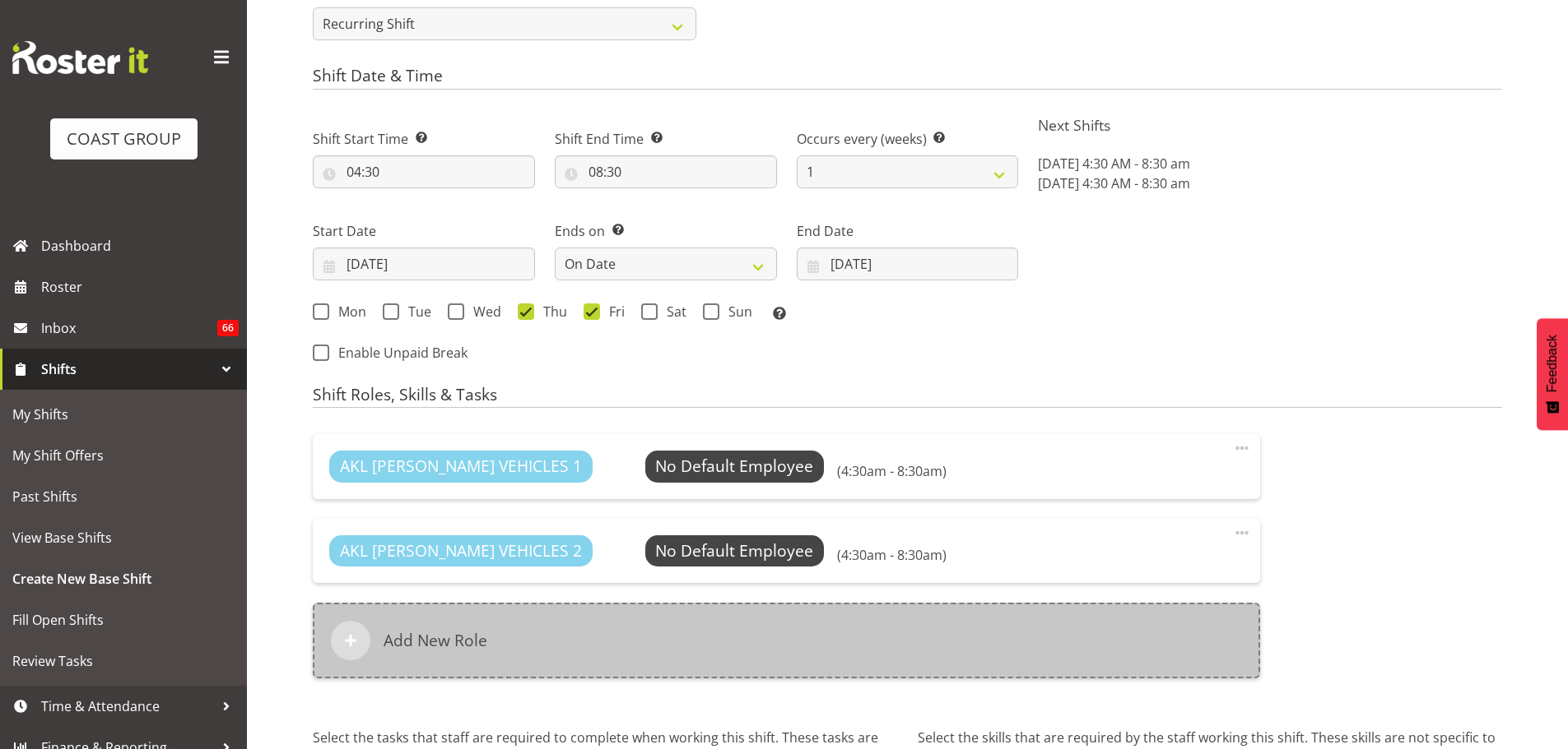
click at [735, 636] on div "Add New Role" at bounding box center [786, 640] width 947 height 76
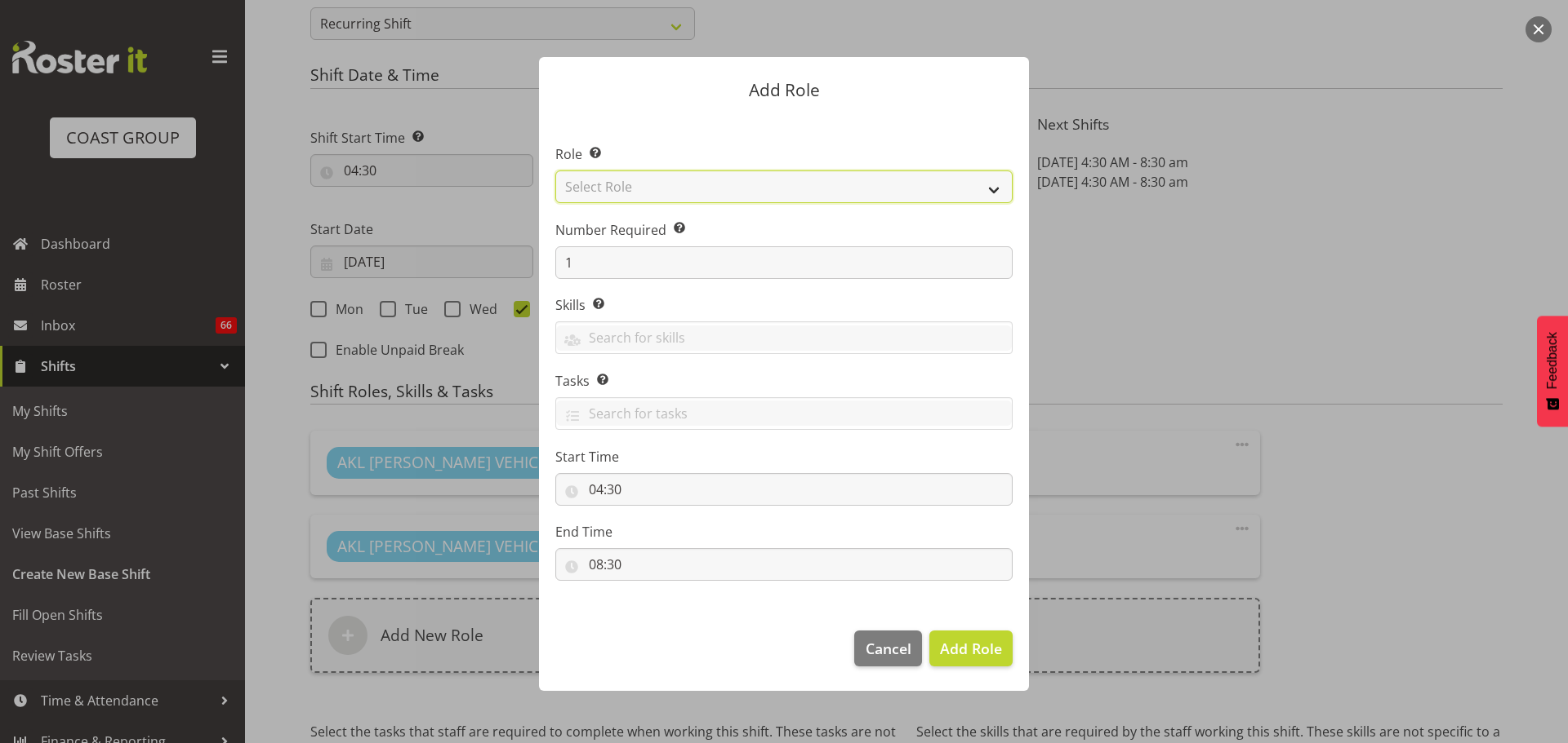
click at [651, 186] on select "Select Role ACCOUNT MANAGER ACCOUNT MANAGER DW ACCOUNTS [PERSON_NAME] VEHICLES …" at bounding box center [784, 187] width 458 height 33
select select "190"
click at [556, 171] on select "Select Role ACCOUNT MANAGER ACCOUNT MANAGER DW ACCOUNTS [PERSON_NAME] VEHICLES …" at bounding box center [784, 187] width 458 height 33
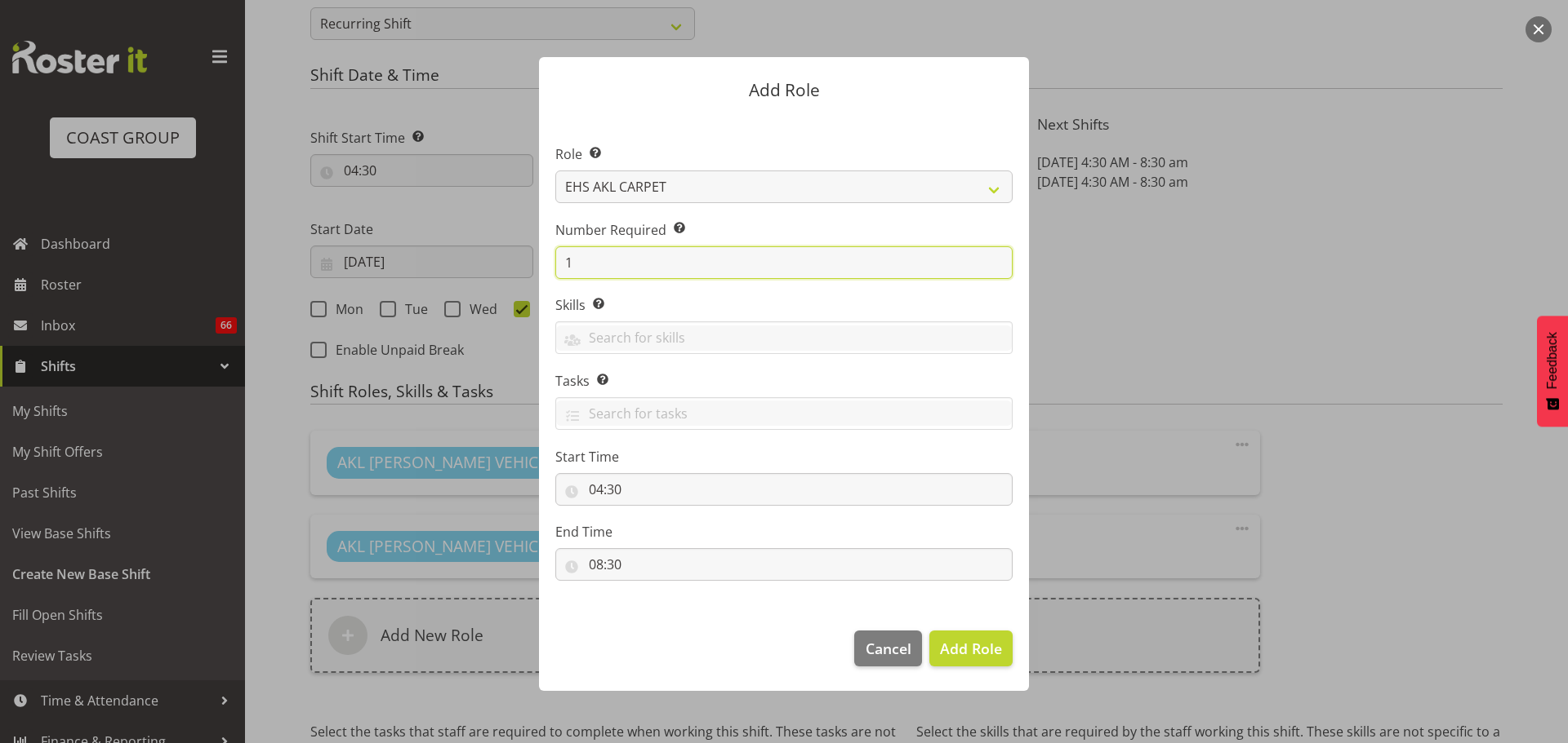
drag, startPoint x: 610, startPoint y: 262, endPoint x: 405, endPoint y: 260, distance: 205.0
click at [405, 260] on form "Add Role Role Select the role you wish to add to the shift. ACCOUNT MANAGER ACC…" at bounding box center [783, 372] width 784 height 710
type input "4"
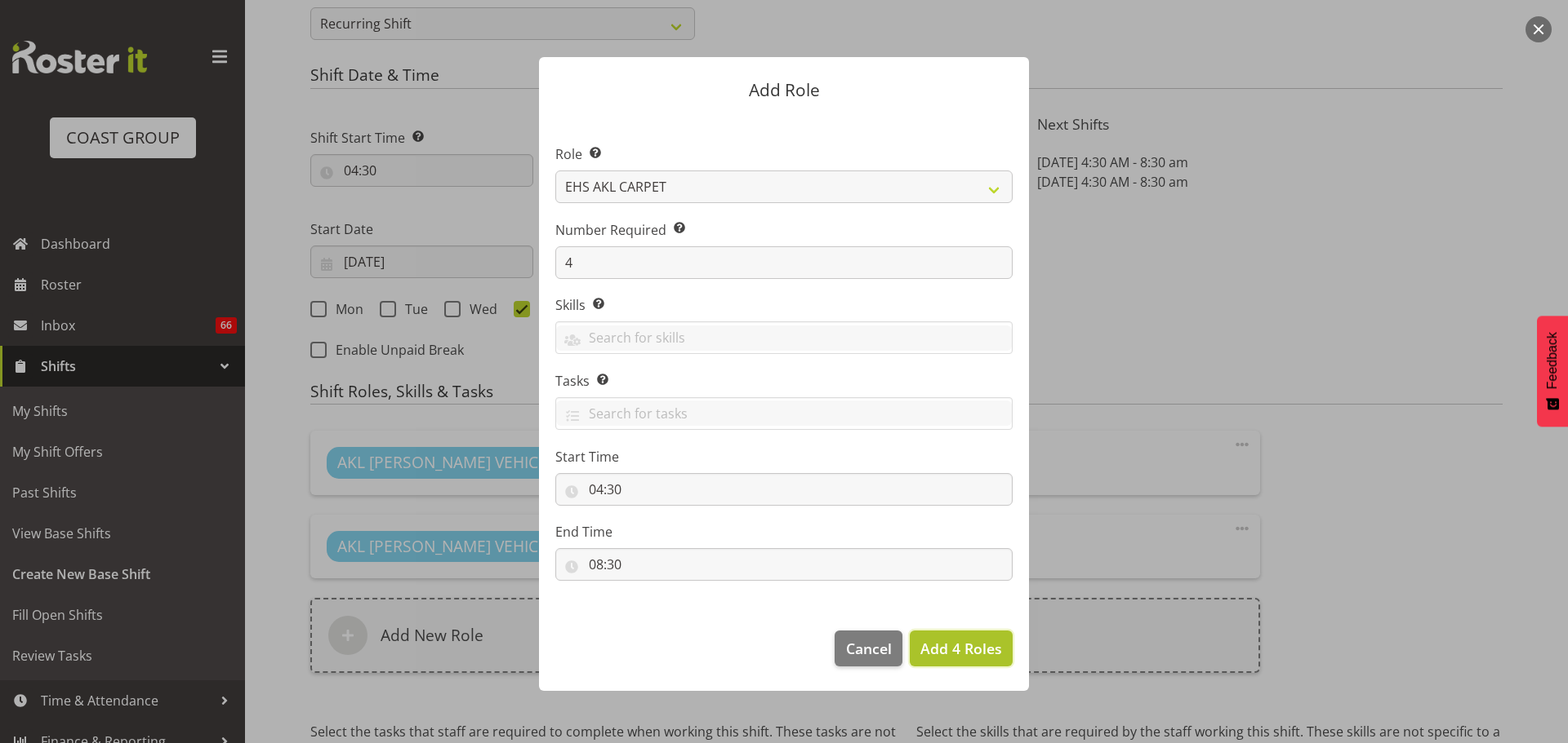
click at [985, 649] on span "Add 4 Roles" at bounding box center [961, 649] width 82 height 20
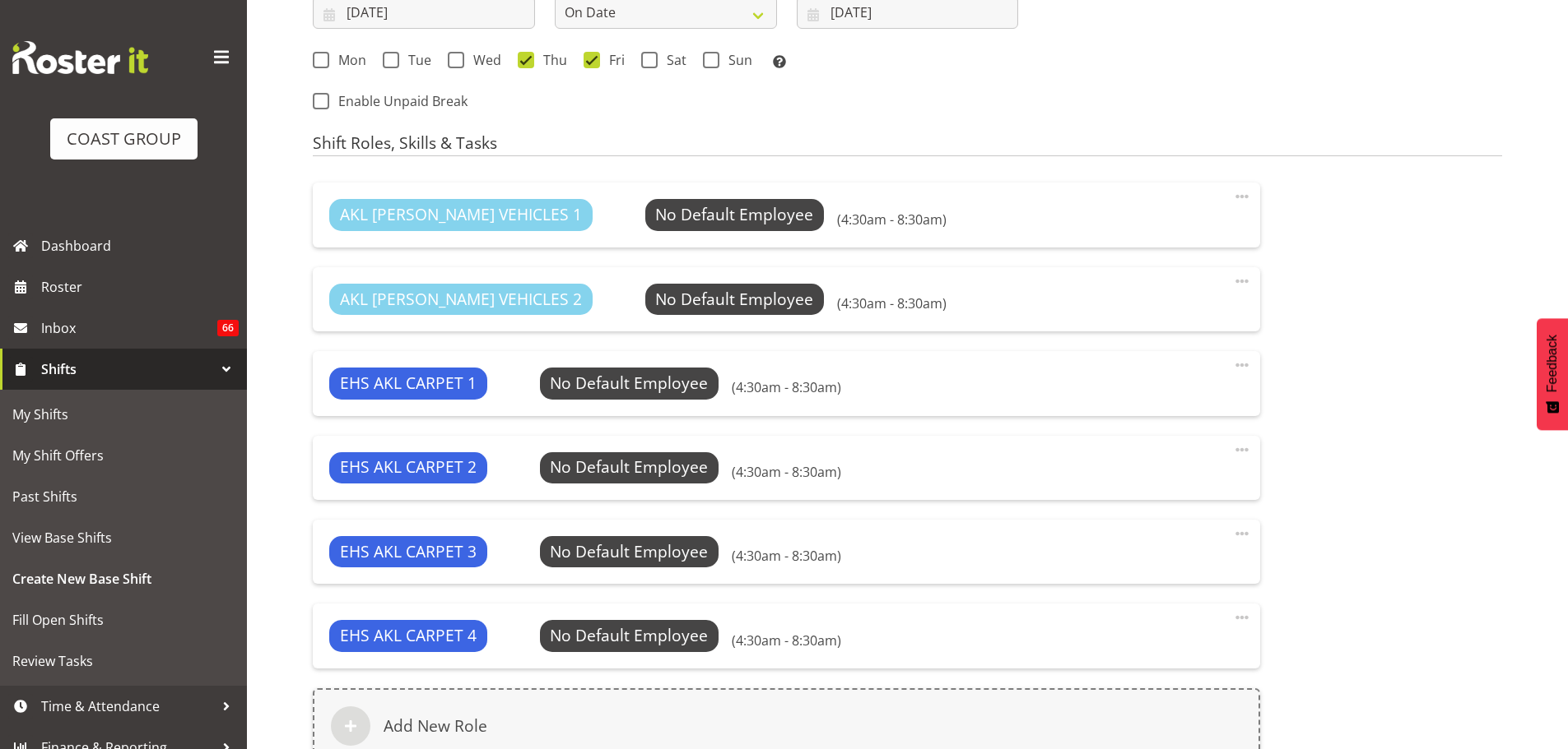
scroll to position [1293, 0]
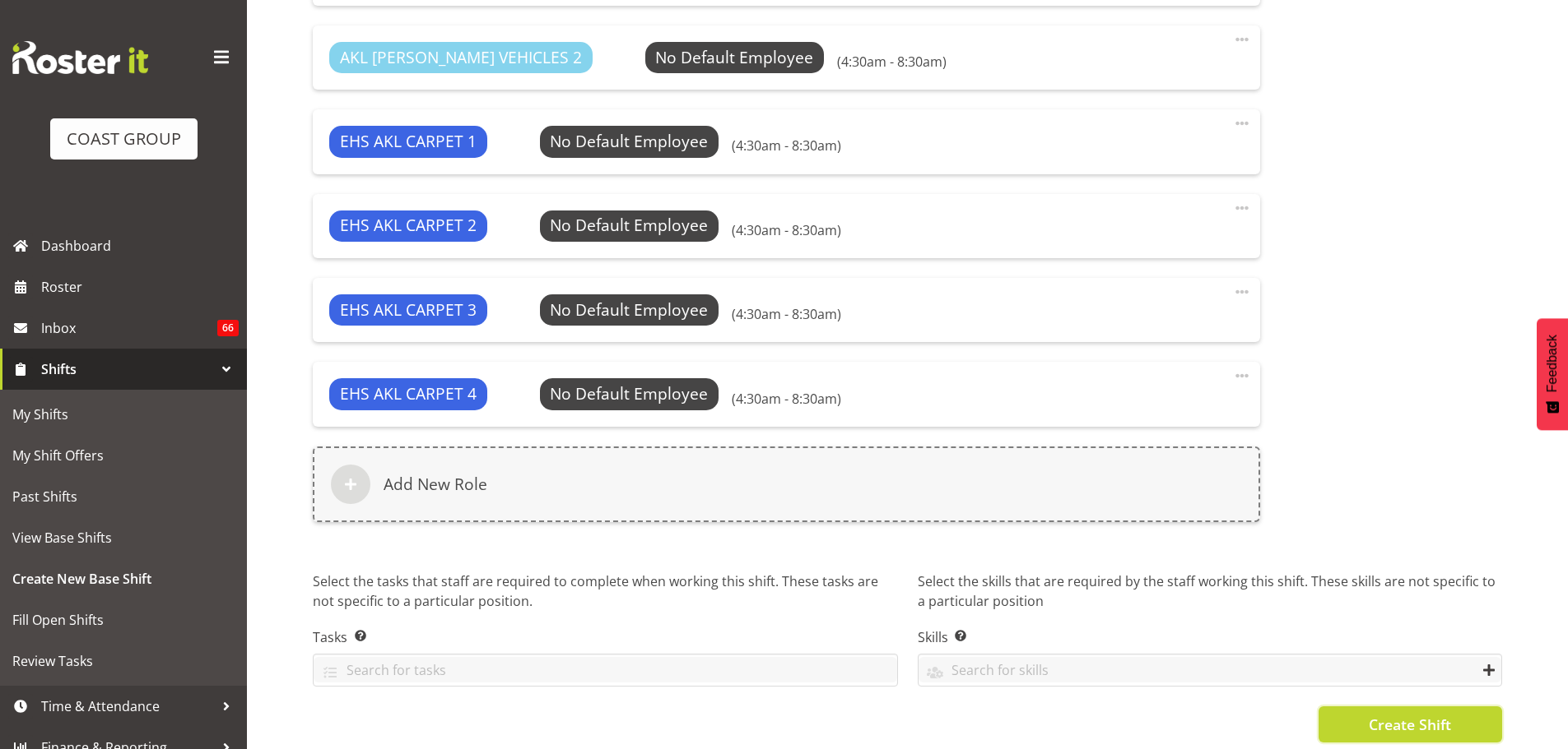
click at [1435, 724] on span "Create Shift" at bounding box center [1410, 724] width 83 height 21
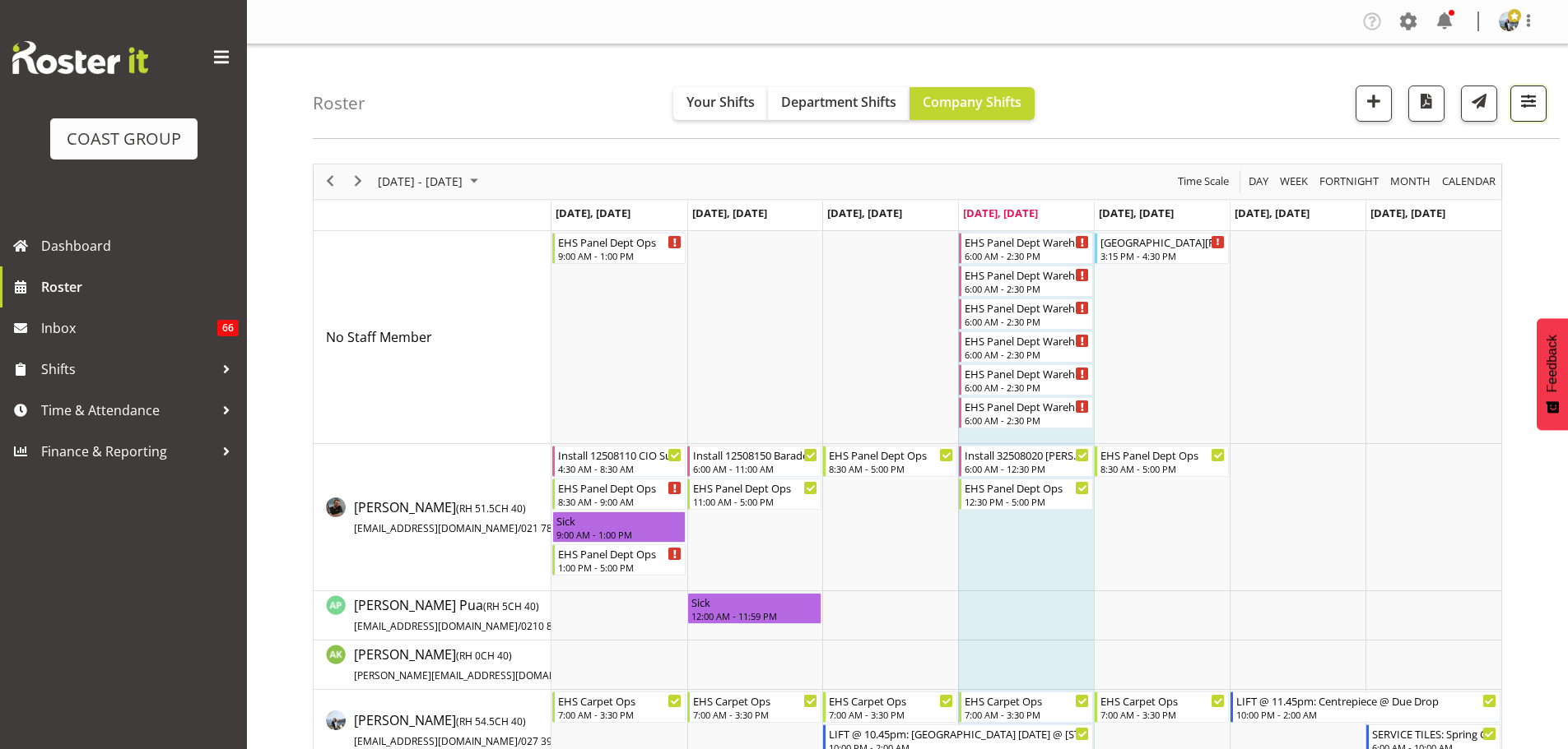
click at [1530, 112] on span "button" at bounding box center [1527, 101] width 21 height 21
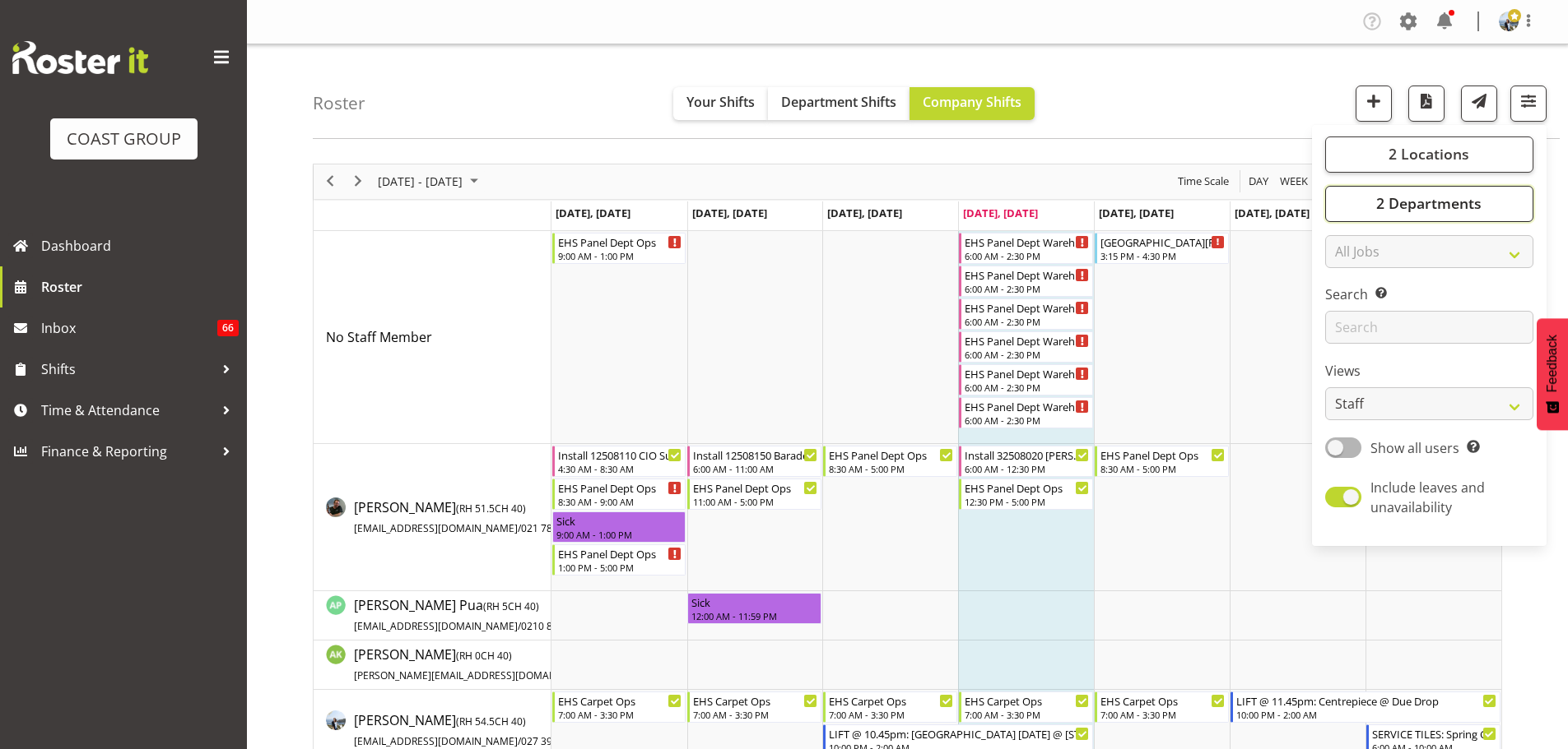
click at [1483, 219] on button "2 Departments" at bounding box center [1429, 204] width 208 height 36
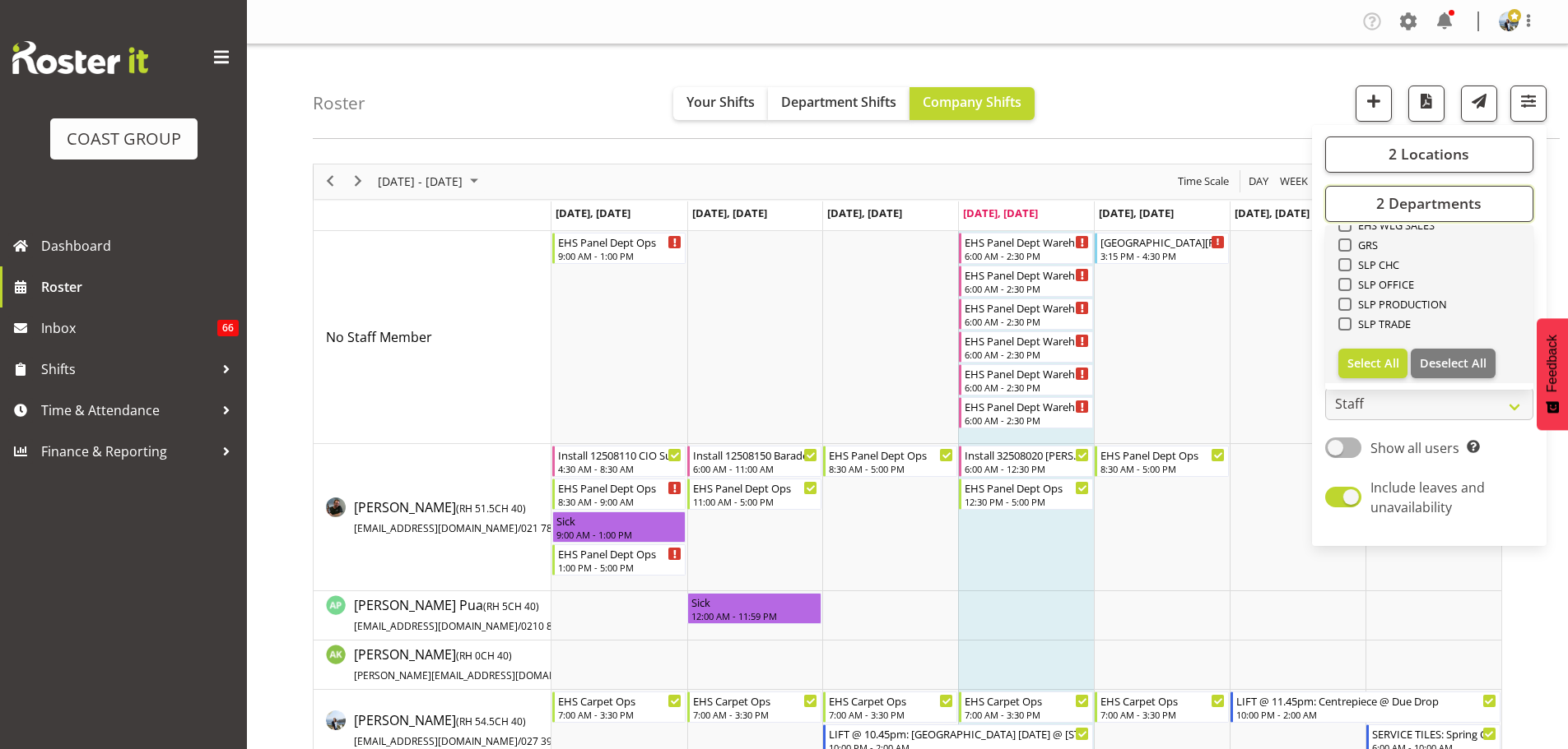
scroll to position [385, 0]
click at [1403, 329] on span "EHS AKL PANEL" at bounding box center [1392, 334] width 83 height 13
click at [1349, 329] on input "EHS AKL PANEL" at bounding box center [1343, 334] width 11 height 11
checkbox input "false"
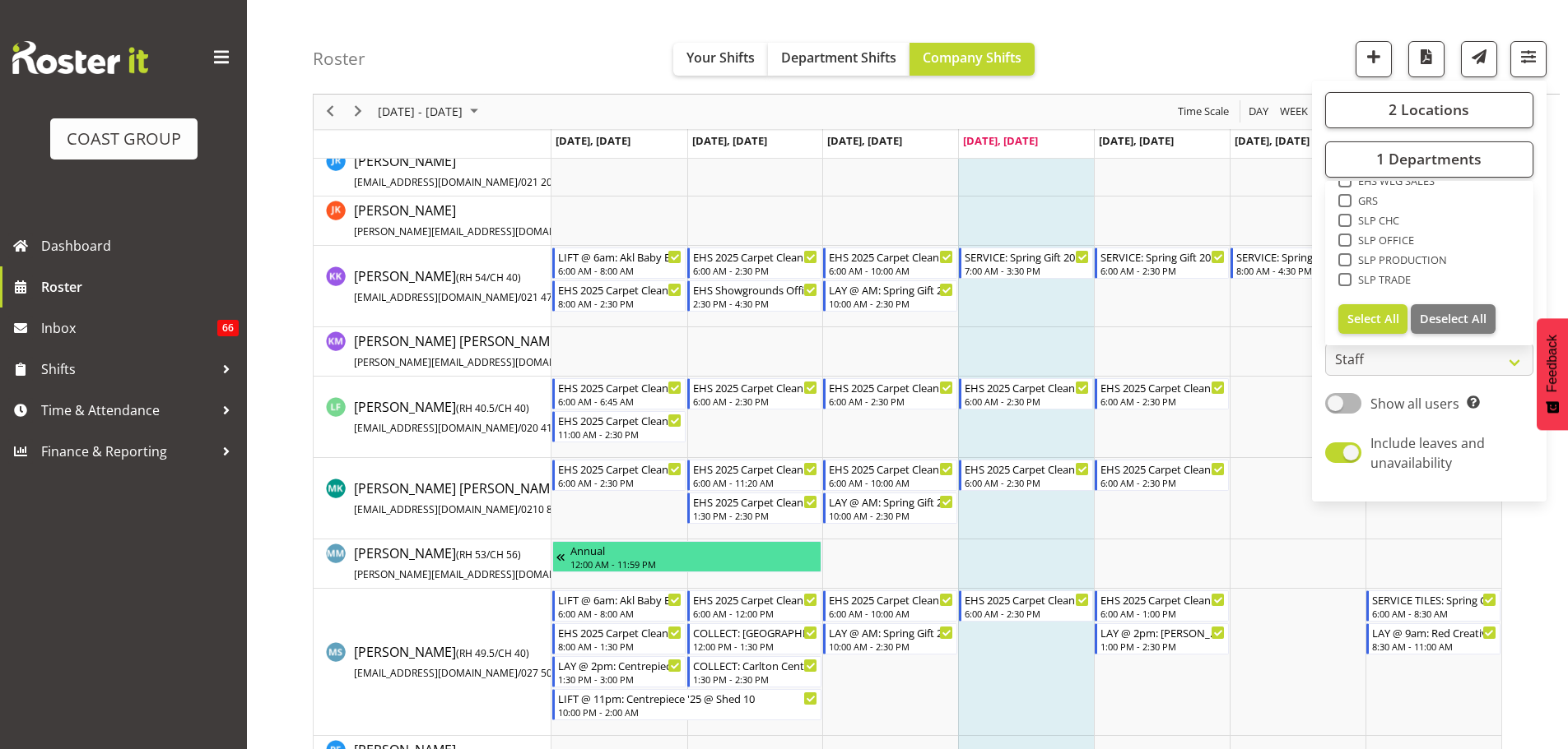
scroll to position [788, 0]
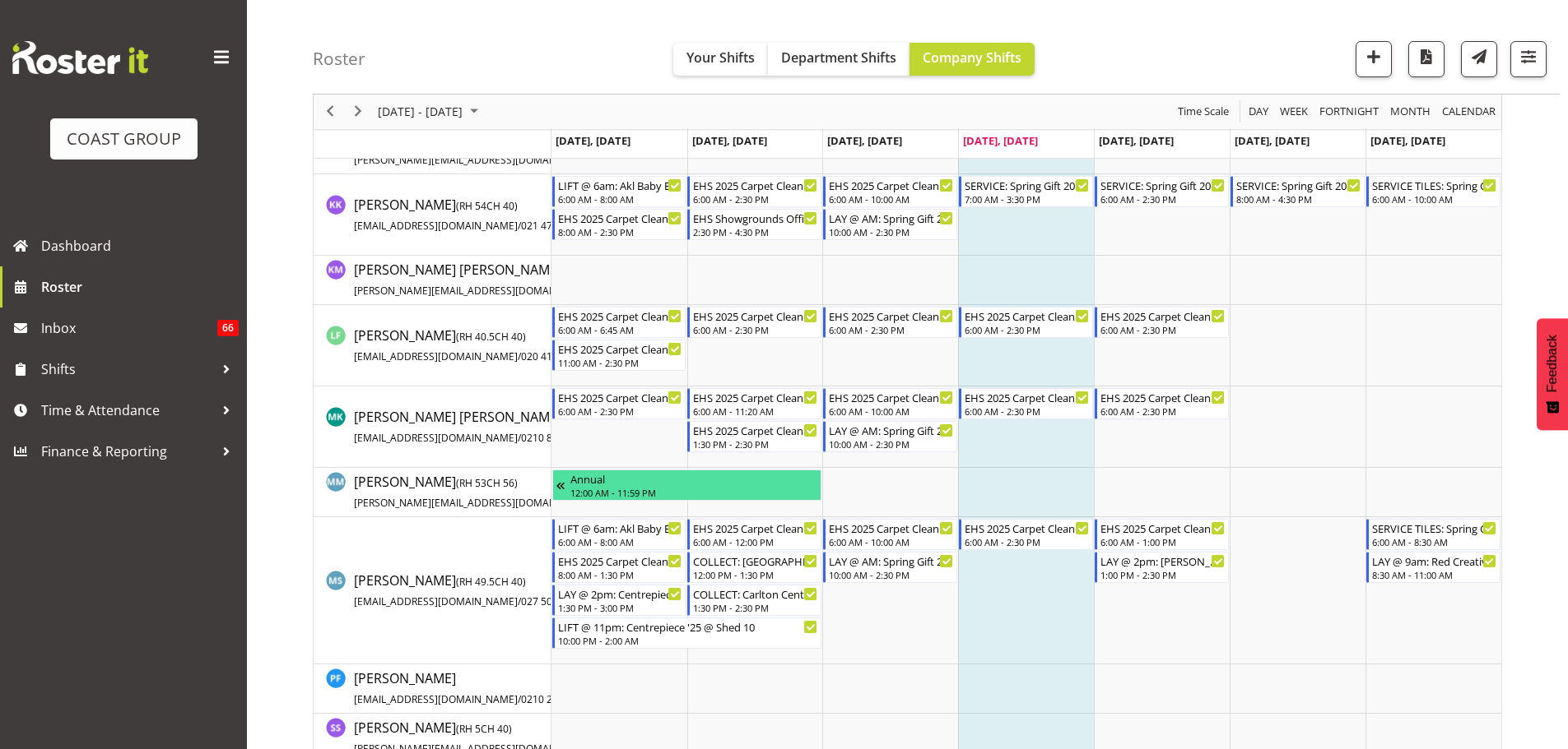
scroll to position [706, 0]
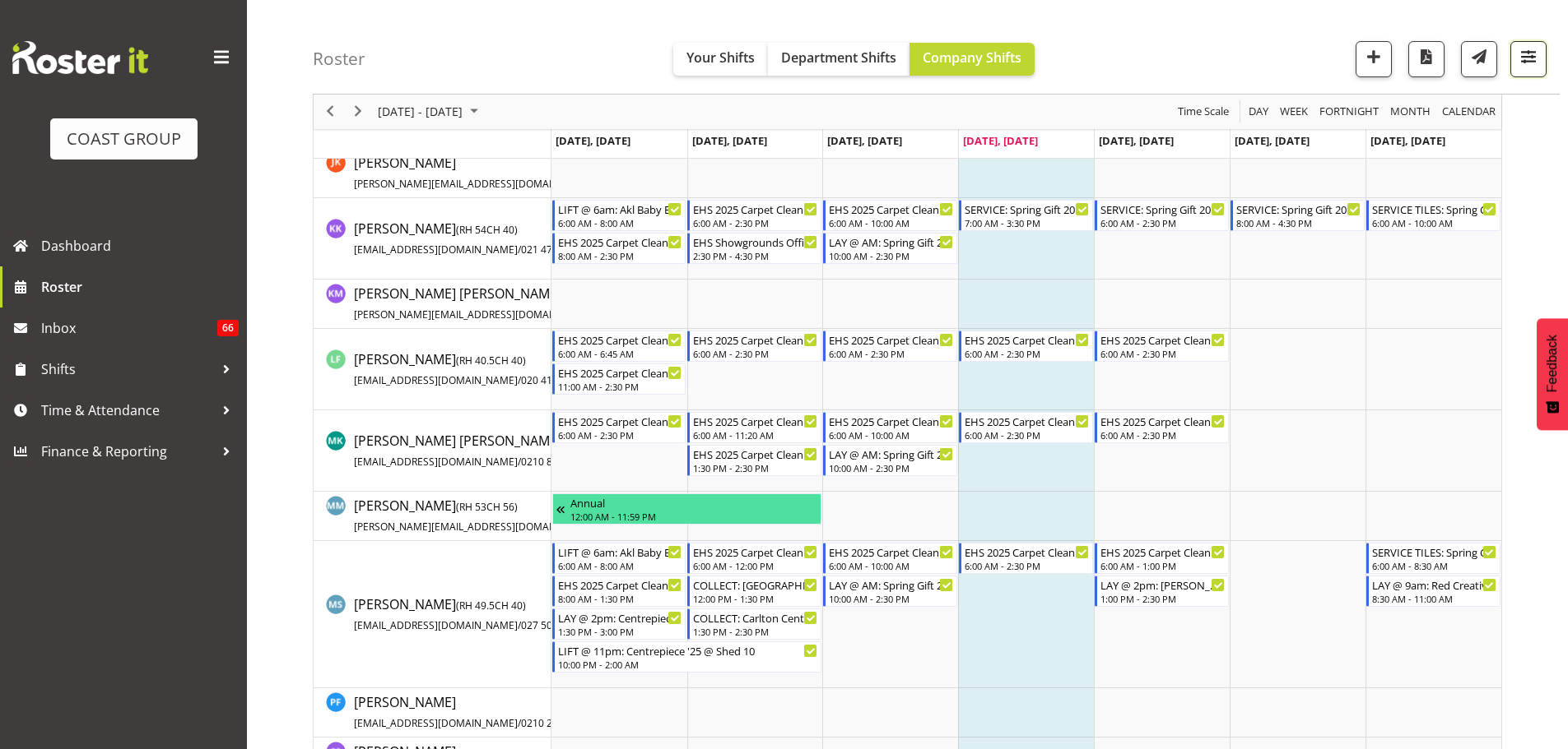
click at [1540, 69] on button "button" at bounding box center [1528, 59] width 36 height 36
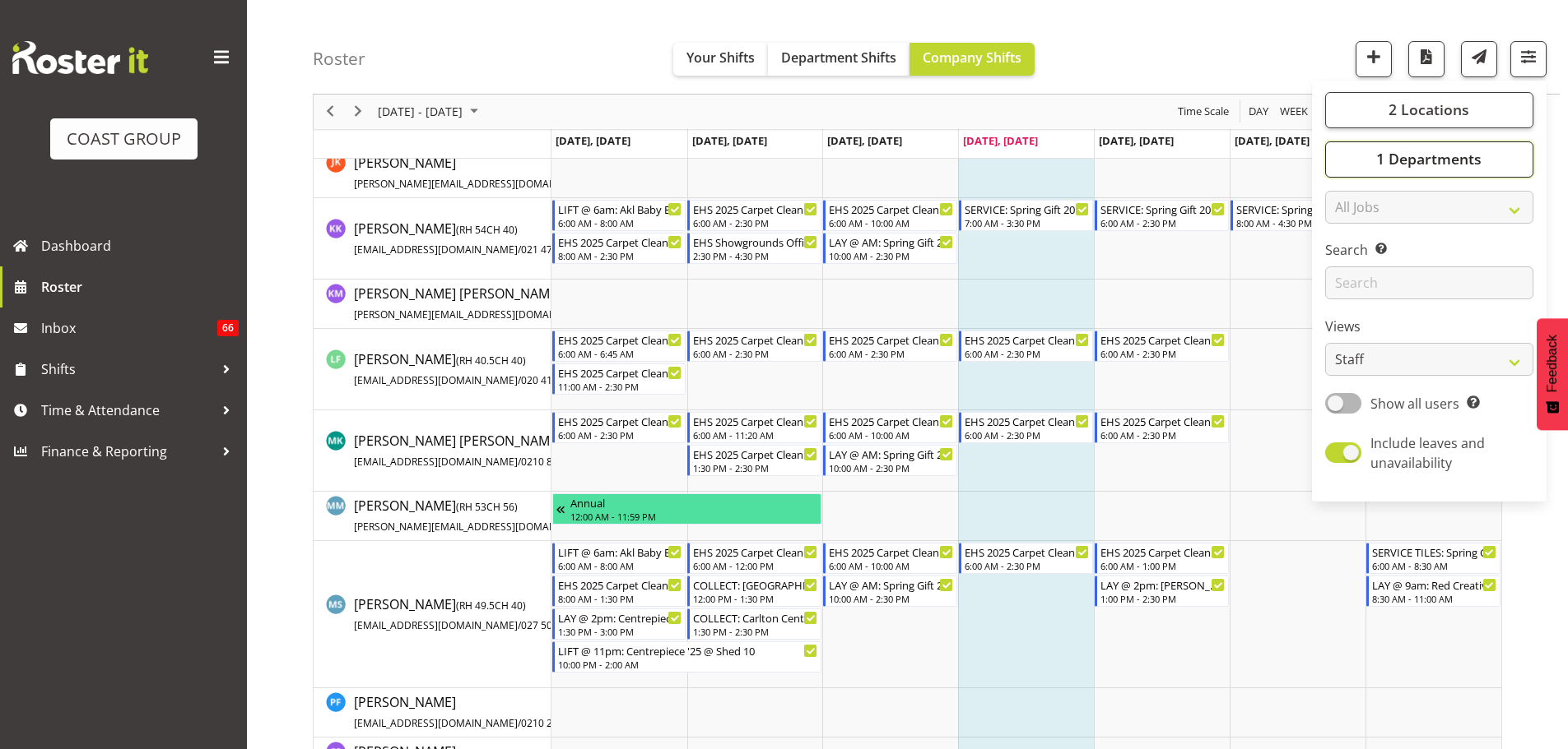
click at [1492, 159] on button "1 Departments" at bounding box center [1429, 159] width 208 height 36
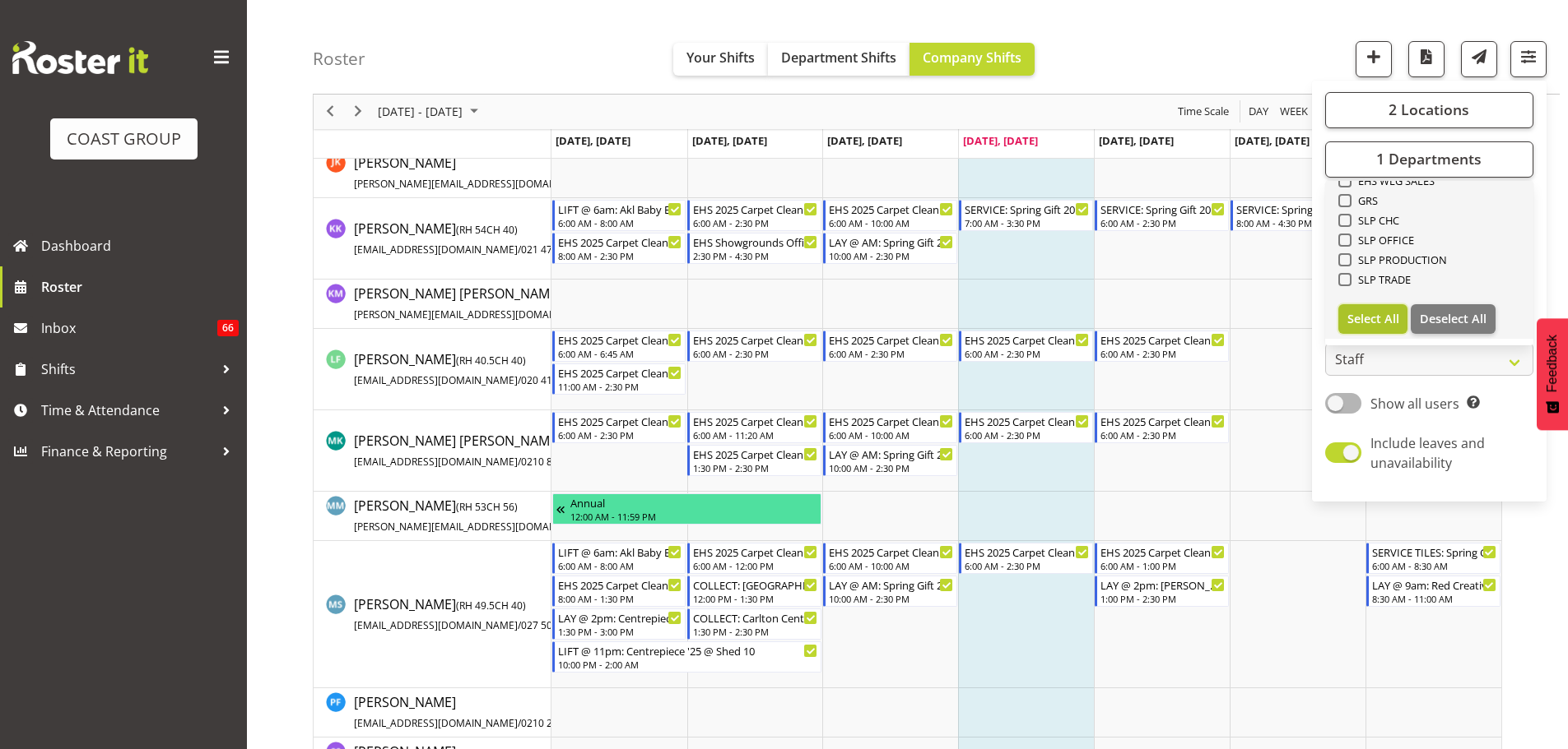
click at [1396, 320] on span "Select All" at bounding box center [1373, 319] width 52 height 16
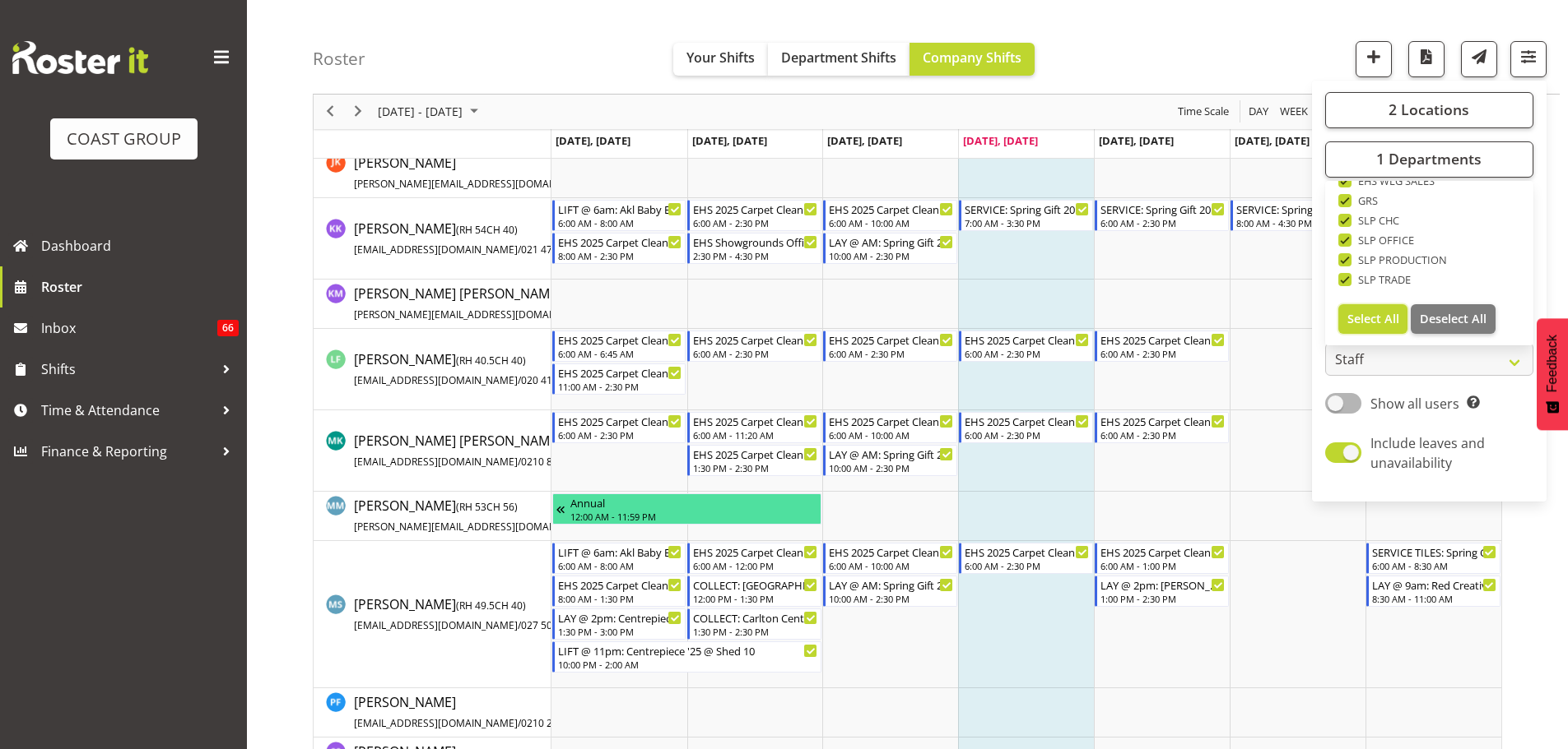
checkbox input "true"
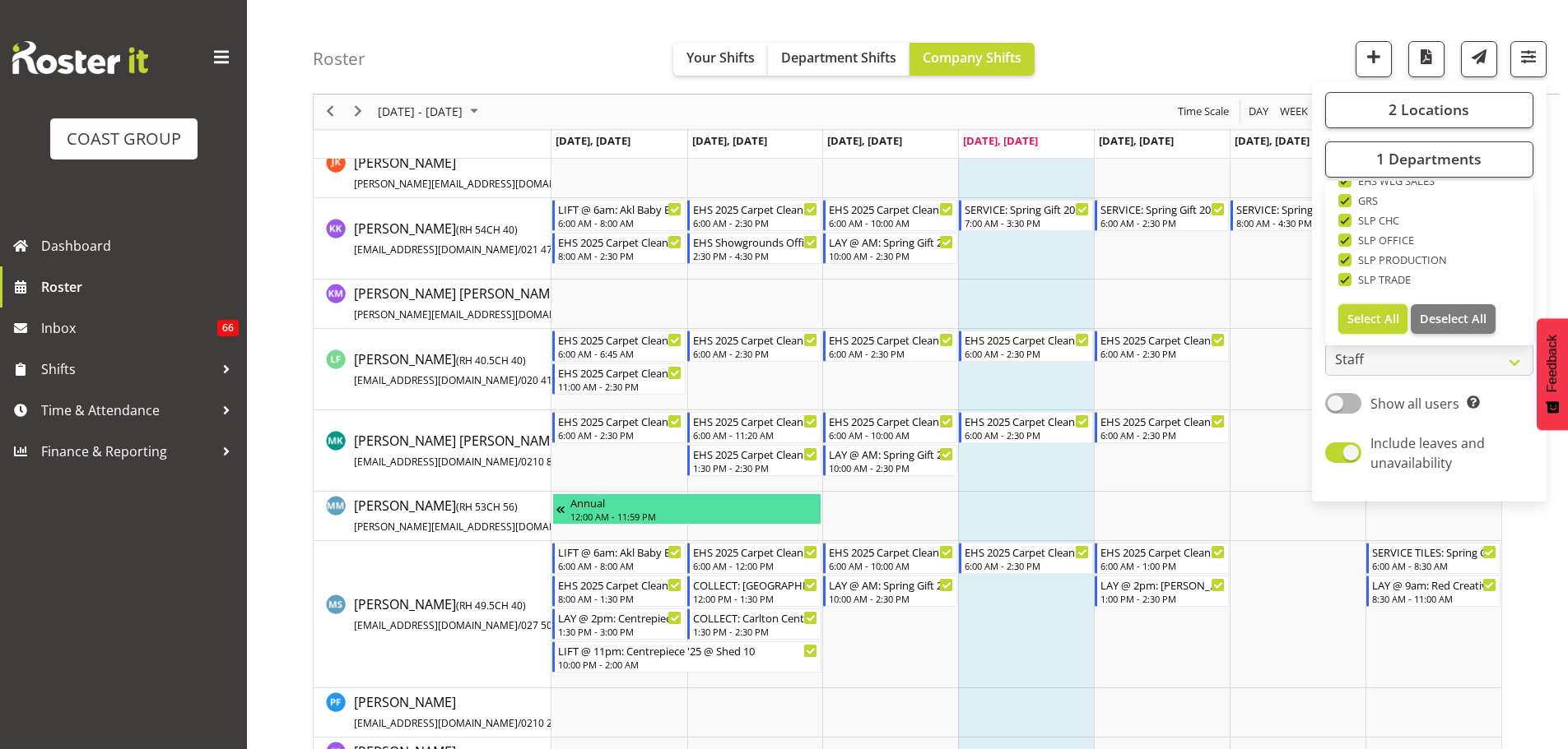
checkbox input "true"
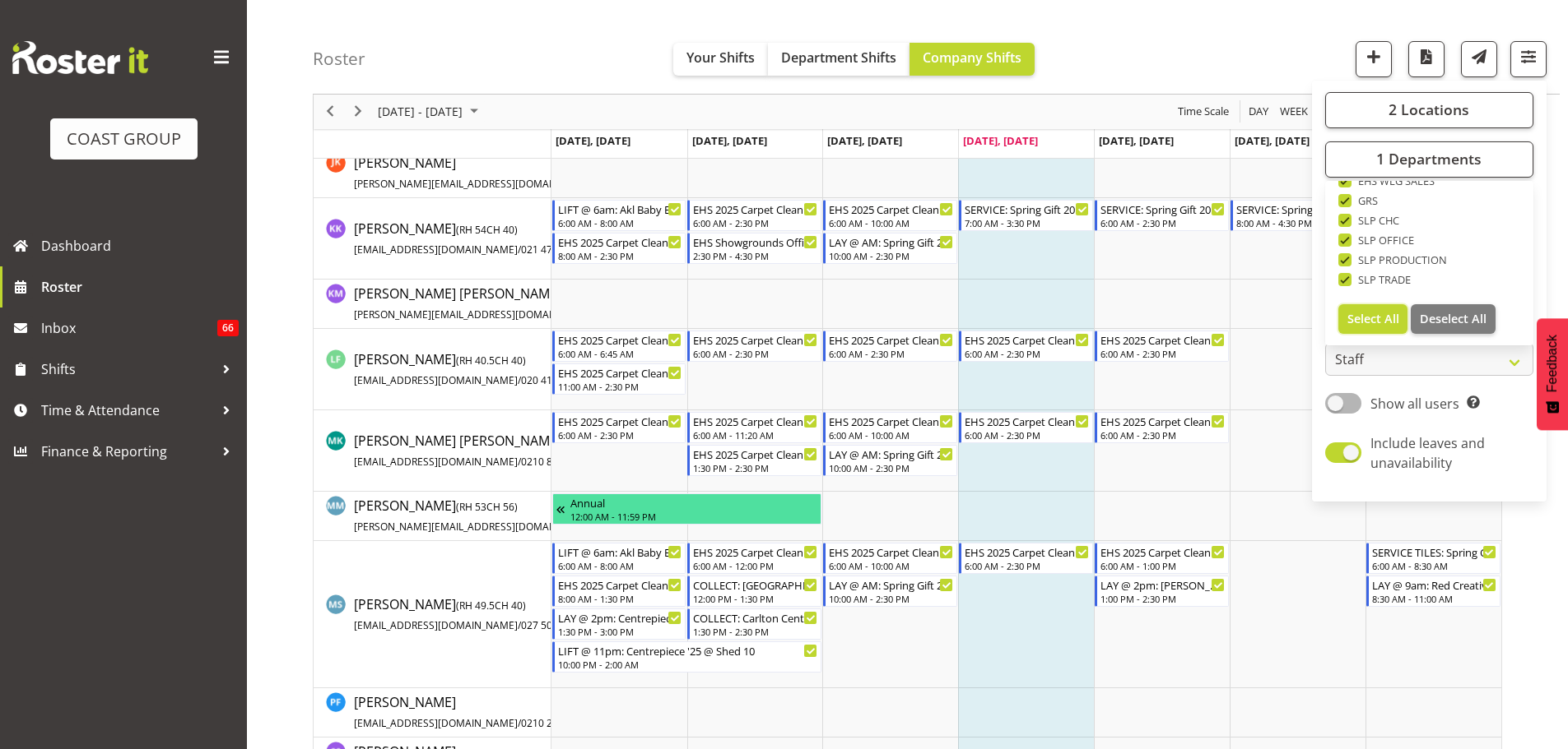
checkbox input "true"
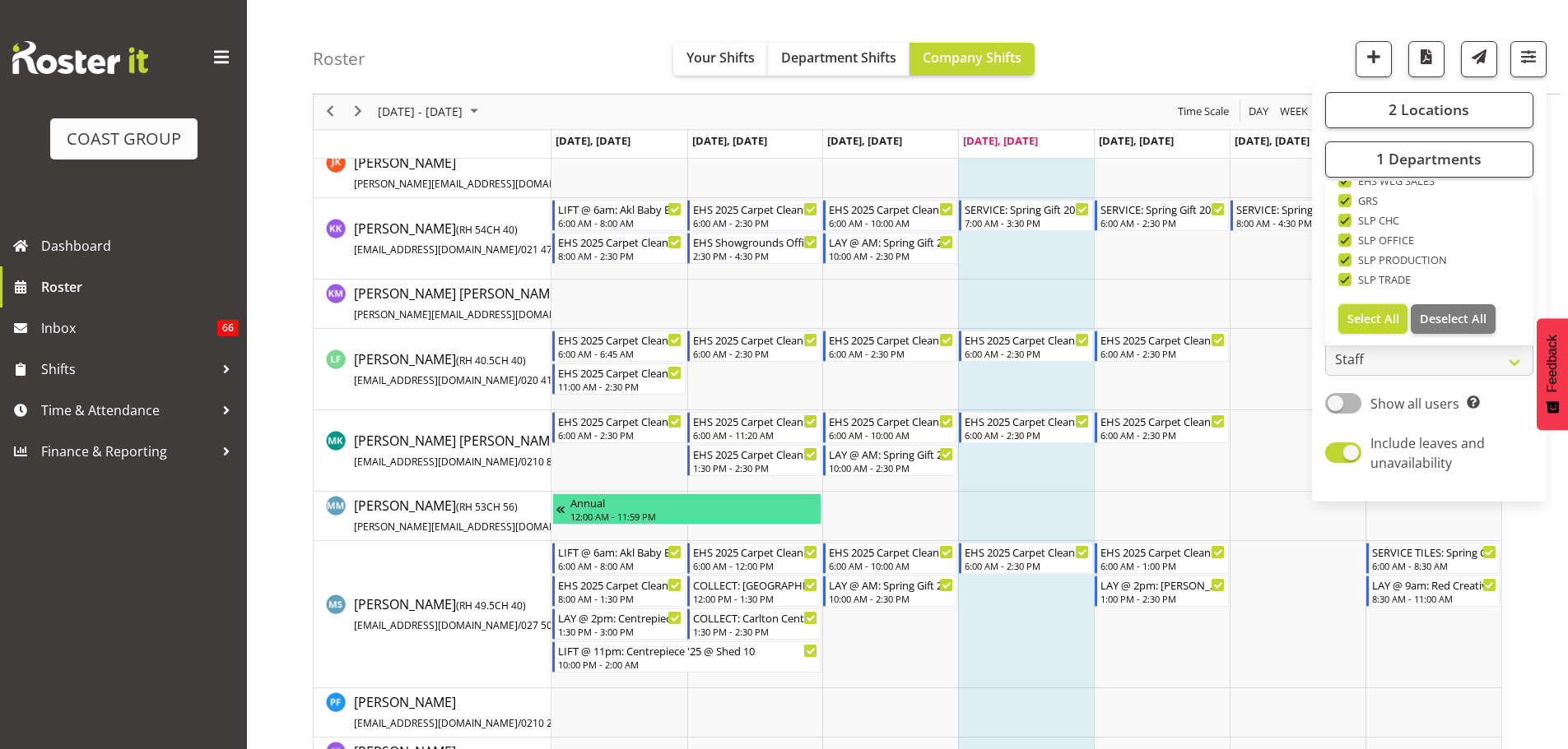
checkbox input "true"
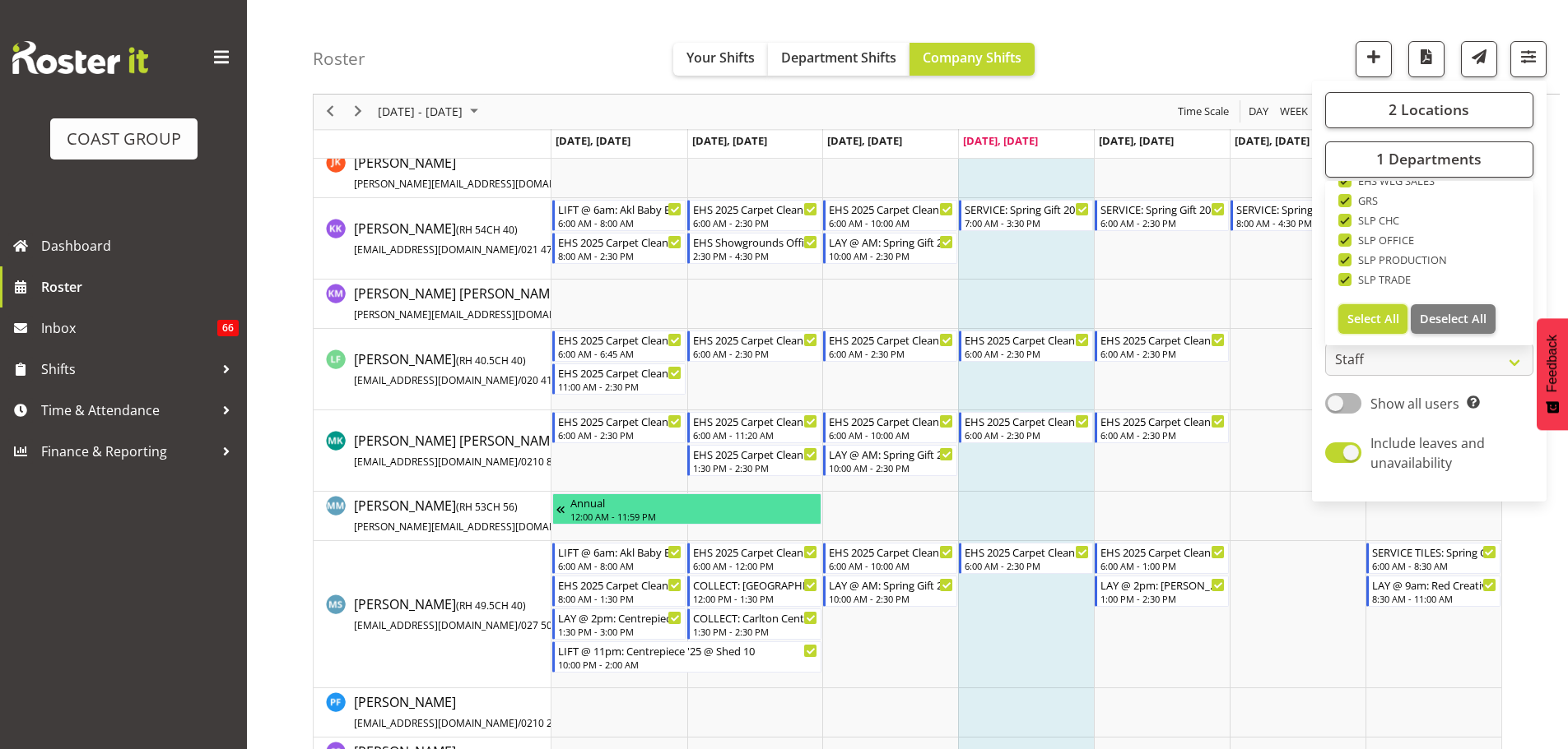
checkbox input "true"
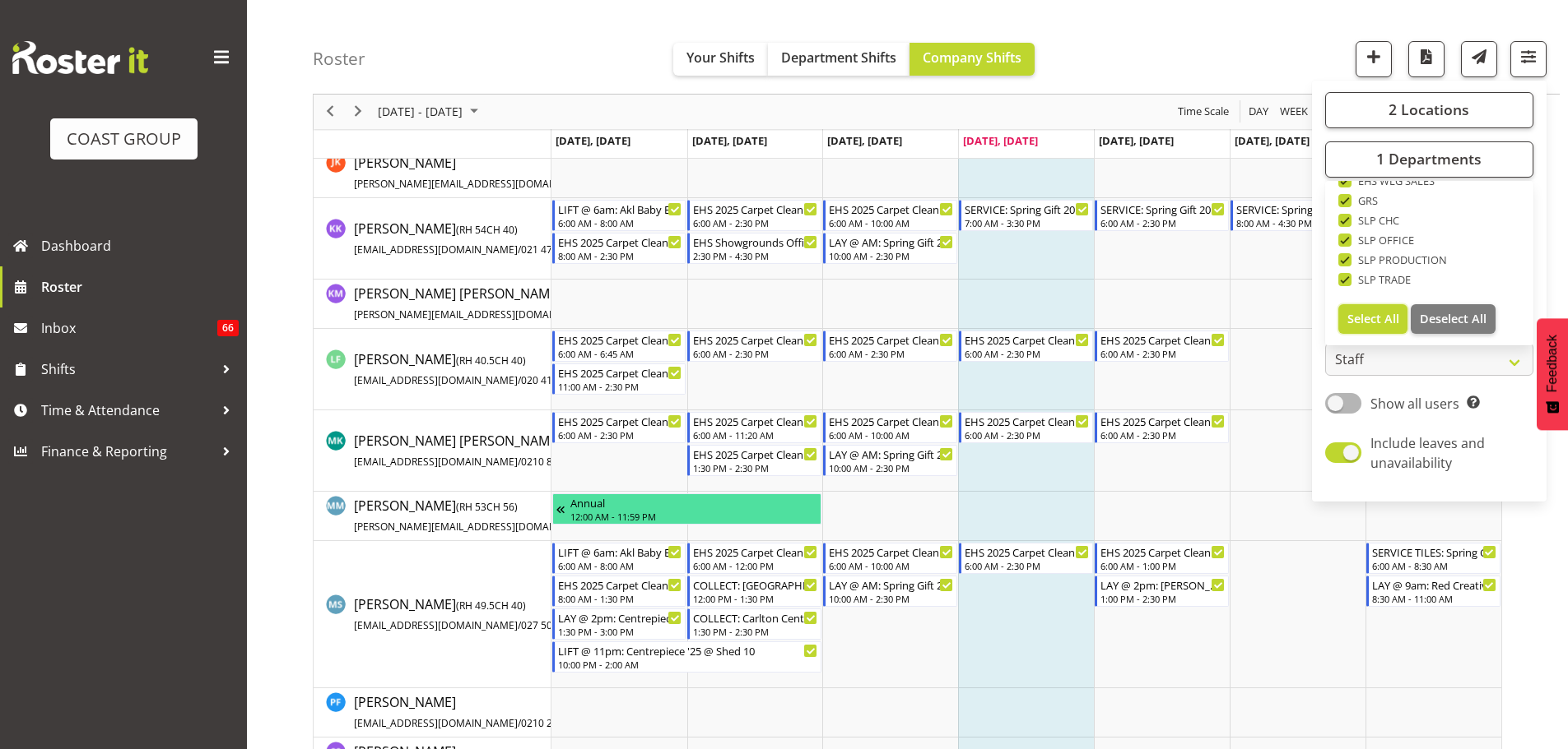
checkbox input "true"
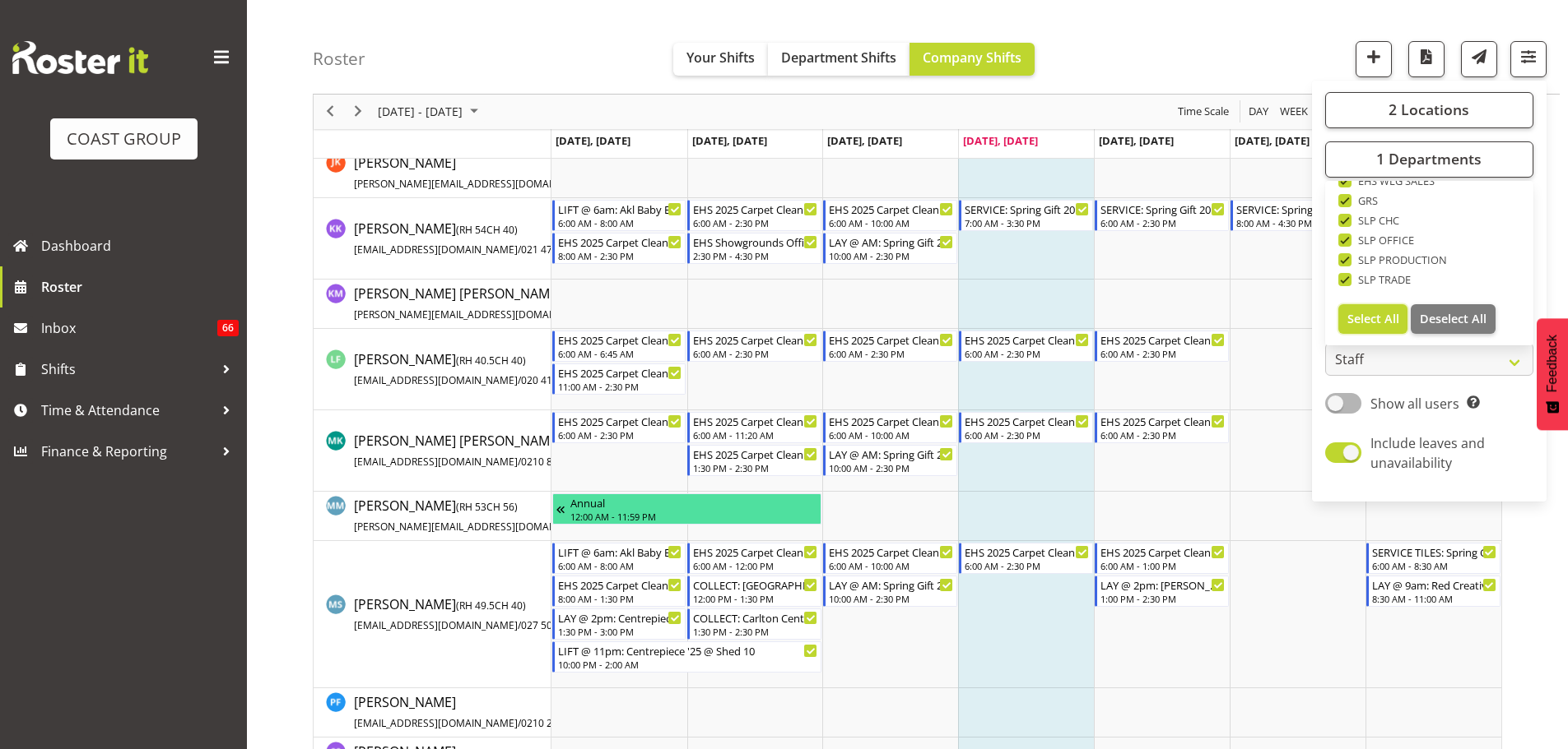
checkbox input "true"
